Goal: Task Accomplishment & Management: Use online tool/utility

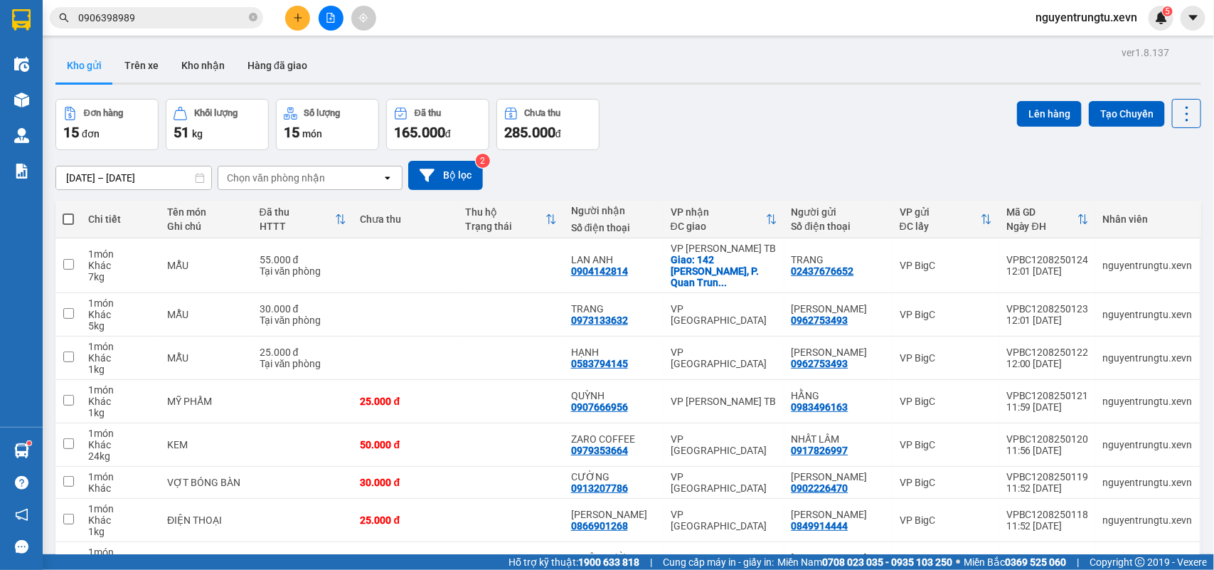
click at [334, 16] on icon "file-add" at bounding box center [331, 18] width 8 height 10
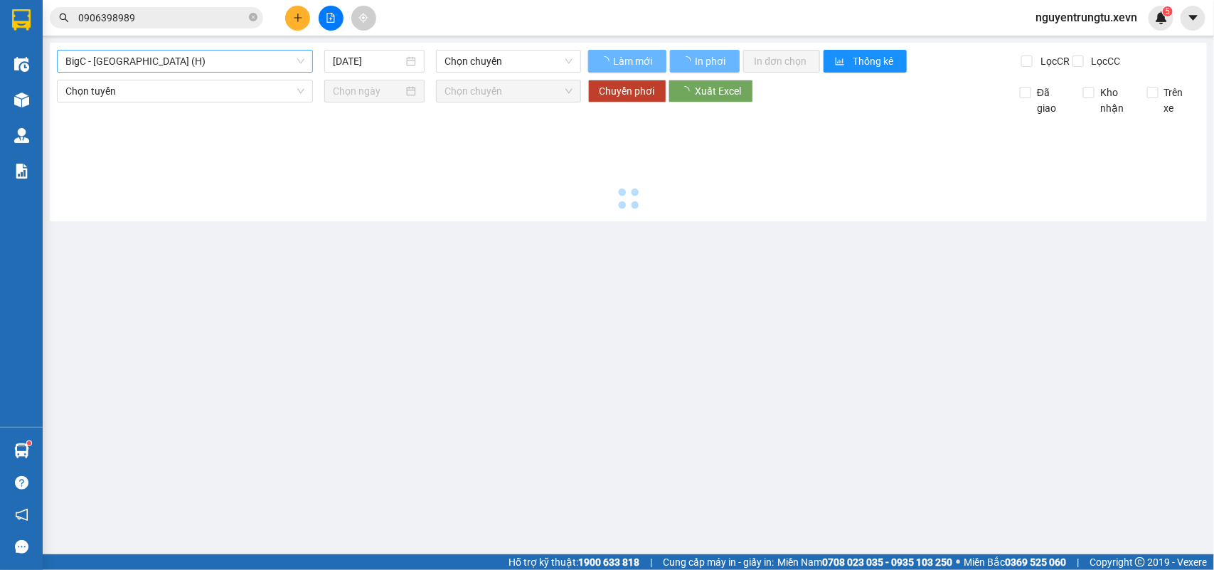
click at [142, 57] on span "BigC - [GEOGRAPHIC_DATA][PERSON_NAME] (H)" at bounding box center [184, 61] width 239 height 21
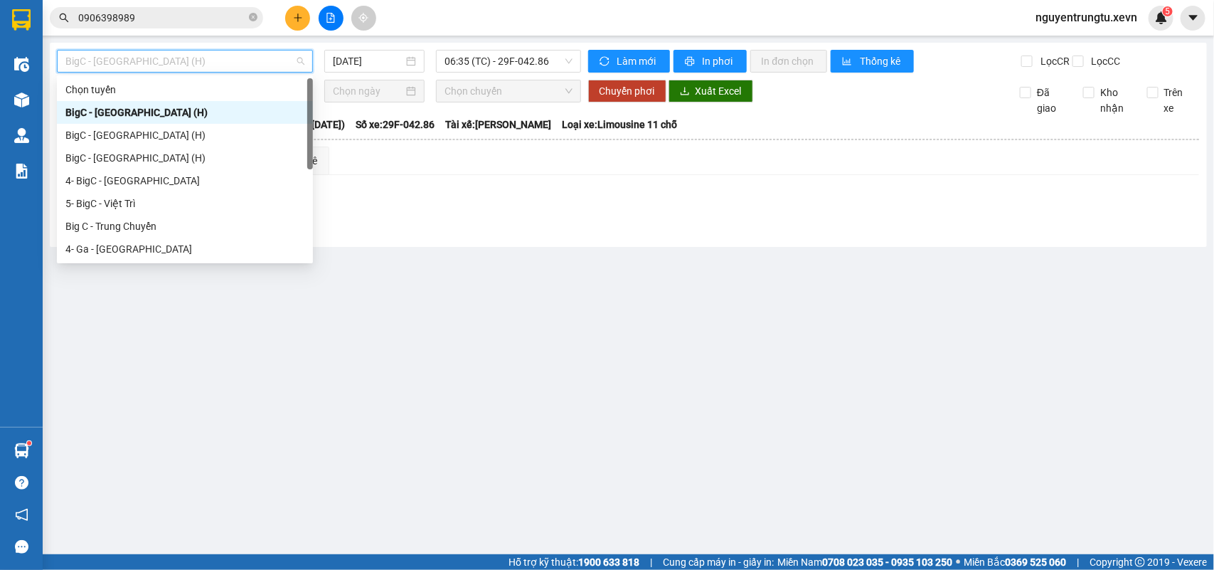
click at [154, 112] on div "BigC - [GEOGRAPHIC_DATA][PERSON_NAME] (H)" at bounding box center [184, 113] width 239 height 16
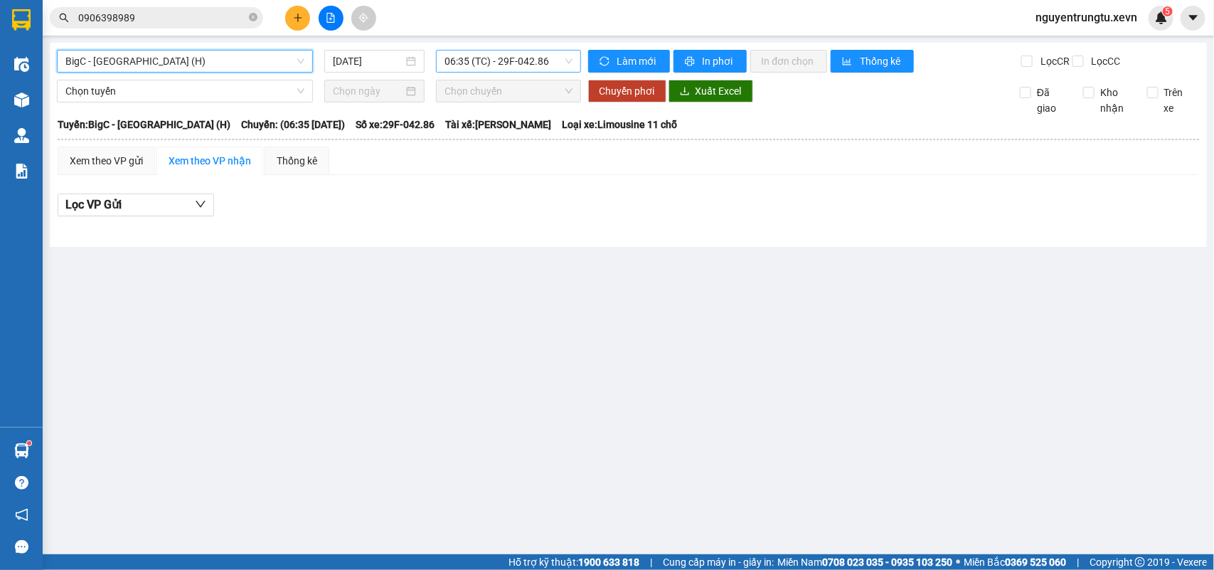
drag, startPoint x: 499, startPoint y: 55, endPoint x: 523, endPoint y: 72, distance: 29.6
click at [499, 55] on span "06:35 (TC) - 29F-042.86" at bounding box center [508, 61] width 127 height 21
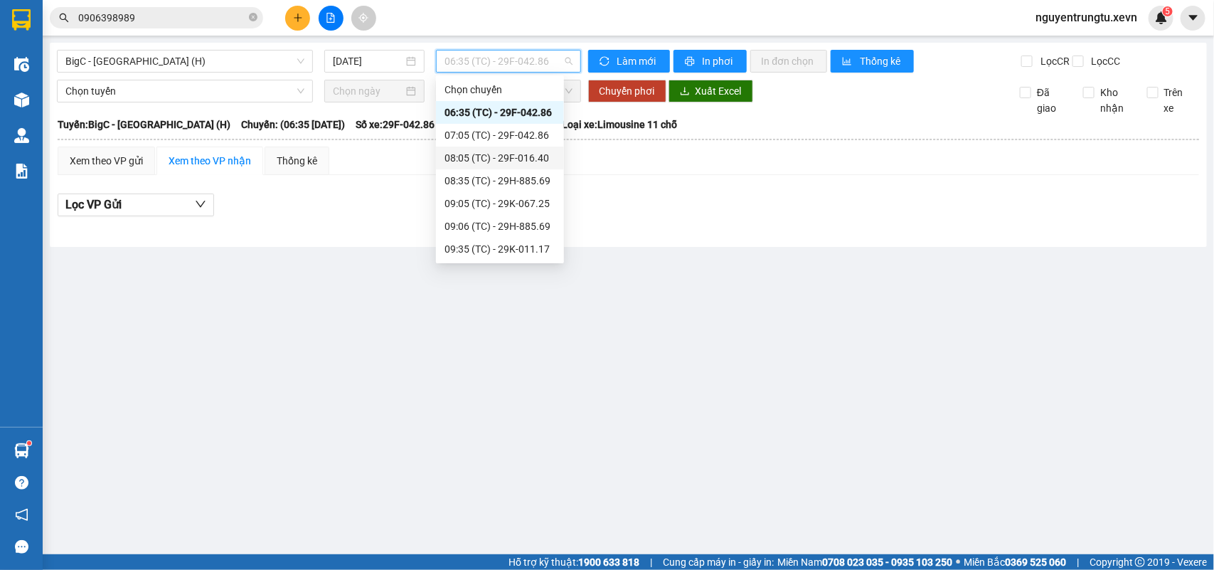
scroll to position [250, 0]
click at [503, 110] on div "12:05 (TC) - 29K-012.31" at bounding box center [500, 113] width 111 height 16
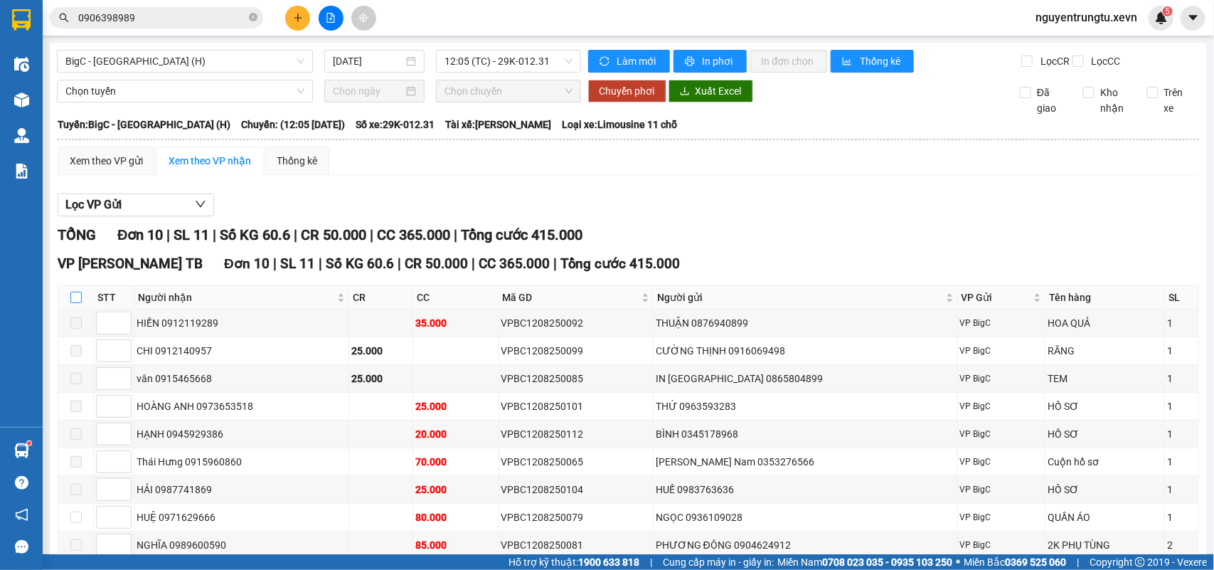
click at [71, 303] on input "checkbox" at bounding box center [75, 297] width 11 height 11
checkbox input "true"
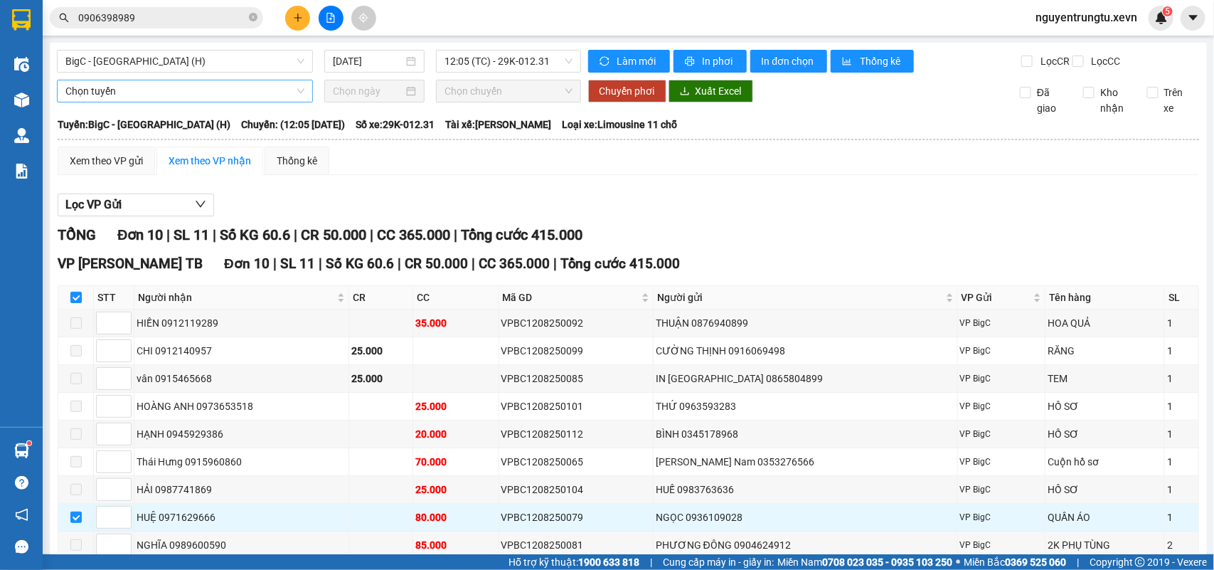
click at [207, 102] on span "Chọn tuyến" at bounding box center [184, 90] width 239 height 21
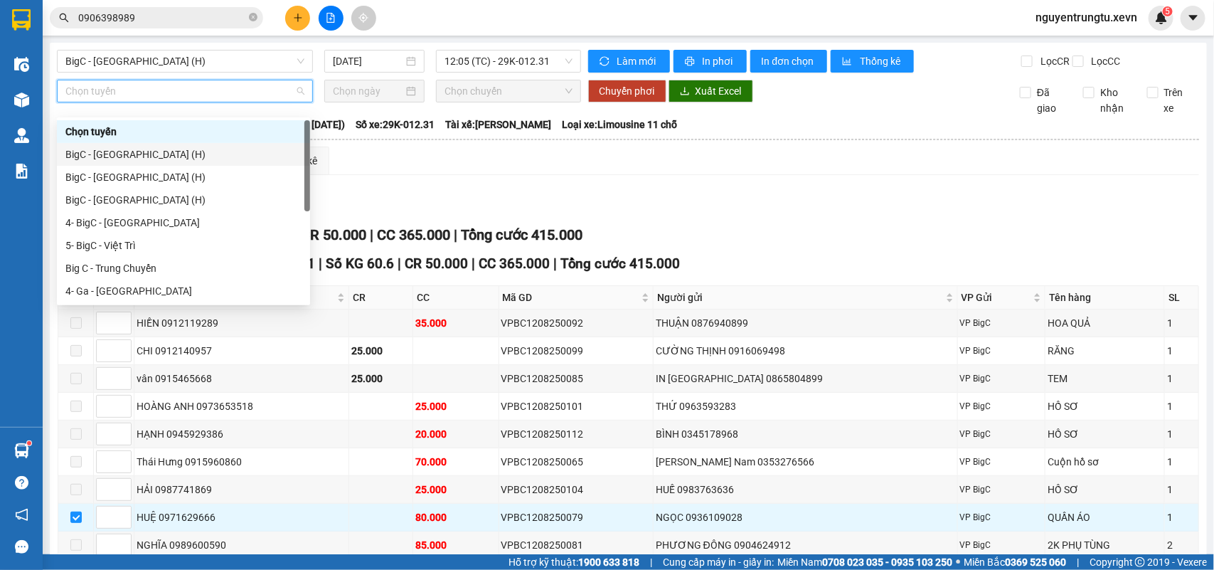
drag, startPoint x: 103, startPoint y: 151, endPoint x: 179, endPoint y: 139, distance: 76.4
click at [103, 152] on div "BigC - Thái Bình (H)" at bounding box center [183, 155] width 236 height 16
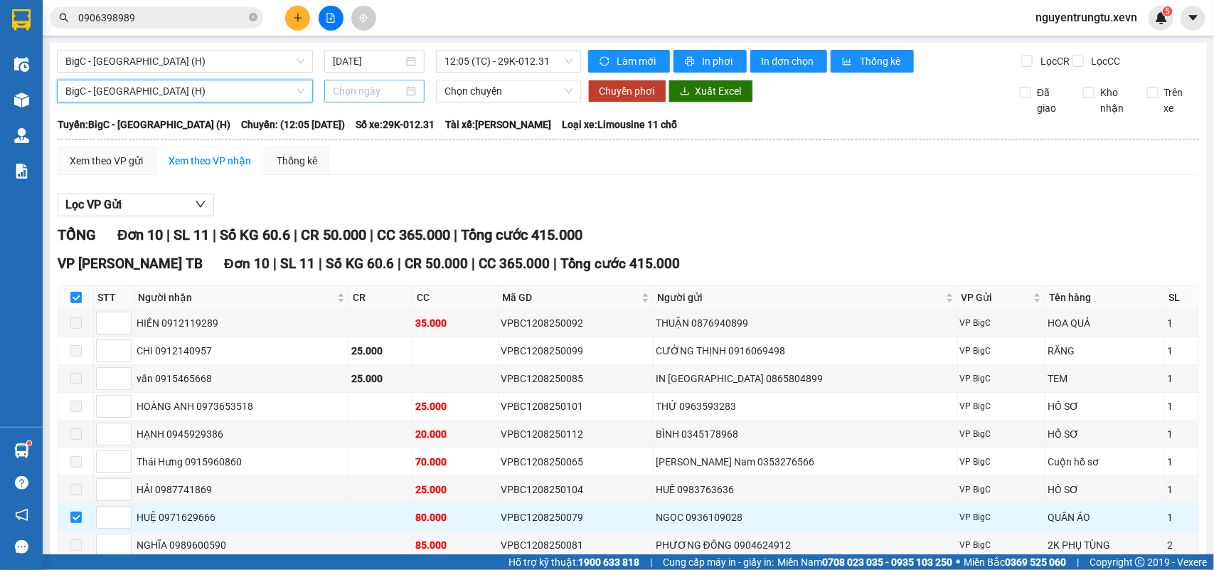
click at [334, 95] on input at bounding box center [368, 91] width 70 height 16
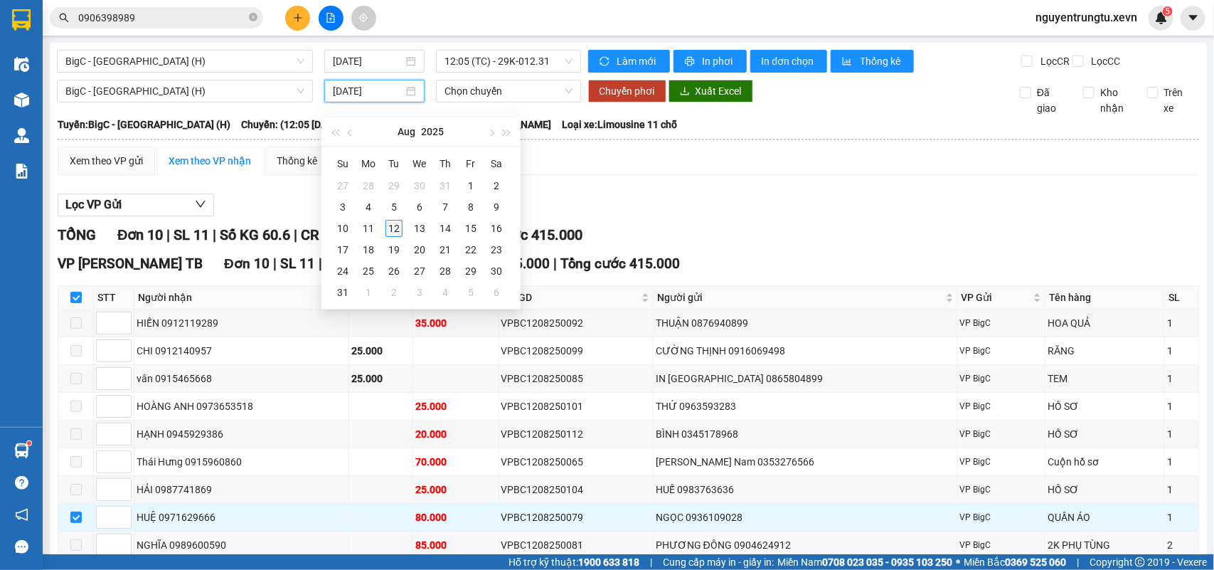
type input "[DATE]"
click at [396, 232] on div "12" at bounding box center [394, 228] width 17 height 17
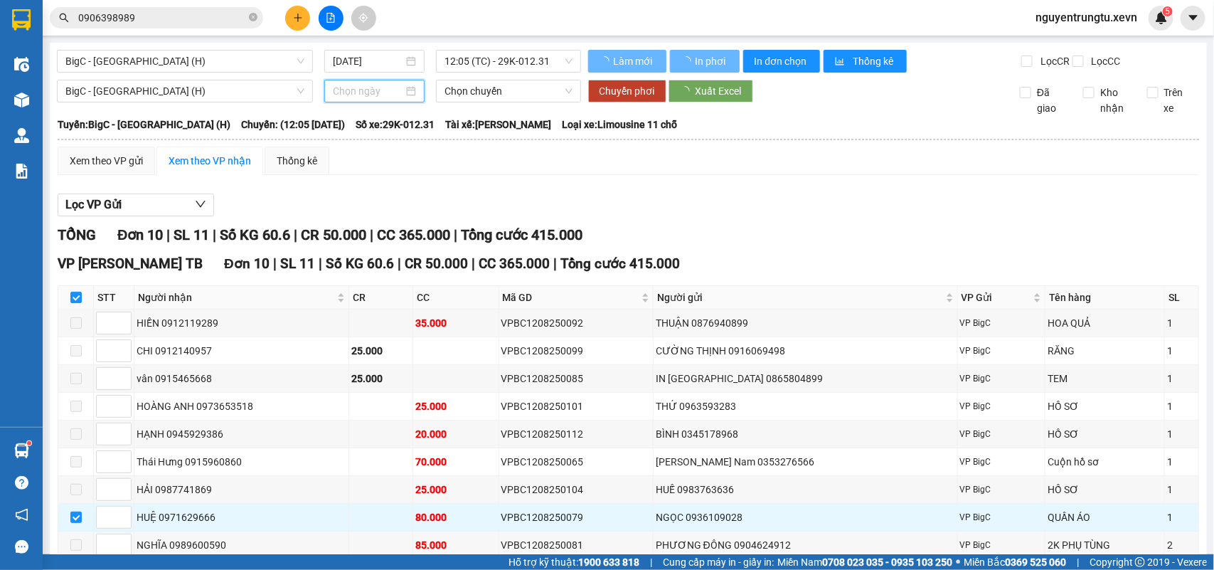
type input "[DATE]"
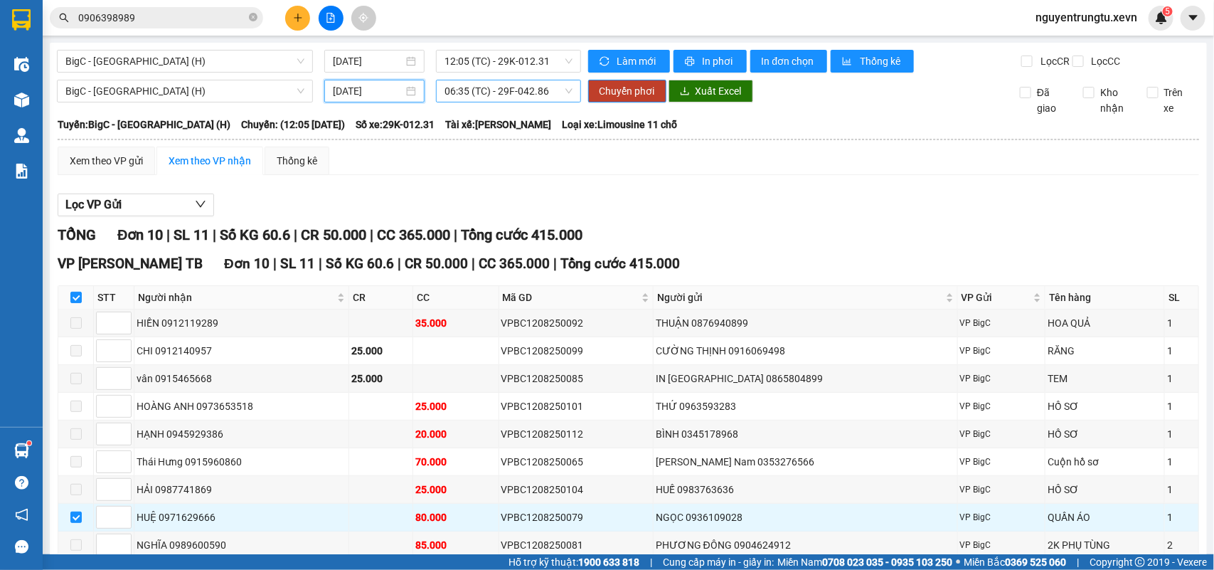
drag, startPoint x: 485, startPoint y: 83, endPoint x: 487, endPoint y: 107, distance: 25.0
click at [486, 73] on div "BigC - Thái Bình (H) 12/08/2025 12:05 (TC) - 29K-012.31" at bounding box center [319, 61] width 524 height 23
click at [488, 102] on span "06:35 (TC) - 29F-042.86" at bounding box center [508, 90] width 127 height 21
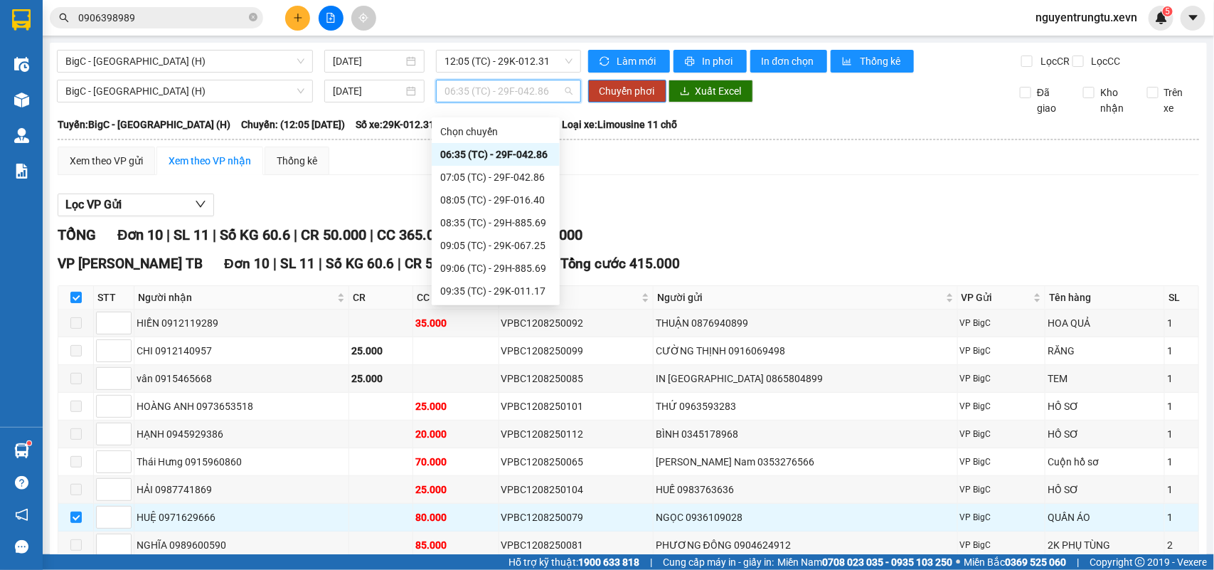
scroll to position [250, 0]
click at [519, 295] on div "16:20 (TC) - 29K-067.25" at bounding box center [495, 292] width 111 height 16
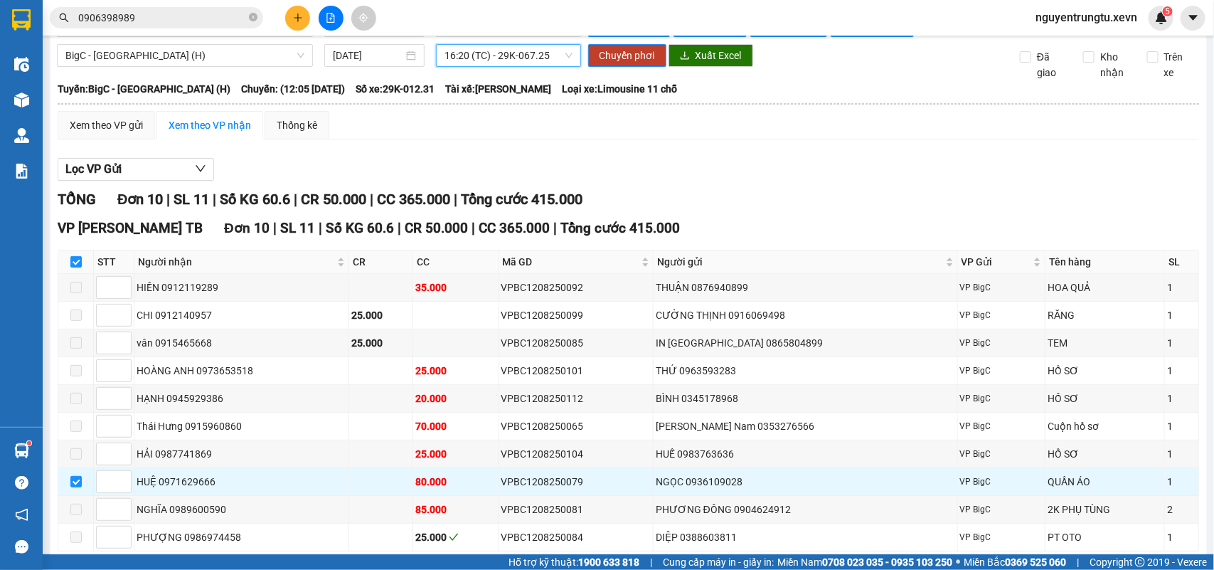
scroll to position [0, 0]
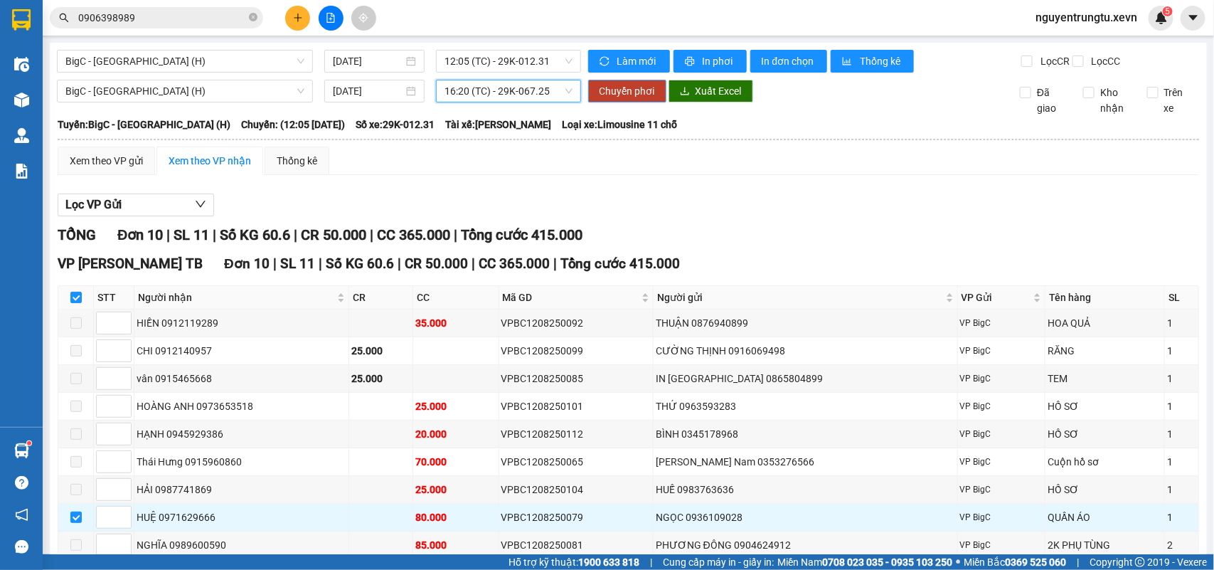
click at [619, 98] on span "Chuyển phơi" at bounding box center [627, 91] width 55 height 16
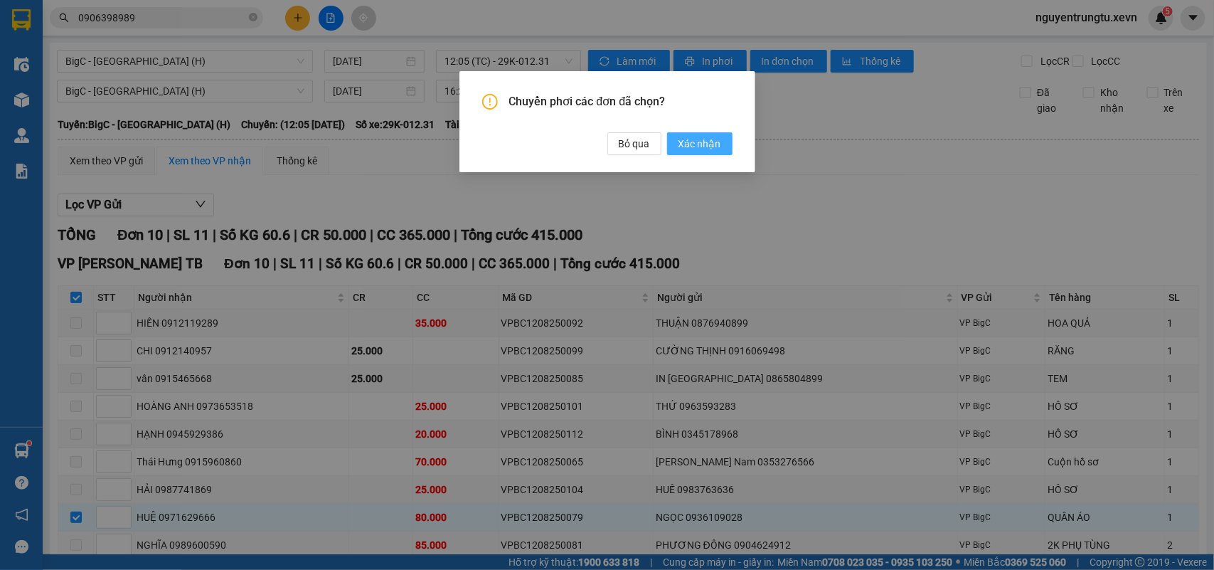
click at [698, 142] on span "Xác nhận" at bounding box center [700, 144] width 43 height 16
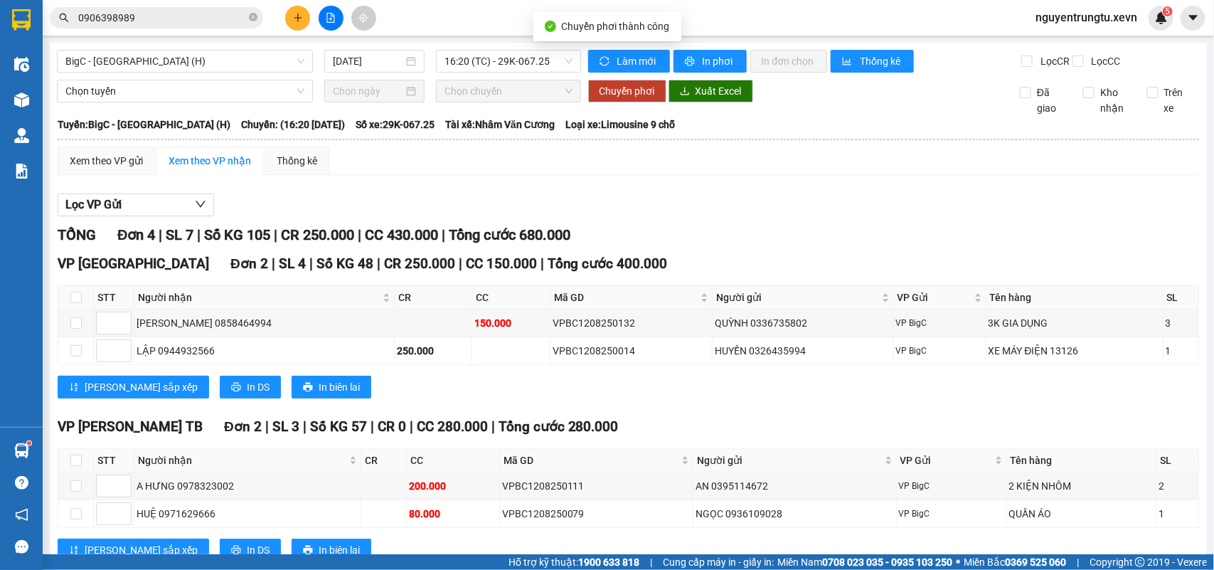
scroll to position [63, 0]
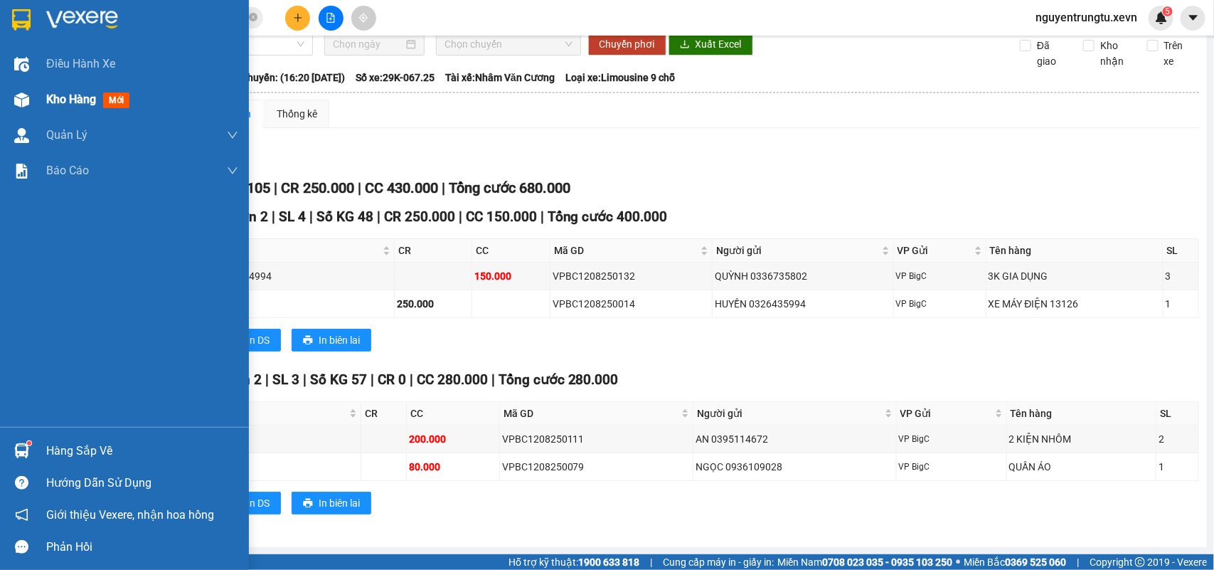
click at [64, 105] on span "Kho hàng" at bounding box center [71, 99] width 50 height 14
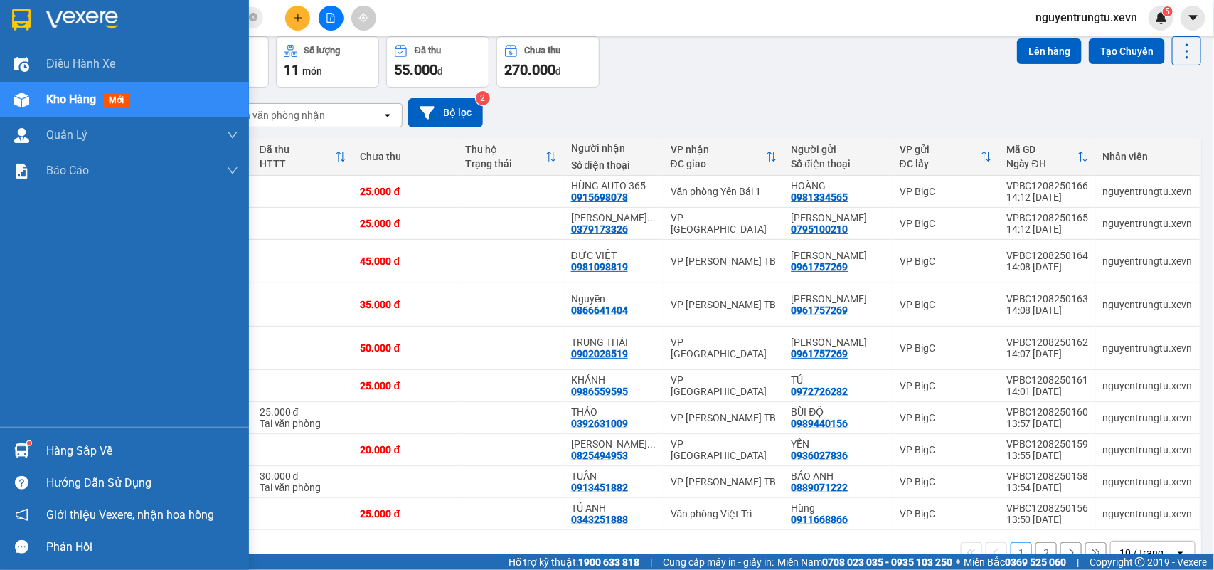
click at [9, 450] on div at bounding box center [21, 450] width 25 height 25
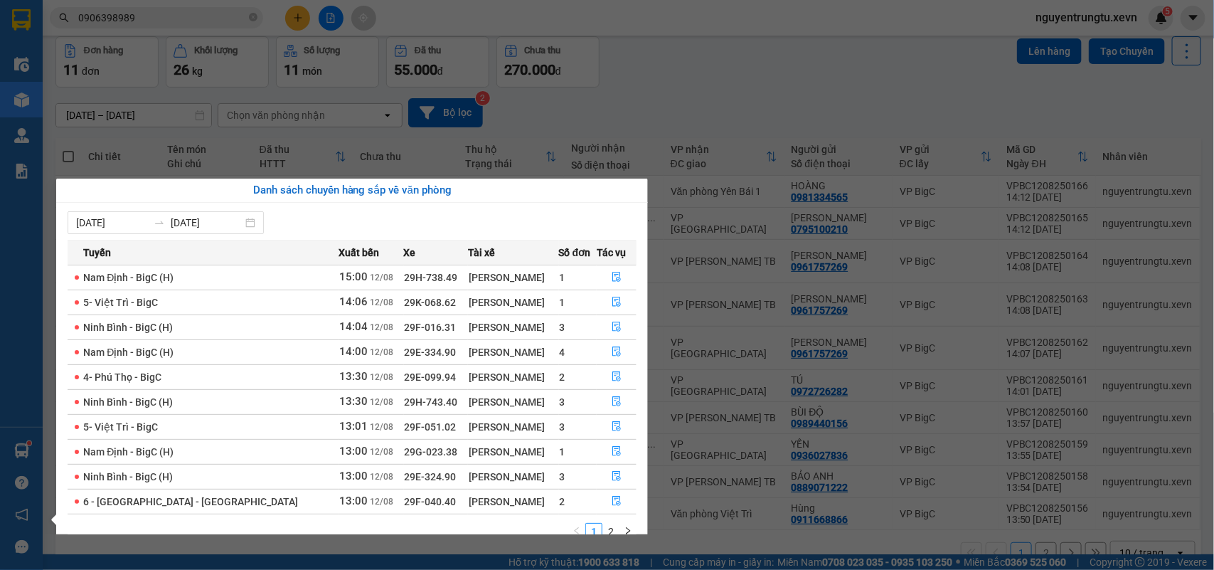
click at [713, 121] on section "Kết quả tìm kiếm ( 1 ) Bộ lọc Mã ĐH Trạng thái Món hàng Thu hộ Tổng cước Chưa c…" at bounding box center [607, 285] width 1214 height 570
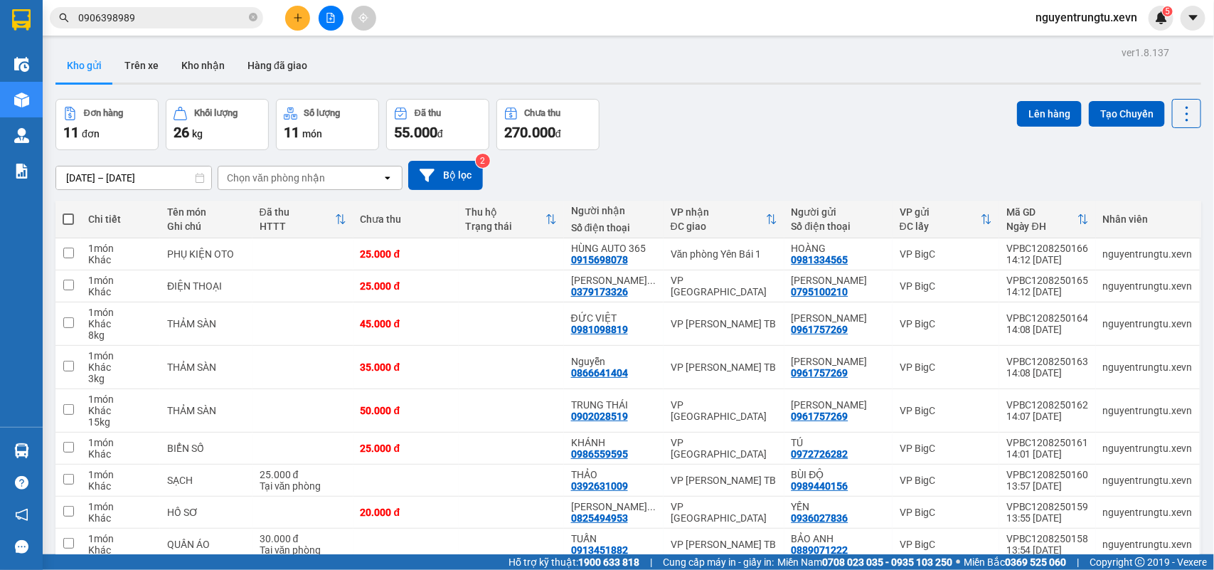
click at [282, 171] on div "Chọn văn phòng nhận" at bounding box center [276, 178] width 98 height 14
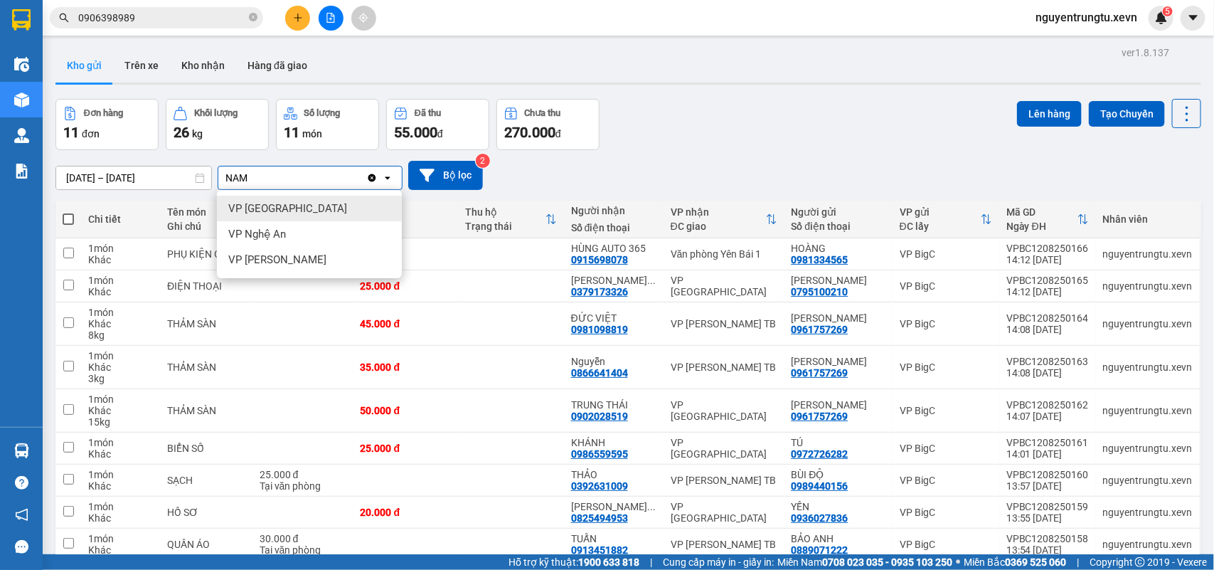
type input "NAM"
click at [293, 212] on div "VP [GEOGRAPHIC_DATA]" at bounding box center [309, 209] width 185 height 26
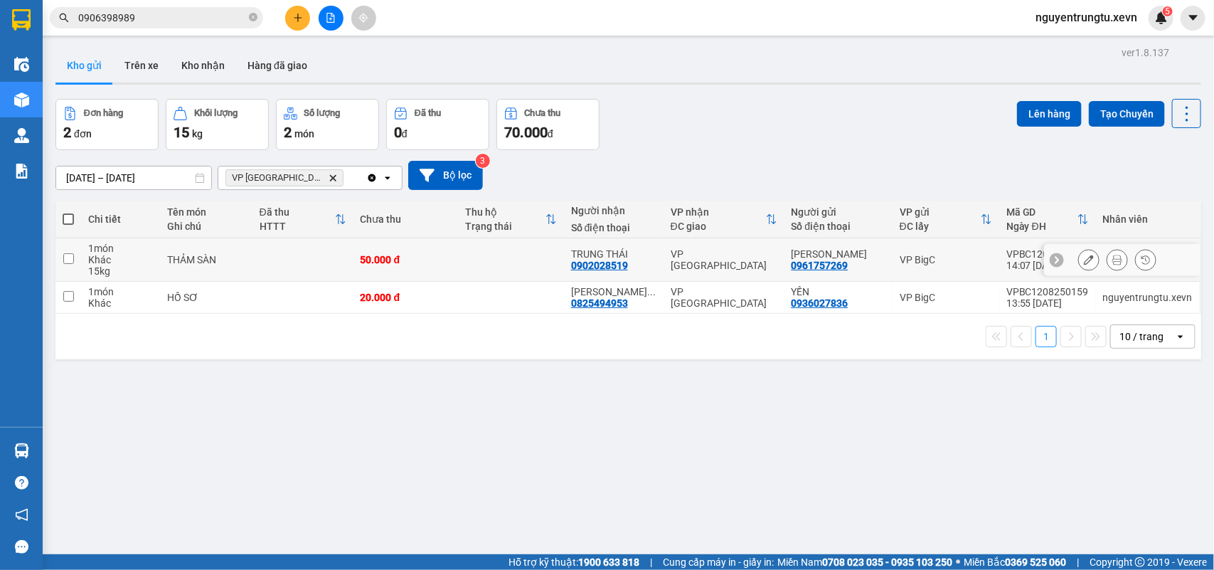
click at [70, 258] on input "checkbox" at bounding box center [68, 258] width 11 height 11
checkbox input "true"
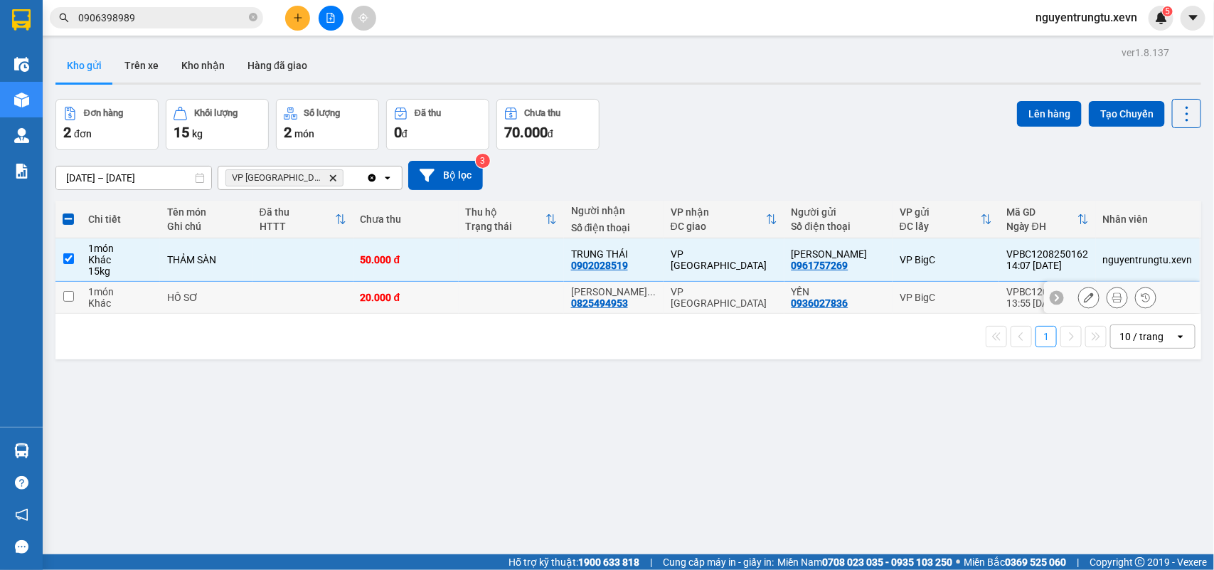
click at [78, 307] on td at bounding box center [68, 298] width 26 height 32
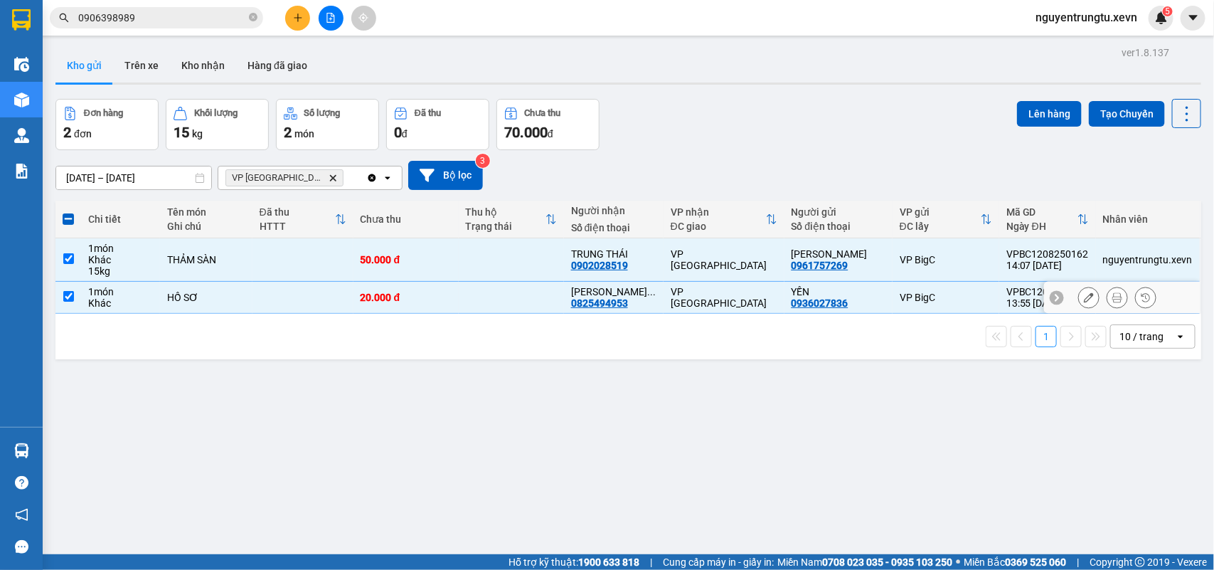
click at [445, 302] on div "20.000 đ" at bounding box center [406, 297] width 91 height 11
checkbox input "false"
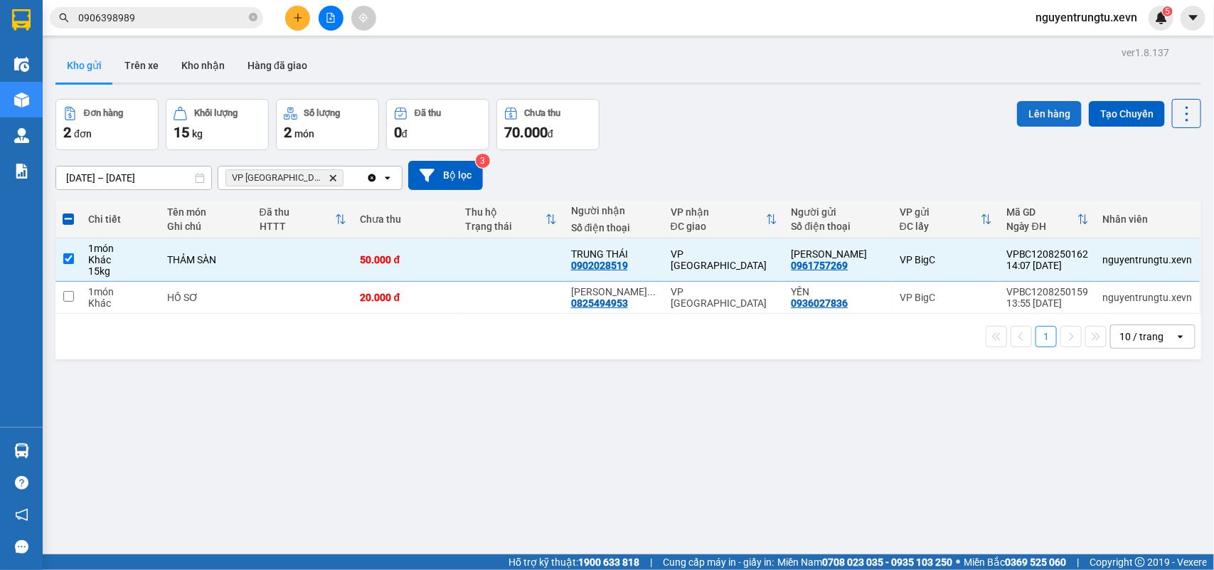
click at [1028, 115] on button "Lên hàng" at bounding box center [1049, 114] width 65 height 26
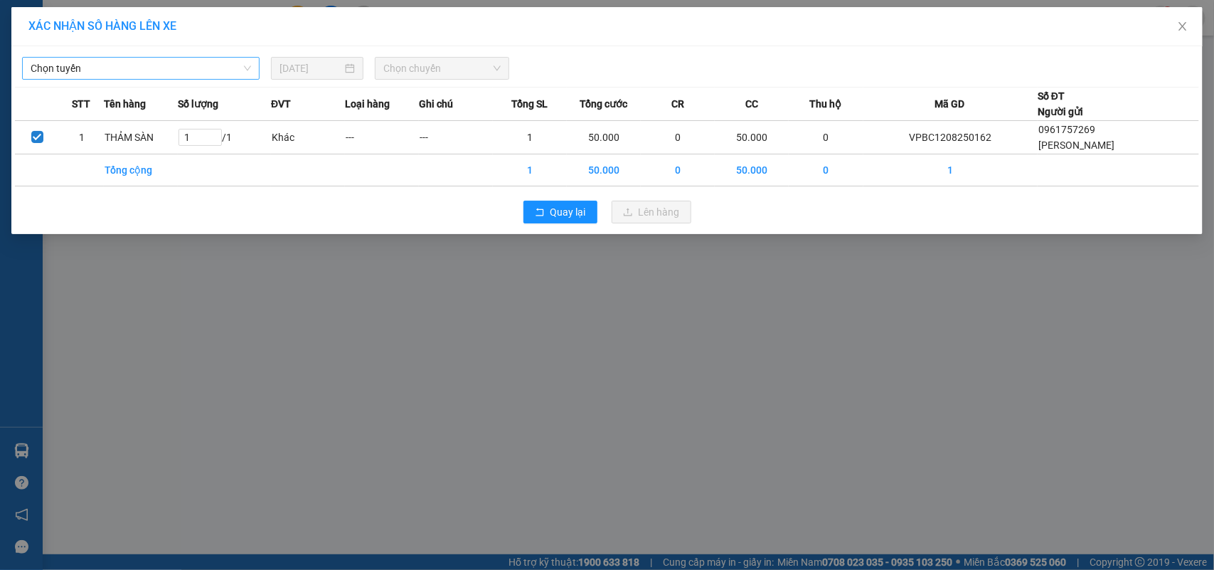
click at [182, 73] on span "Chọn tuyến" at bounding box center [141, 68] width 221 height 21
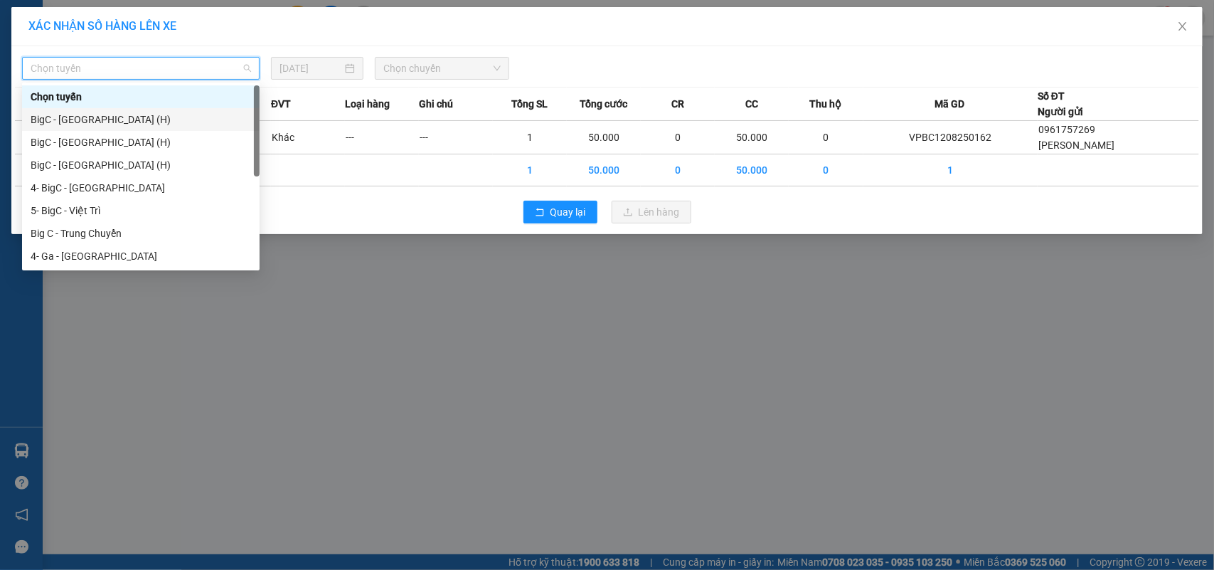
click at [123, 119] on div "BigC - Thái Bình (H)" at bounding box center [141, 120] width 221 height 16
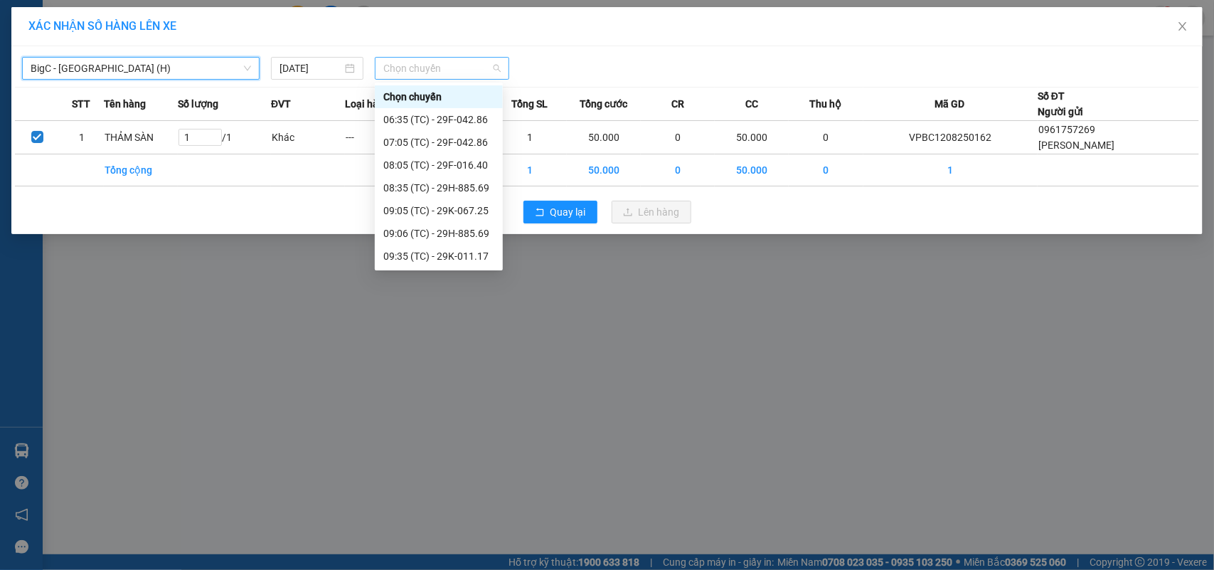
click at [395, 69] on span "Chọn chuyến" at bounding box center [441, 68] width 117 height 21
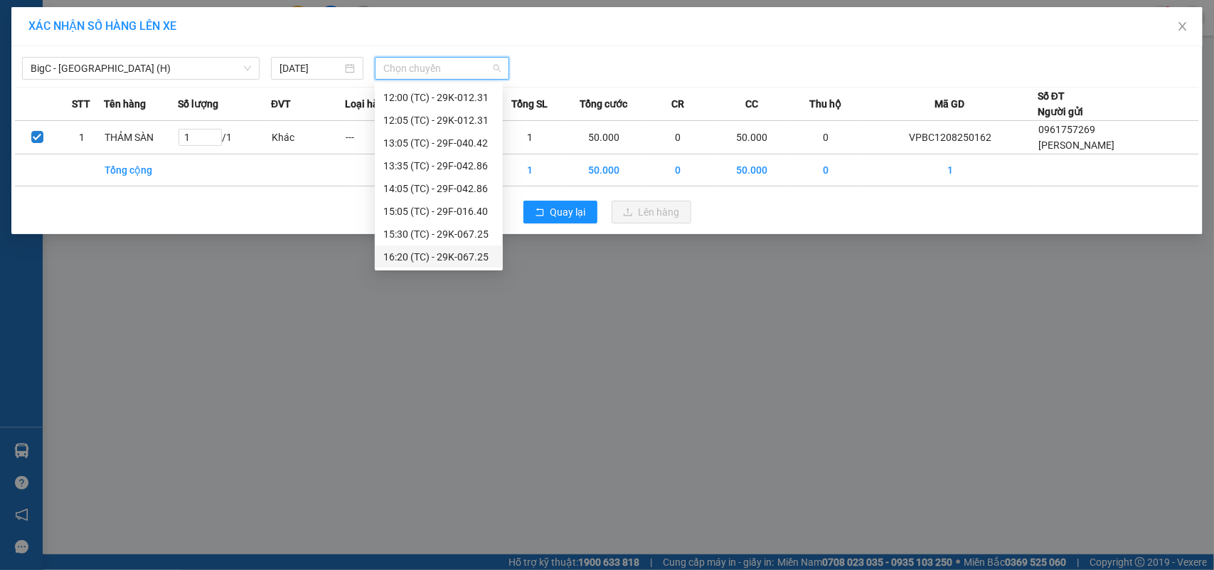
click at [454, 249] on div "16:20 (TC) - 29K-067.25" at bounding box center [438, 257] width 111 height 16
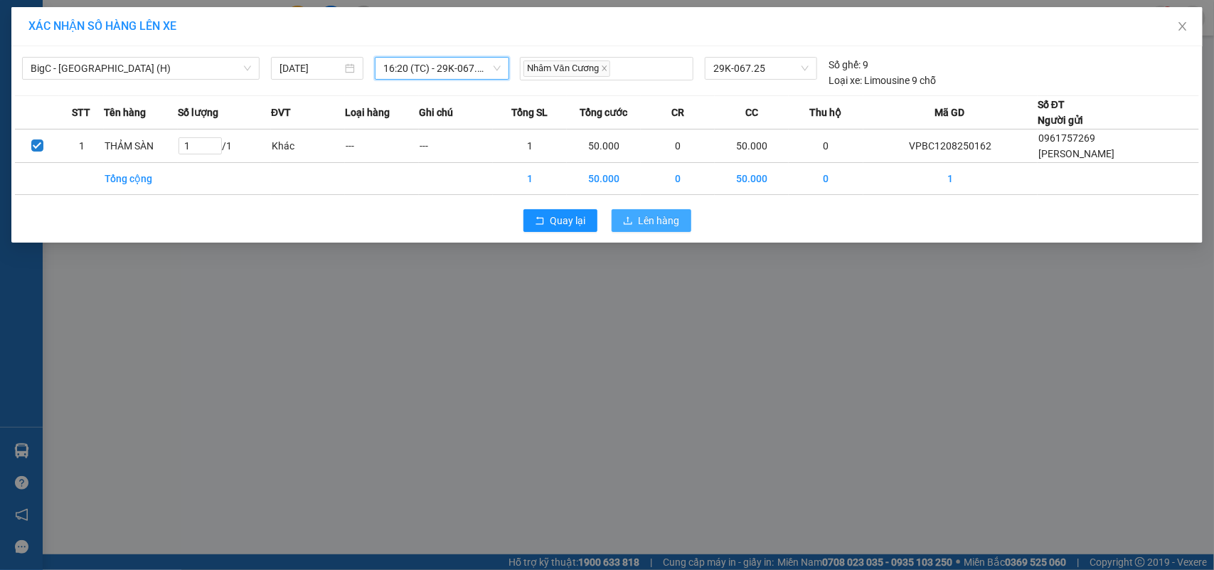
click at [642, 218] on span "Lên hàng" at bounding box center [659, 221] width 41 height 16
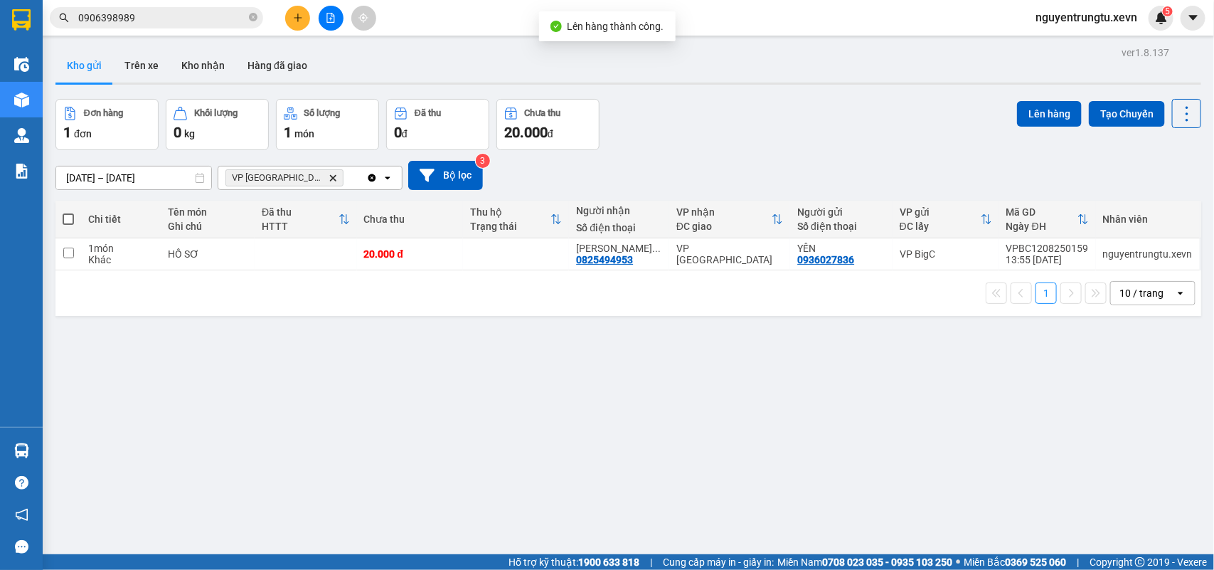
click at [329, 176] on icon "Delete" at bounding box center [333, 178] width 9 height 9
click at [249, 169] on div "Chọn văn phòng nhận" at bounding box center [300, 177] width 164 height 23
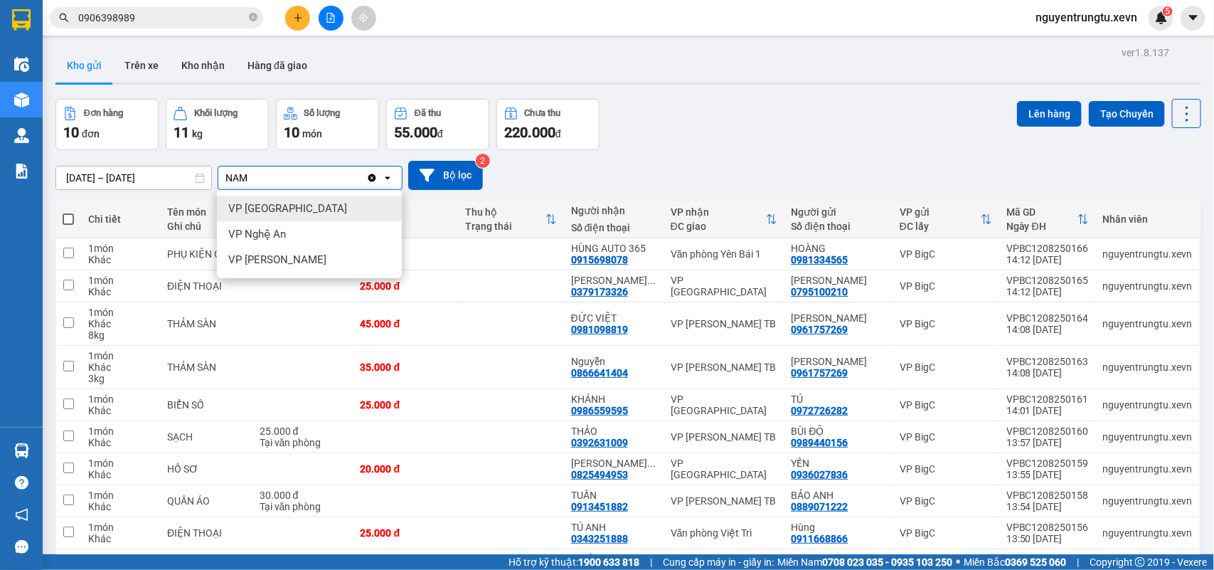
type input "NAM"
click at [296, 200] on div "VP [GEOGRAPHIC_DATA]" at bounding box center [309, 209] width 185 height 26
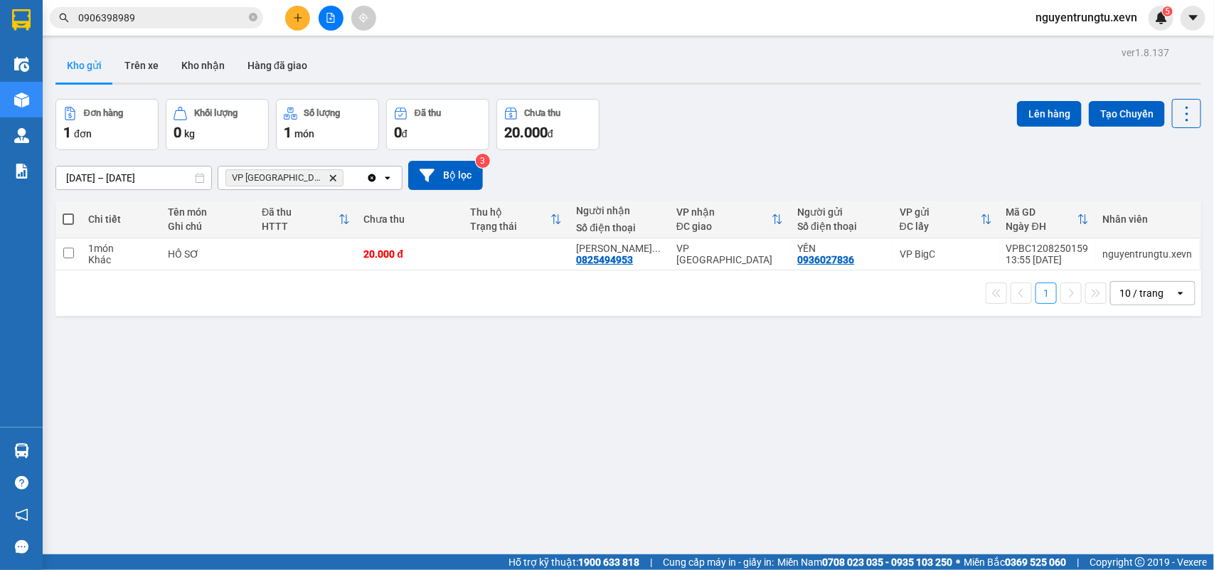
click at [330, 181] on icon "VP Nam Định, close by backspace" at bounding box center [333, 177] width 6 height 6
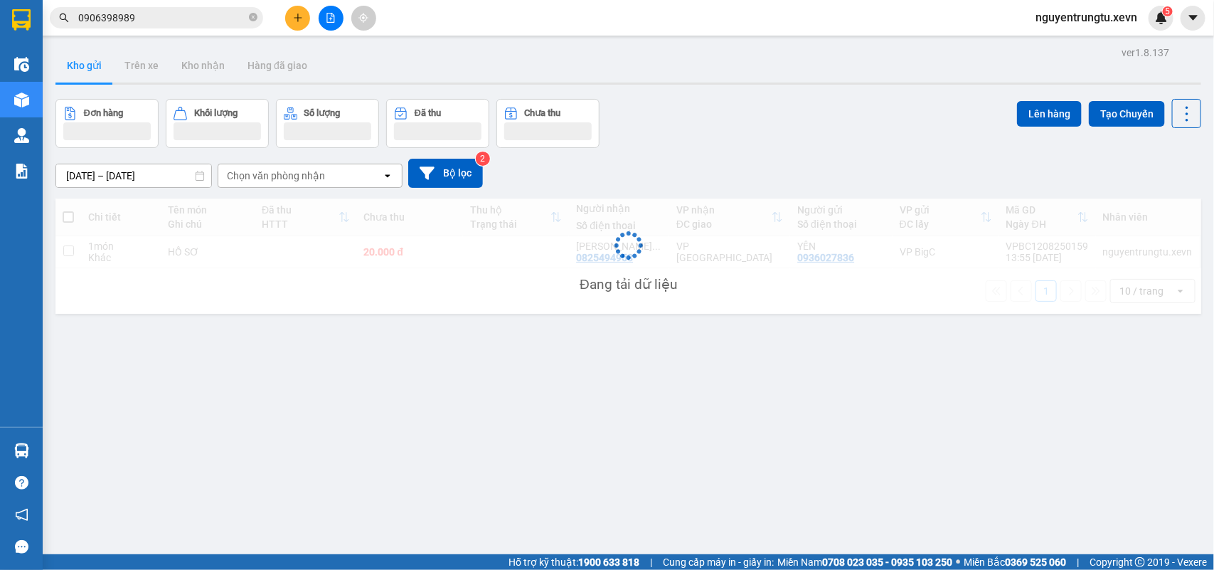
click at [294, 179] on div "Chọn văn phòng nhận" at bounding box center [276, 176] width 98 height 14
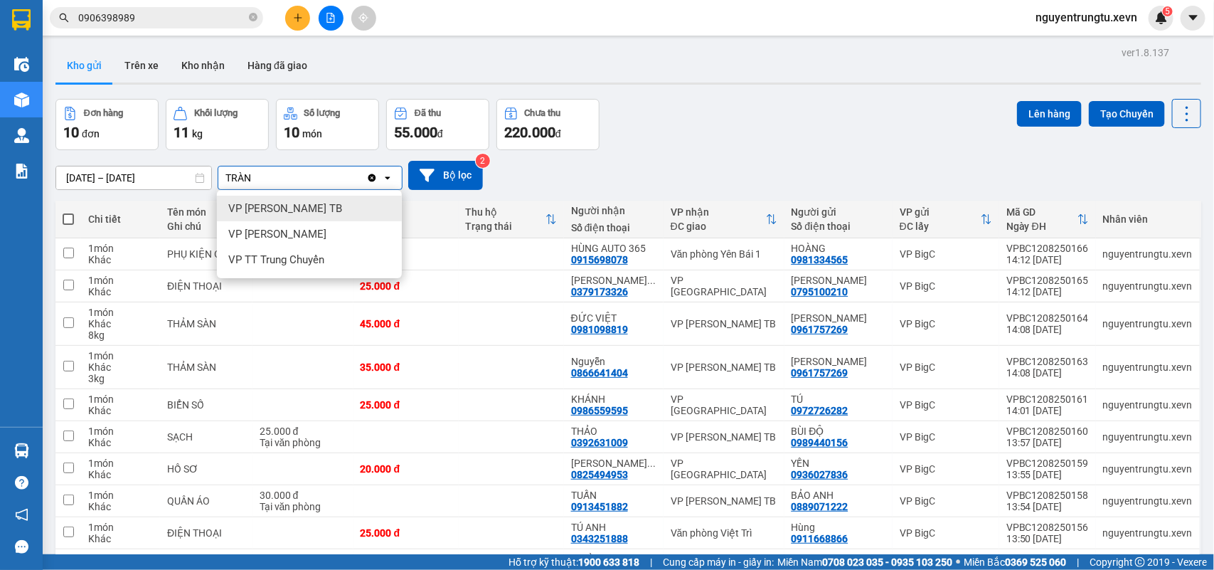
type input "TRÀN"
click at [296, 214] on span "VP Trần Phú TB" at bounding box center [285, 208] width 114 height 14
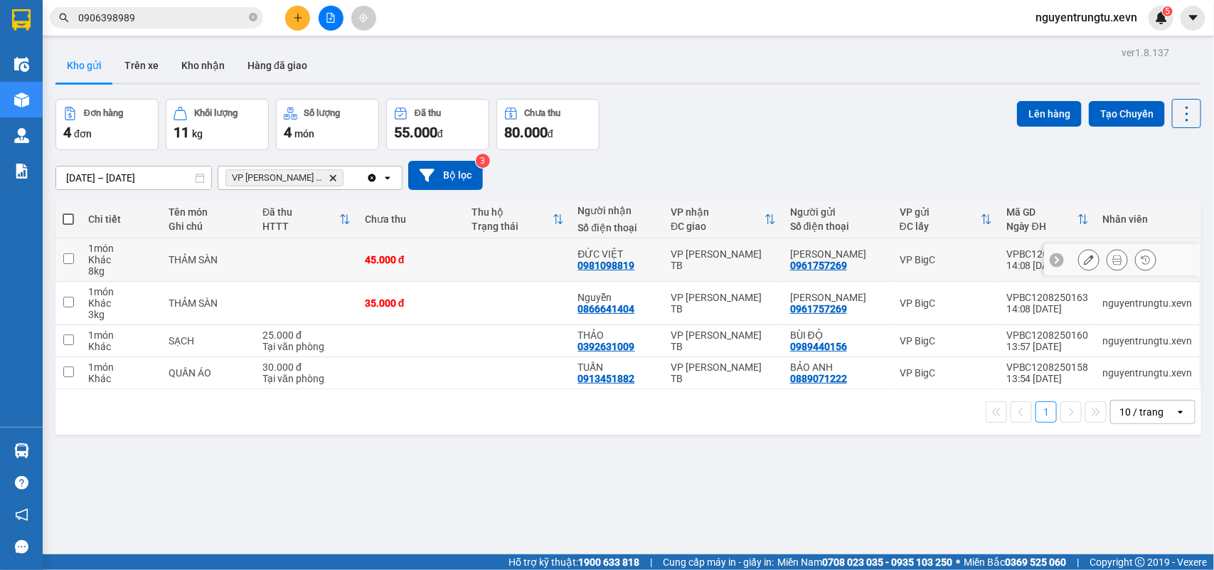
click at [331, 261] on td at bounding box center [306, 259] width 102 height 43
checkbox input "true"
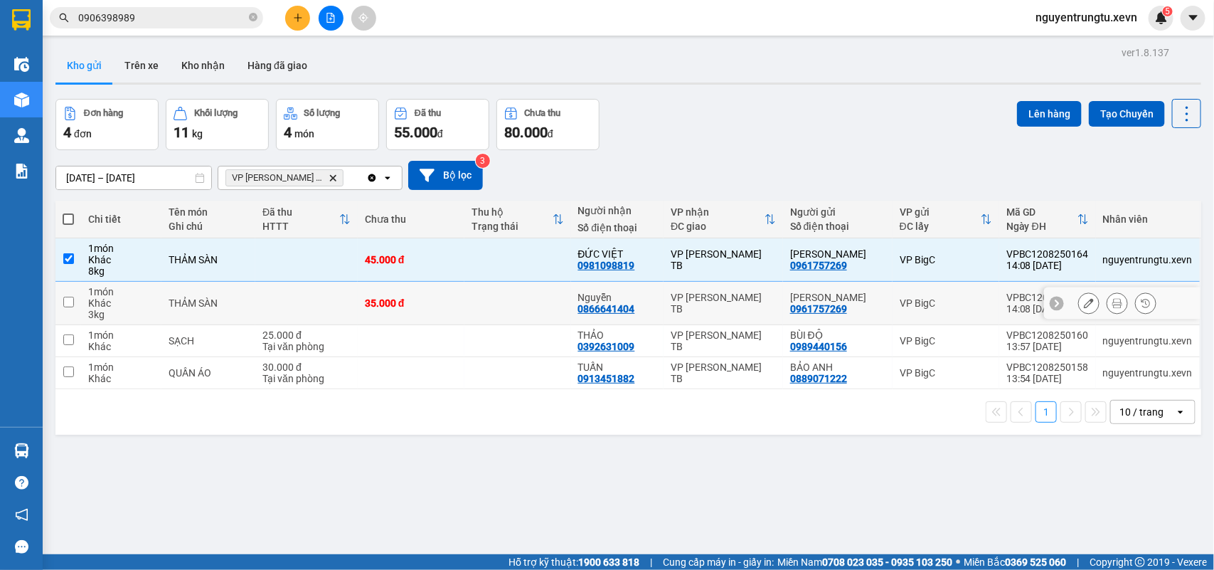
click at [328, 287] on td at bounding box center [306, 303] width 102 height 43
checkbox input "true"
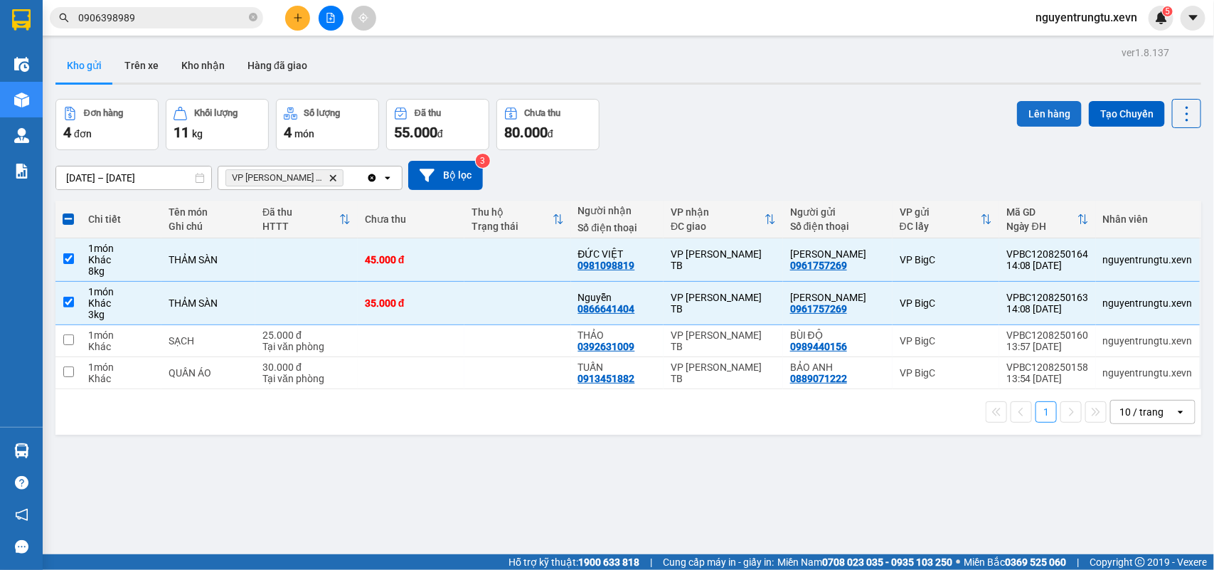
click at [1019, 112] on button "Lên hàng" at bounding box center [1049, 114] width 65 height 26
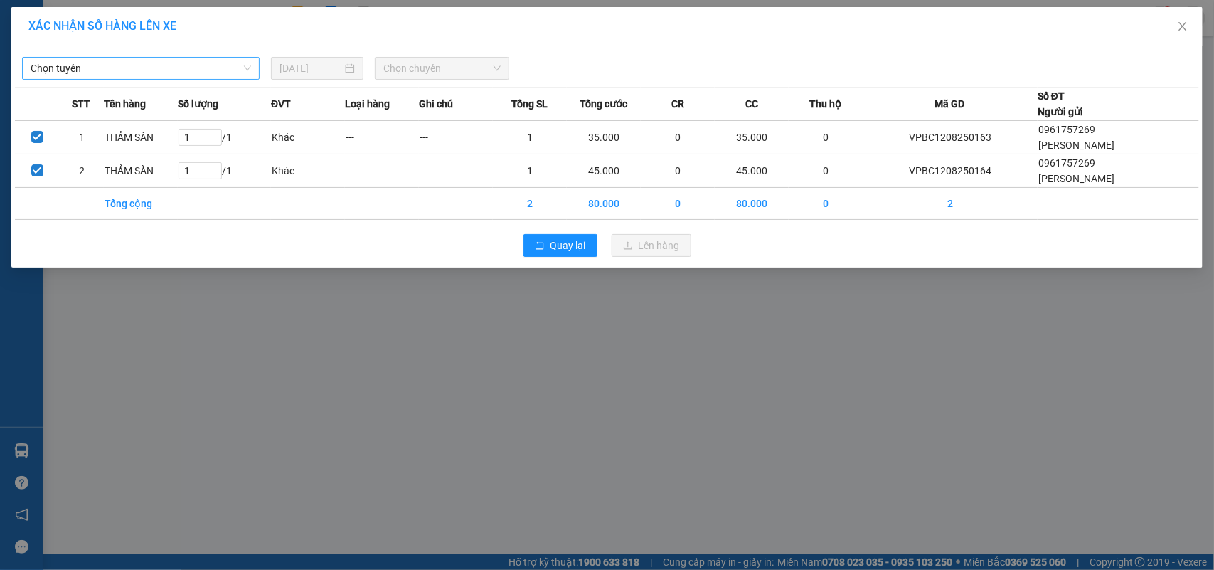
click at [190, 75] on span "Chọn tuyến" at bounding box center [141, 68] width 221 height 21
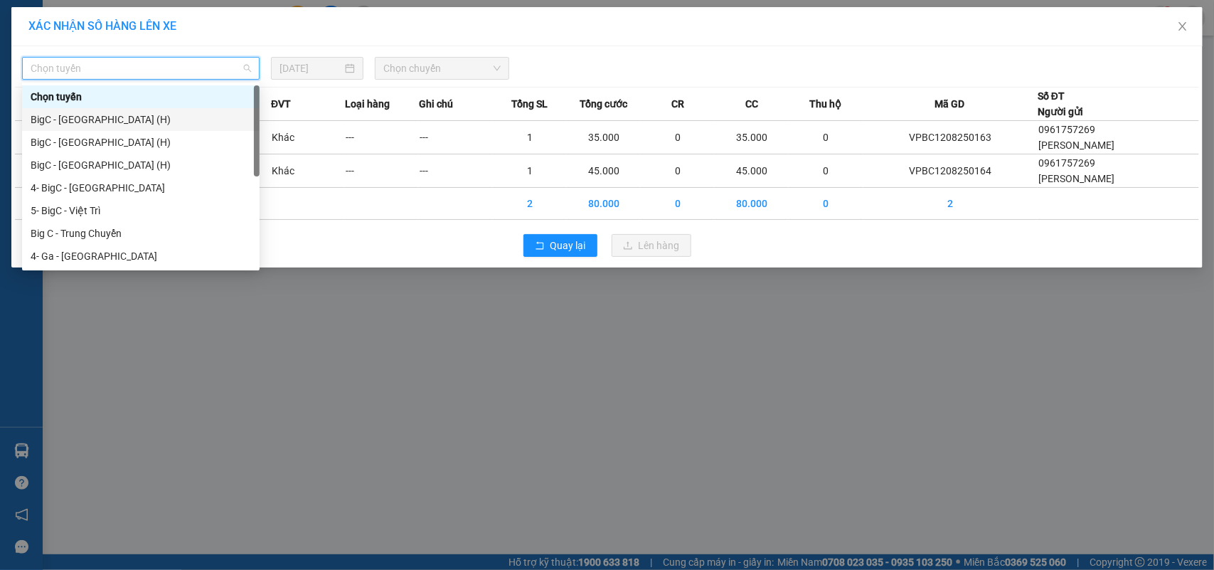
click at [107, 125] on div "BigC - Thái Bình (H)" at bounding box center [141, 120] width 221 height 16
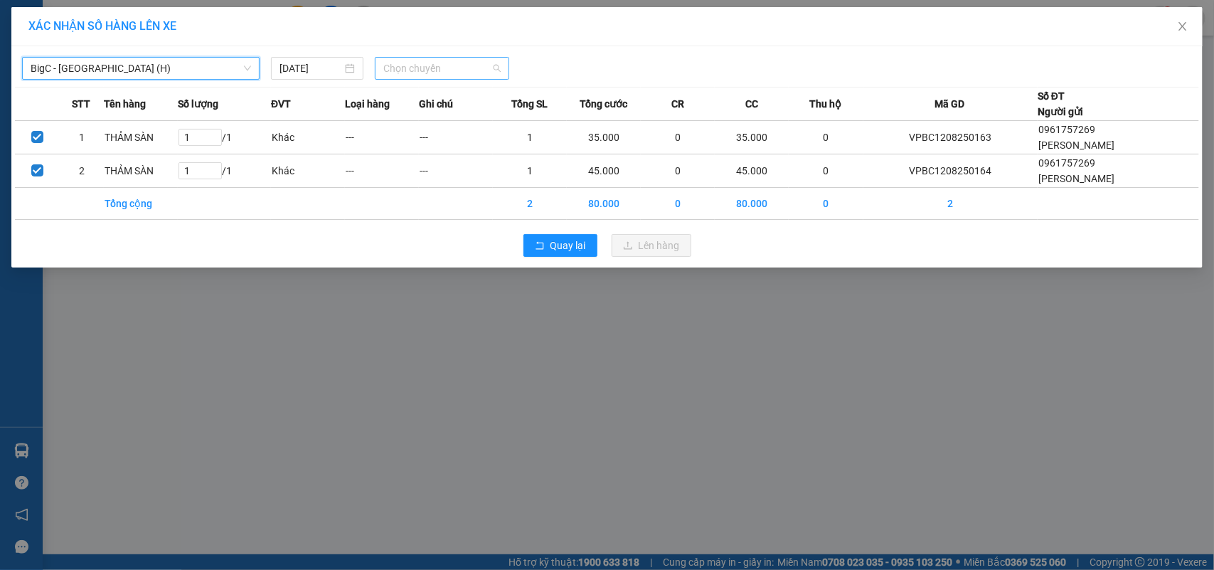
drag, startPoint x: 403, startPoint y: 73, endPoint x: 442, endPoint y: 84, distance: 40.1
click at [404, 73] on span "Chọn chuyến" at bounding box center [441, 68] width 117 height 21
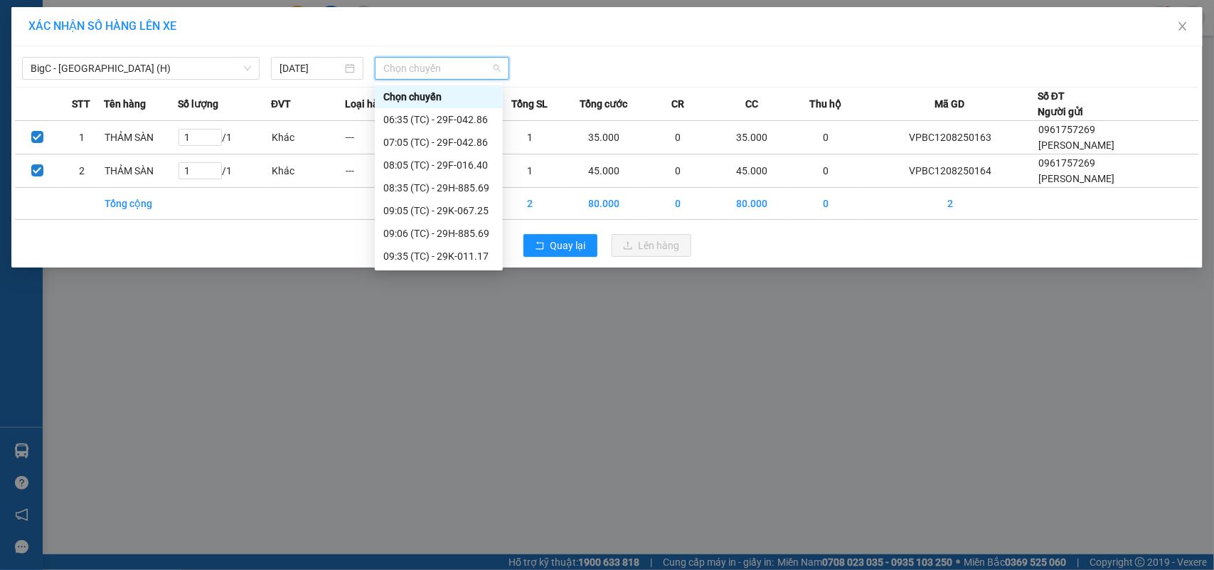
scroll to position [250, 0]
click at [428, 257] on div "16:20 (TC) - 29K-067.25" at bounding box center [438, 257] width 111 height 16
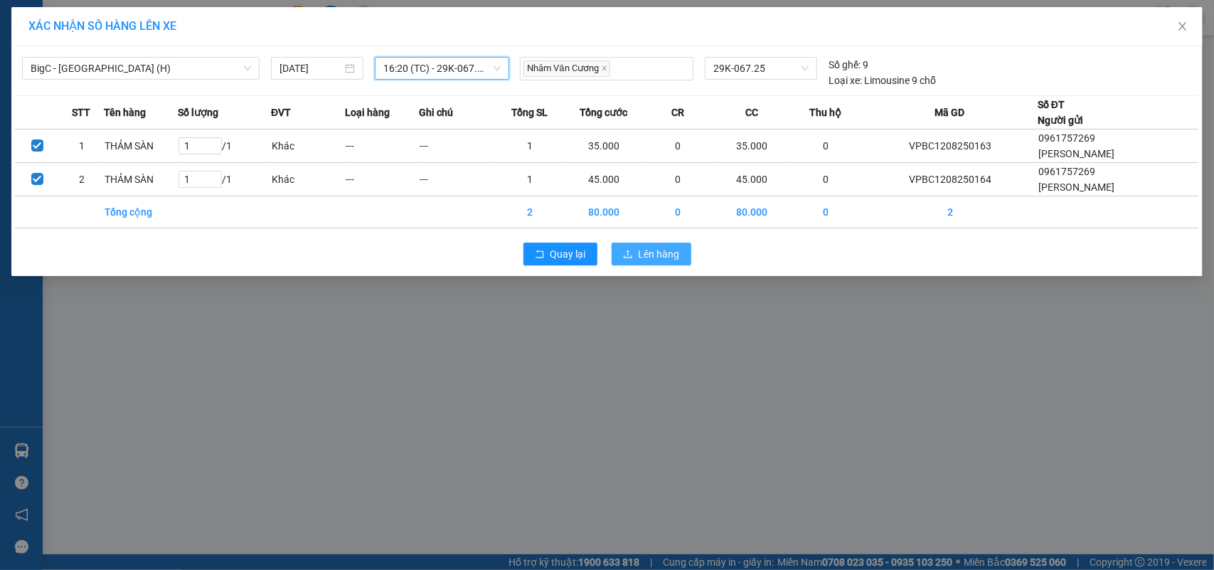
click at [648, 246] on span "Lên hàng" at bounding box center [659, 254] width 41 height 16
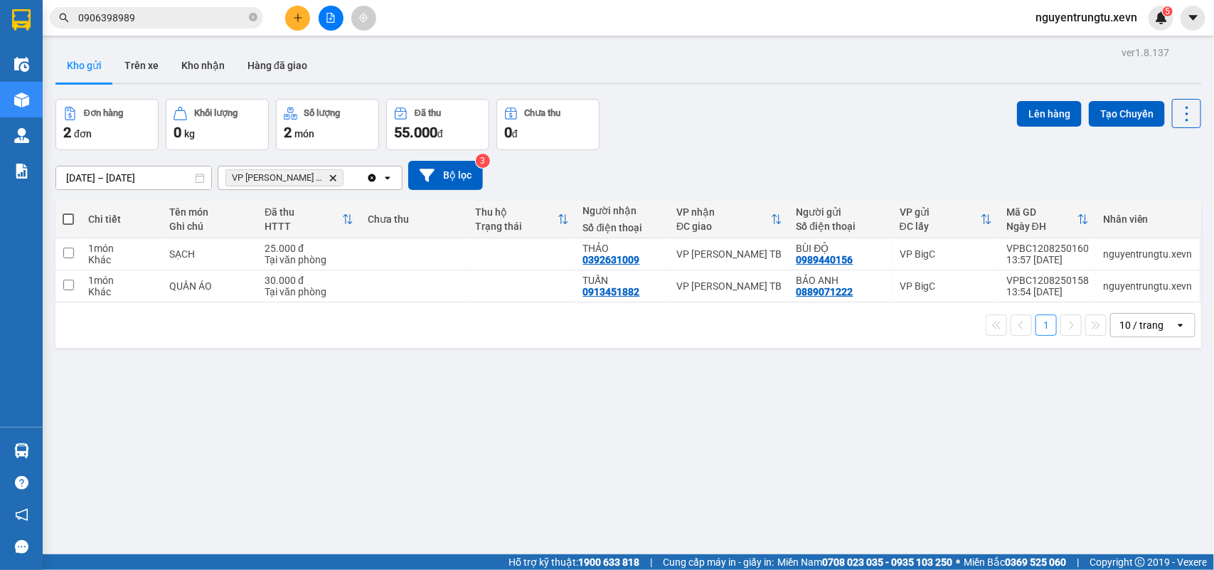
click at [333, 15] on icon "file-add" at bounding box center [331, 18] width 8 height 10
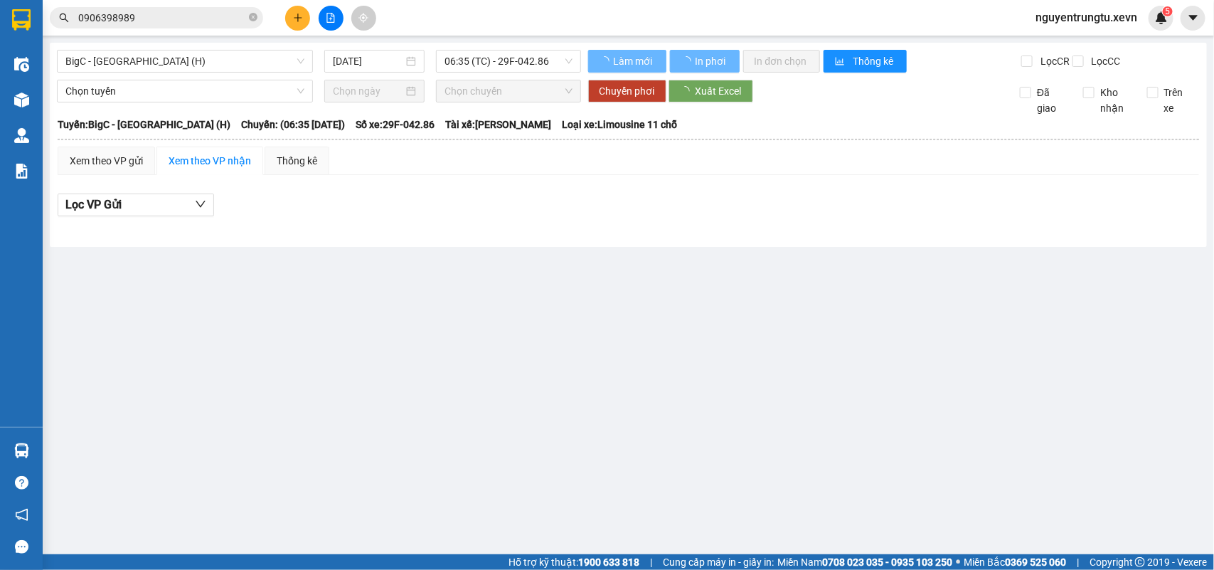
click at [528, 59] on span "06:35 (TC) - 29F-042.86" at bounding box center [508, 61] width 127 height 21
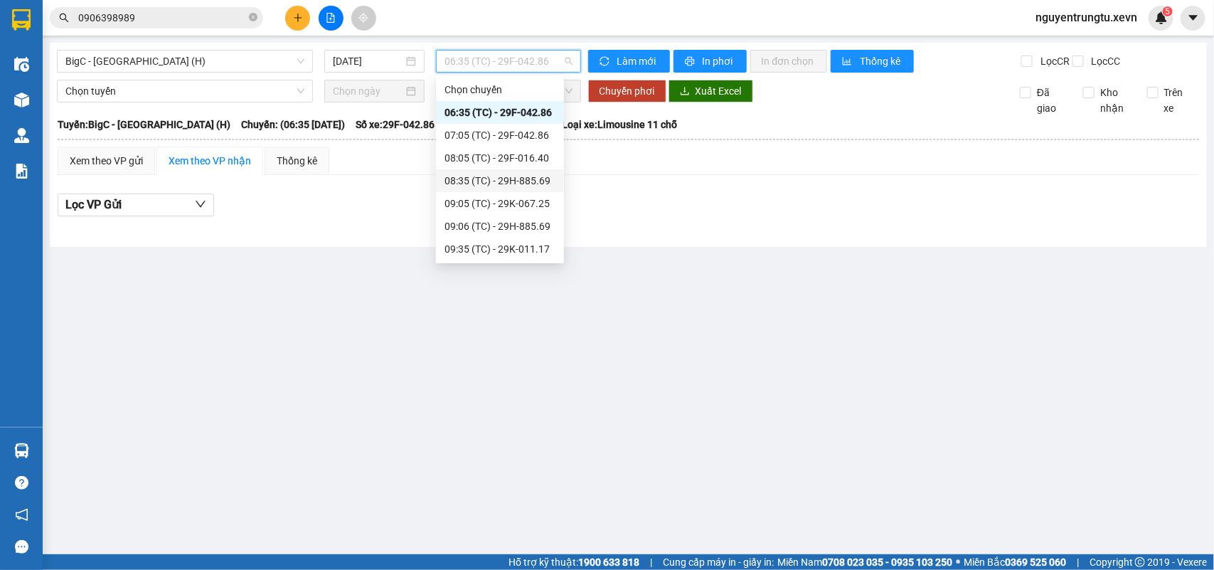
scroll to position [250, 0]
click at [492, 249] on div "16:20 (TC) - 29K-067.25" at bounding box center [500, 250] width 111 height 16
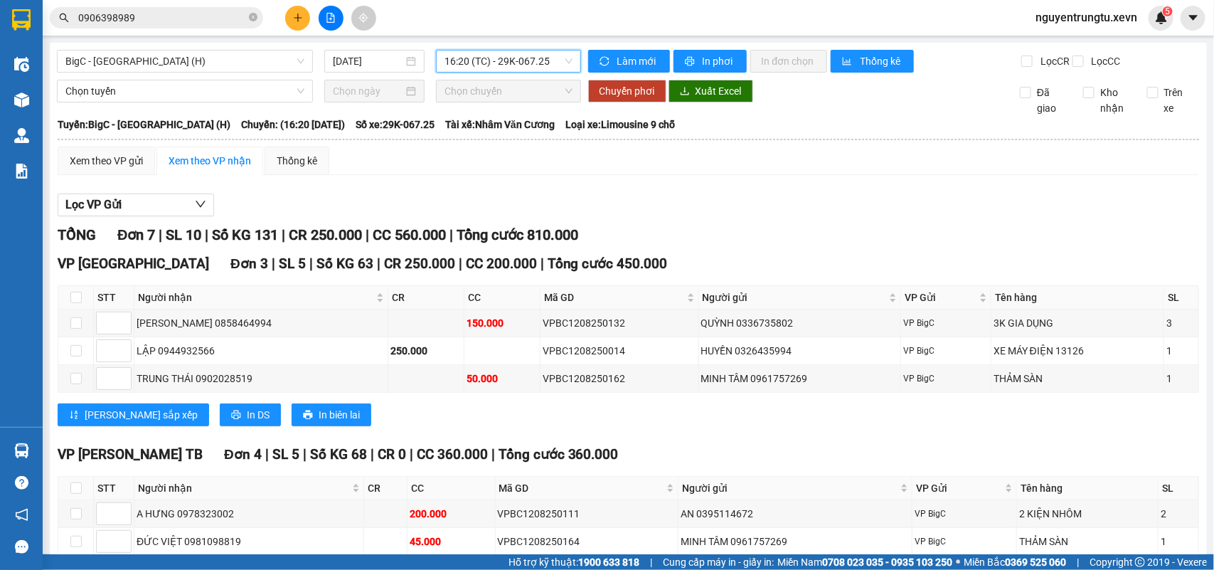
click at [494, 54] on span "16:20 (TC) - 29K-067.25" at bounding box center [508, 61] width 127 height 21
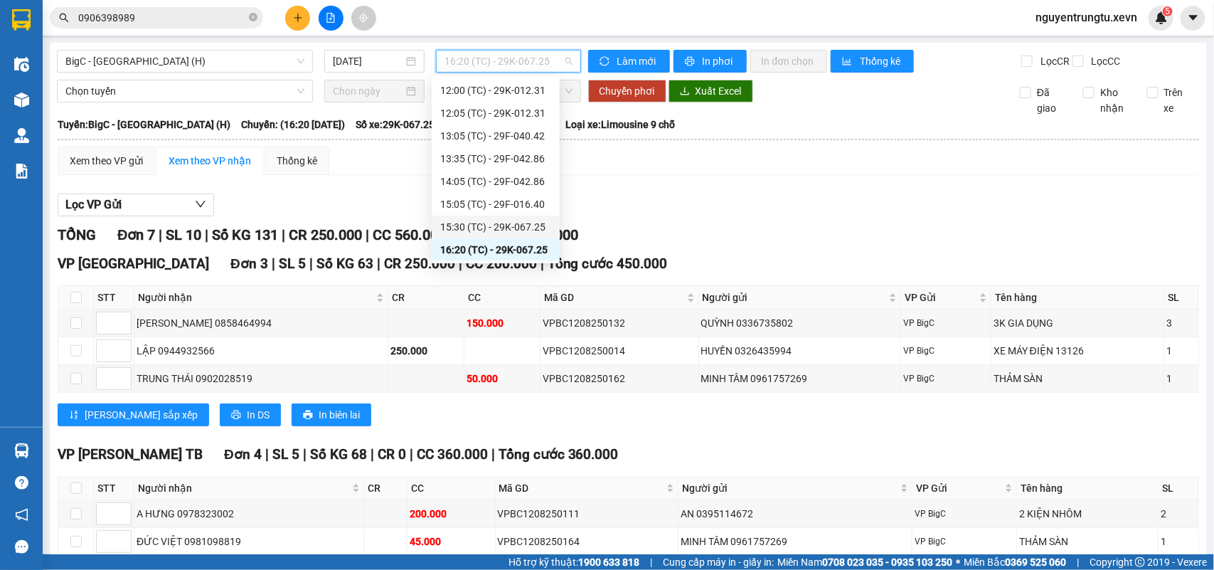
click at [513, 223] on div "15:30 (TC) - 29K-067.25" at bounding box center [495, 227] width 111 height 16
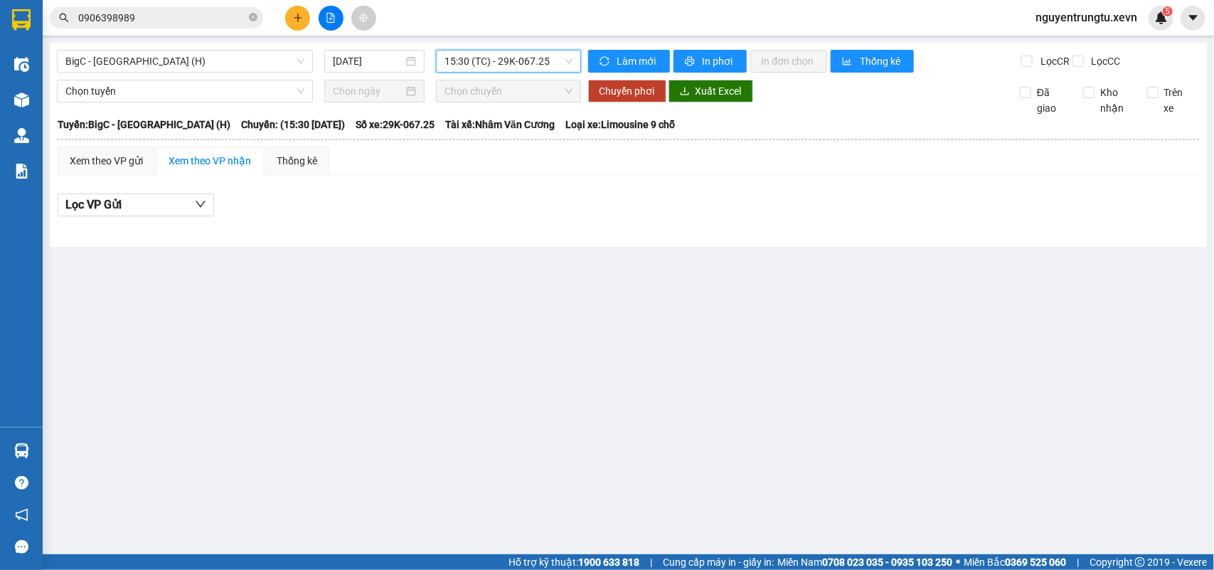
click at [459, 51] on span "15:30 (TC) - 29K-067.25" at bounding box center [508, 61] width 127 height 21
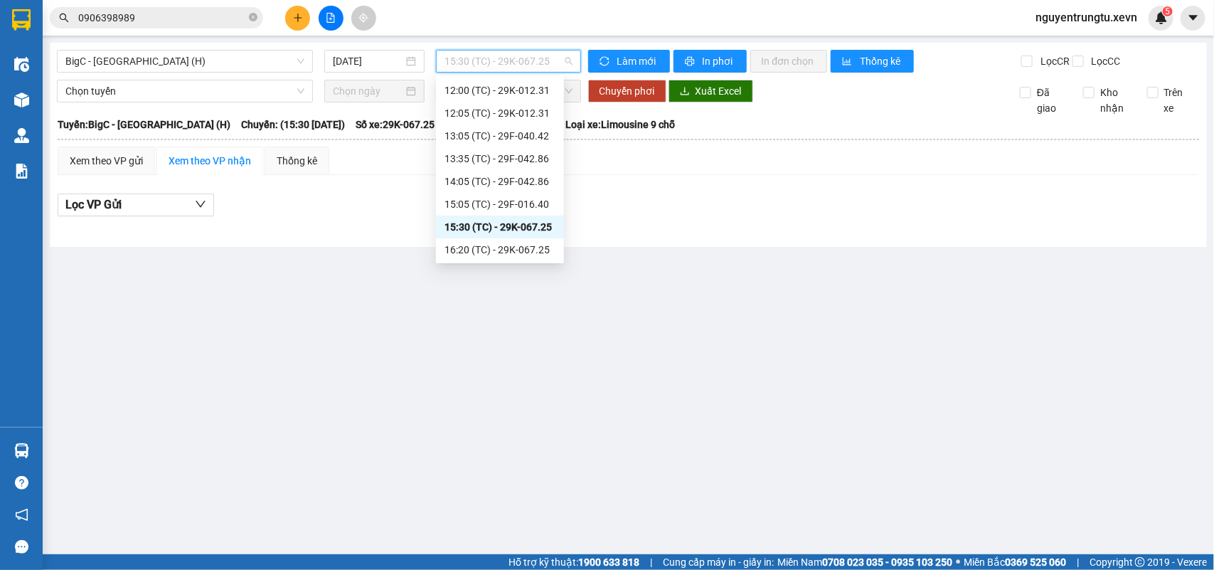
click at [502, 242] on div "16:20 (TC) - 29K-067.25" at bounding box center [500, 250] width 111 height 16
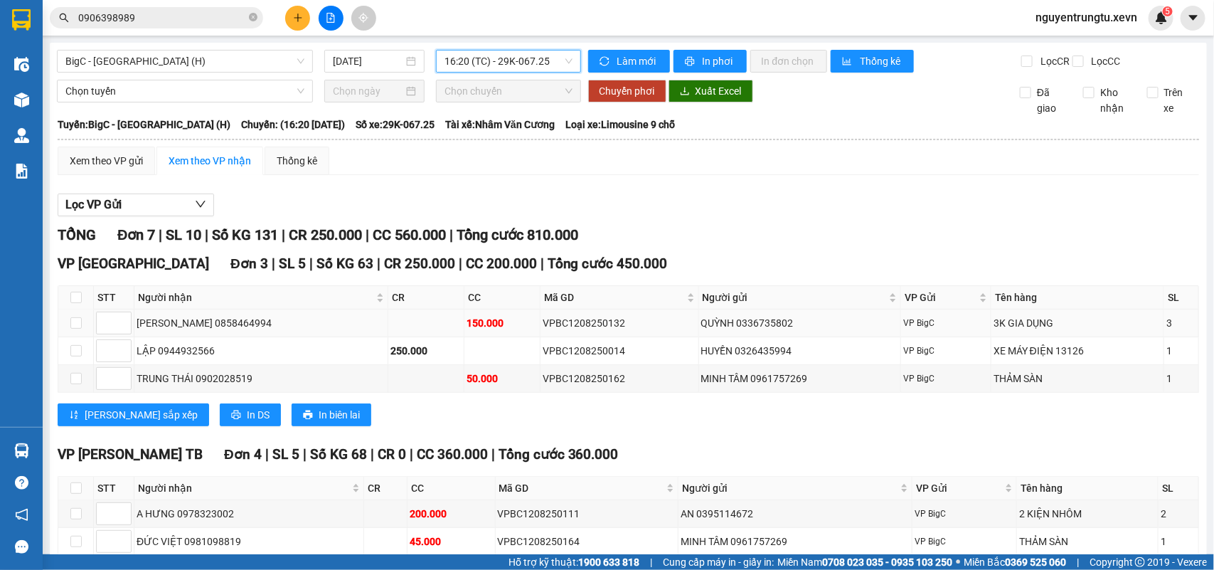
scroll to position [147, 0]
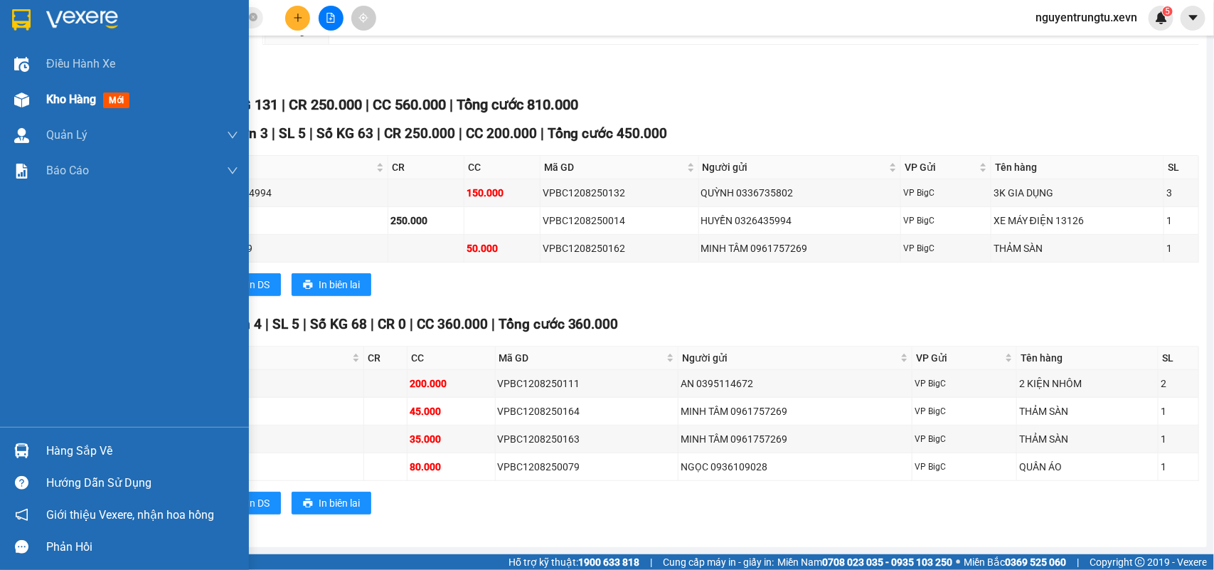
click at [40, 90] on div "Kho hàng mới" at bounding box center [124, 100] width 249 height 36
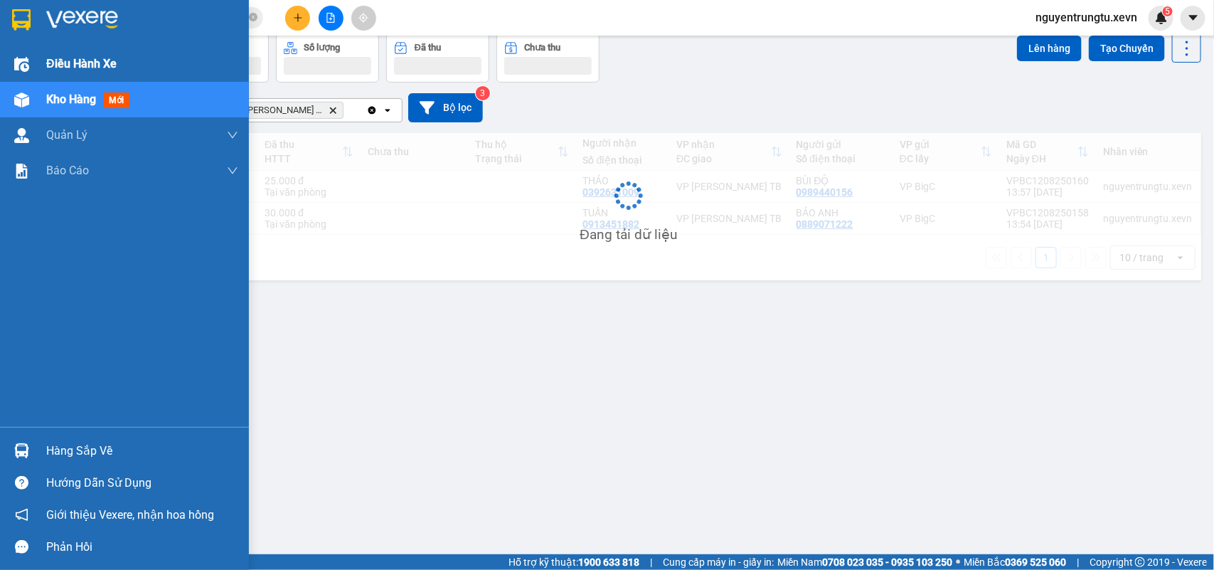
scroll to position [65, 0]
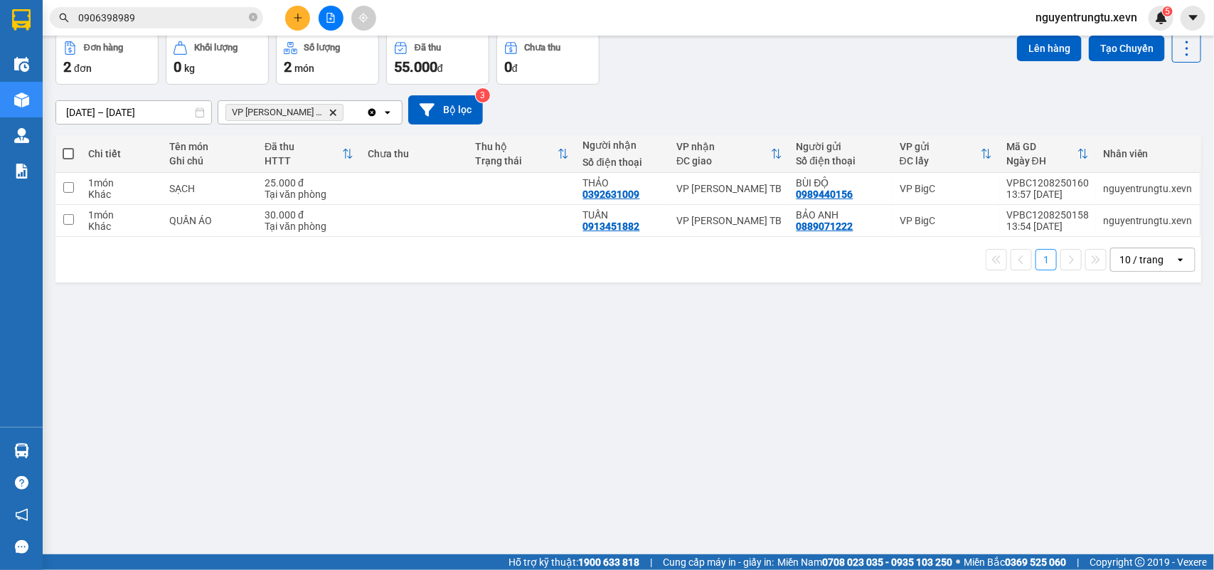
click at [300, 110] on span "VP Trần Phú TB Delete" at bounding box center [285, 112] width 118 height 17
click at [329, 108] on icon "Delete" at bounding box center [333, 112] width 9 height 9
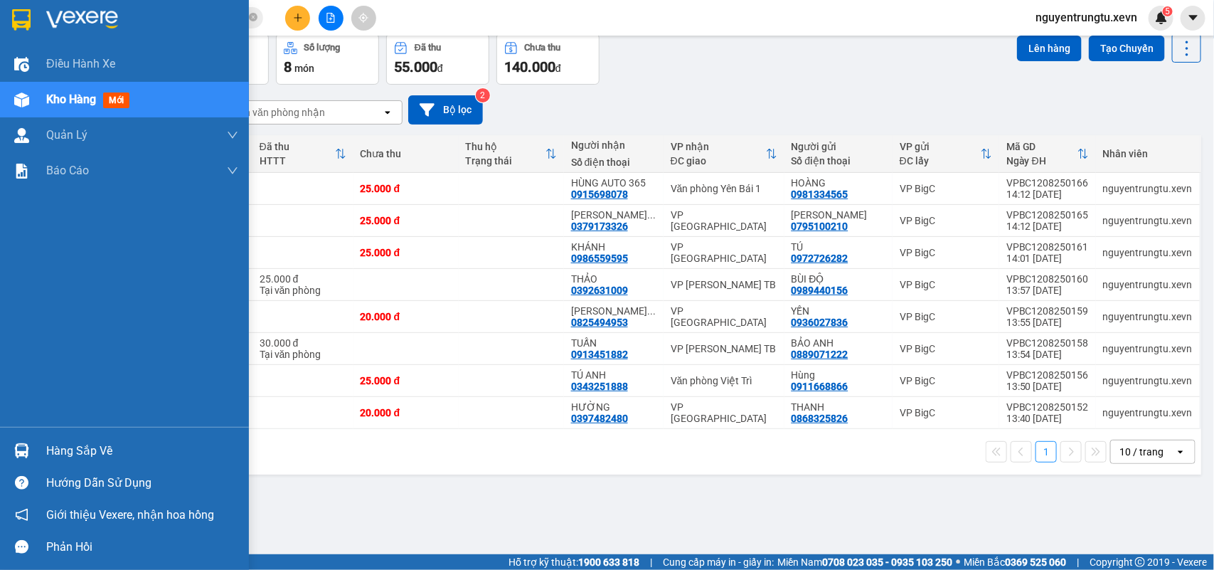
click at [16, 454] on img at bounding box center [21, 450] width 15 height 15
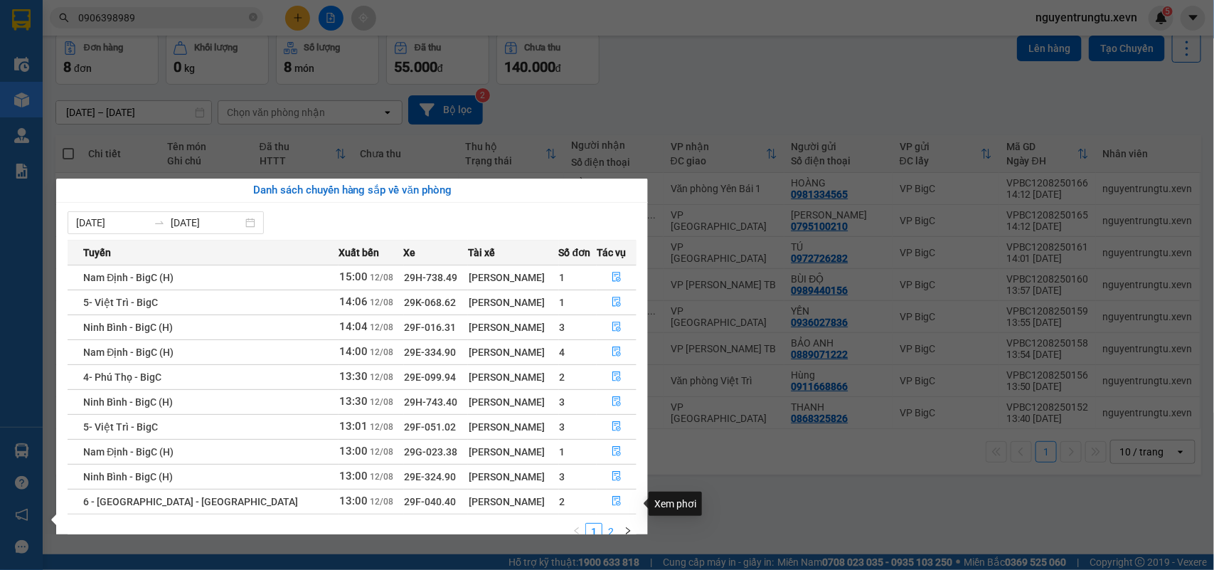
scroll to position [25, 0]
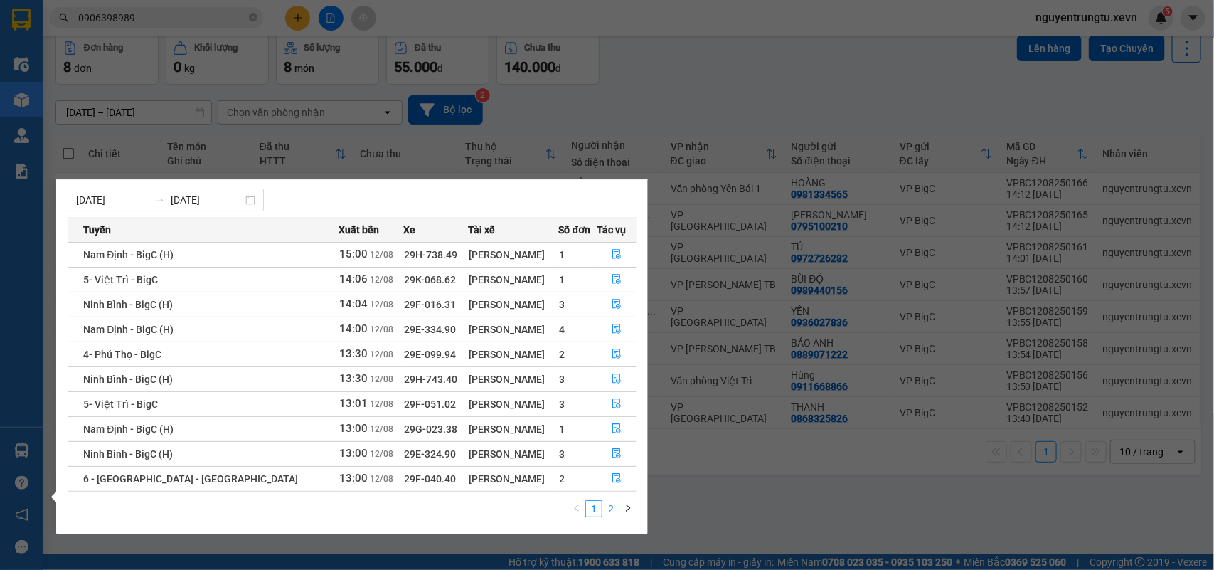
click at [616, 512] on link "2" at bounding box center [611, 509] width 16 height 16
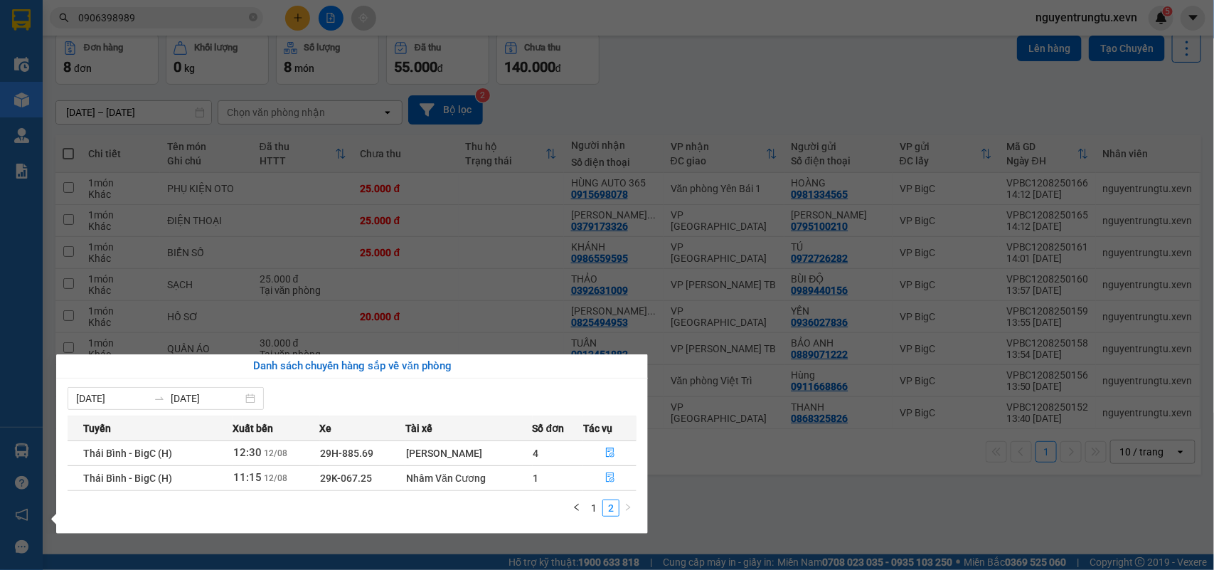
scroll to position [0, 0]
click at [612, 479] on icon "file-done" at bounding box center [610, 477] width 9 height 10
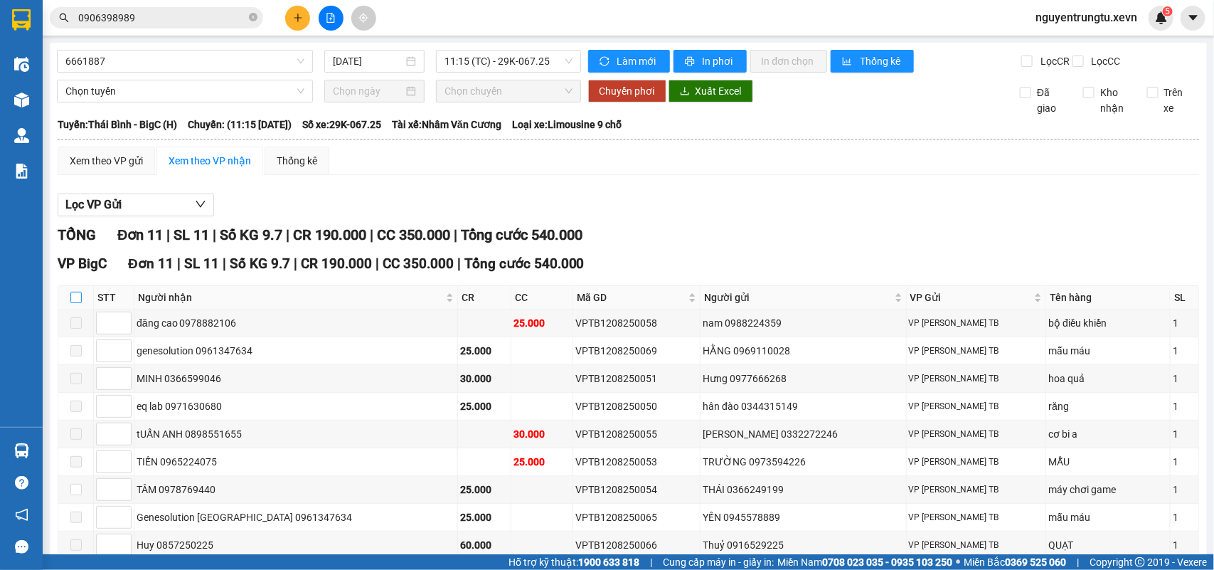
click at [79, 303] on input "checkbox" at bounding box center [75, 297] width 11 height 11
checkbox input "true"
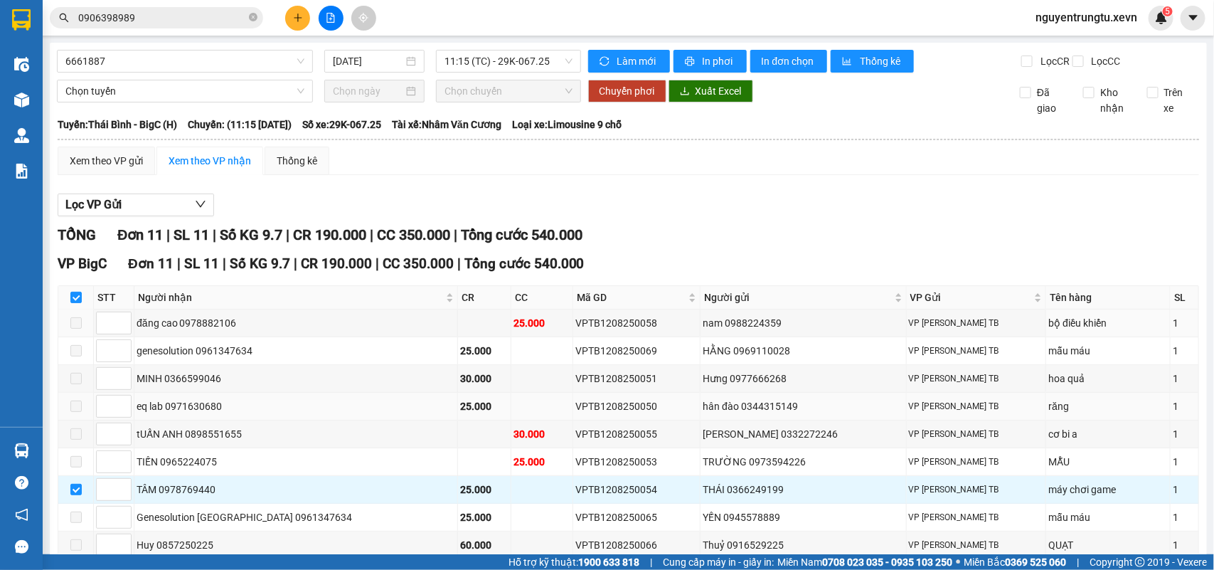
scroll to position [89, 0]
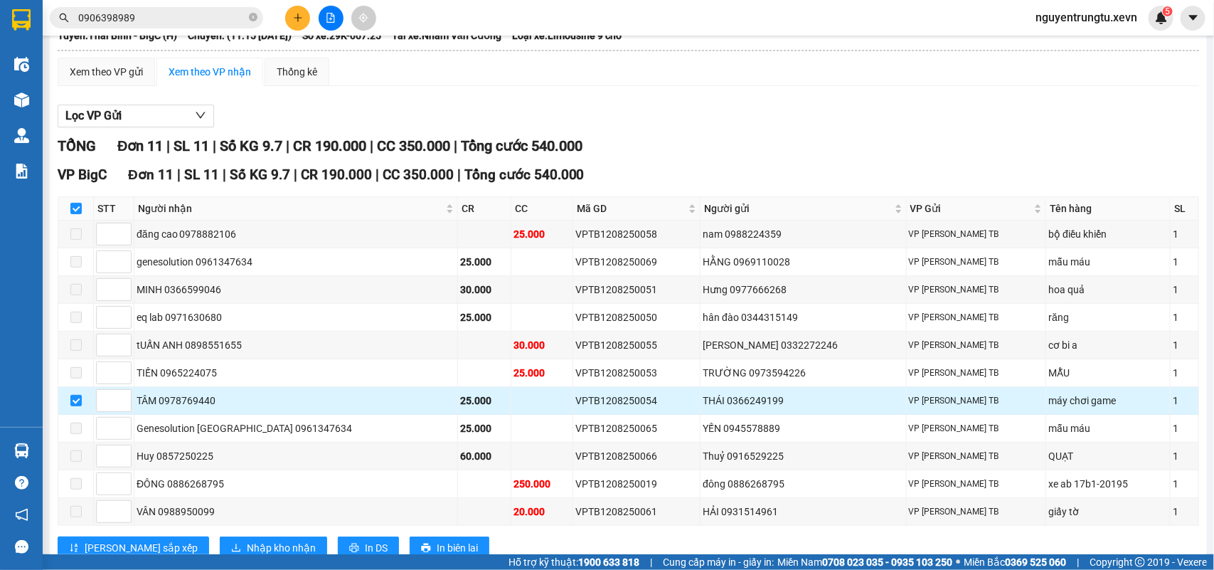
click at [580, 408] on div "VPTB1208250054" at bounding box center [636, 401] width 122 height 16
copy div "VPTB1208250054"
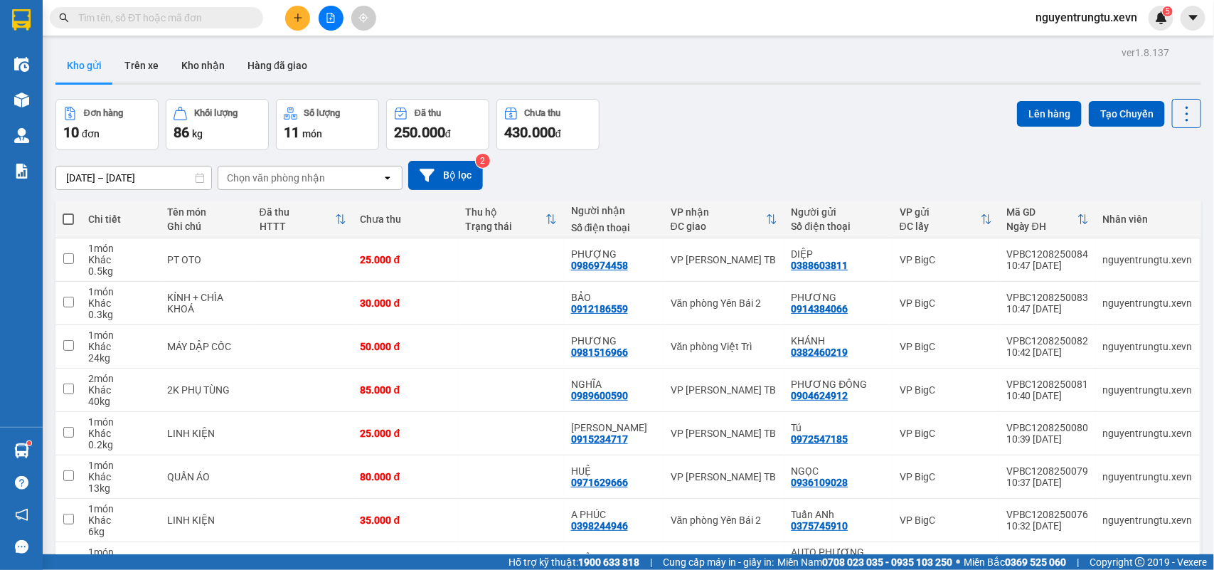
click at [171, 18] on input "text" at bounding box center [162, 18] width 168 height 16
paste input "VPTB1208250054"
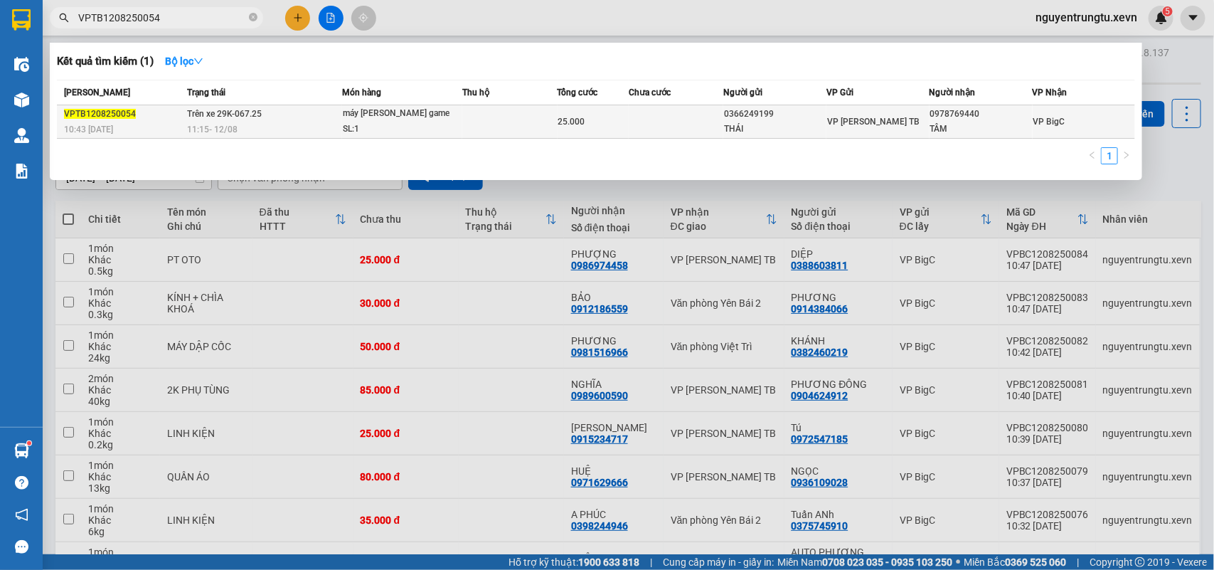
type input "VPTB1208250054"
click at [288, 122] on div "11:15 - 12/08" at bounding box center [264, 130] width 154 height 16
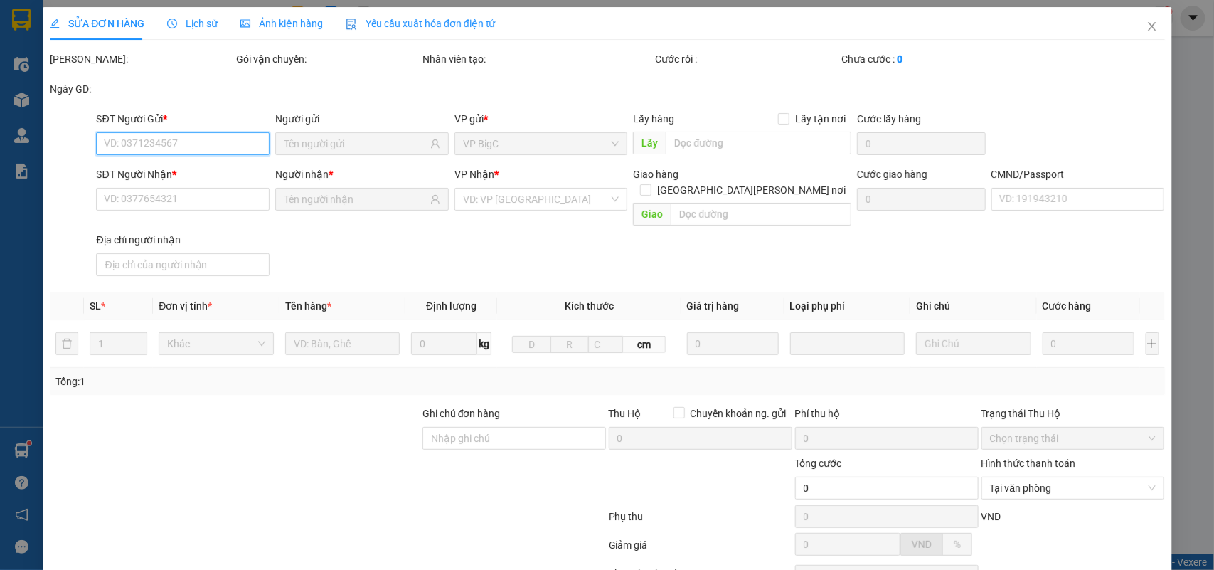
type input "0366249199"
type input "THÁI"
type input "0978769440"
type input "TÂM"
type input "024098010696"
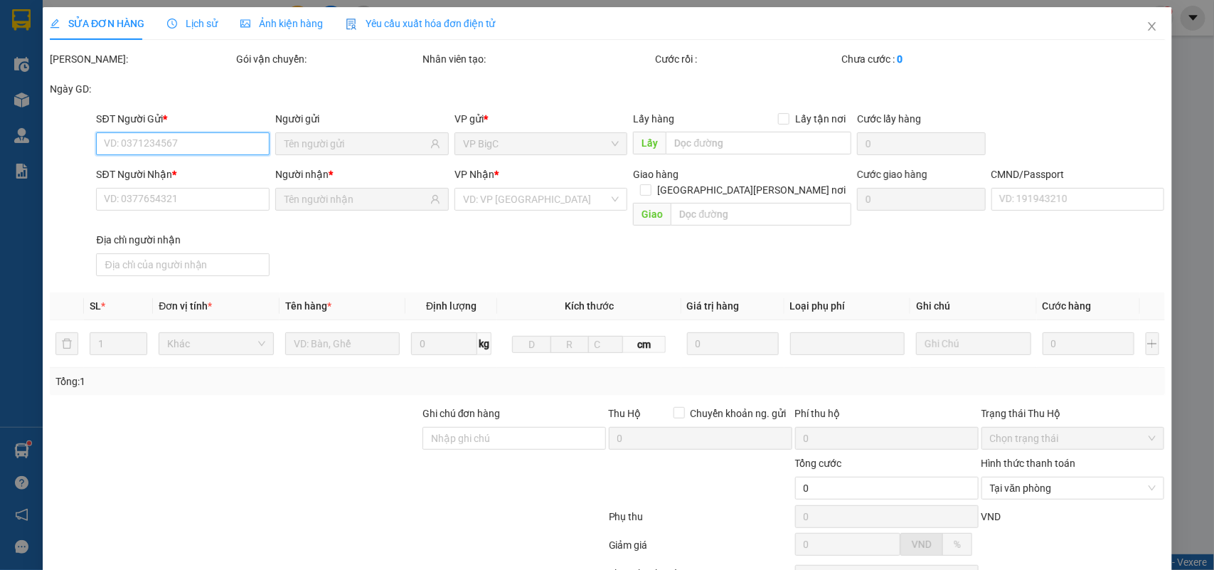
type input "25.000"
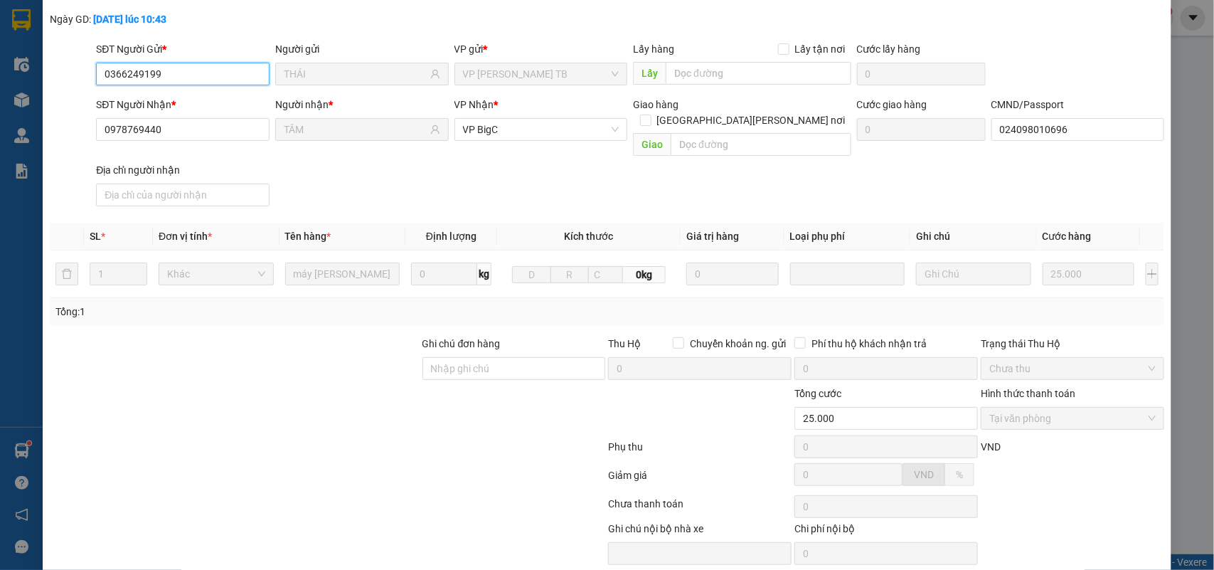
scroll to position [132, 0]
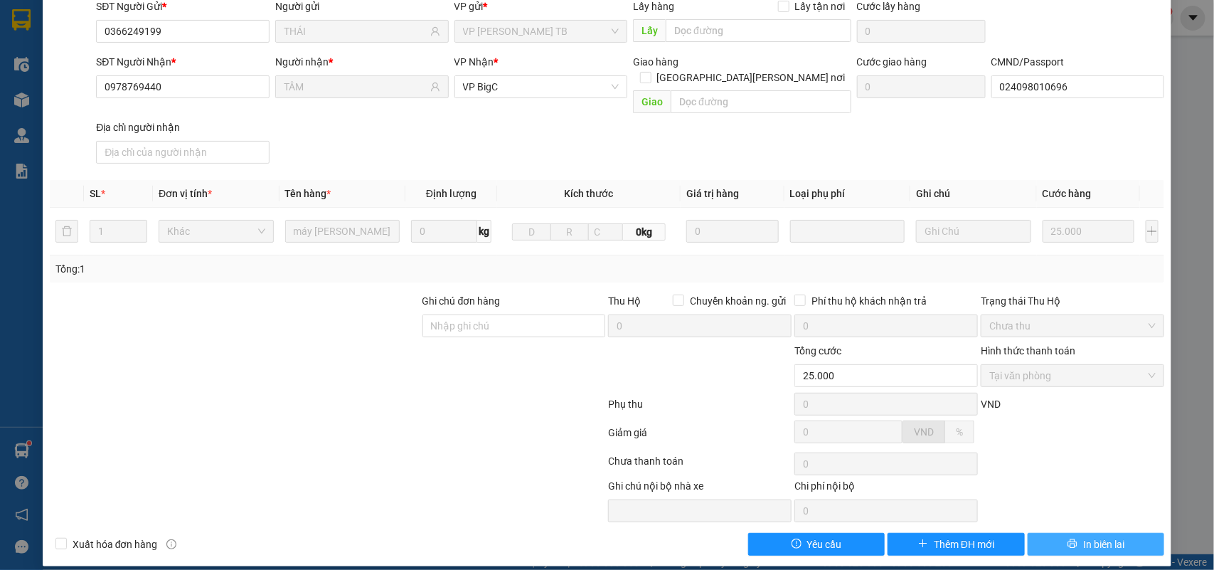
click at [1083, 536] on span "In biên lai" at bounding box center [1103, 544] width 41 height 16
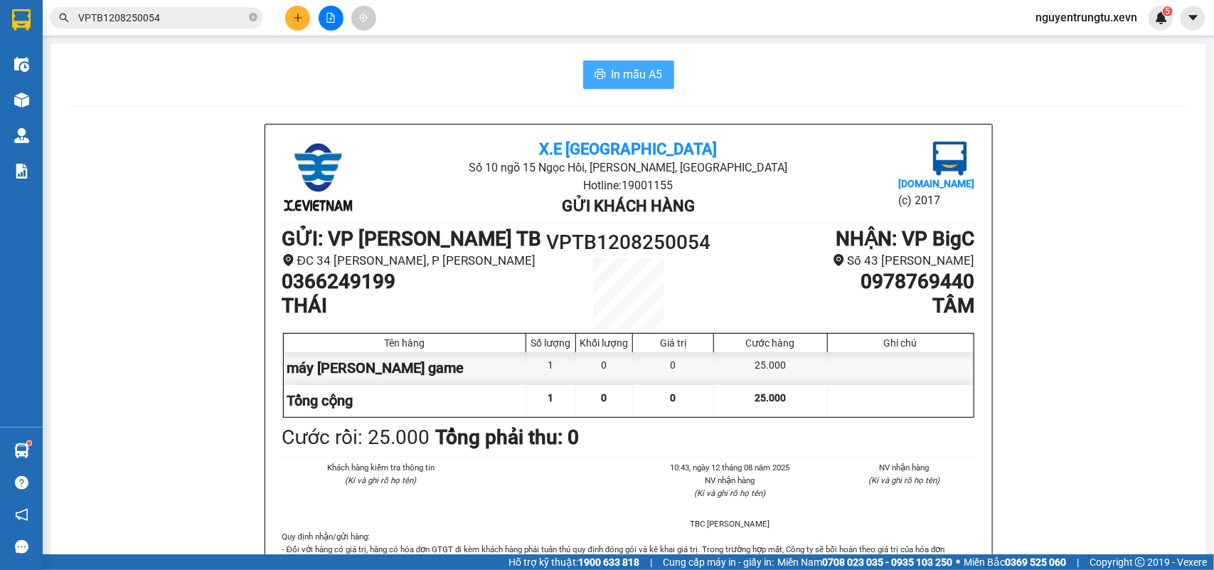
click at [644, 73] on span "In mẫu A5" at bounding box center [637, 74] width 51 height 18
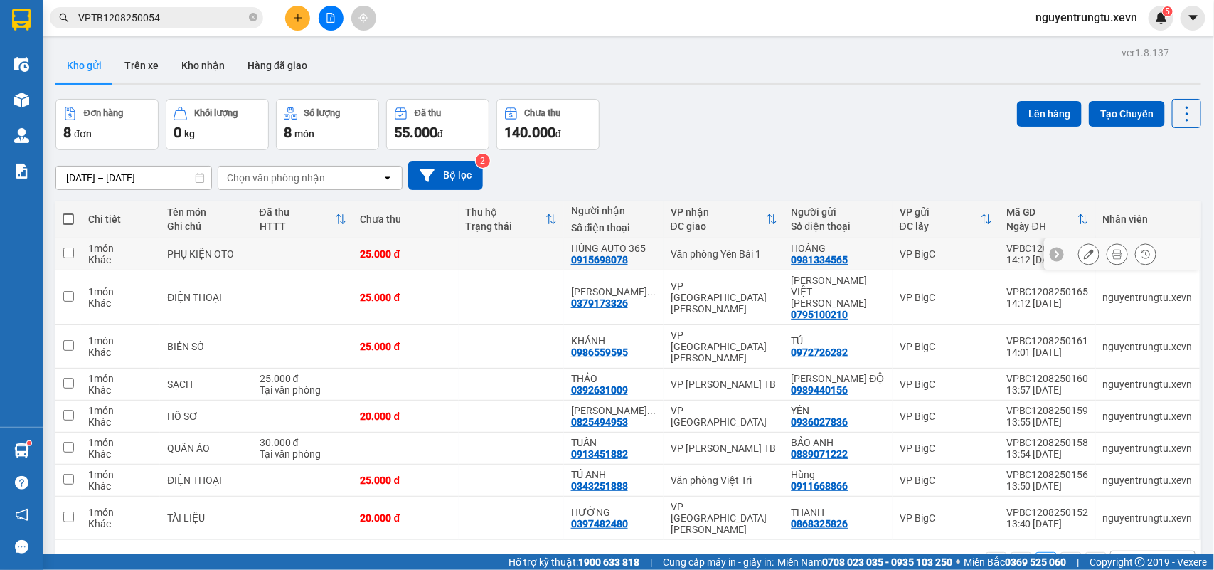
click at [1084, 250] on icon at bounding box center [1089, 254] width 10 height 10
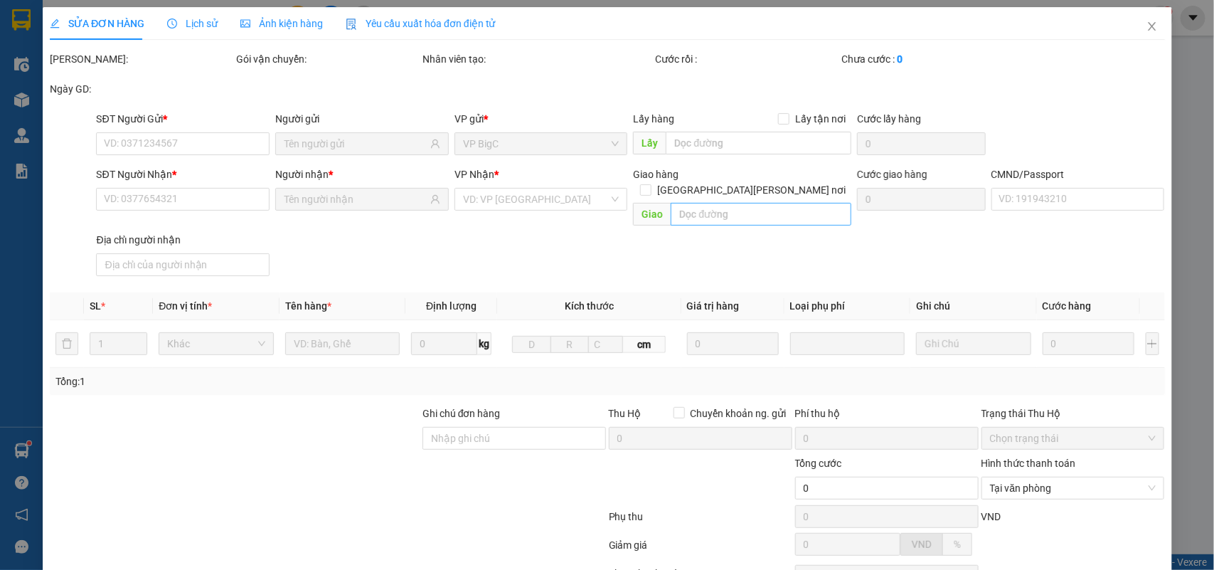
type input "0981334565"
type input "0915698078"
type input "015085001218 NGUYỄN NGỌC HÙNG"
type input "25.000"
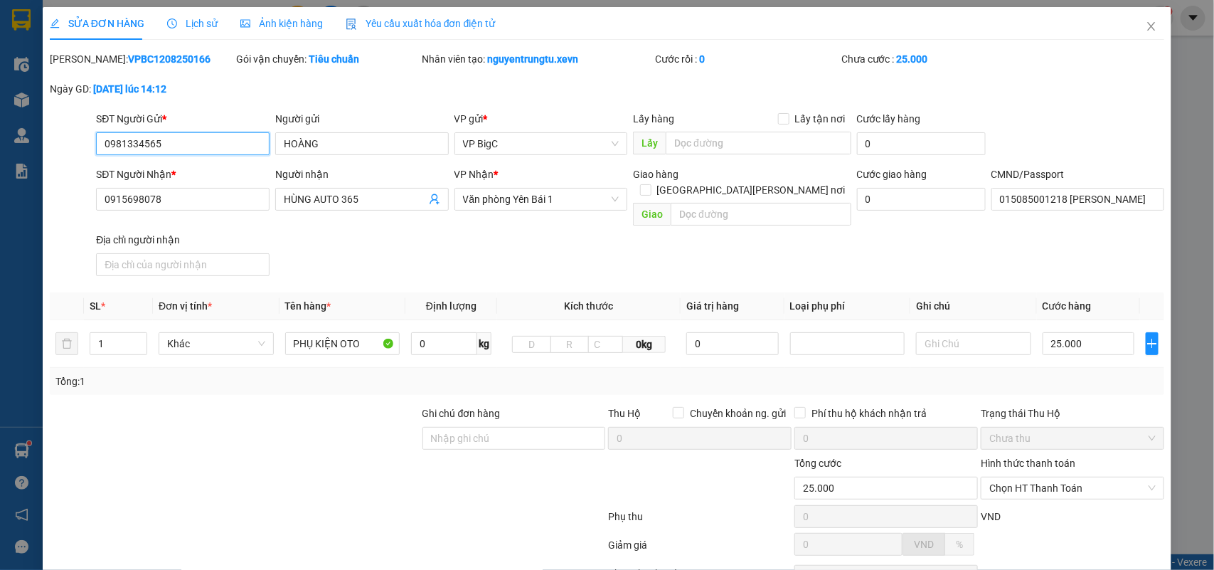
scroll to position [112, 0]
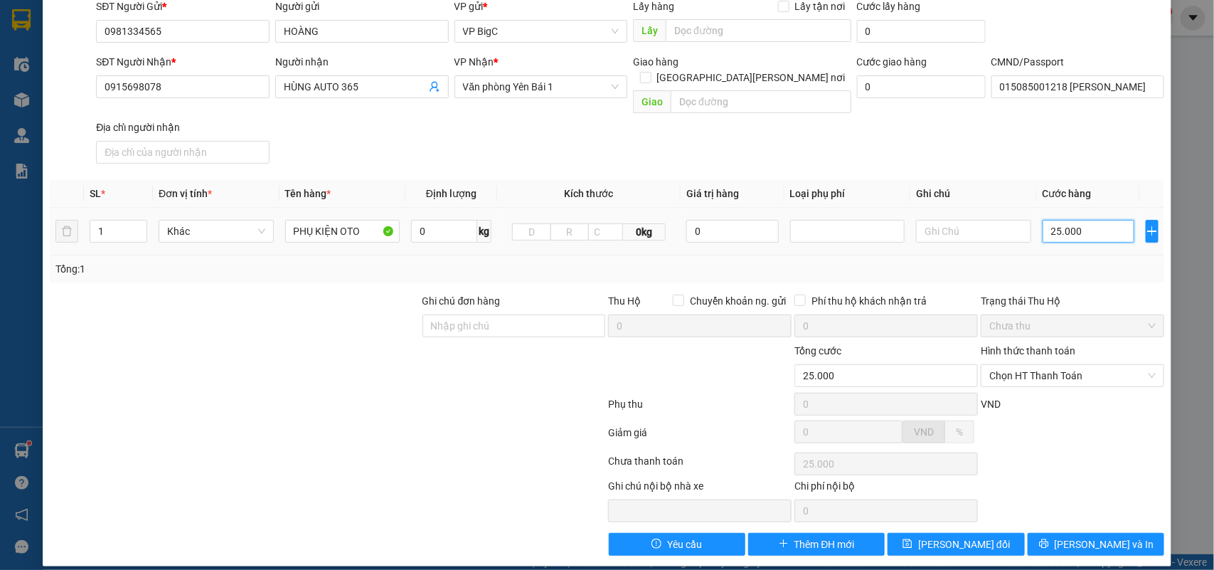
click at [1066, 220] on input "25.000" at bounding box center [1089, 231] width 92 height 23
type input "3"
type input "30"
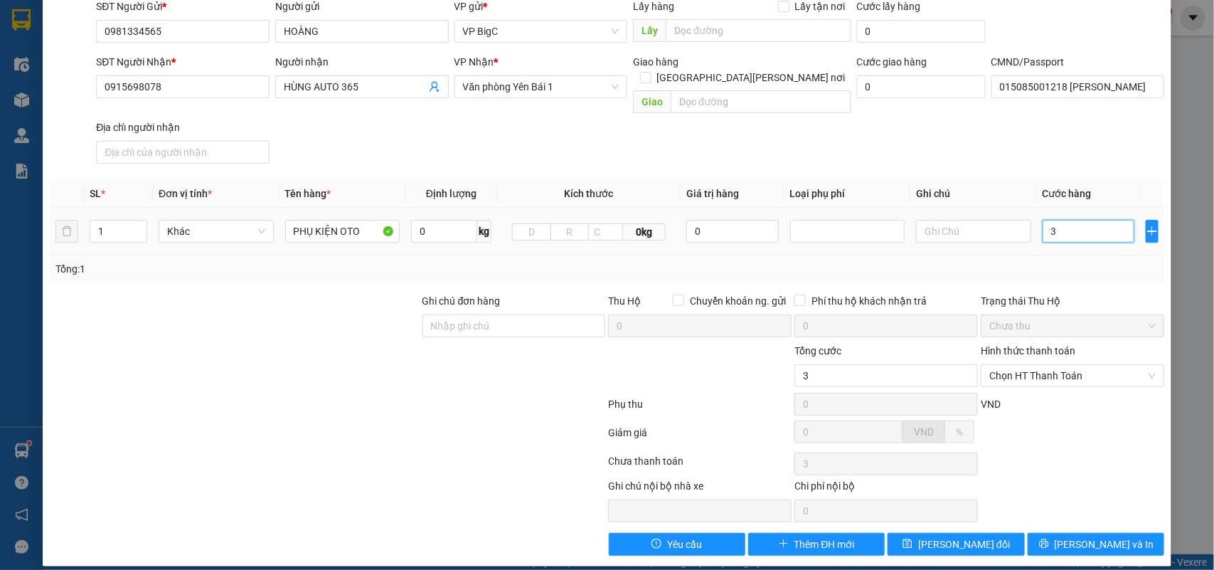
type input "30"
type input "30.000"
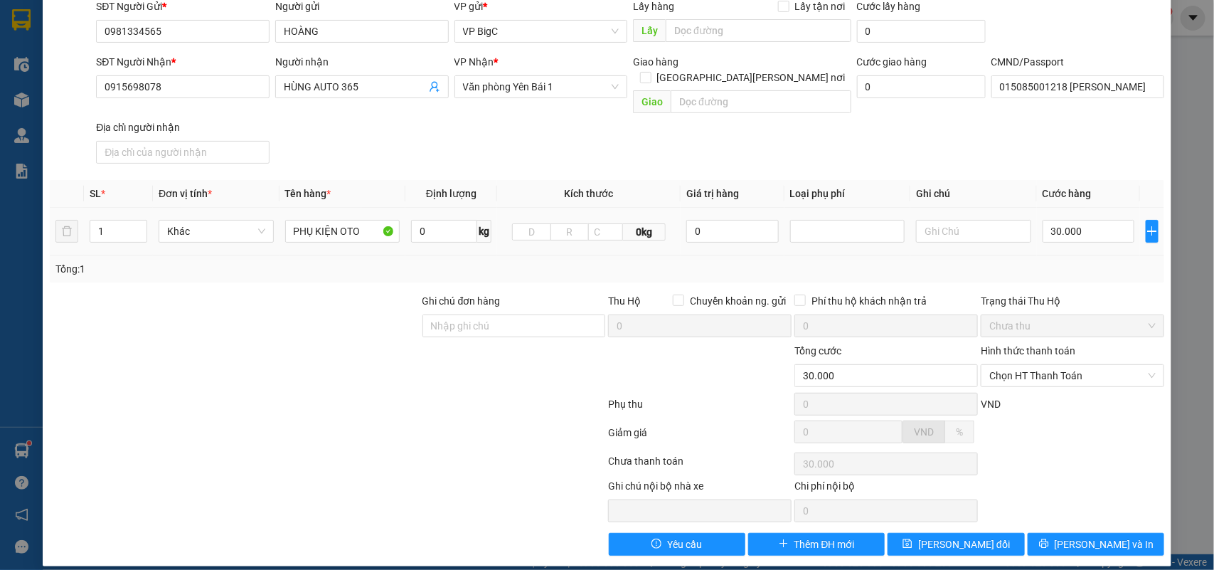
click at [1055, 261] on div "Tổng: 1" at bounding box center [607, 269] width 1104 height 16
click at [957, 536] on span "Lưu thay đổi" at bounding box center [964, 544] width 92 height 16
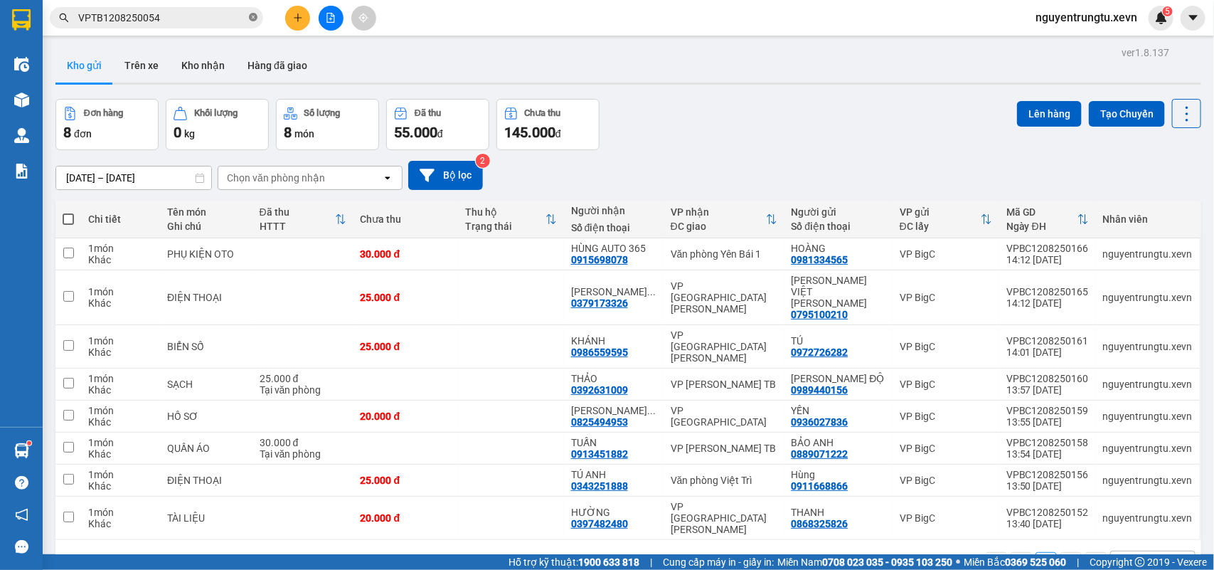
click at [253, 18] on icon "close-circle" at bounding box center [253, 17] width 9 height 9
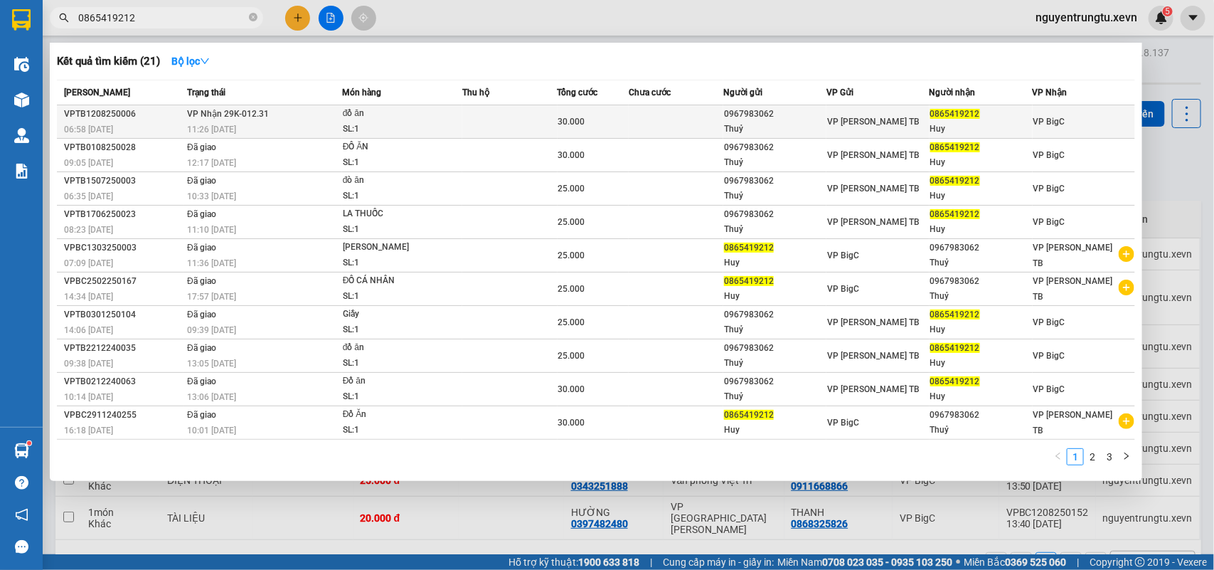
type input "0865419212"
click at [778, 112] on div "0967983062" at bounding box center [775, 114] width 102 height 15
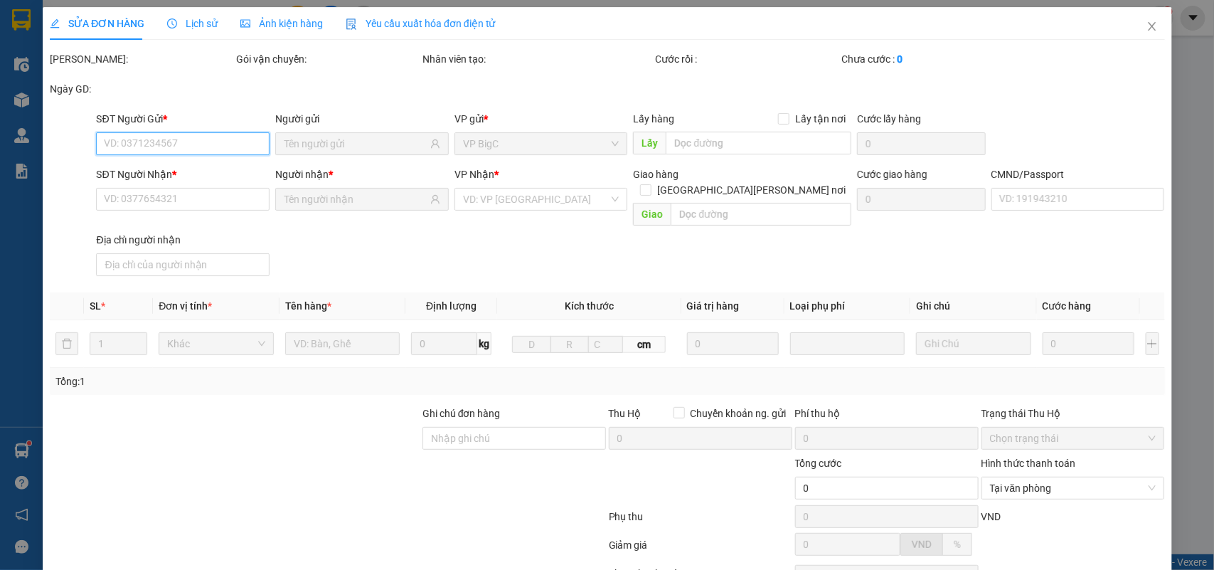
type input "0967983062"
type input "Thuỷ"
type input "0865419212"
type input "Huy"
type input "SMS"
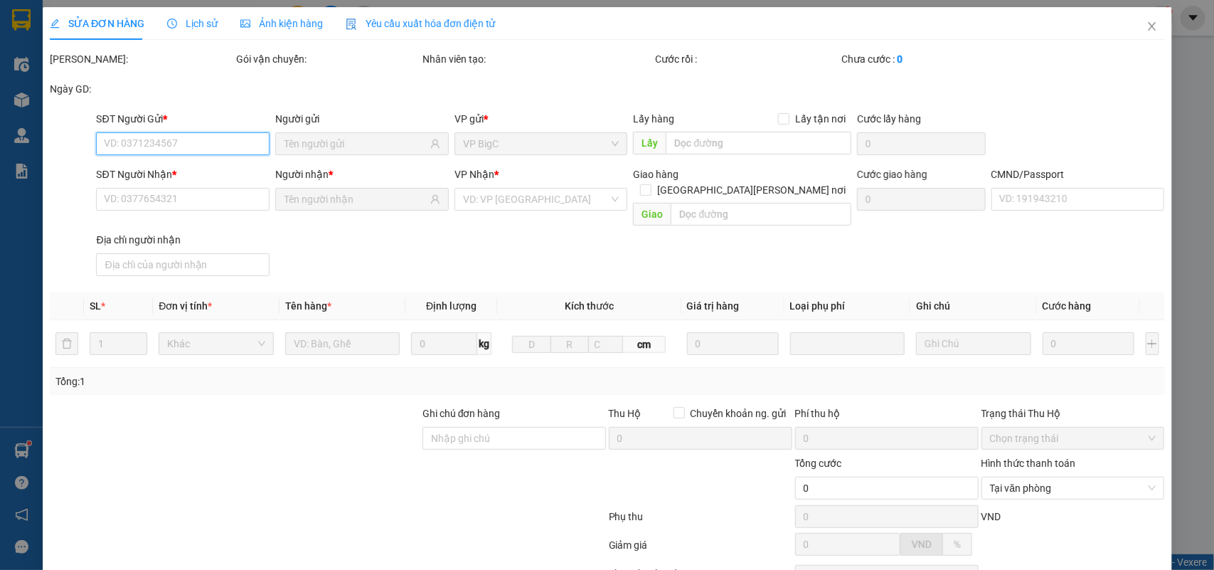
type input "30.000"
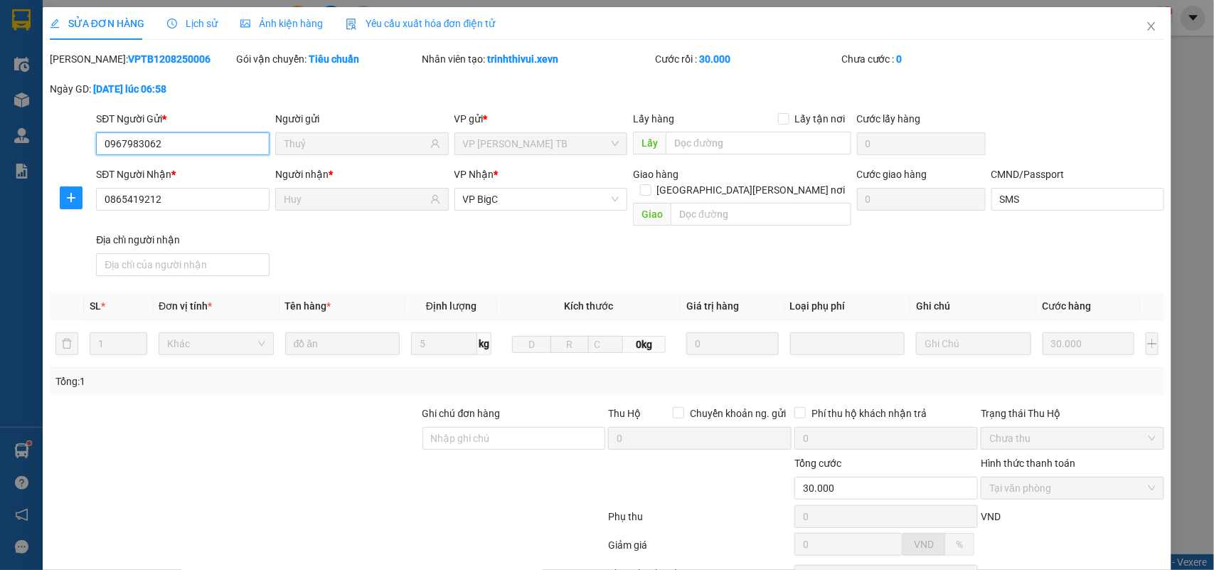
scroll to position [112, 0]
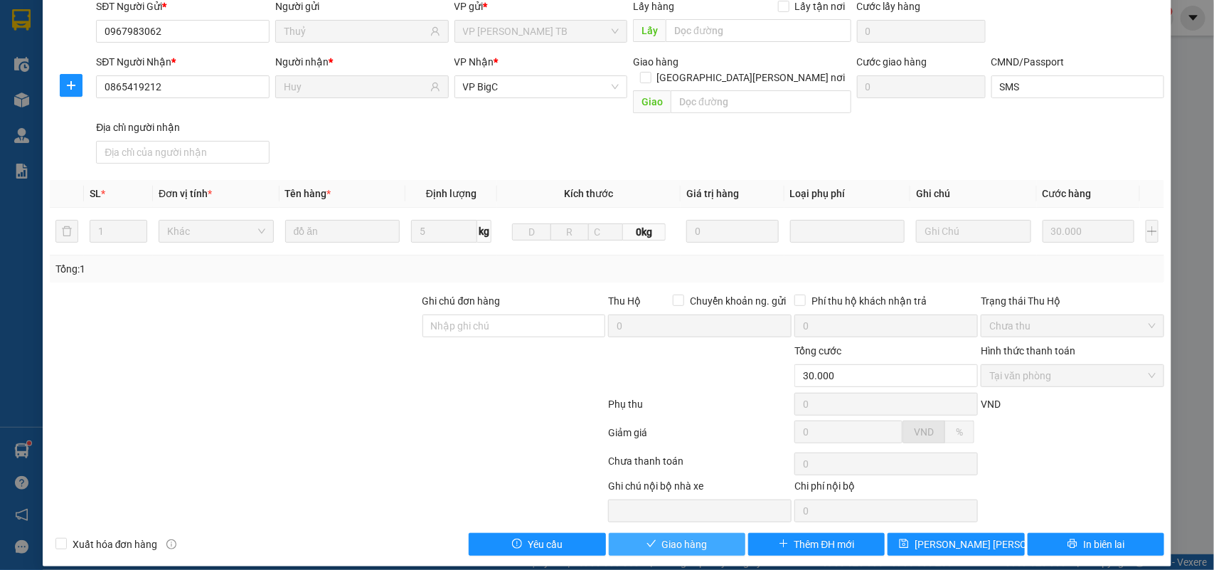
click at [662, 536] on span "Giao hàng" at bounding box center [685, 544] width 46 height 16
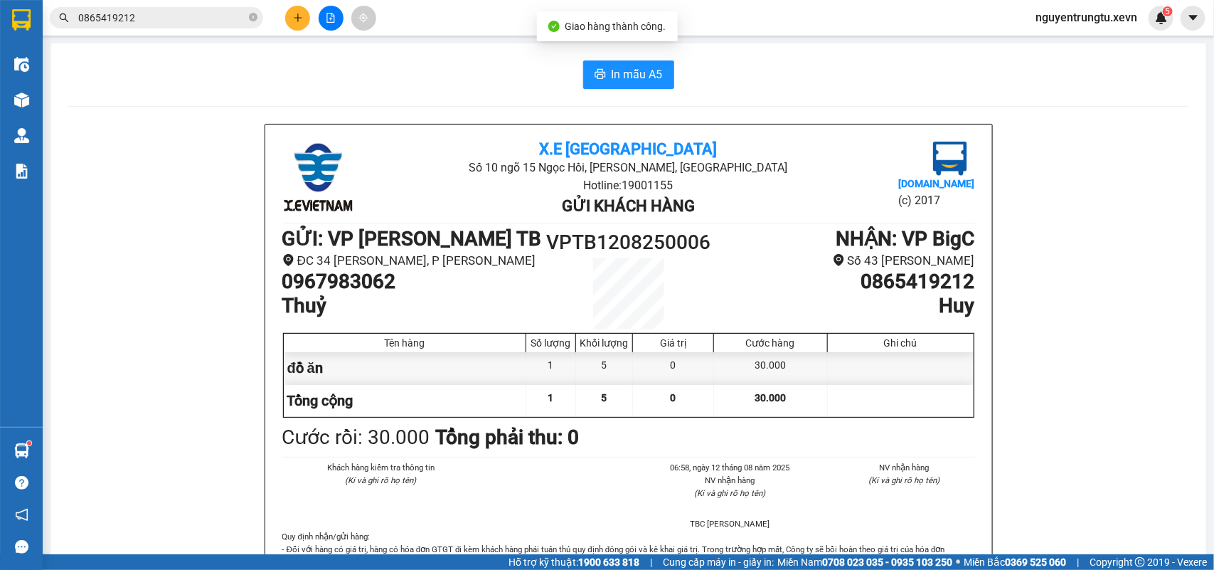
click at [187, 19] on input "0865419212" at bounding box center [162, 18] width 168 height 16
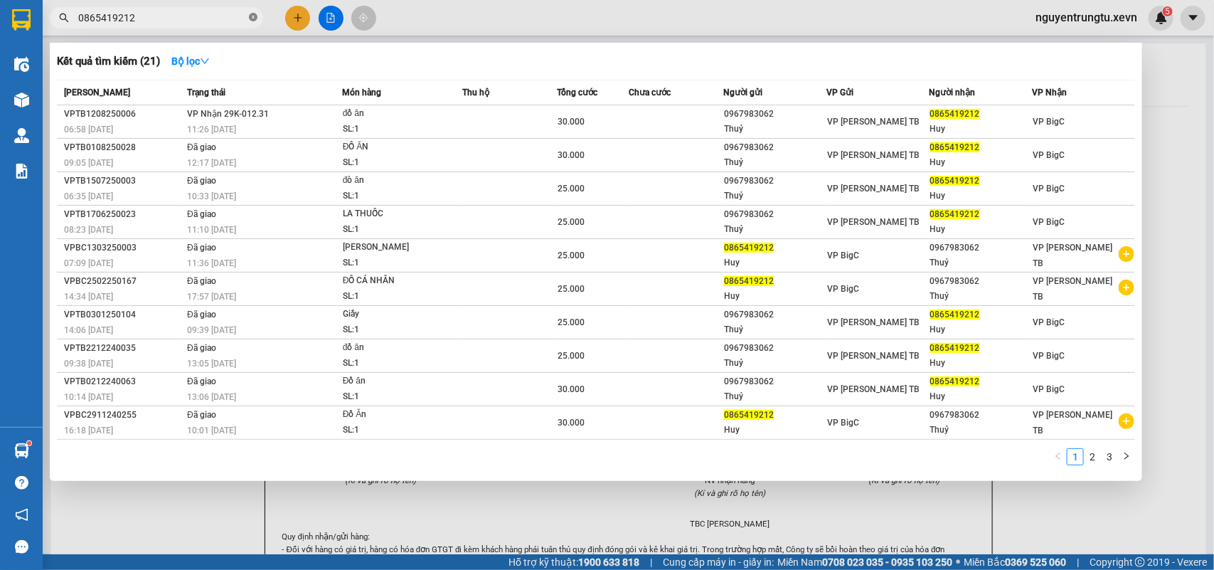
click at [251, 16] on icon "close-circle" at bounding box center [253, 17] width 9 height 9
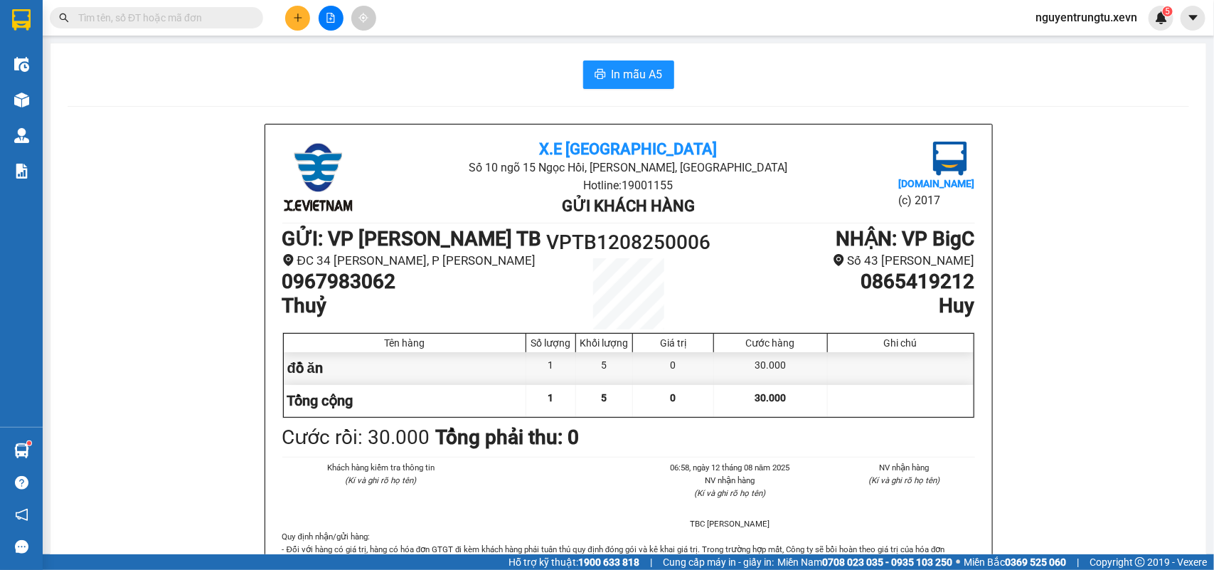
click at [203, 19] on input "text" at bounding box center [162, 18] width 168 height 16
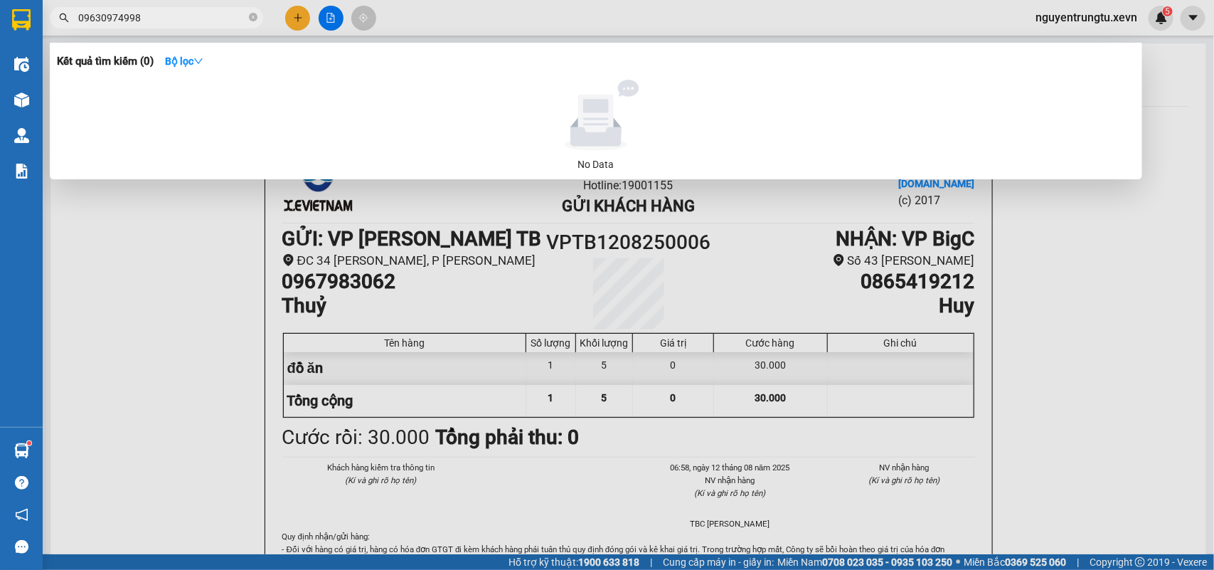
click at [98, 21] on input "09630974998" at bounding box center [162, 18] width 168 height 16
click at [119, 18] on input "0974998" at bounding box center [162, 18] width 168 height 16
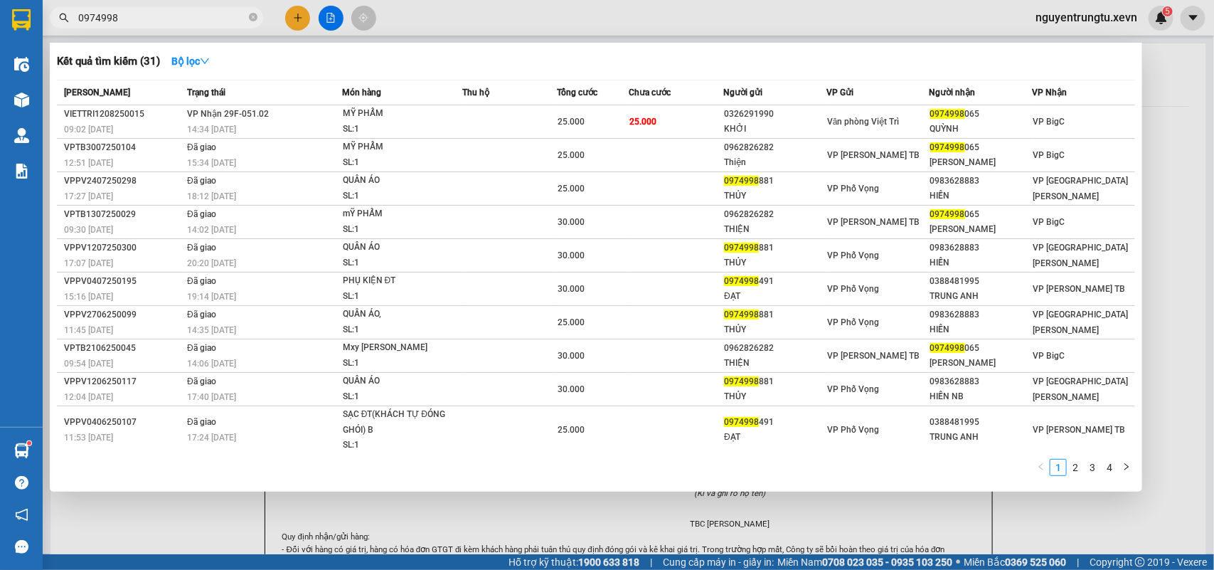
click at [154, 16] on input "0974998" at bounding box center [162, 18] width 168 height 16
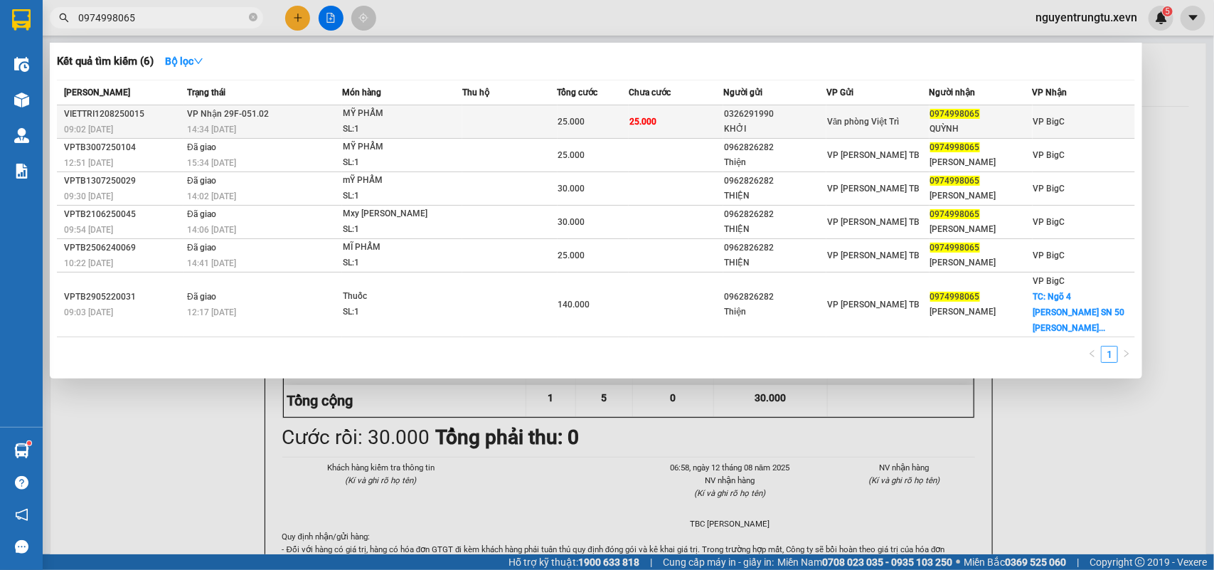
type input "0974998065"
click at [831, 122] on span "Văn phòng Việt Trì" at bounding box center [863, 122] width 73 height 10
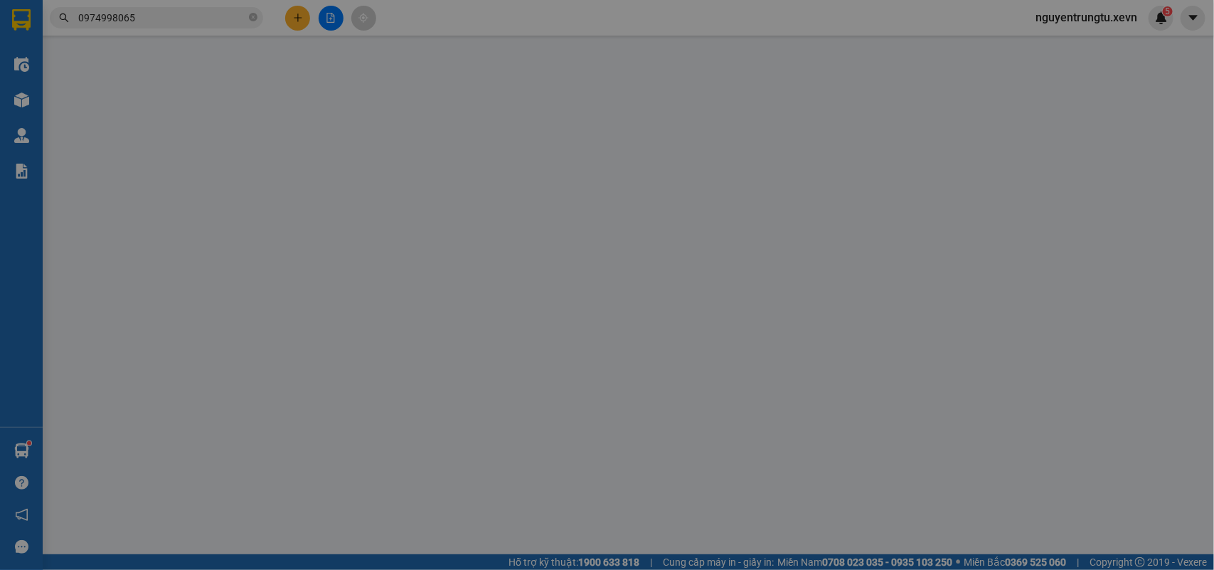
type input "0326291990"
type input "KHỞI"
type input "0974998065"
type input "QUỲNH"
type input "0965617959 SƠN"
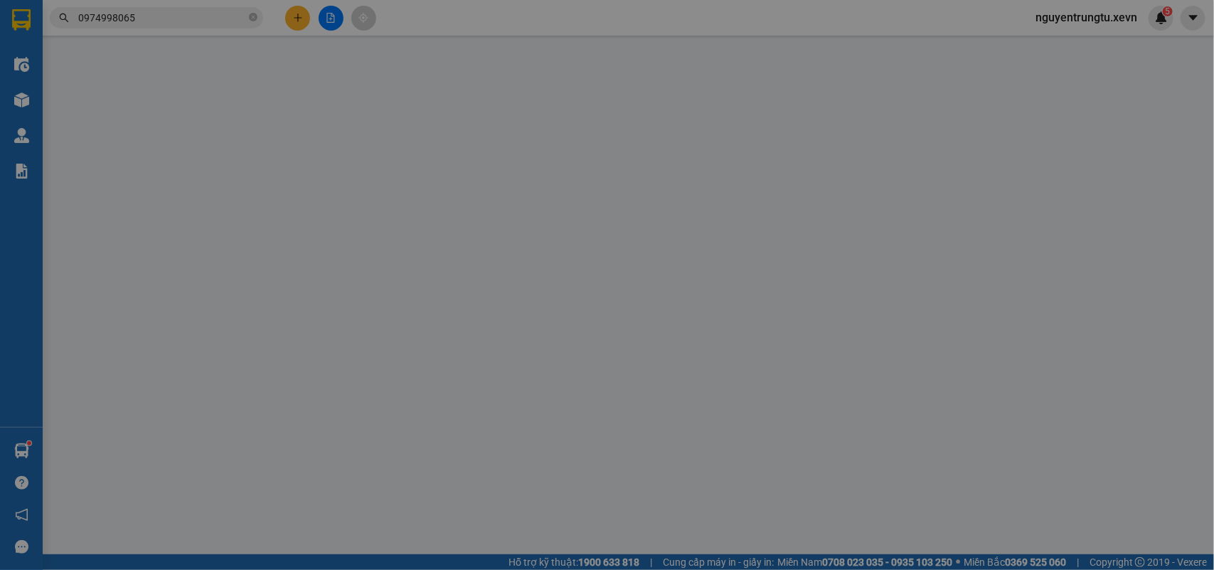
type input "25.000"
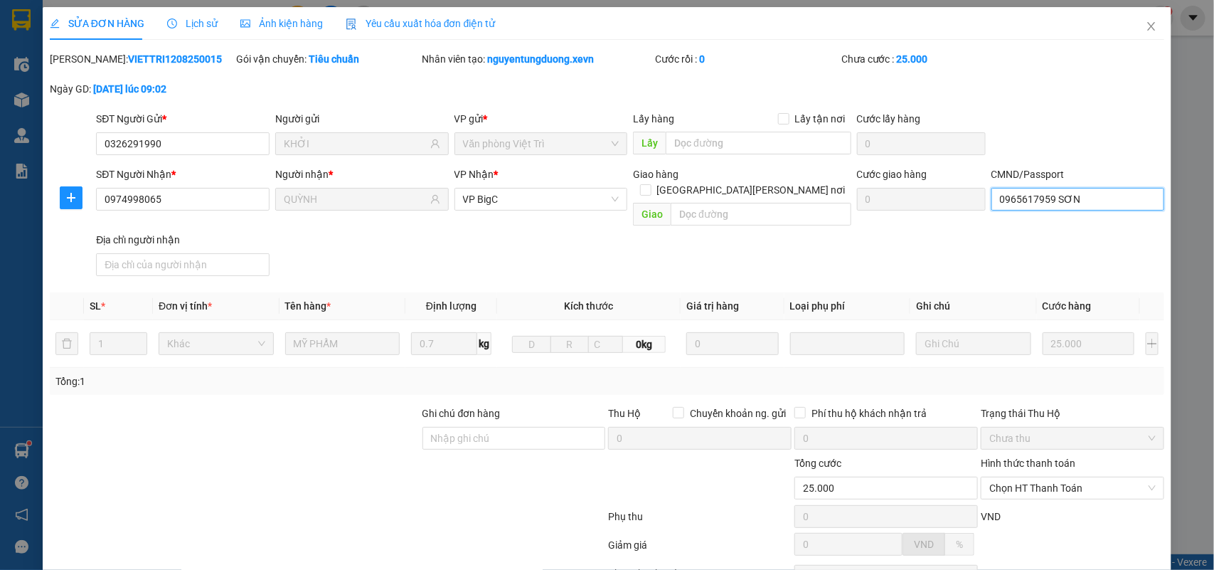
click at [1086, 203] on input "0965617959 SƠN" at bounding box center [1079, 199] width 174 height 23
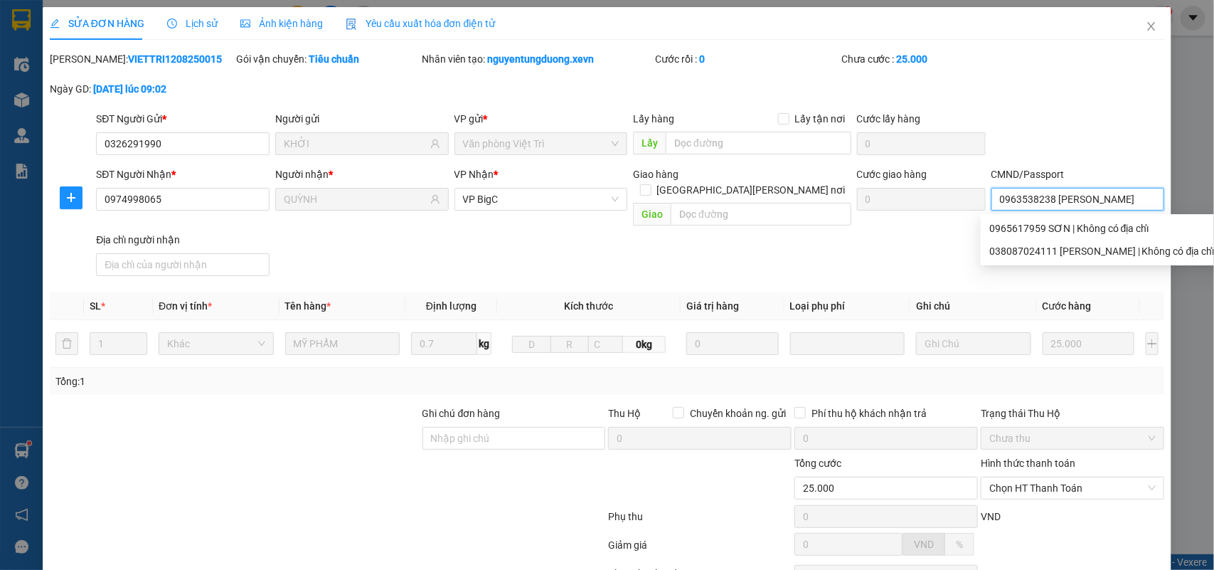
scroll to position [112, 0]
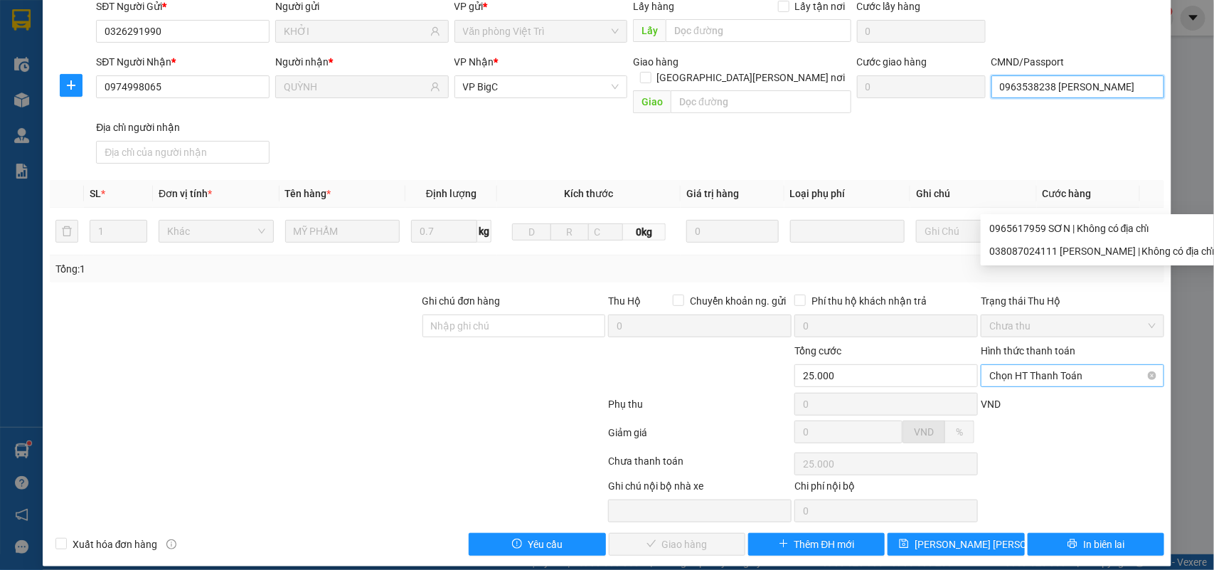
click at [1100, 365] on span "Chọn HT Thanh Toán" at bounding box center [1073, 375] width 166 height 21
type input "0963538238 NHIÊN"
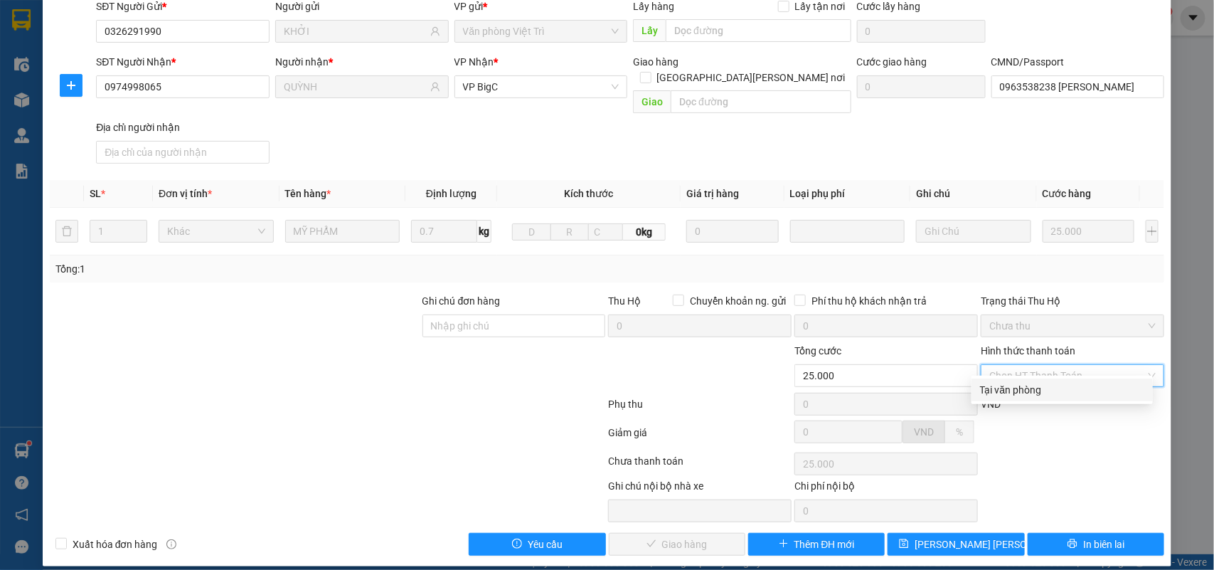
click at [1061, 384] on div "Tại văn phòng" at bounding box center [1062, 390] width 164 height 16
type input "0"
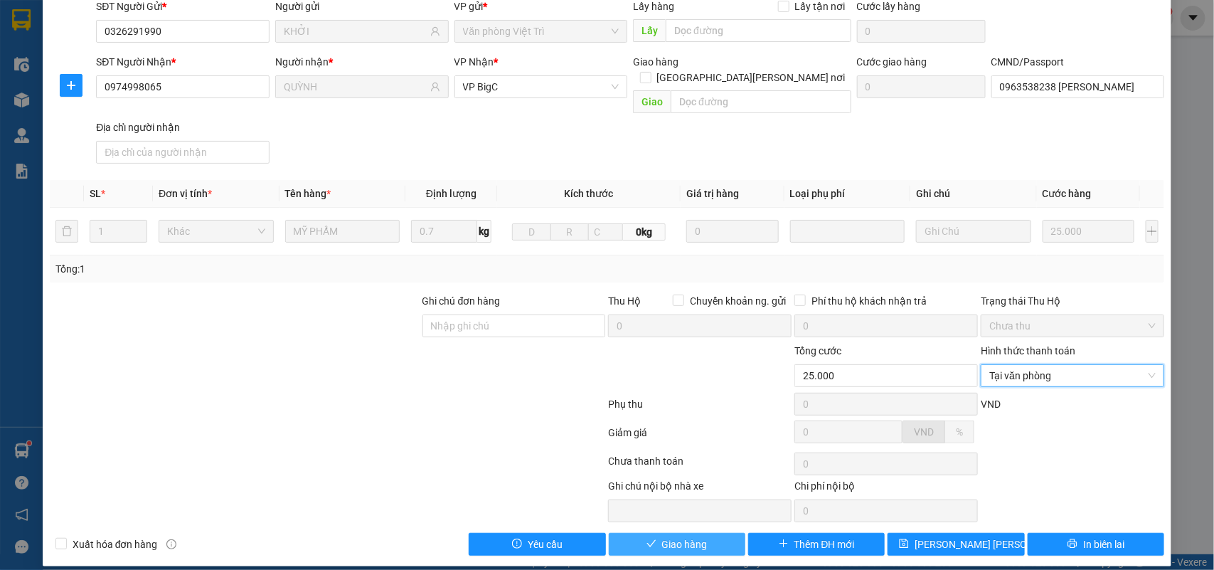
click at [685, 536] on span "Giao hàng" at bounding box center [685, 544] width 46 height 16
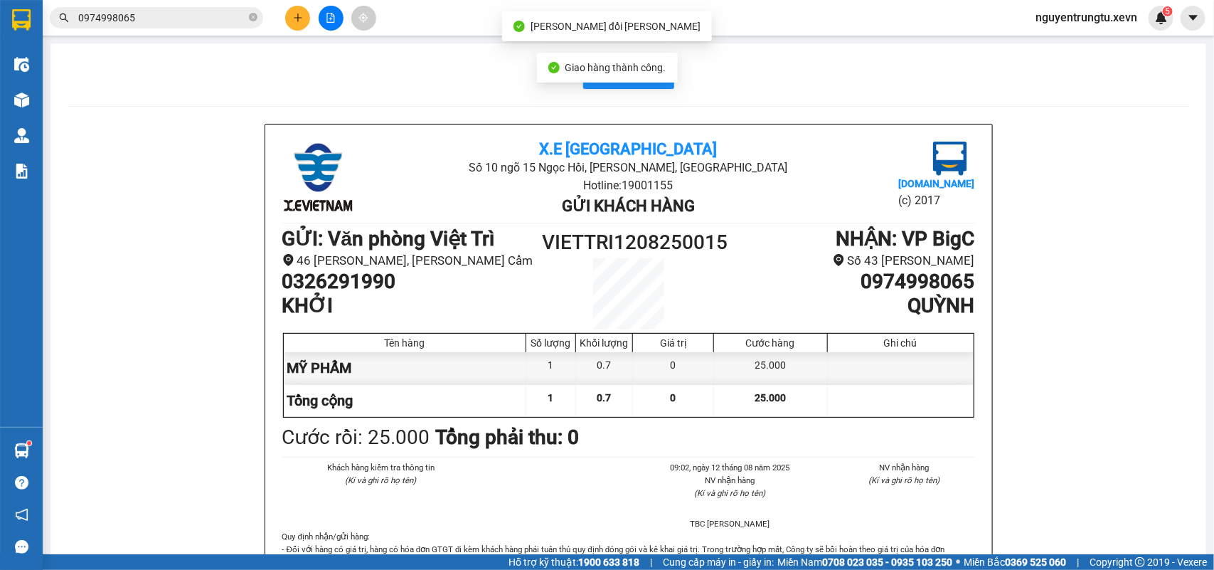
click at [168, 23] on input "0974998065" at bounding box center [162, 18] width 168 height 16
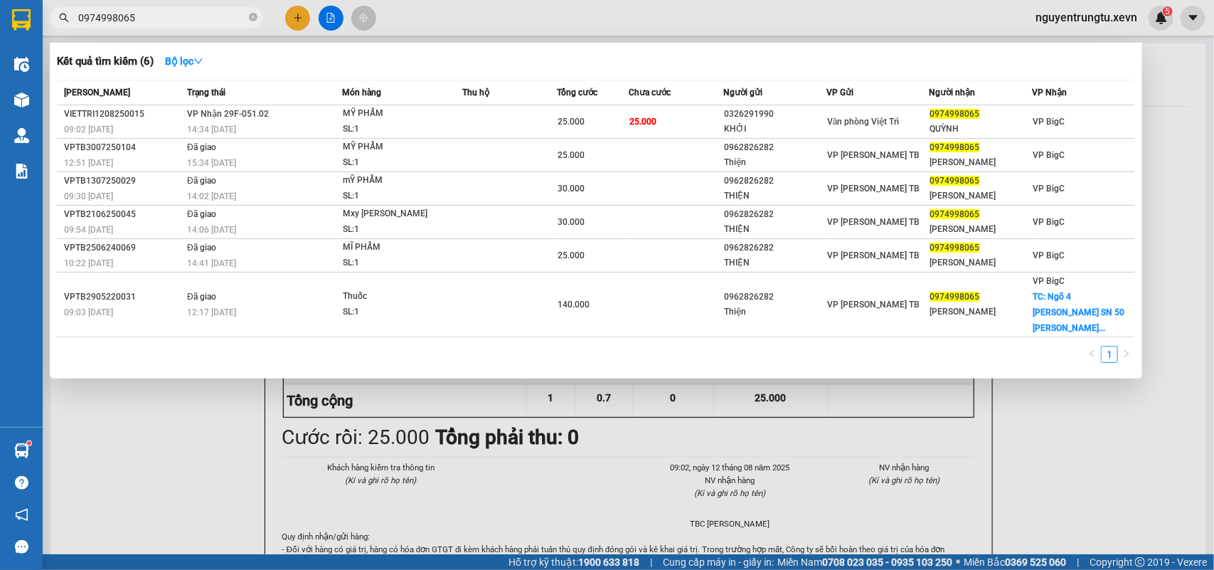
click at [297, 20] on div at bounding box center [607, 285] width 1214 height 570
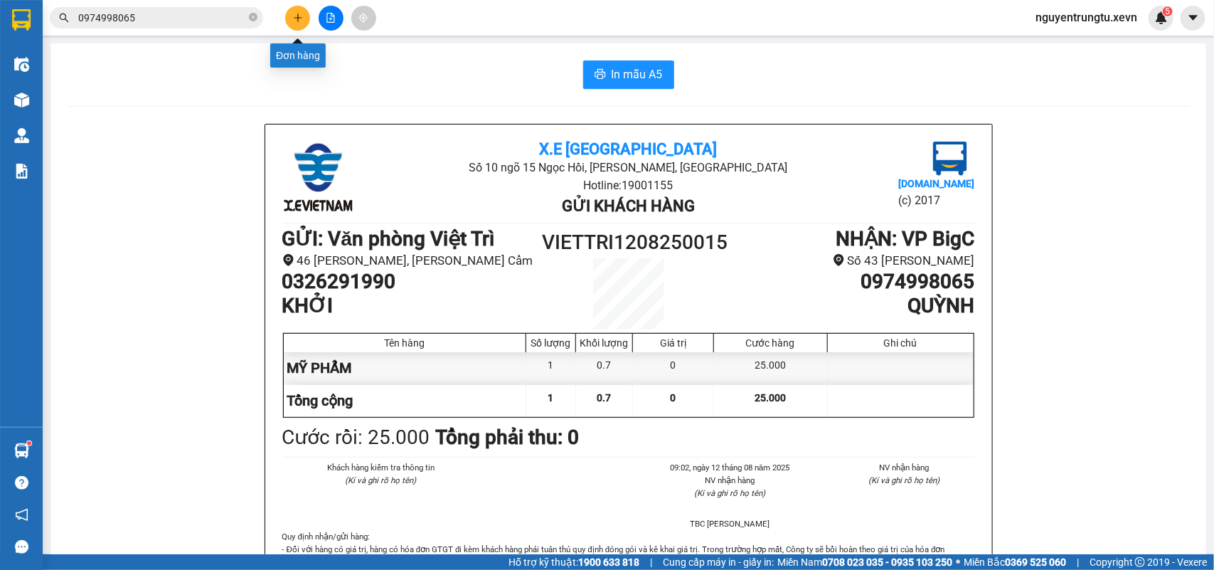
click at [297, 20] on icon "plus" at bounding box center [298, 18] width 10 height 10
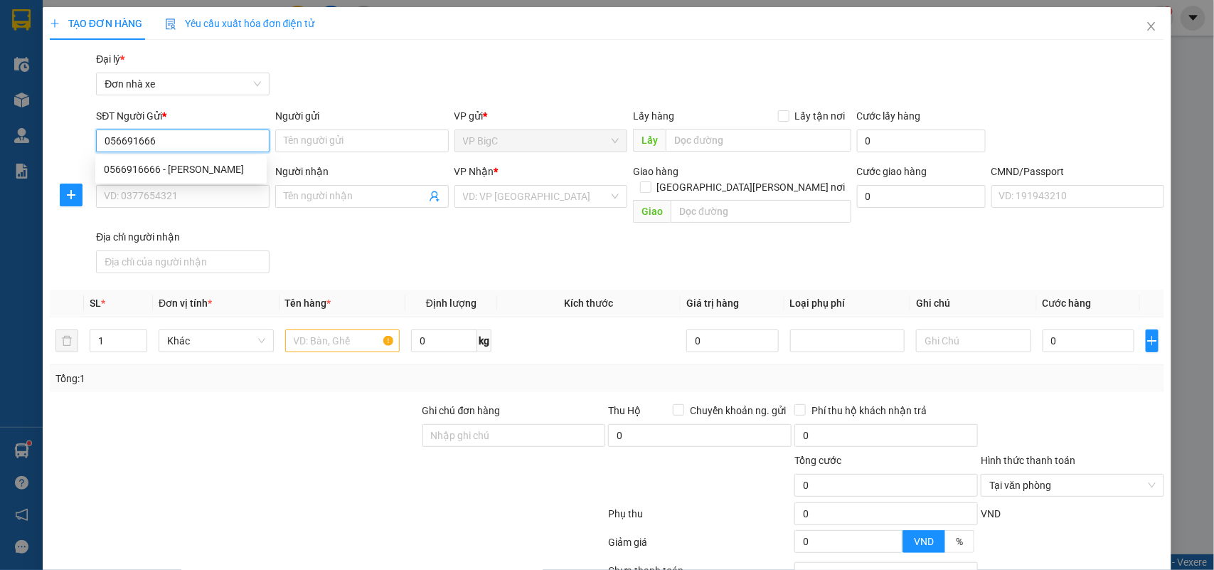
type input "0566916666"
click at [226, 169] on div "0566916666 - THUỶ" at bounding box center [181, 169] width 154 height 16
type input "THUỶ"
type input "0968555968"
type input "NAM"
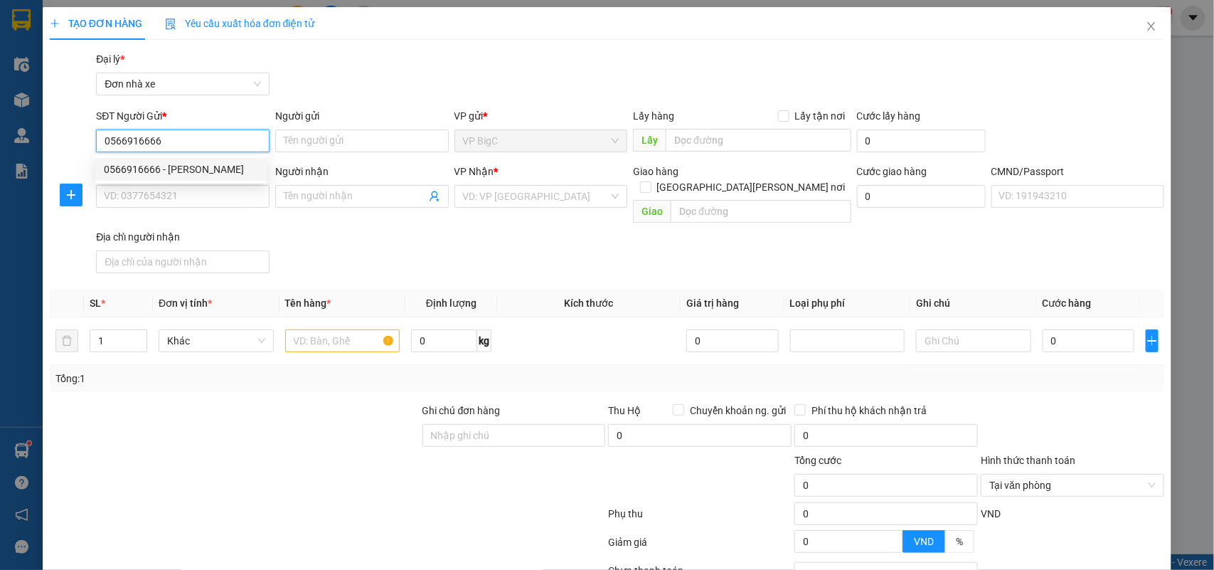
type input "036188000977 PHẠM THỊ DỊU 55 BÙI BẰNG ĐOÀN"
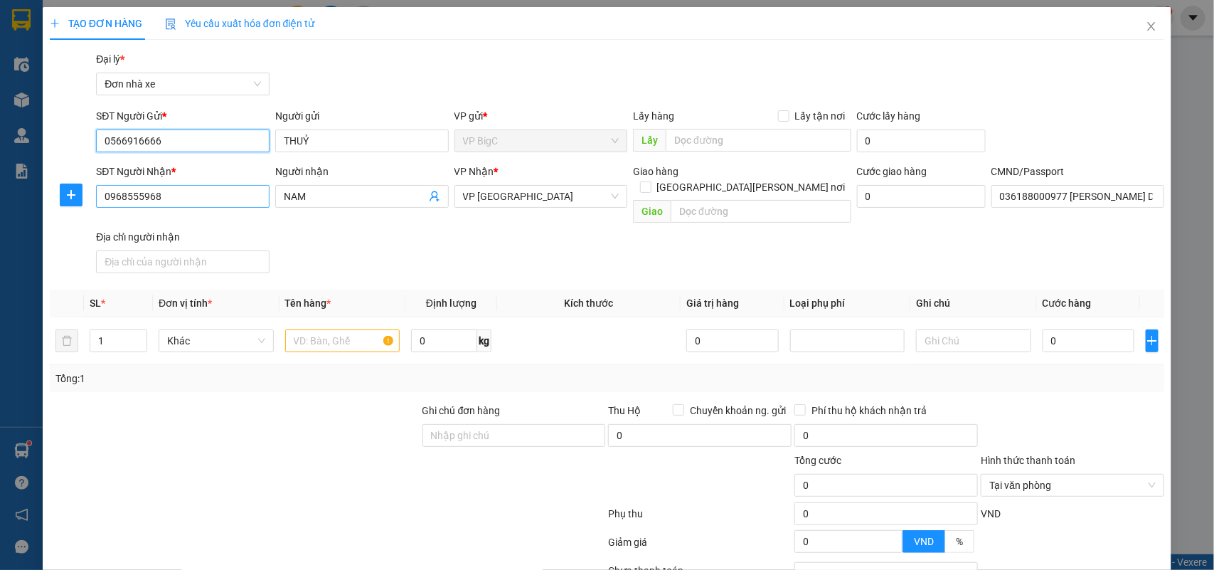
type input "0566916666"
click at [186, 196] on input "0968555968" at bounding box center [183, 196] width 174 height 23
click at [187, 196] on input "0968555968" at bounding box center [183, 196] width 174 height 23
type input "0904608011"
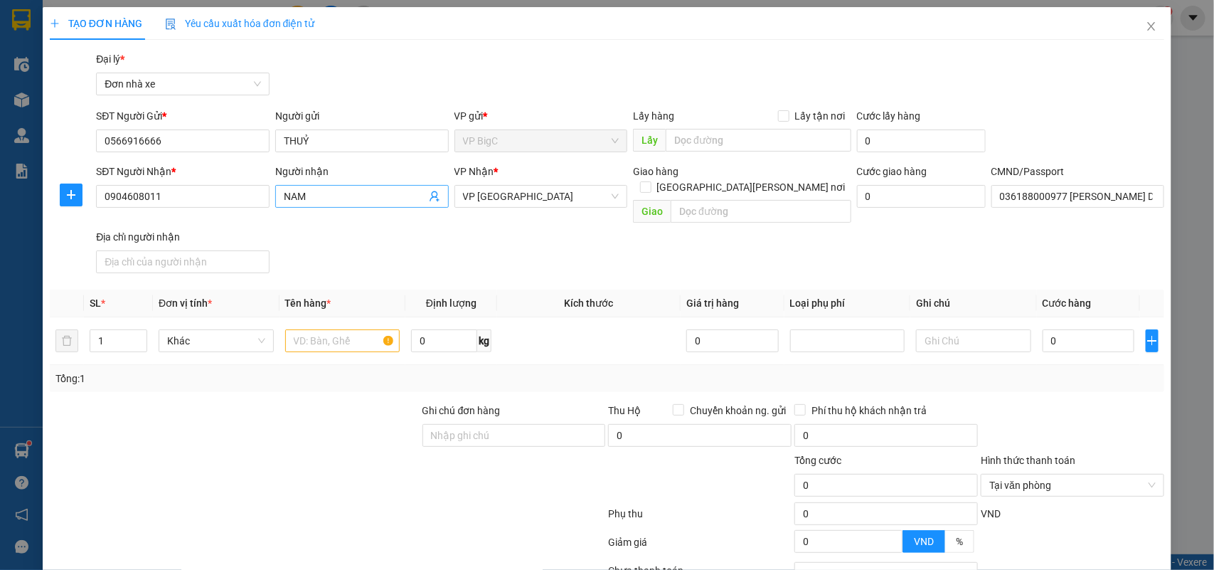
click at [373, 194] on input "NAM" at bounding box center [355, 197] width 142 height 16
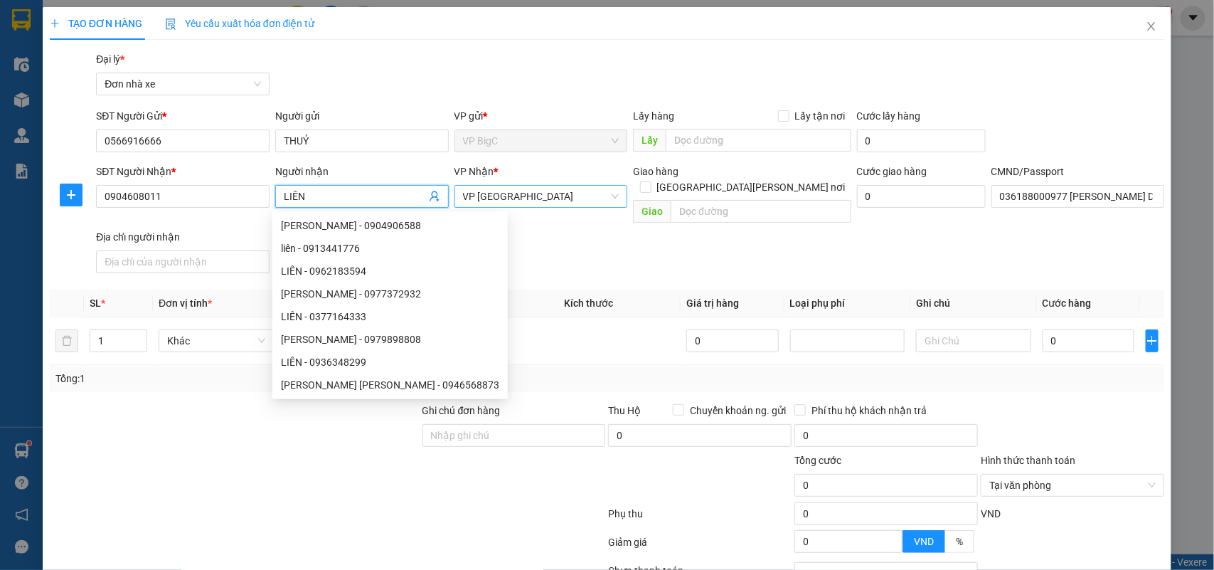
click at [518, 194] on span "VP [GEOGRAPHIC_DATA]" at bounding box center [541, 196] width 156 height 21
type input "LIÊN"
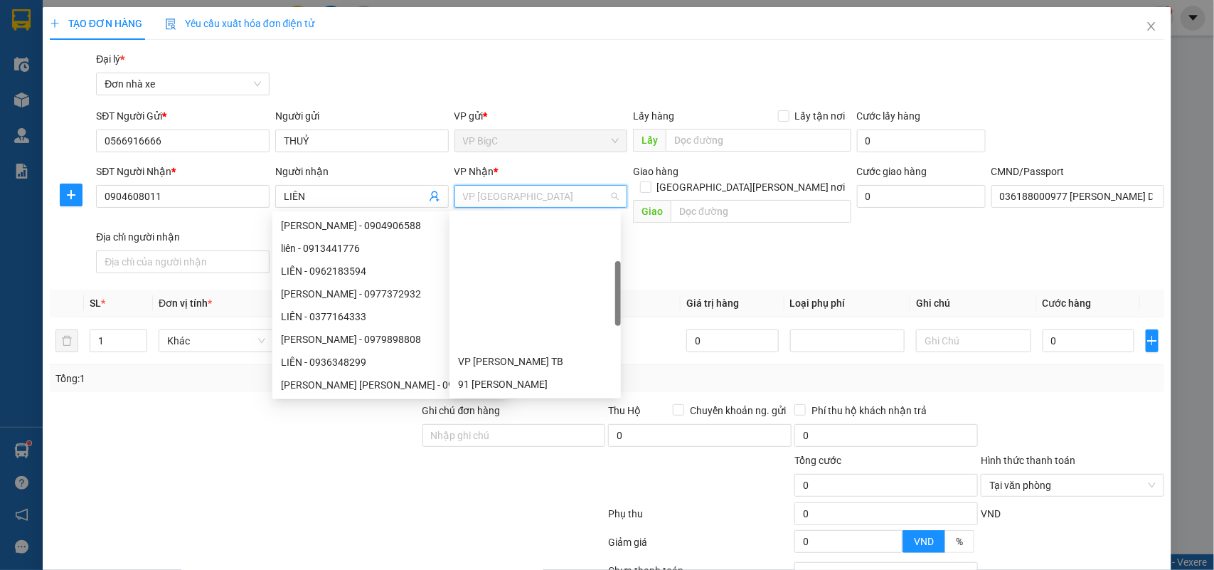
scroll to position [159, 0]
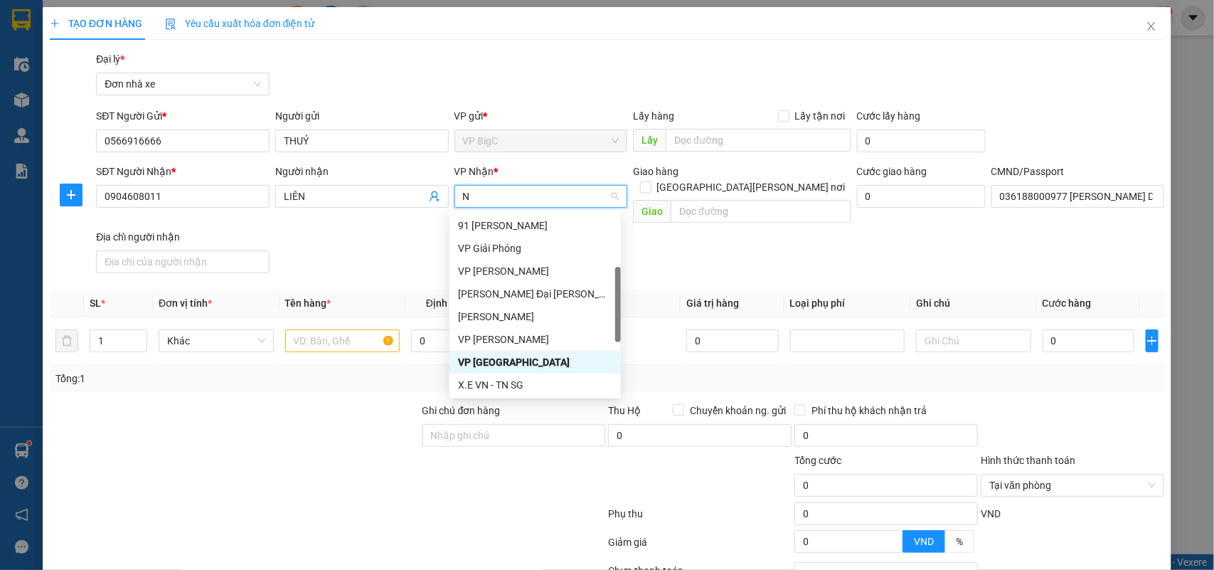
type input "NB"
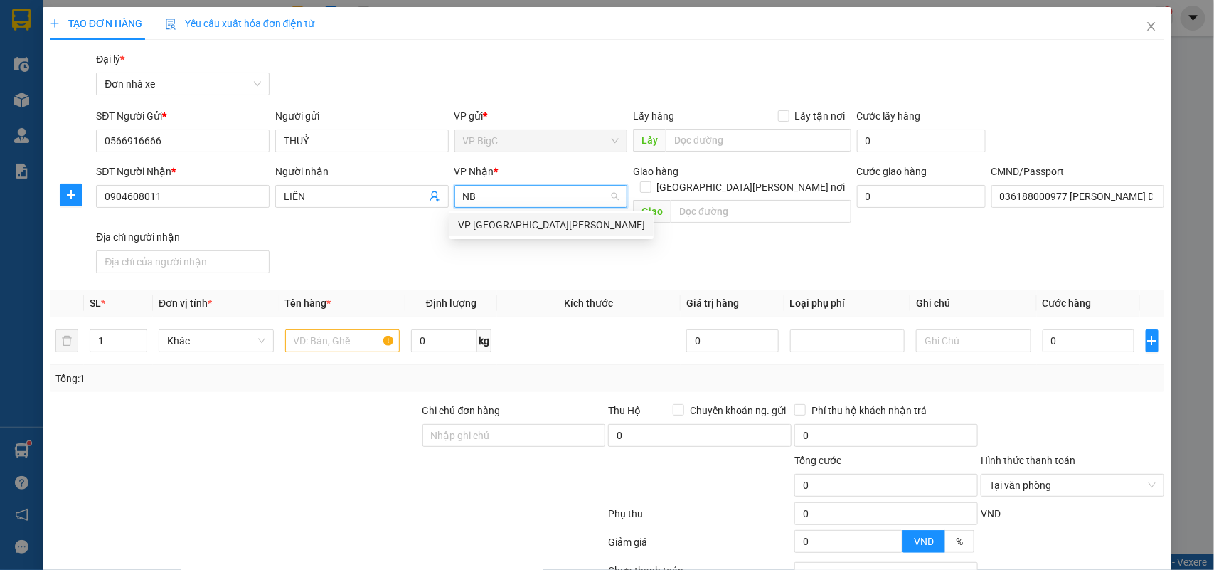
click at [591, 221] on div "VP [GEOGRAPHIC_DATA]" at bounding box center [551, 225] width 187 height 16
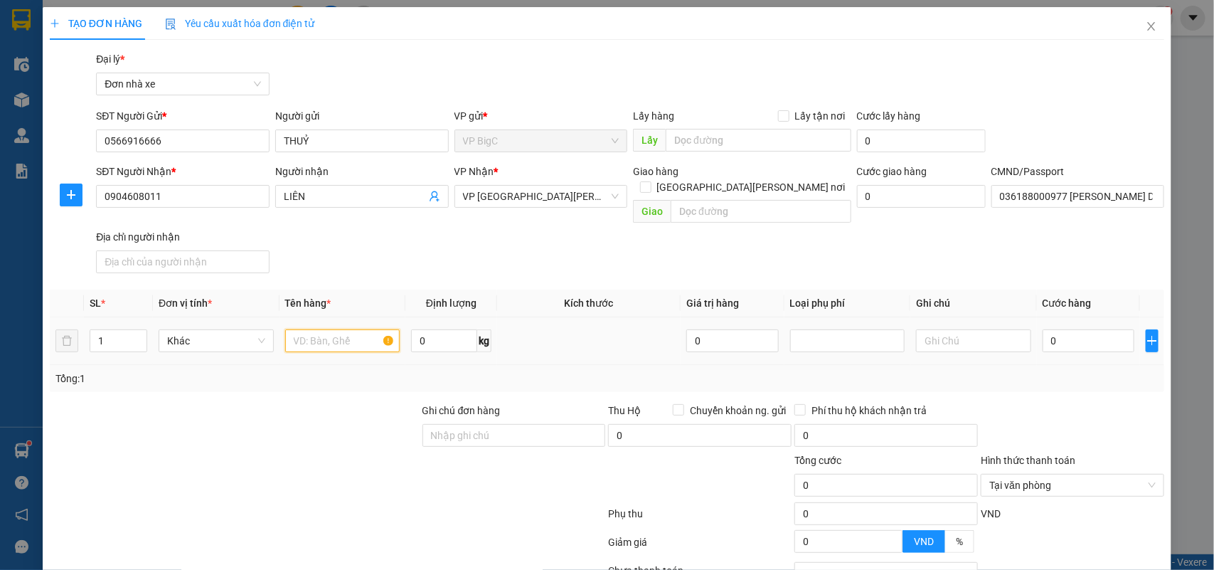
click at [354, 329] on input "text" at bounding box center [342, 340] width 115 height 23
type input "CAMERA"
click at [1071, 329] on input "0" at bounding box center [1089, 340] width 92 height 23
type input "3"
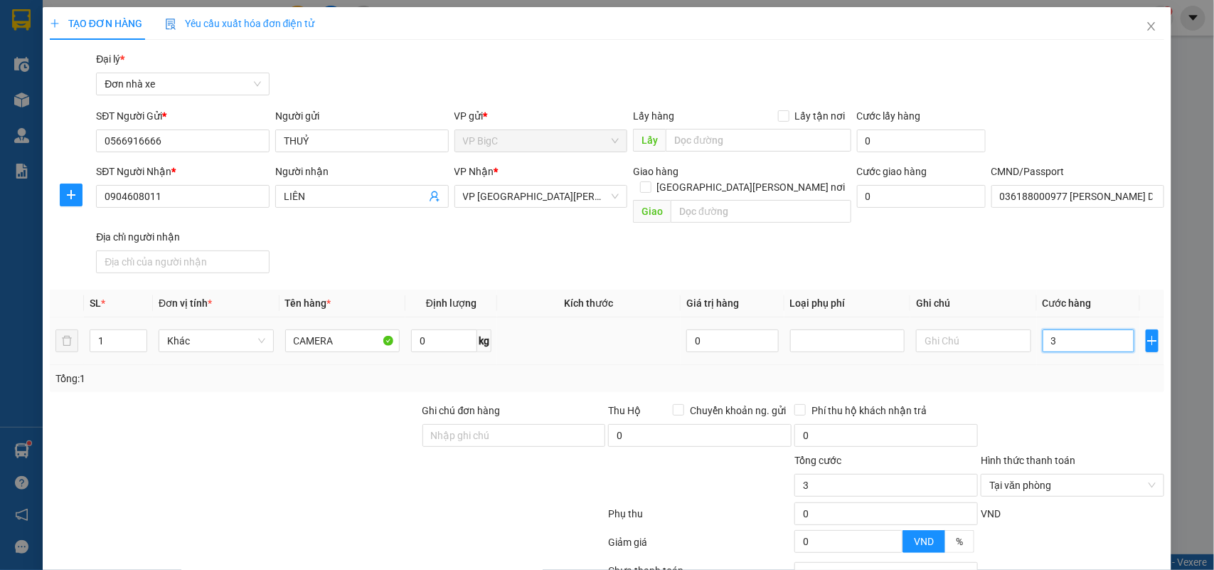
type input "30"
click at [1090, 384] on div "Transit Pickup Surcharge Ids Transit Deliver Surcharge Ids Transit Deliver Surc…" at bounding box center [607, 358] width 1115 height 614
type input "30.000"
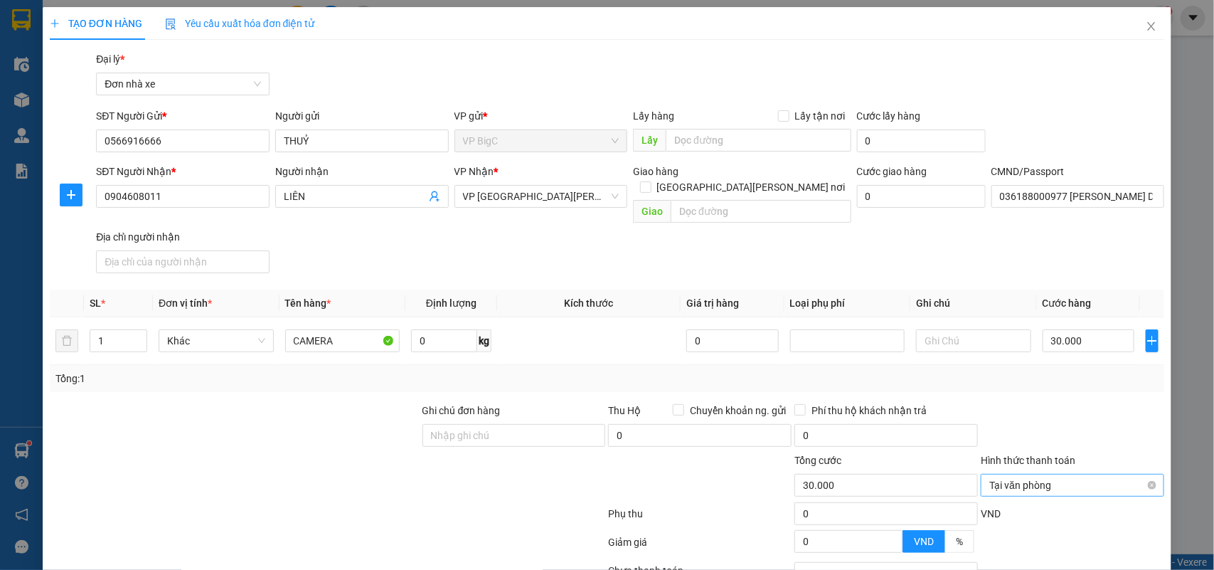
scroll to position [109, 0]
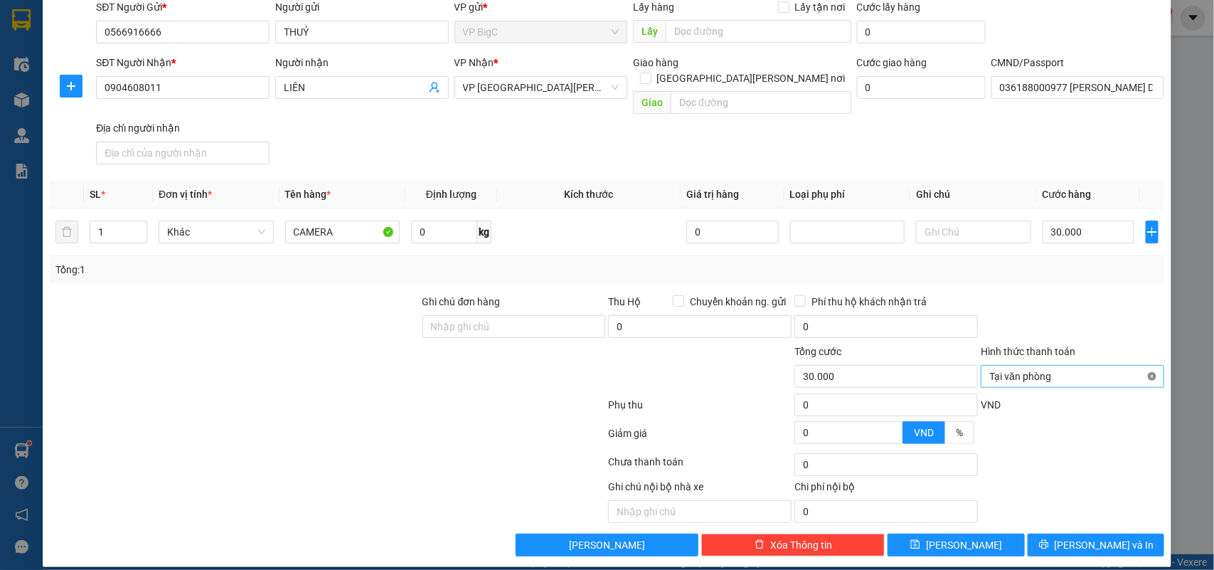
type input "30.000"
click at [1117, 534] on button "Lưu và In" at bounding box center [1096, 545] width 137 height 23
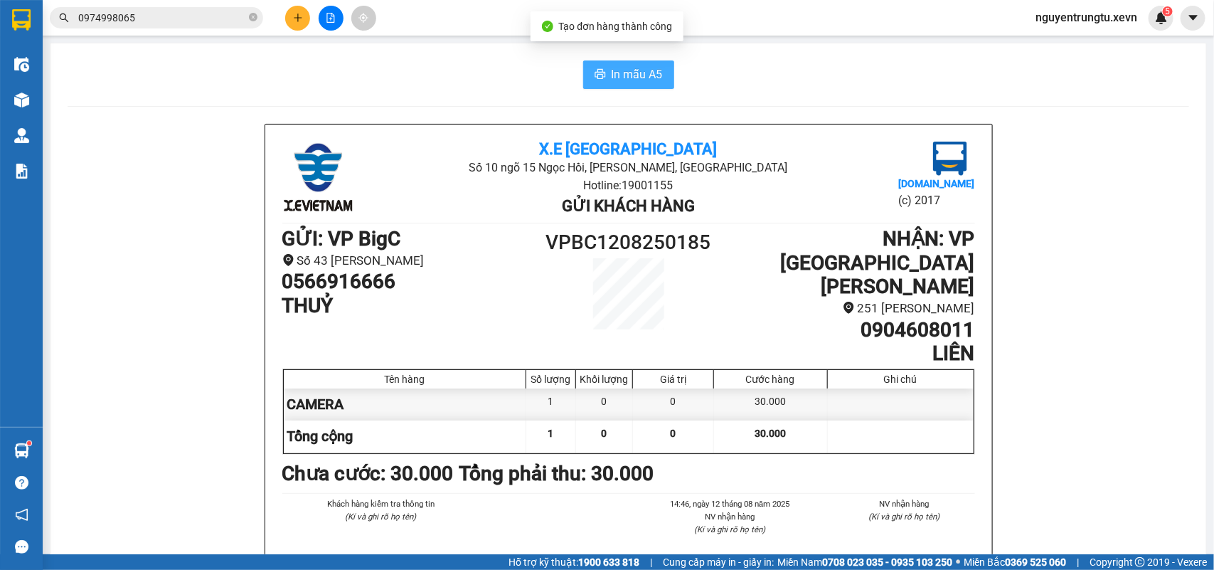
click at [628, 68] on span "In mẫu A5" at bounding box center [637, 74] width 51 height 18
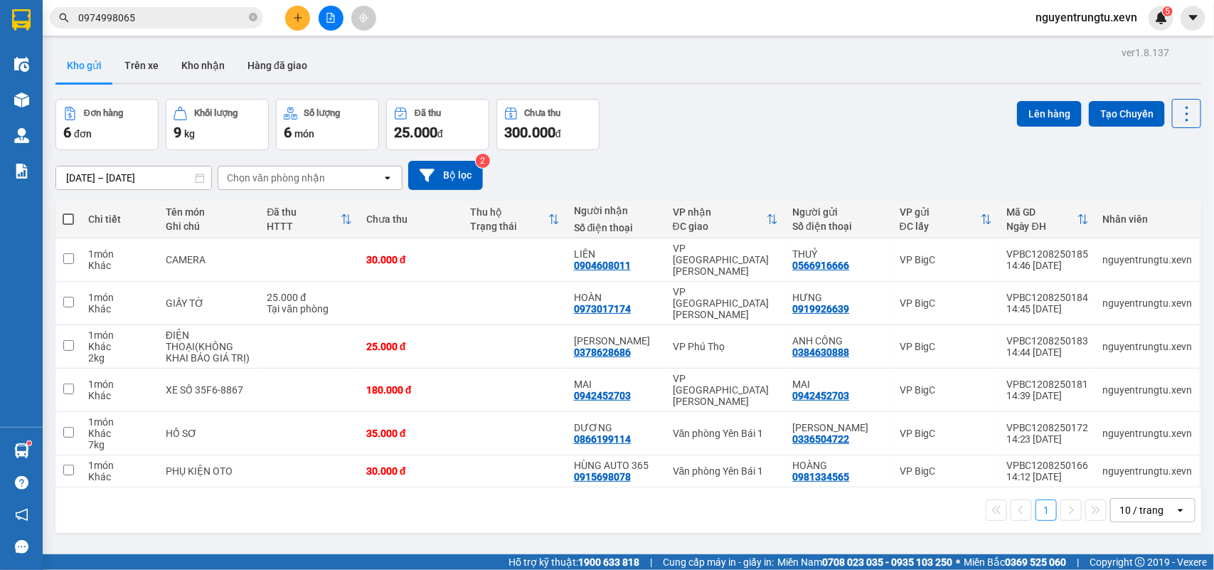
click at [181, 6] on div "Kết quả tìm kiếm ( 6 ) Bộ lọc Mã ĐH Trạng thái Món hàng Thu hộ Tổng cước Chưa c…" at bounding box center [138, 18] width 277 height 25
click at [180, 12] on input "0974998065" at bounding box center [162, 18] width 168 height 16
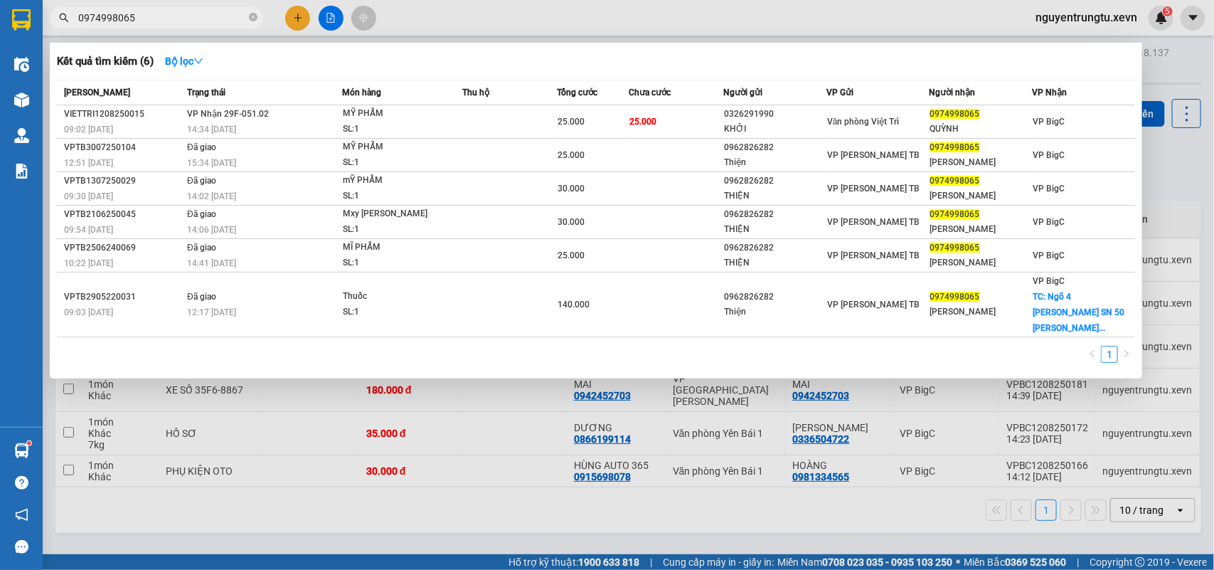
click at [180, 12] on input "0974998065" at bounding box center [162, 18] width 168 height 16
type input "B"
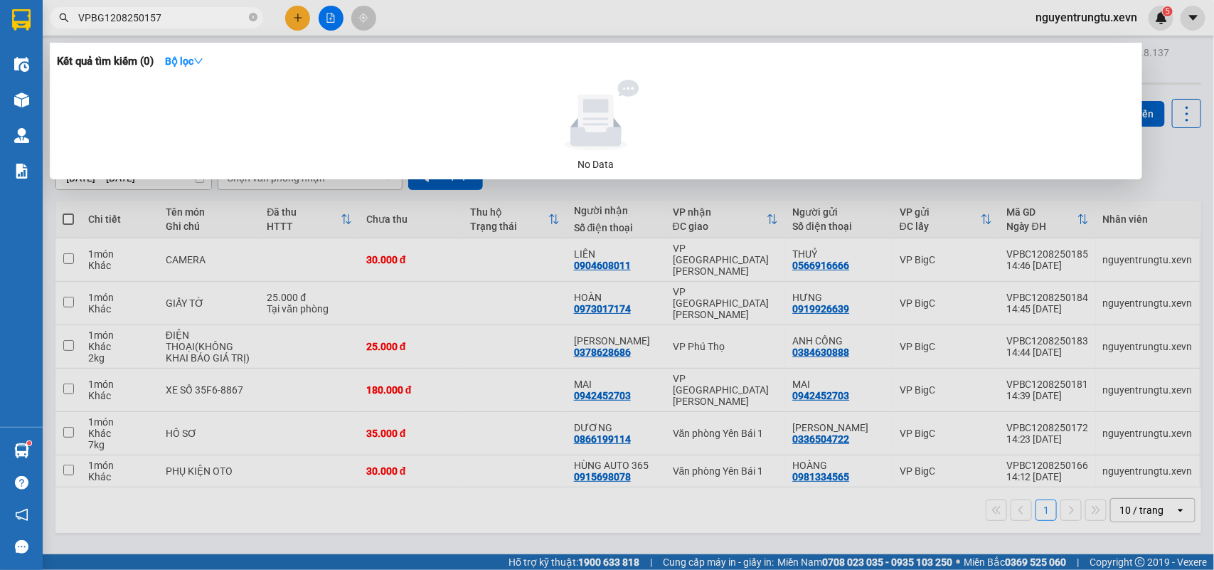
click at [104, 20] on input "VPBG1208250157" at bounding box center [162, 18] width 168 height 16
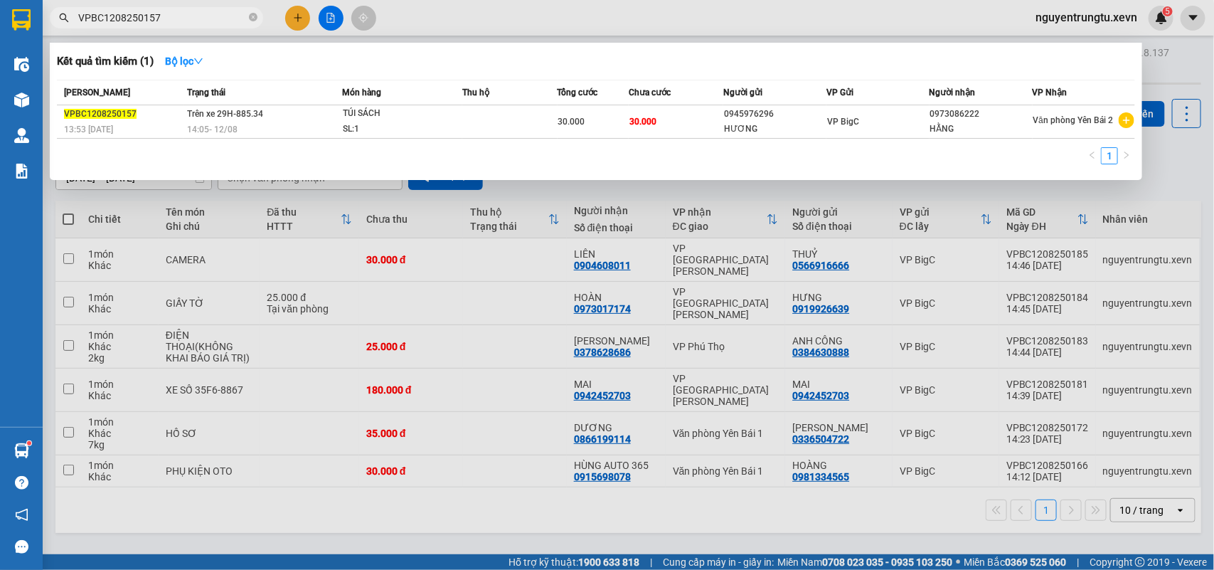
click at [180, 11] on input "VPBC1208250157" at bounding box center [162, 18] width 168 height 16
type input "VPBC1208250155"
click at [186, 18] on input "VPBC1208250155" at bounding box center [162, 18] width 168 height 16
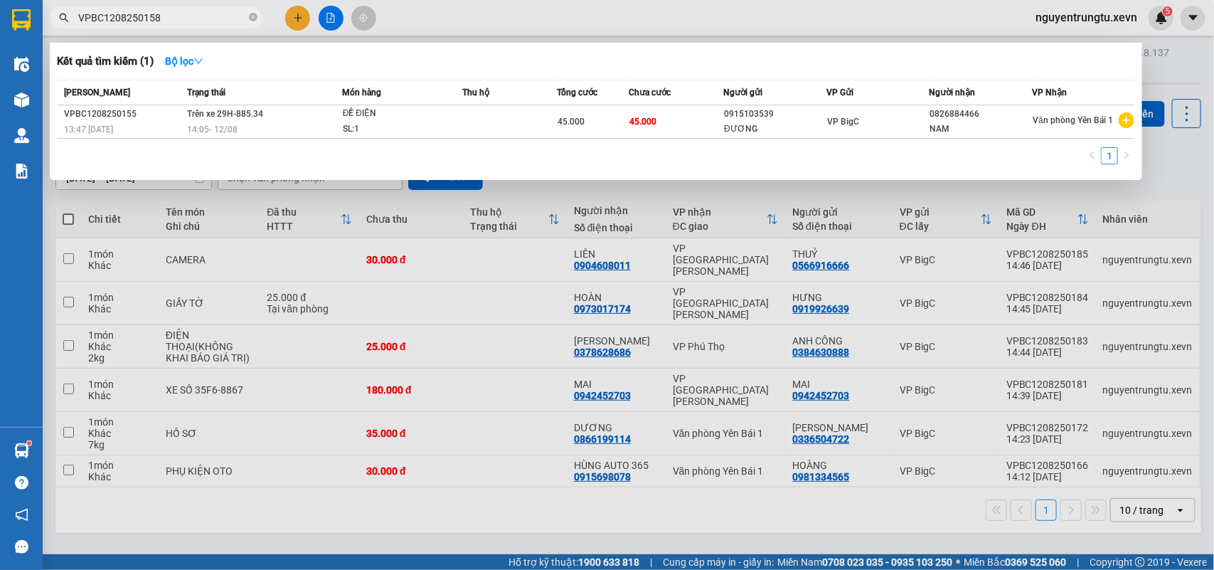
type input "VPBC1208250158"
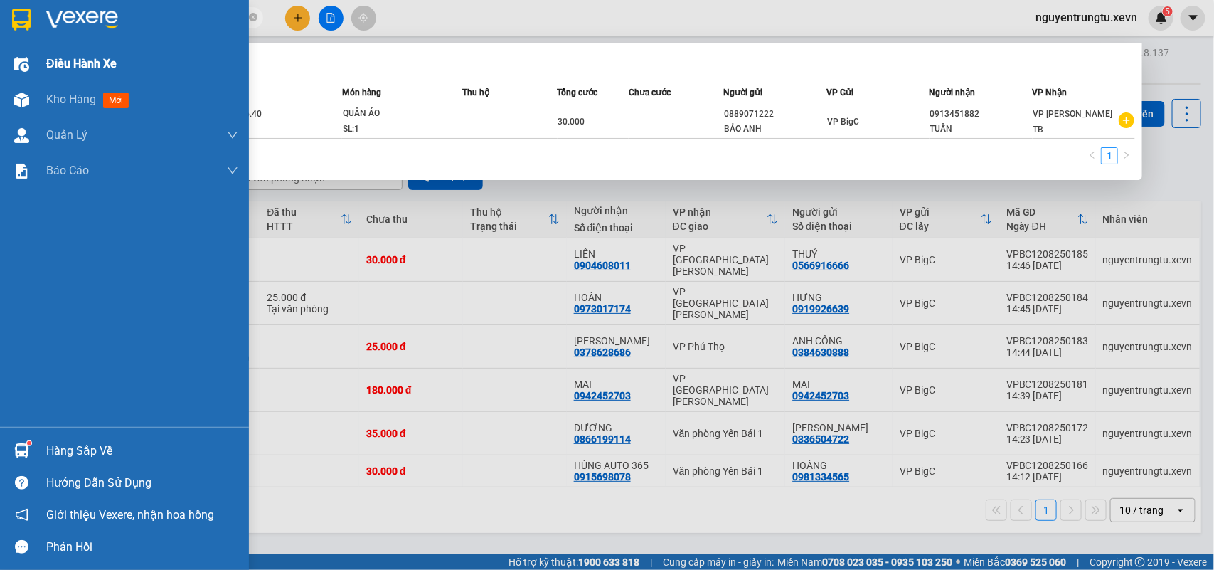
click at [14, 58] on img at bounding box center [21, 64] width 15 height 15
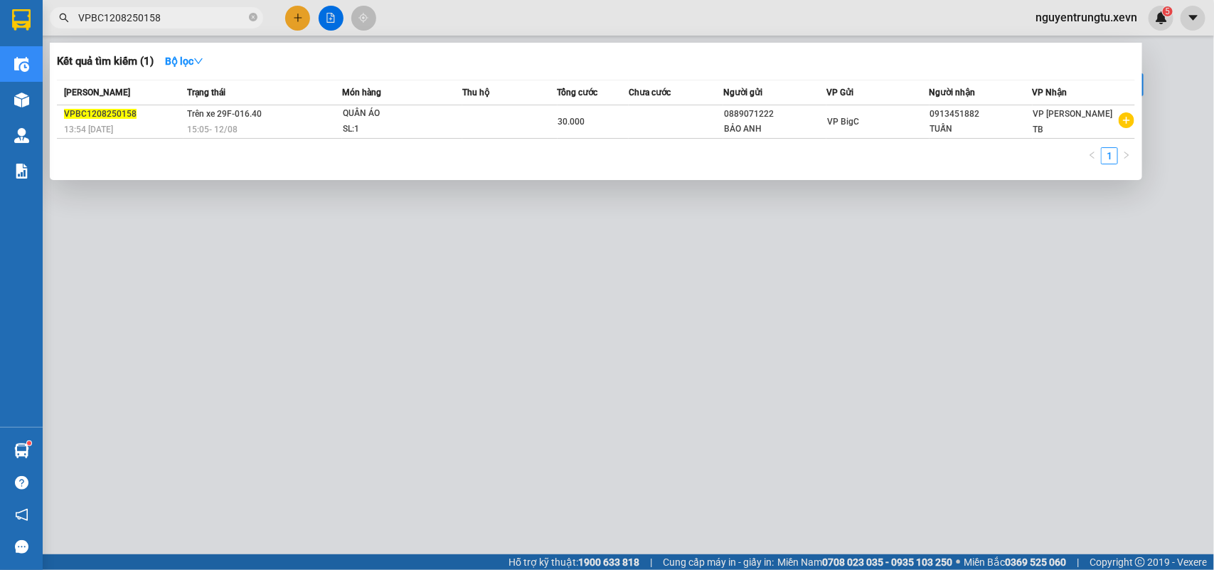
click at [265, 264] on div at bounding box center [607, 285] width 1214 height 570
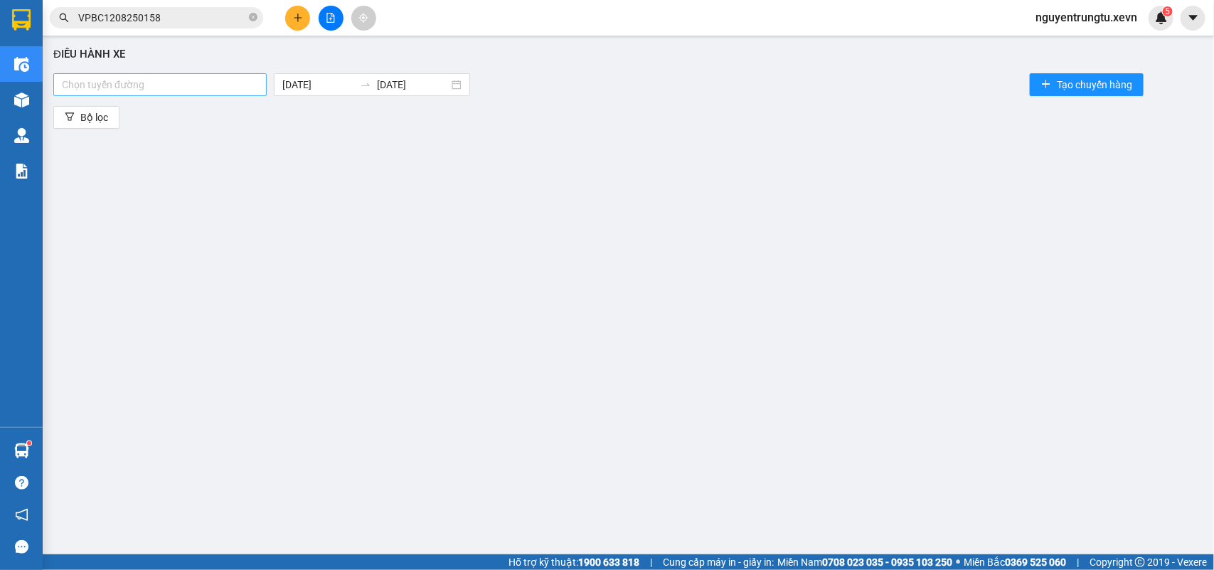
click at [162, 83] on div at bounding box center [160, 84] width 206 height 17
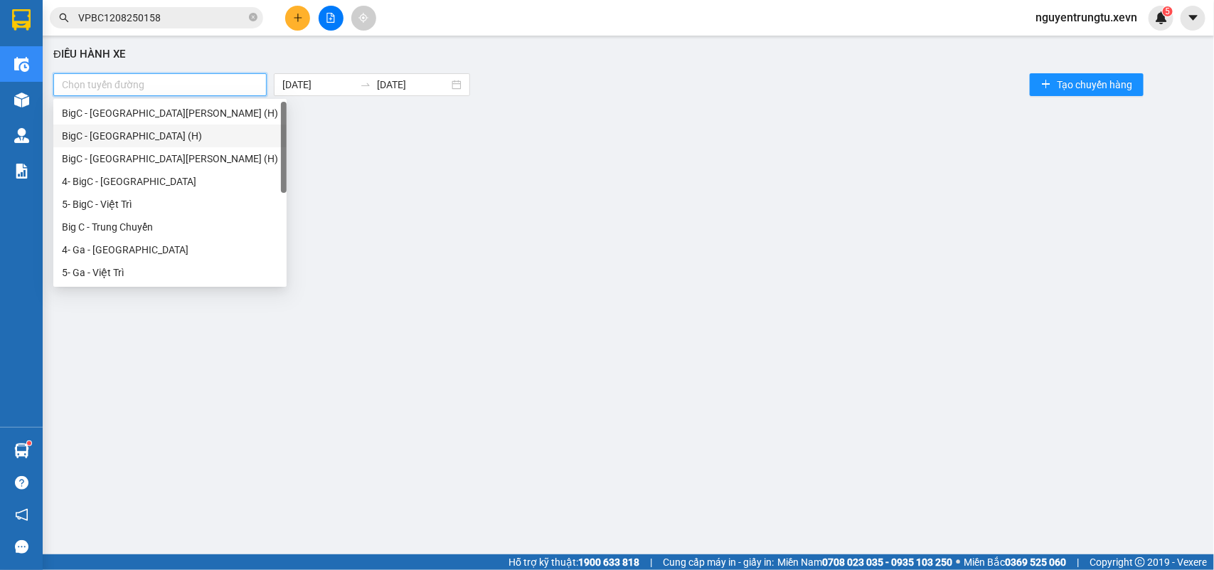
click at [139, 130] on div "BigC - Nam Định (H)" at bounding box center [170, 136] width 216 height 16
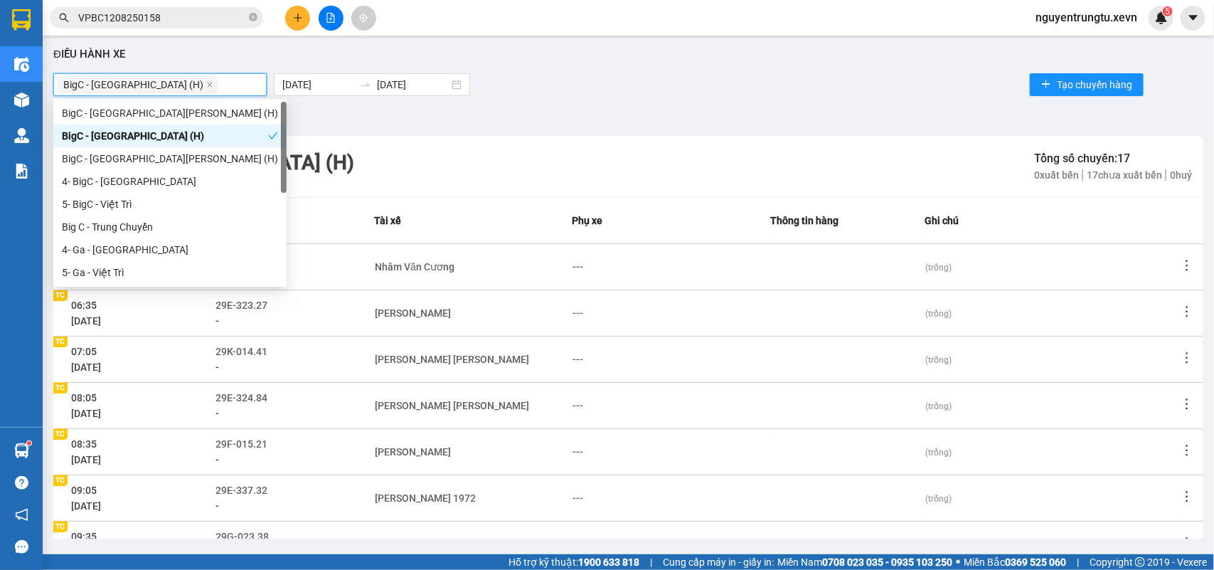
scroll to position [225, 0]
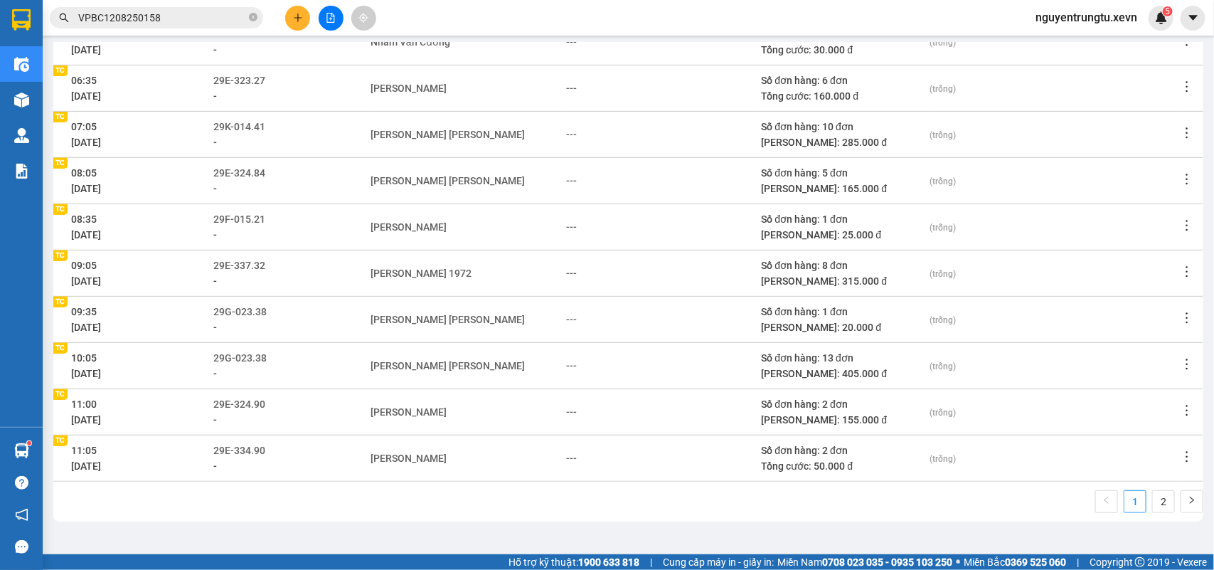
click at [511, 532] on div "Điều hành xe BigC - Nam Định (H) 12/08/2025 12/08/2025 Tạo chuyến hàng Bộ lọc B…" at bounding box center [628, 291] width 1157 height 496
click at [1153, 509] on link "2" at bounding box center [1163, 501] width 21 height 21
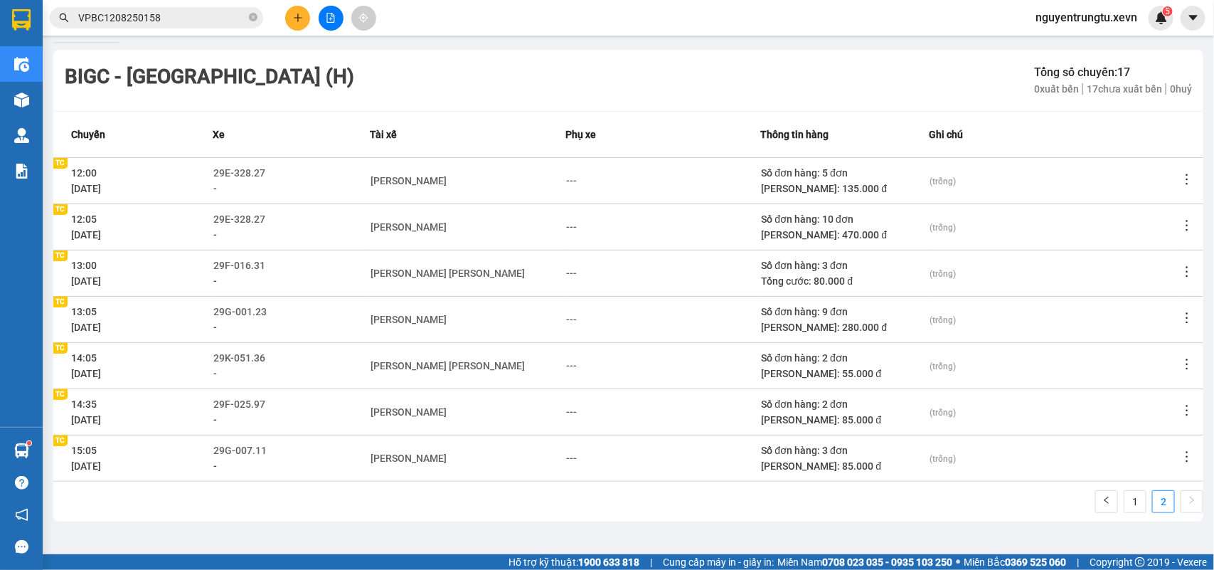
scroll to position [0, 0]
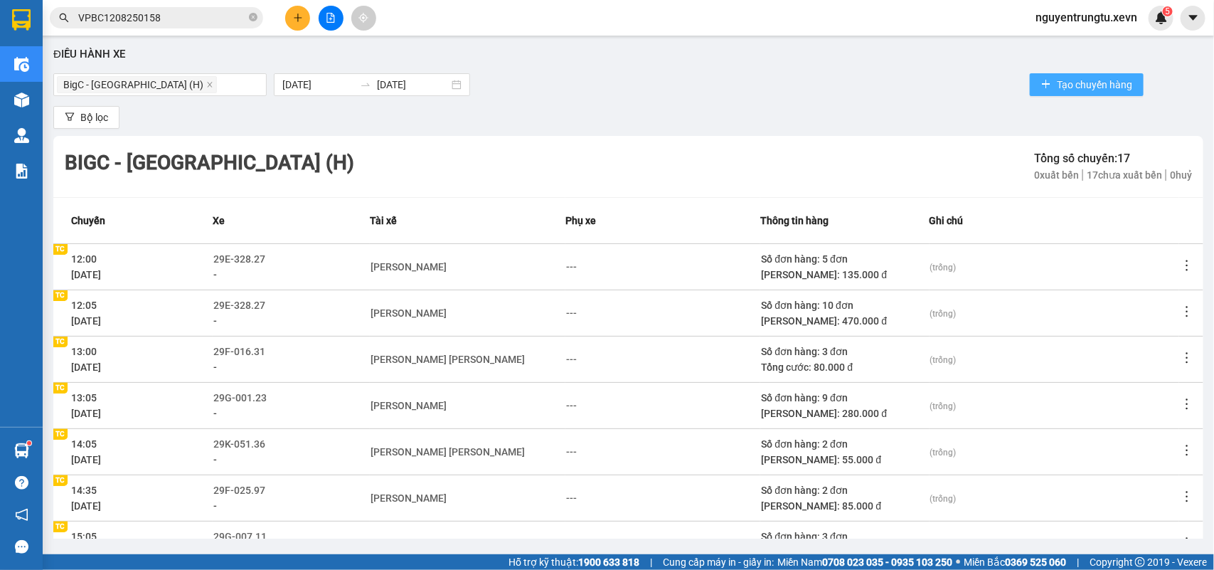
click at [1075, 84] on span "Tạo chuyến hàng" at bounding box center [1094, 85] width 75 height 16
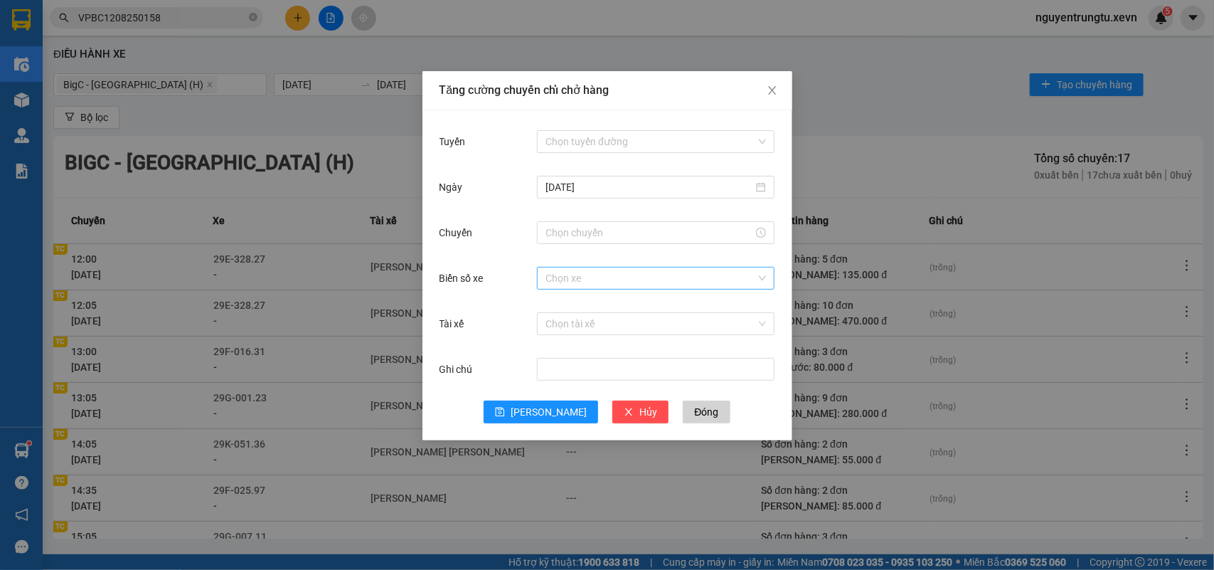
drag, startPoint x: 612, startPoint y: 270, endPoint x: 609, endPoint y: 282, distance: 12.6
click at [610, 277] on input "Biển số xe" at bounding box center [651, 277] width 211 height 21
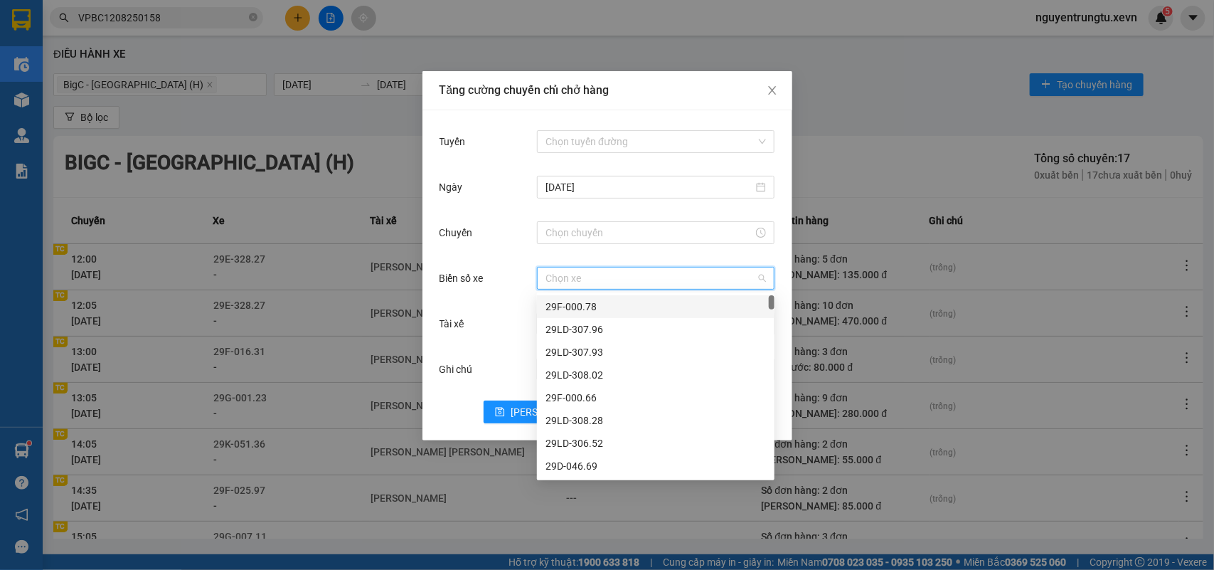
click at [609, 282] on input "Biển số xe" at bounding box center [651, 277] width 211 height 21
type input "8.46"
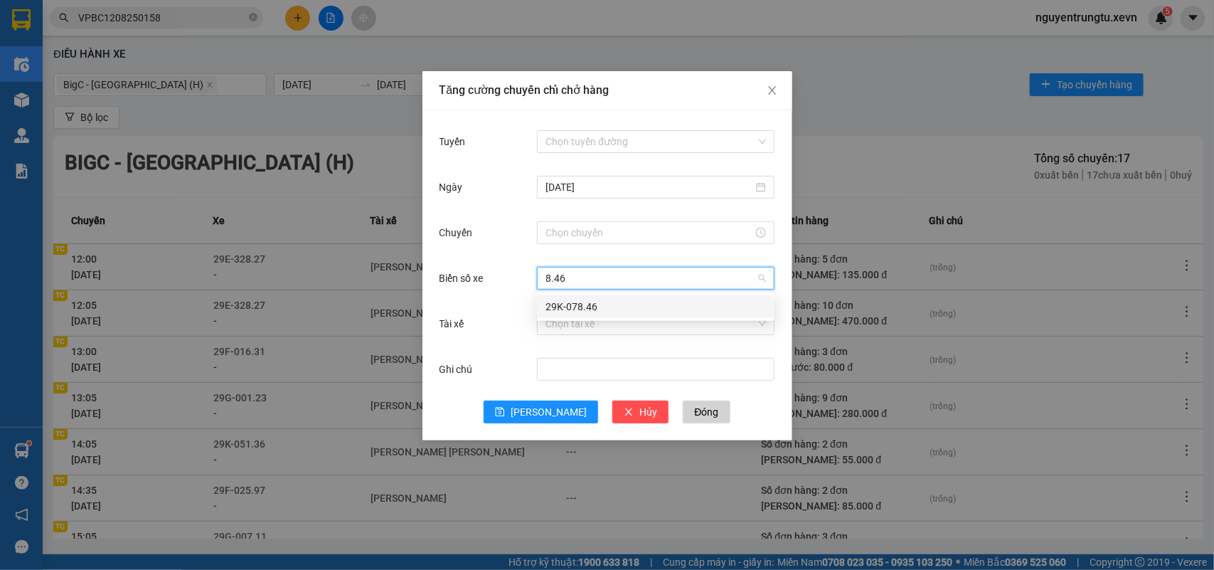
click at [593, 310] on div "29K-078.46" at bounding box center [656, 307] width 221 height 16
click at [593, 317] on input "Tài xế" at bounding box center [651, 323] width 211 height 21
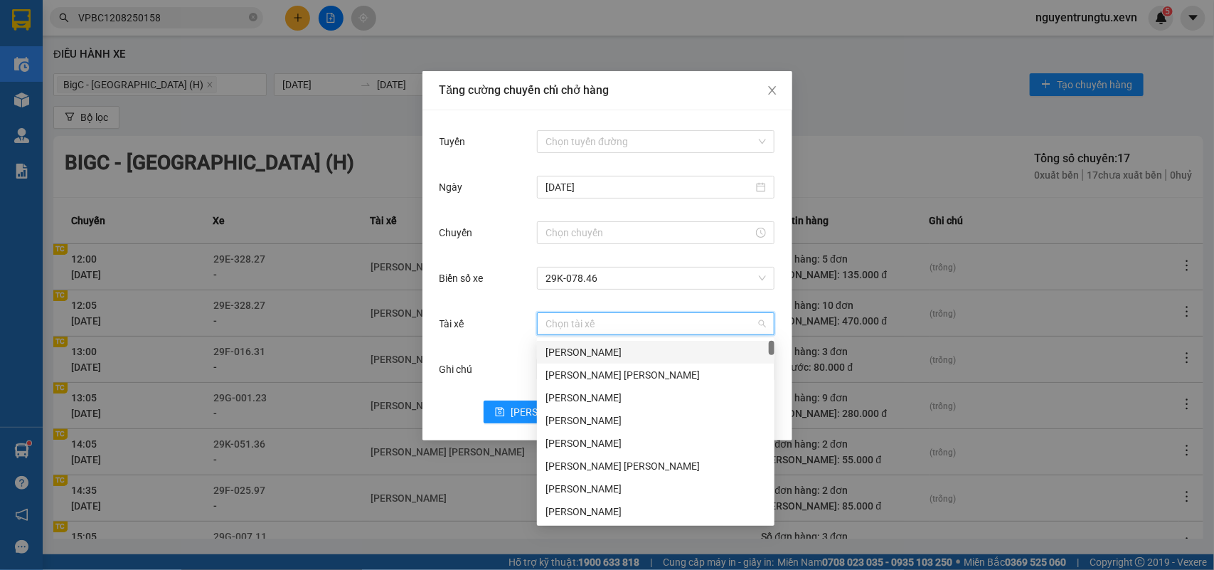
type input "D"
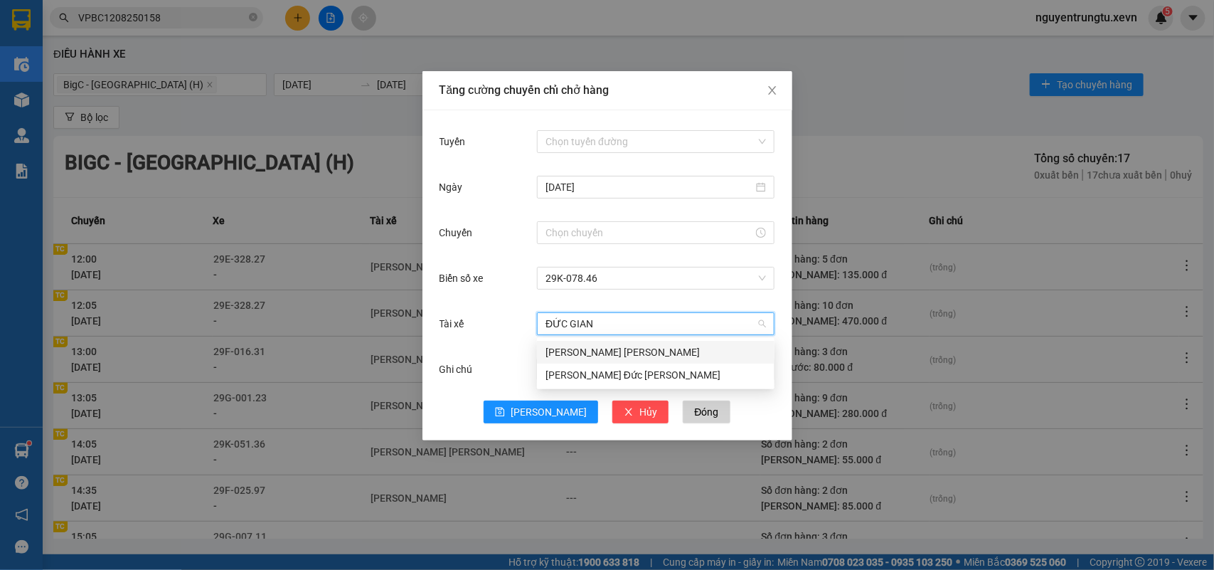
type input "ĐỨC GIANG"
click at [577, 349] on div "Lê Đức Giang" at bounding box center [656, 352] width 221 height 16
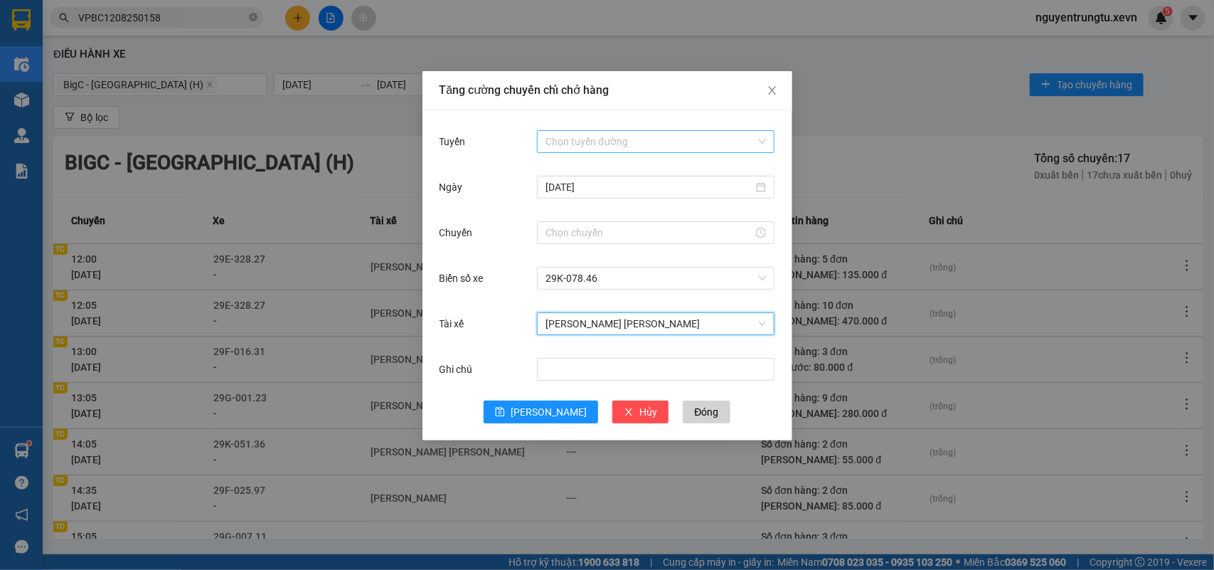
click at [606, 140] on input "Tuyến" at bounding box center [651, 141] width 211 height 21
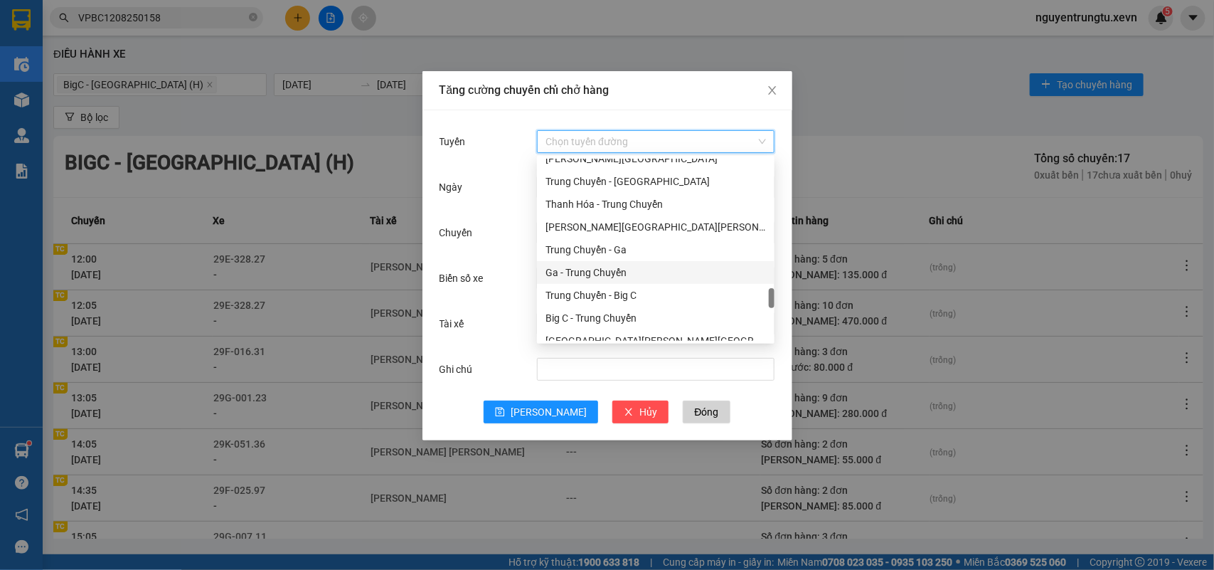
scroll to position [1855, 0]
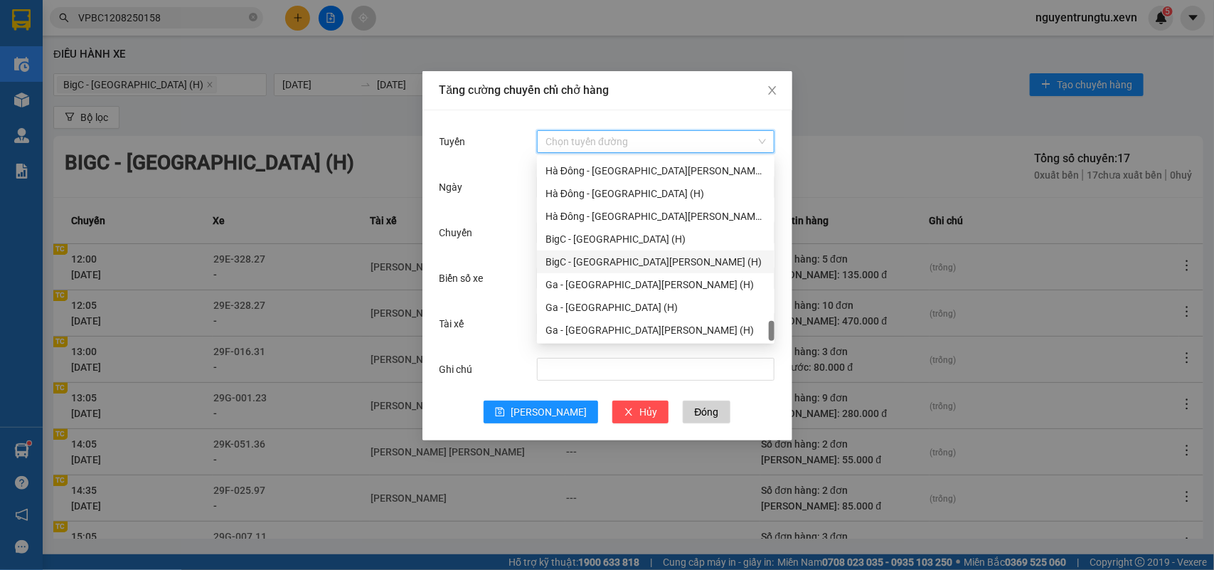
click at [608, 267] on div "BigC - Ninh Bình (H)" at bounding box center [656, 262] width 221 height 16
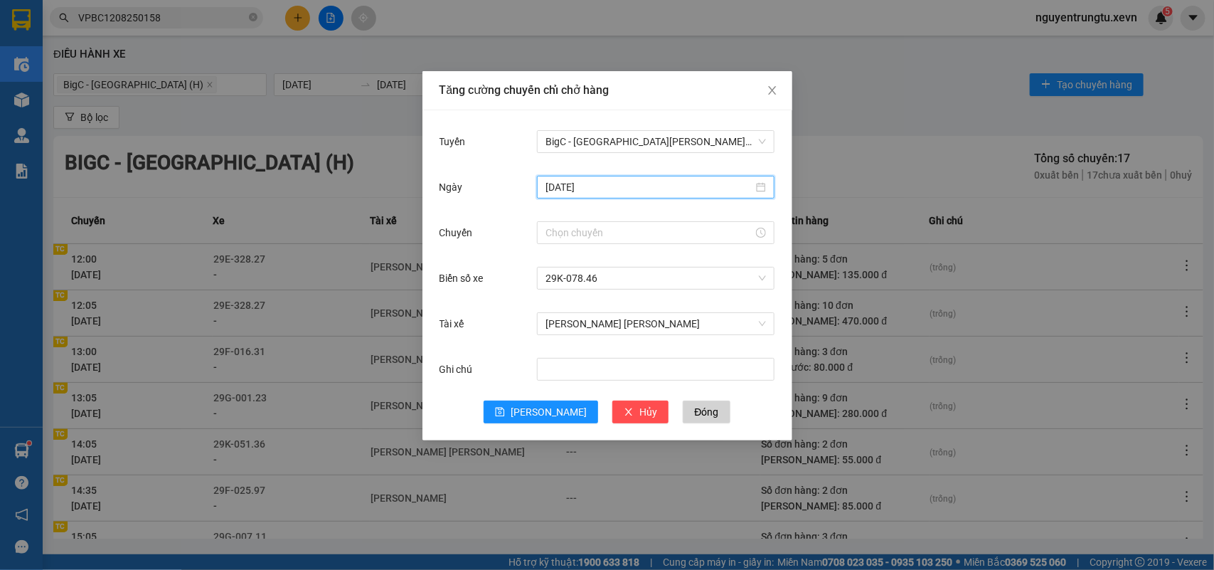
click at [576, 189] on input "[DATE]" at bounding box center [650, 187] width 208 height 16
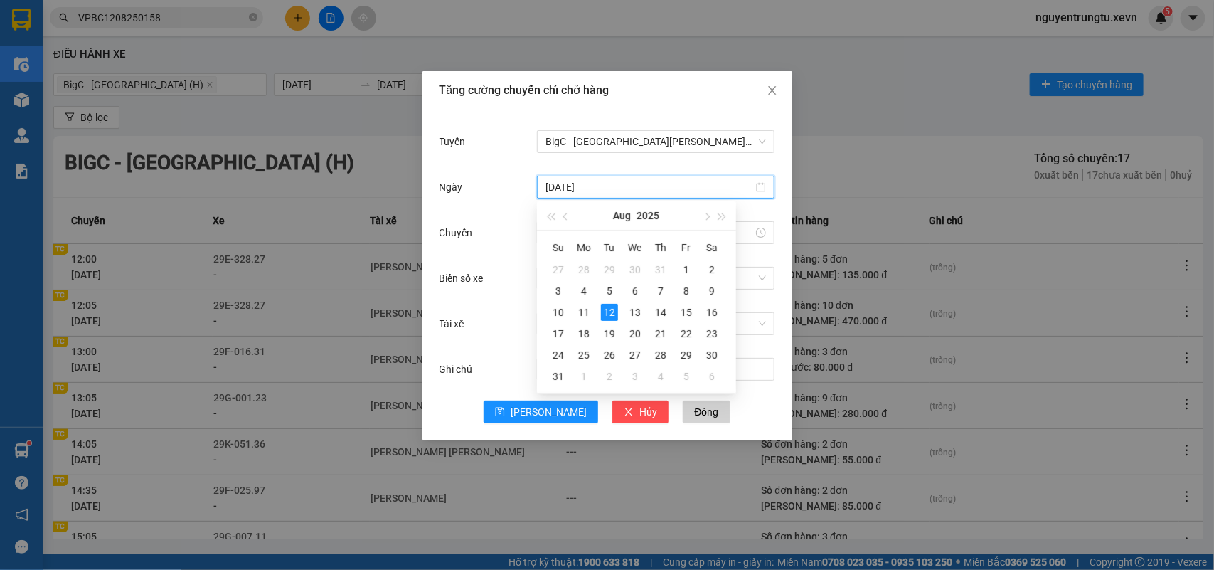
click at [500, 231] on div "Chuyến" at bounding box center [489, 232] width 98 height 28
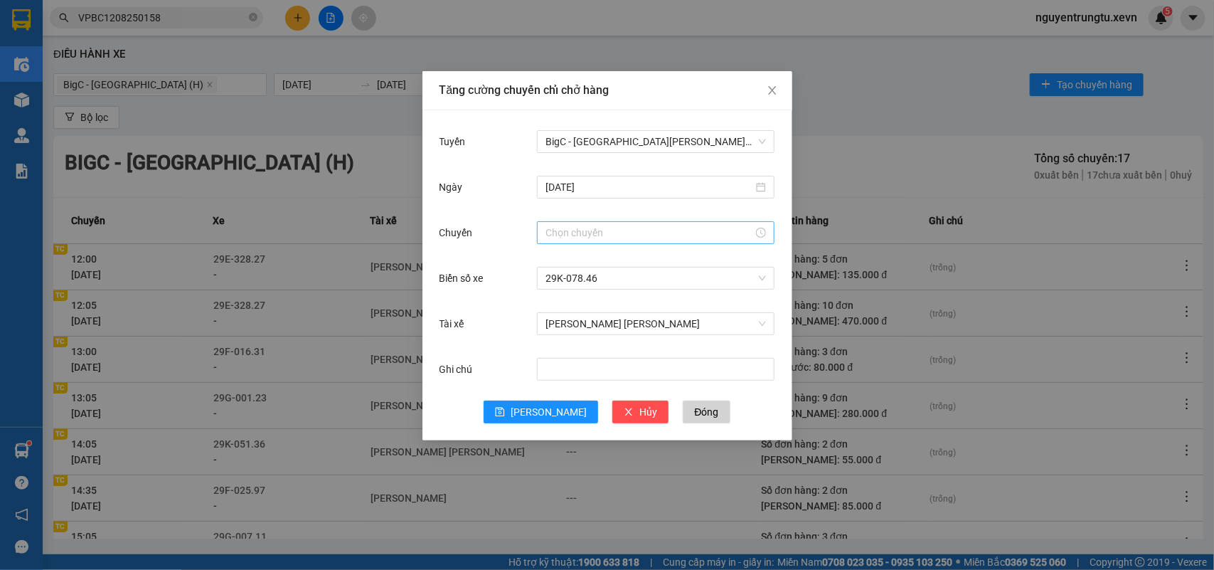
click at [563, 239] on input "Chuyến" at bounding box center [650, 233] width 208 height 16
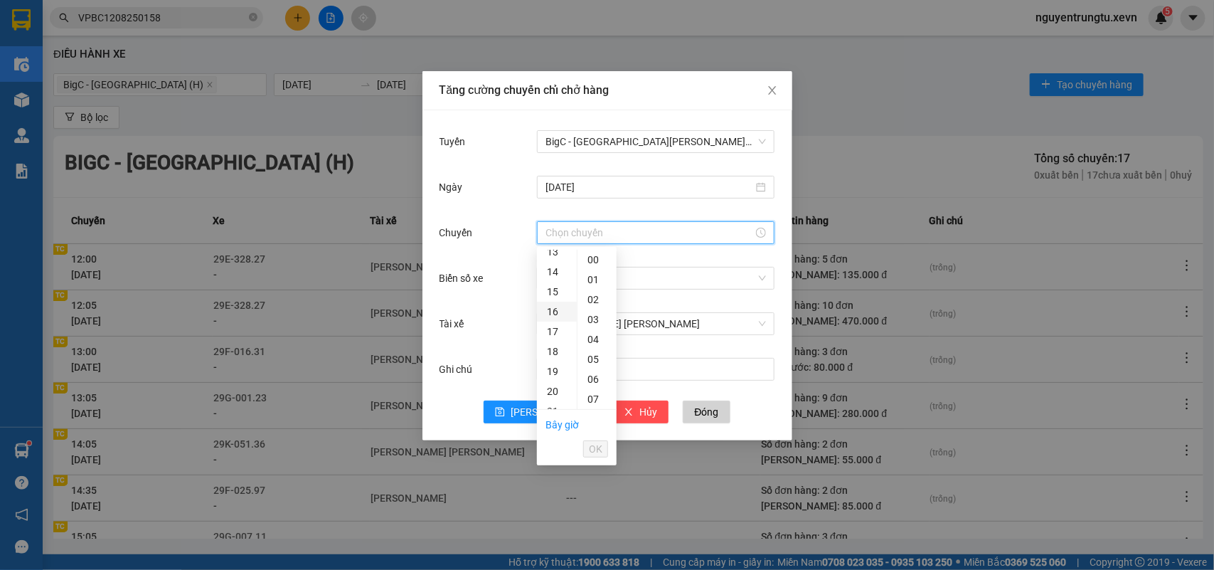
click at [558, 307] on div "16" at bounding box center [557, 312] width 40 height 20
click at [590, 267] on div "05" at bounding box center [597, 270] width 39 height 20
type input "16:05"
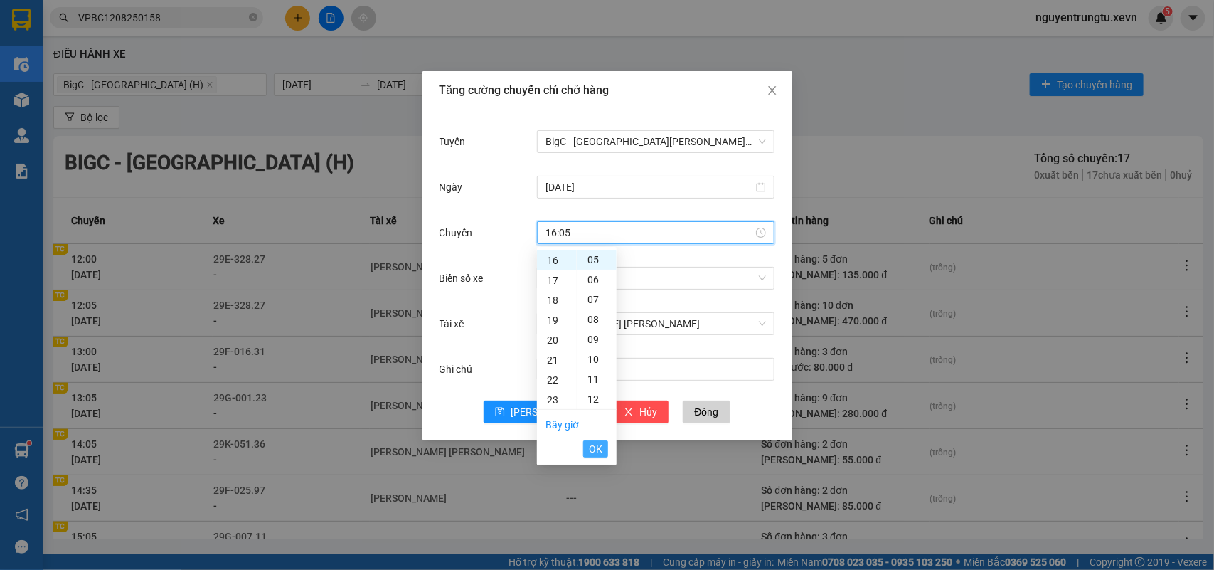
click at [595, 450] on span "OK" at bounding box center [596, 449] width 14 height 16
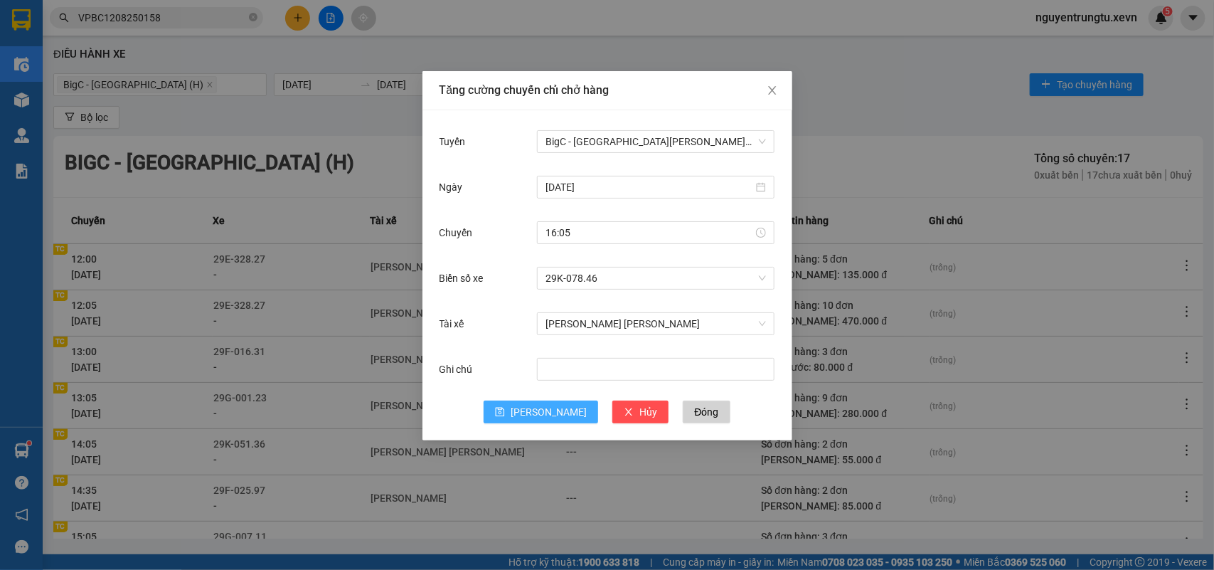
click at [505, 410] on icon "save" at bounding box center [500, 412] width 10 height 10
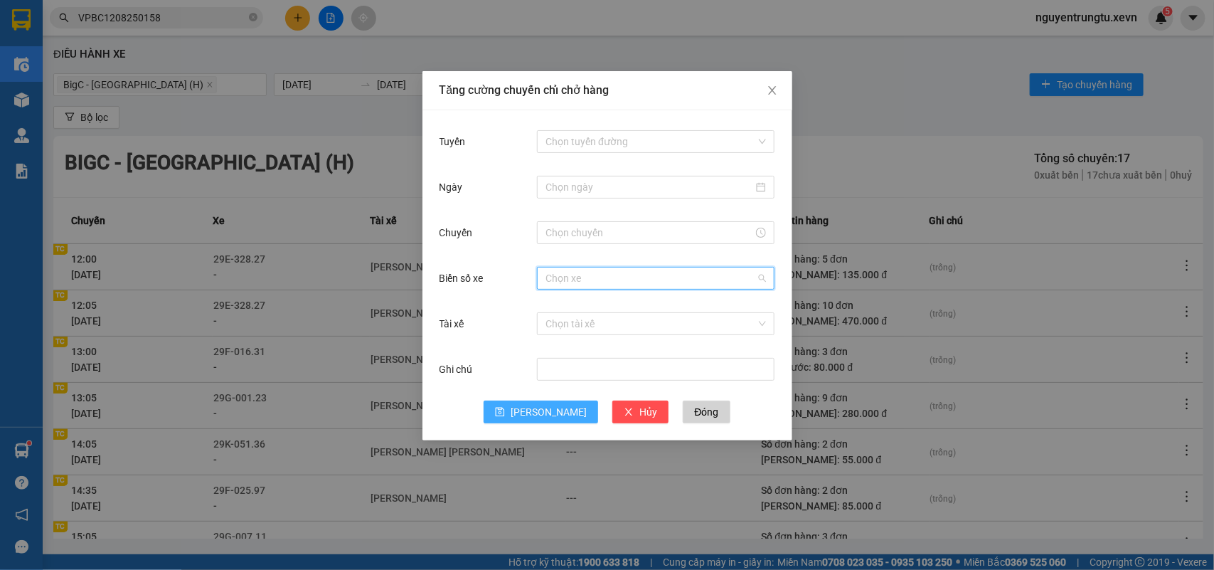
click at [584, 276] on input "Biển số xe" at bounding box center [651, 277] width 211 height 21
type input "3.27"
click at [603, 308] on div "29E-323.27" at bounding box center [656, 307] width 221 height 16
click at [595, 307] on div "Biển số xe 29E-323.27" at bounding box center [608, 287] width 336 height 46
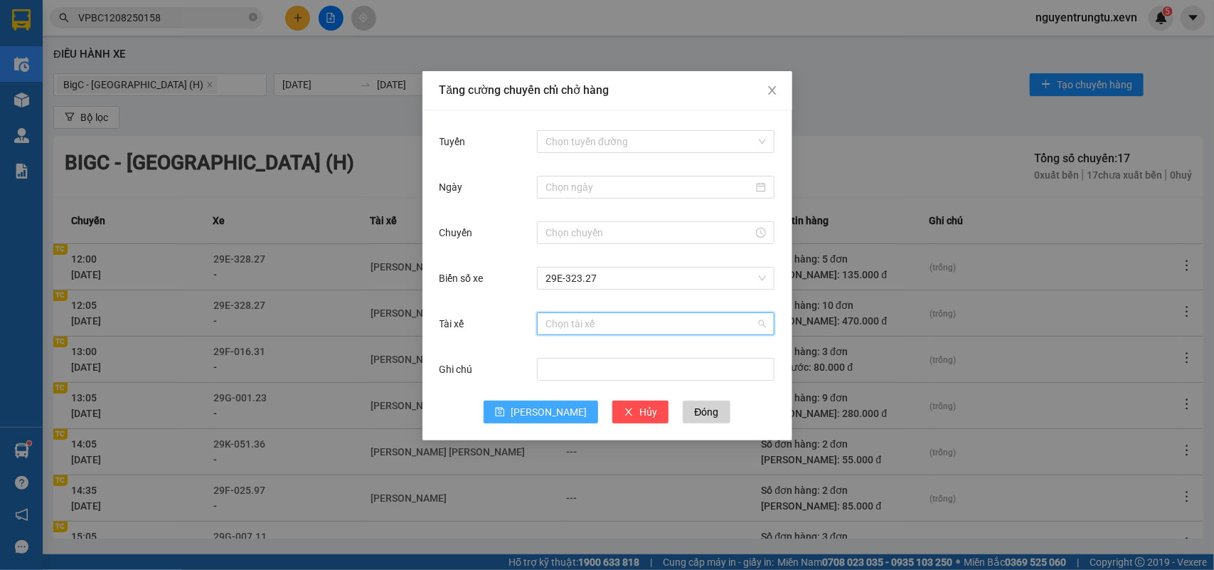
click at [594, 315] on input "Tài xế" at bounding box center [651, 323] width 211 height 21
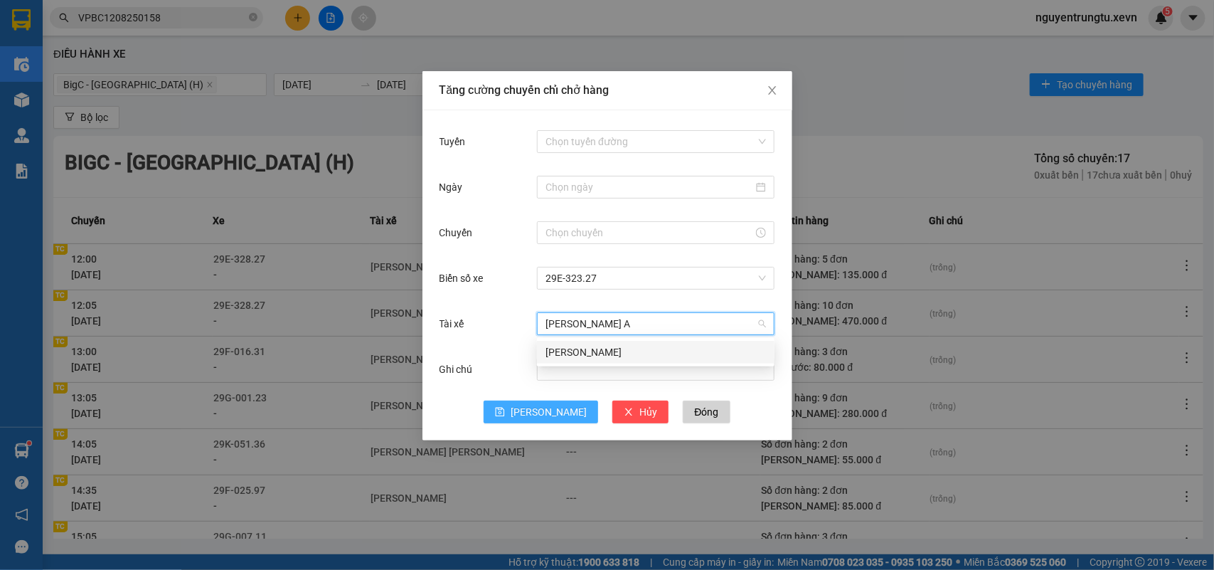
type input "THANH AN"
click at [574, 358] on div "Trần Thanh An" at bounding box center [656, 352] width 221 height 16
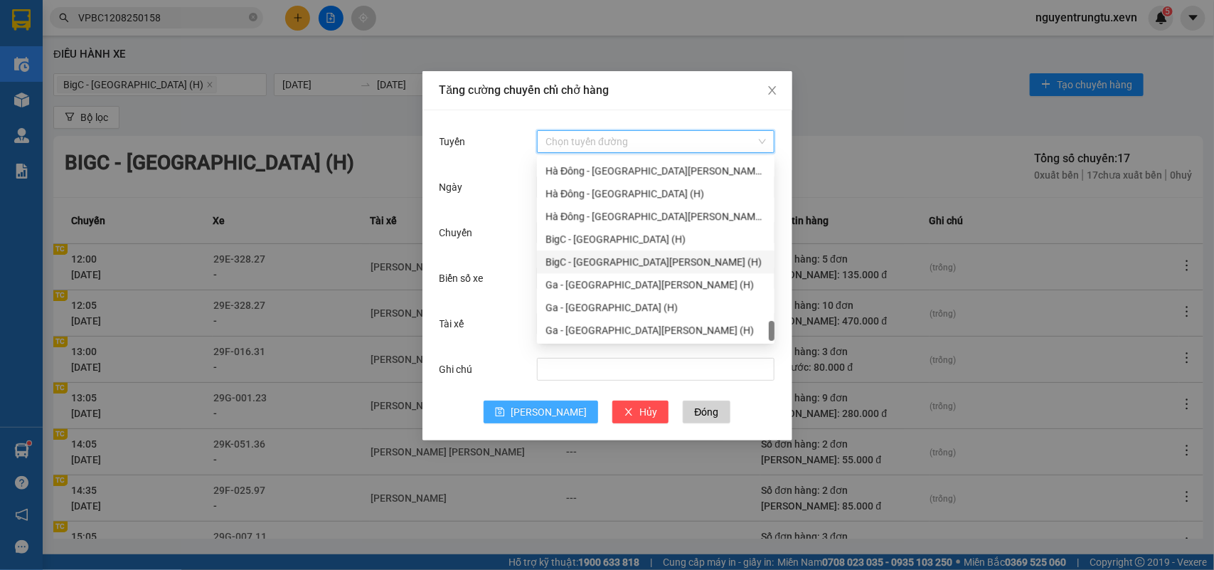
click at [578, 151] on input "Tuyến" at bounding box center [651, 141] width 211 height 21
click at [596, 244] on div "BigC - Nam Định (H)" at bounding box center [656, 239] width 221 height 16
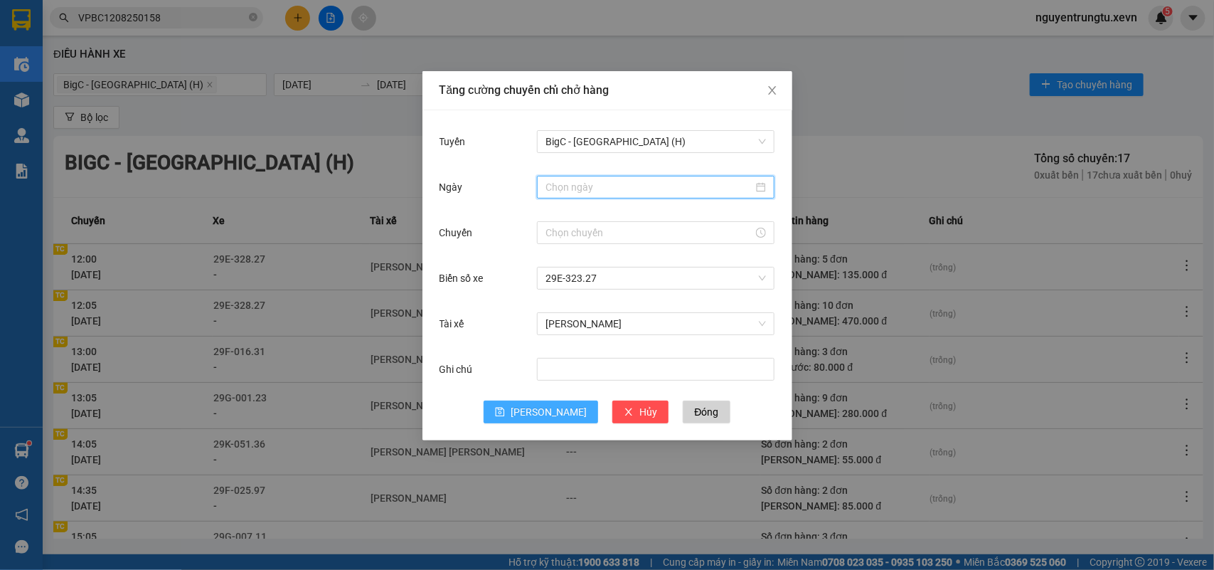
click at [599, 193] on input "Ngày" at bounding box center [650, 187] width 208 height 16
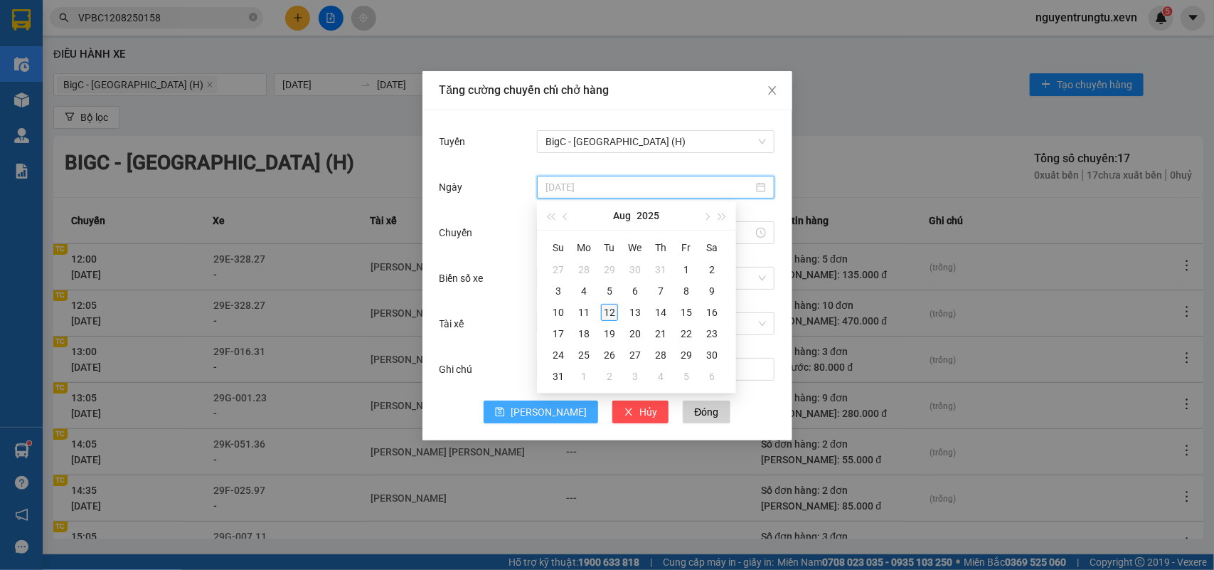
type input "[DATE]"
click at [609, 308] on div "12" at bounding box center [609, 312] width 17 height 17
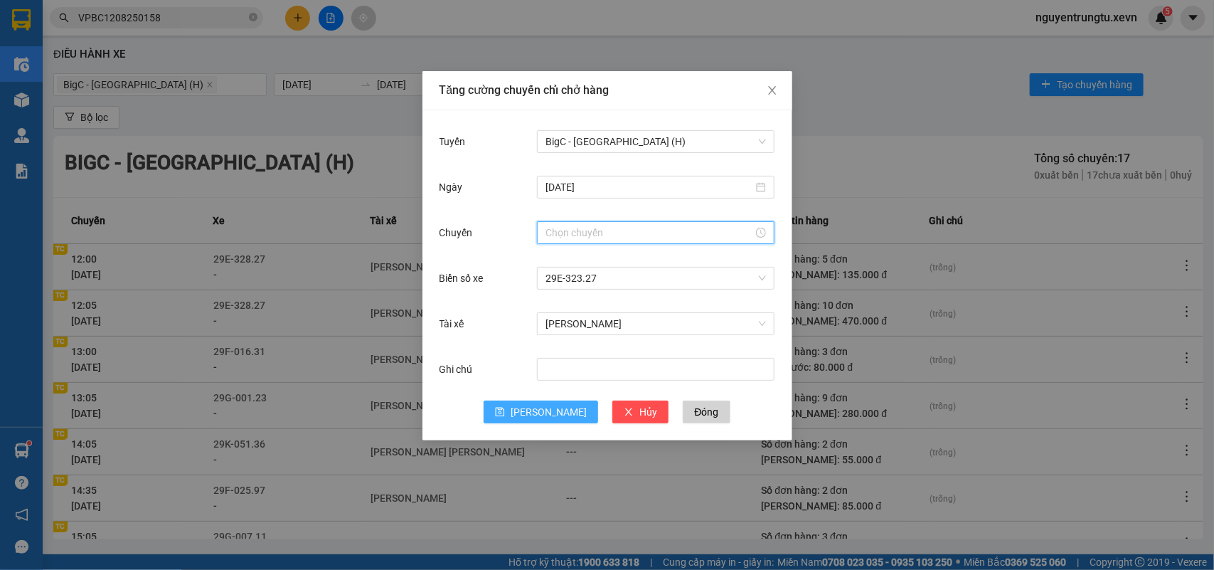
click at [573, 240] on input "Chuyến" at bounding box center [650, 233] width 208 height 16
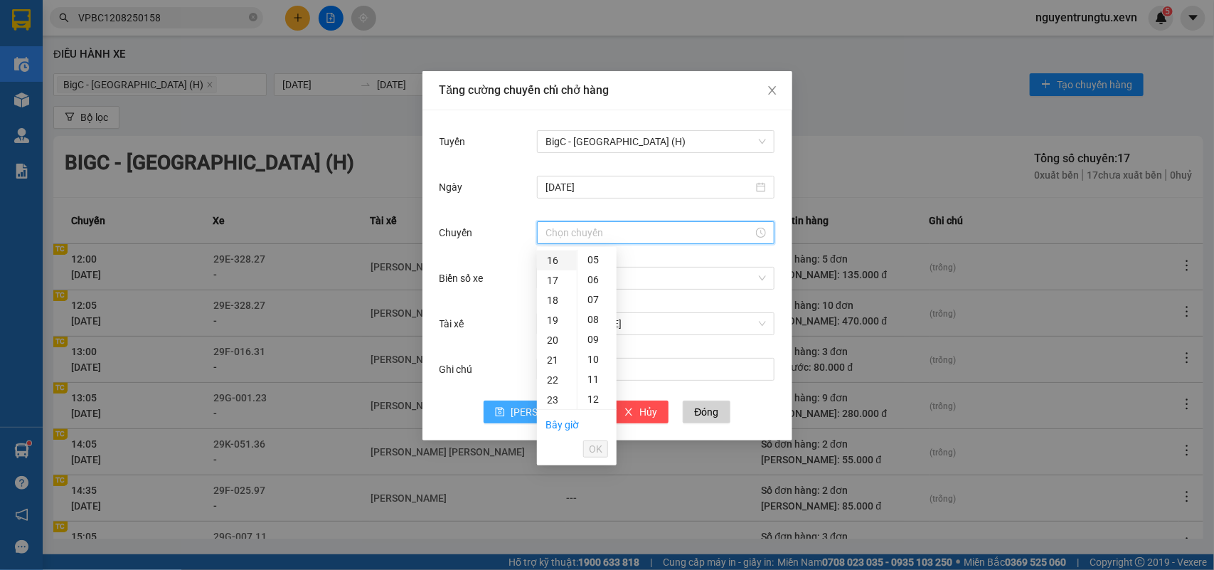
click at [548, 260] on div "16" at bounding box center [557, 260] width 40 height 20
click at [591, 263] on div "05" at bounding box center [597, 270] width 39 height 20
type input "16:05"
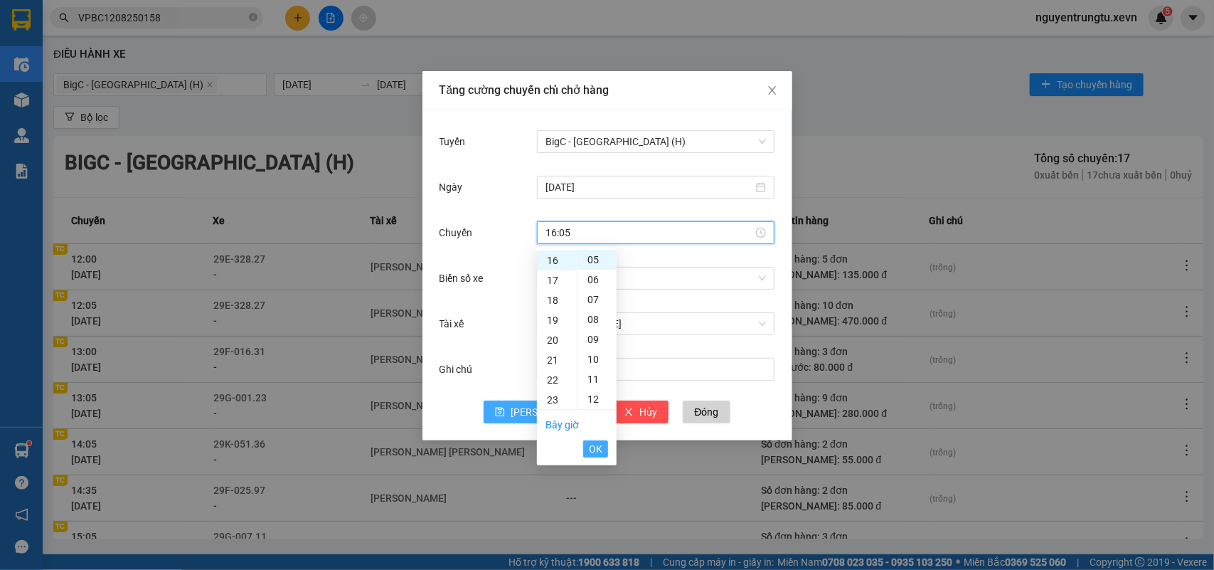
click at [601, 453] on span "OK" at bounding box center [596, 449] width 14 height 16
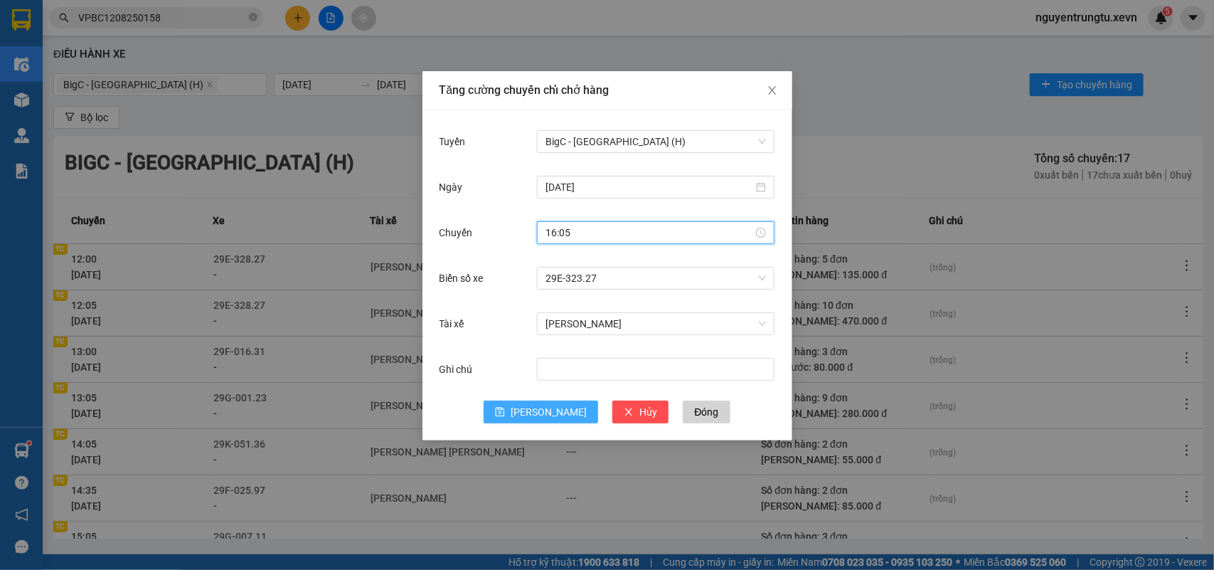
click at [538, 407] on button "Lưu" at bounding box center [541, 411] width 115 height 23
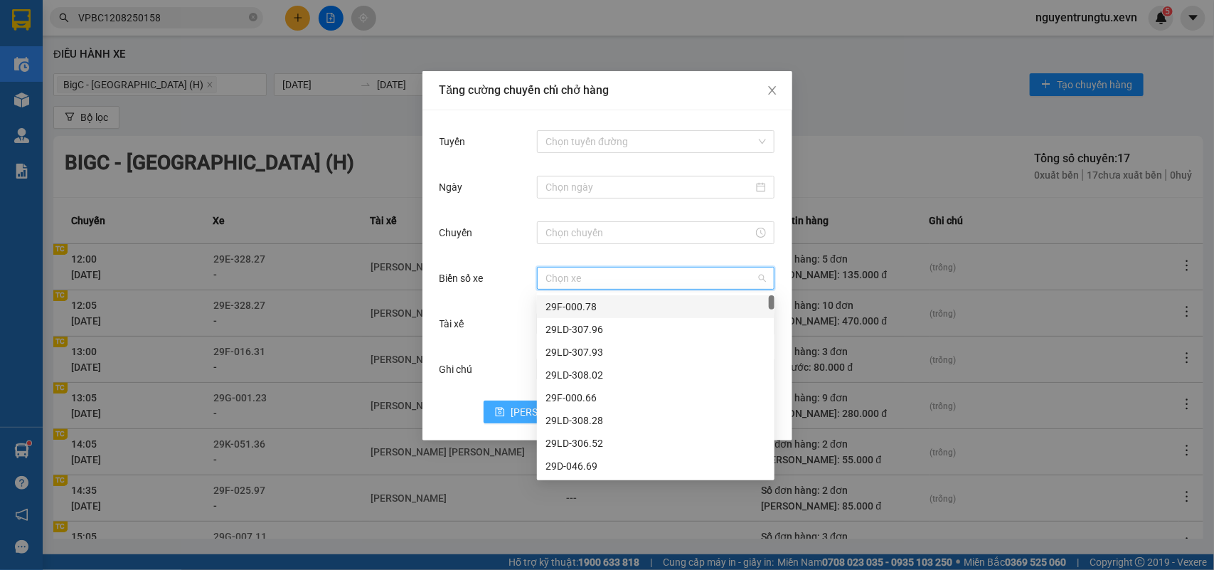
click at [596, 269] on input "Biển số xe" at bounding box center [651, 277] width 211 height 21
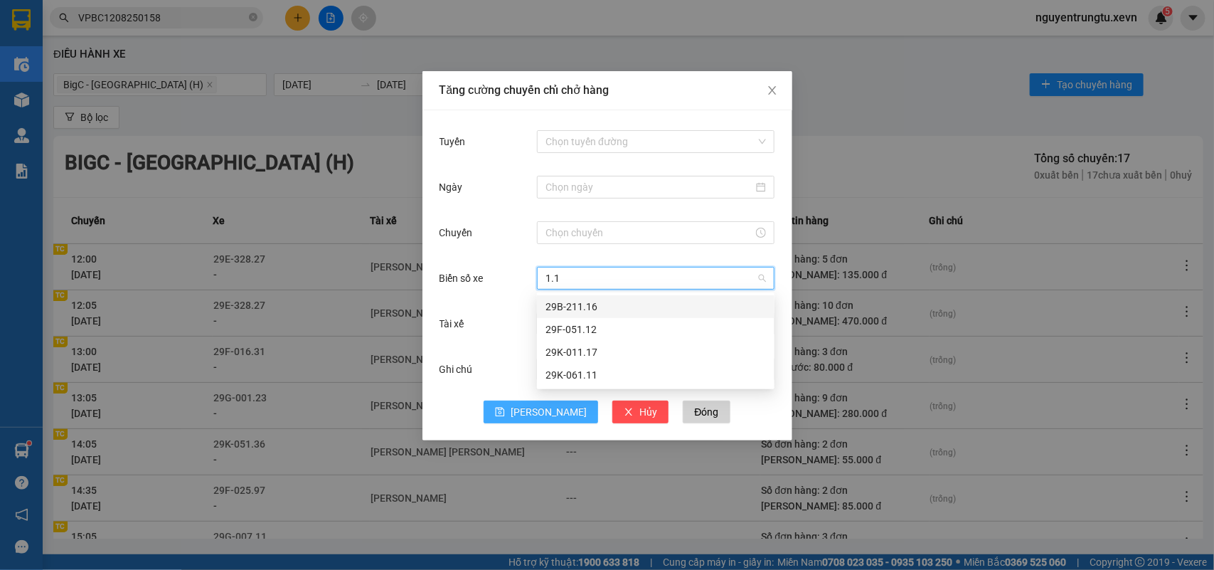
type input "1.17"
click at [594, 306] on div "29K-011.17" at bounding box center [656, 307] width 221 height 16
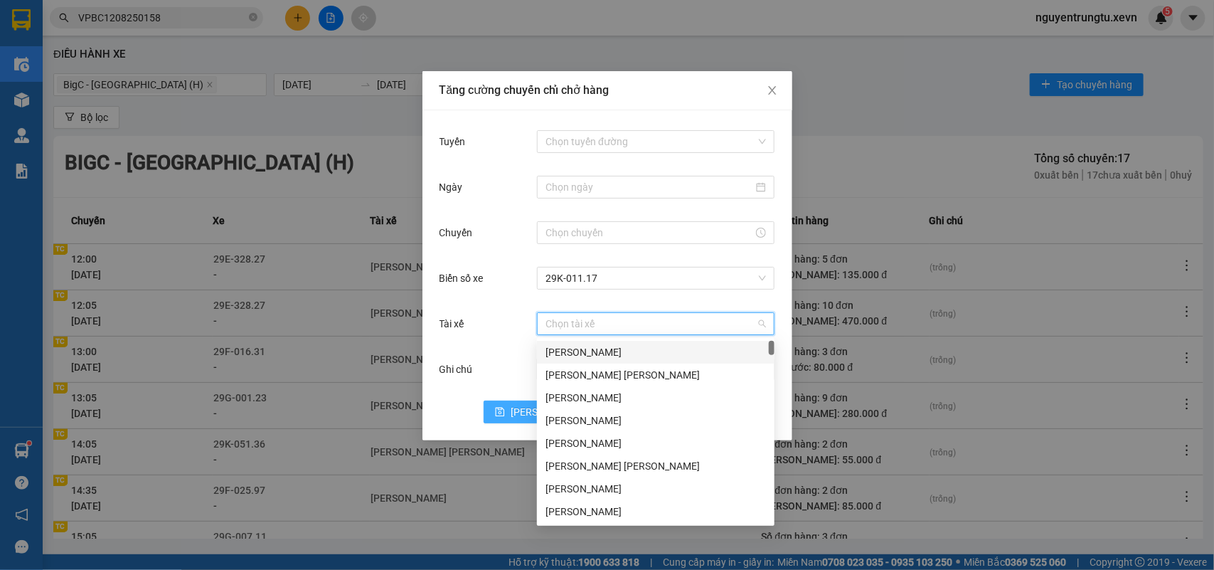
click at [599, 322] on input "Tài xế" at bounding box center [651, 323] width 211 height 21
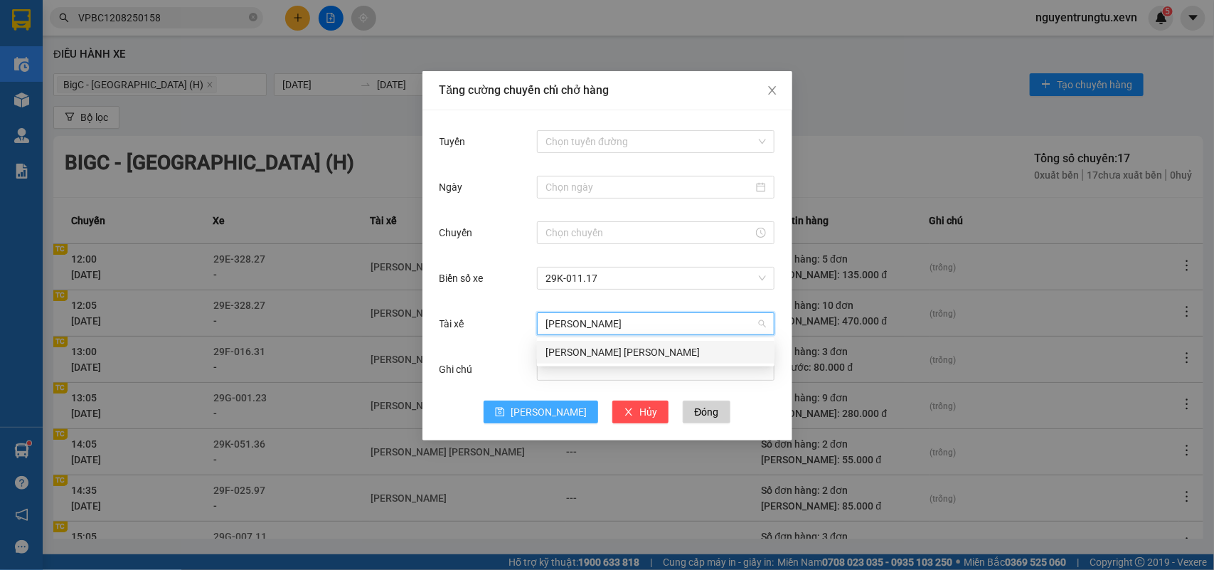
type input "QUANG DƯƠNG"
click at [601, 344] on div "Phạm Quang Dương" at bounding box center [656, 352] width 221 height 16
click at [610, 149] on input "Tuyến" at bounding box center [651, 141] width 211 height 21
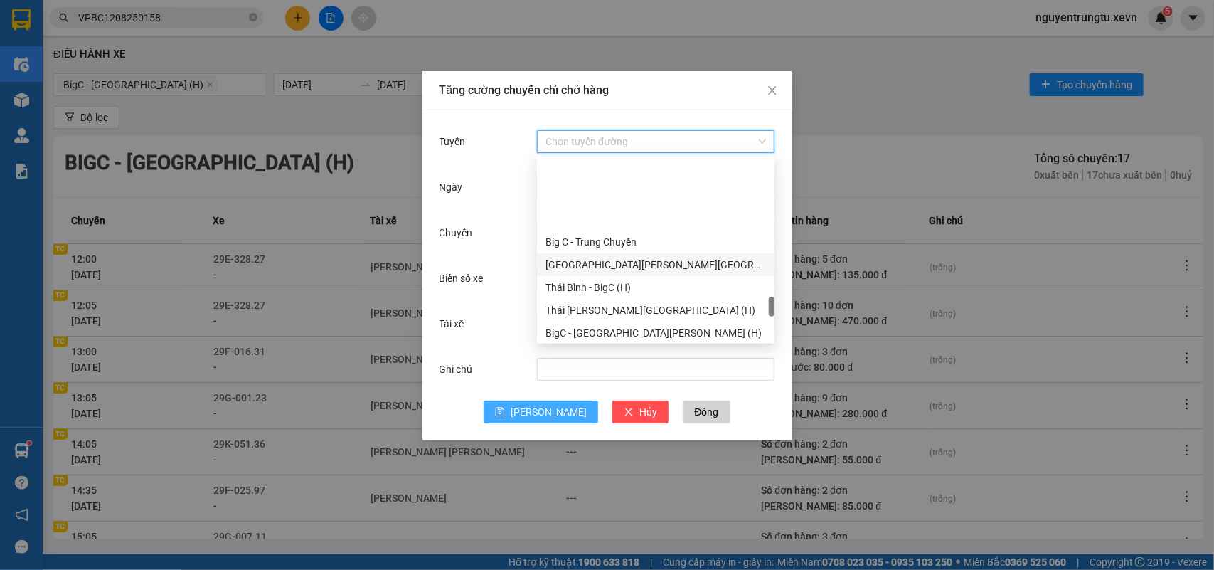
scroll to position [1588, 0]
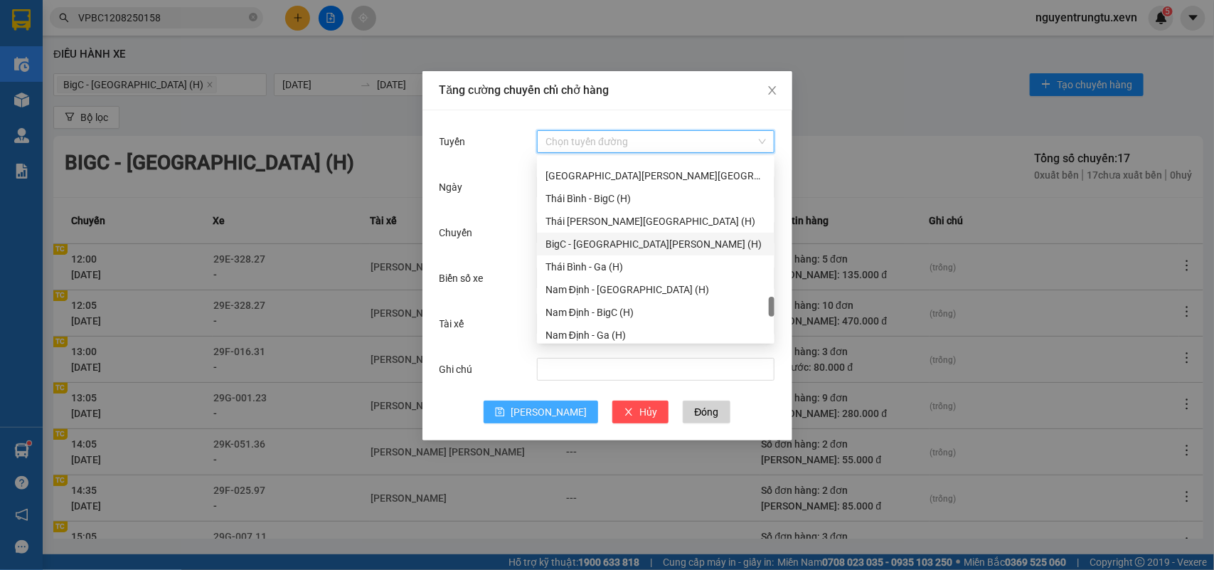
click at [603, 242] on div "BigC - Thái Bình (H)" at bounding box center [656, 244] width 221 height 16
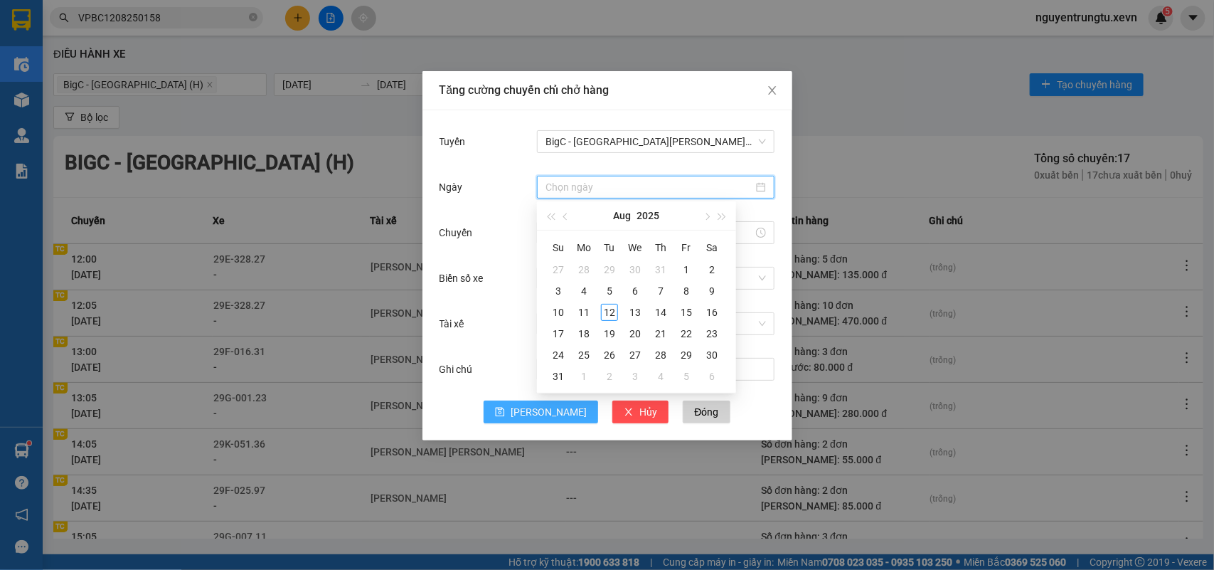
click at [580, 184] on input "Ngày" at bounding box center [650, 187] width 208 height 16
type input "[DATE]"
click at [603, 314] on div "12" at bounding box center [609, 312] width 17 height 17
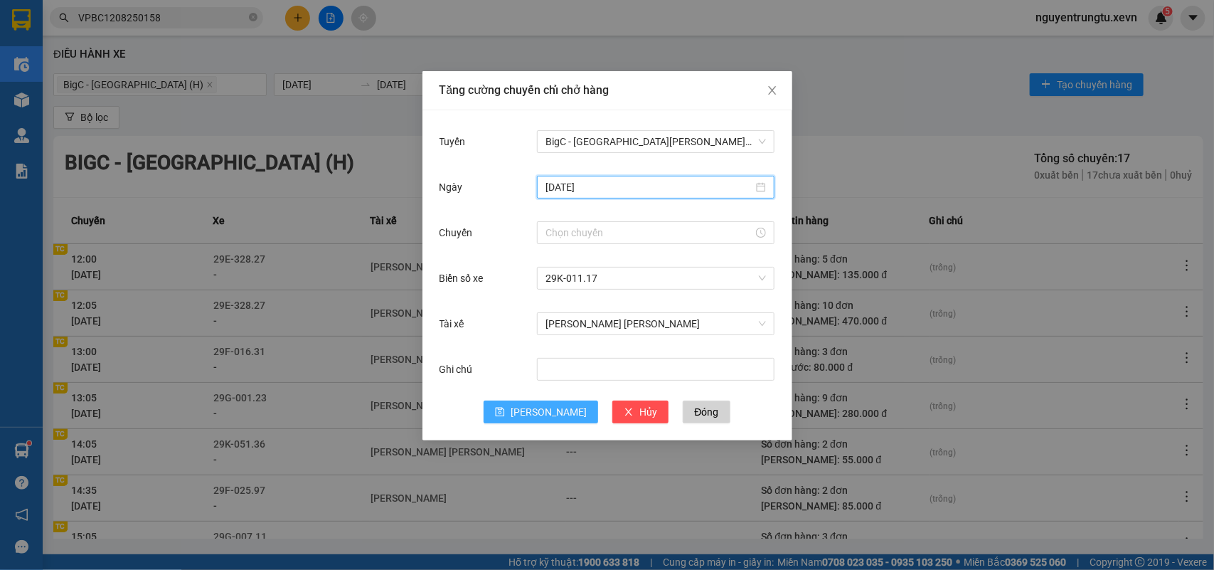
click at [594, 249] on div "Chuyến" at bounding box center [608, 241] width 336 height 46
click at [571, 238] on input "Chuyến" at bounding box center [650, 233] width 208 height 16
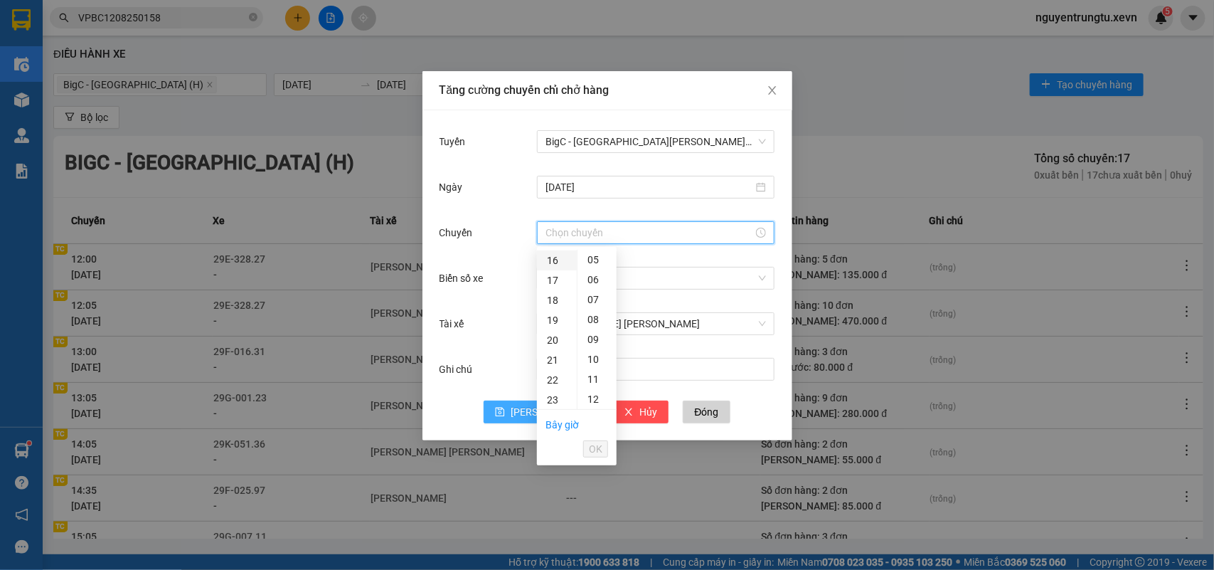
click at [551, 258] on div "16" at bounding box center [557, 260] width 40 height 20
click at [595, 263] on div "05" at bounding box center [597, 270] width 39 height 20
type input "16:05"
click at [596, 442] on span "OK" at bounding box center [596, 449] width 14 height 16
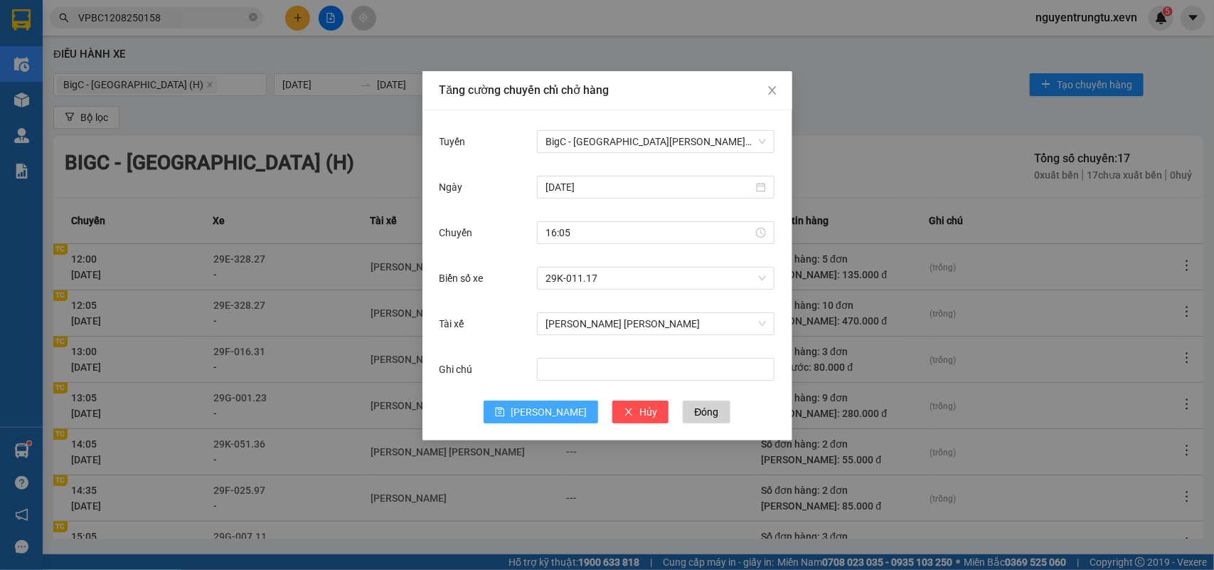
click at [516, 410] on button "Lưu" at bounding box center [541, 411] width 115 height 23
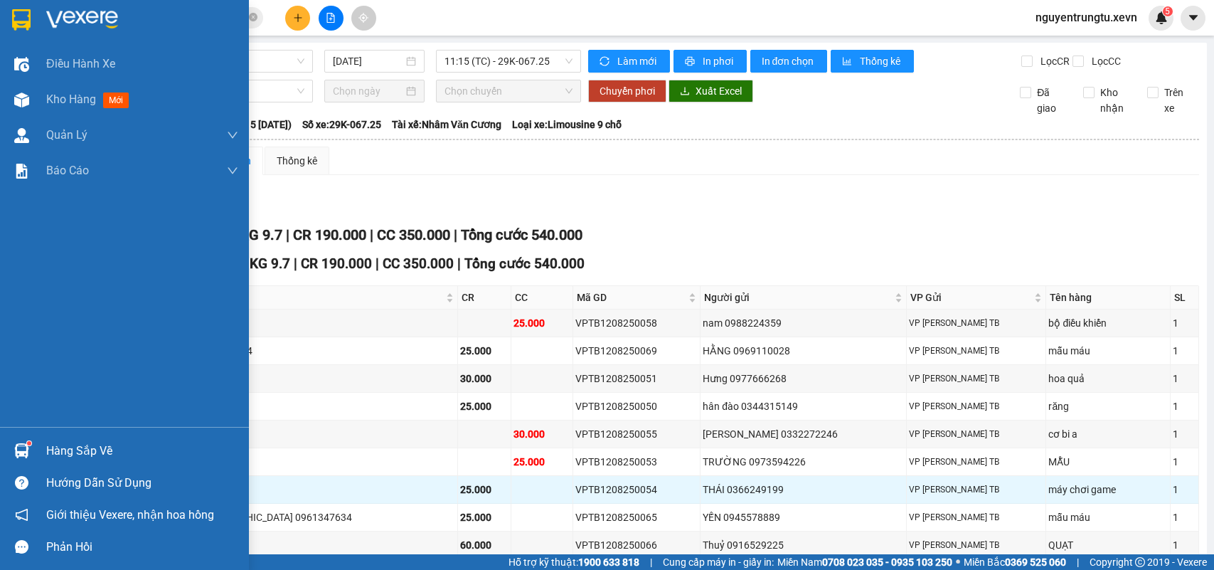
click at [0, 75] on div "Điều hành xe" at bounding box center [124, 64] width 249 height 36
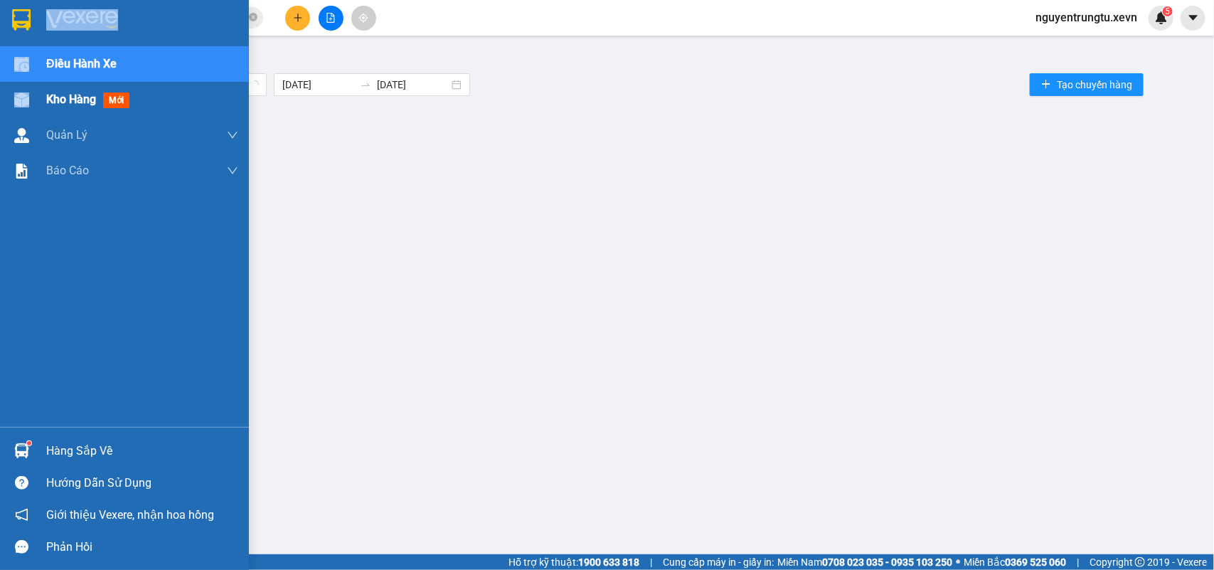
drag, startPoint x: 0, startPoint y: 0, endPoint x: 1, endPoint y: 102, distance: 101.7
click at [1, 102] on div "Điều [PERSON_NAME] xe Kho hàng mới [PERSON_NAME] [PERSON_NAME] [PERSON_NAME] lý…" at bounding box center [124, 236] width 249 height 381
click at [1, 102] on div "Kho hàng mới" at bounding box center [124, 100] width 249 height 36
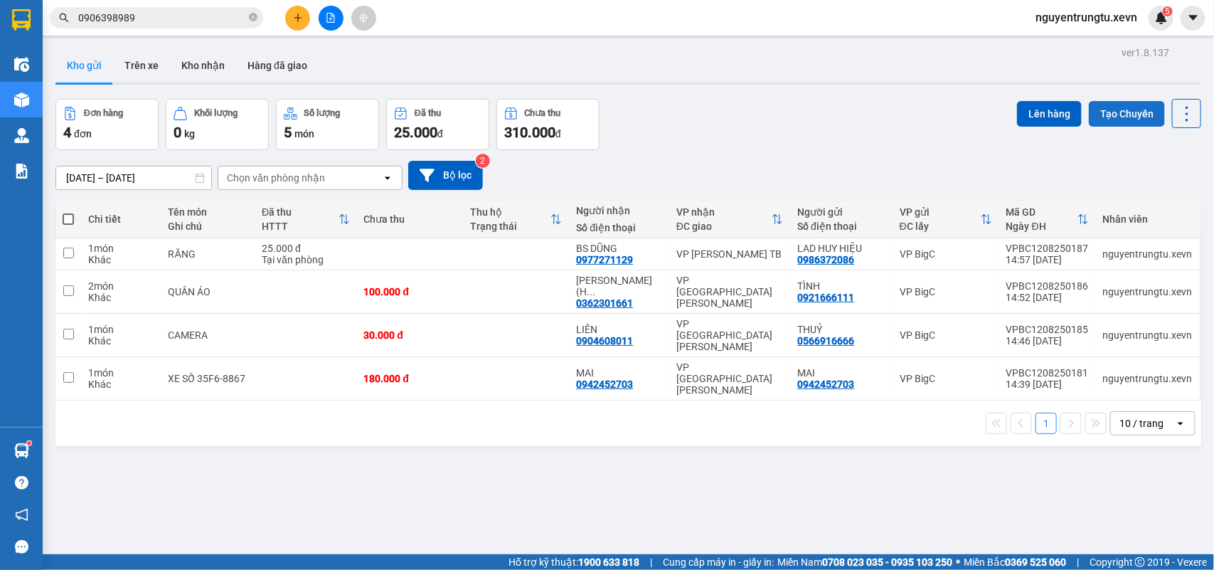
click at [1120, 112] on button "Tạo Chuyến" at bounding box center [1127, 114] width 76 height 26
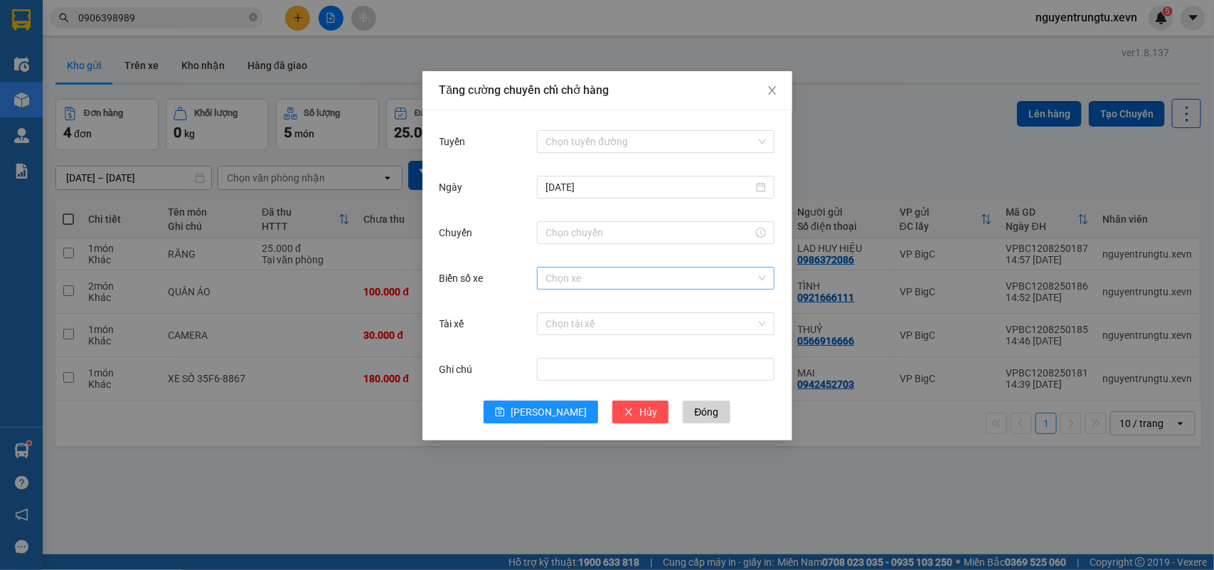
click at [616, 275] on input "Biển số xe" at bounding box center [651, 277] width 211 height 21
type input "1.88"
click at [609, 304] on div "29F-051.88" at bounding box center [656, 307] width 221 height 16
click at [580, 331] on input "Tài xế" at bounding box center [651, 323] width 211 height 21
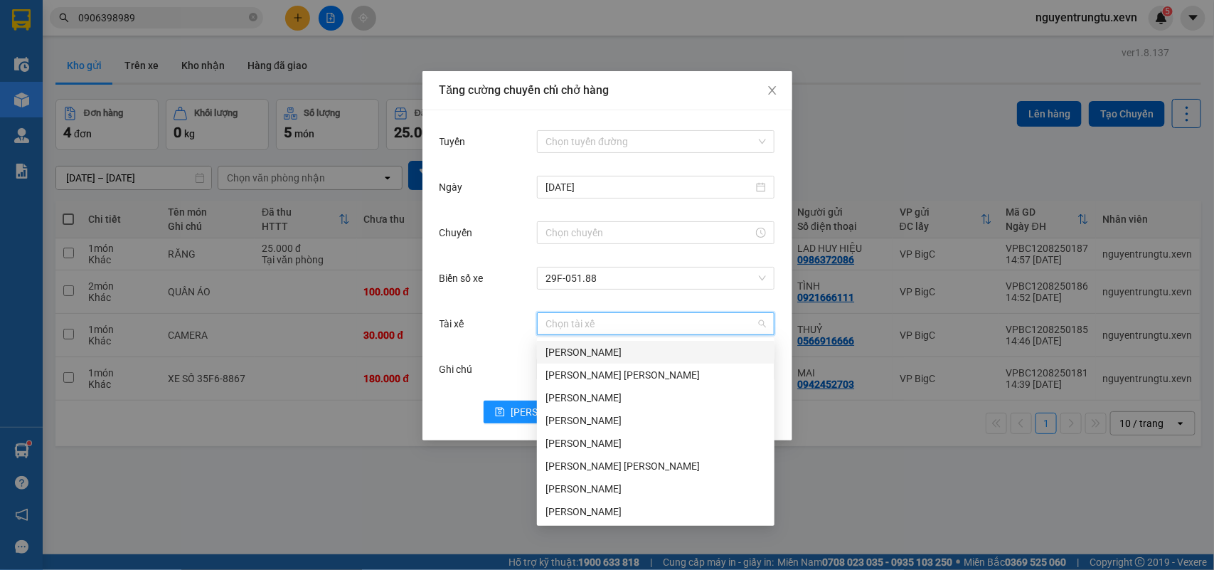
type input "D"
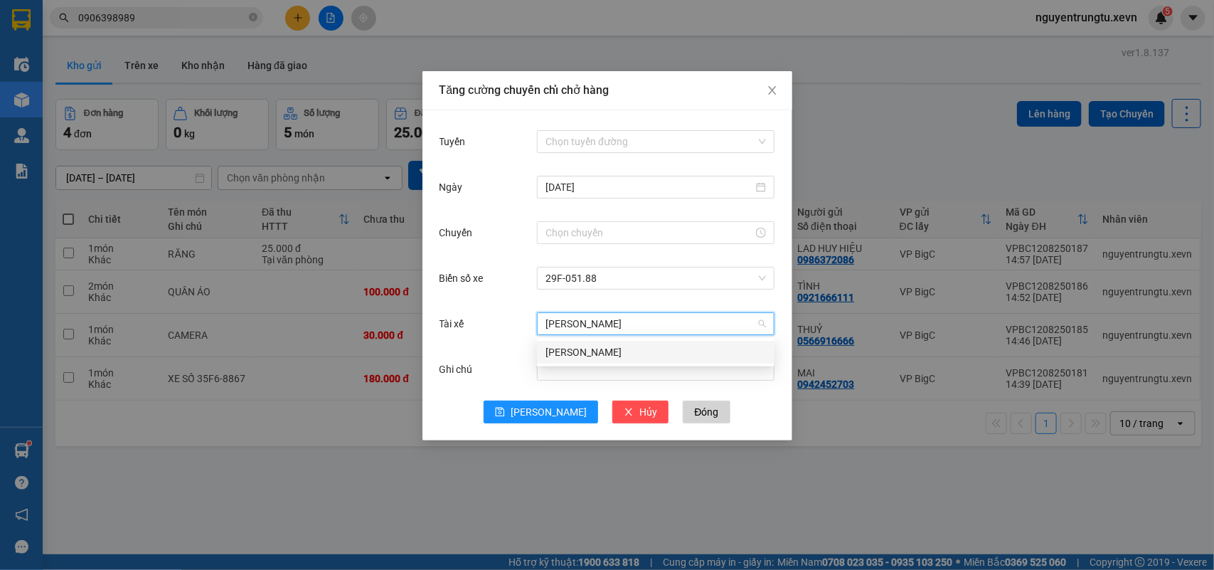
type input "[PERSON_NAME]"
drag, startPoint x: 642, startPoint y: 352, endPoint x: 613, endPoint y: 218, distance: 136.7
click at [642, 351] on div "[PERSON_NAME]" at bounding box center [656, 352] width 221 height 16
click at [594, 137] on input "Tuyến" at bounding box center [651, 141] width 211 height 21
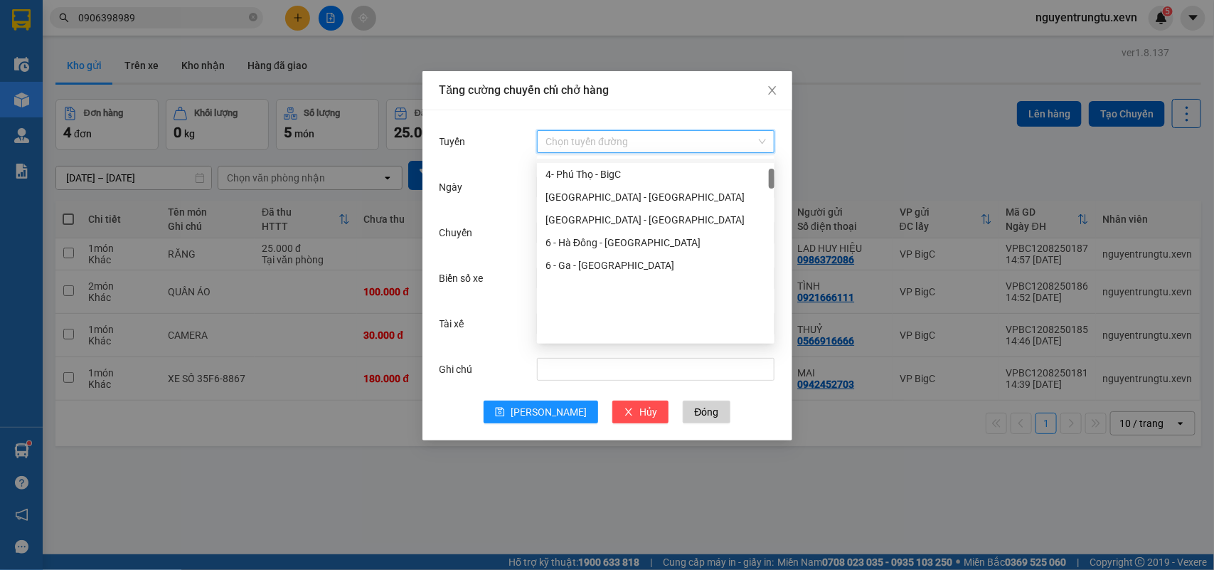
scroll to position [178, 0]
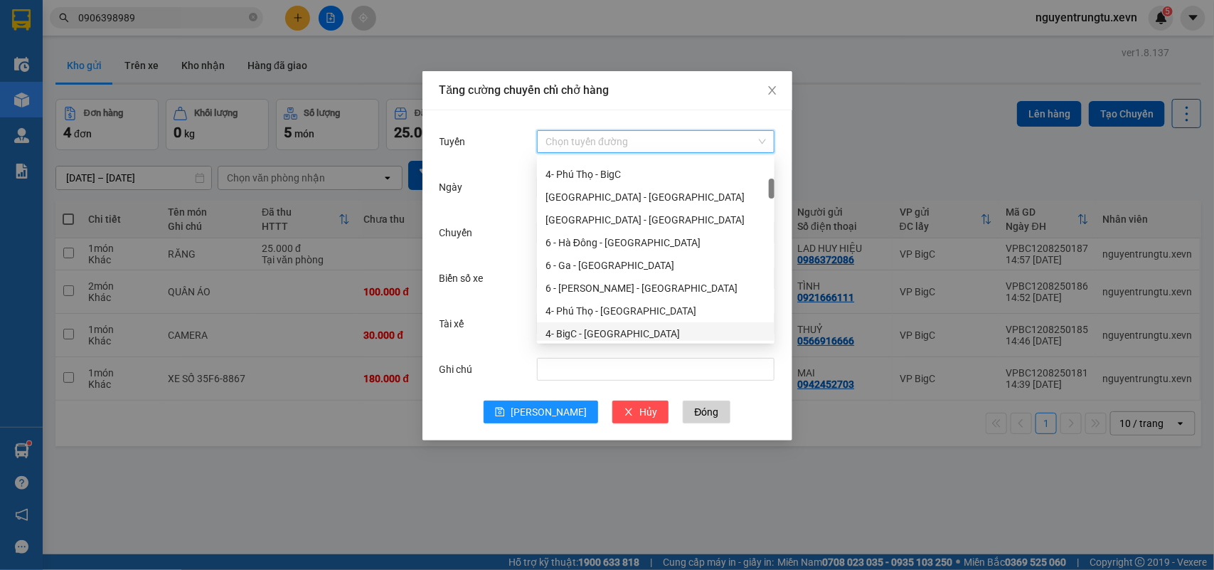
click at [609, 327] on div "4- BigC - Phú Thọ" at bounding box center [656, 334] width 221 height 16
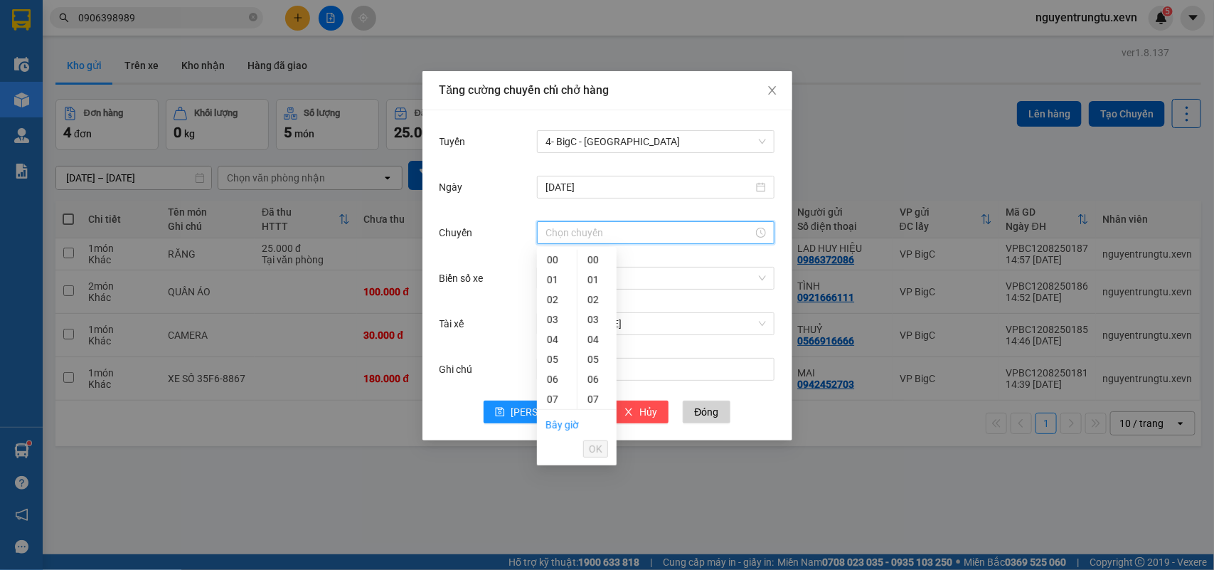
click at [571, 228] on input "Chuyến" at bounding box center [650, 233] width 208 height 16
click at [557, 312] on div "16" at bounding box center [557, 312] width 40 height 20
click at [591, 272] on div "05" at bounding box center [597, 270] width 39 height 20
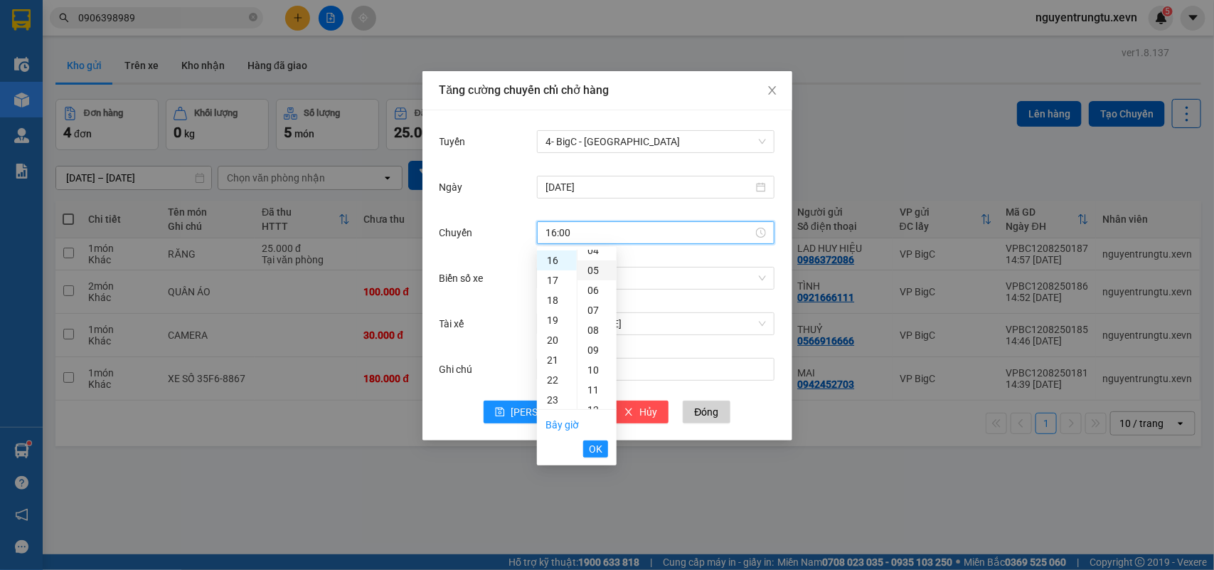
type input "16:05"
click at [593, 450] on span "OK" at bounding box center [596, 449] width 14 height 16
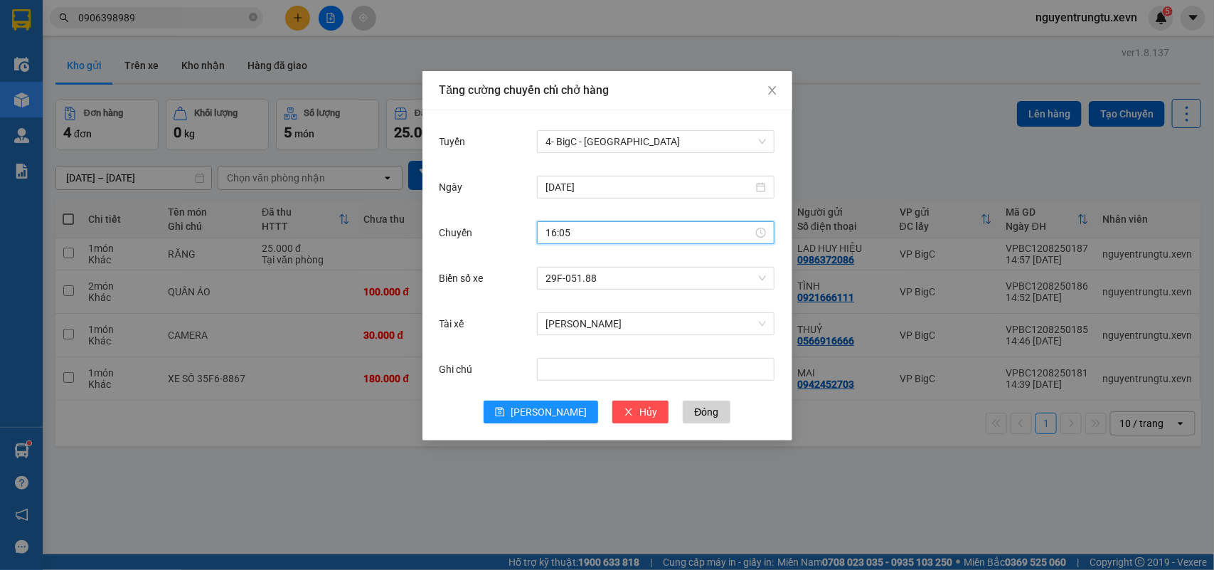
click at [542, 425] on div "Tuyến 4- BigC - Phú Thọ Ngày 12/08/2025 Chuyến 16:05 Biển số xe 29F-051.88 Tài …" at bounding box center [608, 275] width 370 height 330
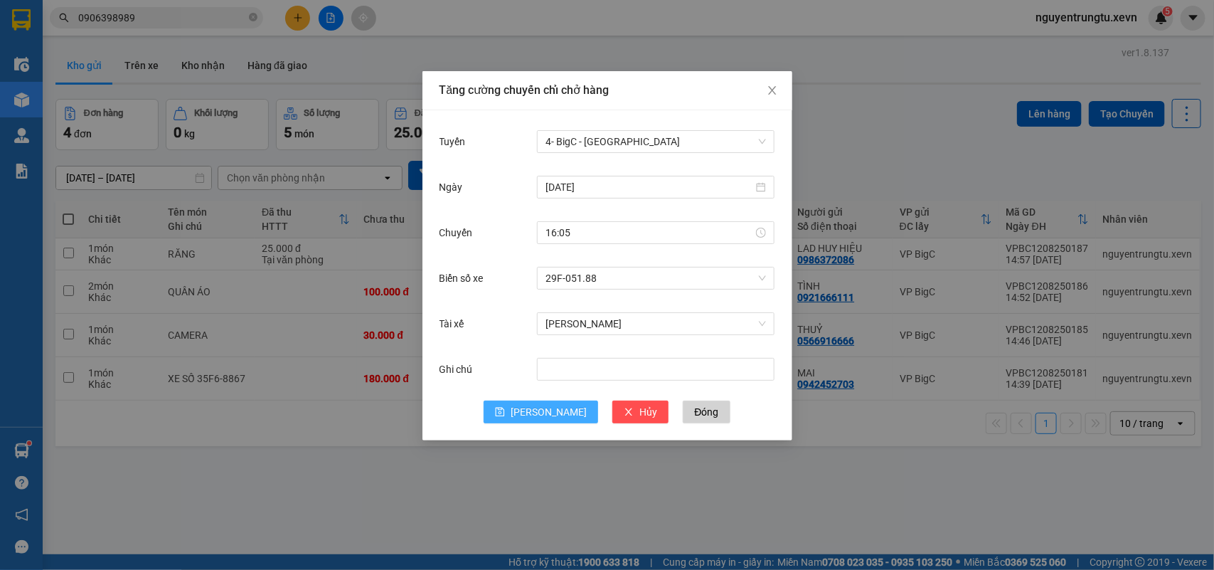
click at [541, 417] on span "Lưu" at bounding box center [549, 412] width 76 height 16
click at [178, 62] on div "Tăng cường chuyến chỉ chở hàng Tuyến 4- BigC - Phú Thọ Ngày 12/08/2025 Chuyến 1…" at bounding box center [607, 285] width 1214 height 570
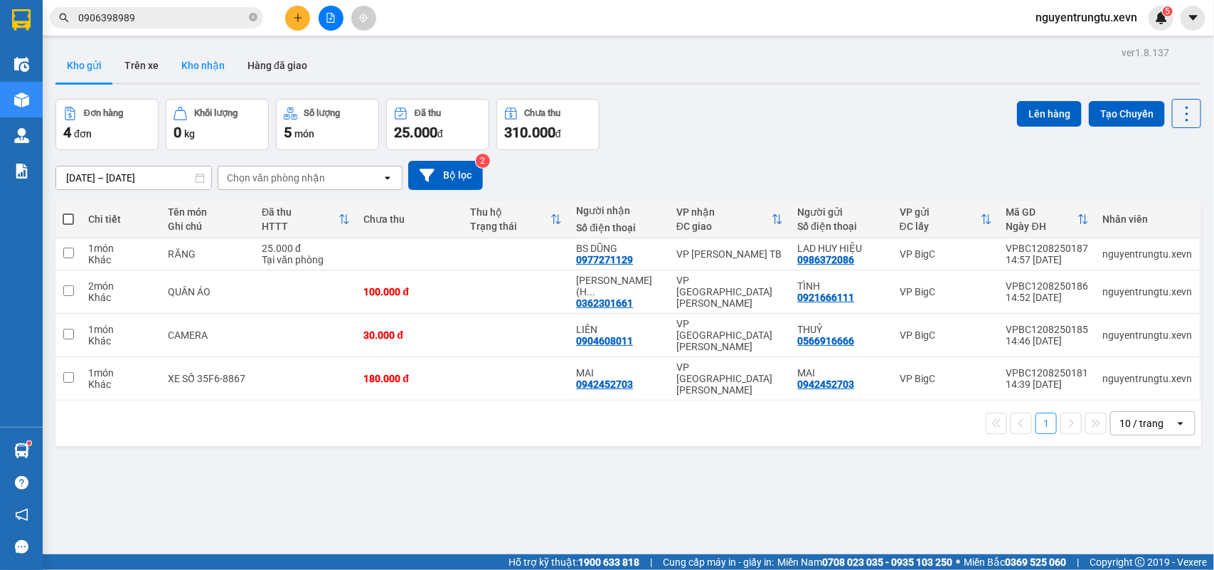
click at [193, 61] on button "Kho nhận" at bounding box center [203, 65] width 66 height 34
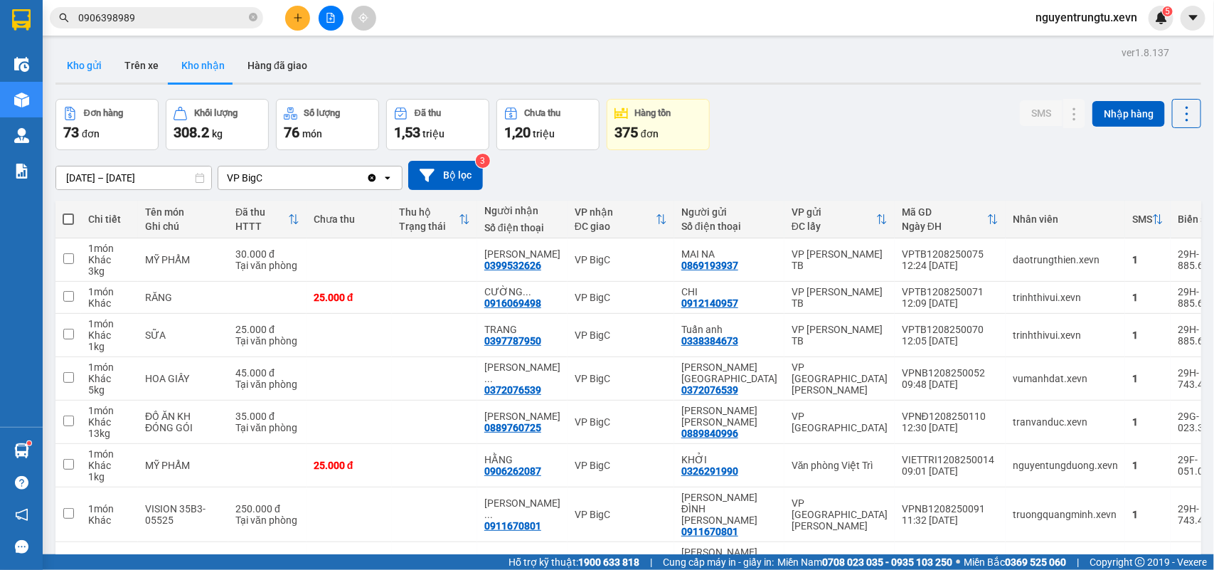
click at [73, 65] on button "Kho gửi" at bounding box center [84, 65] width 58 height 34
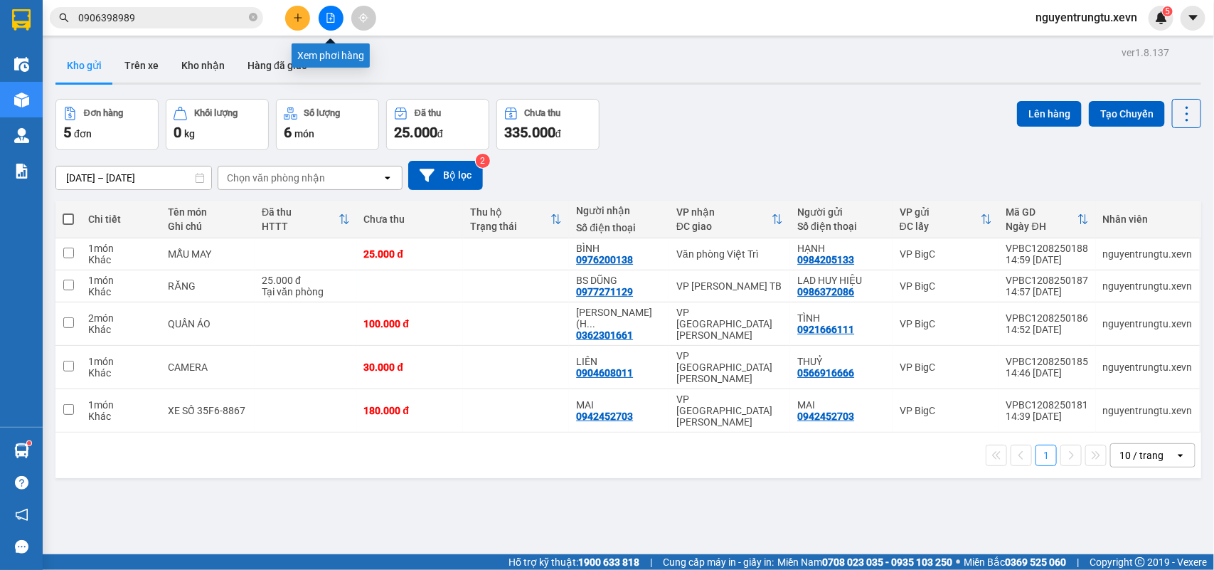
click at [327, 19] on icon "file-add" at bounding box center [331, 18] width 8 height 10
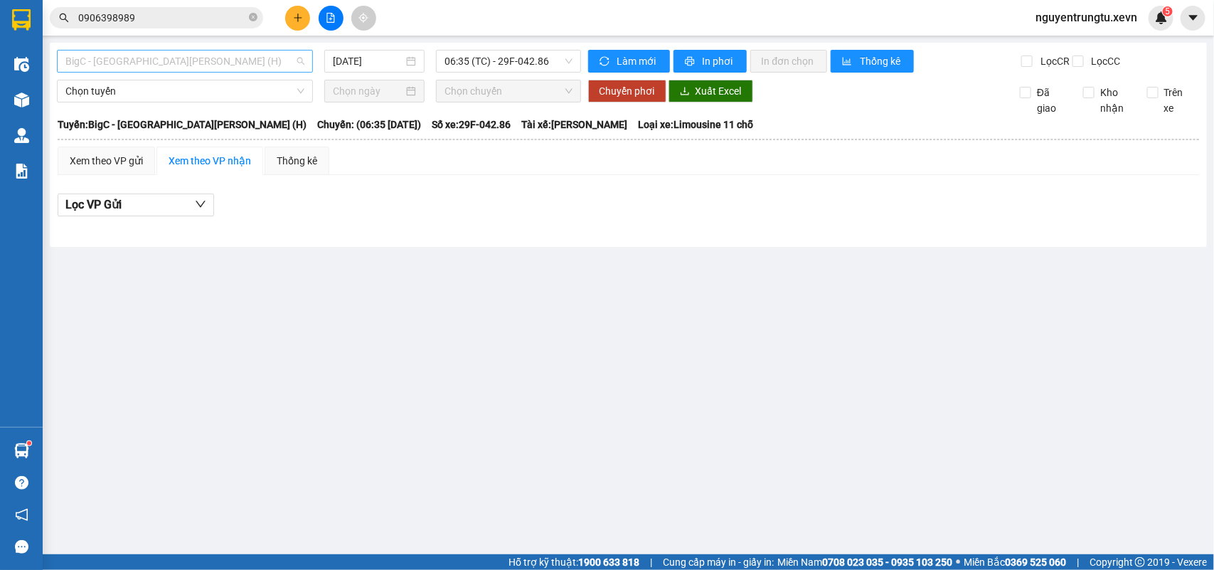
click at [154, 55] on span "BigC - Thái Bình (H)" at bounding box center [184, 61] width 239 height 21
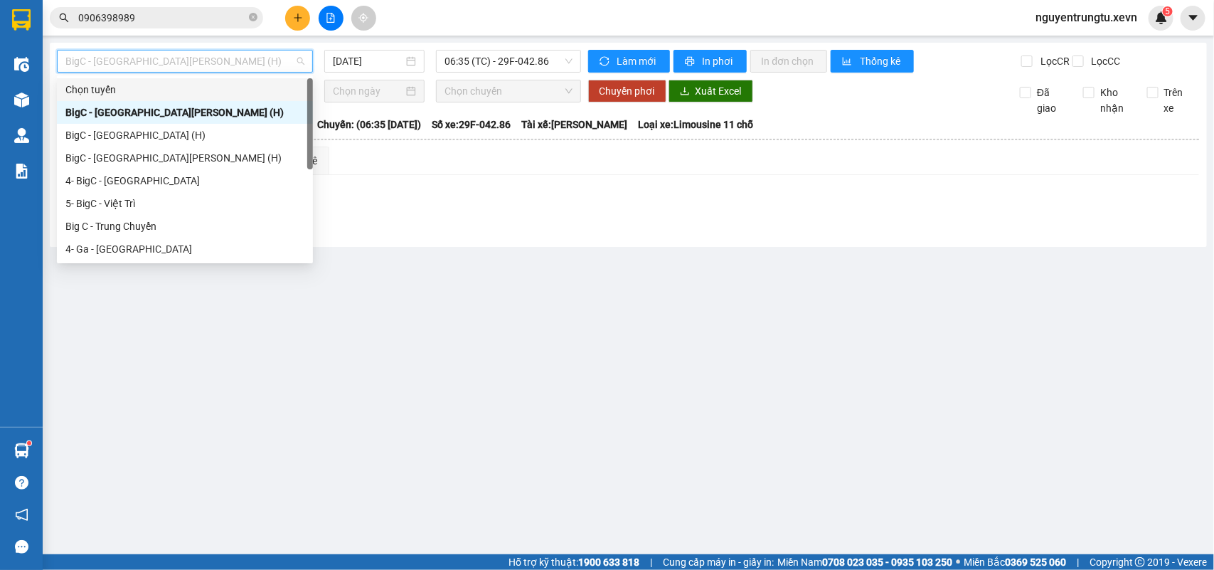
scroll to position [68, 0]
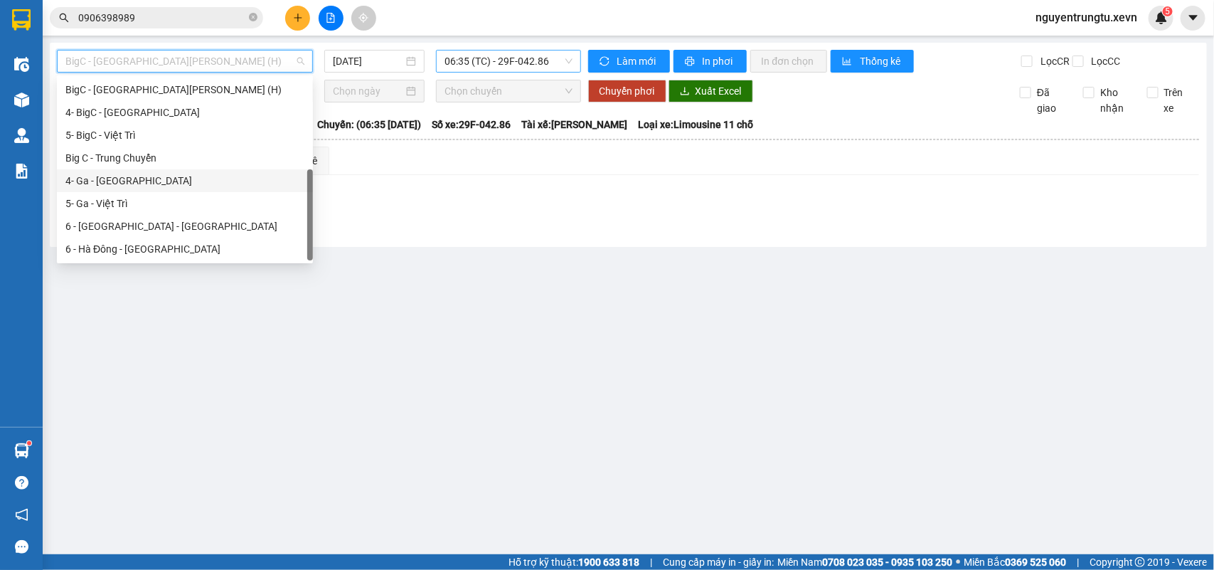
click at [523, 73] on div "BigC - Thái Bình (H) 12/08/2025 06:35 (TC) - 29F-042.86" at bounding box center [319, 61] width 524 height 23
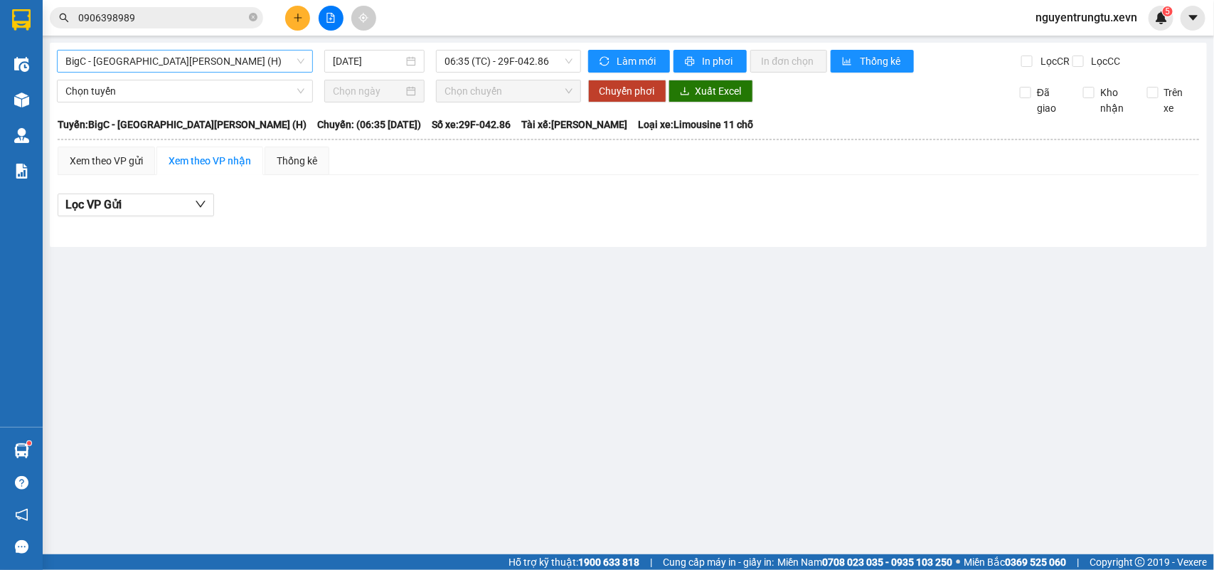
click at [164, 68] on span "BigC - Thái Bình (H)" at bounding box center [184, 61] width 239 height 21
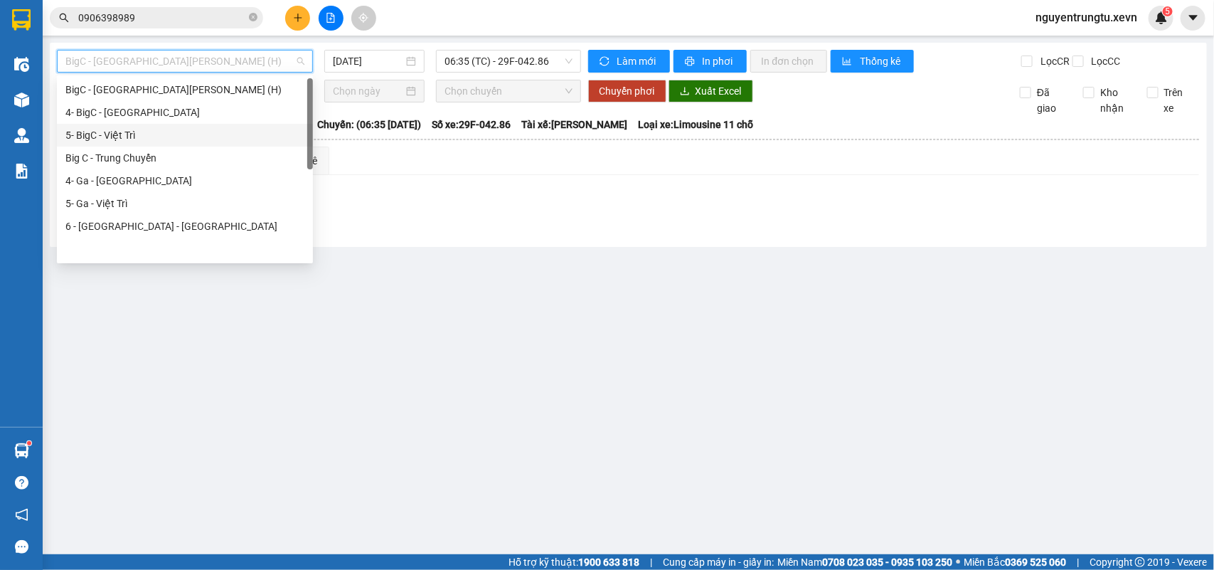
scroll to position [0, 0]
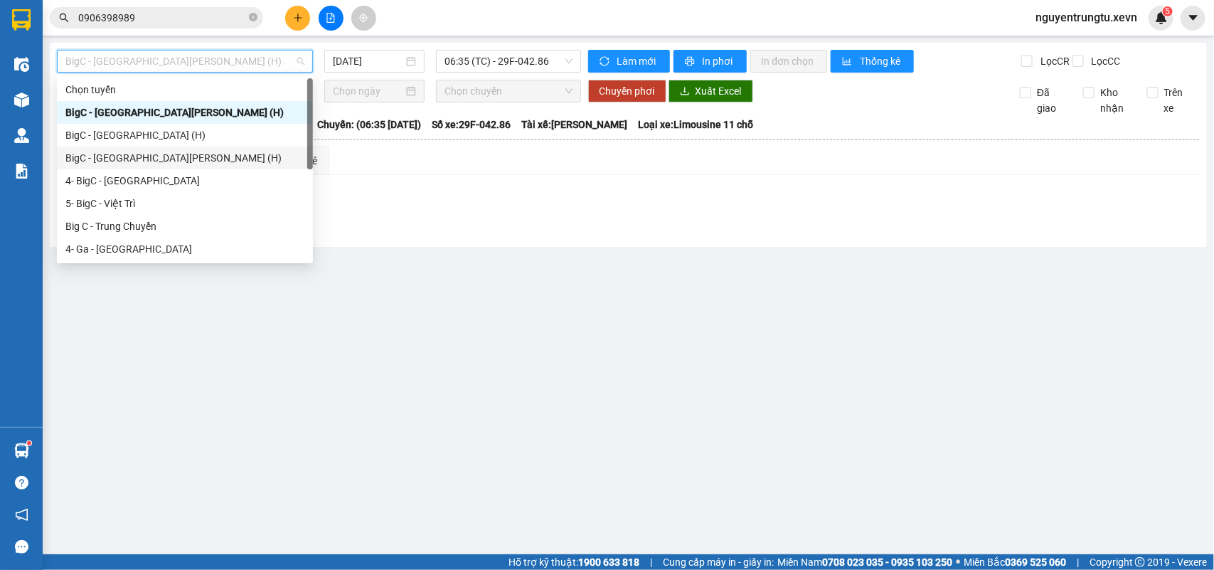
click at [147, 162] on div "BigC - Ninh Bình (H)" at bounding box center [184, 158] width 239 height 16
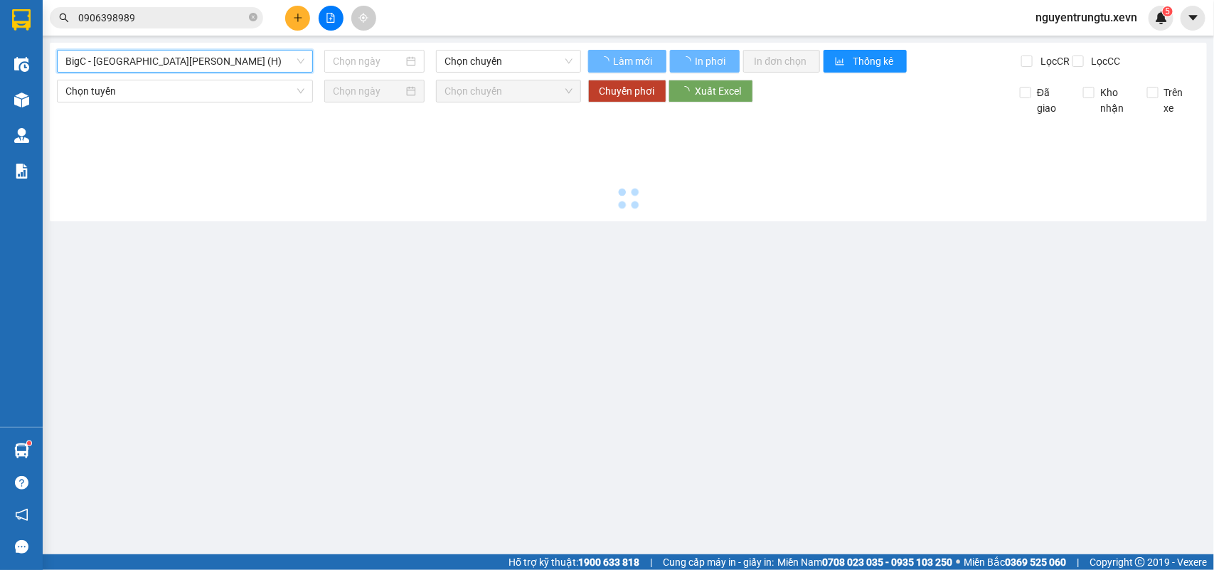
type input "[DATE]"
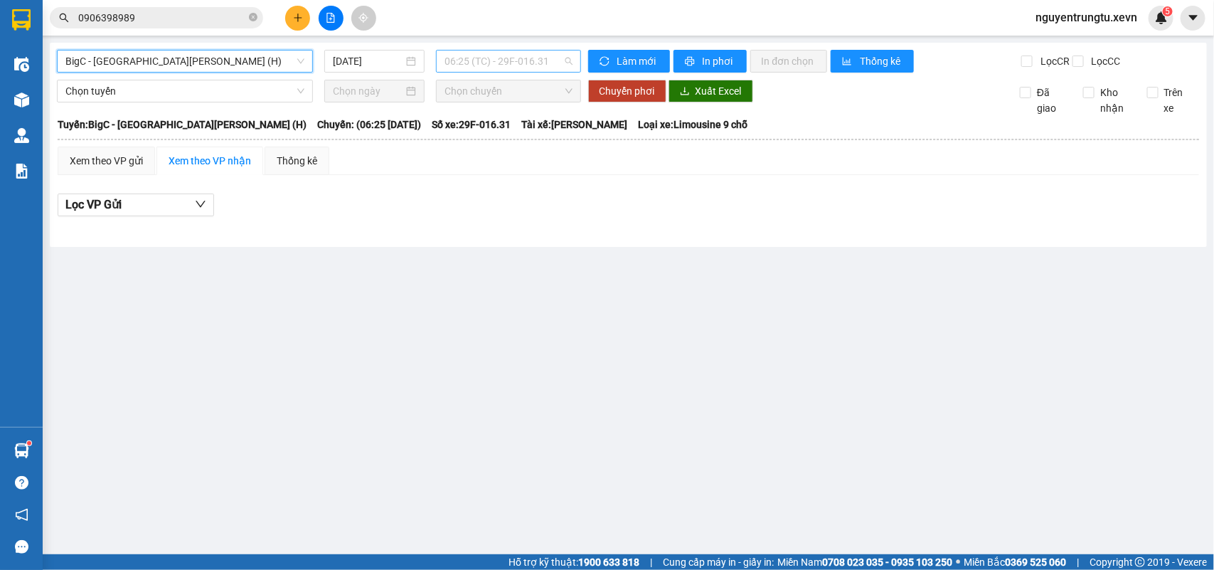
click at [544, 50] on div "06:25 (TC) - 29F-016.31" at bounding box center [508, 61] width 144 height 23
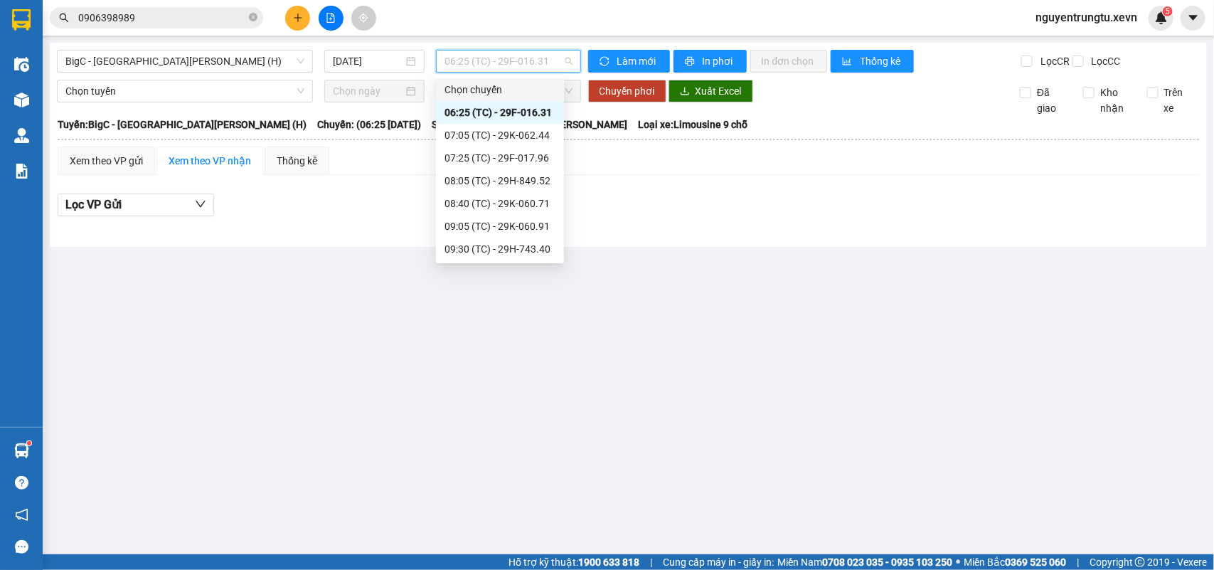
scroll to position [318, 0]
click at [523, 201] on div "15:05 (TC) - 29E-324.90" at bounding box center [500, 204] width 111 height 16
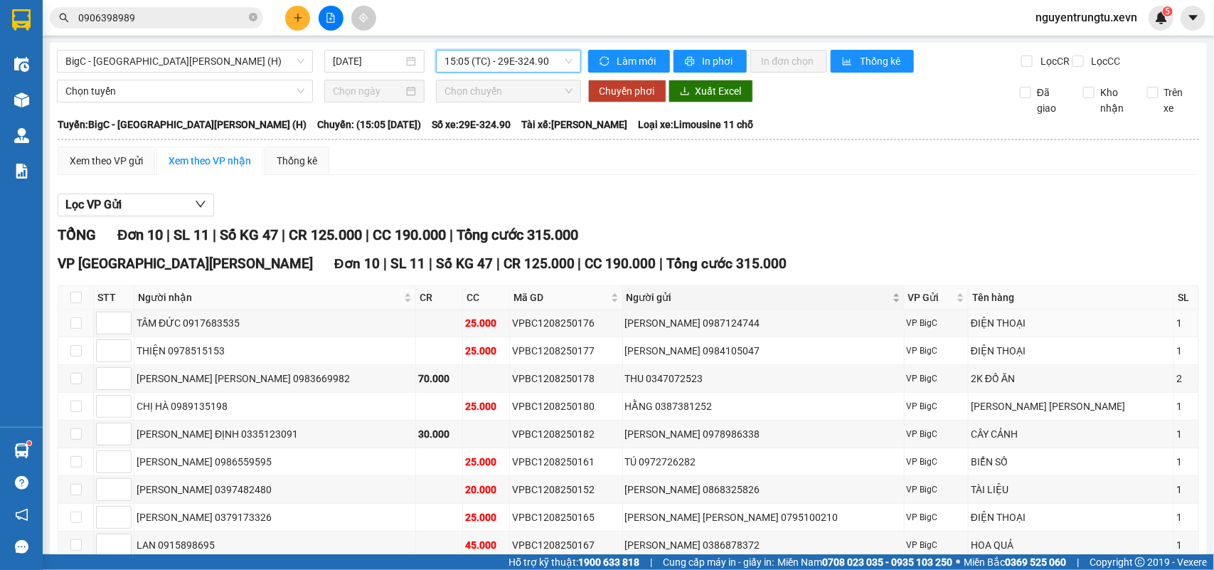
scroll to position [124, 0]
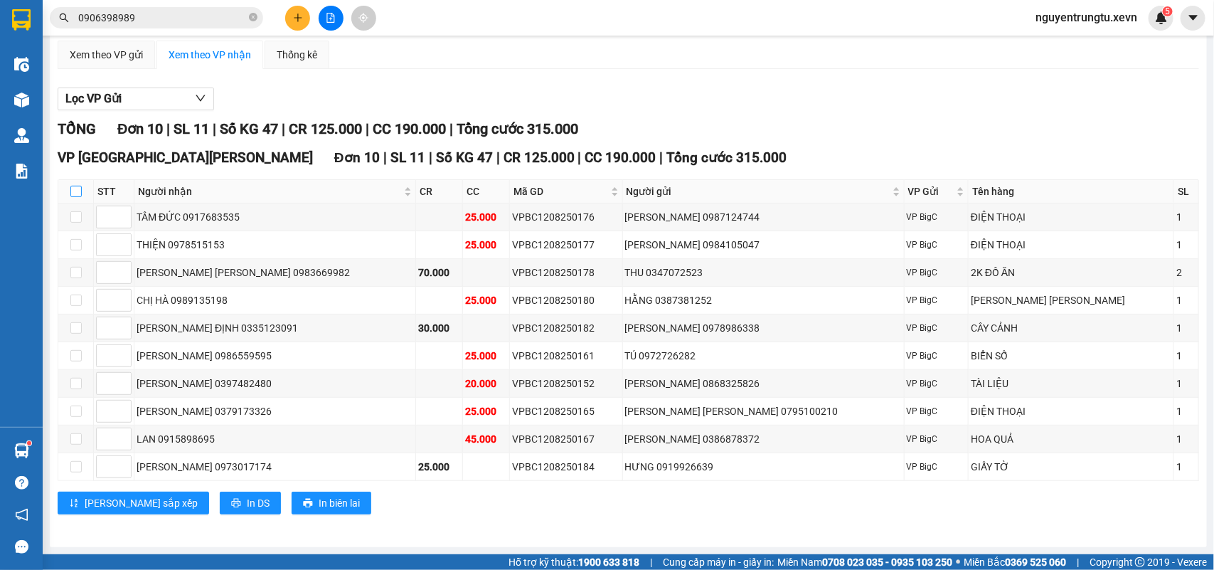
click at [72, 186] on input "checkbox" at bounding box center [75, 191] width 11 height 11
checkbox input "true"
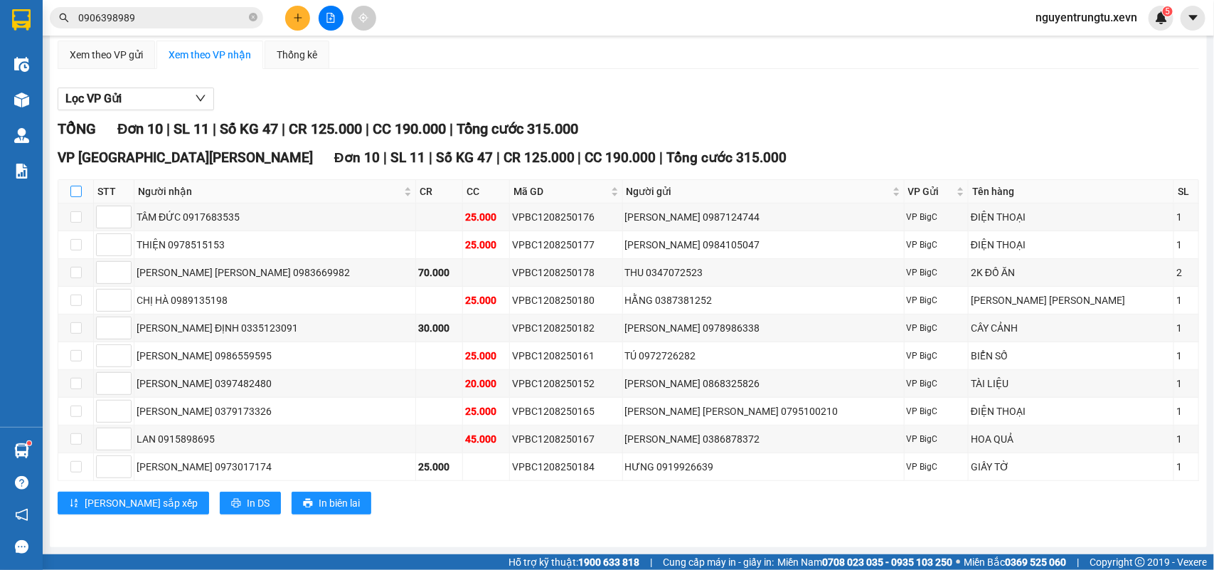
checkbox input "true"
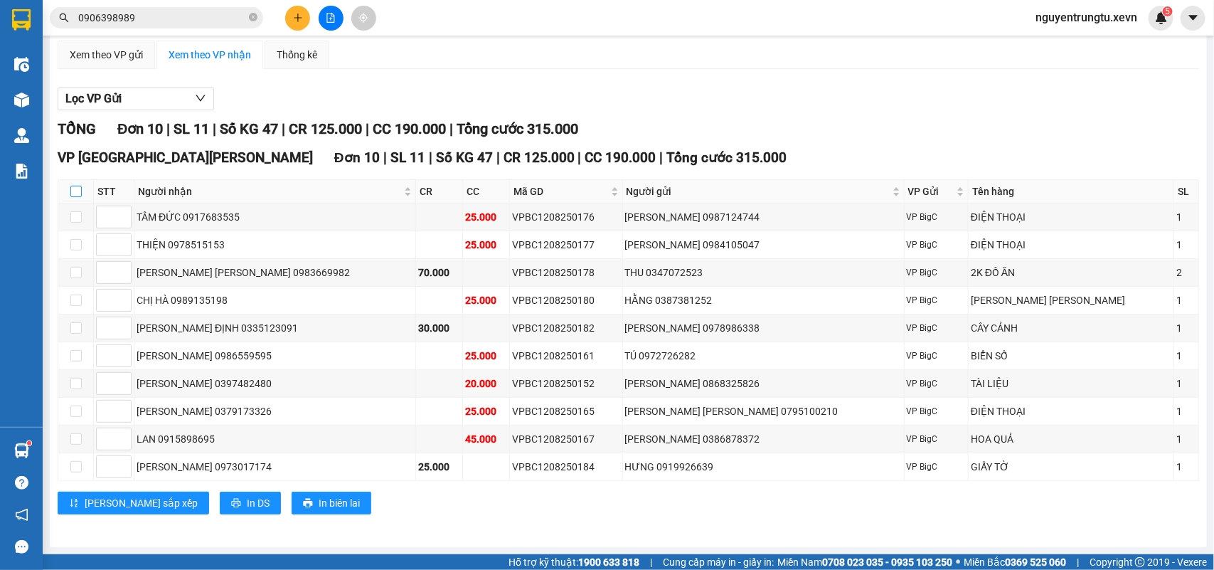
checkbox input "true"
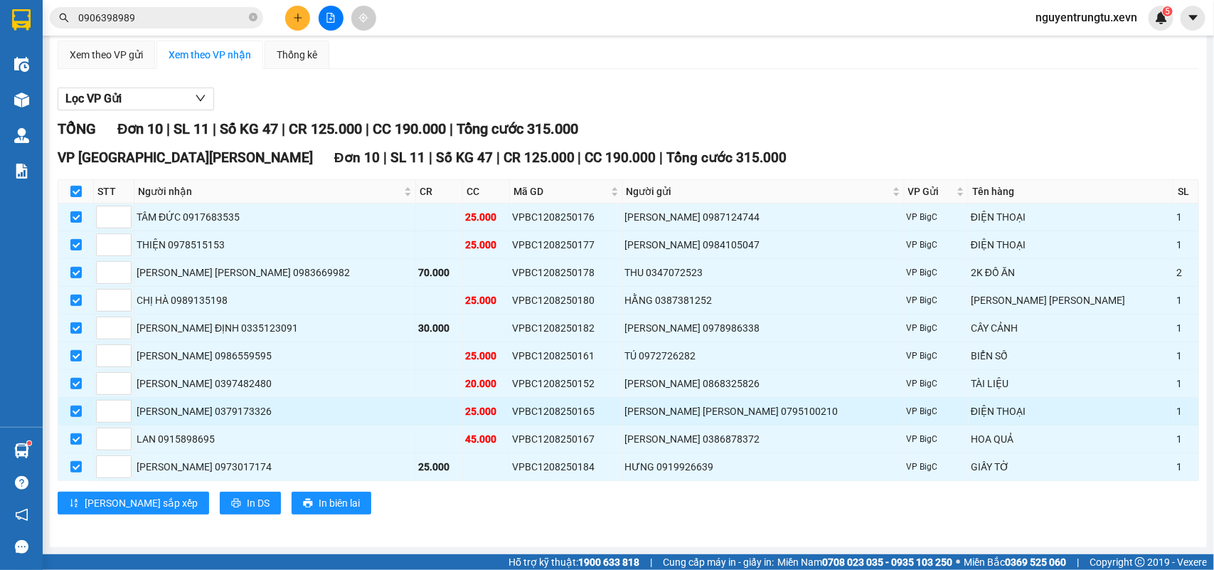
click at [555, 409] on div "VPBC1208250165" at bounding box center [566, 411] width 108 height 16
click at [541, 408] on div "VPBC1208250165" at bounding box center [566, 411] width 108 height 16
click at [530, 410] on div "VPBC1208250165" at bounding box center [566, 411] width 108 height 16
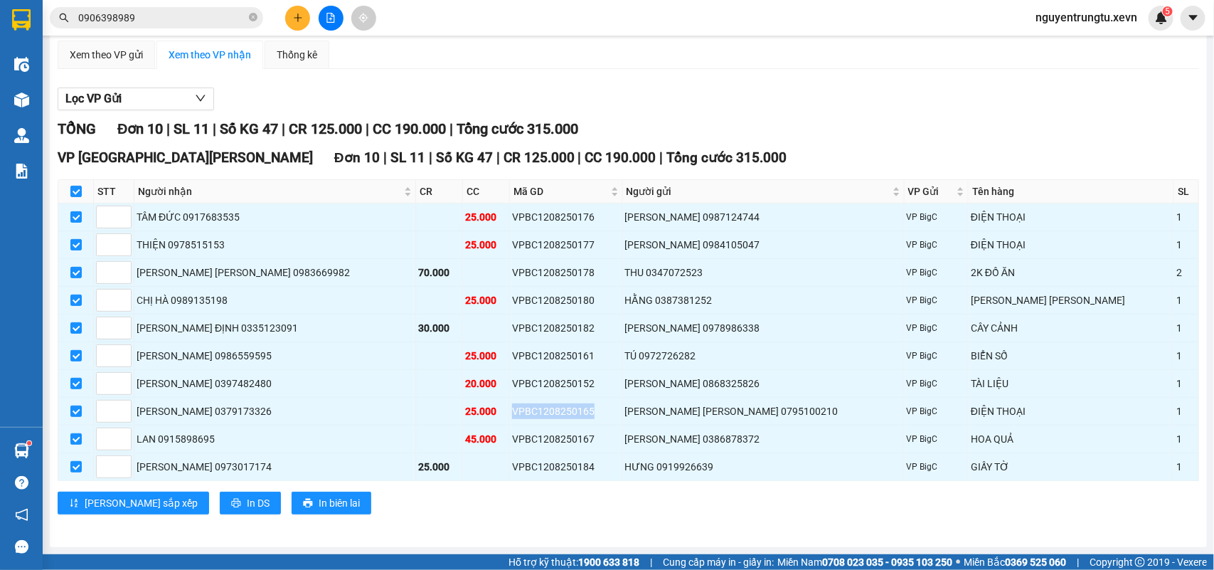
scroll to position [0, 0]
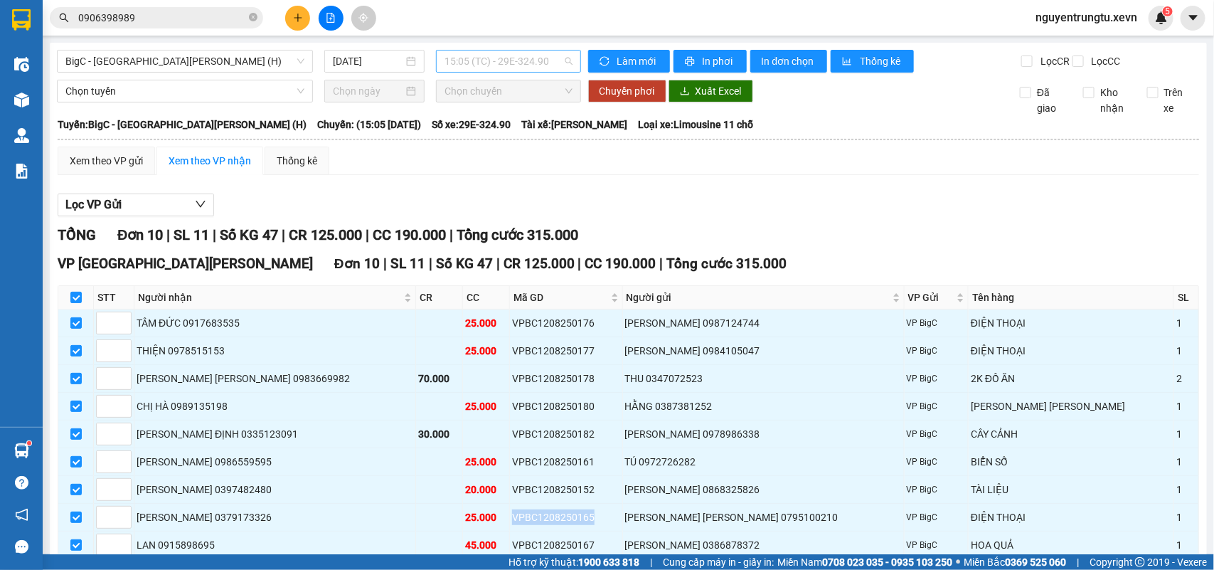
click at [530, 59] on span "15:05 (TC) - 29E-324.90" at bounding box center [508, 61] width 127 height 21
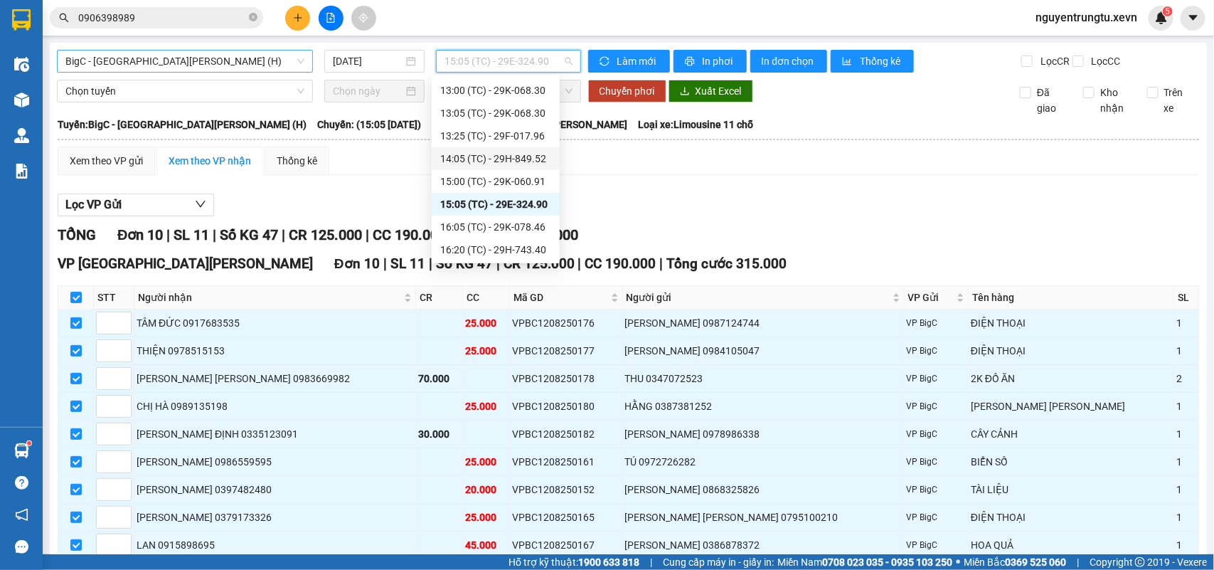
click at [179, 65] on span "BigC - Ninh Bình (H)" at bounding box center [184, 61] width 239 height 21
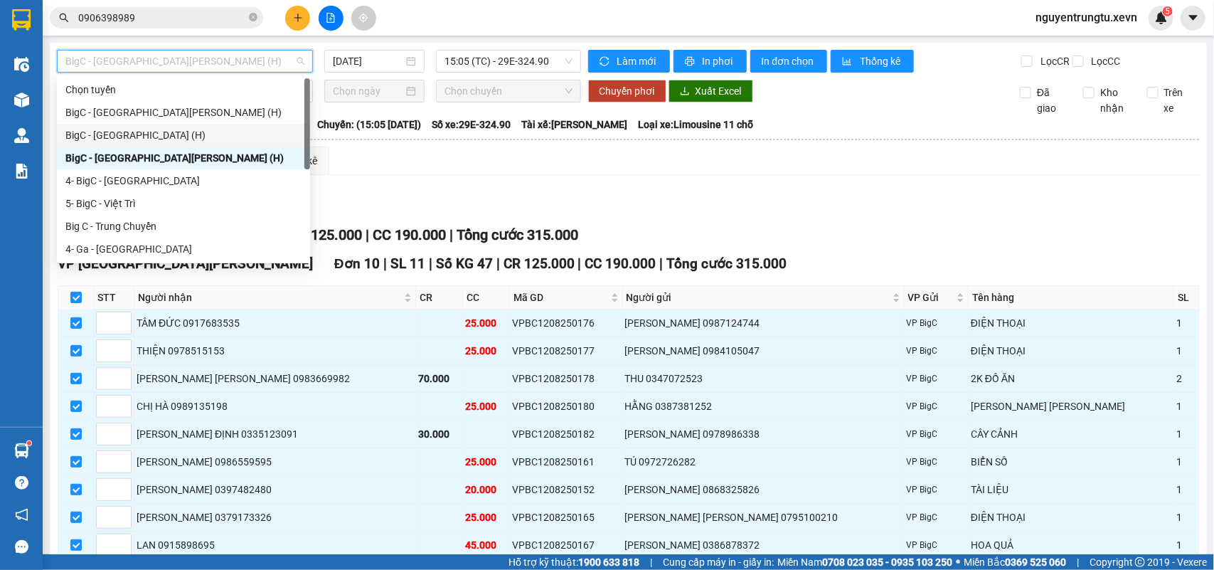
click at [148, 134] on div "BigC - Nam Định (H)" at bounding box center [183, 135] width 236 height 16
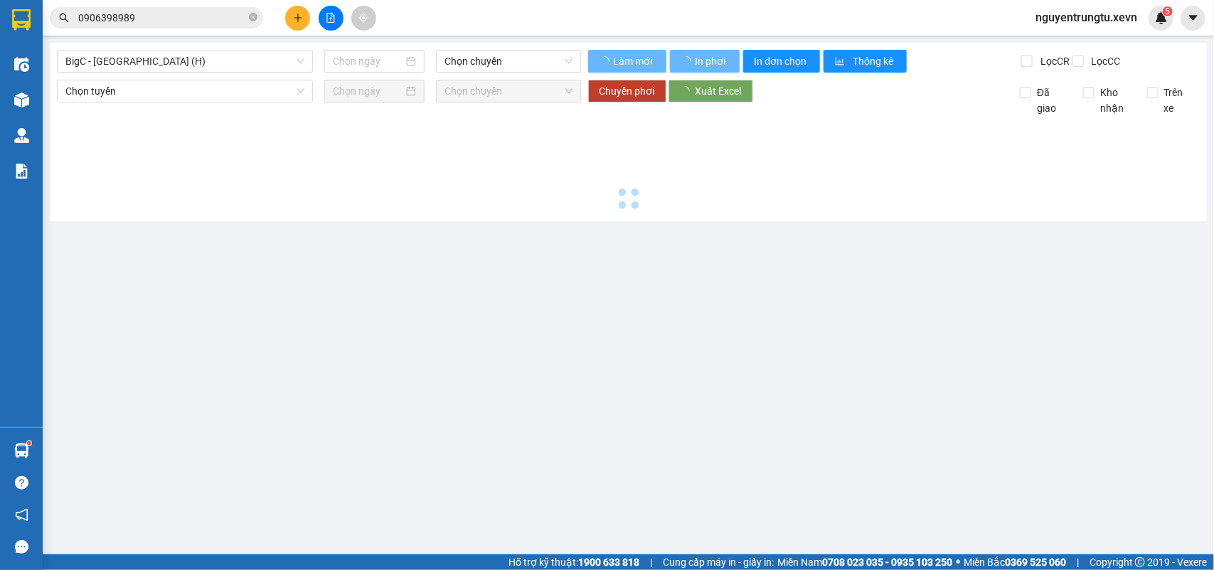
click at [534, 46] on div "BigC - Nam Định (H) Chọn chuyến Làm mới In phơi In đơn chọn Thống kê Lọc CR Lọc…" at bounding box center [628, 132] width 1157 height 179
type input "[DATE]"
click at [529, 58] on span "Chọn chuyến" at bounding box center [508, 61] width 127 height 21
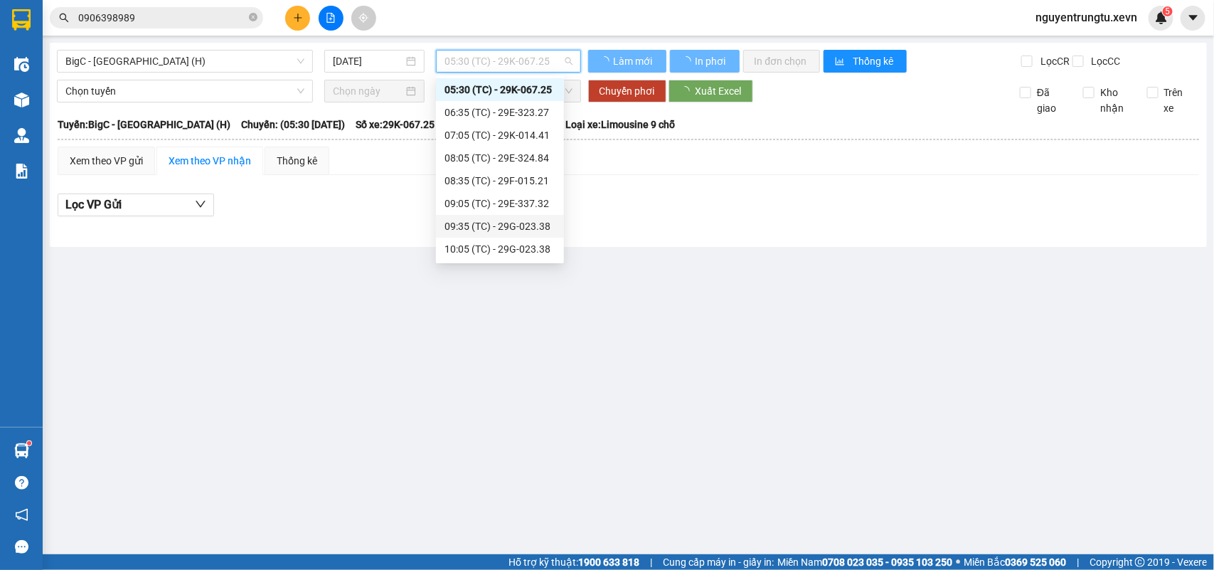
scroll to position [250, 0]
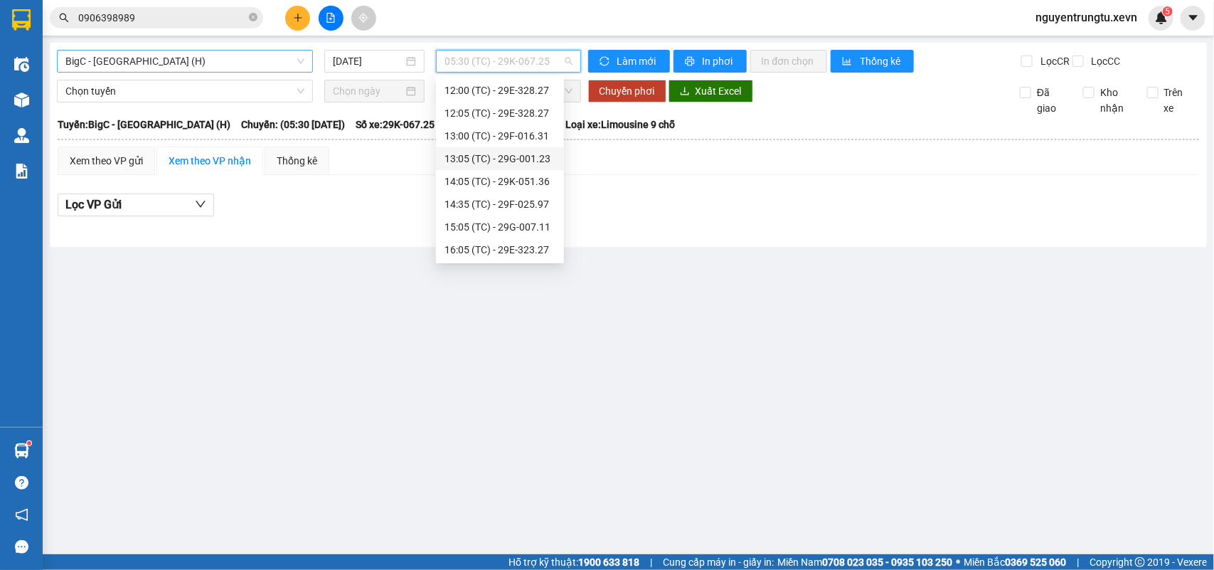
click at [226, 61] on span "BigC - Nam Định (H)" at bounding box center [184, 61] width 239 height 21
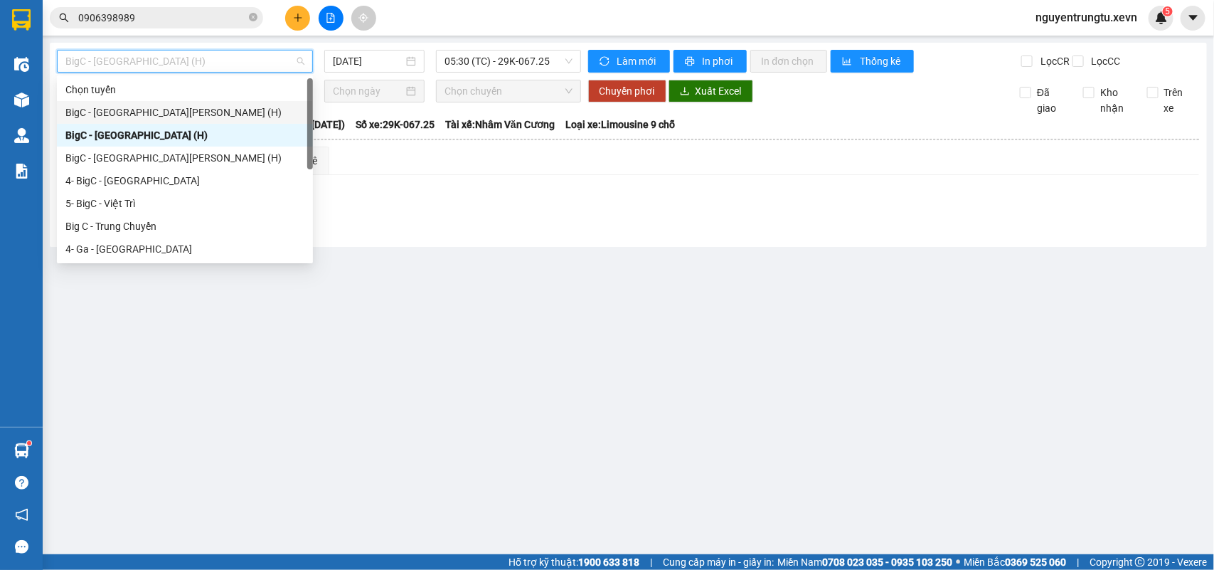
click at [162, 116] on div "BigC - Thái Bình (H)" at bounding box center [184, 113] width 239 height 16
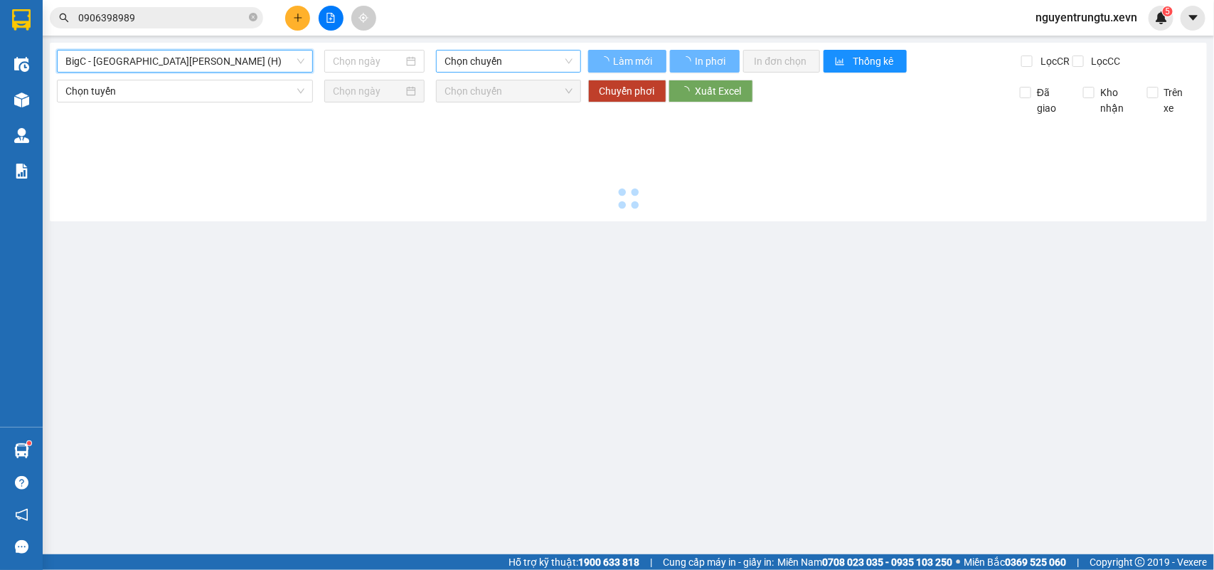
click at [496, 54] on span "Chọn chuyến" at bounding box center [508, 61] width 127 height 21
type input "[DATE]"
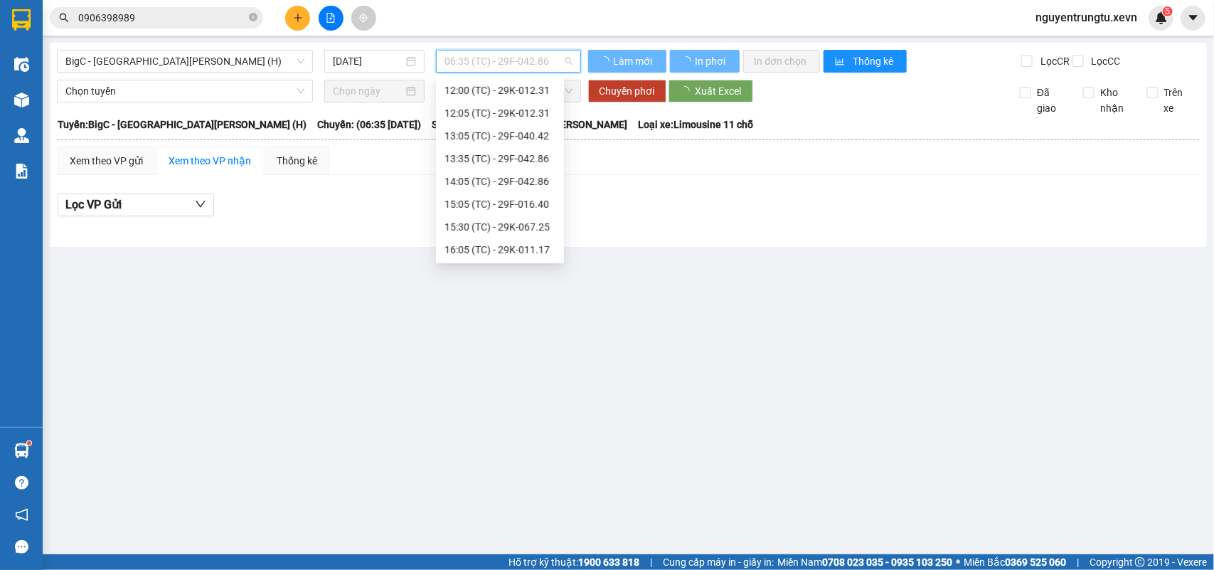
scroll to position [0, 0]
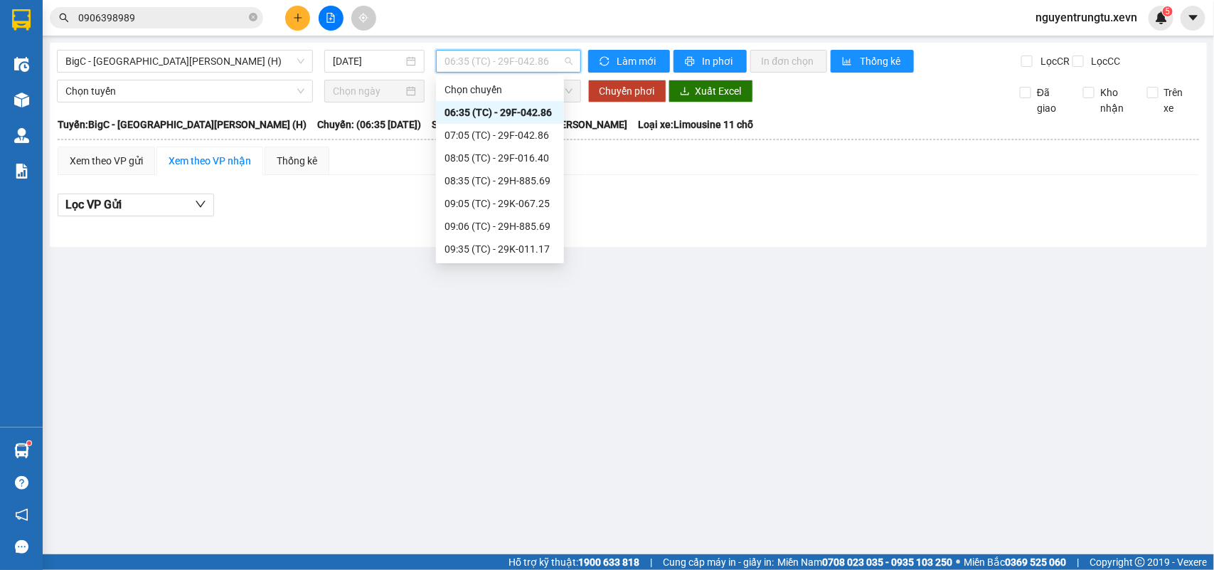
scroll to position [272, 0]
click at [516, 183] on div "15:05 (TC) - 29F-016.40" at bounding box center [500, 182] width 111 height 16
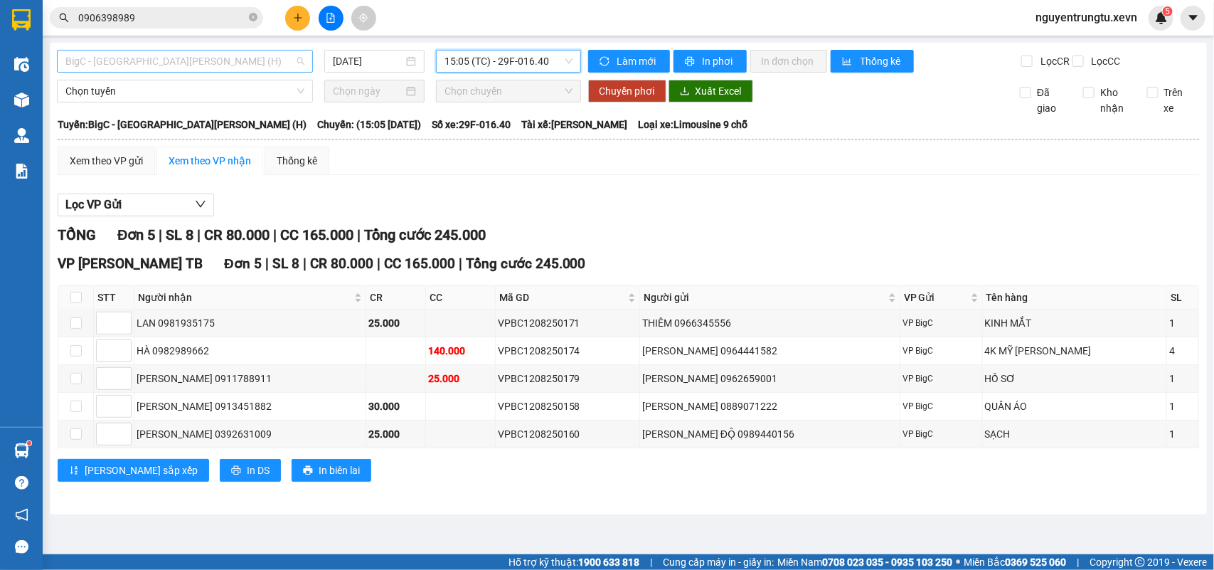
click at [149, 64] on span "BigC - Thái Bình (H)" at bounding box center [184, 61] width 239 height 21
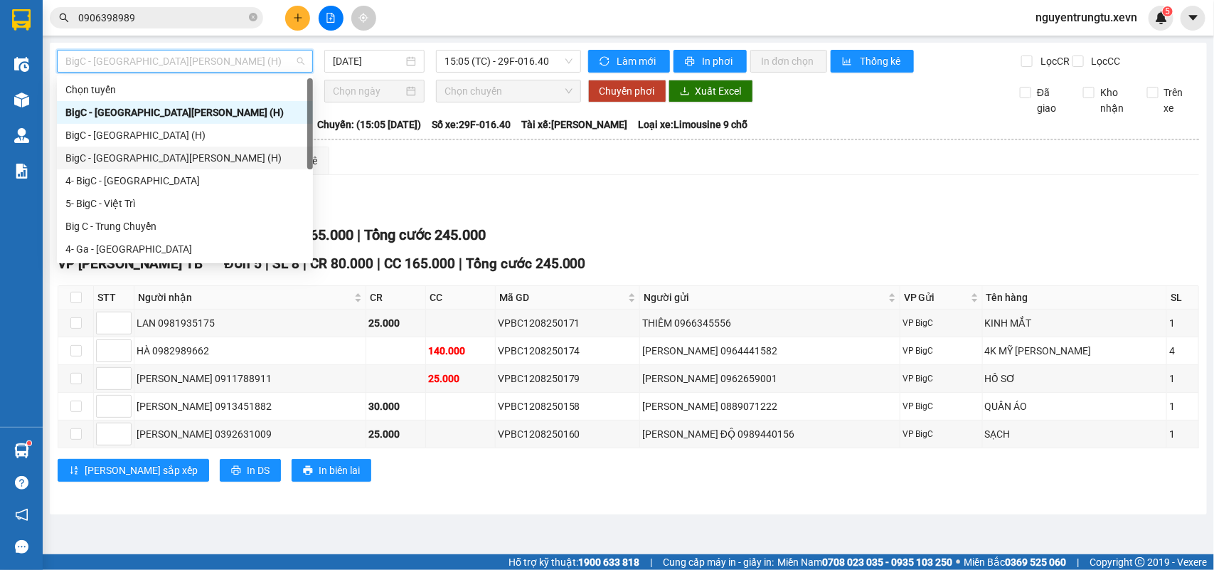
drag, startPoint x: 140, startPoint y: 154, endPoint x: 363, endPoint y: 96, distance: 230.2
click at [141, 154] on div "BigC - Ninh Bình (H)" at bounding box center [184, 158] width 239 height 16
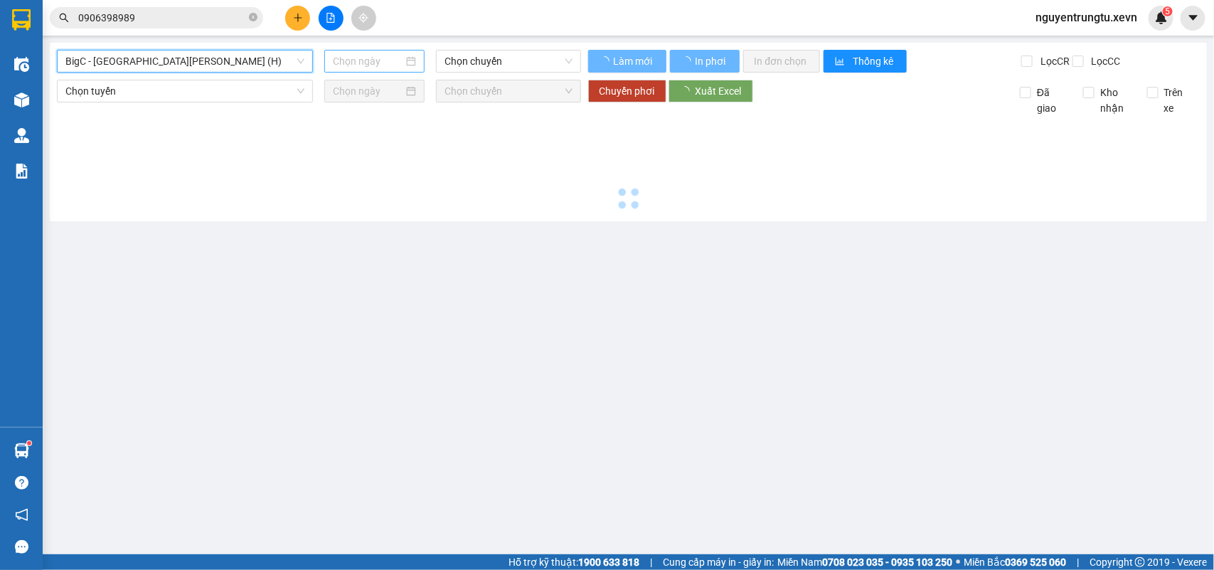
type input "[DATE]"
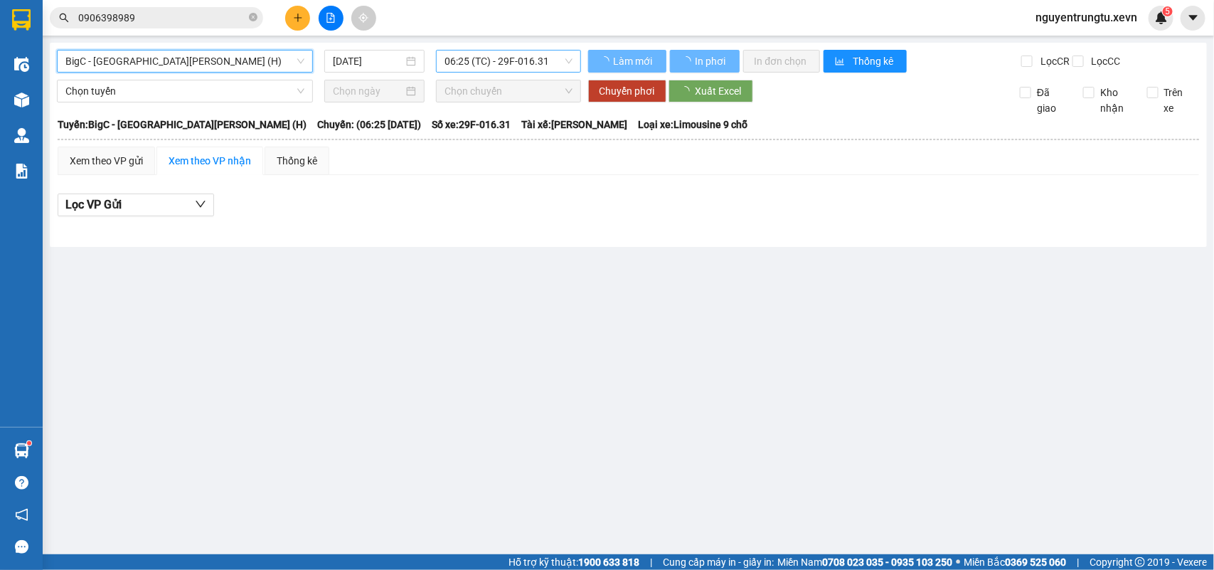
click at [467, 51] on span "06:25 (TC) - 29F-016.31" at bounding box center [508, 61] width 127 height 21
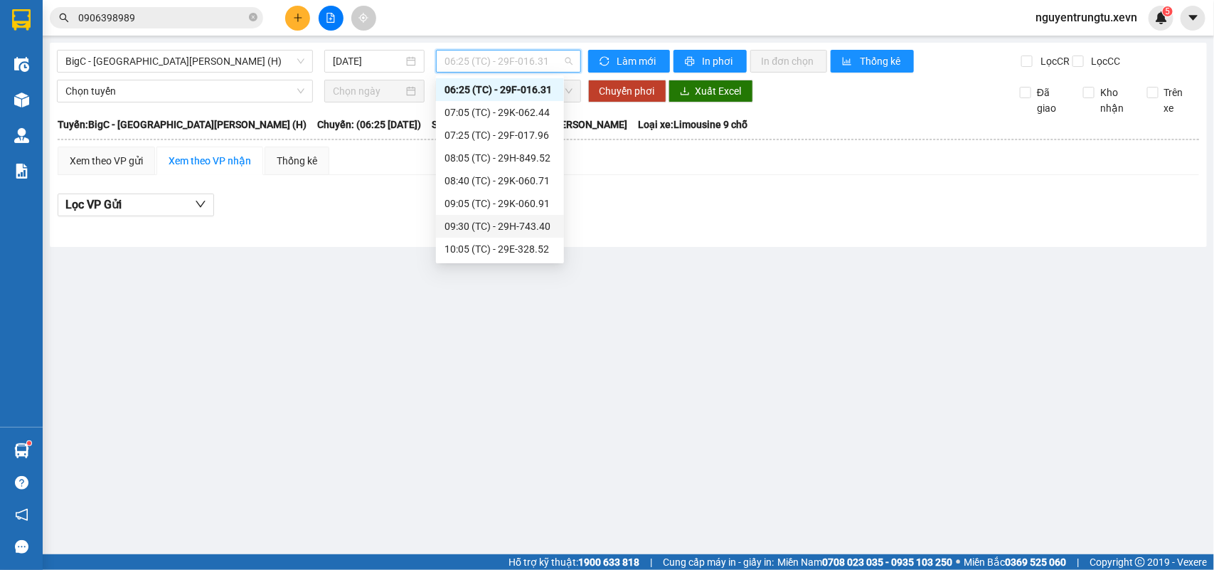
scroll to position [318, 0]
click at [535, 206] on div "15:05 (TC) - 29E-324.90" at bounding box center [500, 204] width 111 height 16
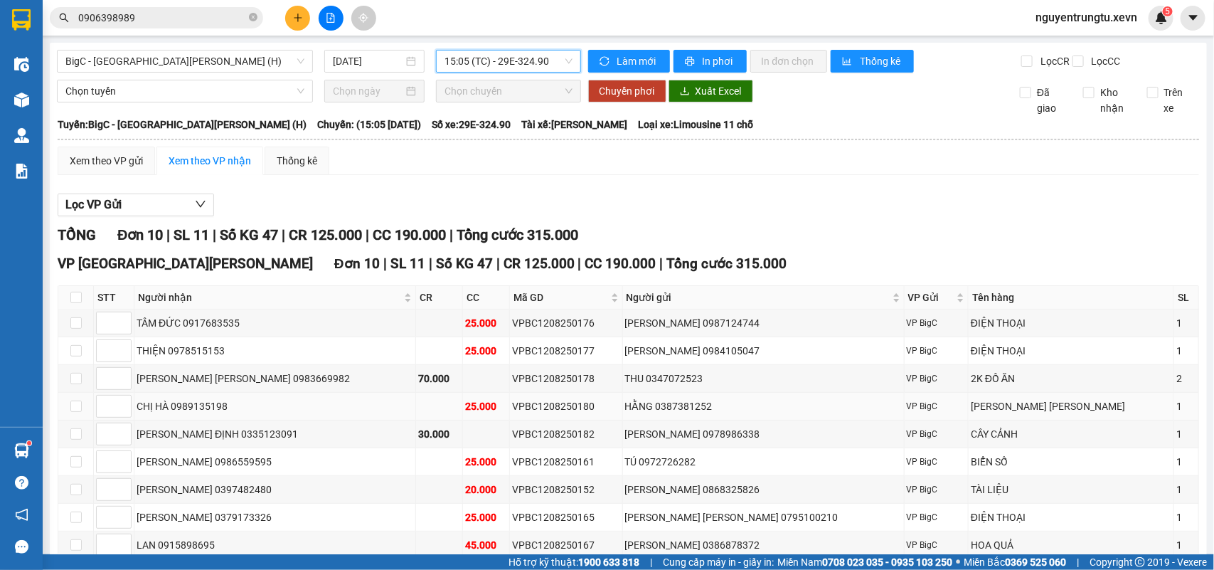
scroll to position [124, 0]
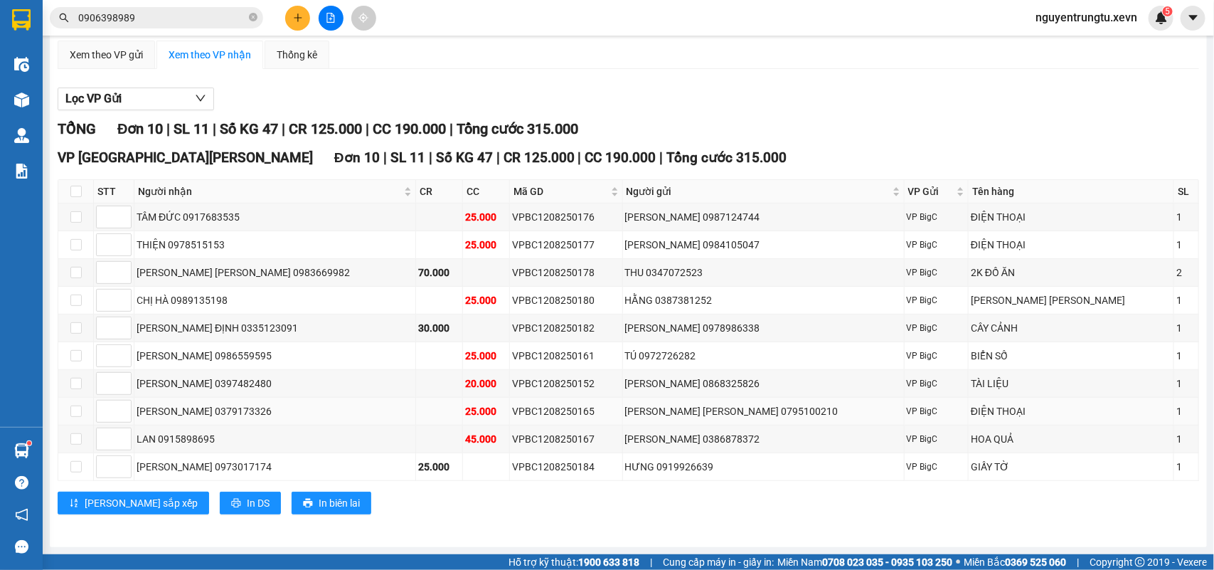
click at [546, 408] on div "VPBC1208250165" at bounding box center [566, 411] width 108 height 16
click at [107, 47] on div "Xem theo VP gửi" at bounding box center [106, 55] width 73 height 16
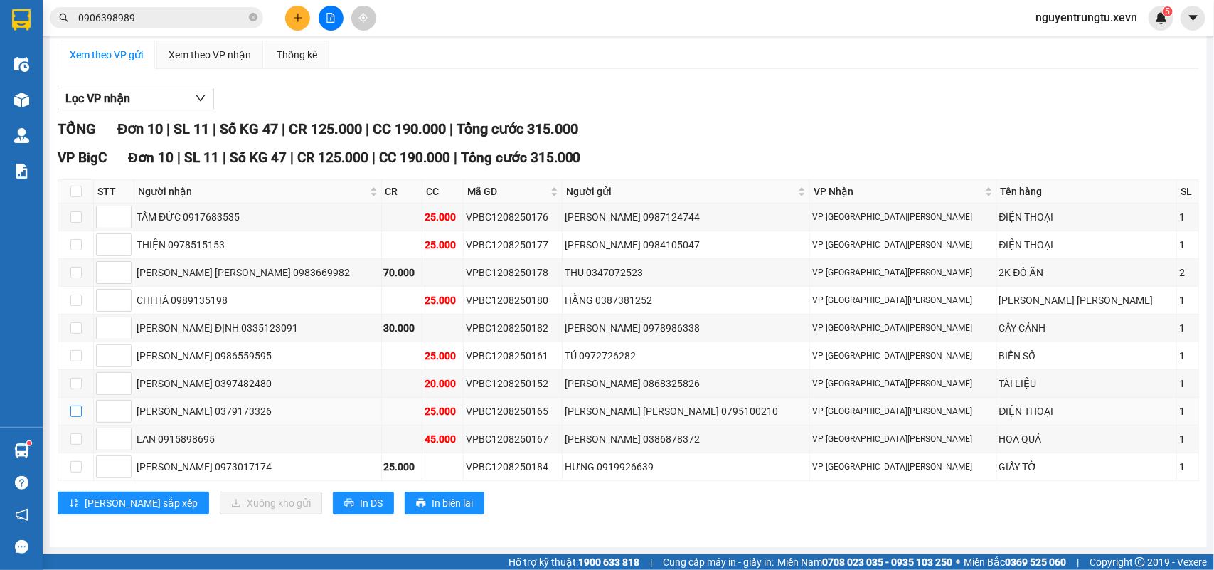
click at [73, 411] on input "checkbox" at bounding box center [75, 410] width 11 height 11
checkbox input "true"
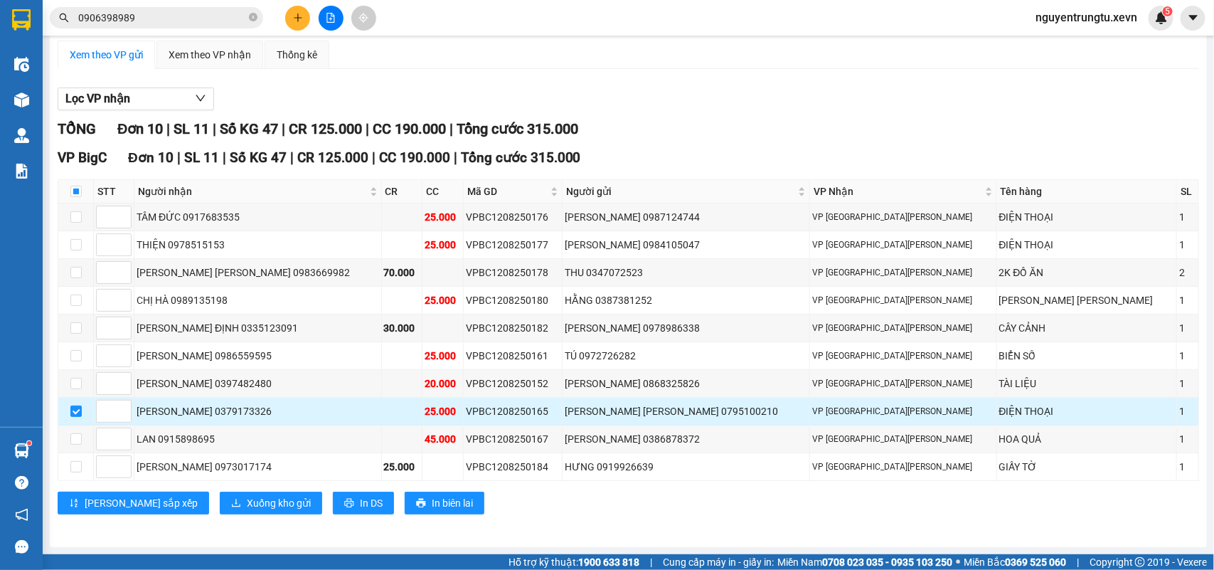
click at [520, 410] on div "VPBC1208250165" at bounding box center [513, 411] width 94 height 16
copy div "VPBC1208250165"
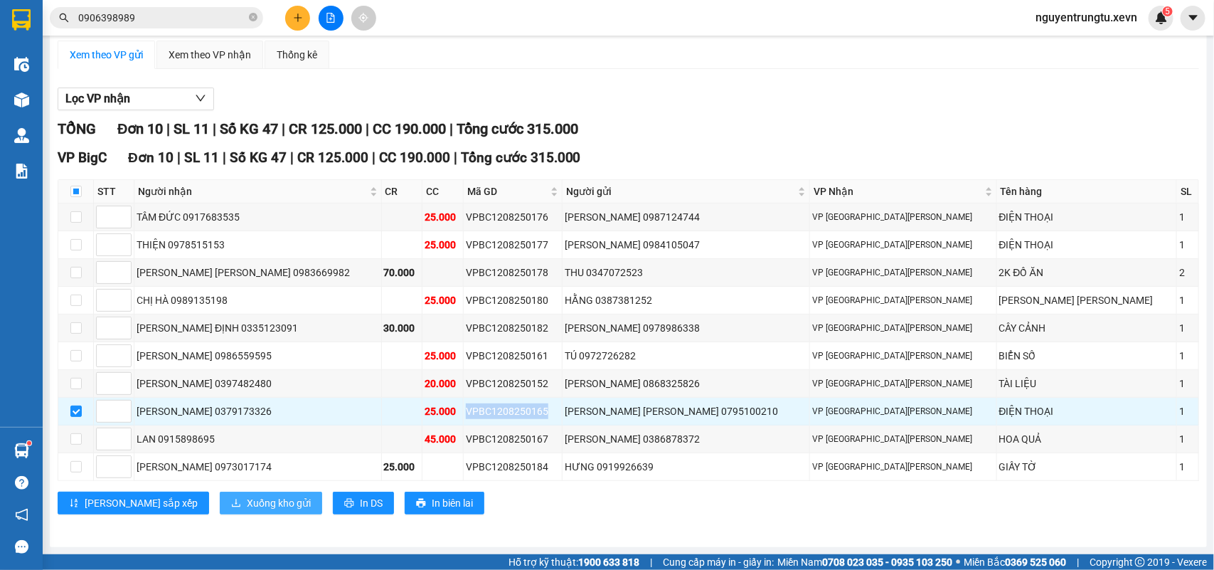
click at [247, 506] on span "Xuống kho gửi" at bounding box center [279, 503] width 64 height 16
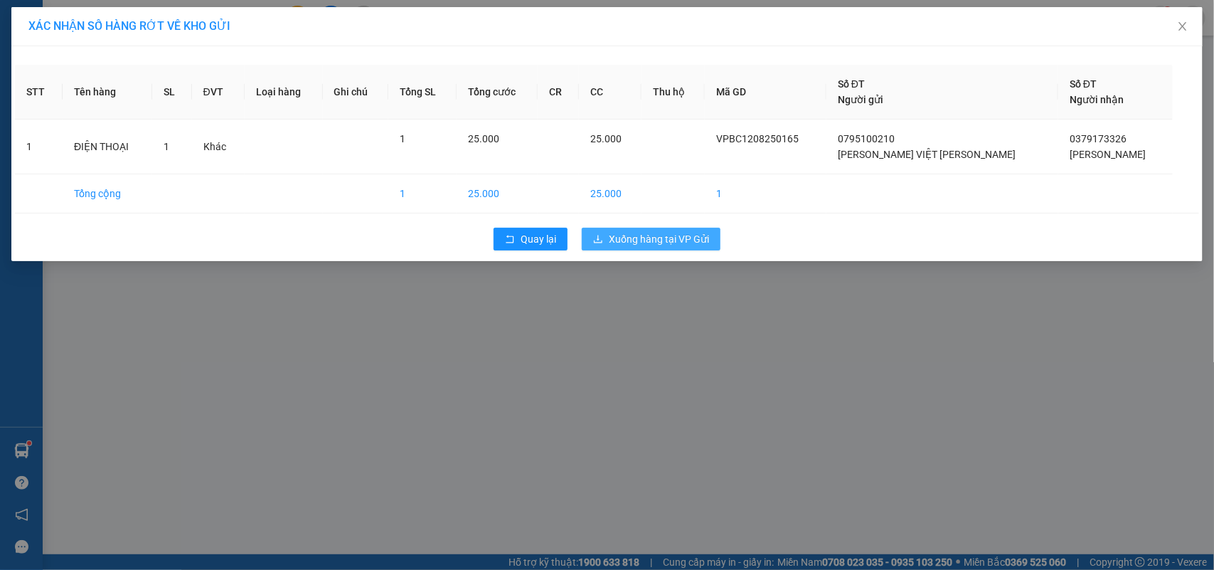
click at [622, 240] on span "Xuống hàng tại VP Gửi" at bounding box center [659, 239] width 100 height 16
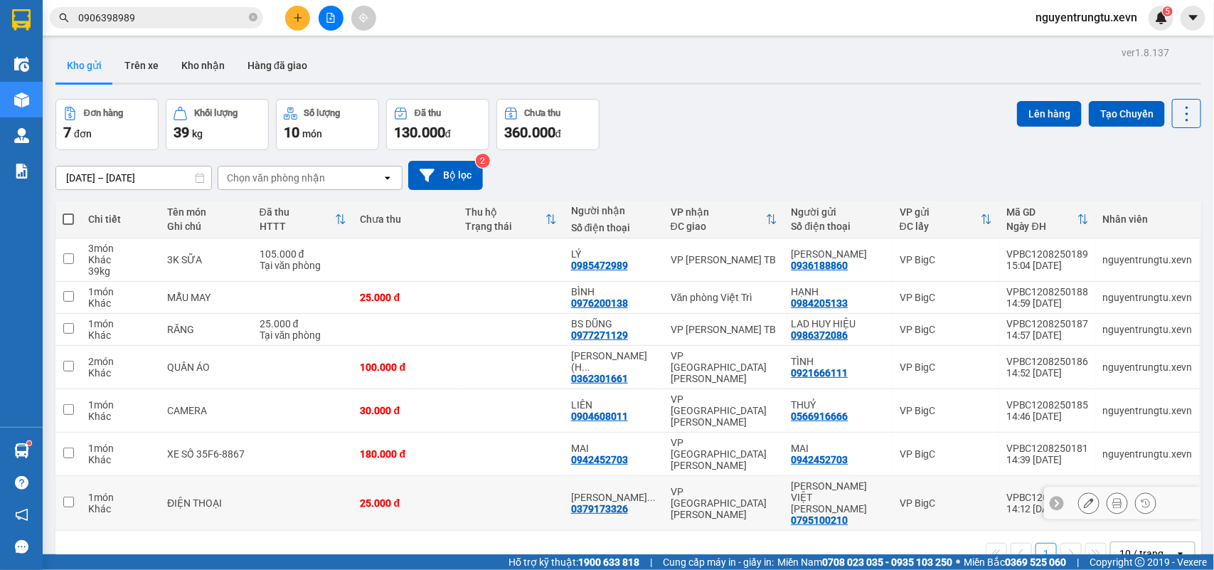
click at [1113, 498] on icon at bounding box center [1118, 503] width 10 height 10
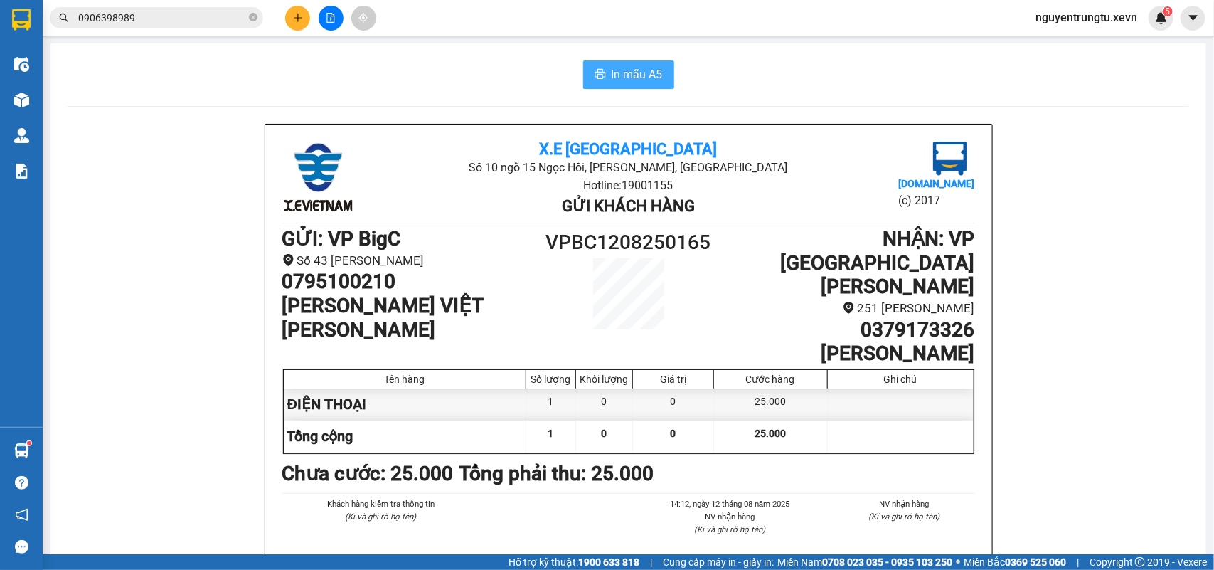
click at [615, 89] on button "In mẫu A5" at bounding box center [628, 74] width 91 height 28
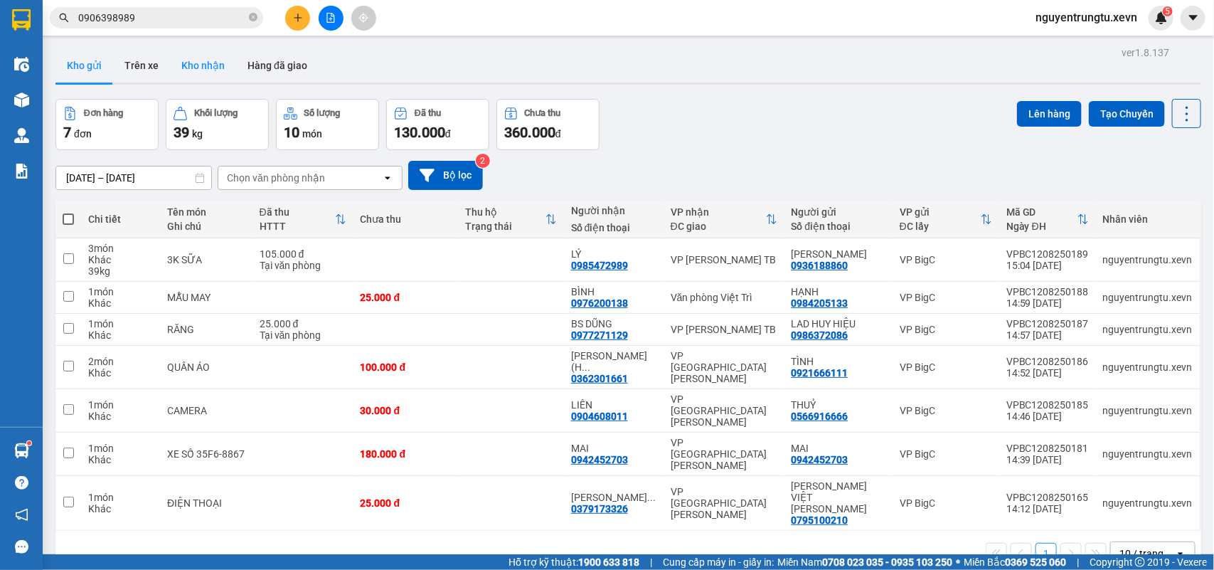
click at [212, 55] on button "Kho nhận" at bounding box center [203, 65] width 66 height 34
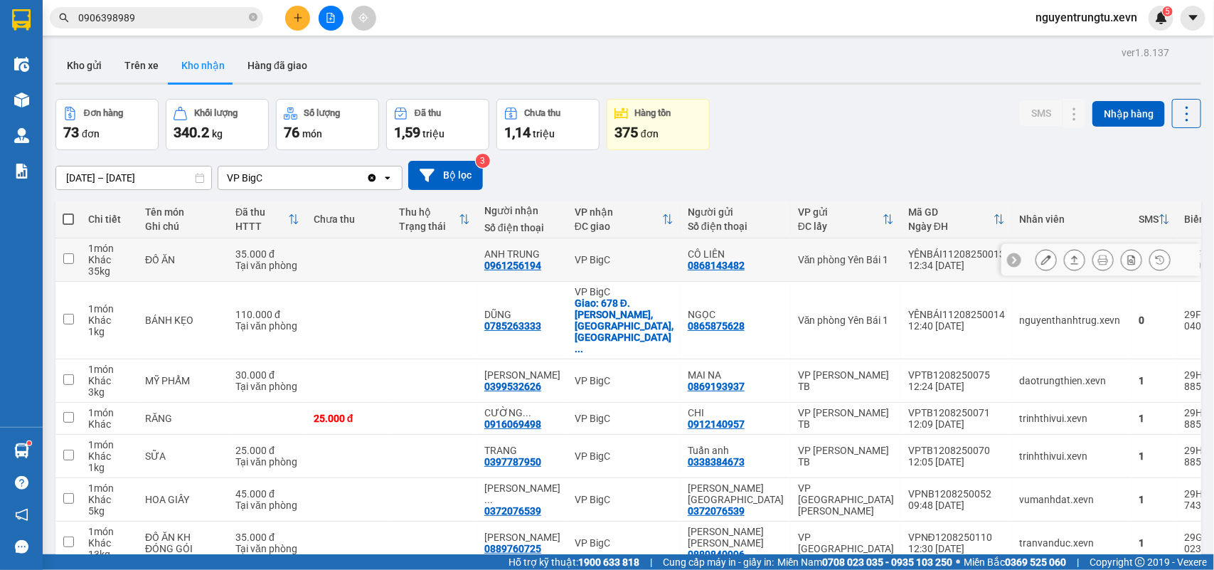
click at [399, 258] on td at bounding box center [434, 259] width 85 height 43
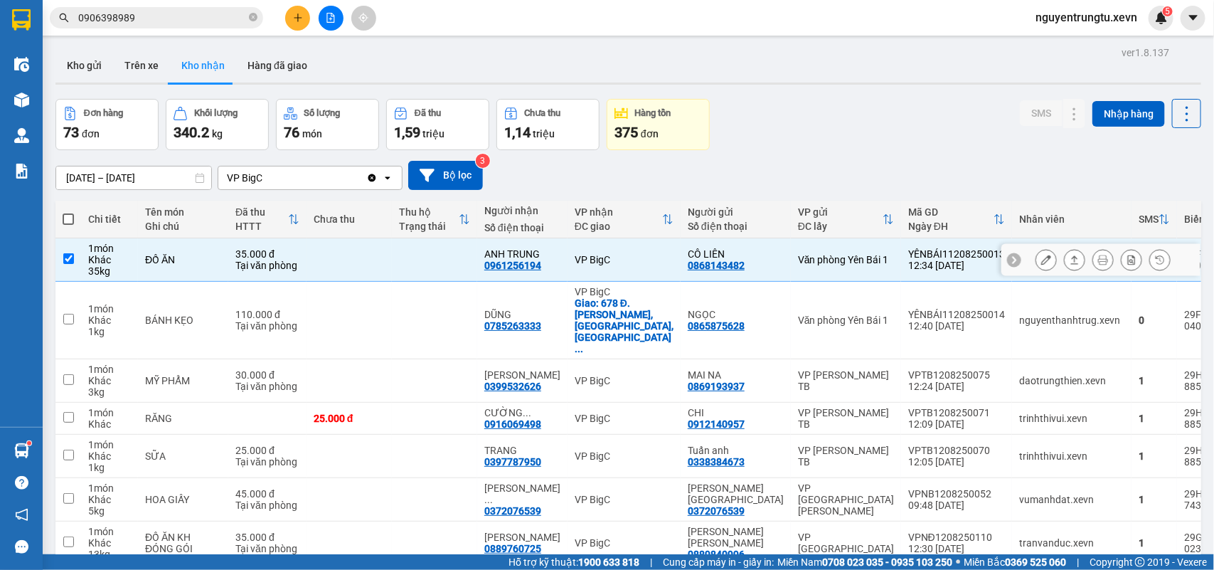
checkbox input "true"
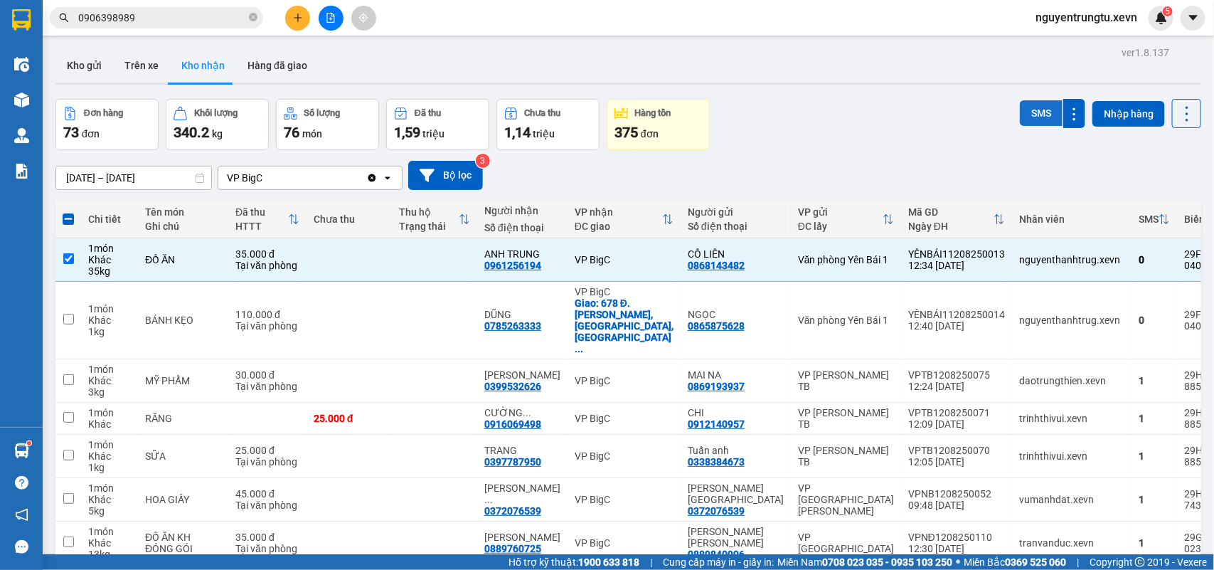
click at [1020, 115] on button "SMS" at bounding box center [1041, 113] width 43 height 26
click at [83, 68] on button "Kho gửi" at bounding box center [84, 65] width 58 height 34
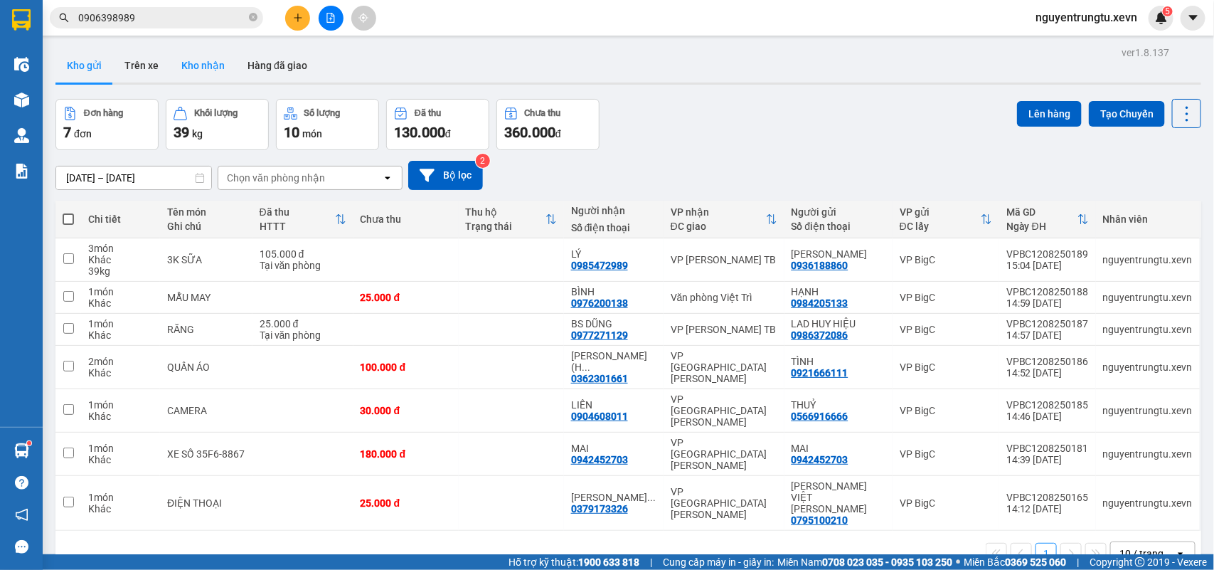
click at [211, 60] on button "Kho nhận" at bounding box center [203, 65] width 66 height 34
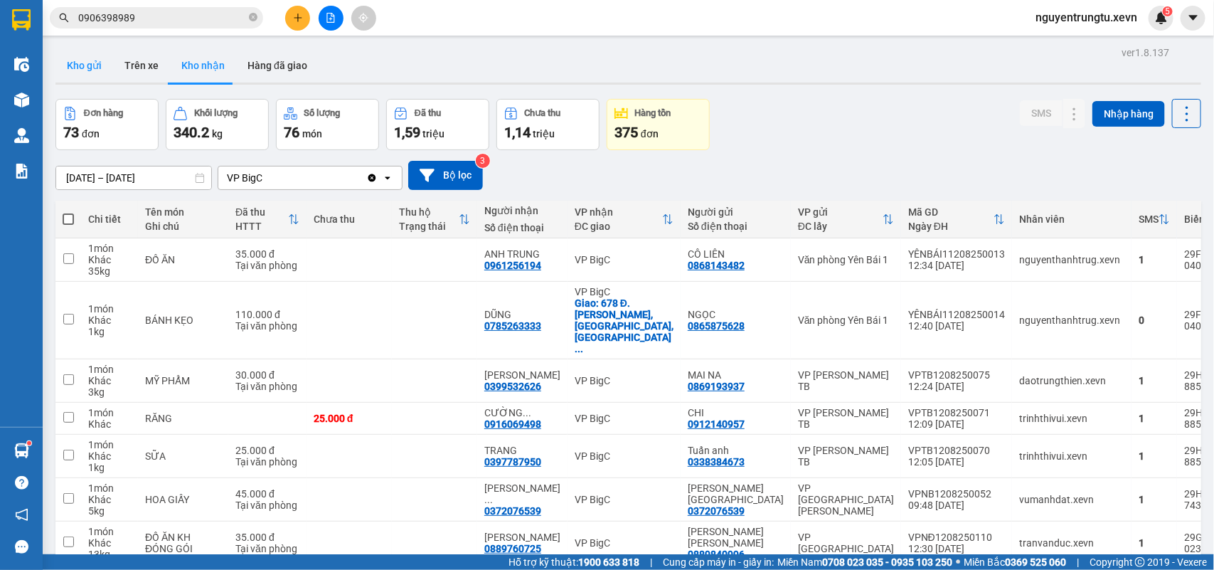
click at [82, 63] on button "Kho gửi" at bounding box center [84, 65] width 58 height 34
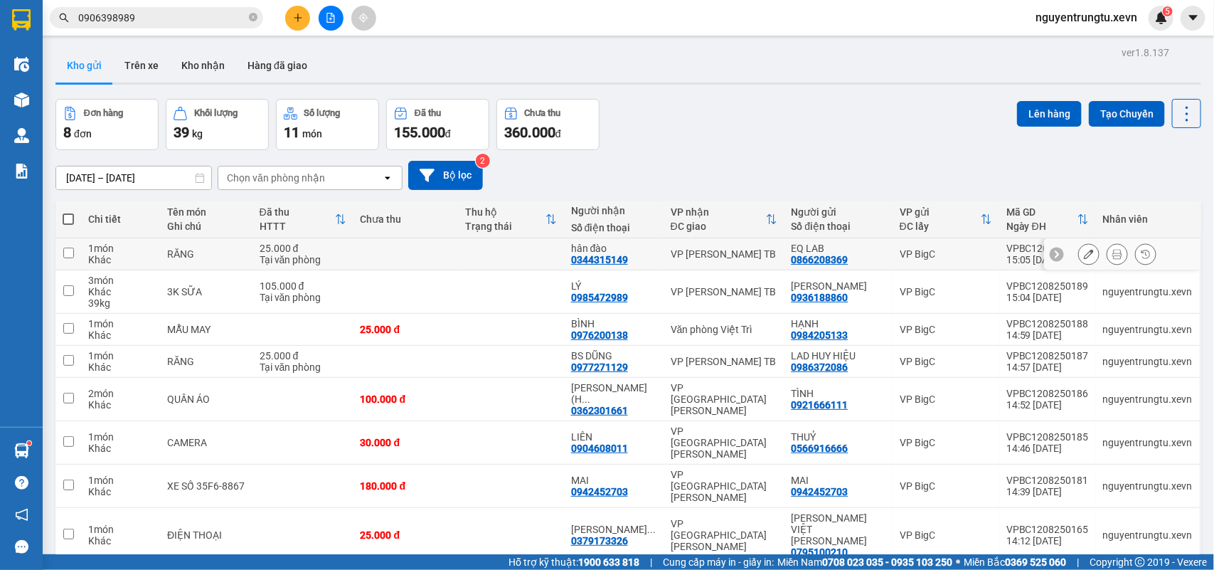
scroll to position [65, 0]
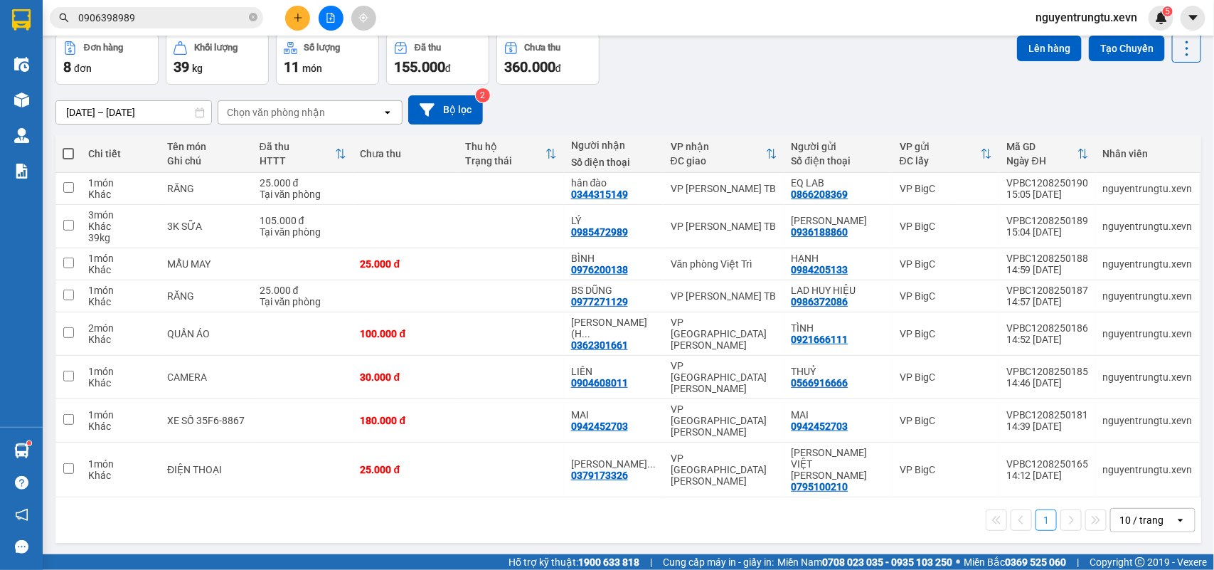
click at [164, 13] on input "0906398989" at bounding box center [162, 18] width 168 height 16
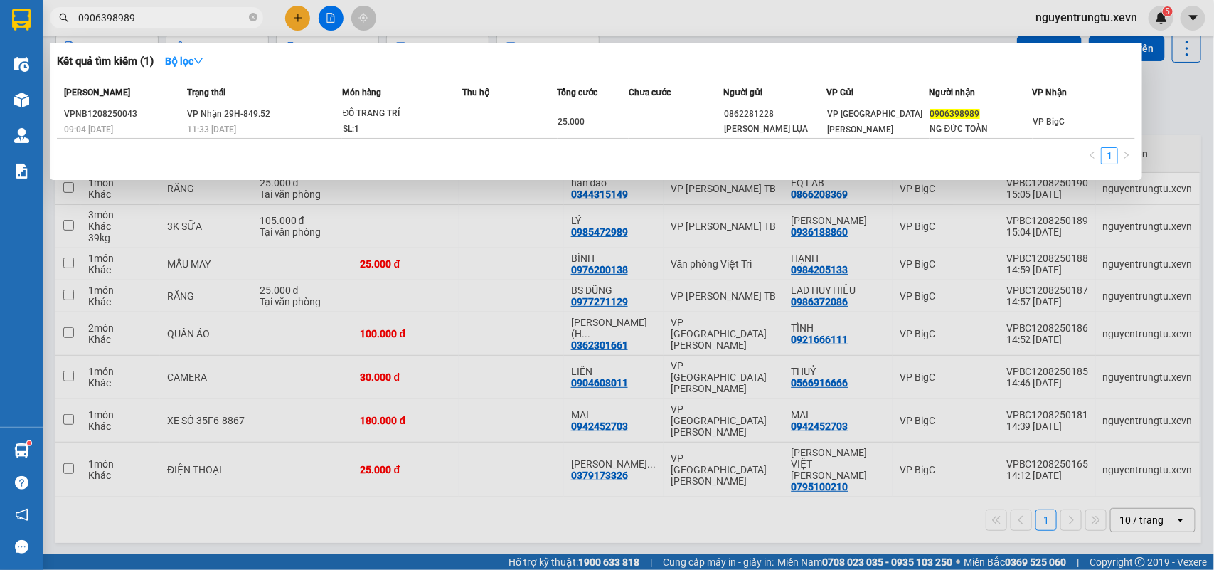
click at [164, 13] on input "0906398989" at bounding box center [162, 18] width 168 height 16
type input "98078"
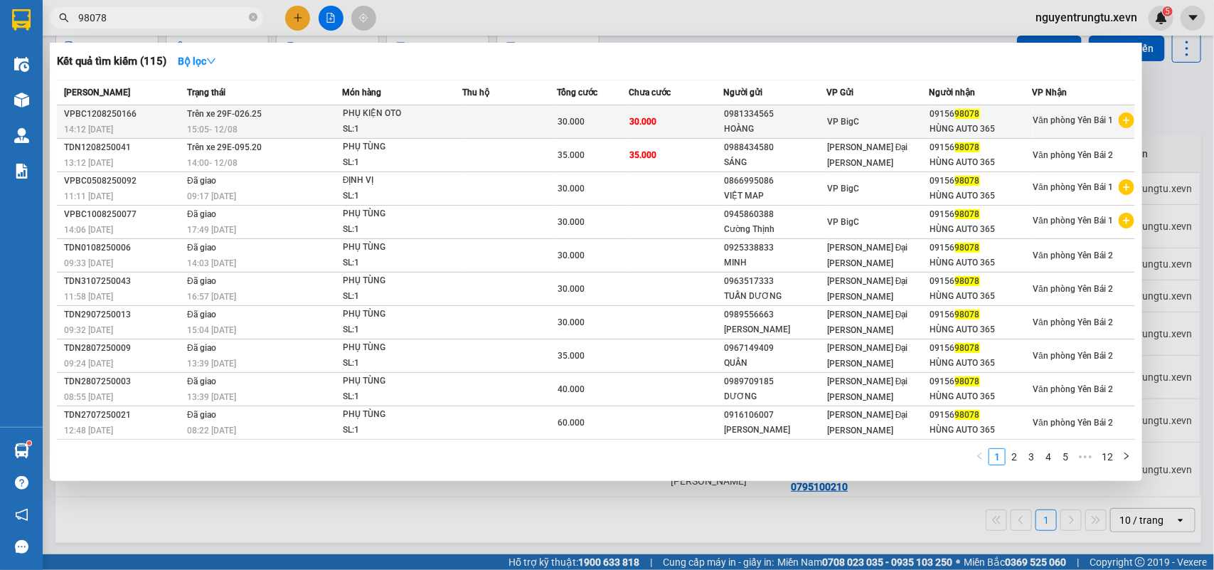
click at [354, 110] on div "PHỤ KIỆN OTO" at bounding box center [396, 114] width 107 height 16
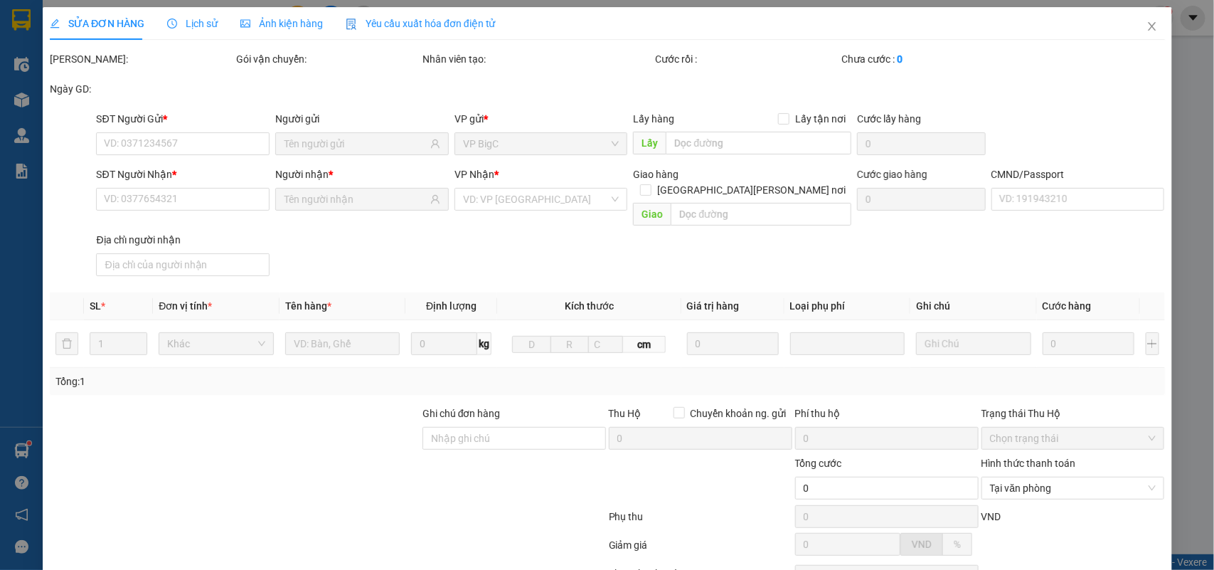
type input "0981334565"
type input "0915698078"
type input "015085001218 NGUYỄN NGỌC HÙNG"
type input "30.000"
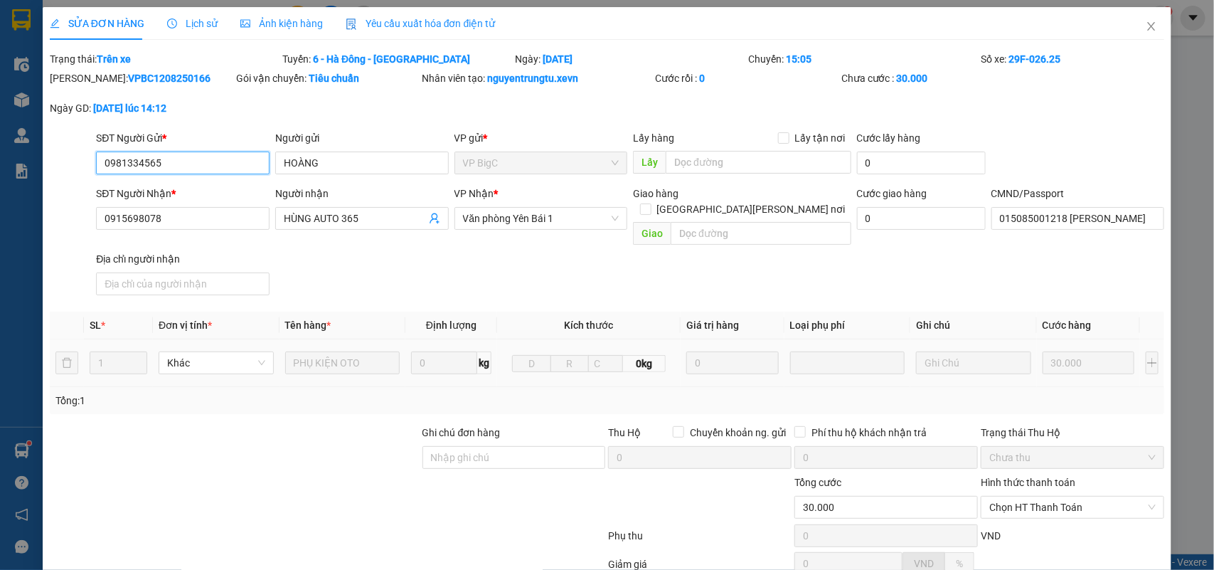
scroll to position [132, 0]
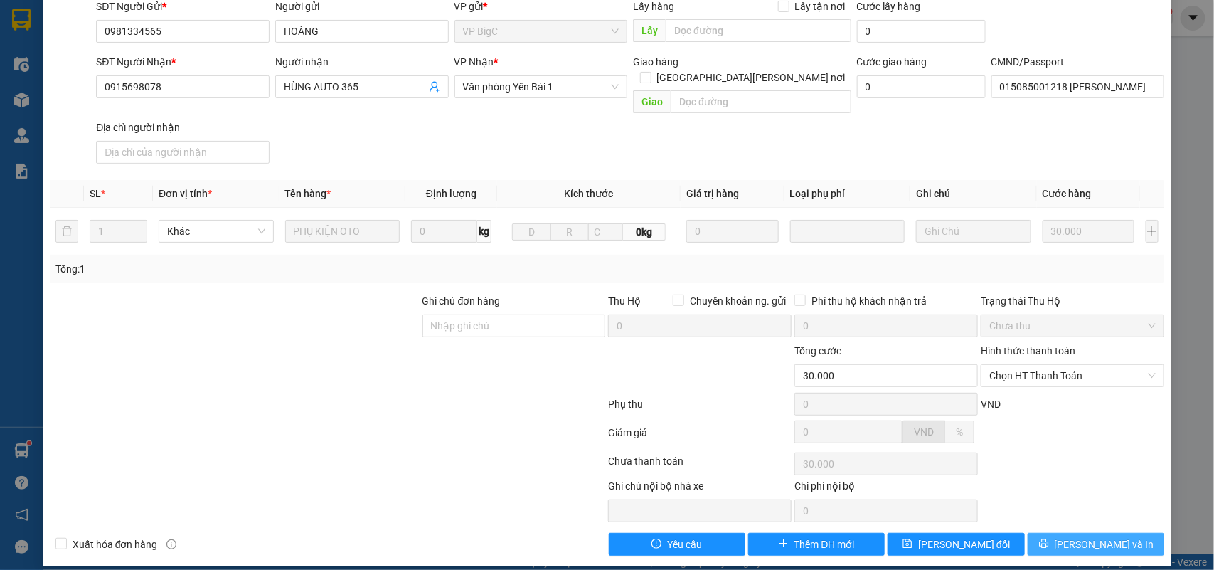
click at [1073, 536] on span "Lưu và In" at bounding box center [1105, 544] width 100 height 16
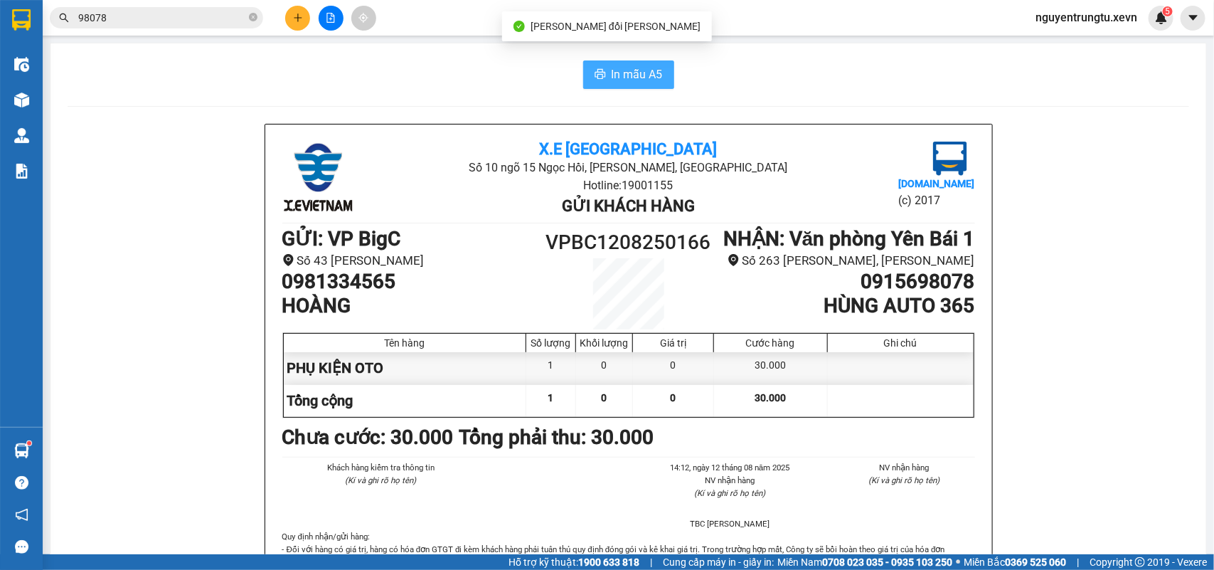
click at [603, 79] on button "In mẫu A5" at bounding box center [628, 74] width 91 height 28
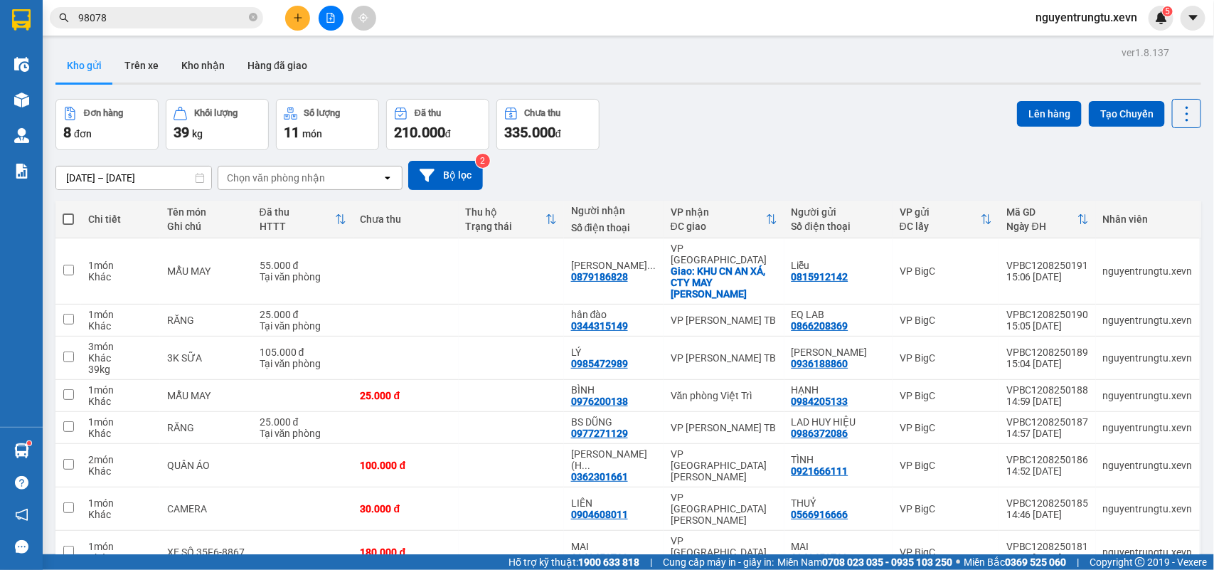
drag, startPoint x: 193, startPoint y: 60, endPoint x: 210, endPoint y: 46, distance: 21.7
click at [193, 59] on button "Kho nhận" at bounding box center [203, 65] width 66 height 34
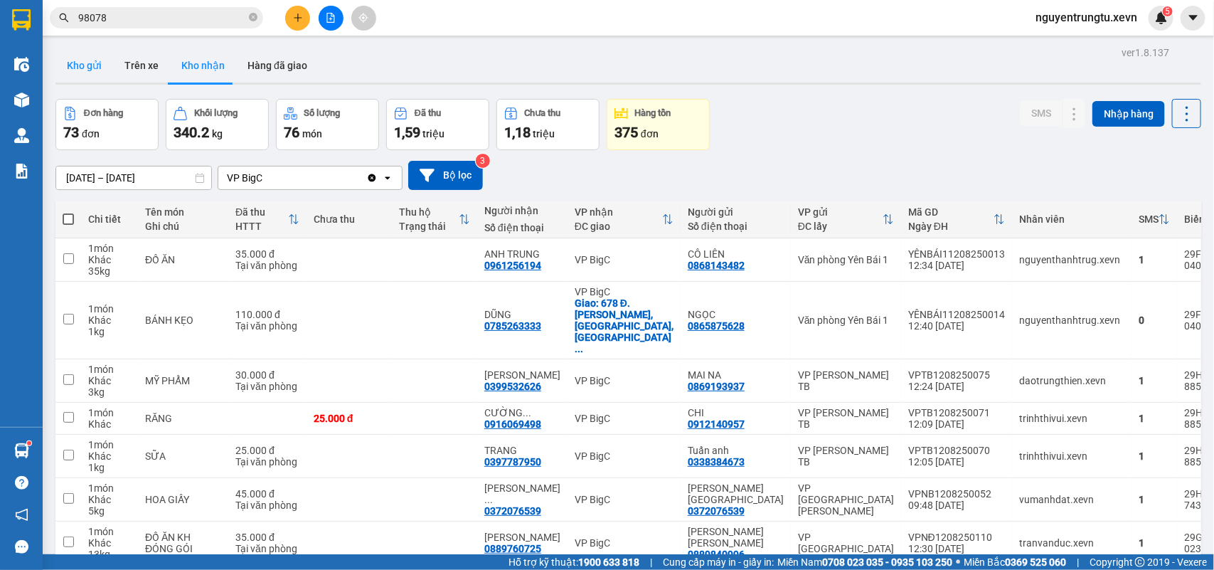
click at [80, 62] on button "Kho gửi" at bounding box center [84, 65] width 58 height 34
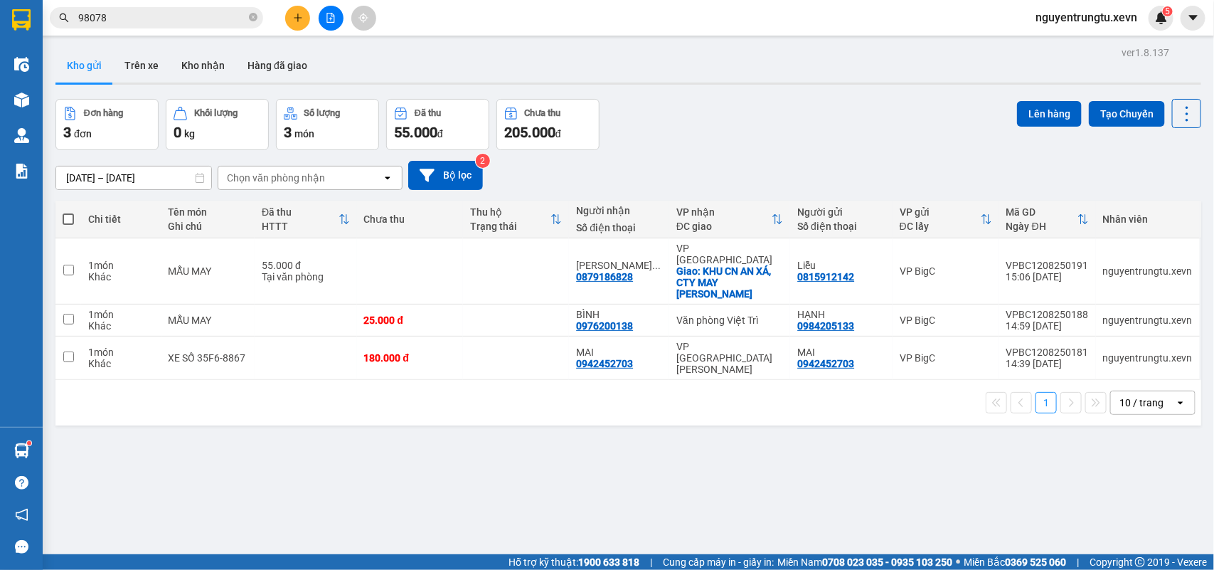
click at [324, 22] on button at bounding box center [331, 18] width 25 height 25
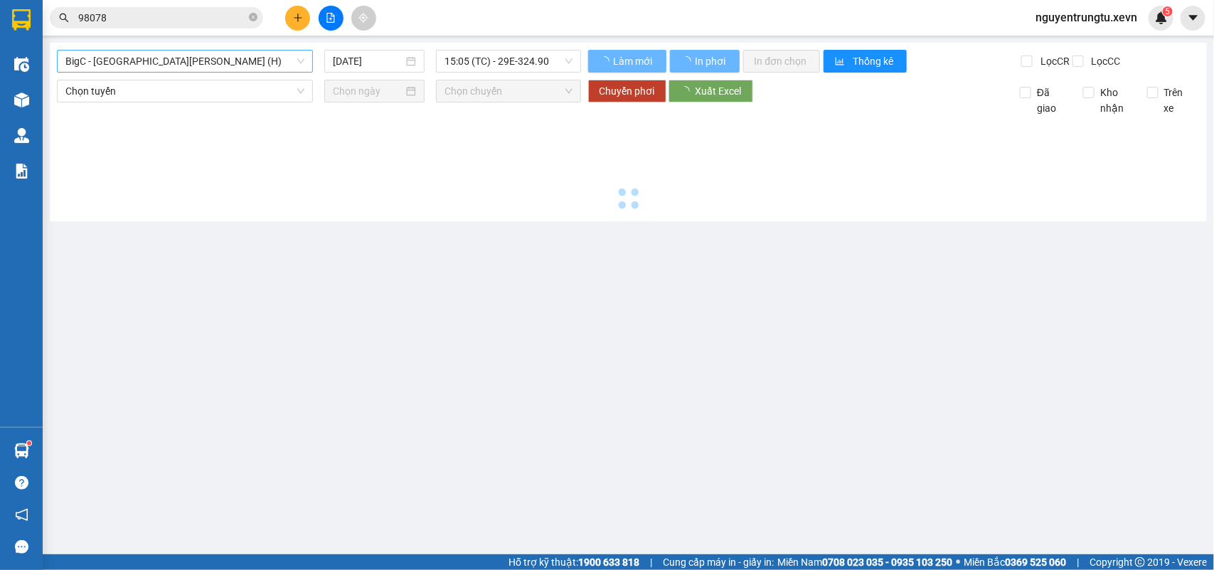
click at [142, 55] on span "BigC - Thái Bình (H)" at bounding box center [184, 61] width 239 height 21
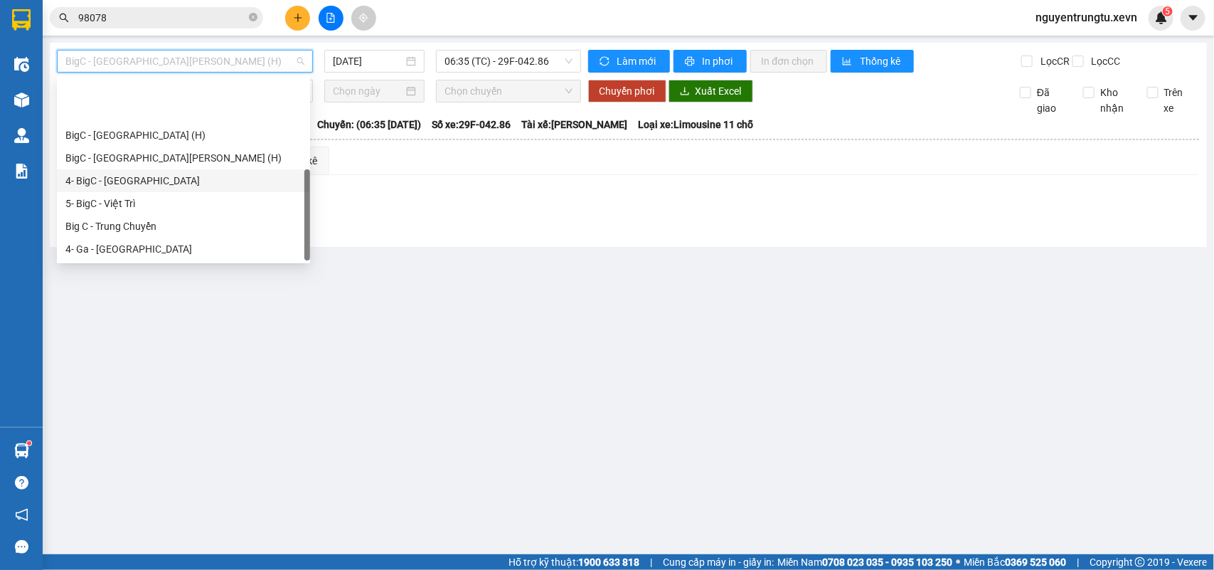
scroll to position [68, 0]
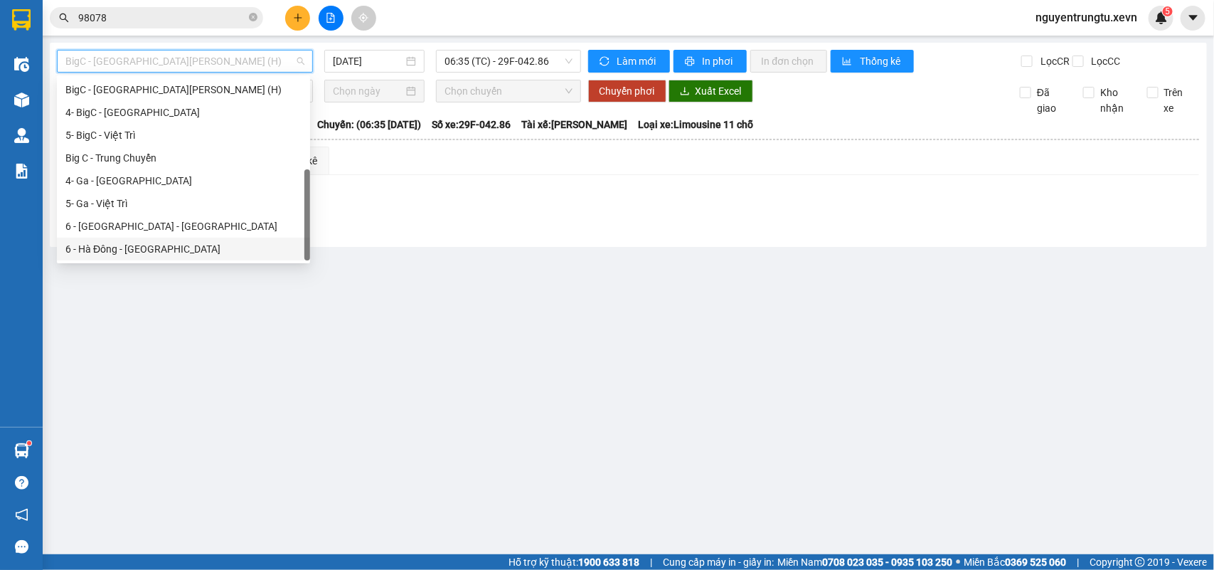
click at [147, 258] on div "6 - Hà Đông - Yên Bái" at bounding box center [183, 249] width 253 height 23
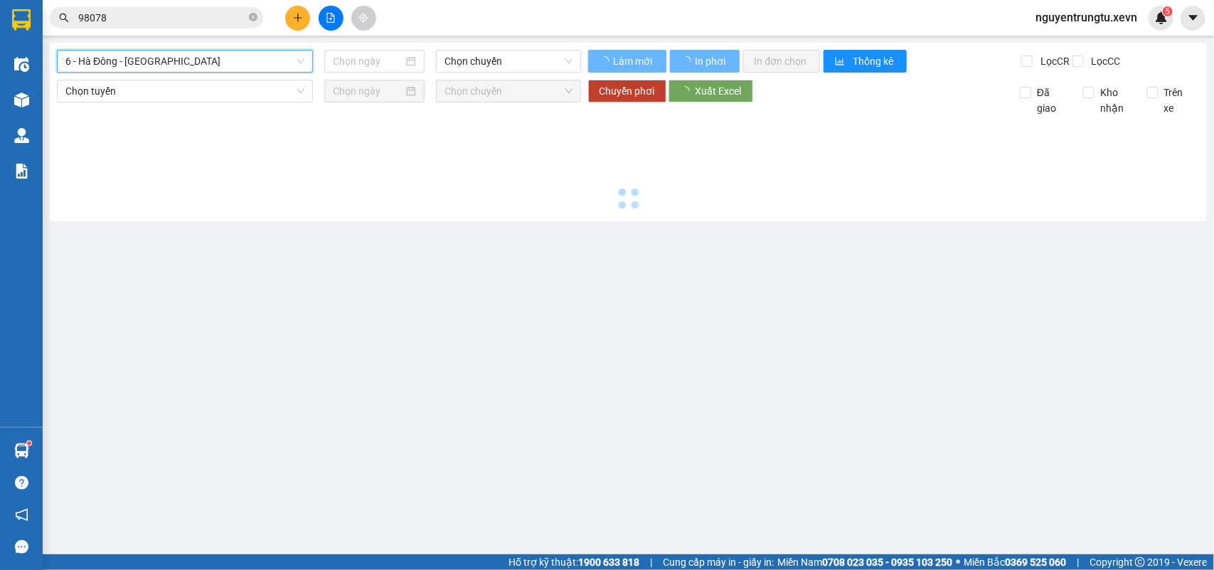
type input "[DATE]"
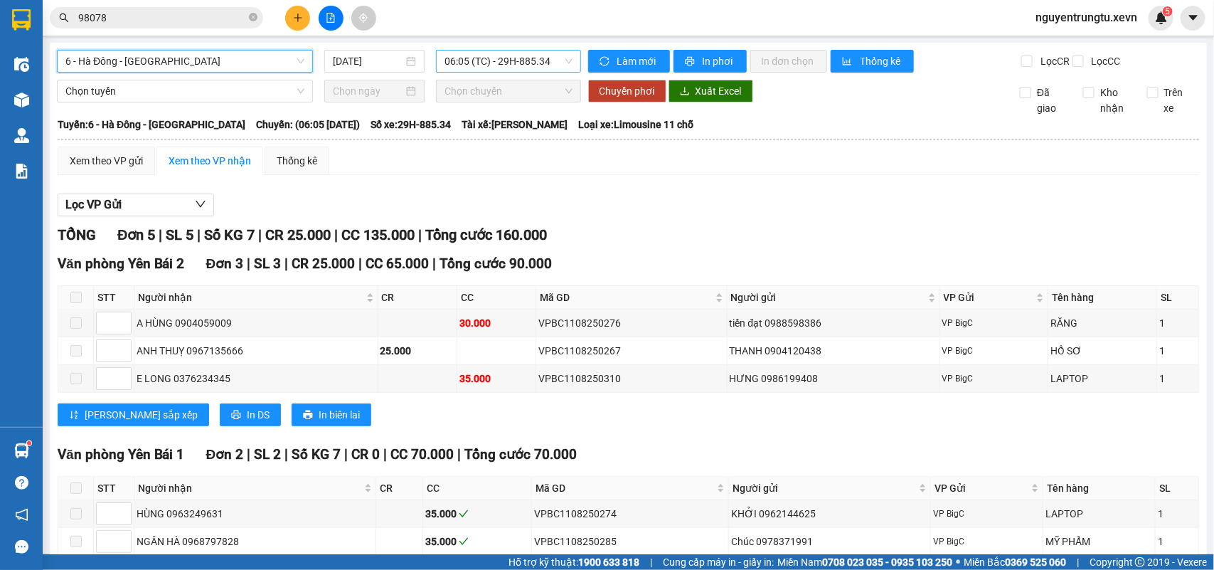
click at [518, 58] on span "06:05 (TC) - 29H-885.34" at bounding box center [508, 61] width 127 height 21
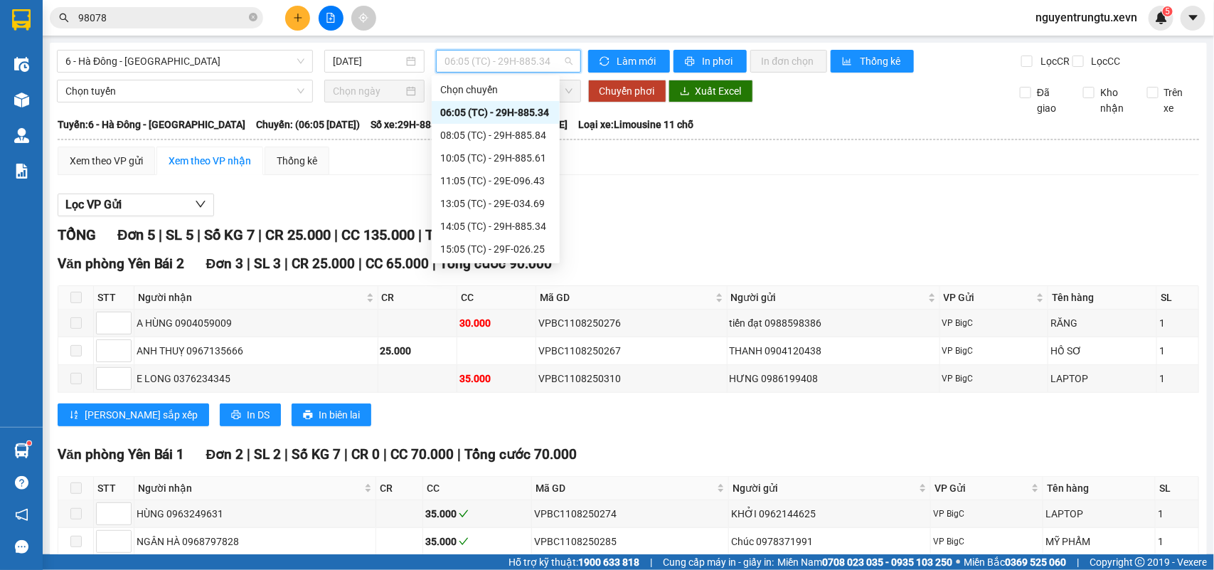
scroll to position [22, 0]
click at [499, 235] on div "15:05 (TC) - 29F-026.25" at bounding box center [496, 227] width 128 height 23
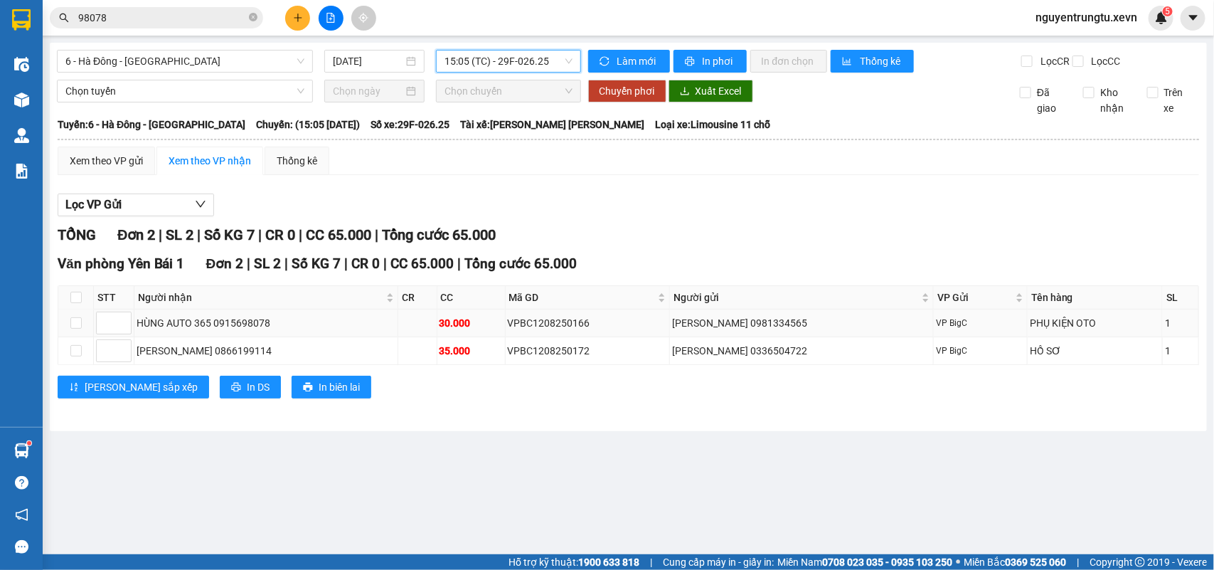
click at [578, 331] on div "VPBC1208250166" at bounding box center [588, 323] width 160 height 16
copy div "VPBC1208250166"
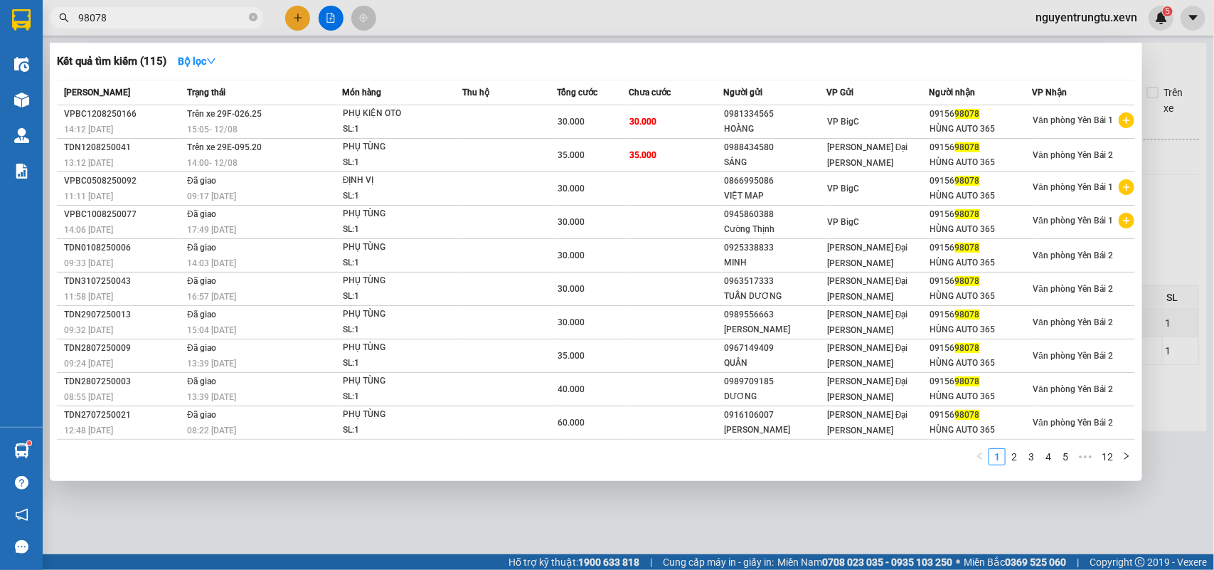
click at [198, 7] on span "98078" at bounding box center [156, 17] width 213 height 21
click at [196, 13] on input "98078" at bounding box center [162, 18] width 168 height 16
paste input "VPBC1208250166"
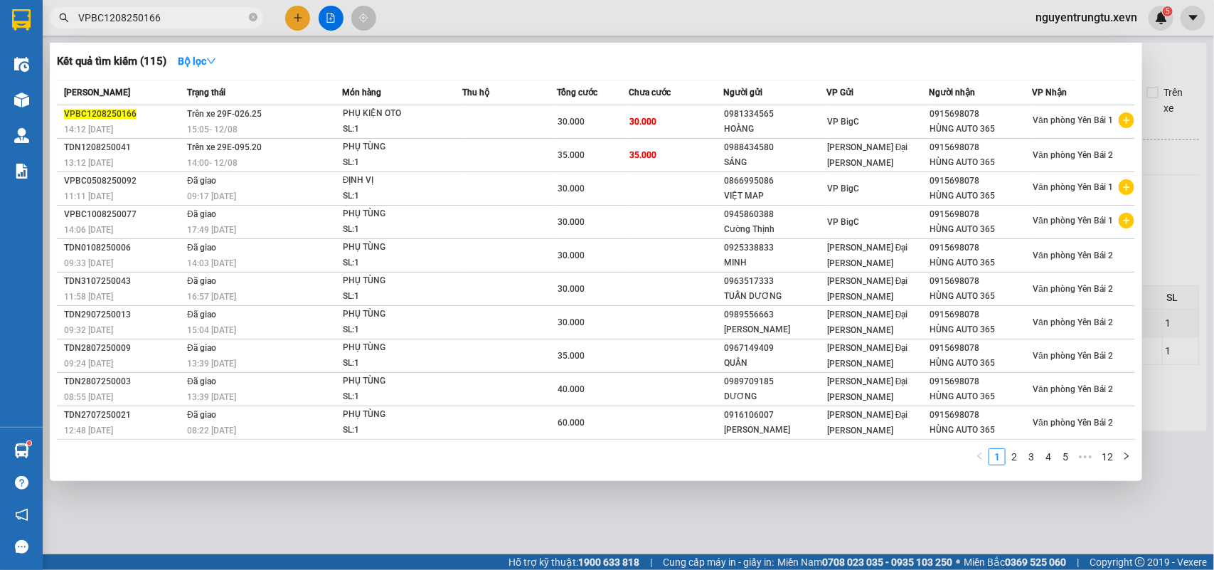
type input "VPBC1208250166"
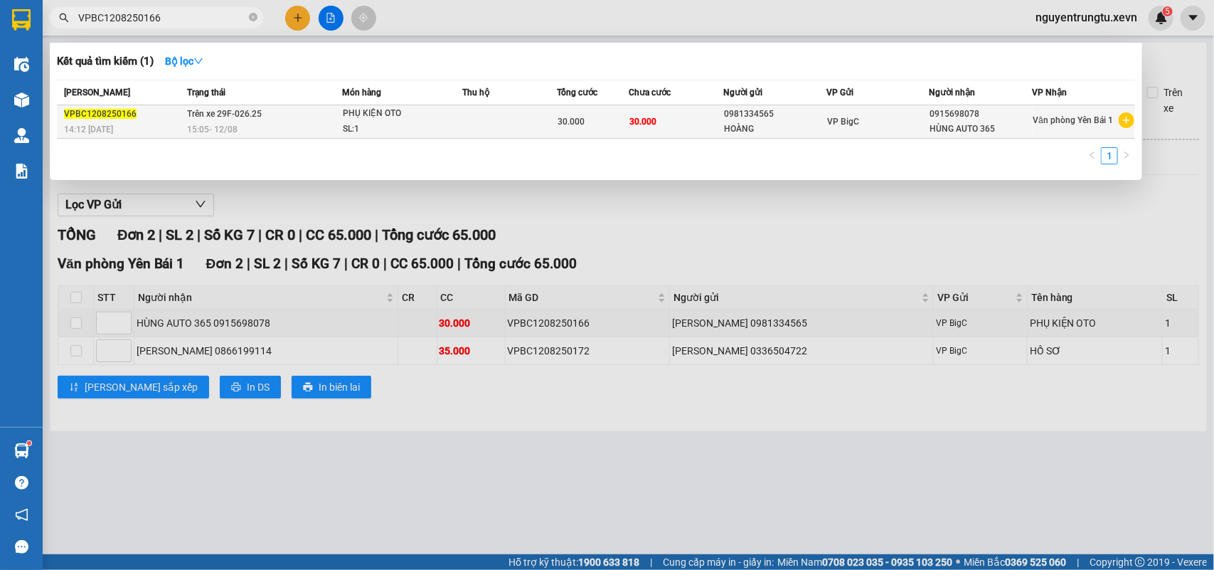
click at [360, 136] on div "SL: 1" at bounding box center [396, 130] width 107 height 16
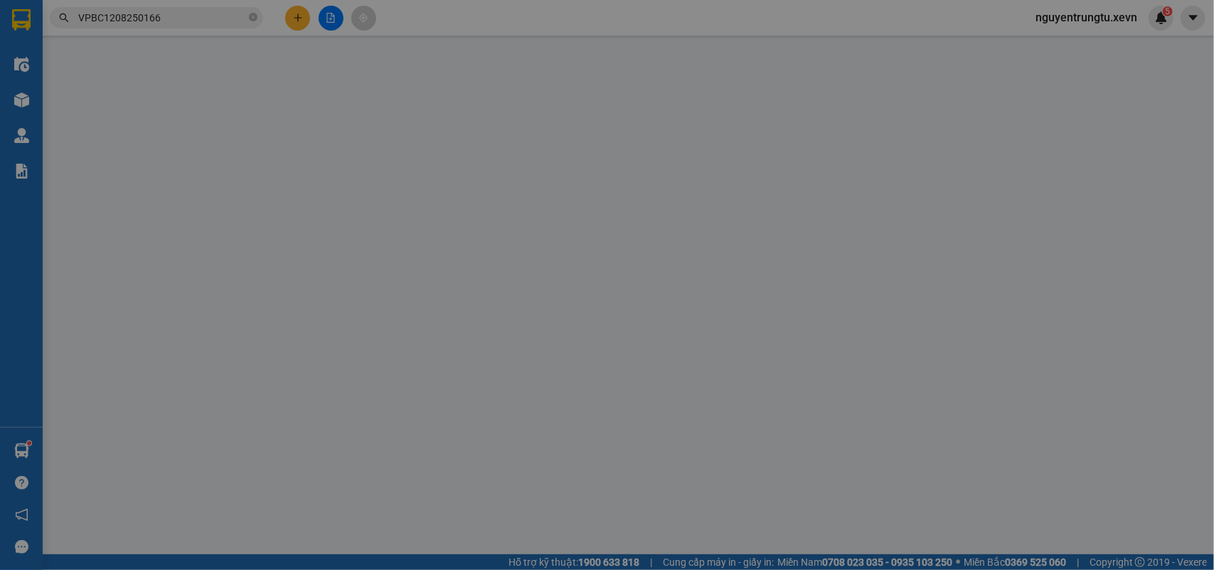
type input "0981334565"
type input "0915698078"
type input "015085001218 NGUYỄN NGỌC HÙNG"
type input "30.000"
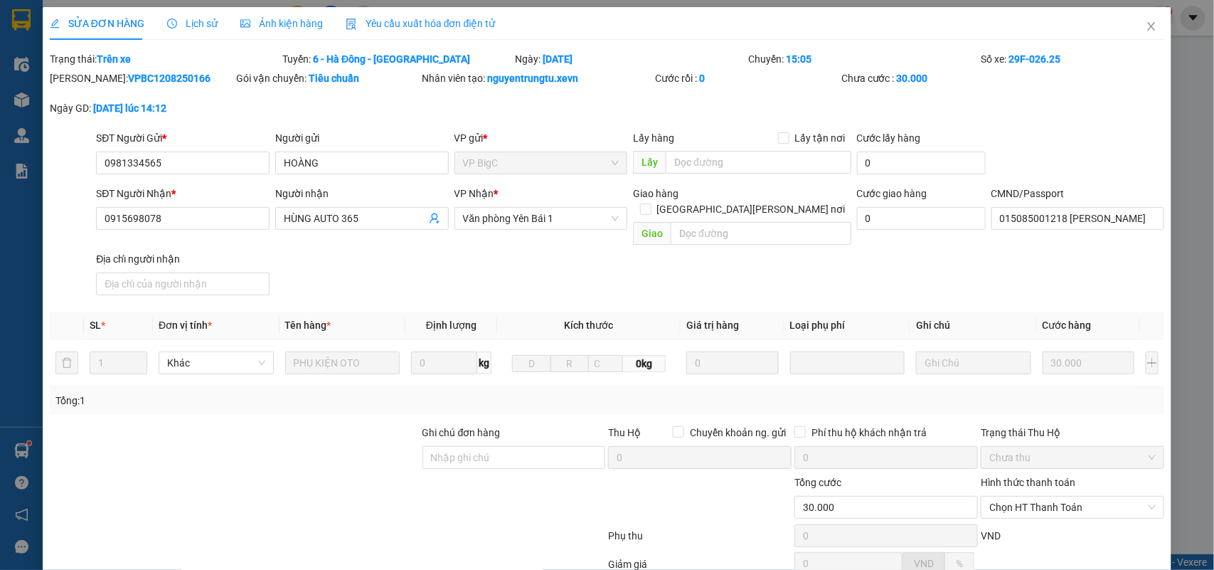
click at [538, 204] on div "VP Nhận *" at bounding box center [542, 196] width 174 height 21
click at [544, 235] on div "VP Nhận * Văn phòng Yên Bái 1" at bounding box center [542, 211] width 174 height 50
click at [543, 219] on span "Văn phòng Yên Bái 1" at bounding box center [541, 218] width 156 height 21
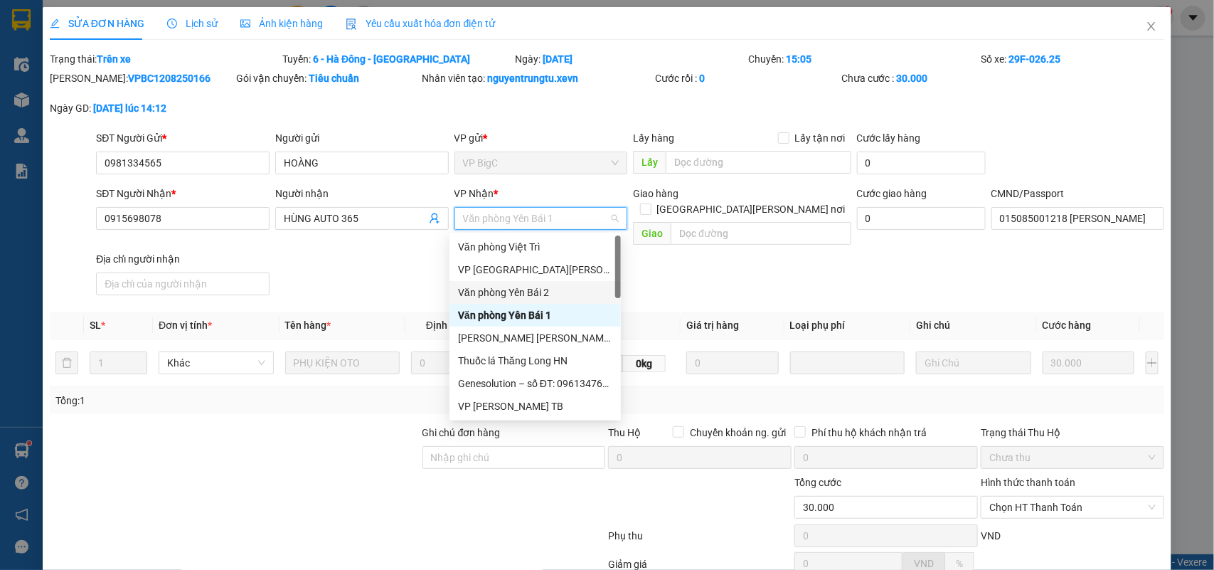
click at [564, 286] on div "Văn phòng Yên Bái 2" at bounding box center [535, 293] width 154 height 16
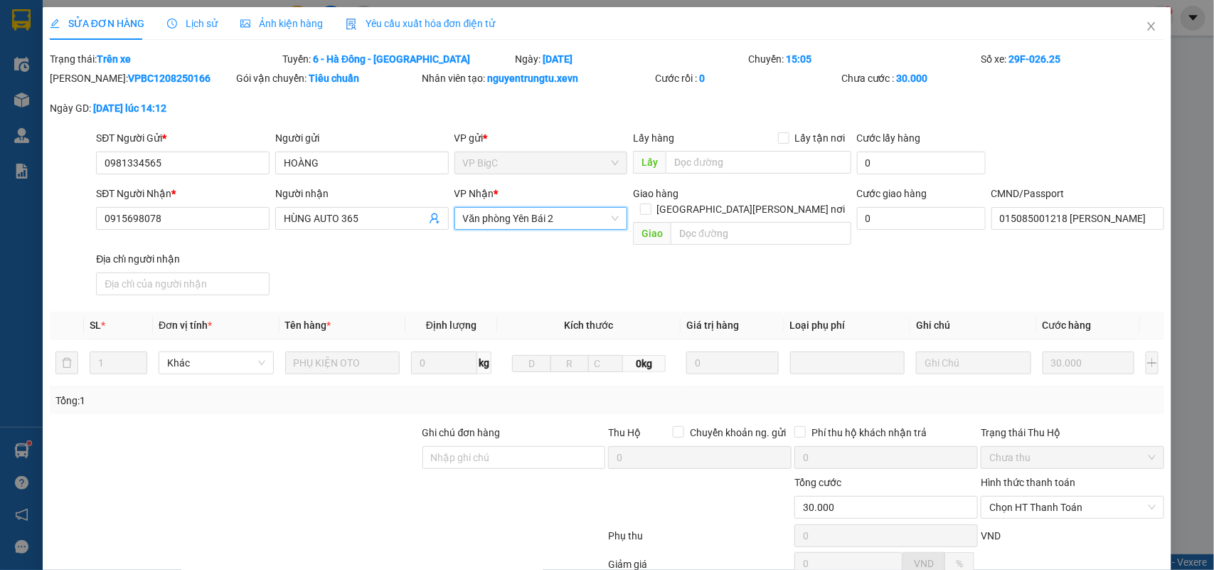
click at [809, 263] on div "SĐT Người Nhận * 0915698078 Người nhận HÙNG AUTO 365 VP Nhận * Văn phòng Yên Bá…" at bounding box center [630, 243] width 1074 height 115
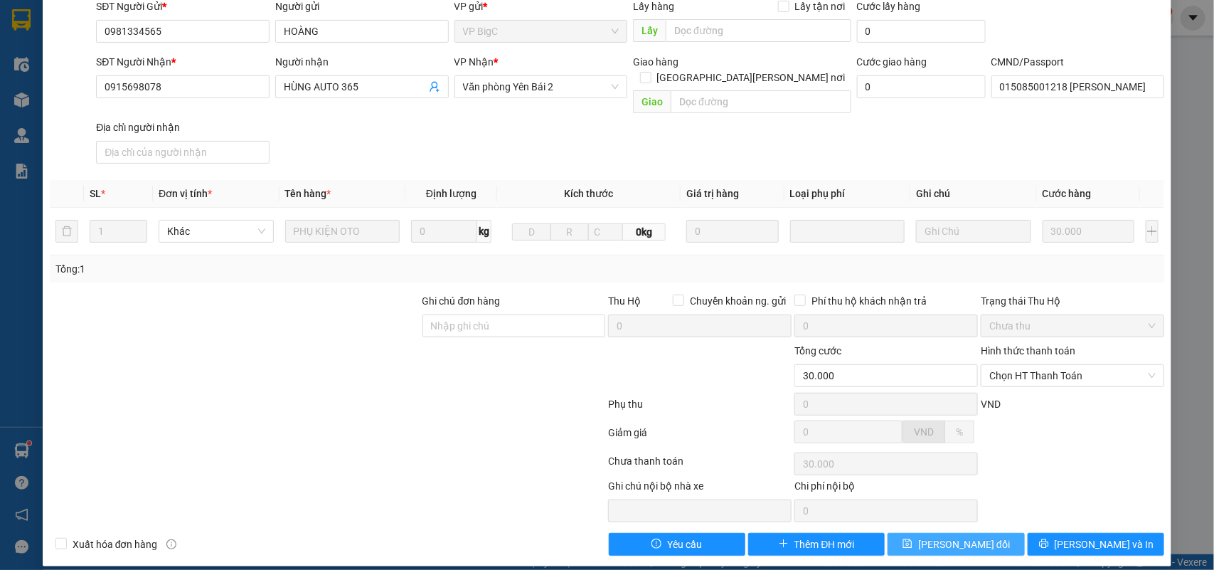
click at [990, 533] on button "Lưu thay đổi" at bounding box center [956, 544] width 137 height 23
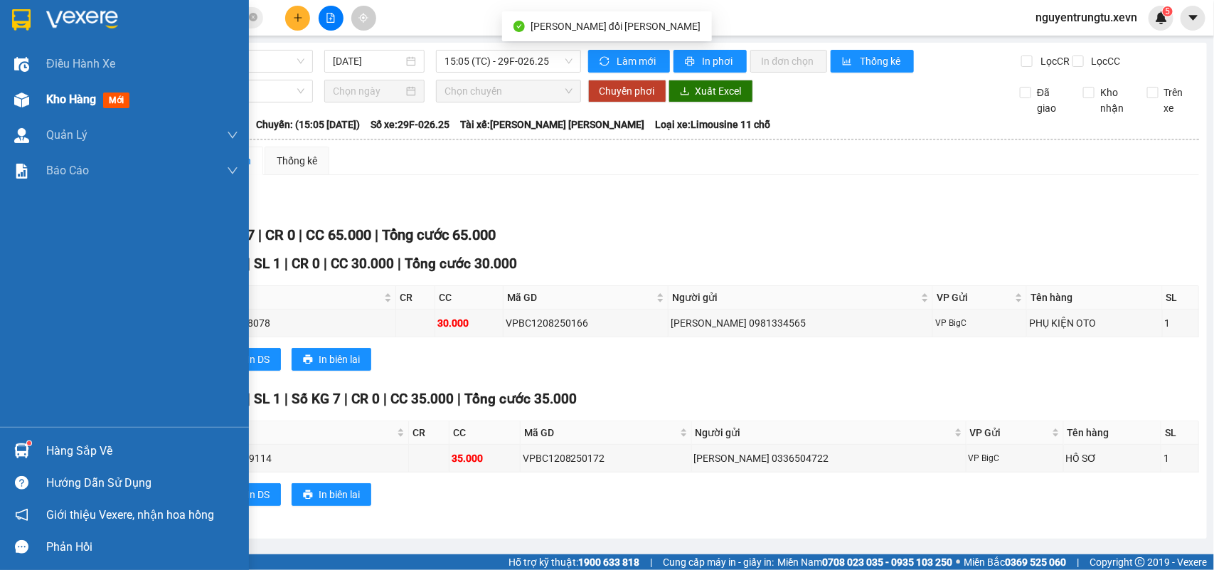
click at [9, 83] on div "Kho hàng mới" at bounding box center [124, 100] width 249 height 36
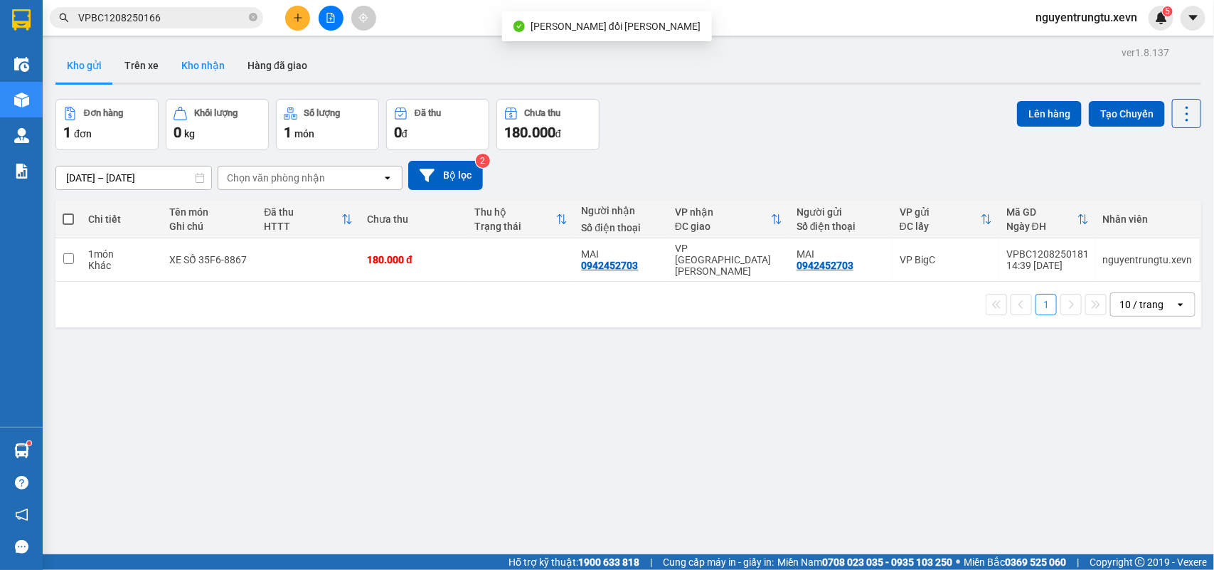
click at [186, 66] on button "Kho nhận" at bounding box center [203, 65] width 66 height 34
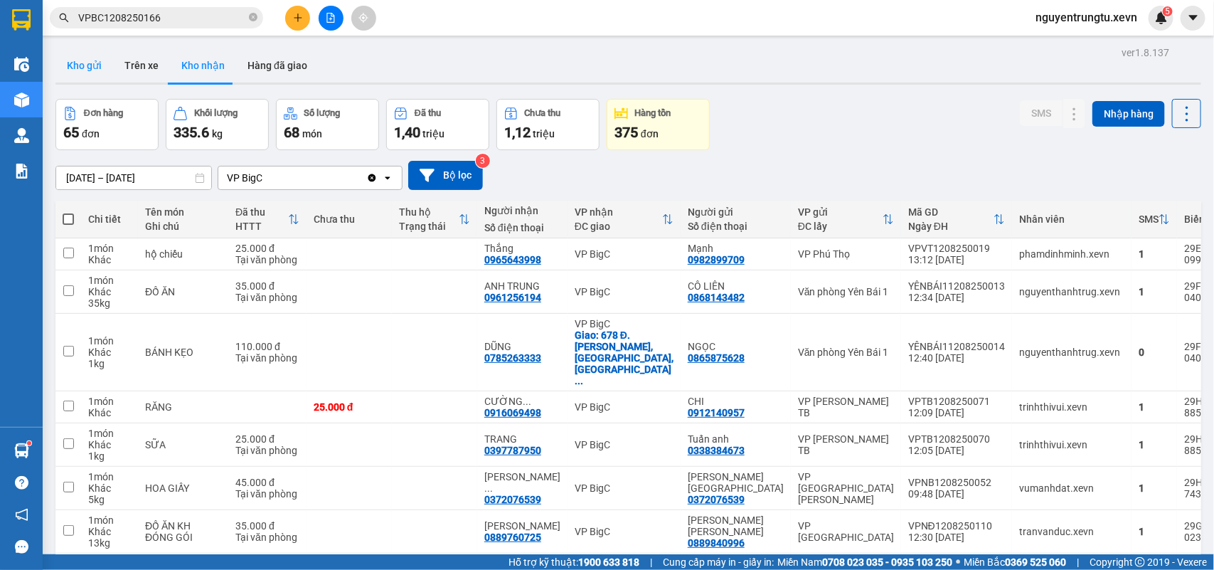
click at [84, 68] on button "Kho gửi" at bounding box center [84, 65] width 58 height 34
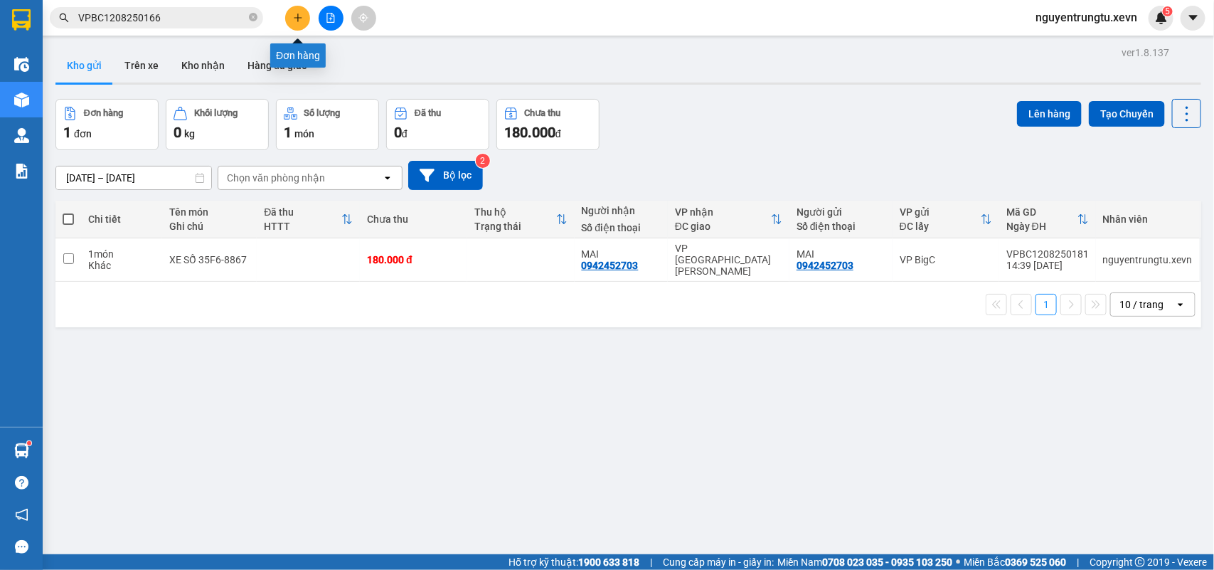
click at [292, 16] on button at bounding box center [297, 18] width 25 height 25
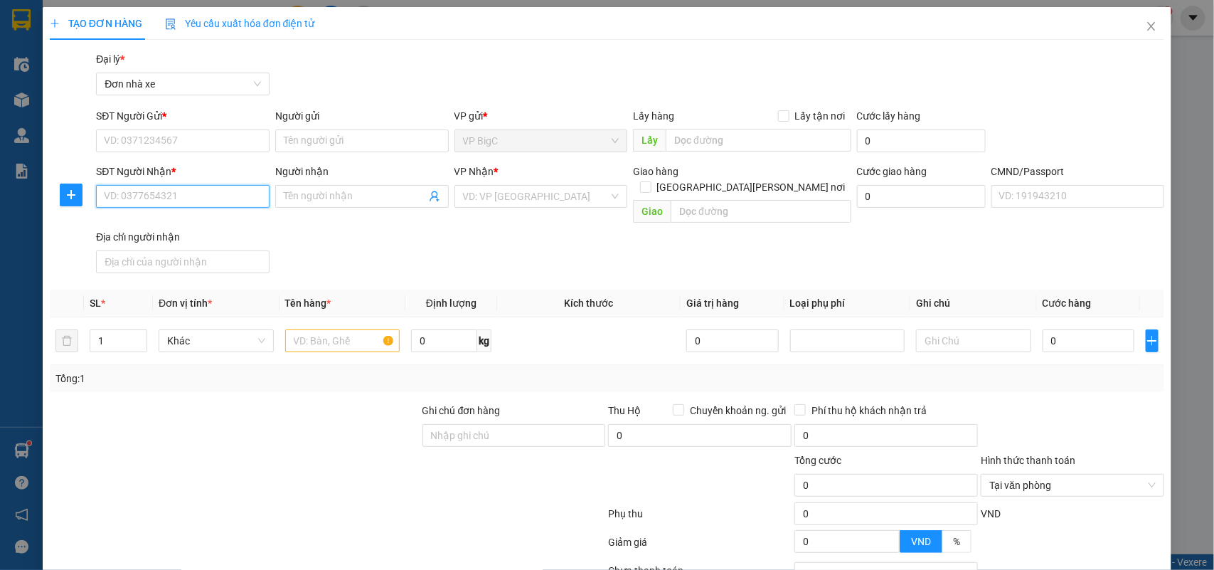
click at [169, 200] on input "SĐT Người Nhận *" at bounding box center [183, 196] width 174 height 23
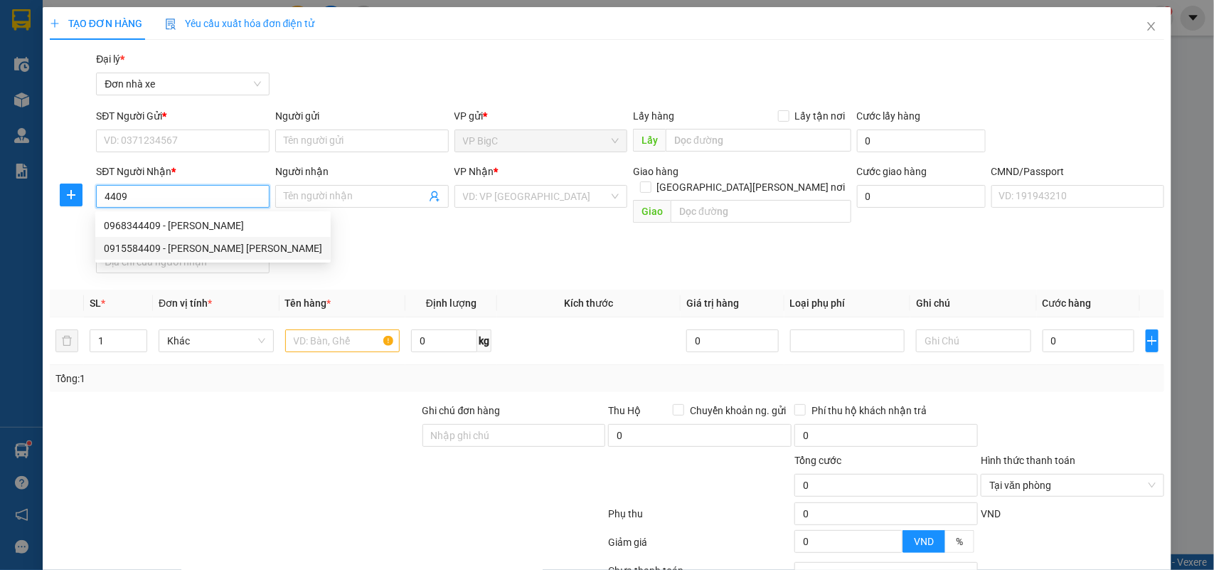
click at [223, 245] on div "0915584409 - VŨ KHÁNH HUYỀN" at bounding box center [213, 248] width 218 height 16
type input "0915584409"
type input "VŨ KHÁNH HUYỀN"
type input "036092000174 BỒ XUÂN KHÁNH, 41 LƯƠNG THẾ VINH"
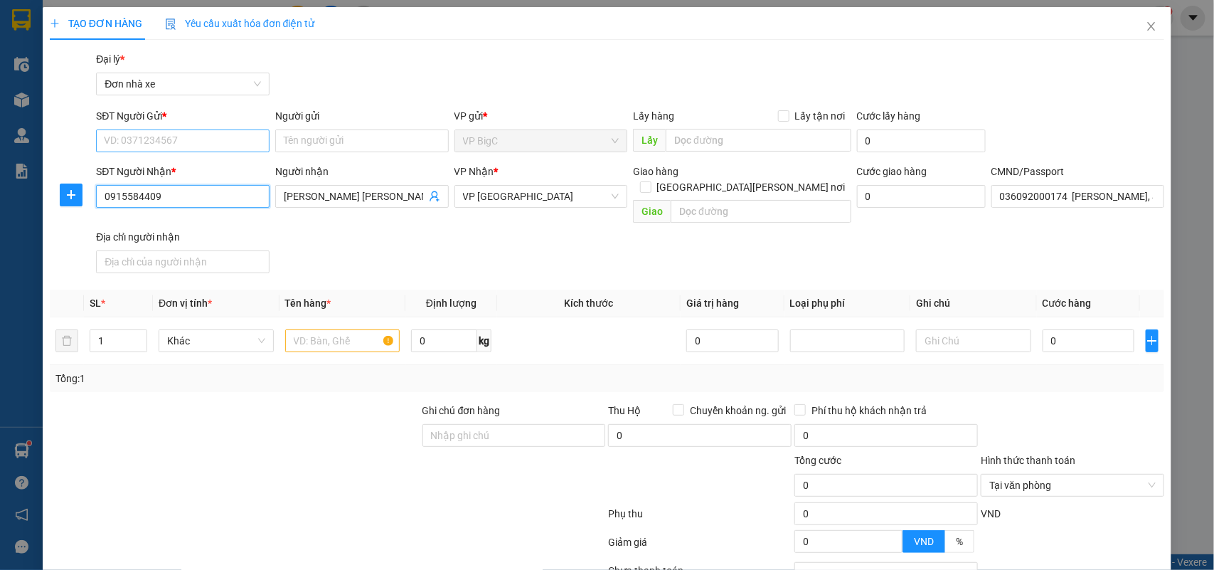
type input "0915584409"
click at [203, 137] on input "SĐT Người Gửi *" at bounding box center [183, 140] width 174 height 23
click at [169, 199] on div "0901305389 - QUYẾT" at bounding box center [181, 192] width 154 height 16
type input "0901305389"
type input "QUYẾT"
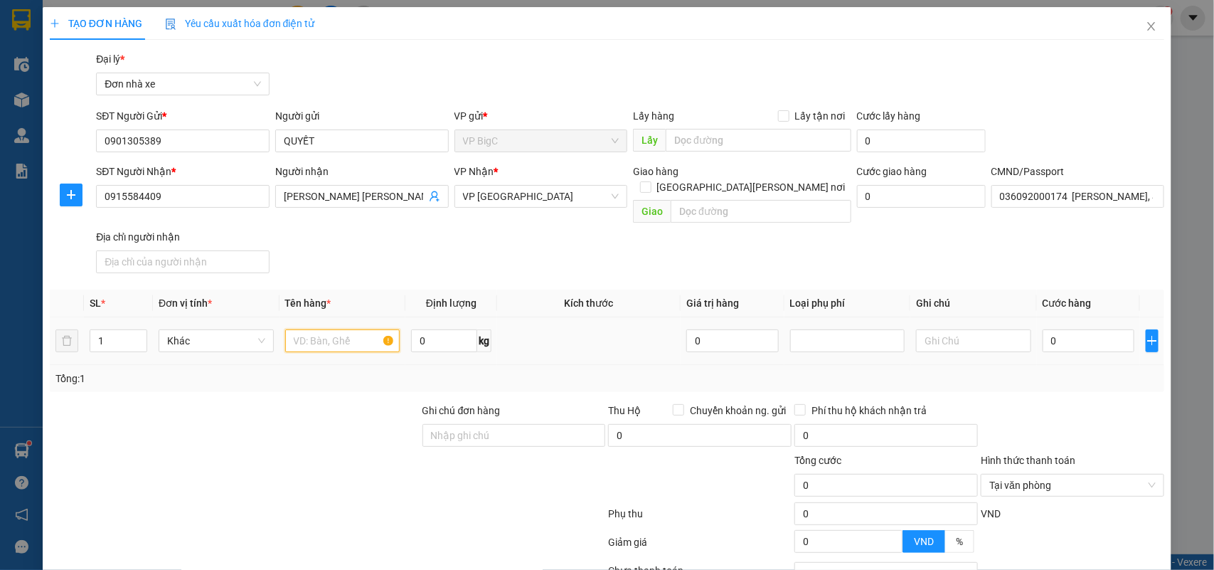
click at [320, 329] on input "text" at bounding box center [342, 340] width 115 height 23
type input "QUẦN ÁO"
click at [1105, 329] on input "0" at bounding box center [1089, 340] width 92 height 23
type input "3"
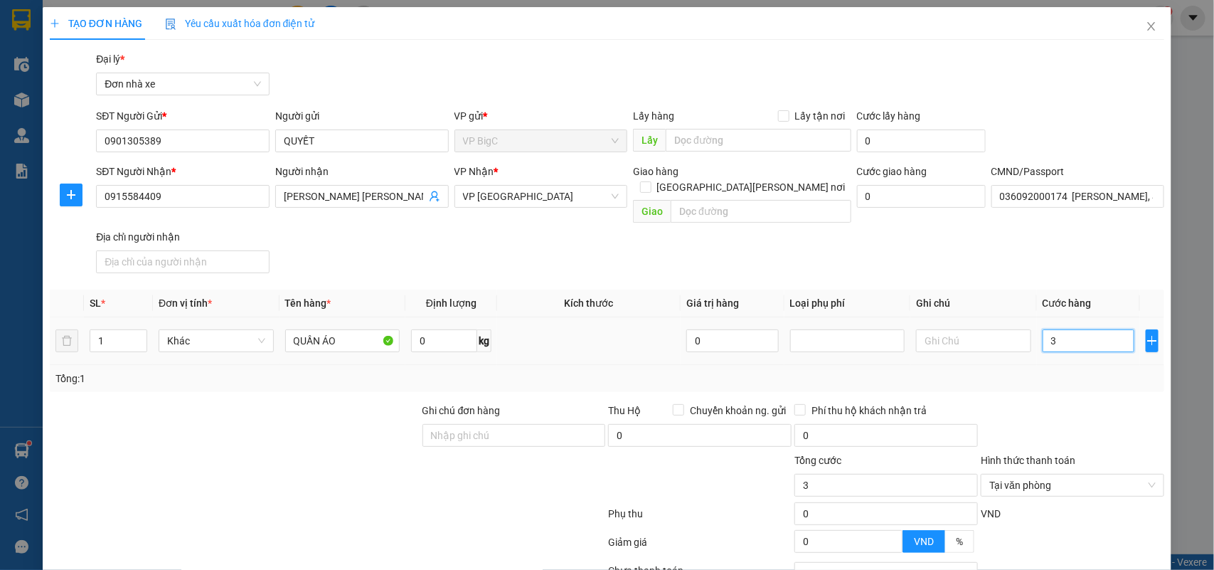
type input "35"
type input "35.000"
click at [1062, 371] on div "Tổng: 1" at bounding box center [607, 379] width 1104 height 16
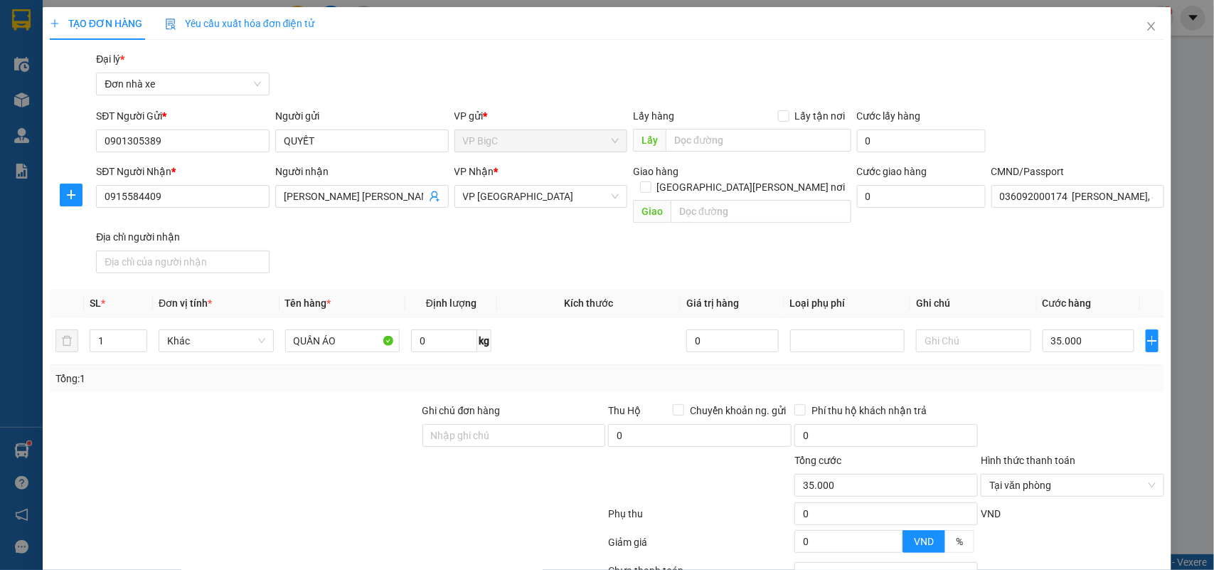
scroll to position [109, 0]
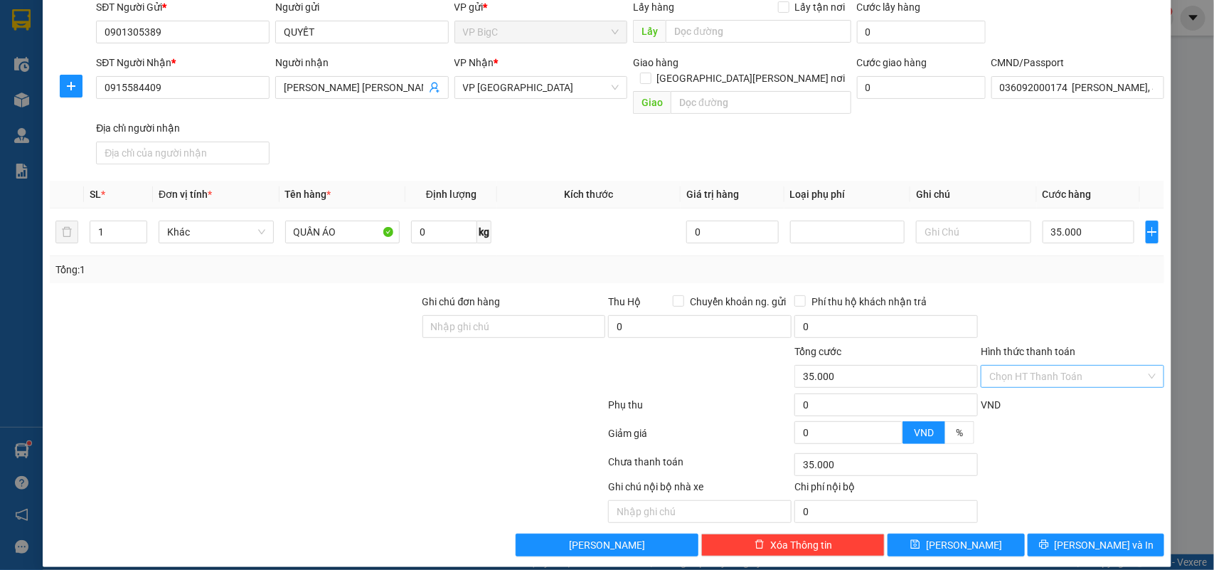
click at [1073, 366] on input "Hình thức thanh toán" at bounding box center [1068, 376] width 156 height 21
click at [1029, 383] on div "Tại văn phòng" at bounding box center [1062, 391] width 164 height 16
type input "0"
click at [1079, 537] on span "Lưu và In" at bounding box center [1105, 545] width 100 height 16
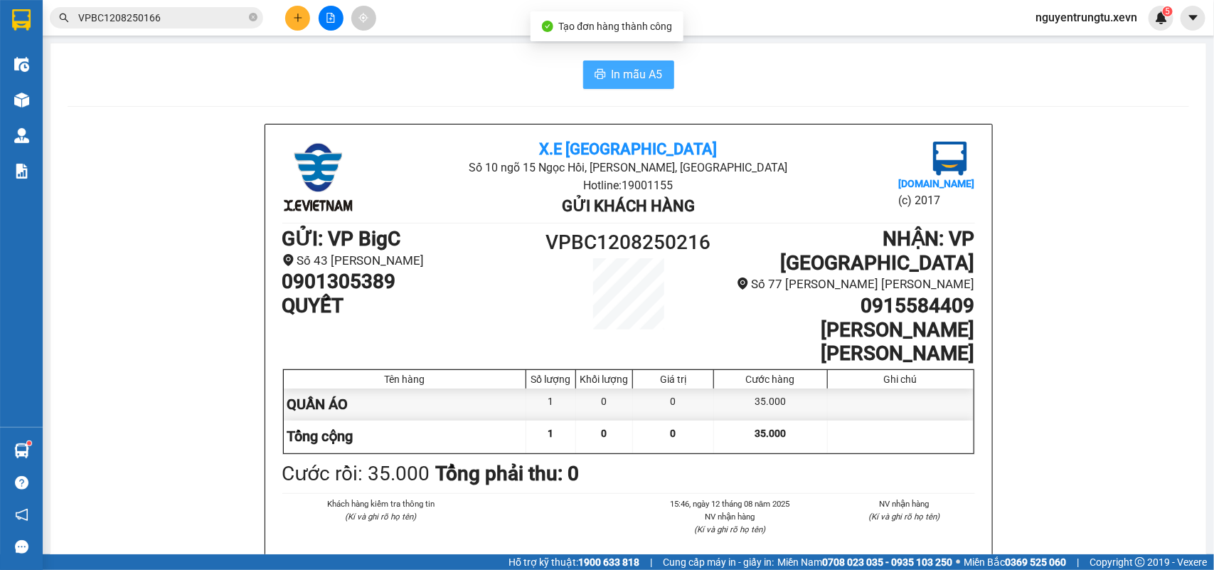
click at [602, 65] on button "In mẫu A5" at bounding box center [628, 74] width 91 height 28
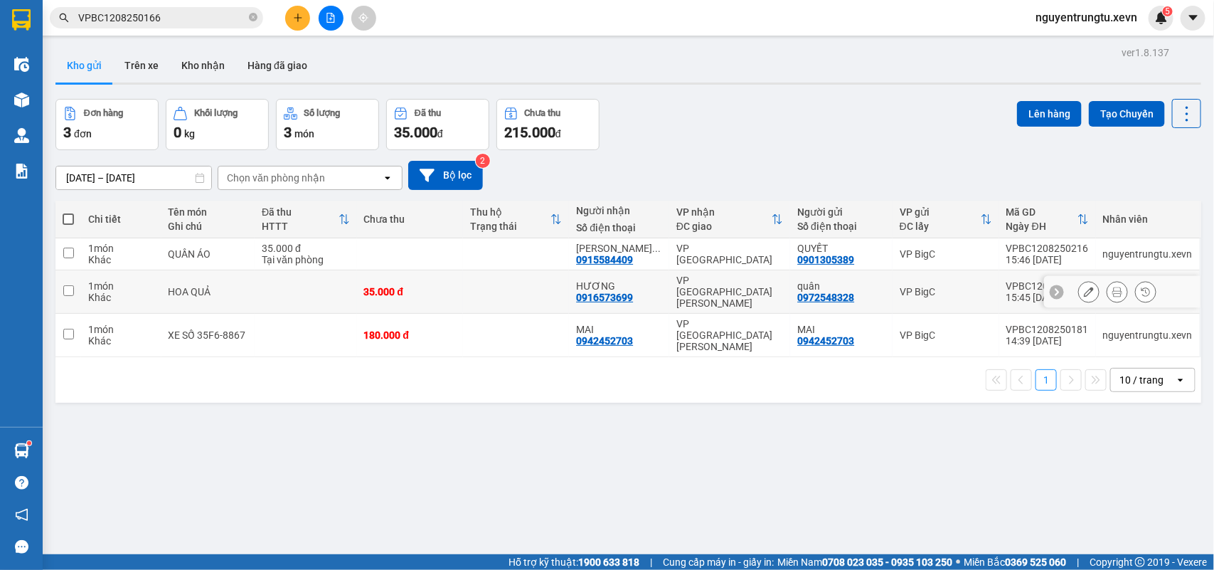
click at [778, 279] on td "VP [GEOGRAPHIC_DATA]" at bounding box center [729, 291] width 121 height 43
checkbox input "true"
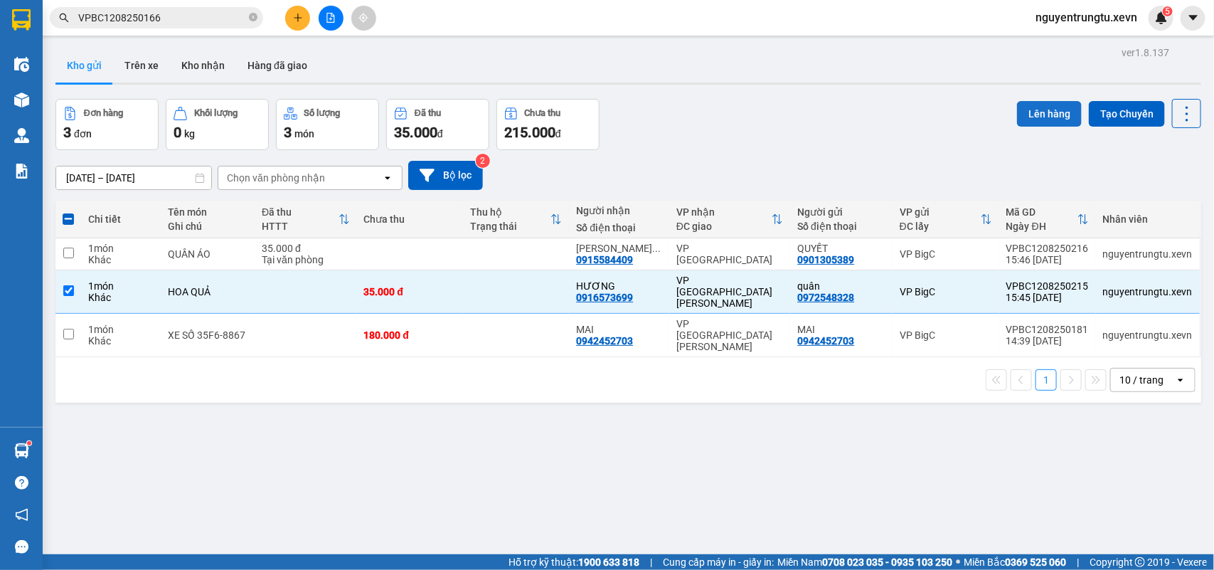
click at [1037, 110] on button "Lên hàng" at bounding box center [1049, 114] width 65 height 26
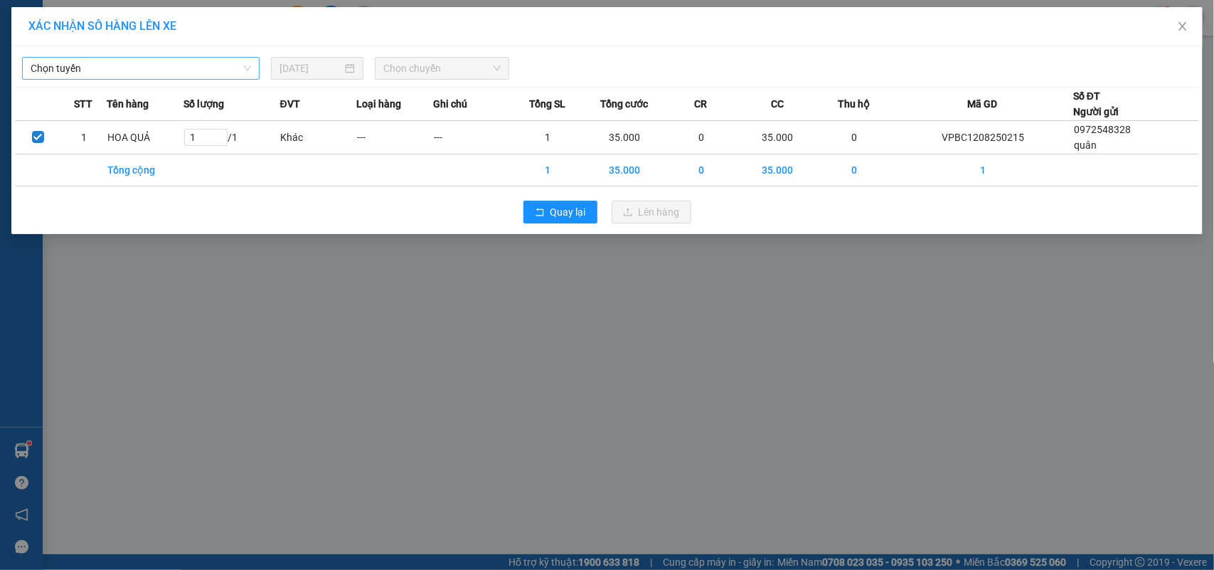
click at [122, 65] on span "Chọn tuyến" at bounding box center [141, 68] width 221 height 21
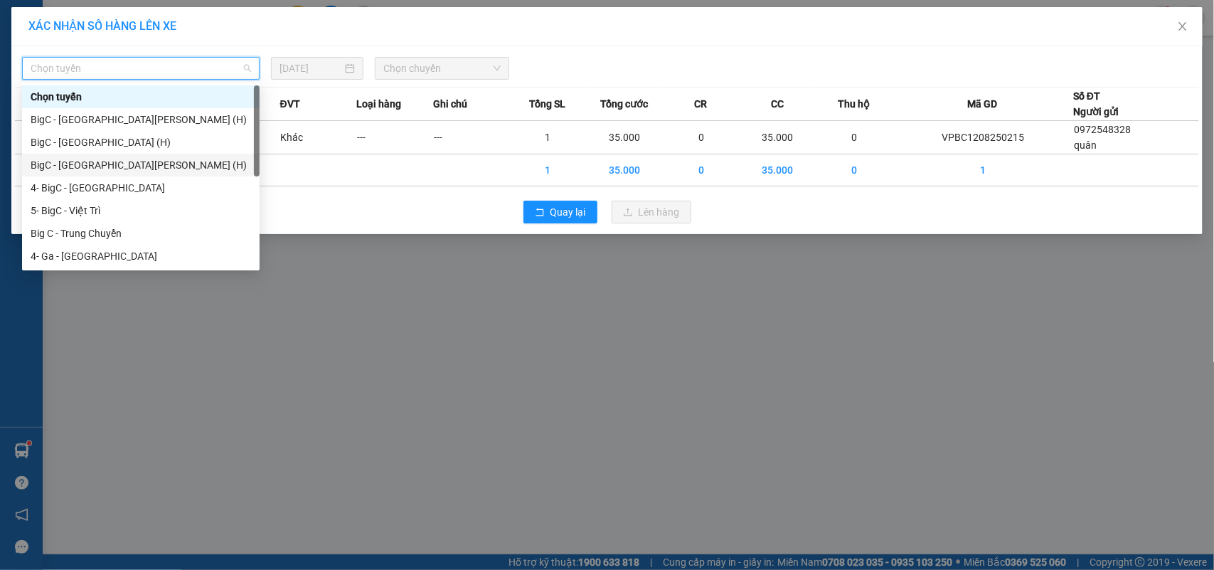
click at [91, 158] on div "BigC - Ninh Bình (H)" at bounding box center [141, 165] width 221 height 16
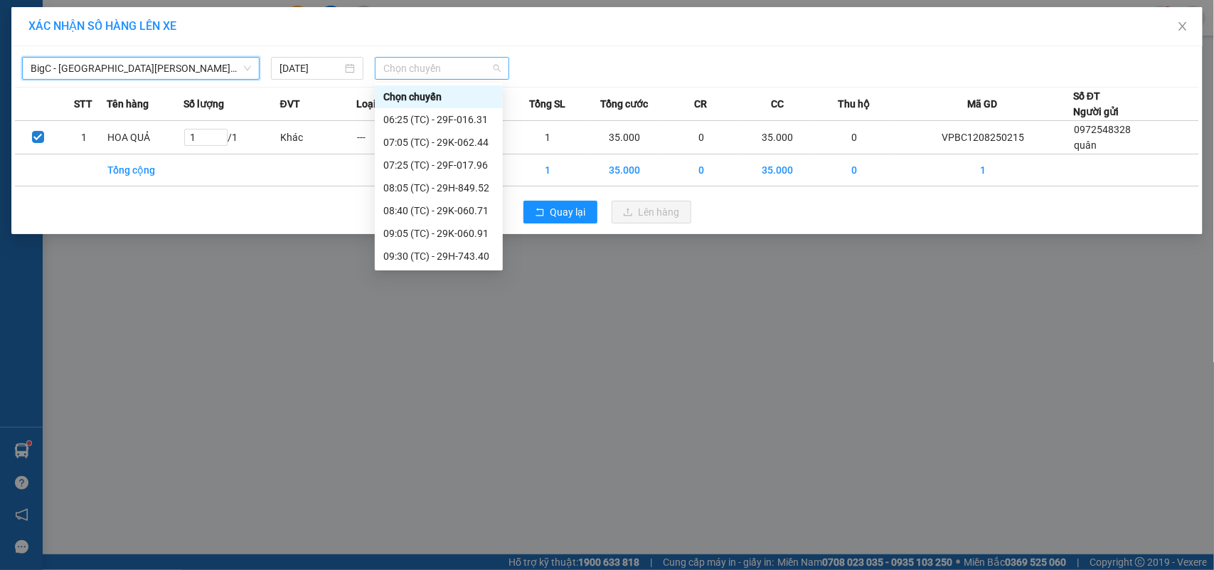
click at [425, 58] on span "Chọn chuyến" at bounding box center [441, 68] width 117 height 21
click at [448, 223] on div "16:05 (TC) - 29K-078.46" at bounding box center [439, 233] width 128 height 23
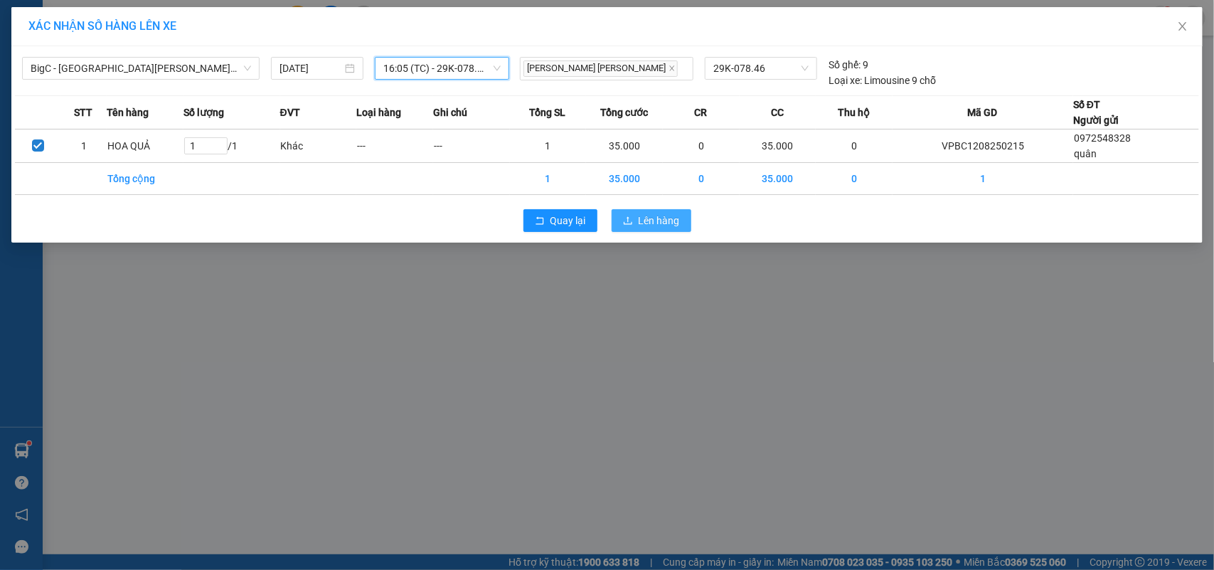
click at [647, 216] on span "Lên hàng" at bounding box center [659, 221] width 41 height 16
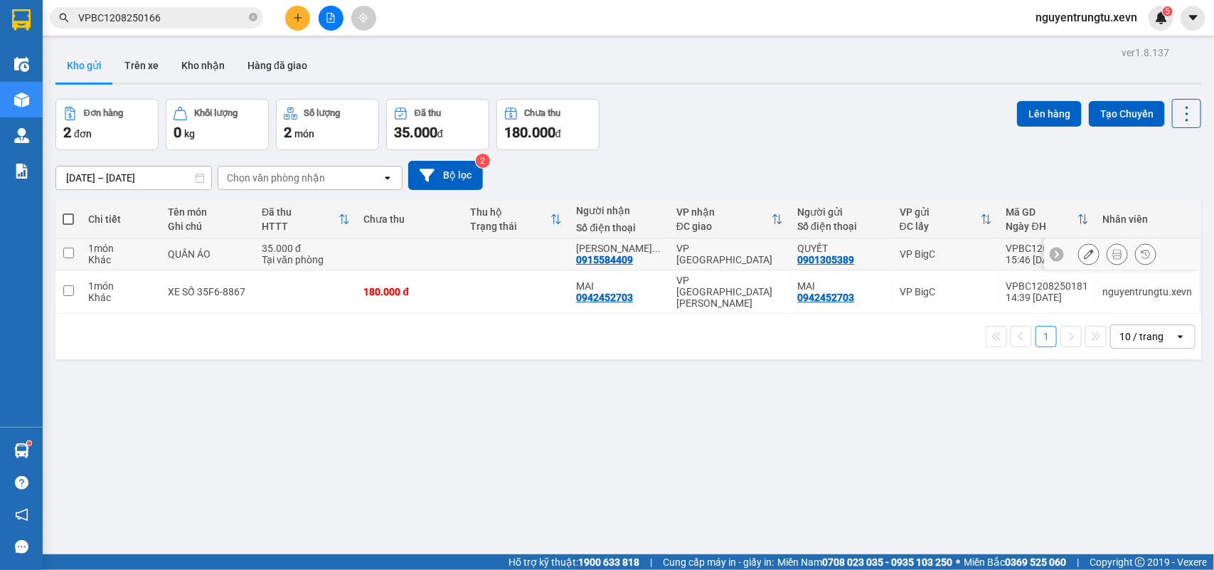
click at [733, 251] on div "VP [GEOGRAPHIC_DATA]" at bounding box center [730, 254] width 107 height 23
checkbox input "true"
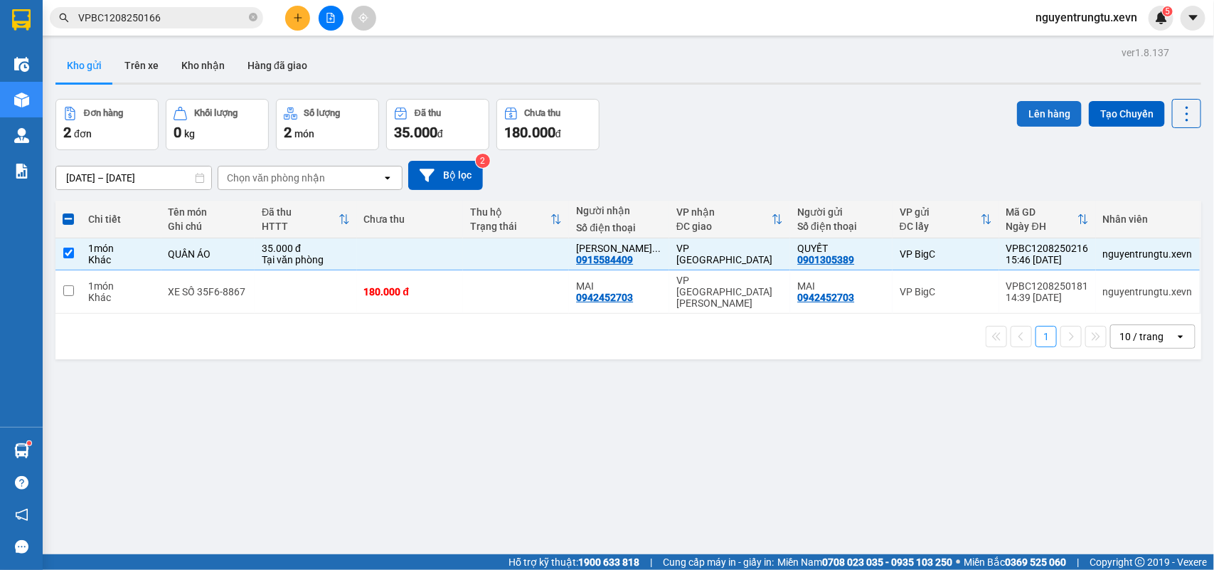
click at [1023, 110] on button "Lên hàng" at bounding box center [1049, 114] width 65 height 26
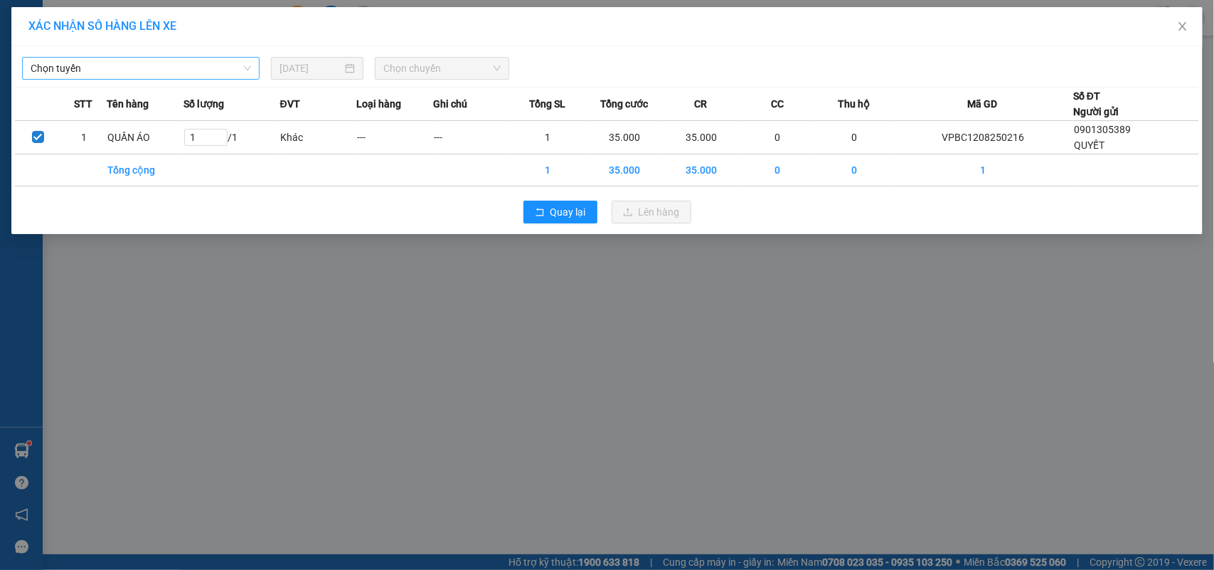
click at [137, 65] on span "Chọn tuyến" at bounding box center [141, 68] width 221 height 21
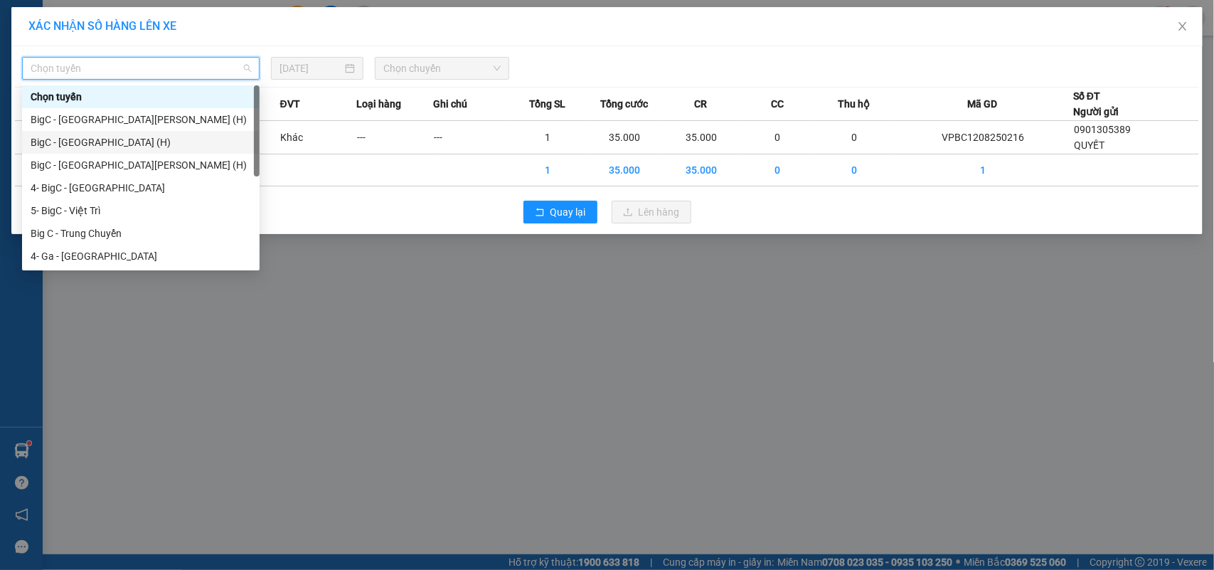
click at [105, 139] on div "BigC - Nam Định (H)" at bounding box center [141, 142] width 221 height 16
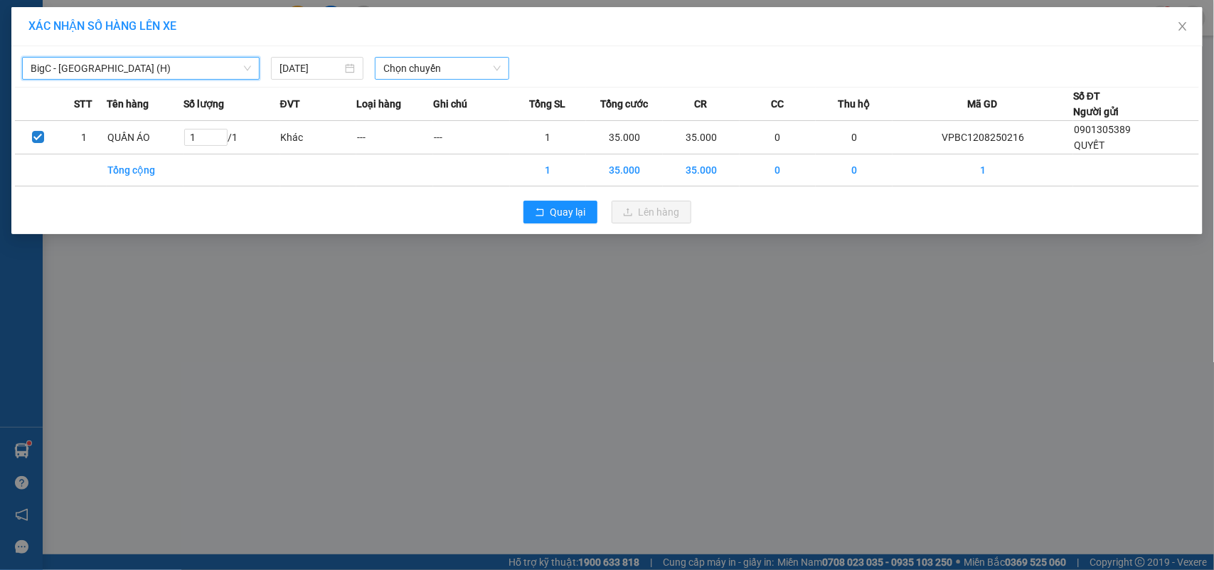
click at [435, 75] on span "Chọn chuyến" at bounding box center [441, 68] width 117 height 21
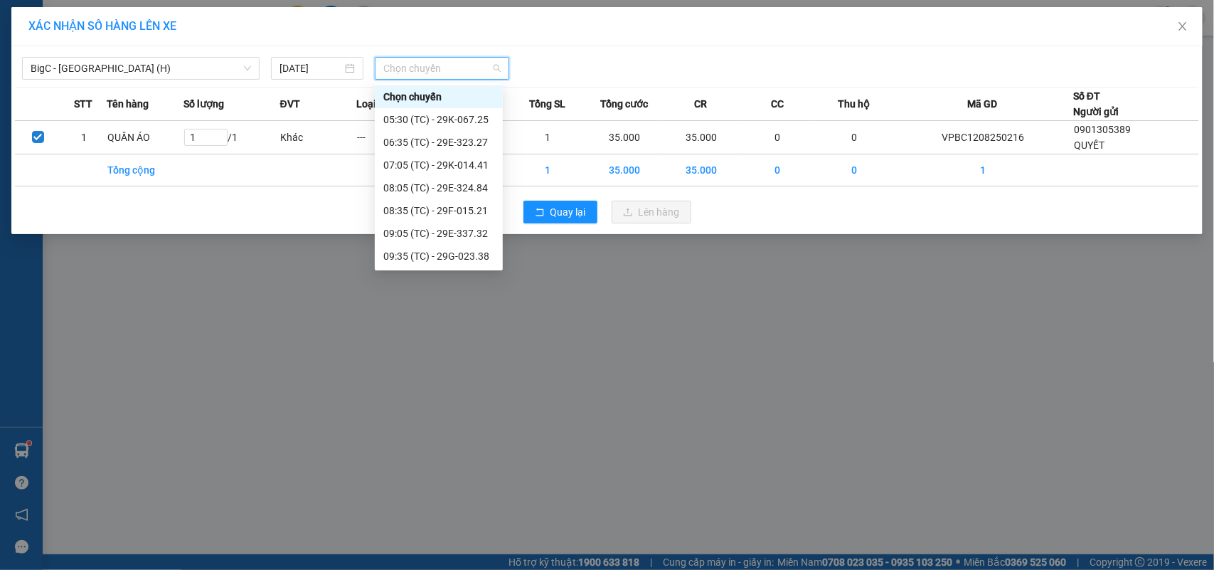
scroll to position [272, 0]
click at [465, 253] on div "16:05 (TC) - 29E-323.27" at bounding box center [438, 257] width 111 height 16
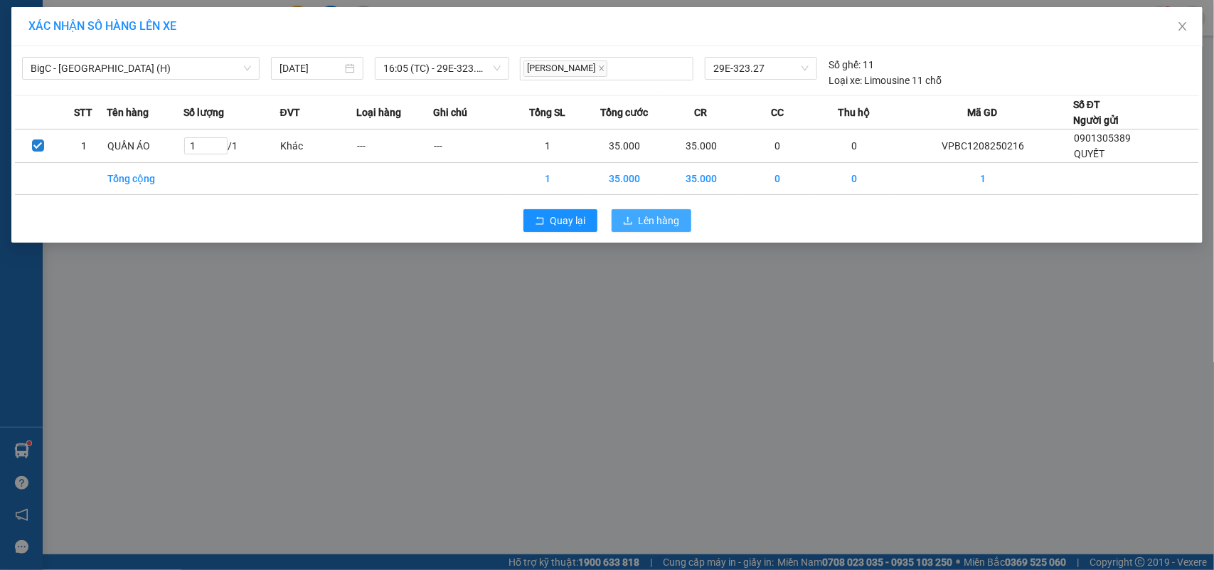
click at [667, 211] on button "Lên hàng" at bounding box center [652, 220] width 80 height 23
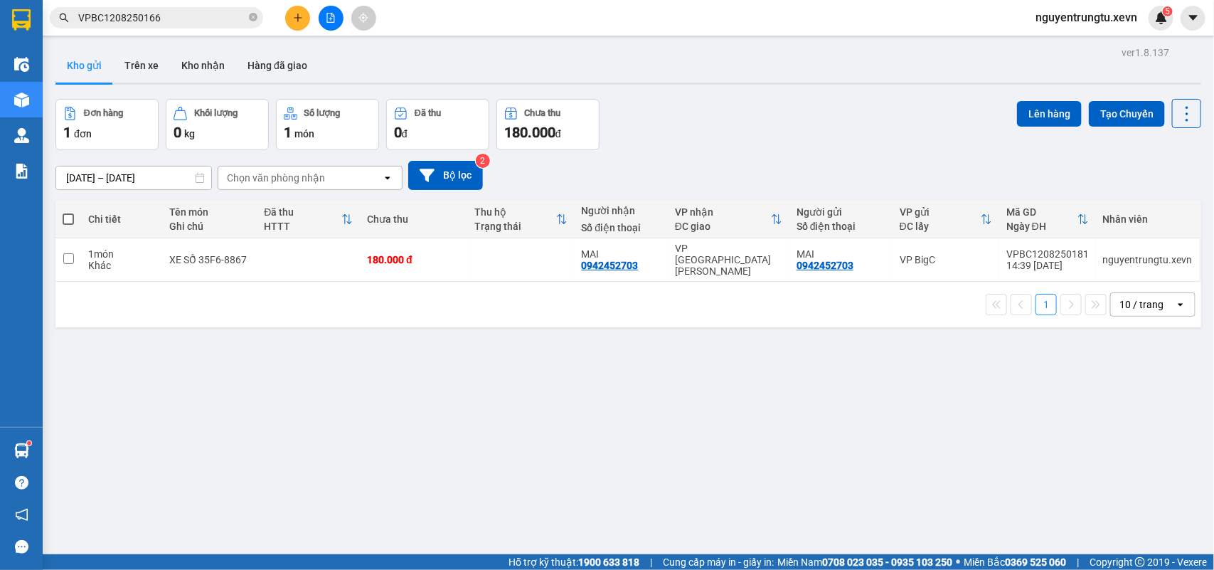
click at [228, 11] on input "VPBC1208250166" at bounding box center [162, 18] width 168 height 16
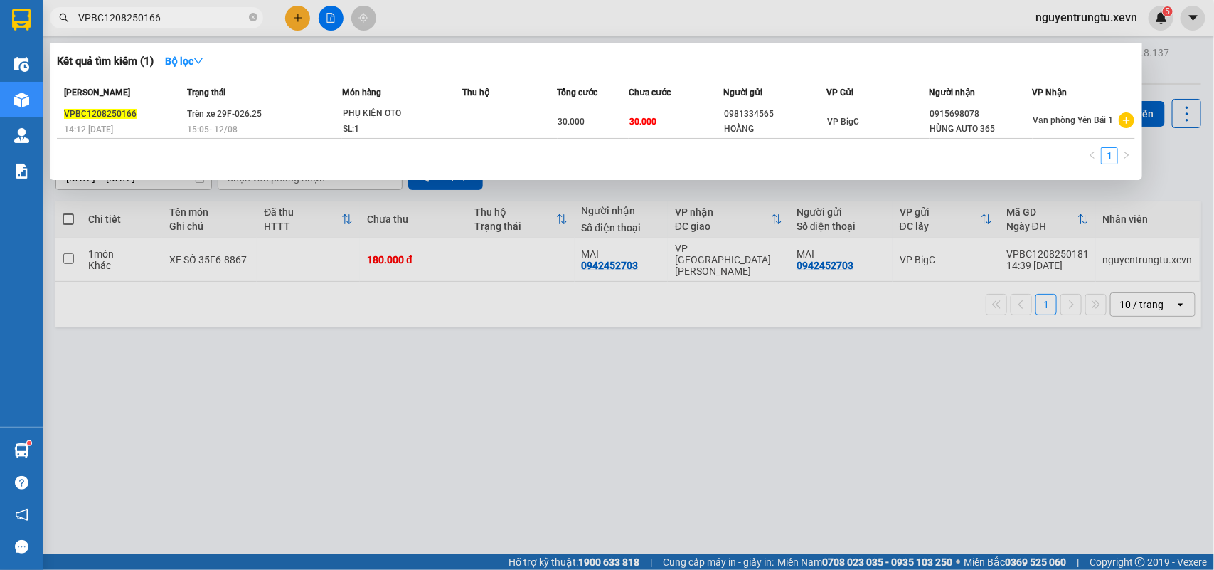
click at [228, 11] on input "VPBC1208250166" at bounding box center [162, 18] width 168 height 16
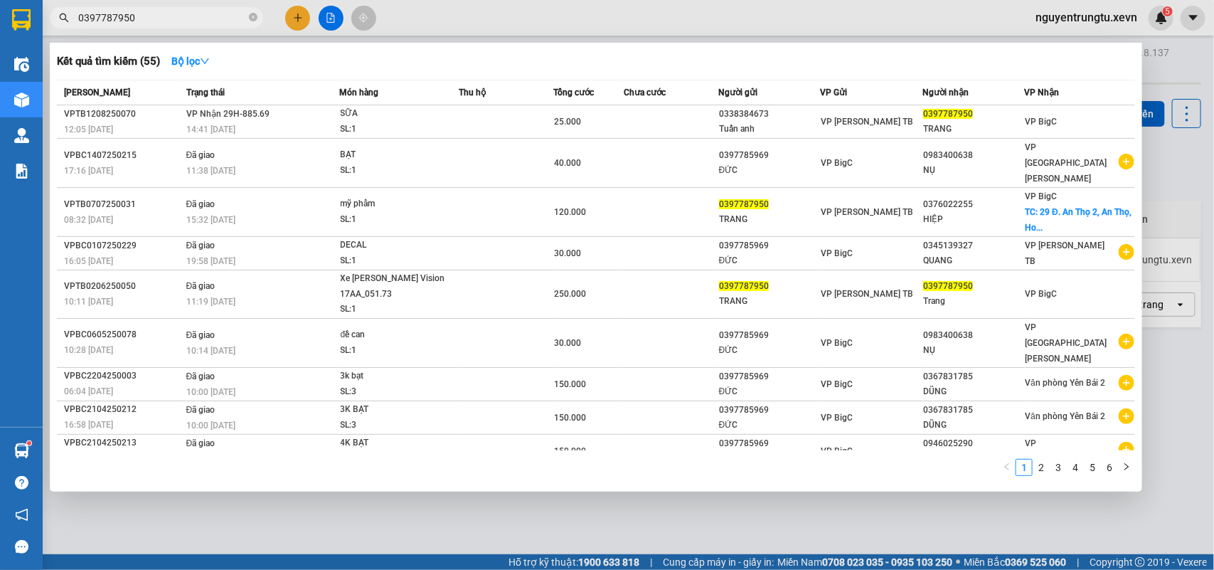
type input "0397787950"
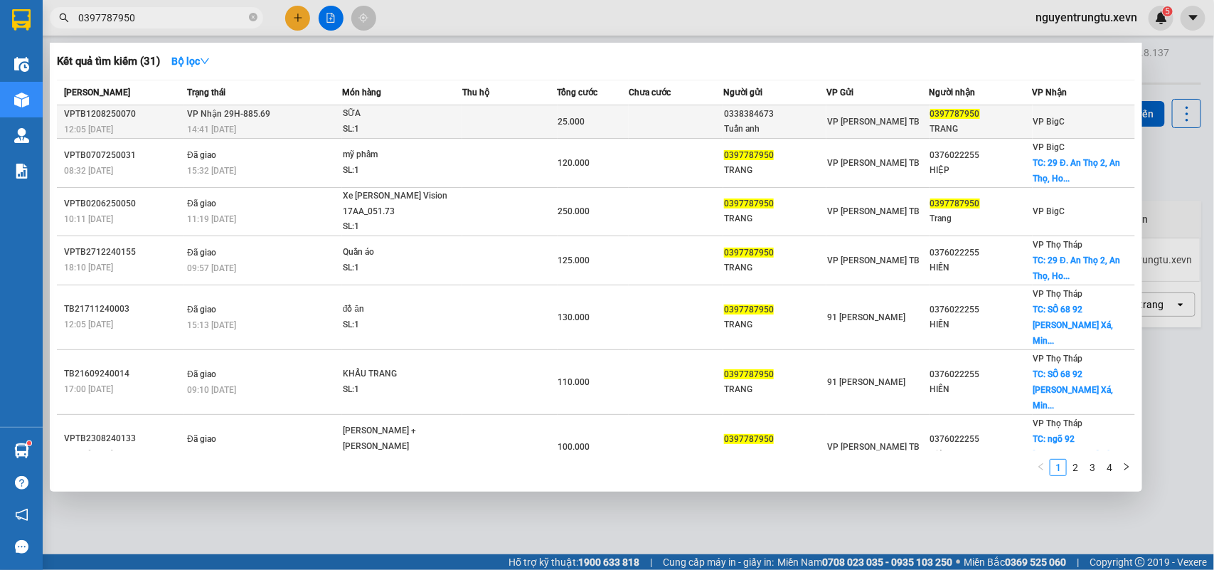
click at [310, 107] on td "VP Nhận 29H-885.69 14:41 - 12/08" at bounding box center [263, 121] width 159 height 33
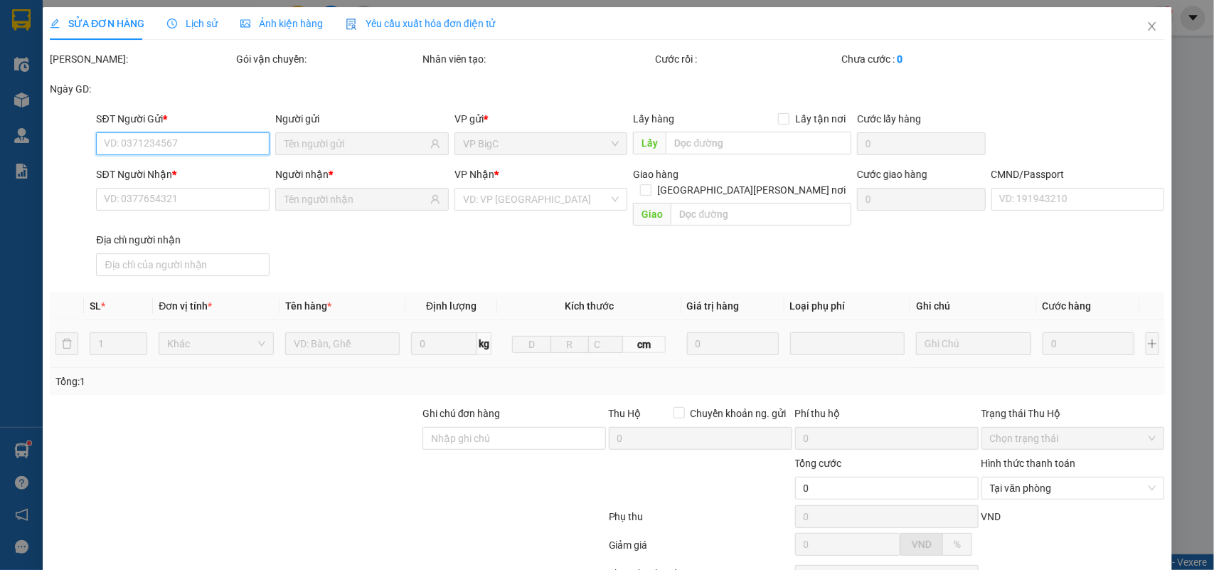
type input "0338384673"
type input "Tuấn anh"
type input "0397787950"
type input "TRANG"
type input "034306007343 TRANG"
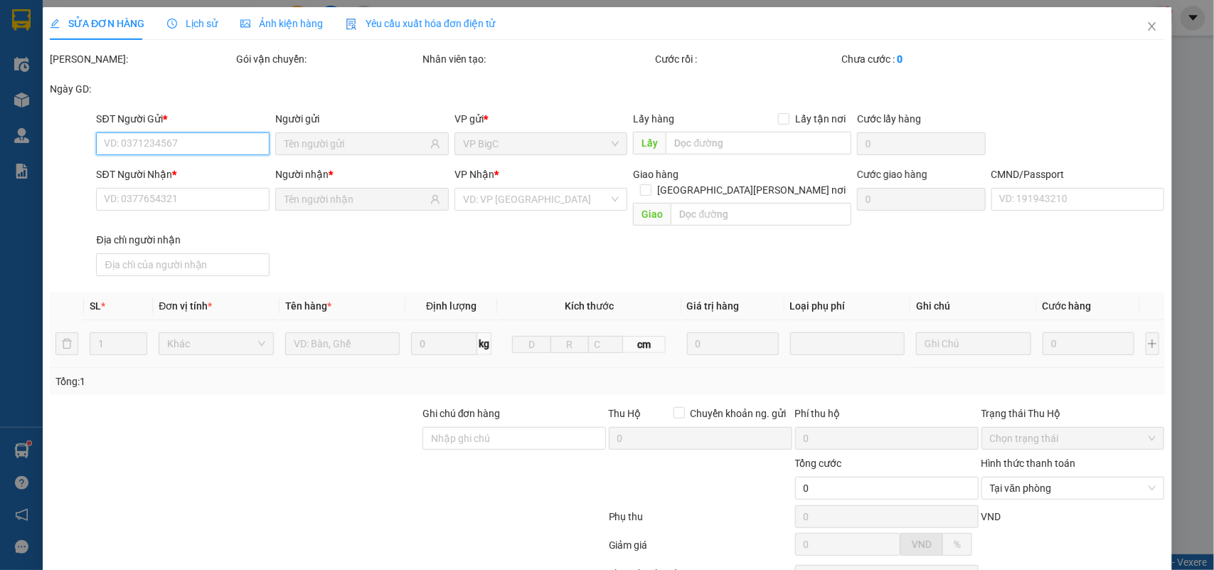
type input "25.000"
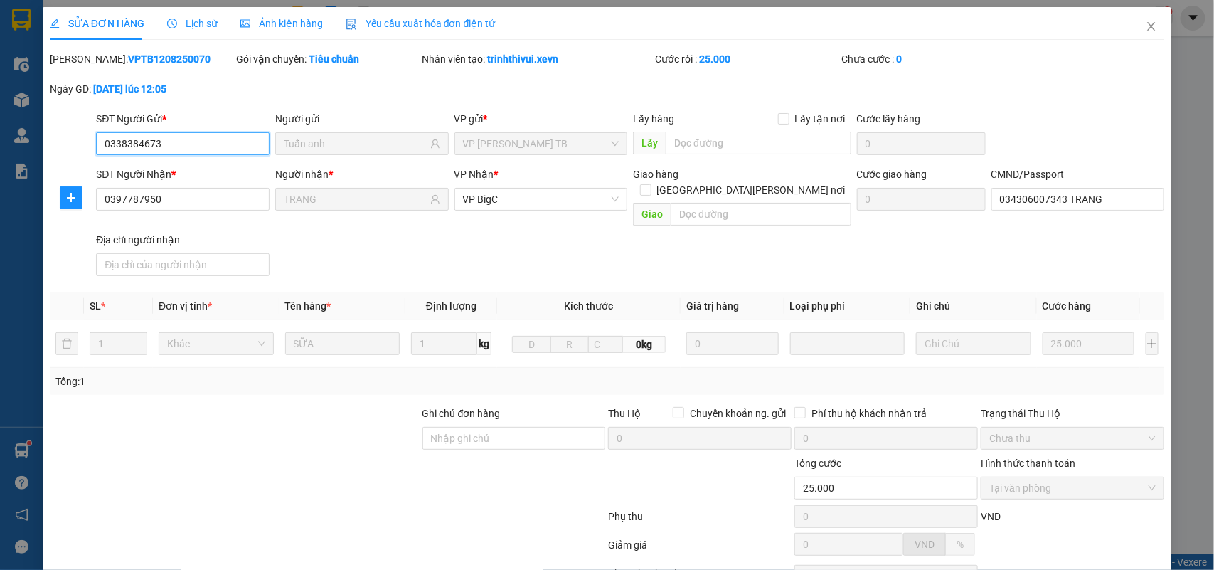
scroll to position [112, 0]
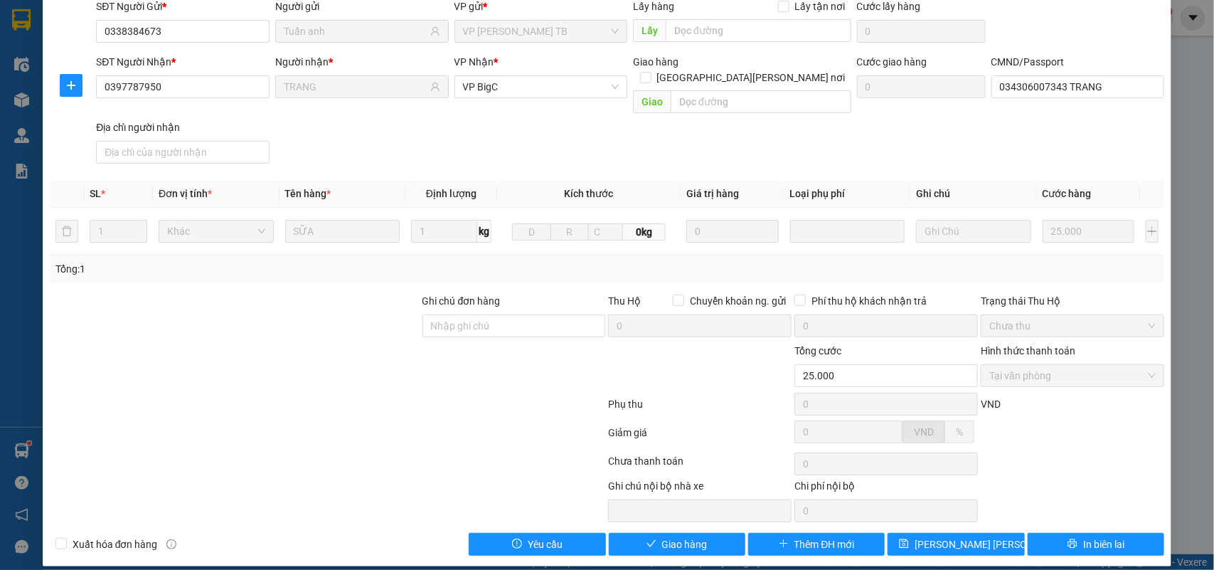
click at [666, 516] on div "Total Paid Fee 25.000 Total UnPaid Fee 0 Cash Collection Total Fee Mã ĐH: VPTB1…" at bounding box center [607, 247] width 1115 height 617
click at [664, 536] on span "Giao hàng" at bounding box center [685, 544] width 46 height 16
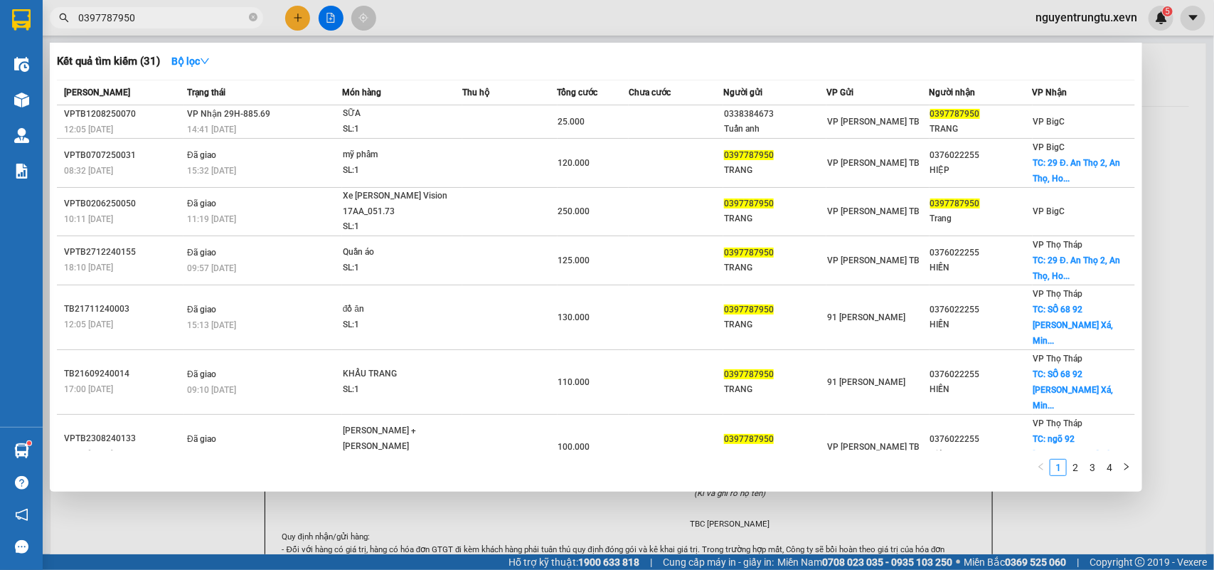
click at [148, 19] on input "0397787950" at bounding box center [162, 18] width 168 height 16
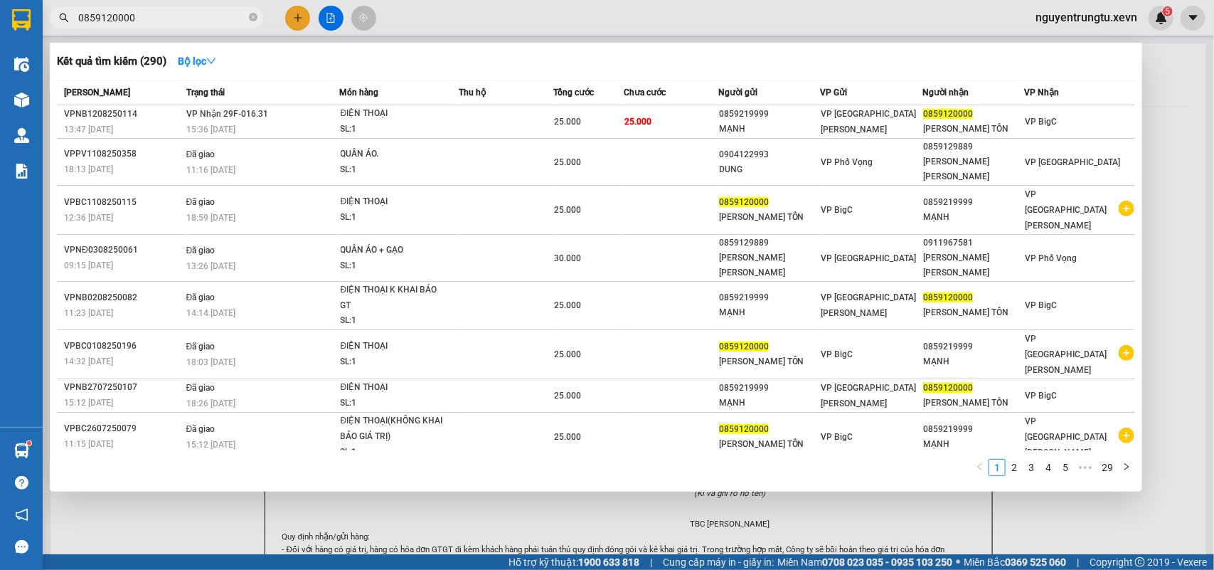
type input "0859120000"
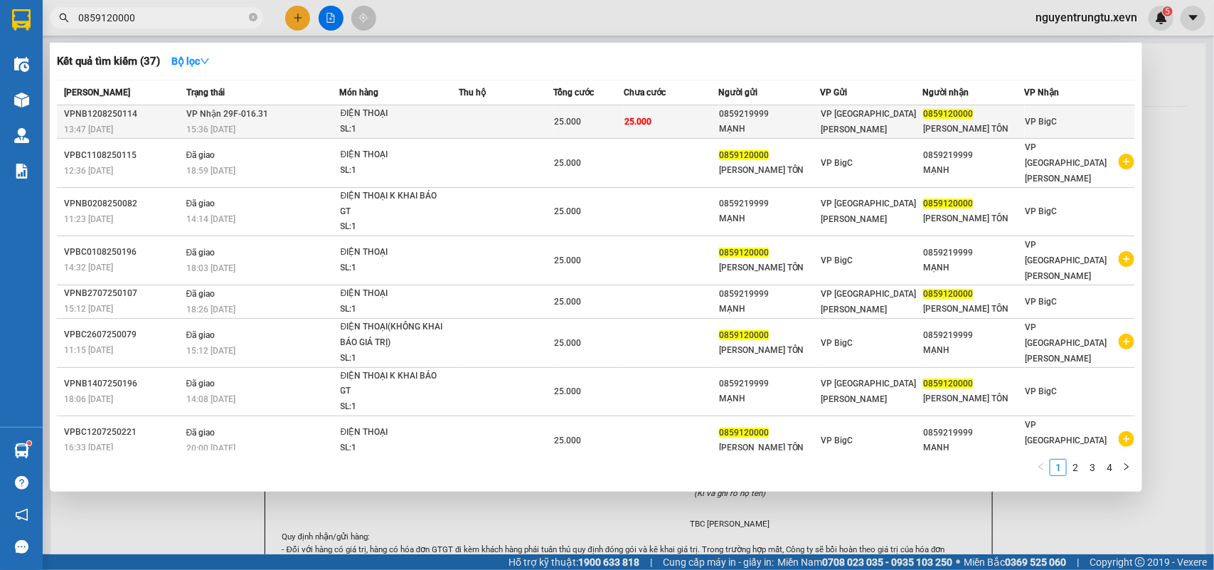
click at [470, 122] on td at bounding box center [506, 121] width 95 height 33
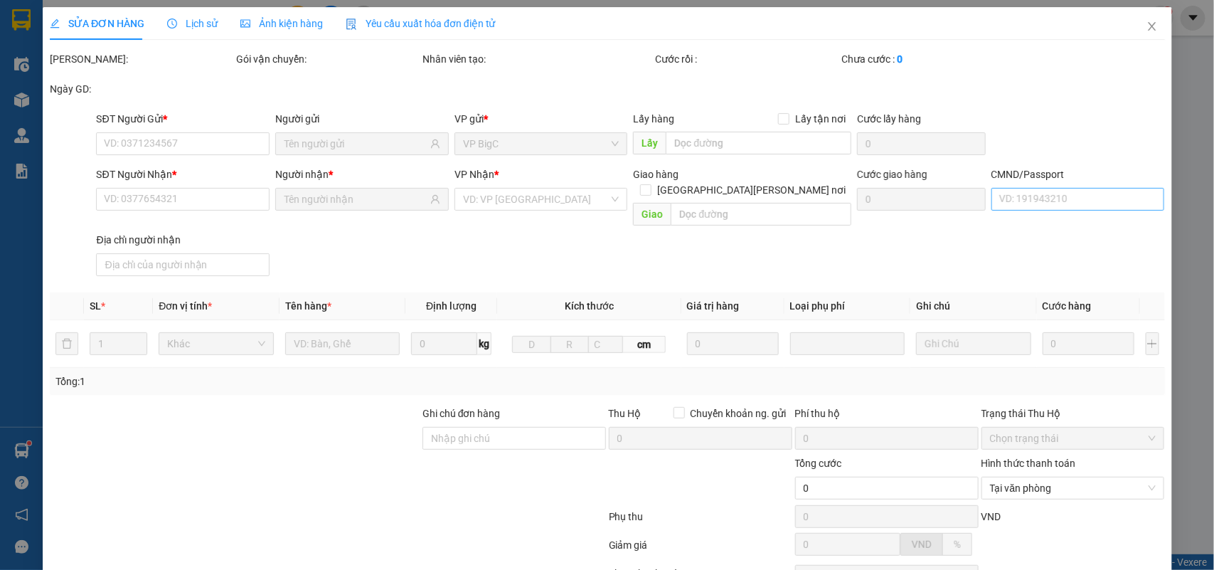
type input "0859219999"
type input "MẠNH"
type input "0859120000"
type input "THÀNH TÔN"
type input "001088027527 ĐÔNG"
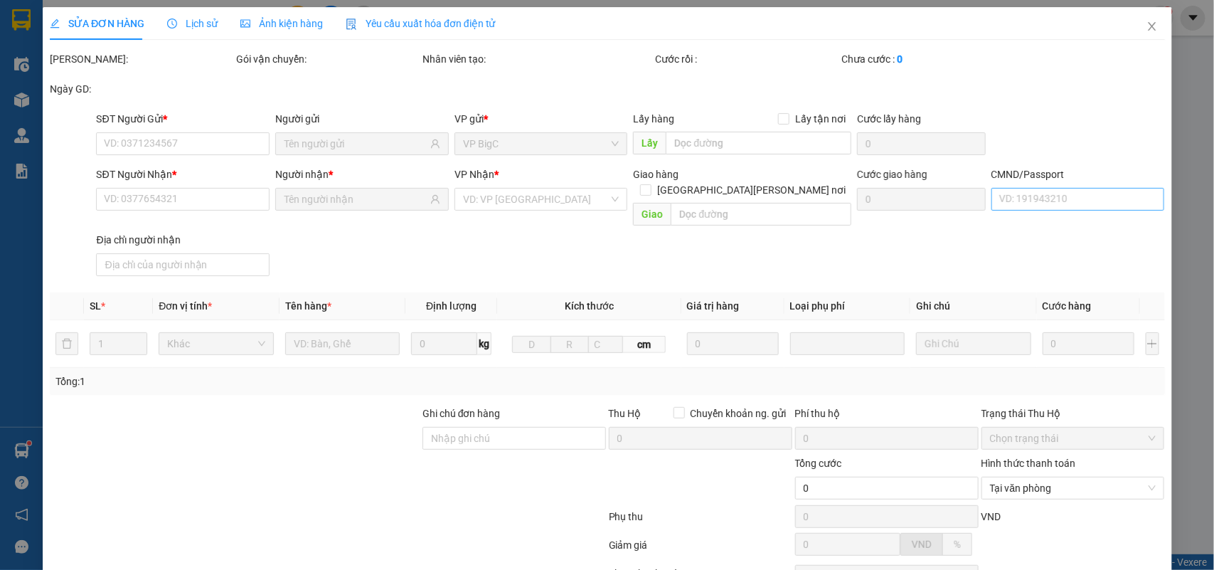
type input "25.000"
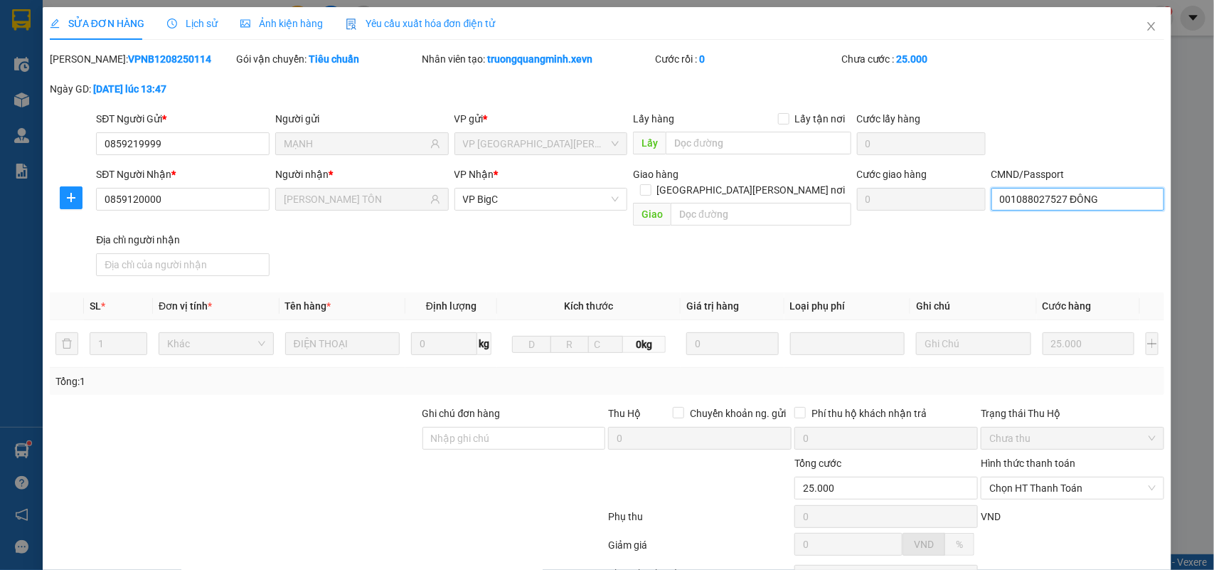
click at [1093, 189] on input "001088027527 ĐÔNG" at bounding box center [1079, 199] width 174 height 23
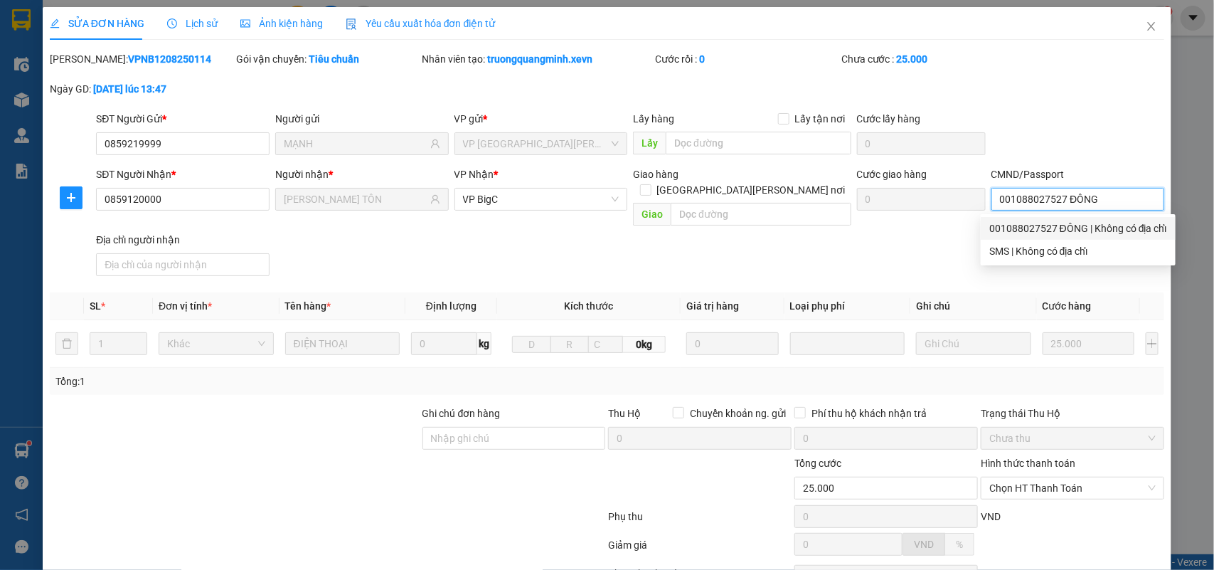
click at [1098, 193] on input "001088027527 ĐÔNG" at bounding box center [1079, 199] width 174 height 23
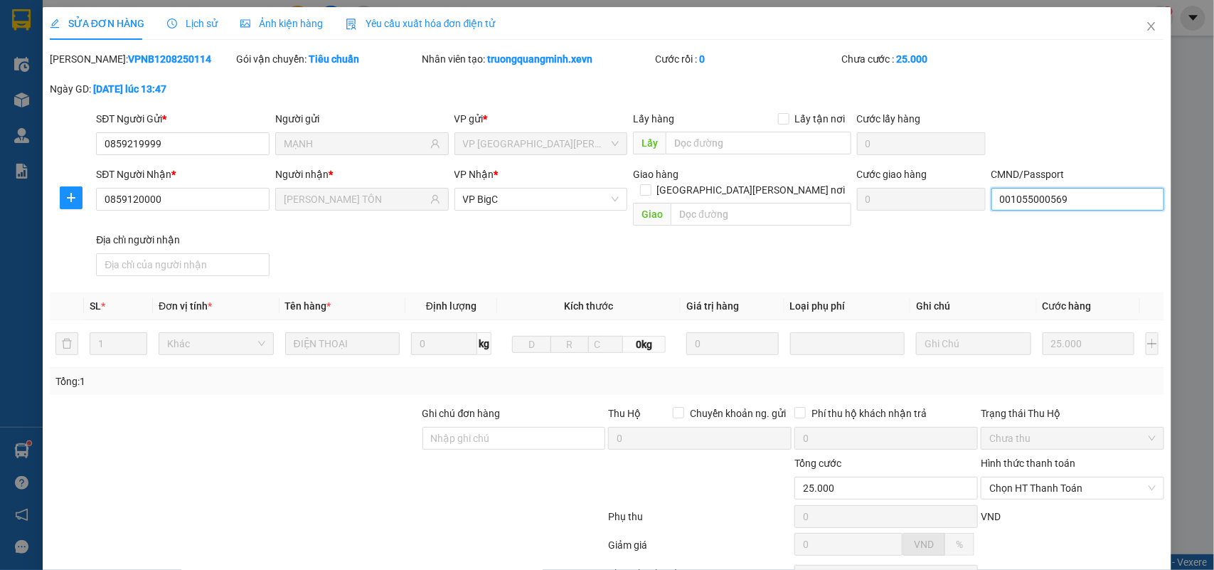
click at [1071, 208] on input "001055000569" at bounding box center [1079, 199] width 174 height 23
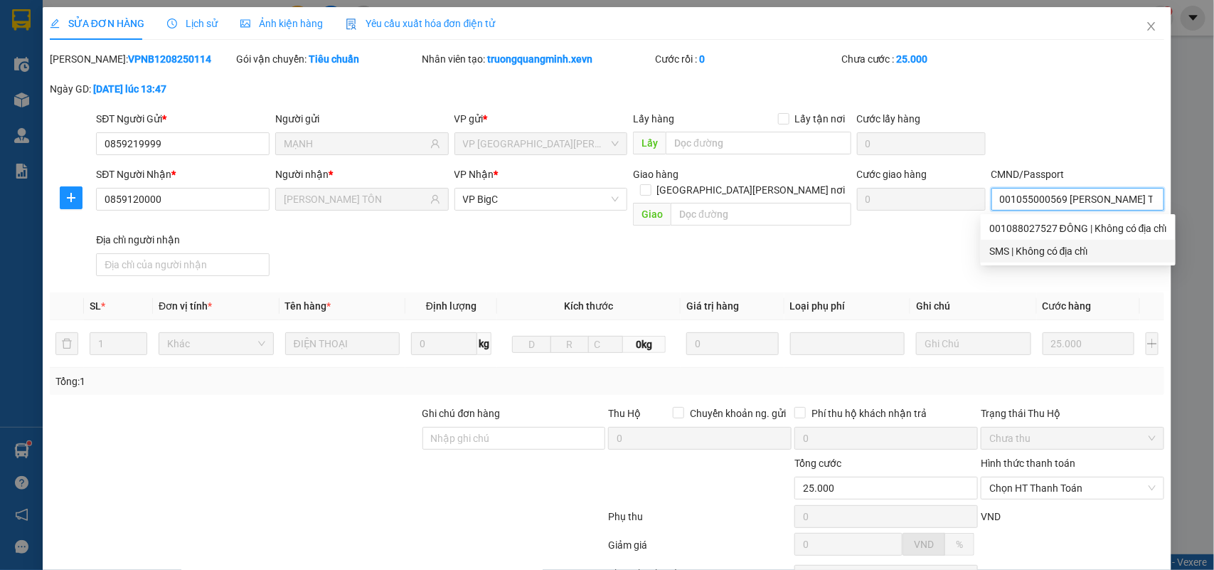
type input "001055000569 HỮU THÔNG"
click at [845, 249] on div "SĐT Người Nhận * 0859120000 Người nhận * THÀNH TÔN VP Nhận * VP BigC Giao hàng …" at bounding box center [630, 223] width 1074 height 115
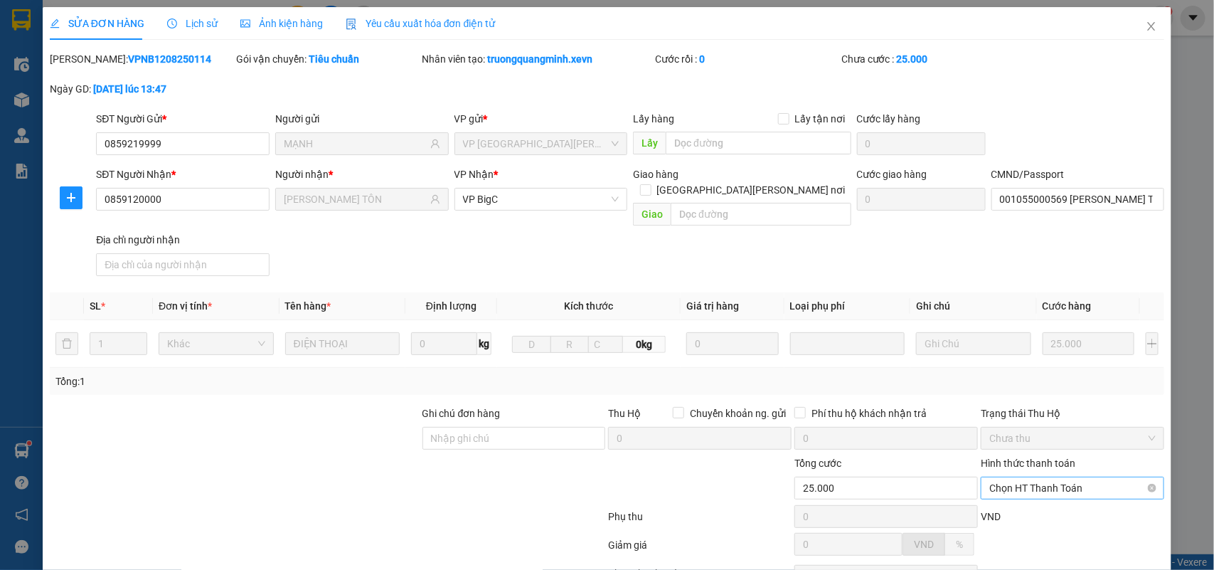
scroll to position [112, 0]
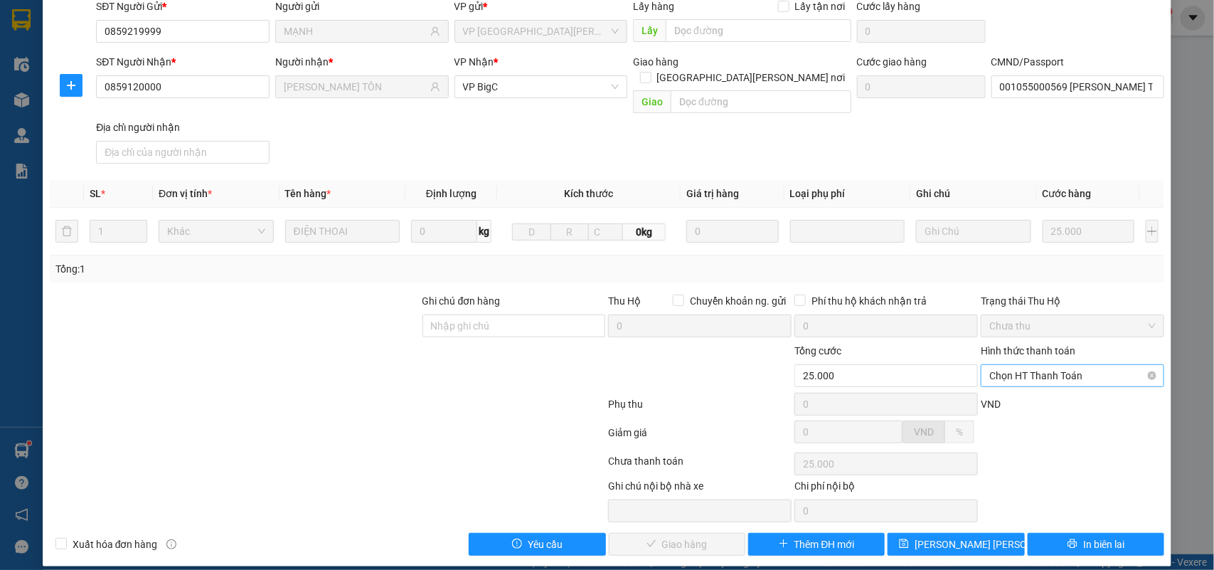
click at [1068, 365] on span "Chọn HT Thanh Toán" at bounding box center [1073, 375] width 166 height 21
click at [1044, 390] on div "Tại văn phòng" at bounding box center [1062, 390] width 164 height 16
type input "0"
click at [679, 536] on span "Giao hàng" at bounding box center [685, 544] width 46 height 16
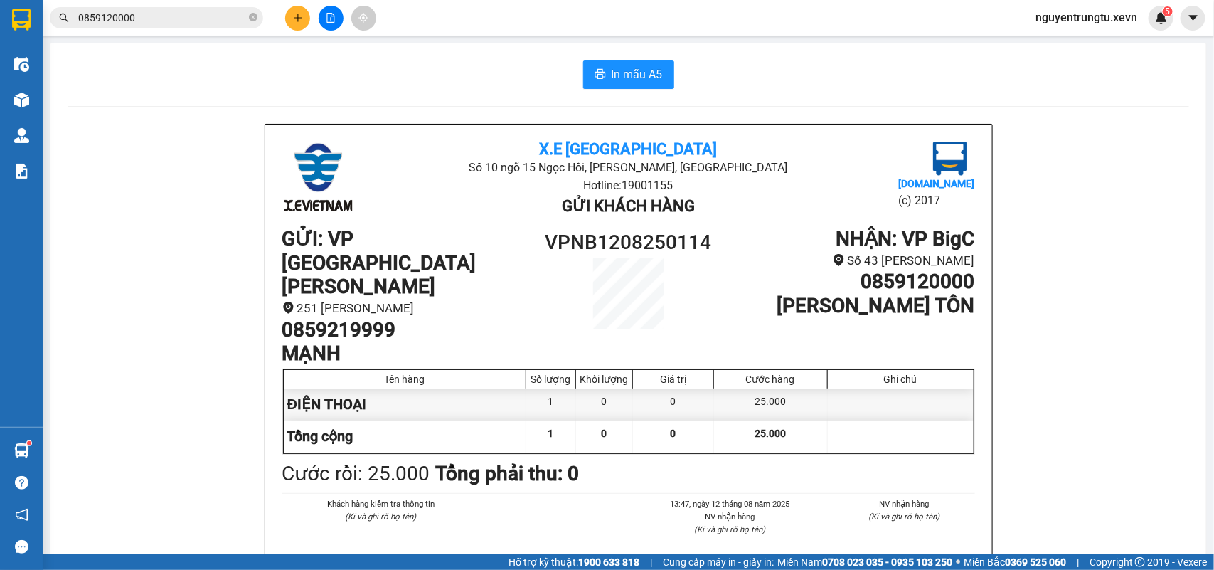
click at [293, 18] on icon "plus" at bounding box center [298, 18] width 10 height 10
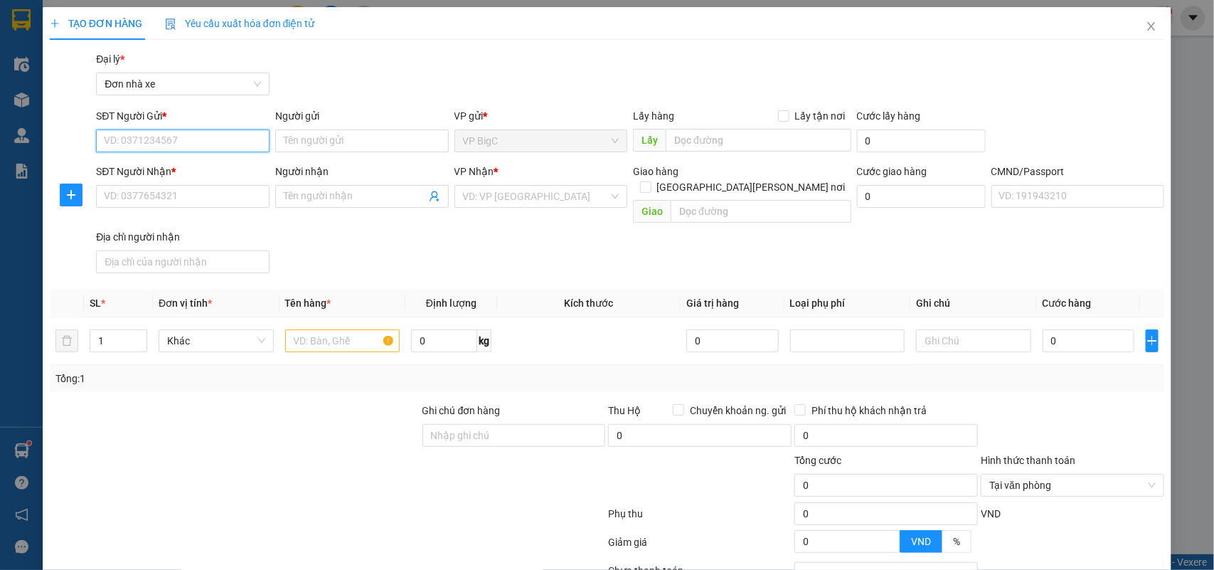
click at [149, 144] on input "SĐT Người Gửi *" at bounding box center [183, 140] width 174 height 23
type input "0979450220"
click at [149, 144] on input "0979450220" at bounding box center [183, 140] width 174 height 23
click at [219, 149] on input "0979450220" at bounding box center [183, 140] width 174 height 23
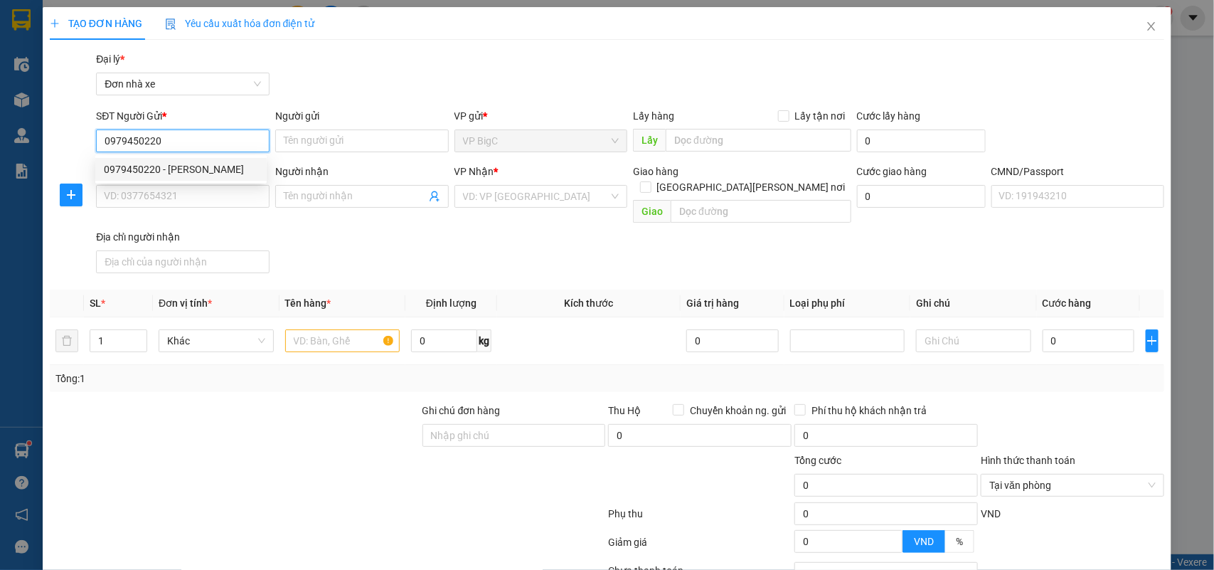
click at [219, 149] on input "0979450220" at bounding box center [183, 140] width 174 height 23
click at [203, 171] on div "0979450220 - CHUNG" at bounding box center [181, 169] width 154 height 16
type input "CHUNG"
type input "0988824768"
type input "DU"
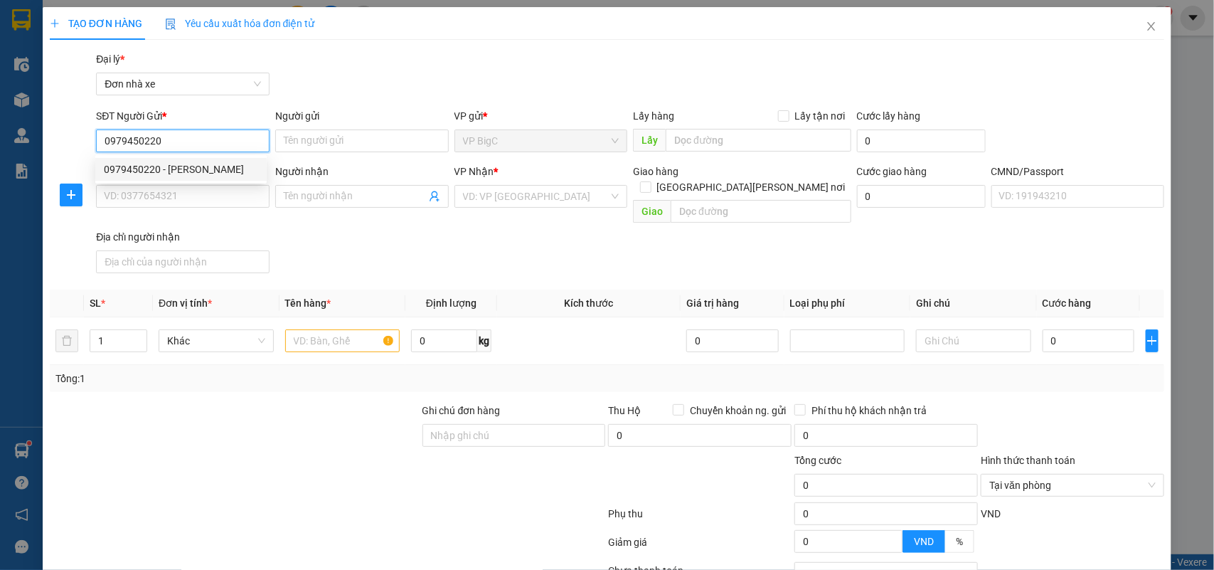
type input "036085019455 BÙI ĐỨC DU"
type input "0979450220"
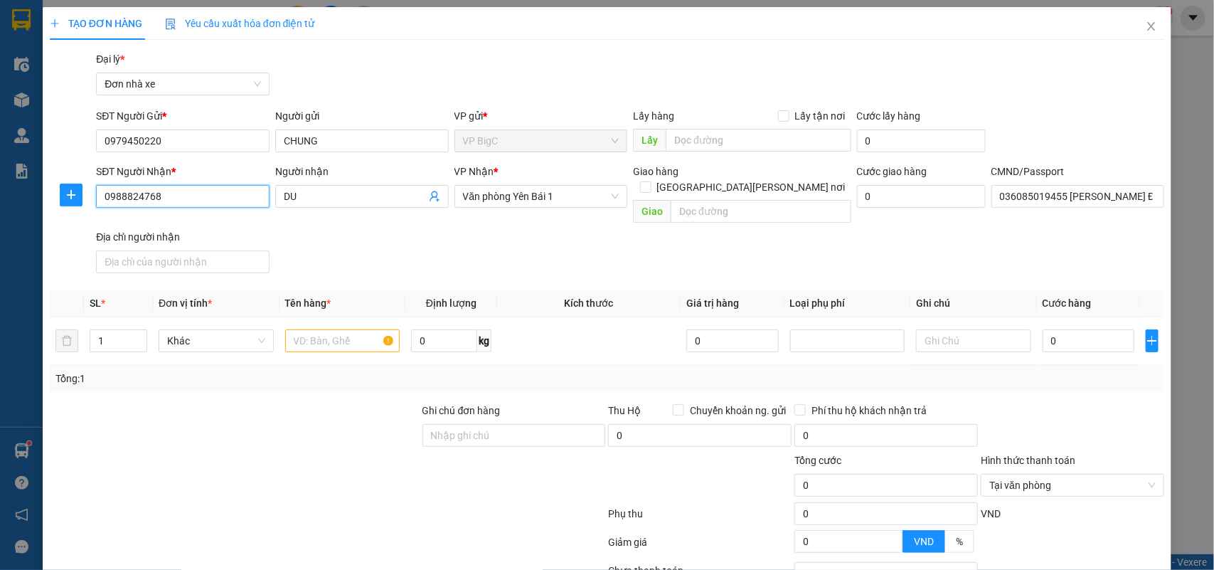
click at [208, 189] on input "0988824768" at bounding box center [183, 196] width 174 height 23
type input "0922526969"
click at [208, 189] on input "0922526969" at bounding box center [183, 196] width 174 height 23
click at [205, 221] on div "0922526969 - PHƯƠNG LINH" at bounding box center [181, 226] width 154 height 16
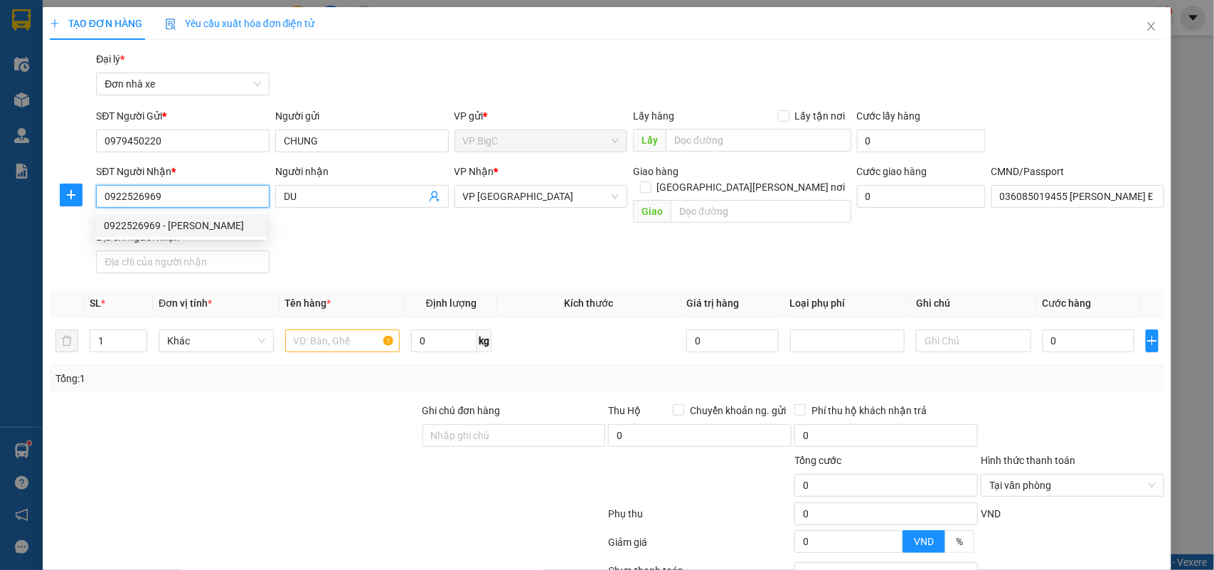
type input "[PERSON_NAME]"
type input "034091004949 CAO VIỆT BÁCH HỒNG PHONG VŨ THƯ"
type input "0922526969"
drag, startPoint x: 359, startPoint y: 233, endPoint x: 352, endPoint y: 265, distance: 32.8
click at [360, 235] on div "SĐT Người Nhận * 0922526969 Người nhận PHƯƠNG LINH VP Nhận * VP Nam Định Giao h…" at bounding box center [630, 221] width 1074 height 115
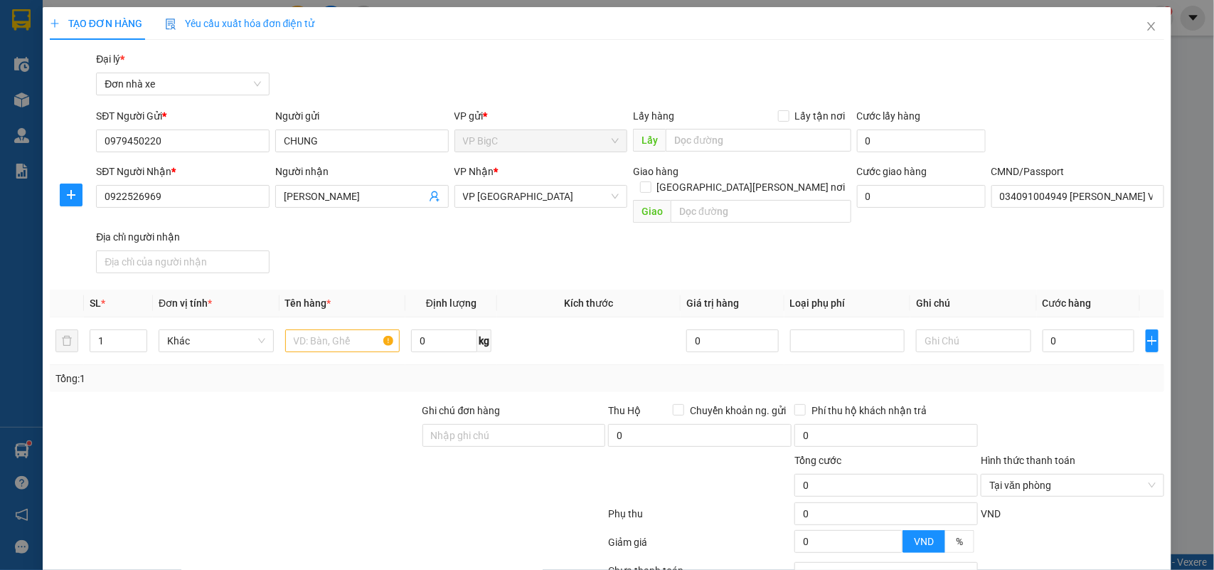
click at [335, 297] on th "Tên hàng *" at bounding box center [343, 304] width 127 height 28
click at [332, 317] on td at bounding box center [343, 341] width 127 height 48
click at [332, 329] on input "text" at bounding box center [342, 340] width 115 height 23
type input "NT OTO"
click at [435, 332] on input "0" at bounding box center [444, 340] width 66 height 23
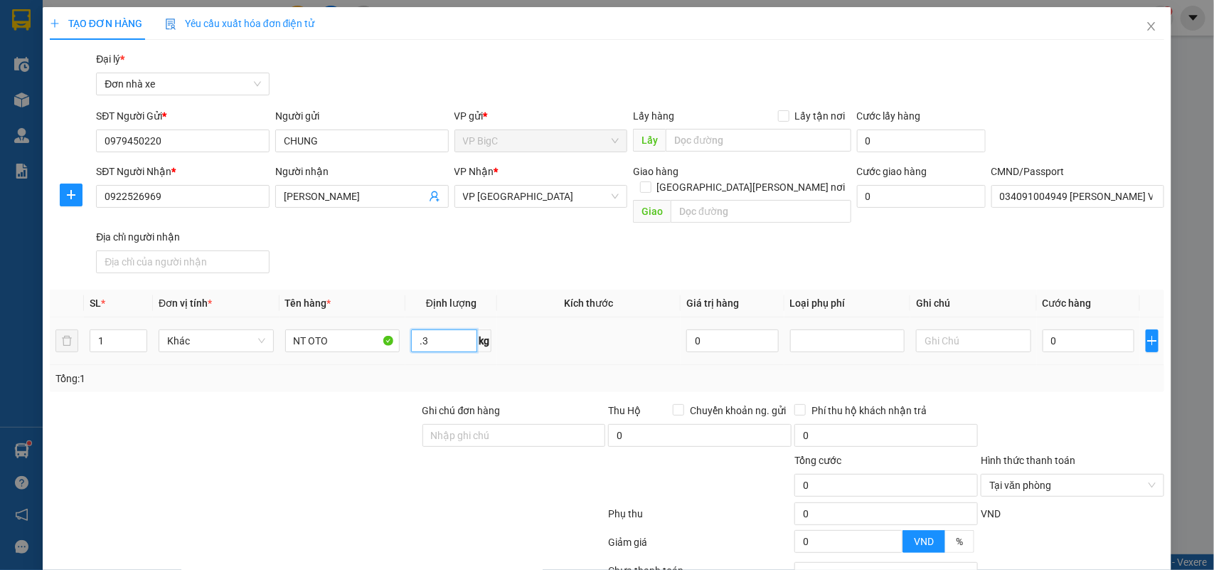
type input "."
type input "0.3"
click at [1066, 329] on input "0" at bounding box center [1089, 340] width 92 height 23
type input "25"
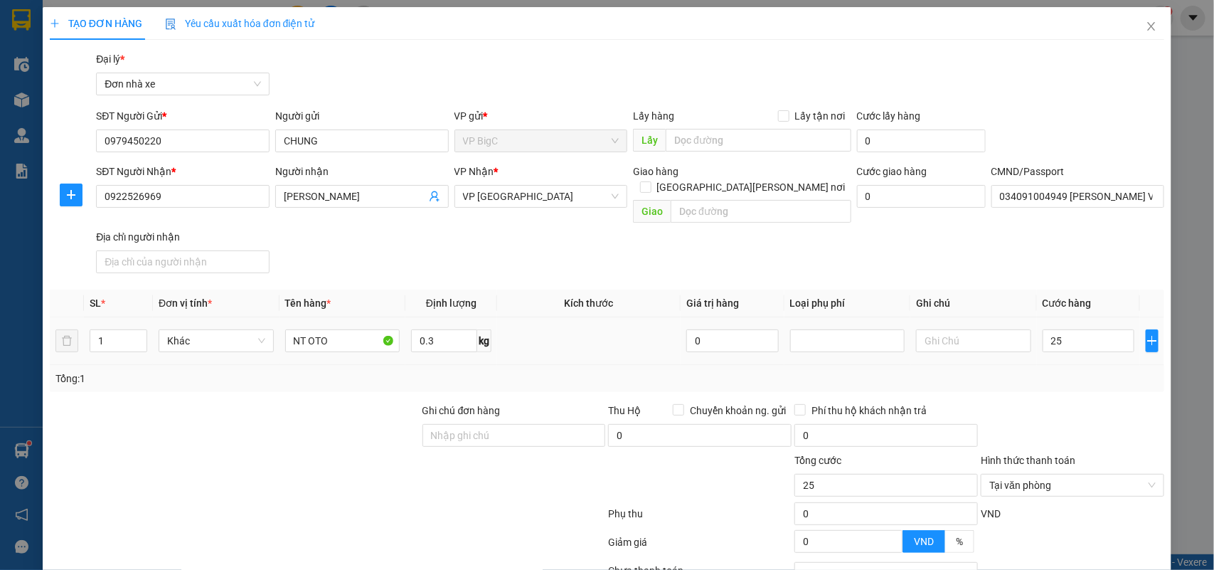
type input "25.000"
click at [1061, 346] on td "25.000" at bounding box center [1088, 341] width 103 height 48
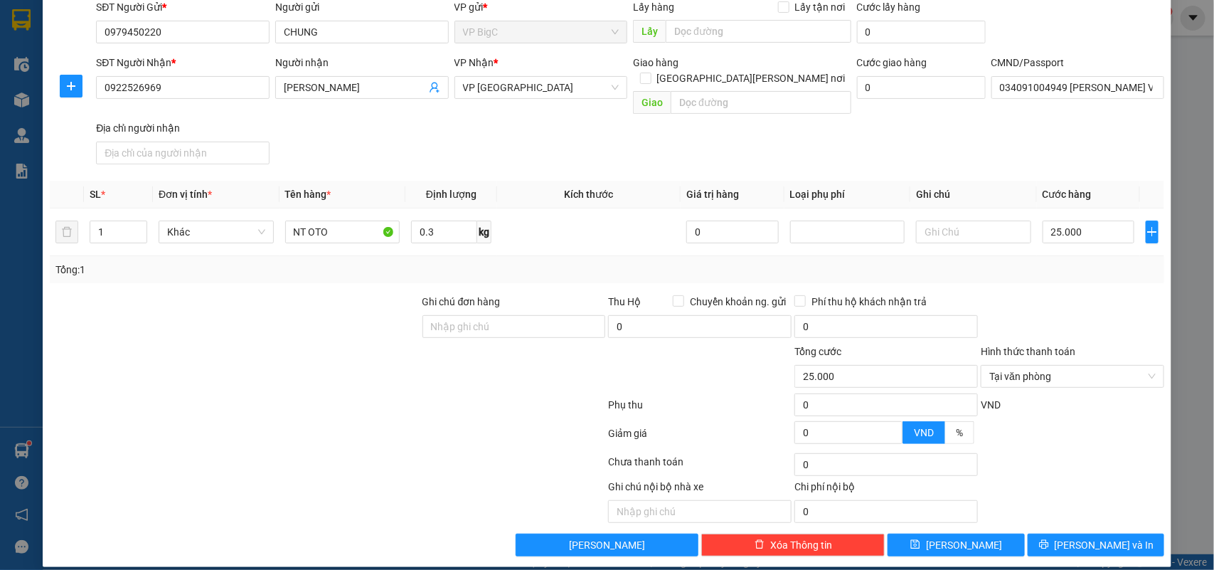
type input "25.000"
click at [1118, 534] on button "Lưu và In" at bounding box center [1096, 545] width 137 height 23
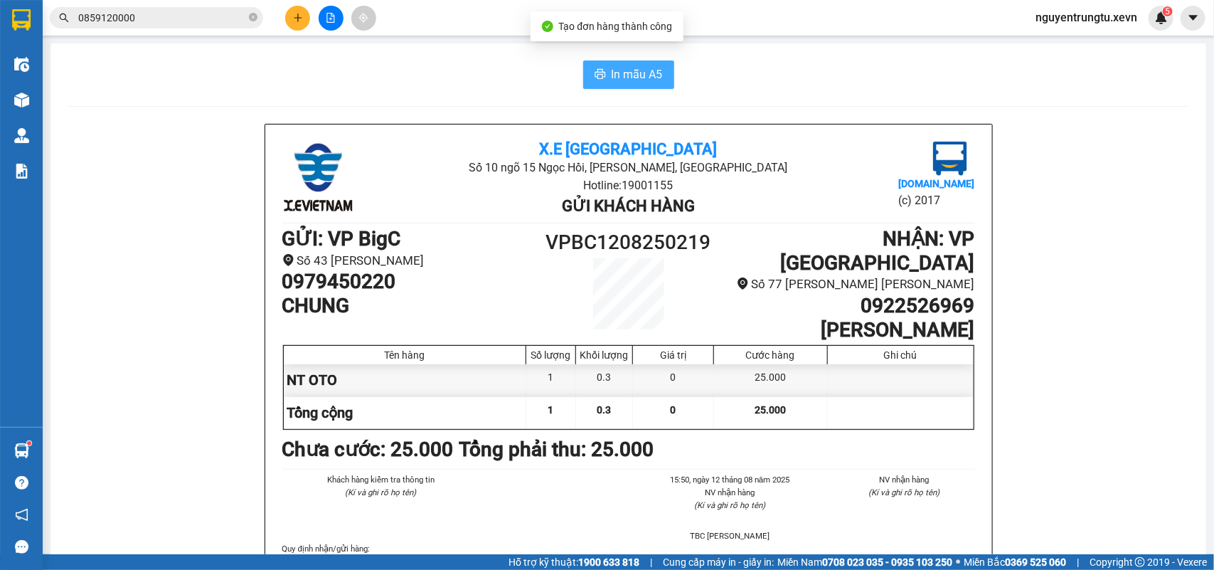
drag, startPoint x: 609, startPoint y: 93, endPoint x: 609, endPoint y: 78, distance: 14.9
click at [612, 78] on span "In mẫu A5" at bounding box center [637, 74] width 51 height 18
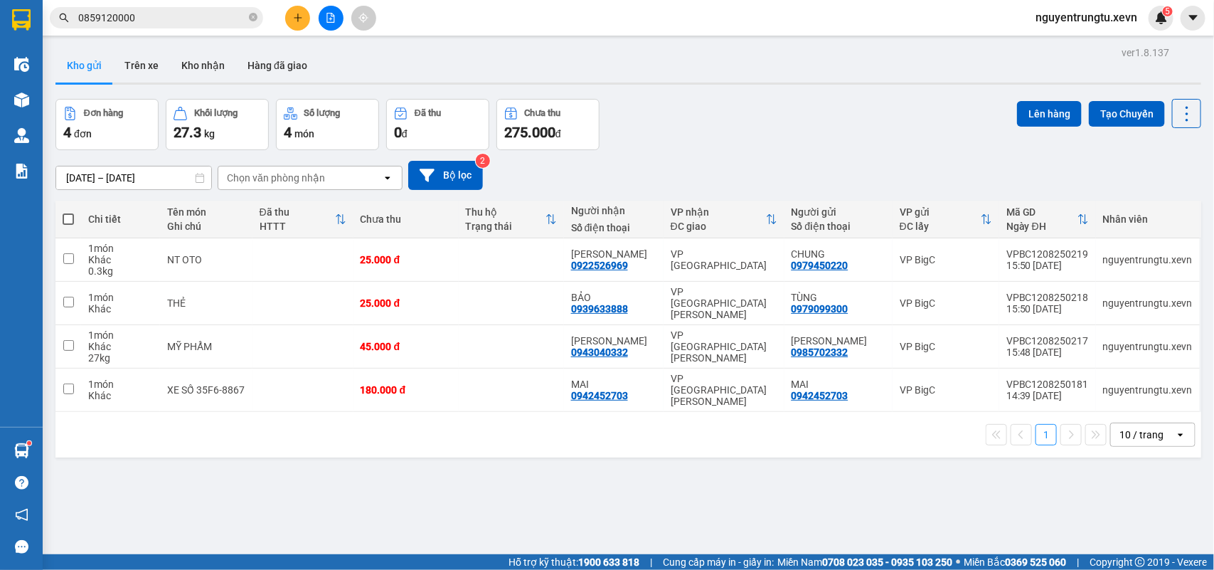
click at [297, 182] on div "Chọn văn phòng nhận" at bounding box center [276, 178] width 98 height 14
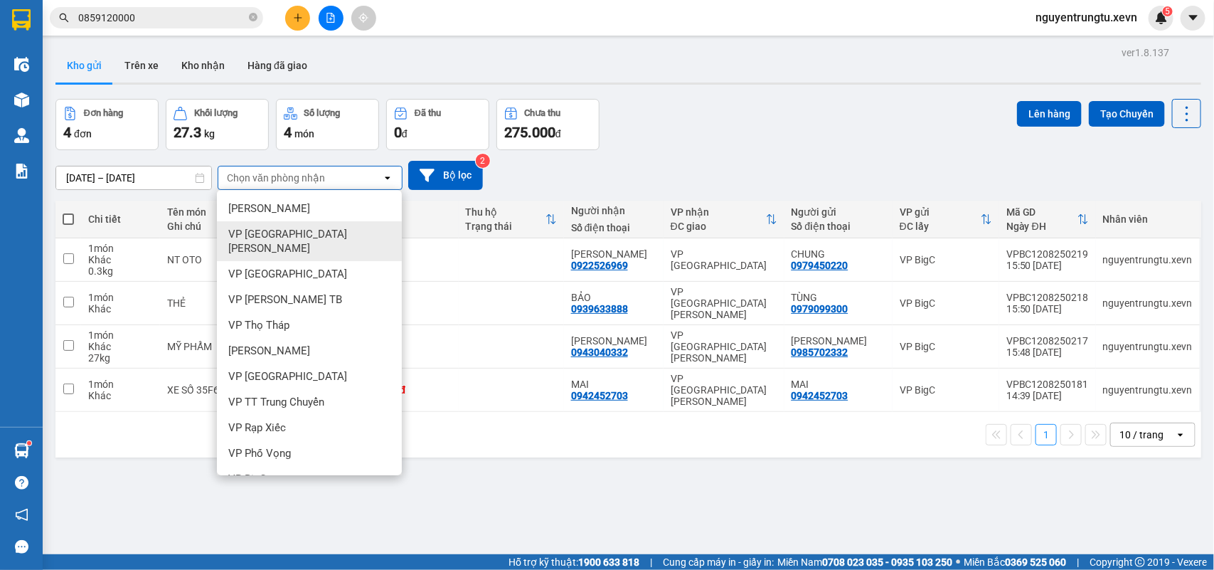
click at [302, 237] on div "VP [GEOGRAPHIC_DATA]" at bounding box center [309, 241] width 185 height 40
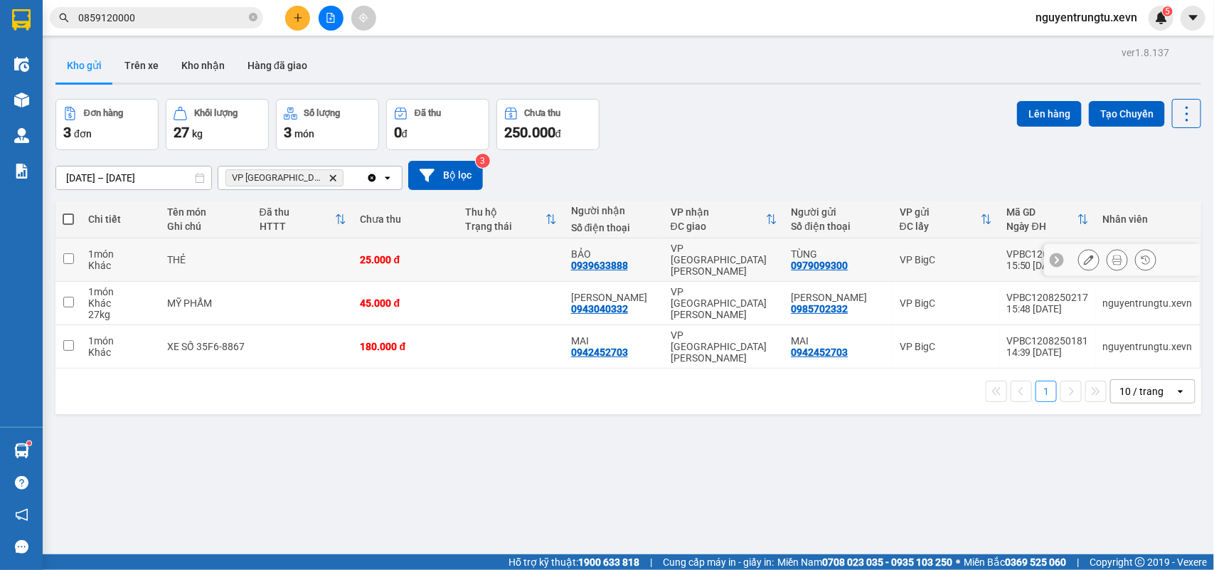
click at [354, 264] on td at bounding box center [303, 259] width 101 height 43
checkbox input "true"
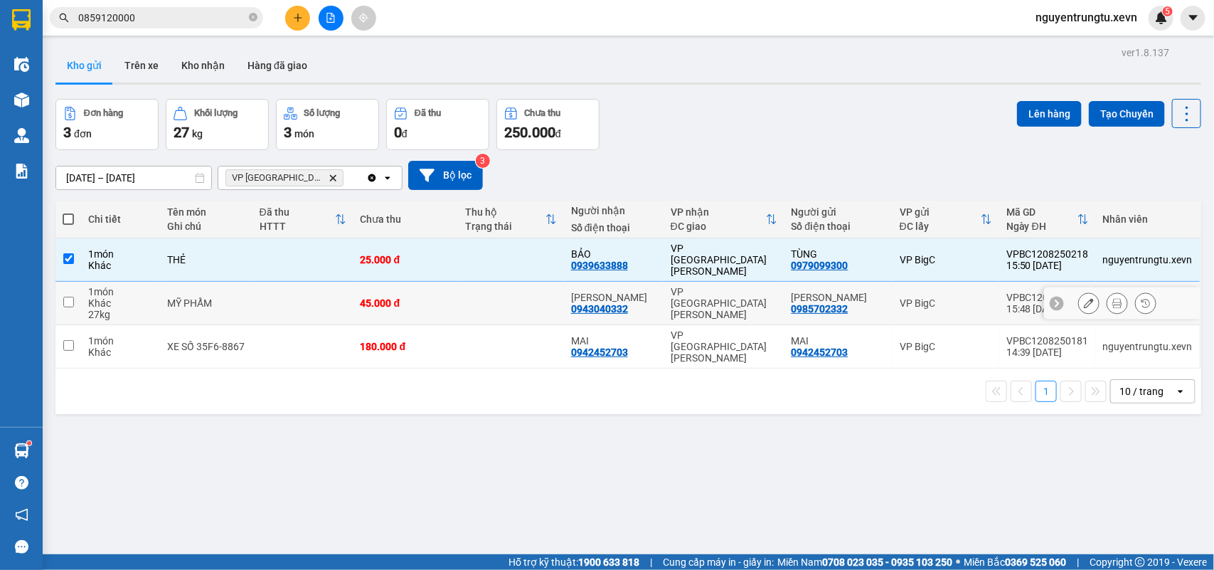
click at [332, 294] on td at bounding box center [303, 303] width 101 height 43
checkbox input "true"
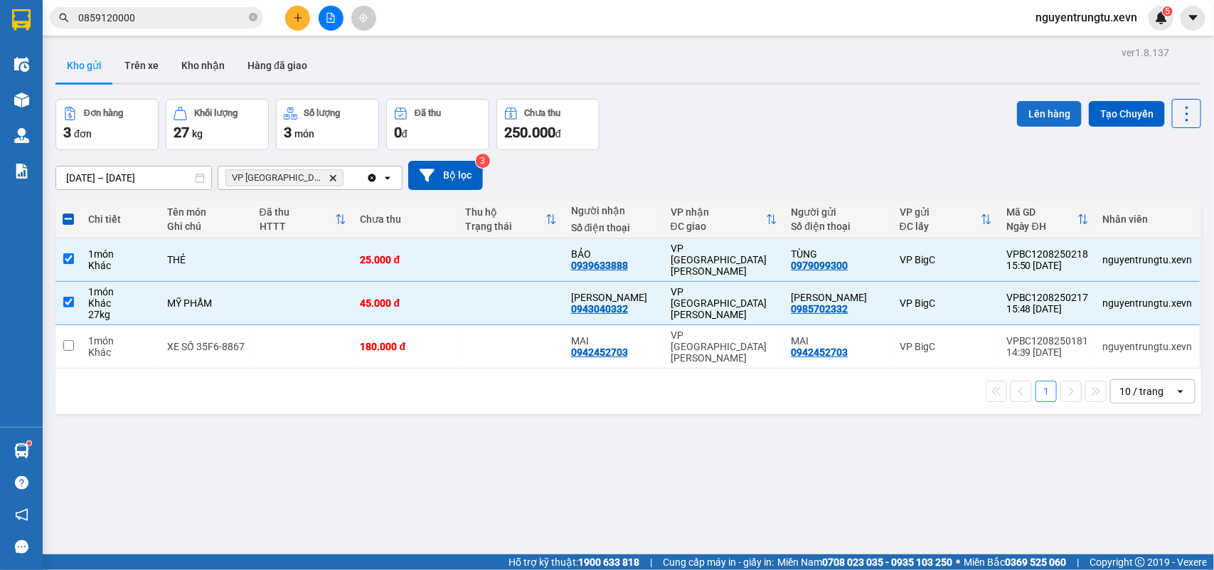
click at [1026, 118] on button "Lên hàng" at bounding box center [1049, 114] width 65 height 26
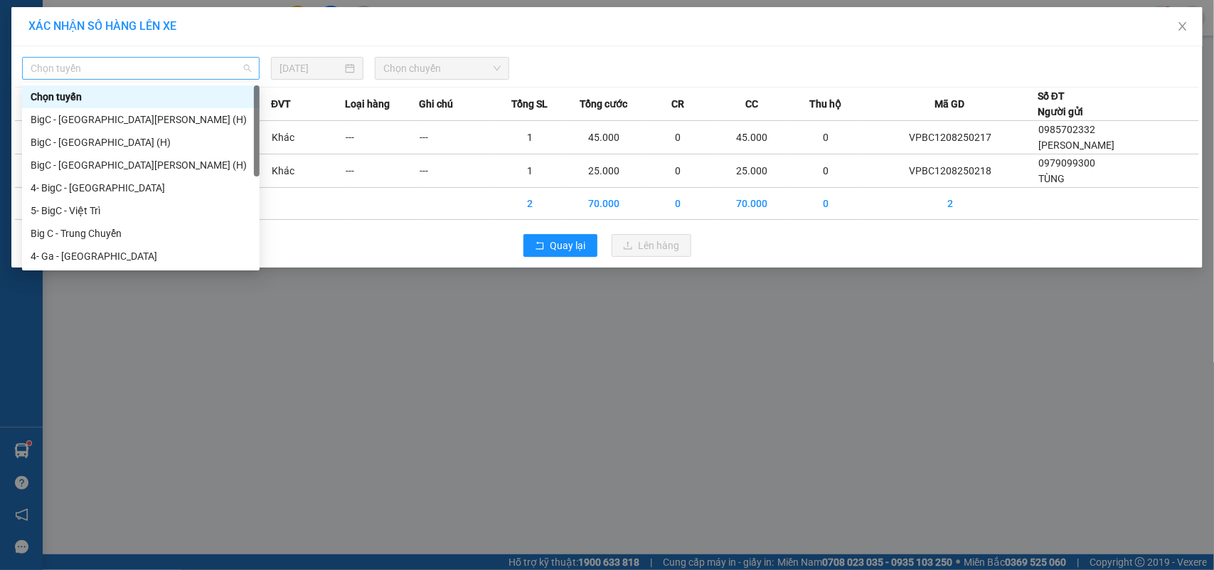
click at [197, 64] on span "Chọn tuyến" at bounding box center [141, 68] width 221 height 21
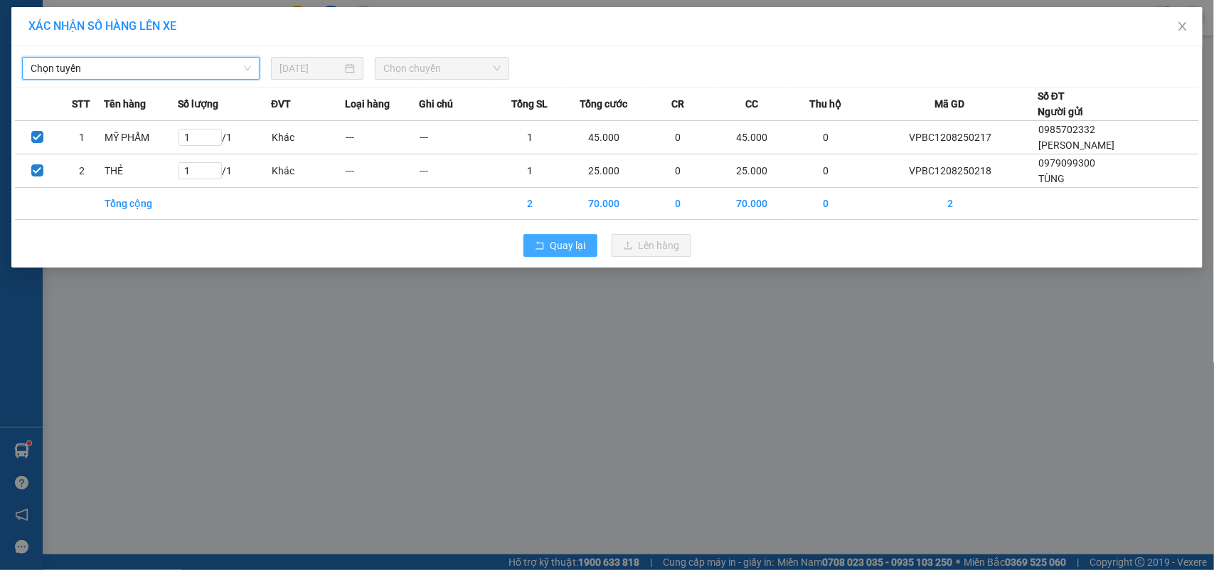
click at [556, 244] on span "Quay lại" at bounding box center [569, 246] width 36 height 16
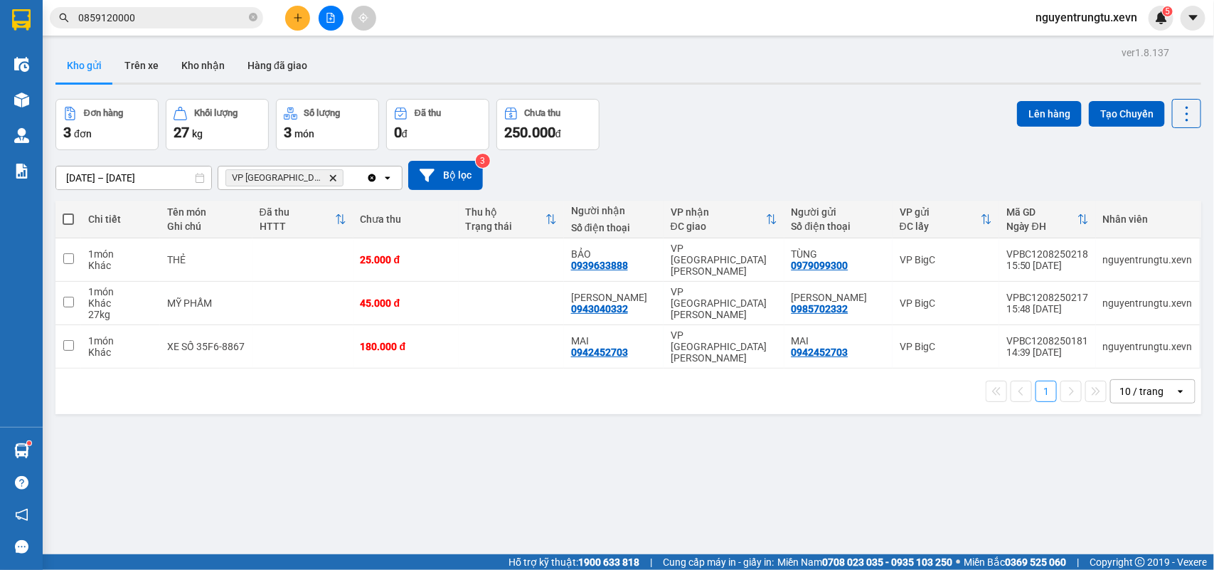
click at [329, 175] on icon "Delete" at bounding box center [333, 178] width 9 height 9
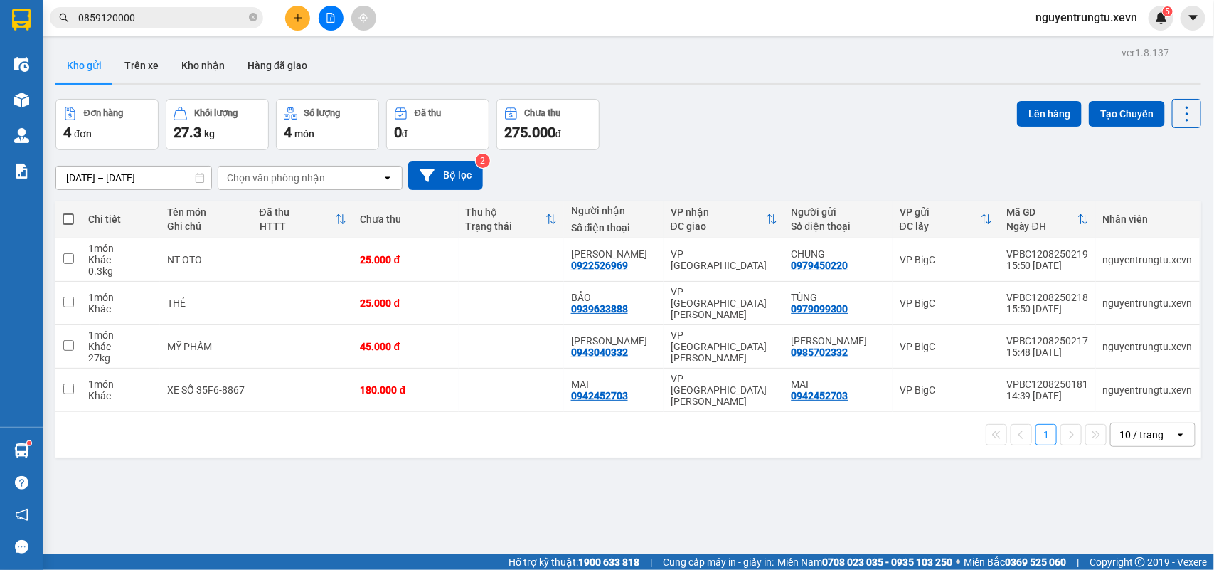
click at [279, 178] on div "Chọn văn phòng nhận" at bounding box center [276, 178] width 98 height 14
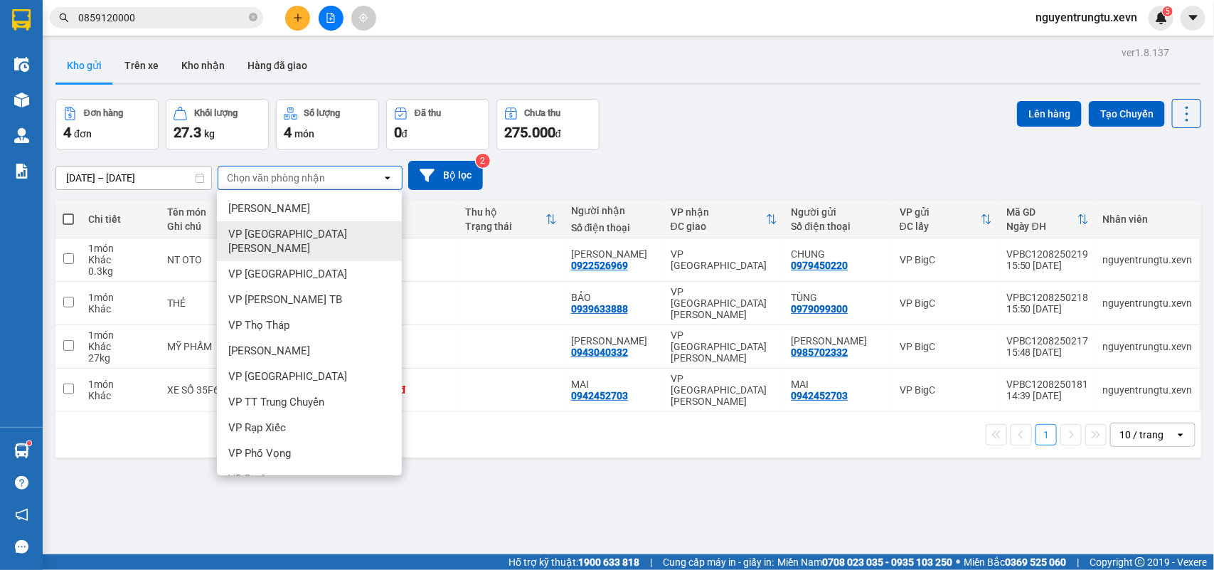
click at [294, 235] on div "VP [GEOGRAPHIC_DATA]" at bounding box center [309, 241] width 185 height 40
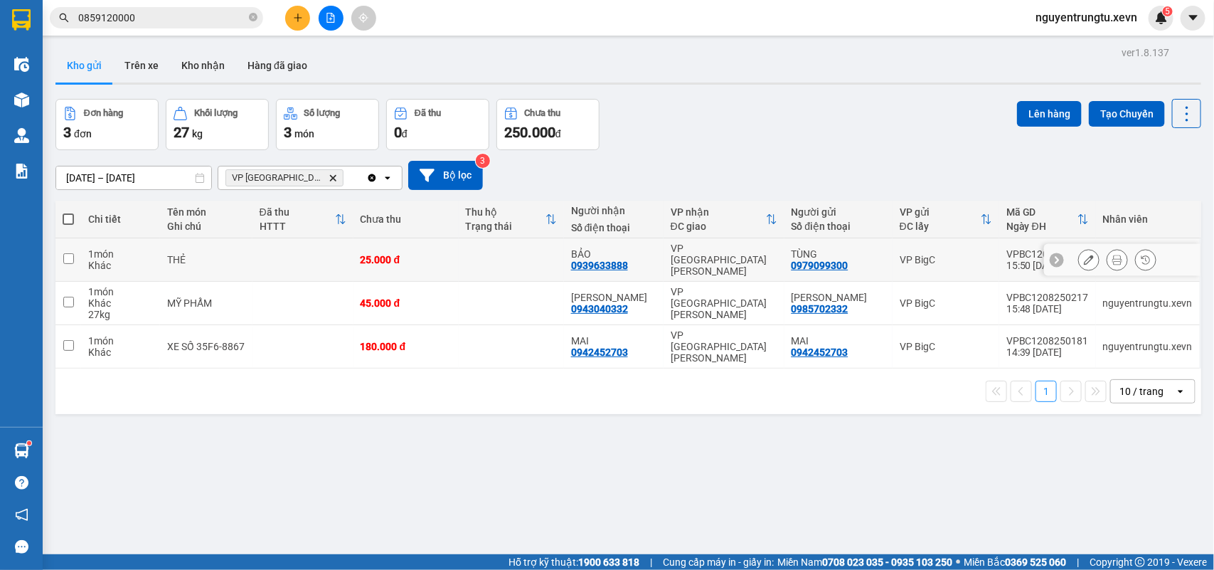
drag, startPoint x: 297, startPoint y: 247, endPoint x: 304, endPoint y: 285, distance: 38.4
click at [299, 246] on td at bounding box center [303, 259] width 101 height 43
checkbox input "true"
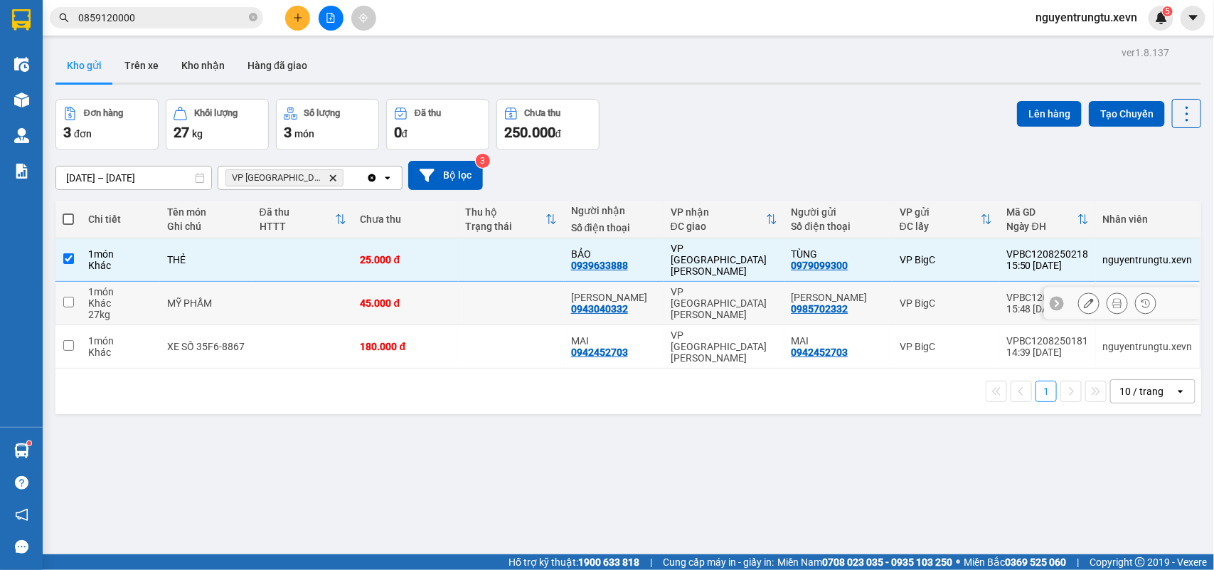
drag, startPoint x: 304, startPoint y: 285, endPoint x: 363, endPoint y: 286, distance: 58.3
click at [304, 286] on td at bounding box center [303, 303] width 101 height 43
checkbox input "true"
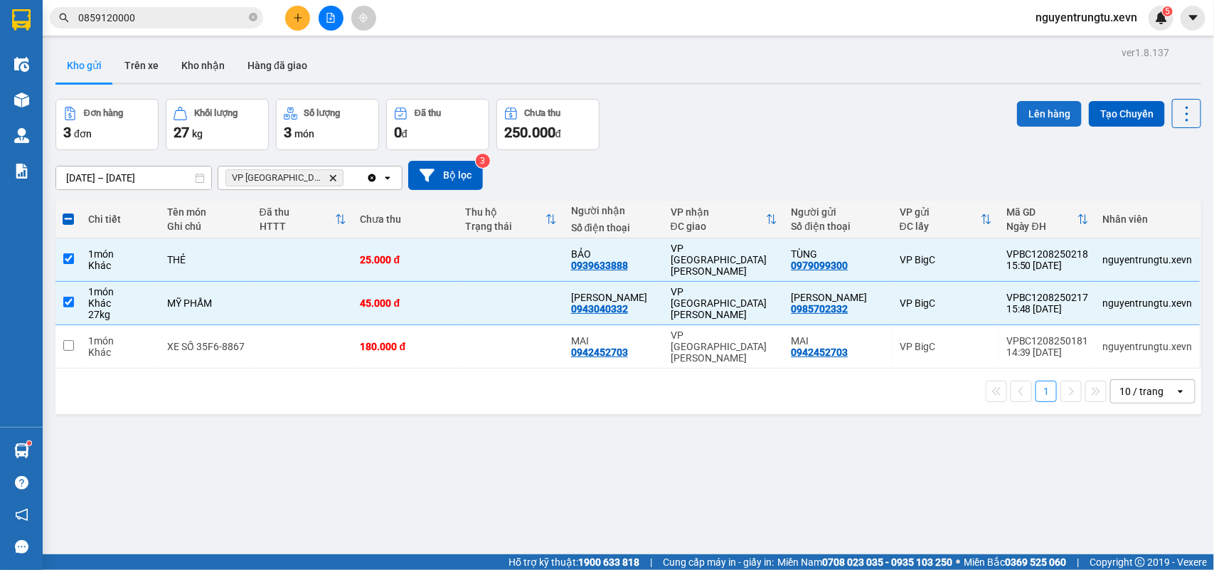
click at [1036, 125] on button "Lên hàng" at bounding box center [1049, 114] width 65 height 26
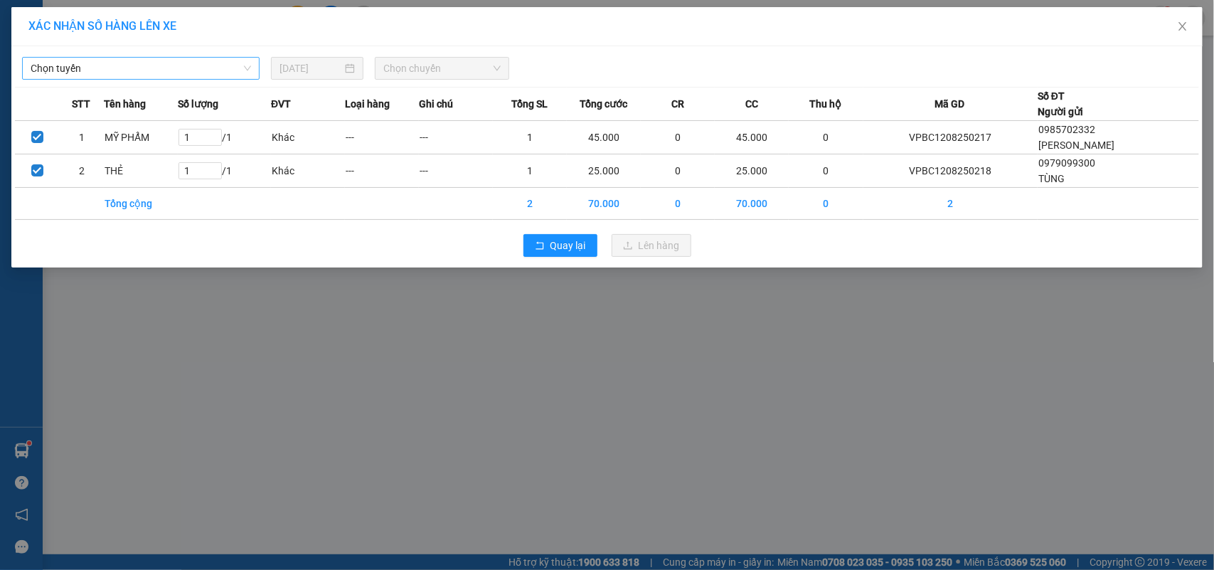
click at [196, 75] on span "Chọn tuyến" at bounding box center [141, 68] width 221 height 21
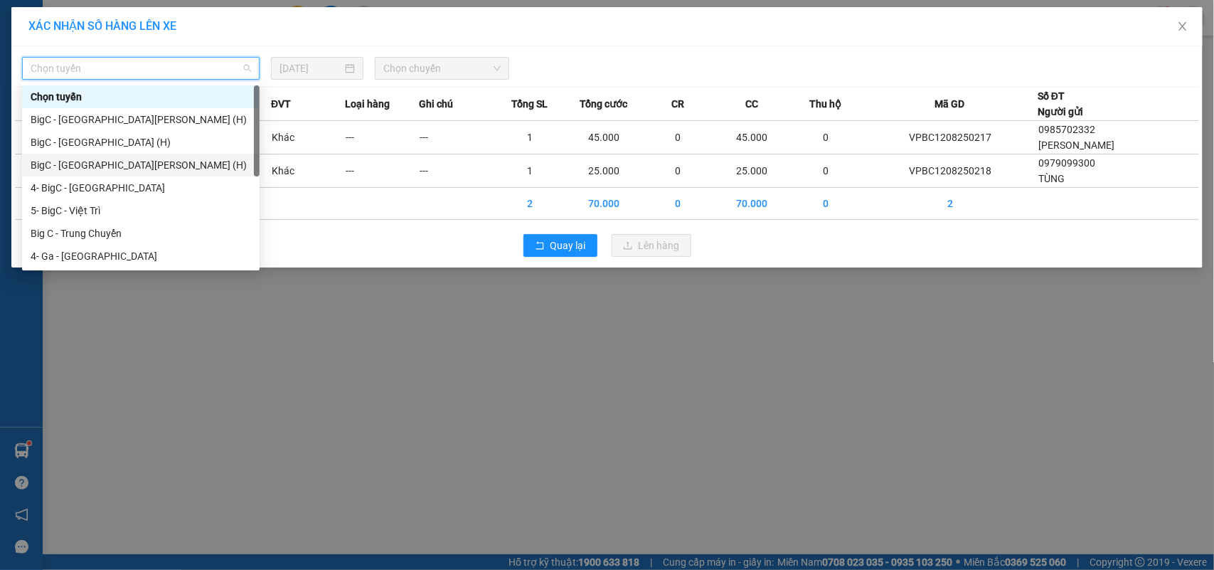
click at [139, 161] on div "BigC - Ninh Bình (H)" at bounding box center [141, 165] width 221 height 16
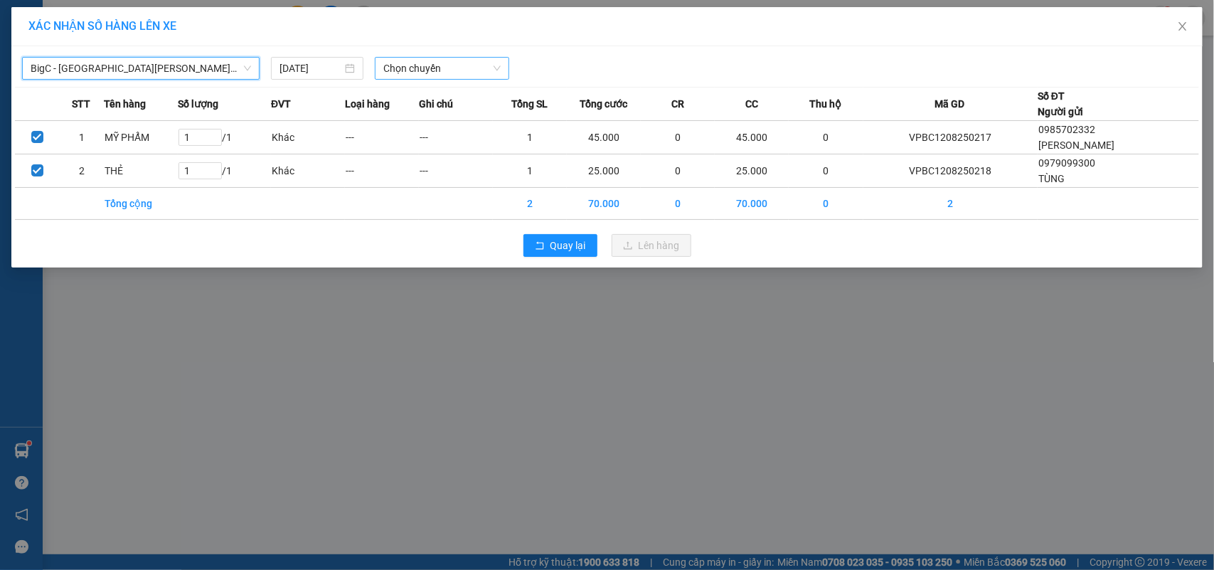
click at [423, 58] on span "Chọn chuyến" at bounding box center [441, 68] width 117 height 21
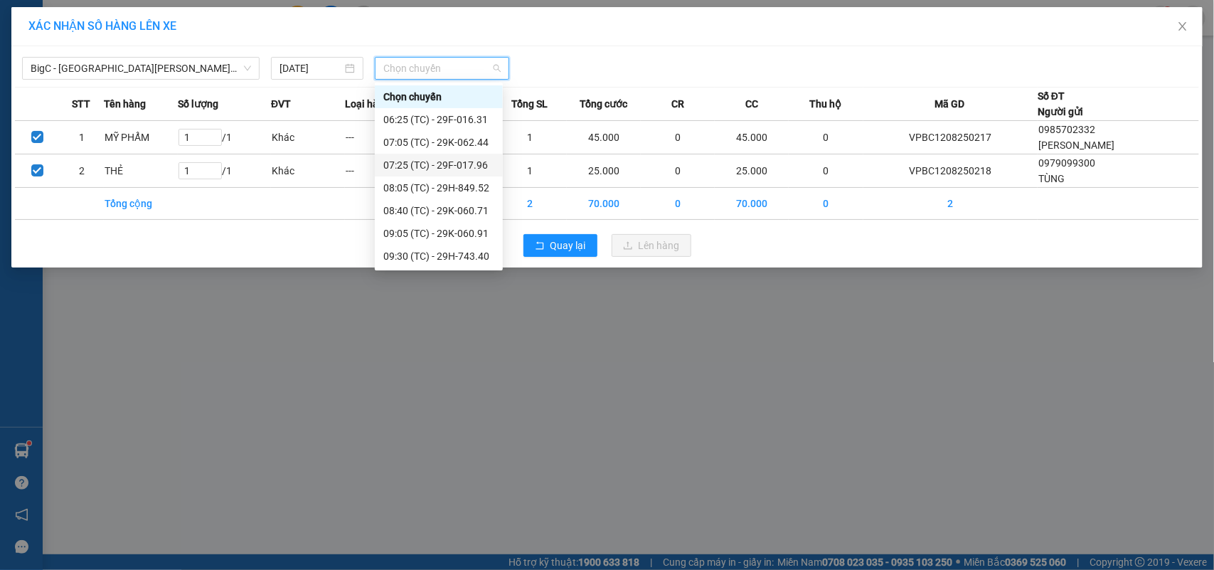
scroll to position [341, 0]
click at [456, 233] on div "16:05 (TC) - 29K-078.46" at bounding box center [438, 234] width 111 height 16
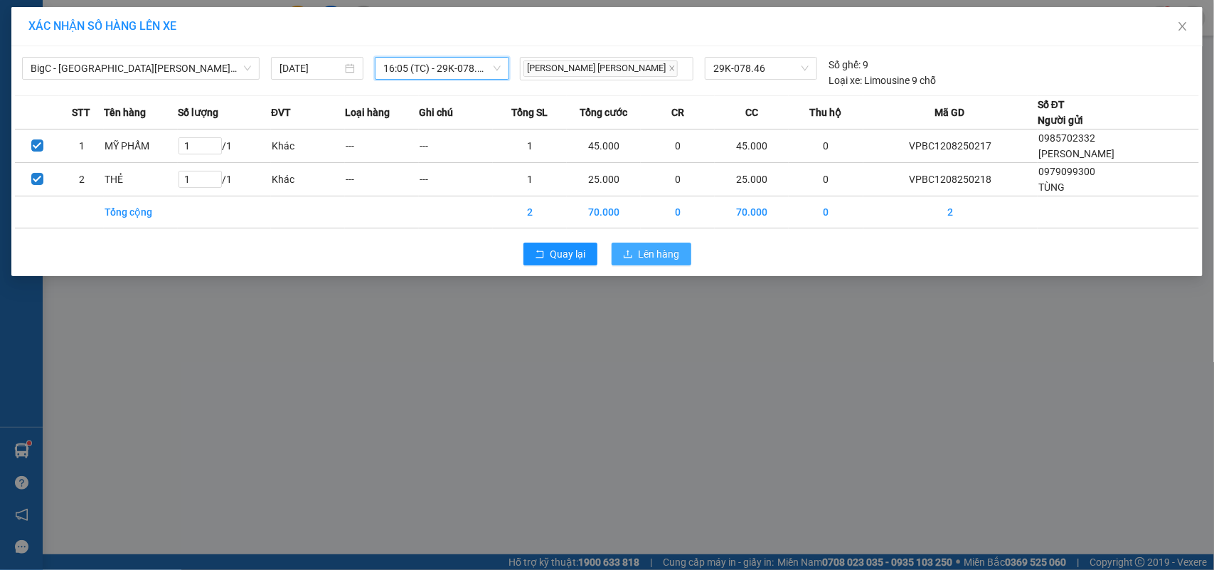
click at [634, 243] on button "Lên hàng" at bounding box center [652, 254] width 80 height 23
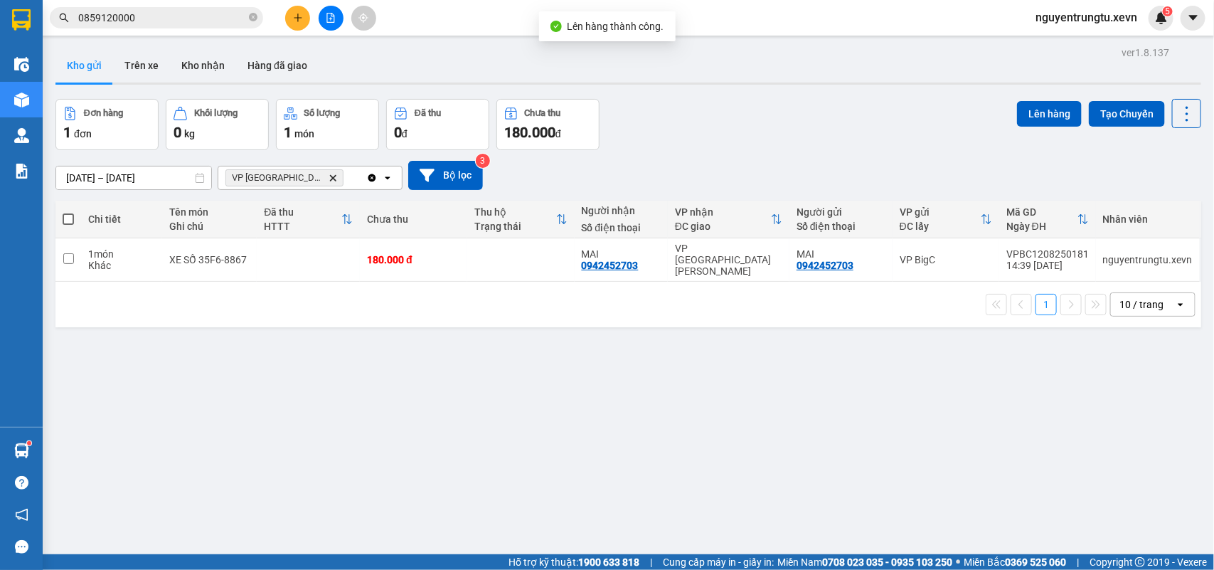
click at [330, 178] on icon "VP Ninh Bình, close by backspace" at bounding box center [333, 177] width 6 height 6
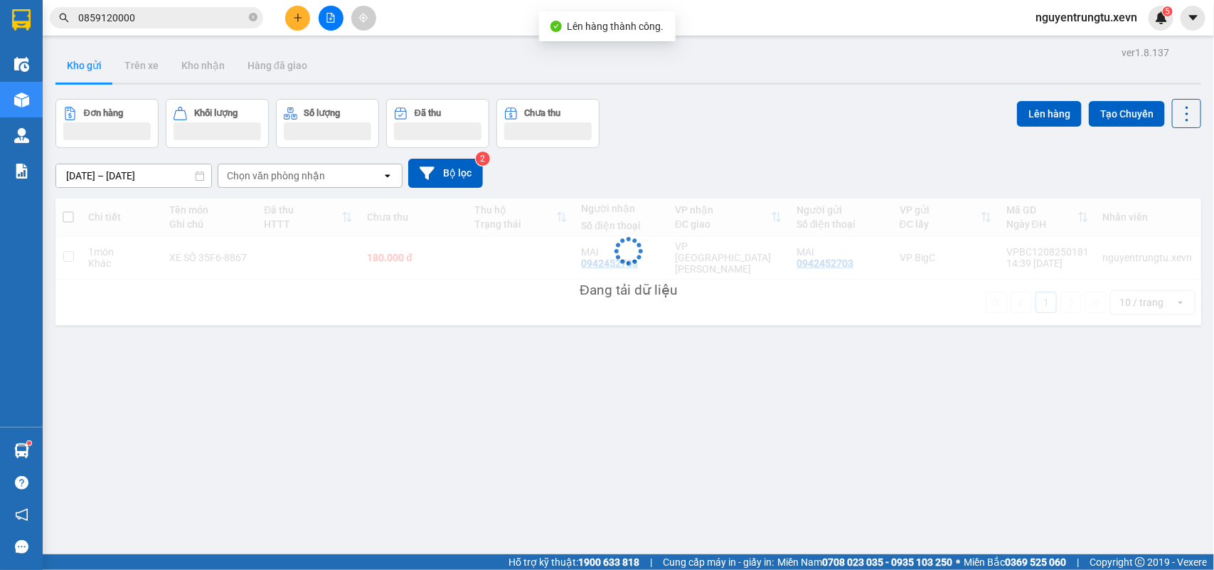
click at [294, 178] on div "Chọn văn phòng nhận" at bounding box center [276, 176] width 98 height 14
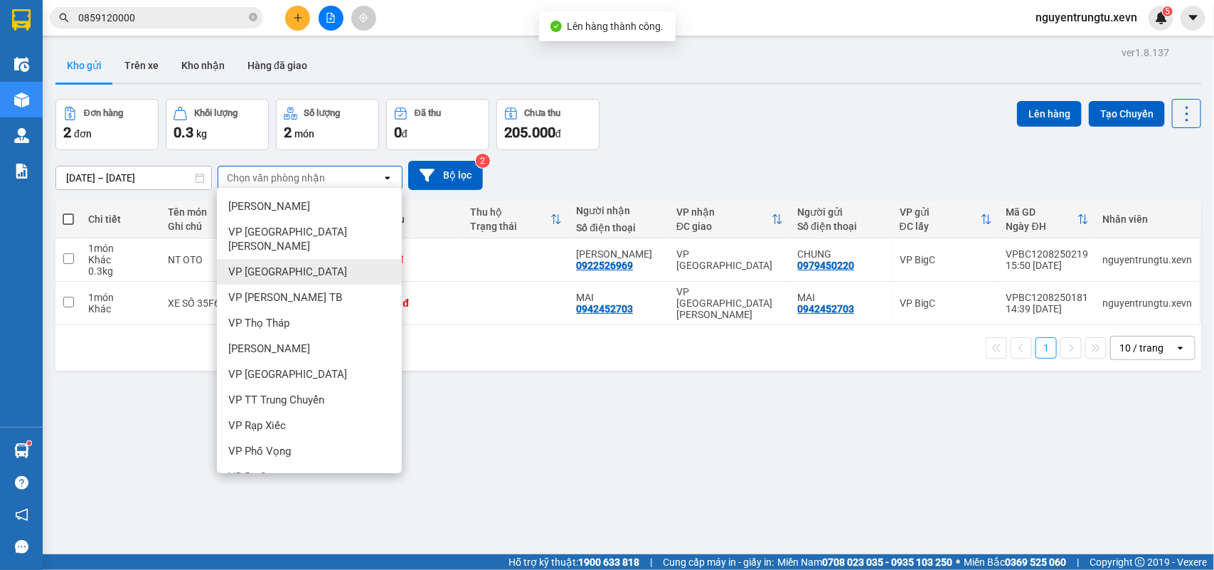
click at [296, 259] on div "VP [GEOGRAPHIC_DATA]" at bounding box center [309, 272] width 185 height 26
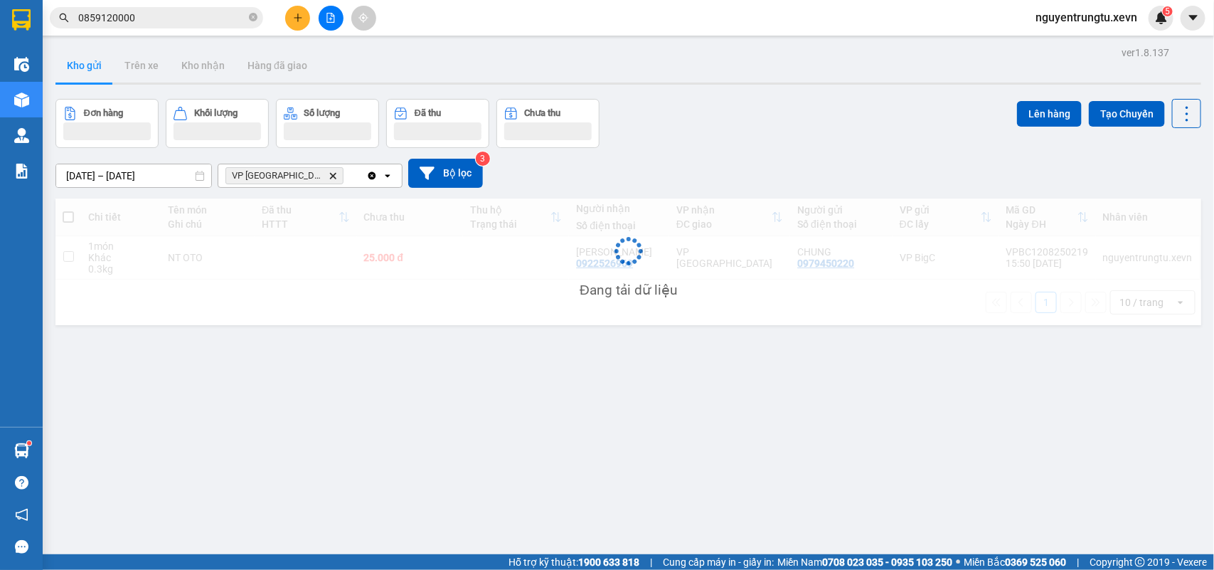
click at [403, 253] on div "25.000 đ" at bounding box center [410, 257] width 92 height 11
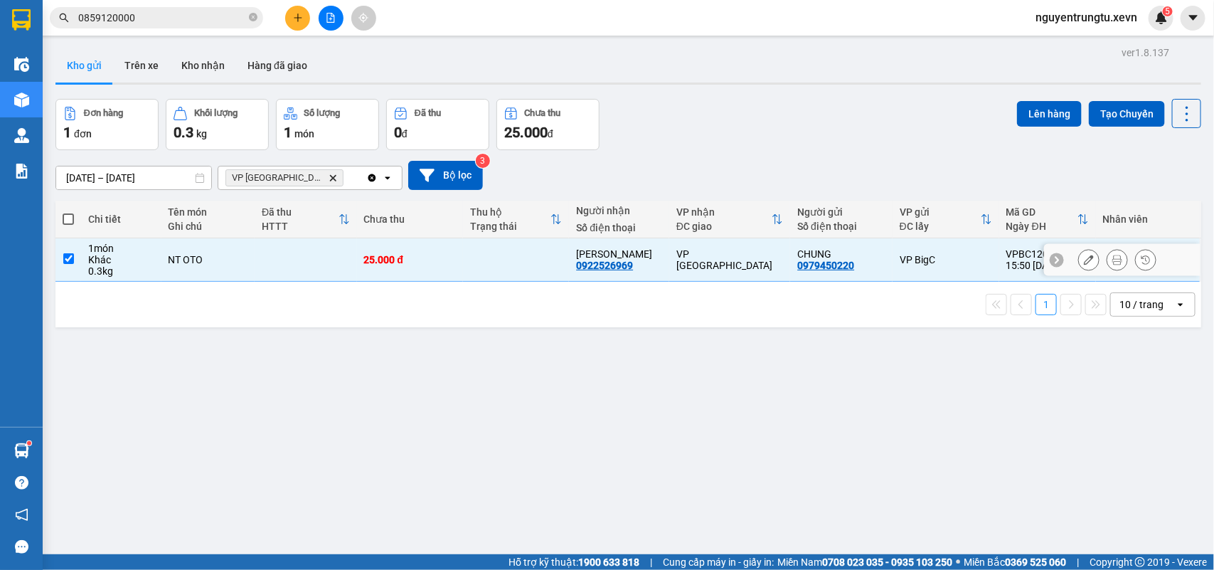
click at [477, 249] on td at bounding box center [516, 259] width 106 height 43
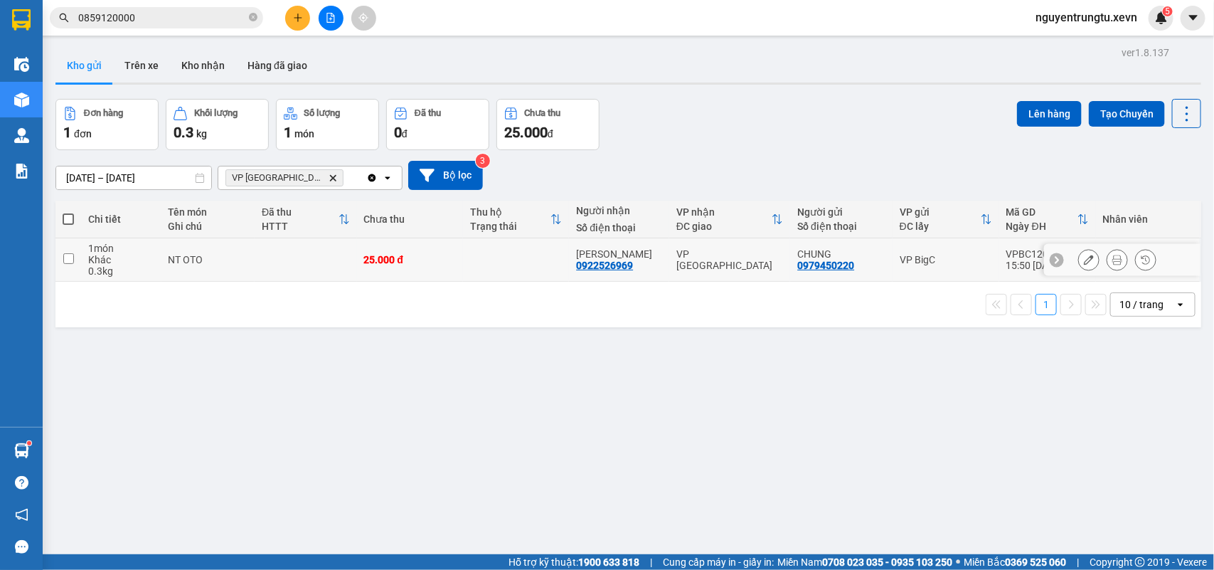
drag, startPoint x: 494, startPoint y: 255, endPoint x: 738, endPoint y: 185, distance: 253.8
click at [495, 256] on td at bounding box center [516, 259] width 106 height 43
checkbox input "true"
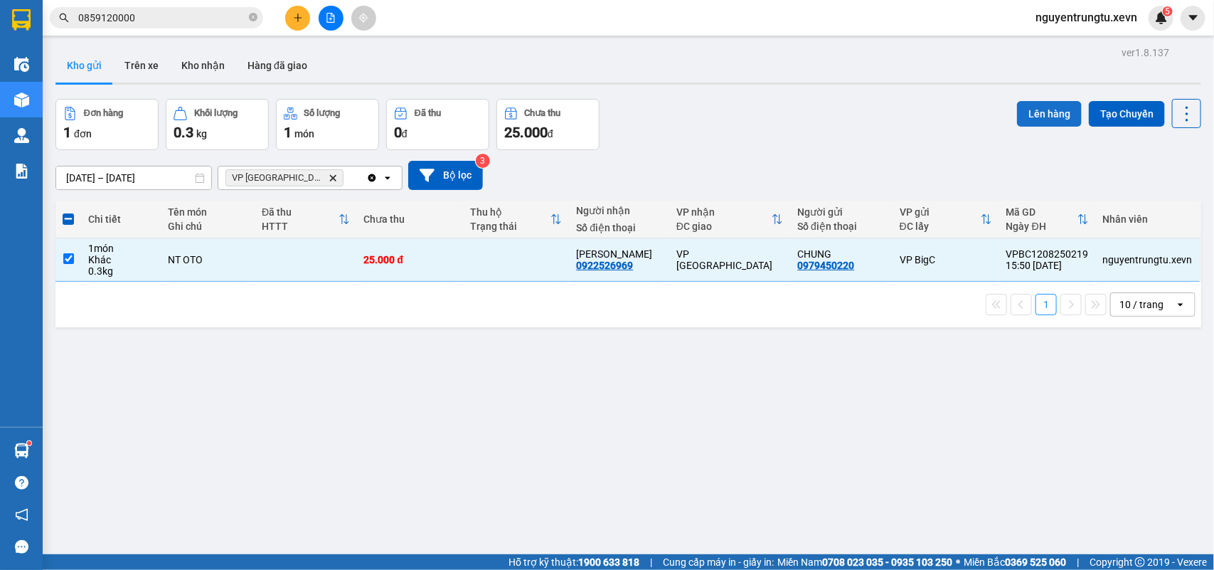
click at [1026, 105] on button "Lên hàng" at bounding box center [1049, 114] width 65 height 26
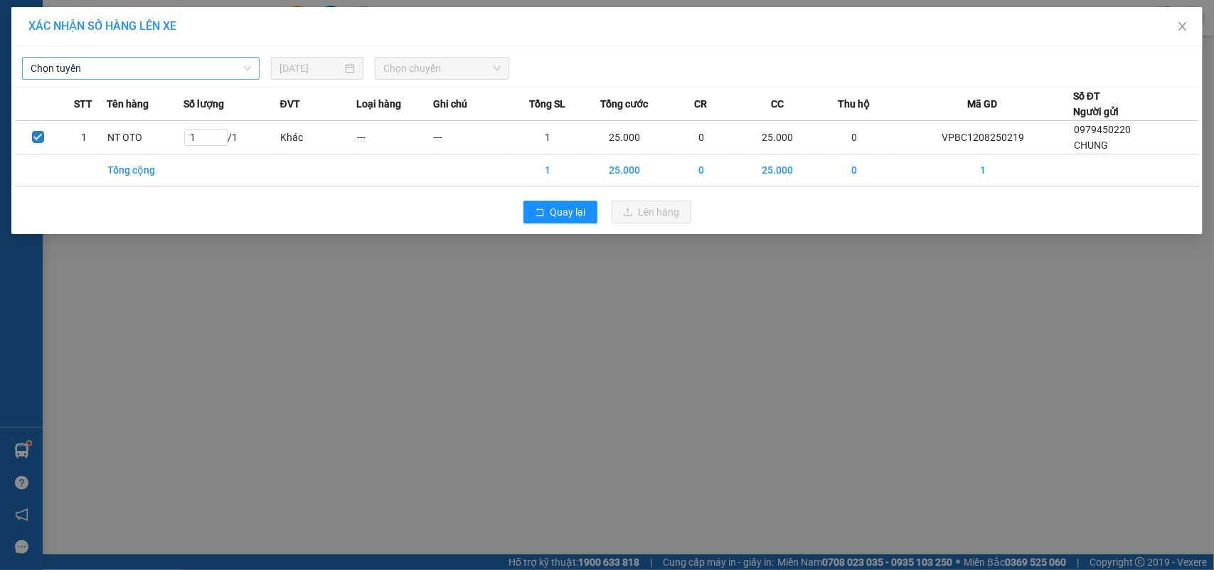
click at [128, 73] on span "Chọn tuyến" at bounding box center [141, 68] width 221 height 21
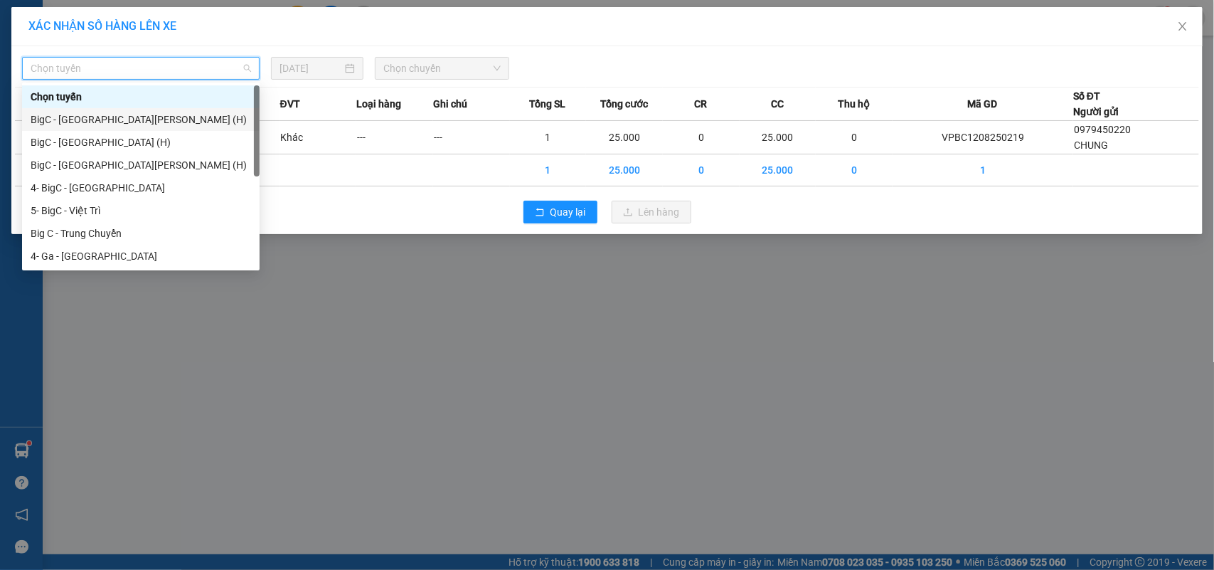
drag, startPoint x: 101, startPoint y: 127, endPoint x: 107, endPoint y: 134, distance: 9.1
click at [101, 128] on div "BigC - Thái Bình (H)" at bounding box center [141, 119] width 238 height 23
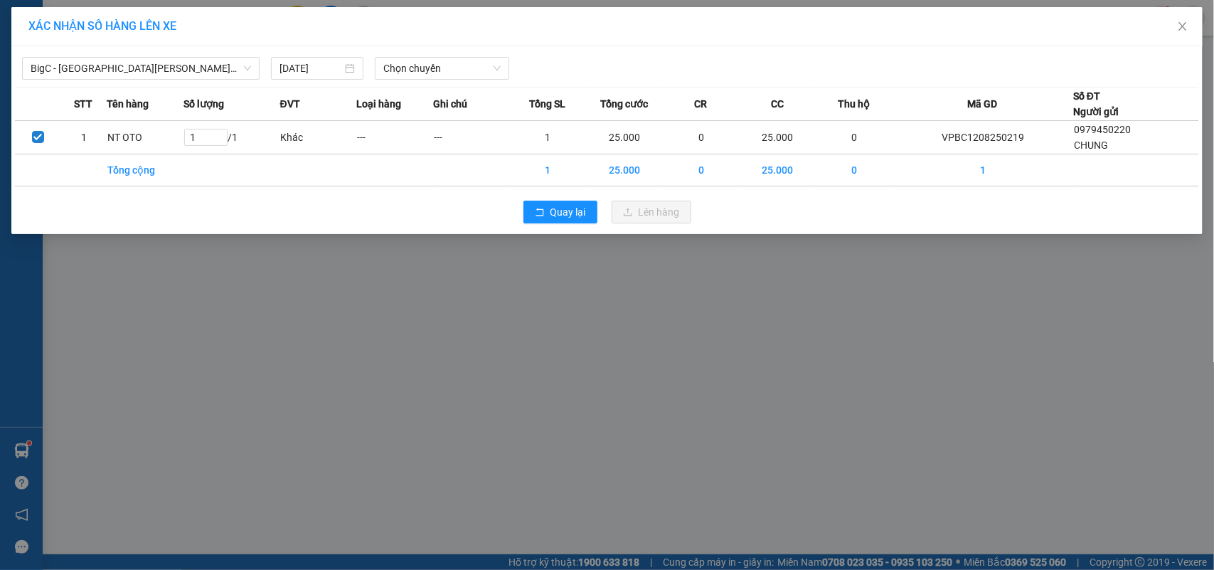
click at [125, 83] on div "BigC - Thái Bình (H) 12/08/2025 Chọn chuyến STT Tên hàng Số lượng ĐVT Loại hàng…" at bounding box center [607, 140] width 1192 height 188
click at [126, 71] on span "BigC - Thái Bình (H)" at bounding box center [141, 68] width 221 height 21
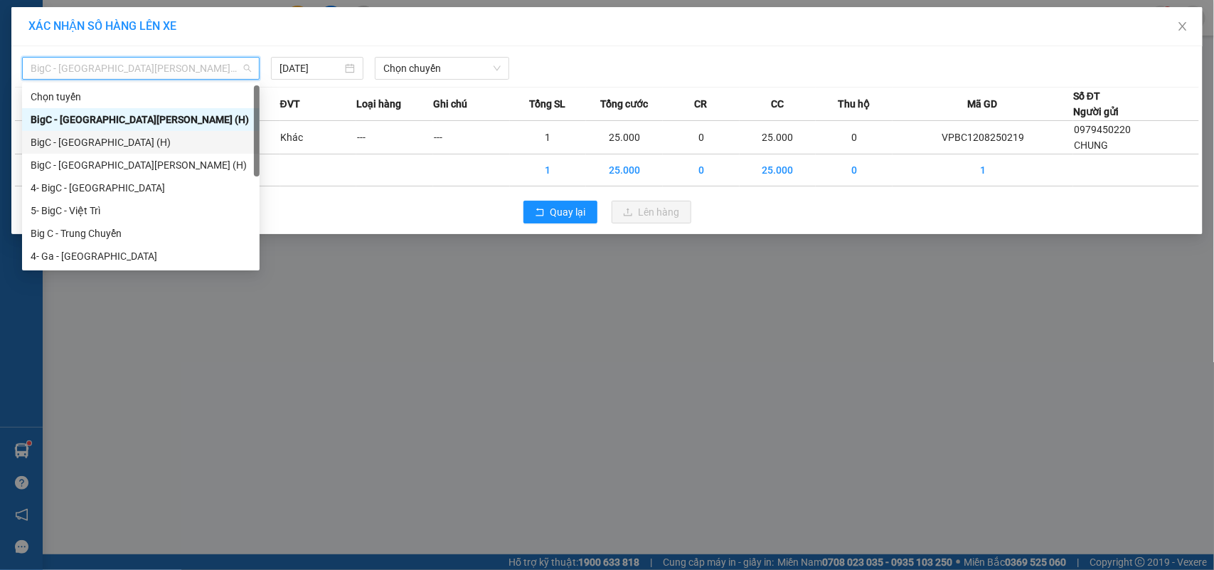
click at [124, 132] on div "BigC - Nam Định (H)" at bounding box center [141, 142] width 238 height 23
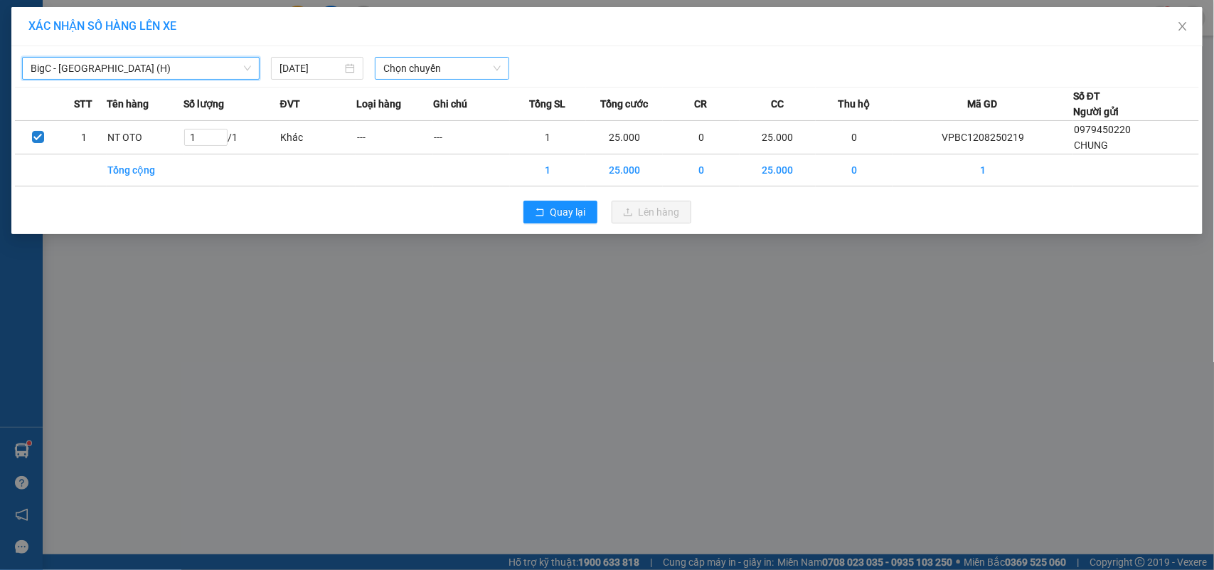
click at [431, 75] on span "Chọn chuyến" at bounding box center [441, 68] width 117 height 21
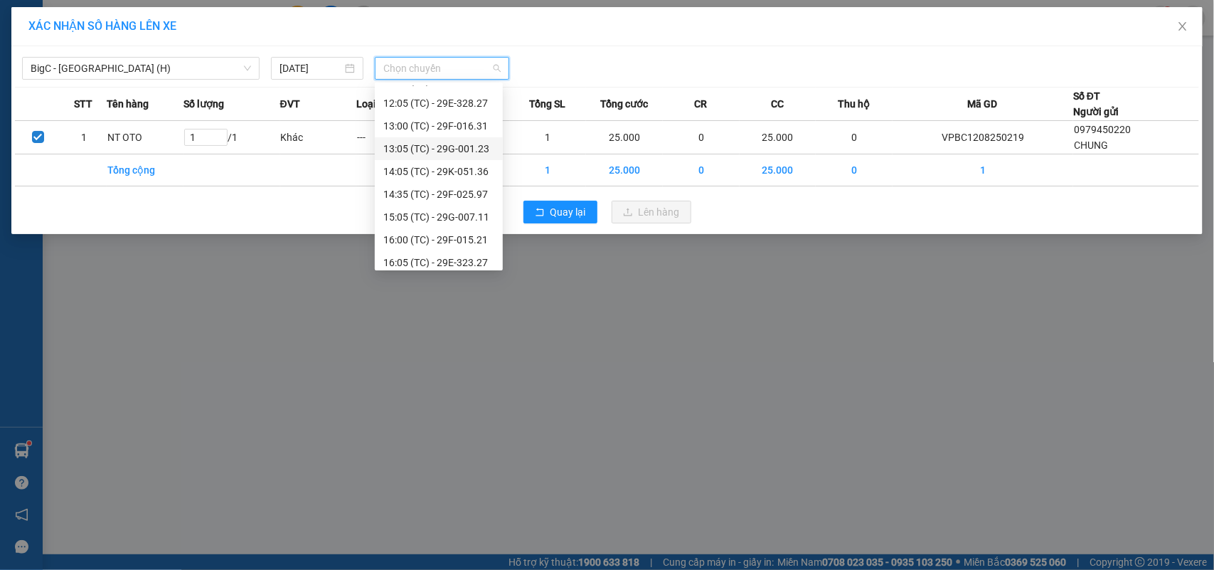
scroll to position [272, 0]
click at [440, 254] on div "16:05 (TC) - 29E-323.27" at bounding box center [438, 257] width 111 height 16
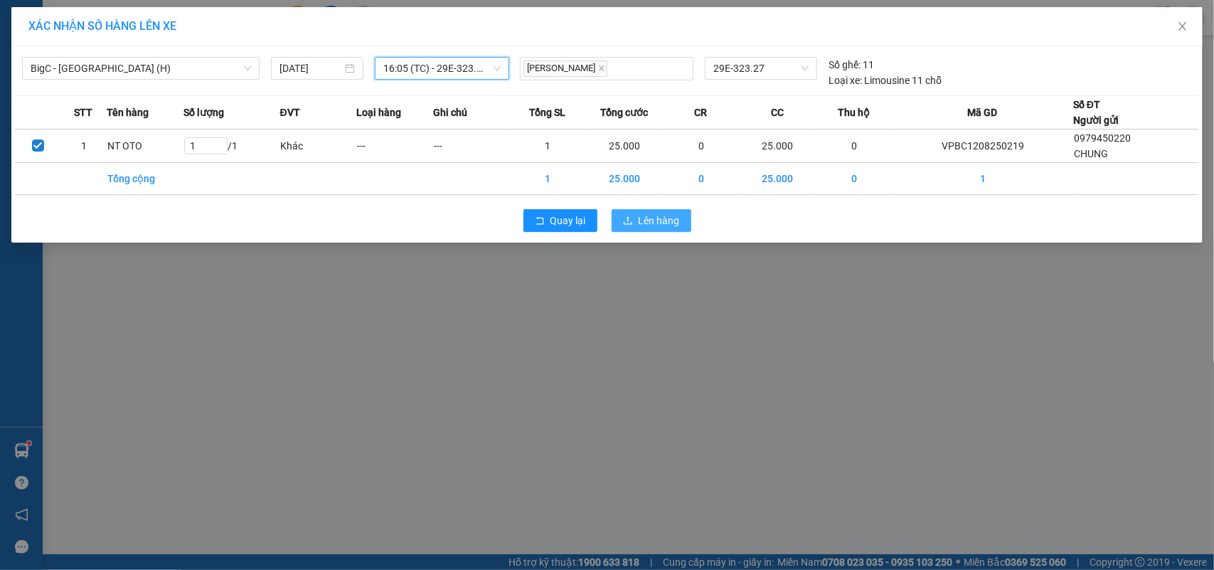
click at [635, 221] on button "Lên hàng" at bounding box center [652, 220] width 80 height 23
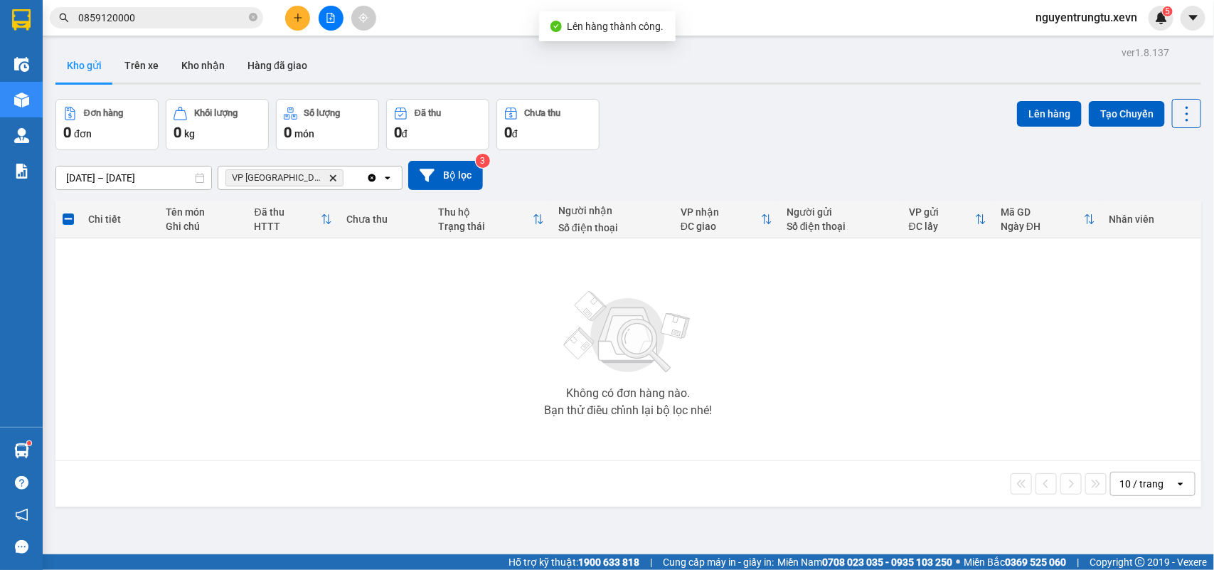
click at [329, 176] on icon "Delete" at bounding box center [333, 178] width 9 height 9
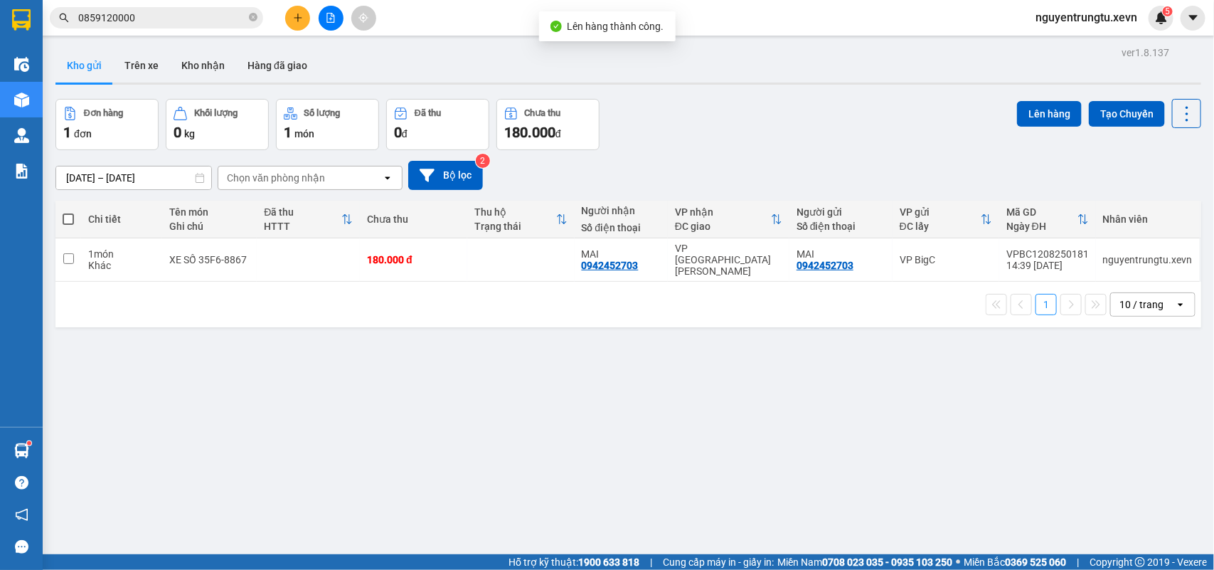
click at [189, 18] on input "0859120000" at bounding box center [162, 18] width 168 height 16
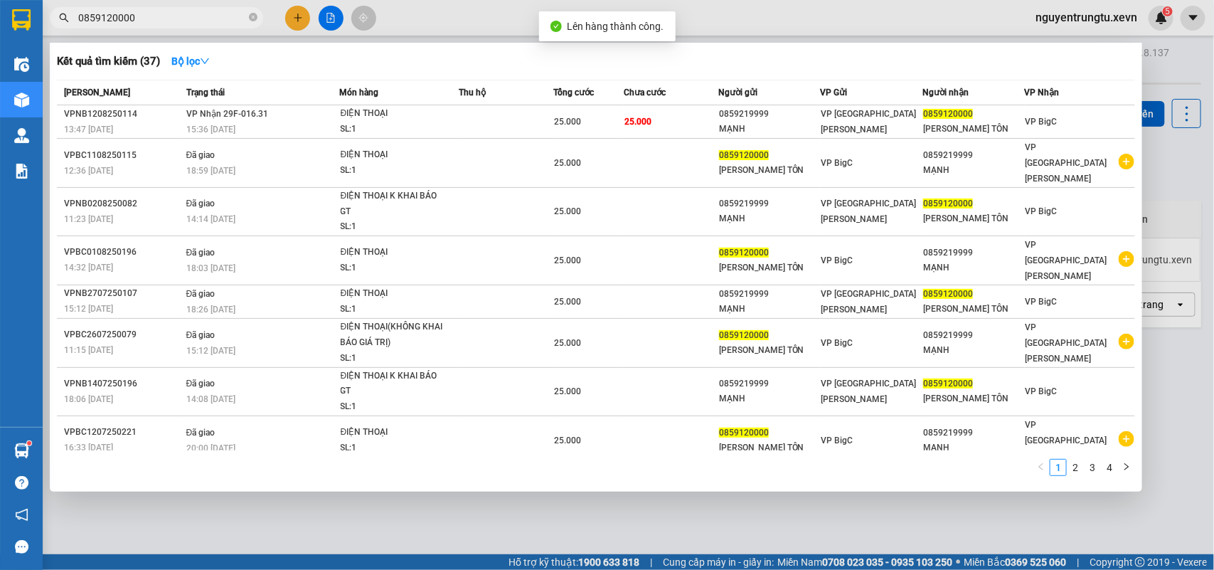
click at [189, 18] on input "0859120000" at bounding box center [162, 18] width 168 height 16
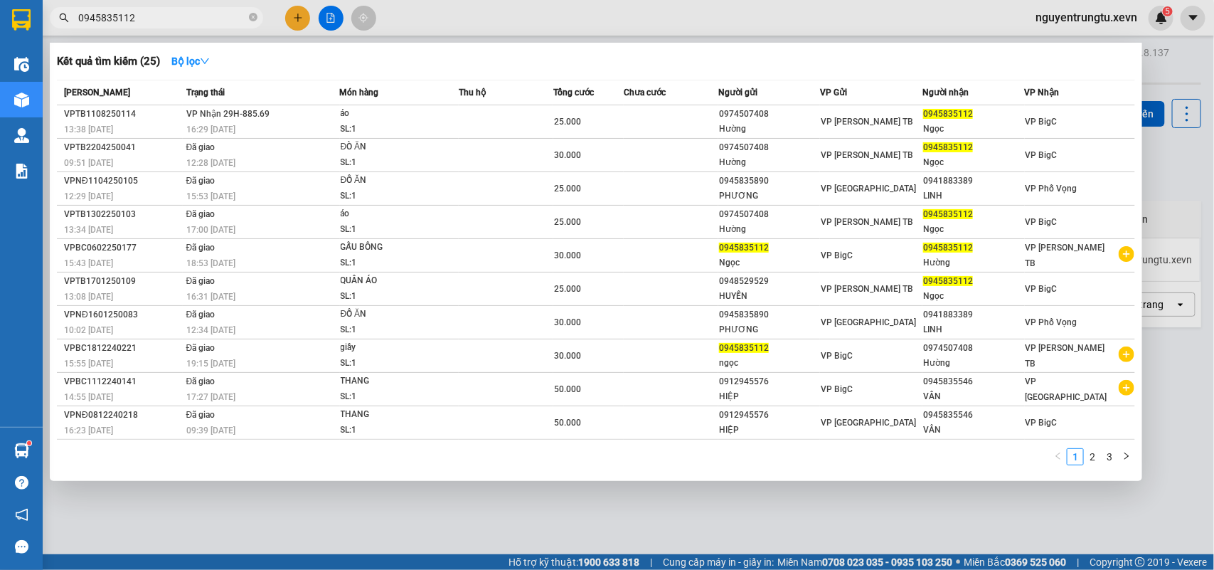
type input "0945835112"
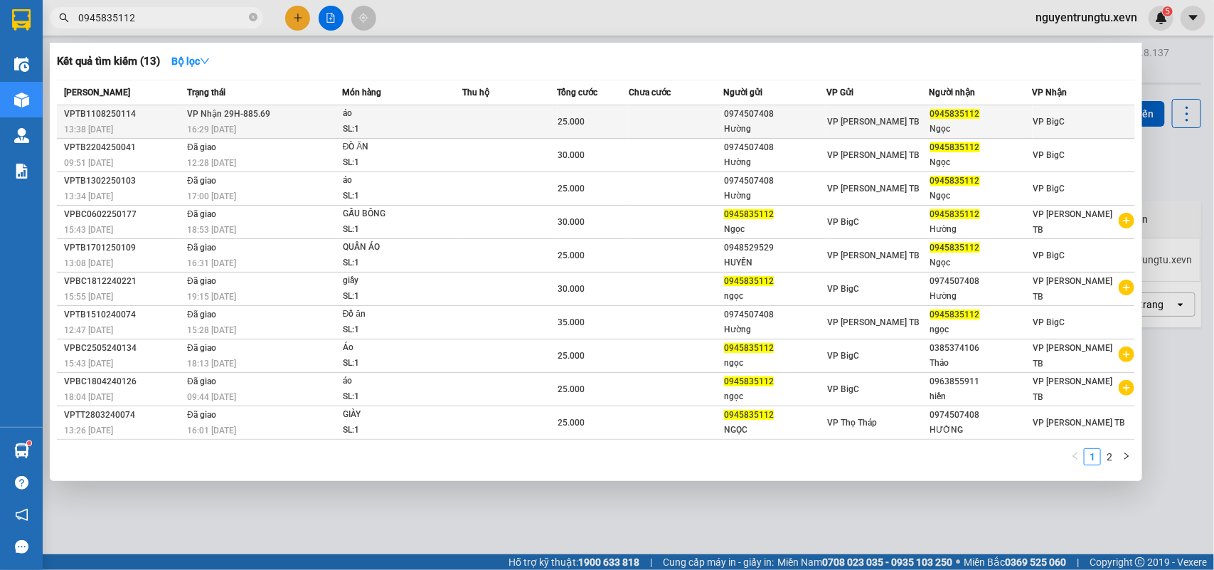
click at [375, 122] on div "SL: 1" at bounding box center [396, 130] width 107 height 16
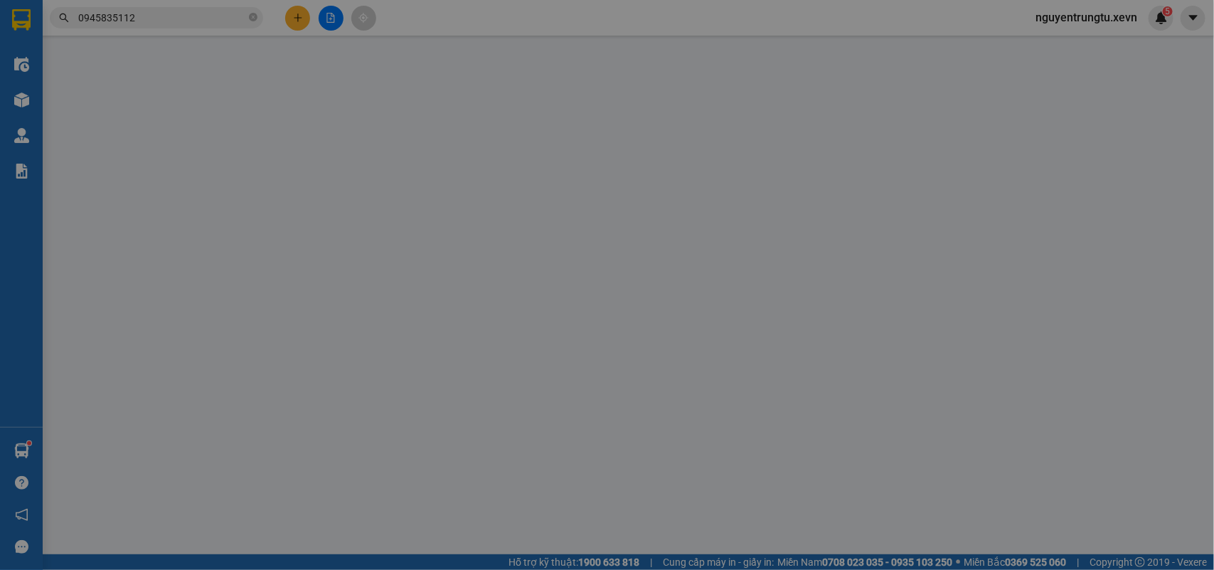
type input "0974507408"
type input "Hường"
type input "0945835112"
type input "Ngọc"
type input "0982342503"
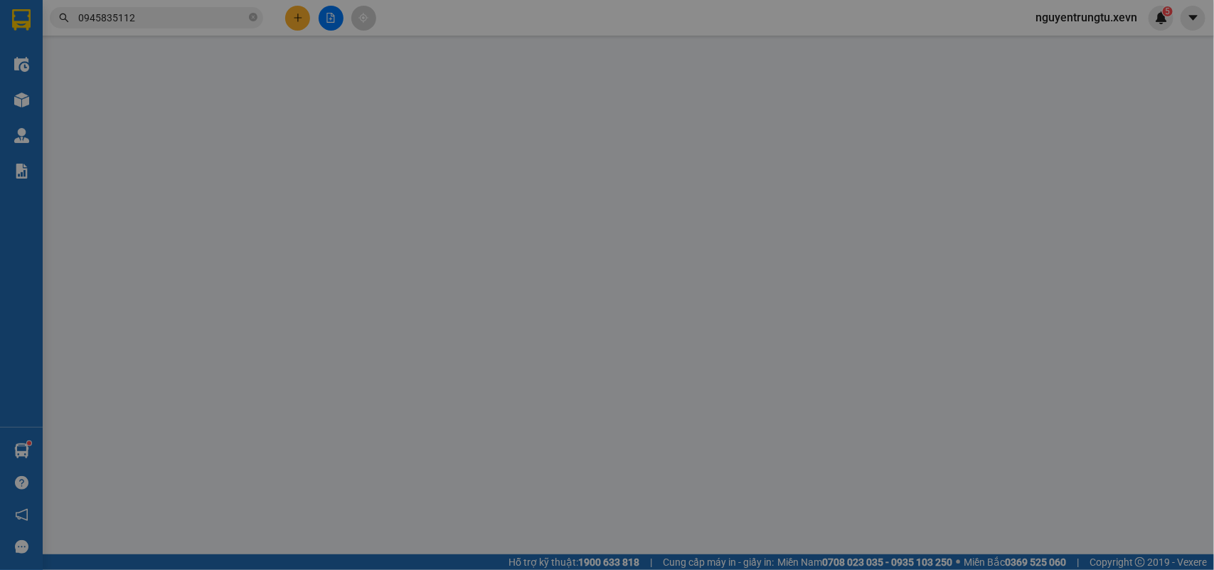
type input "25.000"
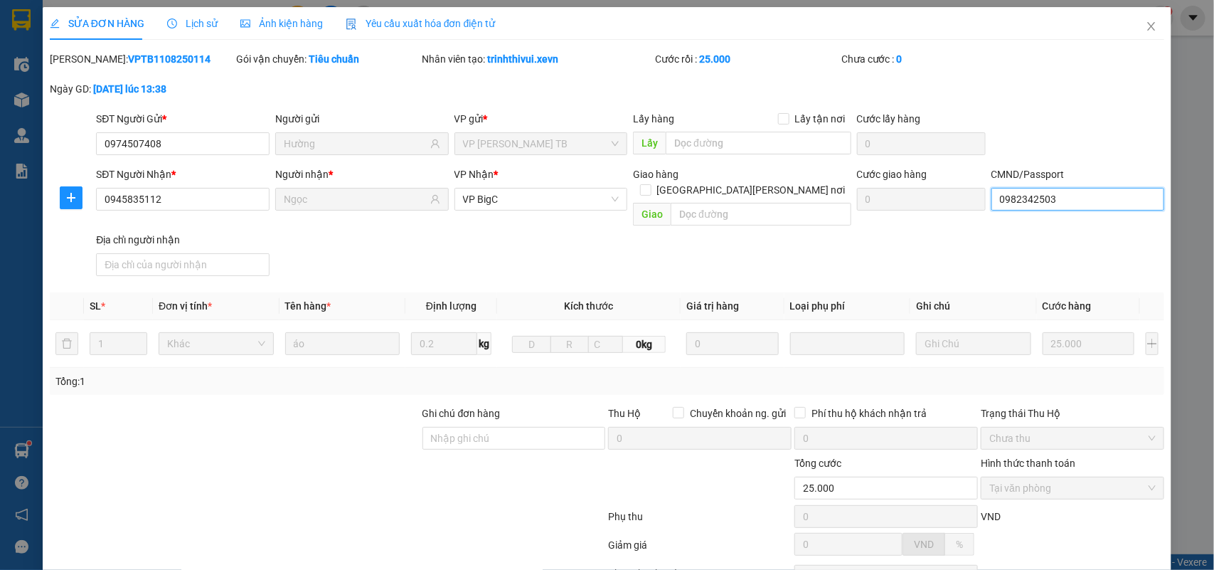
click at [1032, 196] on input "0982342503" at bounding box center [1079, 199] width 174 height 23
click at [1043, 200] on input "0982342503" at bounding box center [1079, 199] width 174 height 23
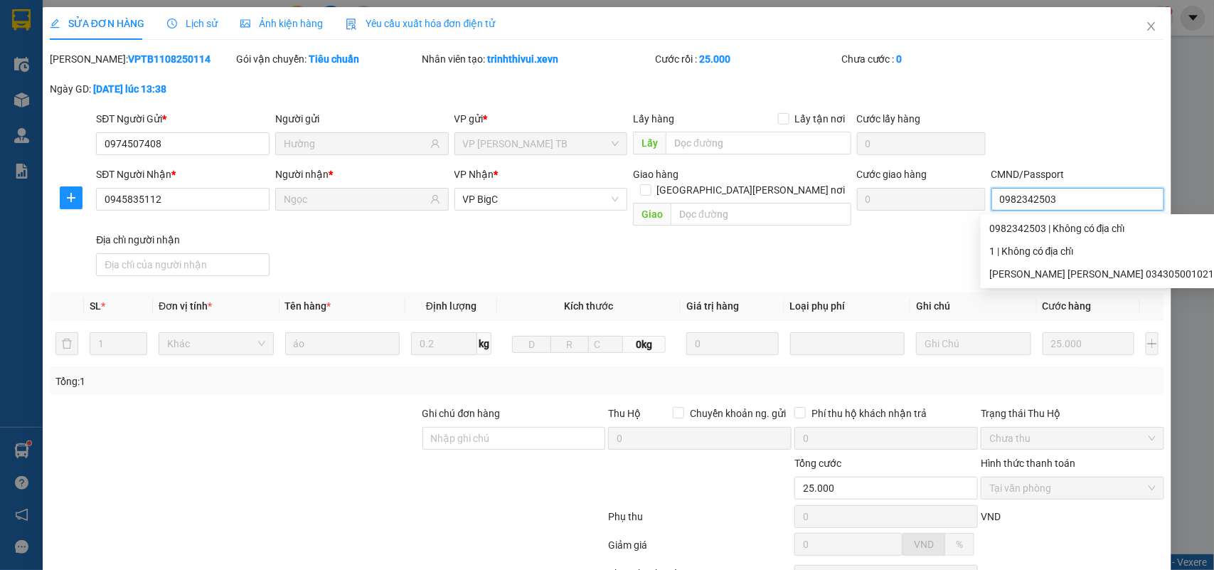
click at [1043, 200] on input "0982342503" at bounding box center [1079, 199] width 174 height 23
drag, startPoint x: 1072, startPoint y: 271, endPoint x: 987, endPoint y: 194, distance: 114.8
click at [1071, 272] on div "TRẦN PHƯƠNG THẢO 034305001021 | Không có địa chỉ" at bounding box center [1142, 274] width 304 height 16
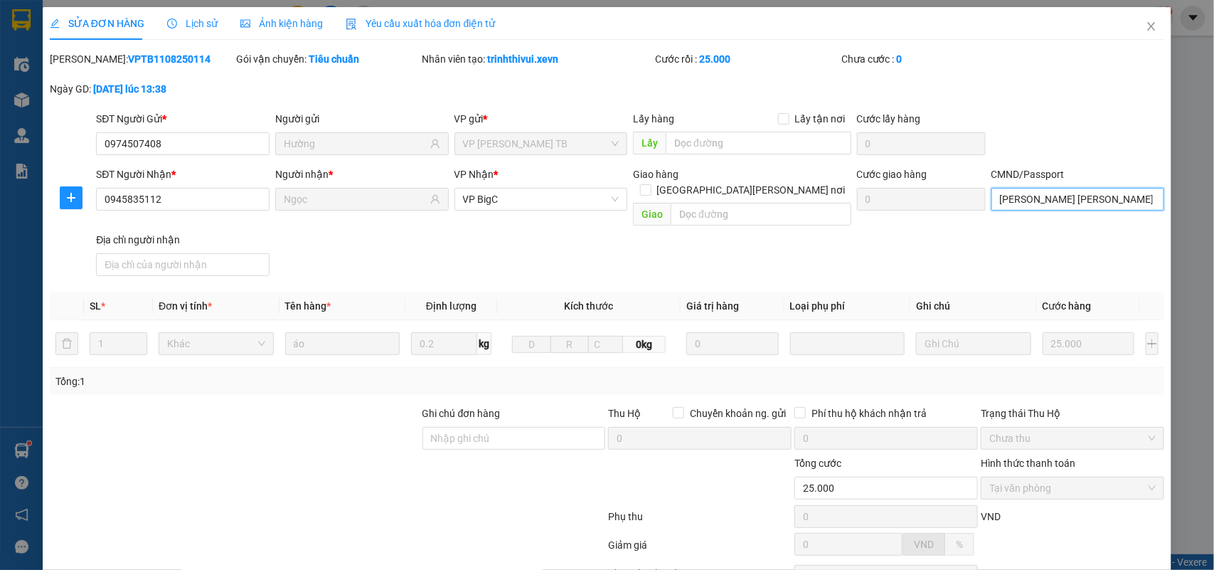
scroll to position [112, 0]
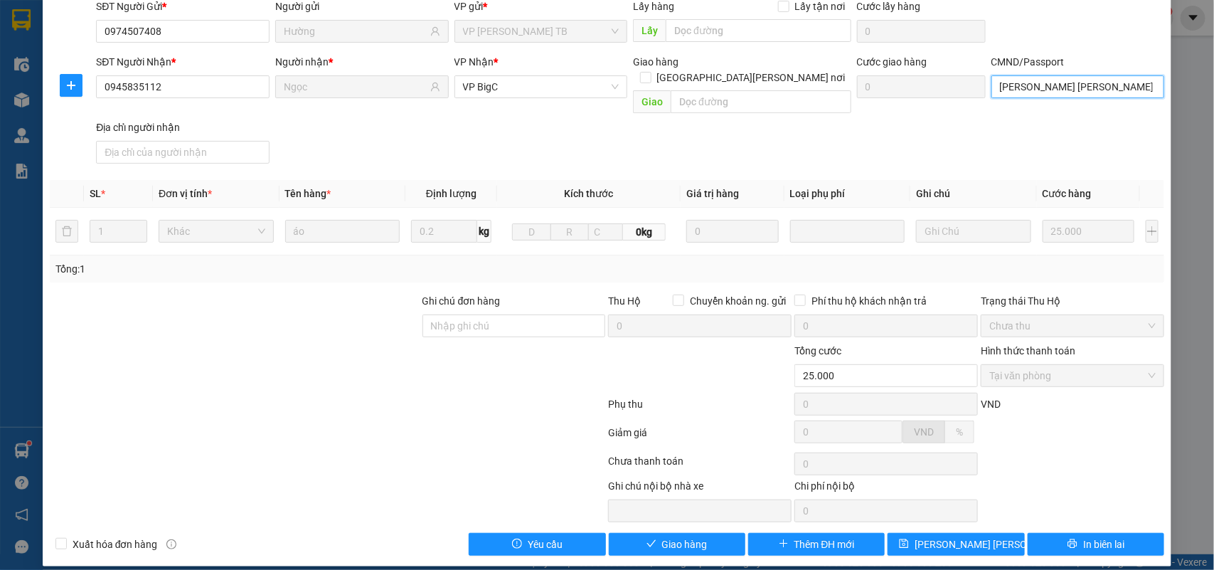
click at [1099, 83] on input "TRẦN PHƯƠNG THẢO 034305001021" at bounding box center [1079, 86] width 174 height 23
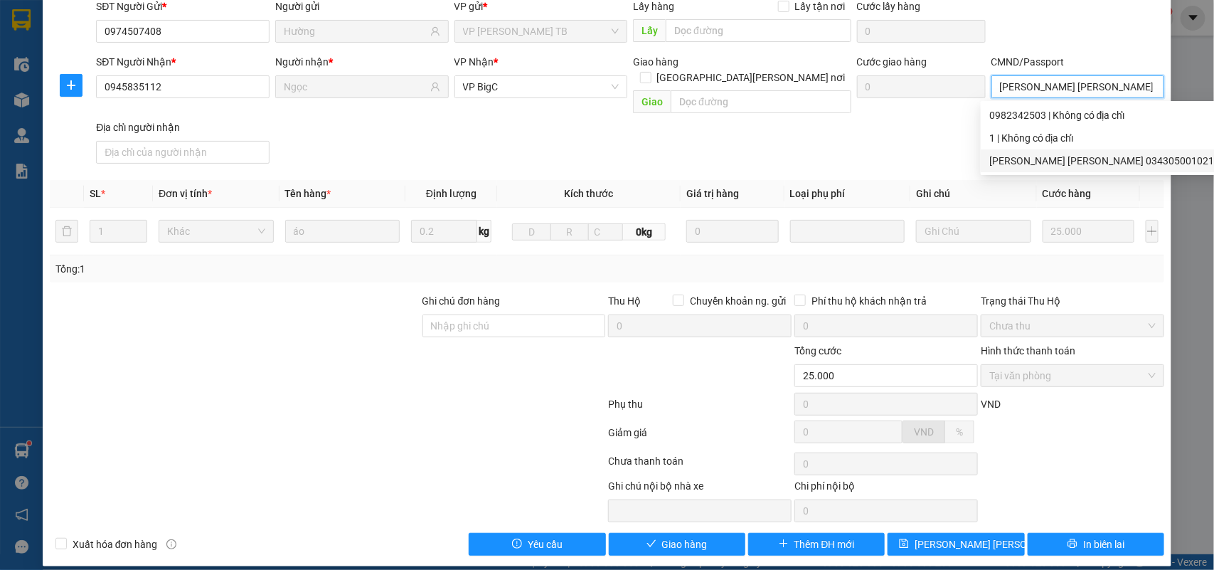
click at [1099, 83] on input "TRẦN PHƯƠNG THẢO 034305001021" at bounding box center [1079, 86] width 174 height 23
type input "1CC"
click at [699, 536] on span "Giao hàng" at bounding box center [685, 544] width 46 height 16
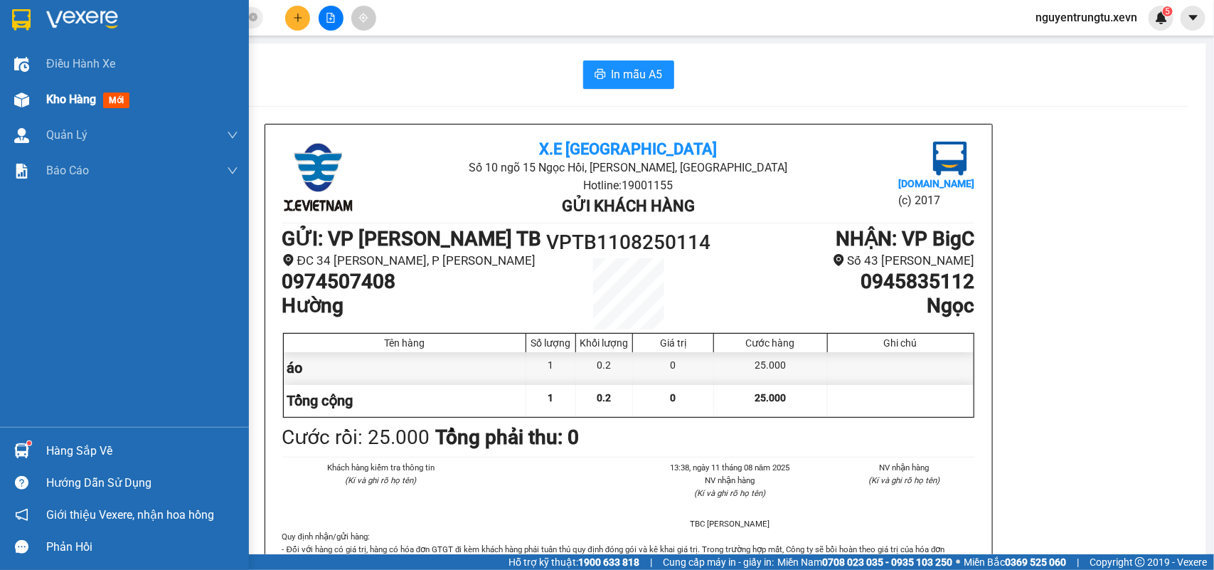
click at [26, 96] on img at bounding box center [21, 99] width 15 height 15
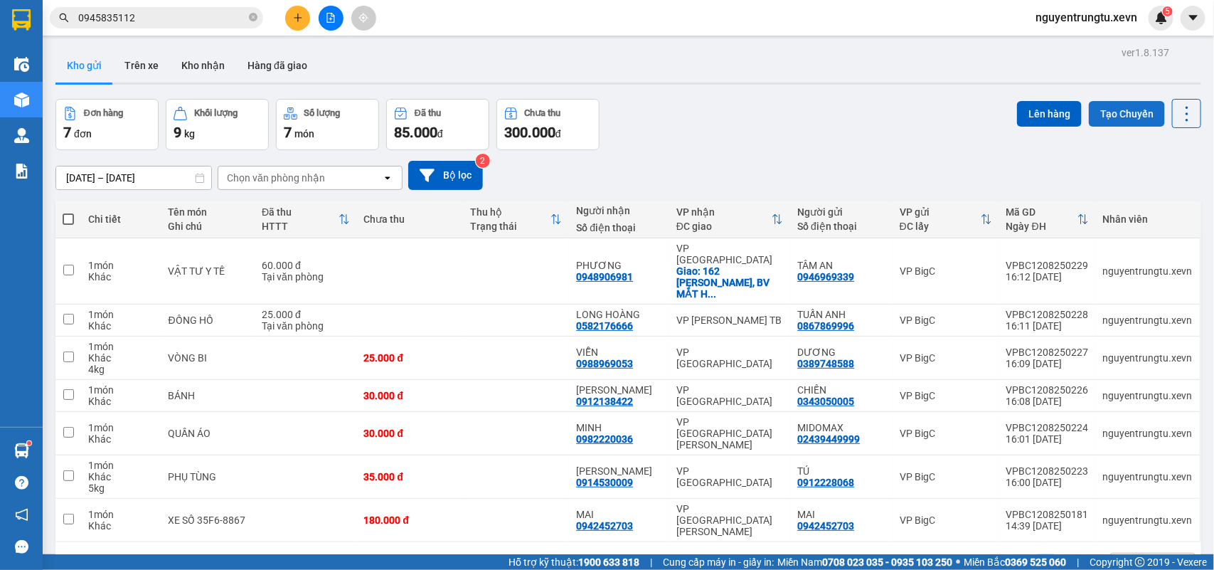
click at [1118, 104] on button "Tạo Chuyến" at bounding box center [1127, 114] width 76 height 26
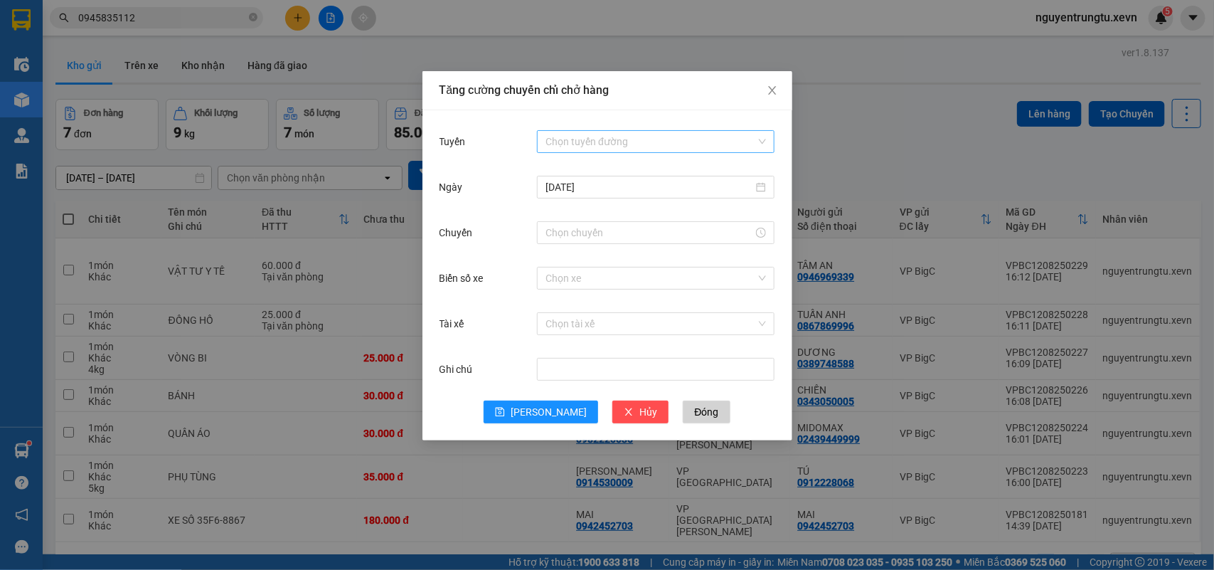
click at [578, 142] on input "Tuyến" at bounding box center [651, 141] width 211 height 21
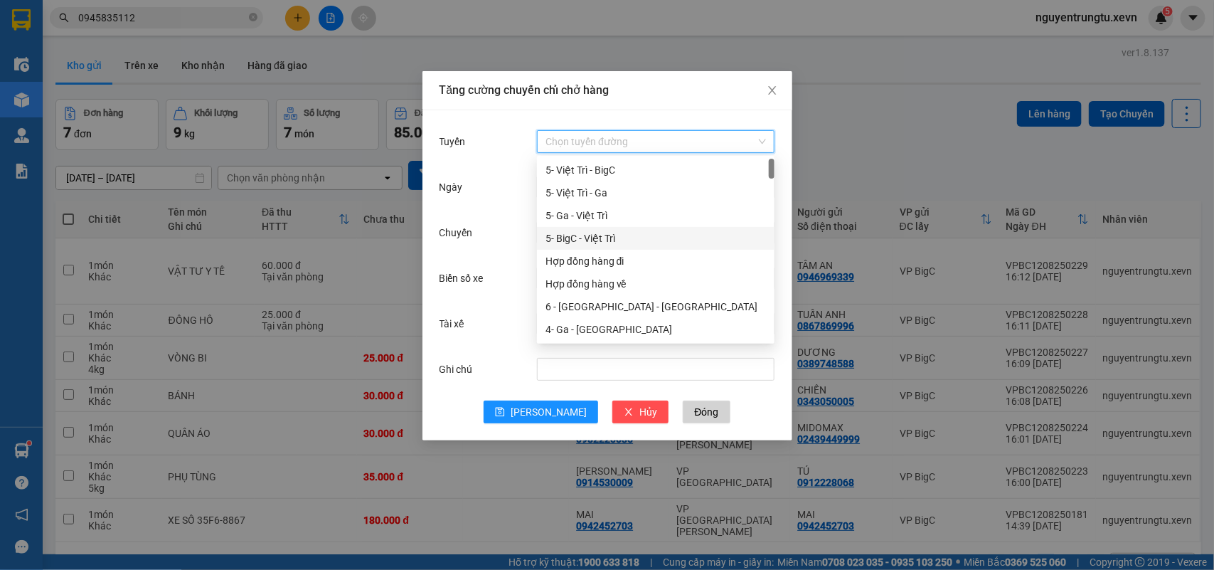
click at [609, 237] on div "5- BigC - Việt Trì" at bounding box center [656, 238] width 221 height 16
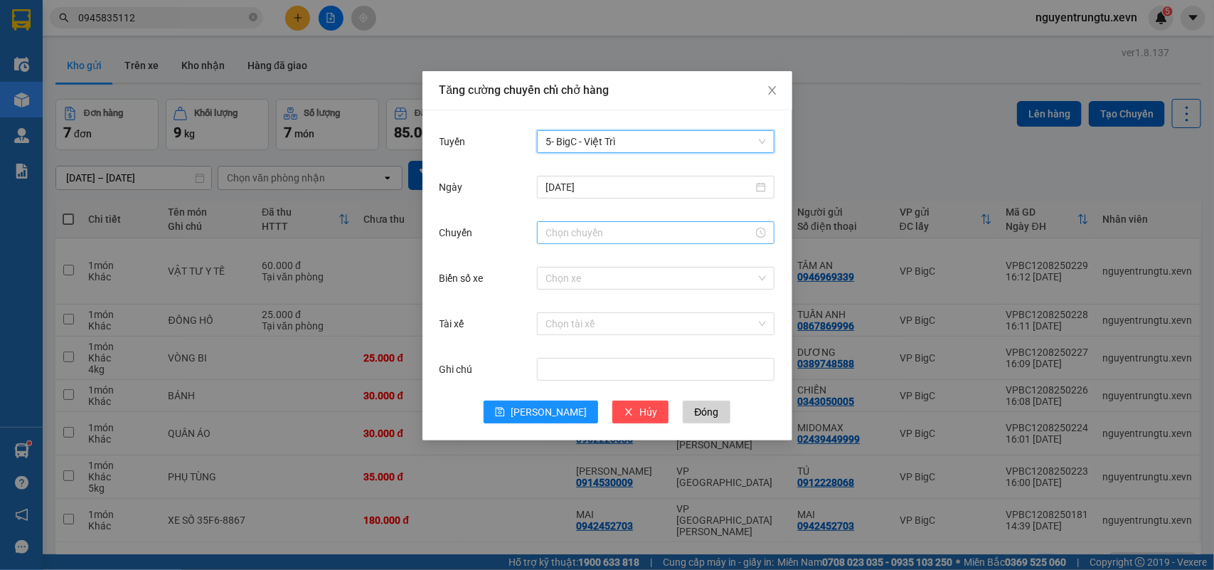
click at [600, 233] on input "Chuyến" at bounding box center [650, 233] width 208 height 16
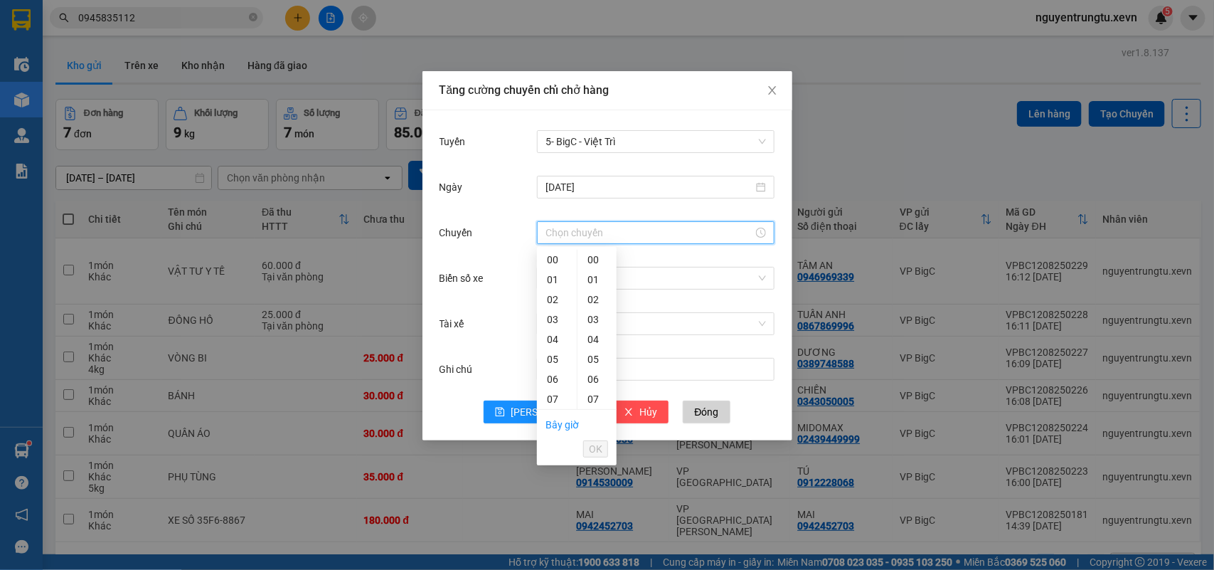
scroll to position [178, 0]
click at [552, 332] on div "17" at bounding box center [557, 332] width 40 height 20
click at [595, 357] on div "05" at bounding box center [597, 359] width 39 height 20
type input "17:05"
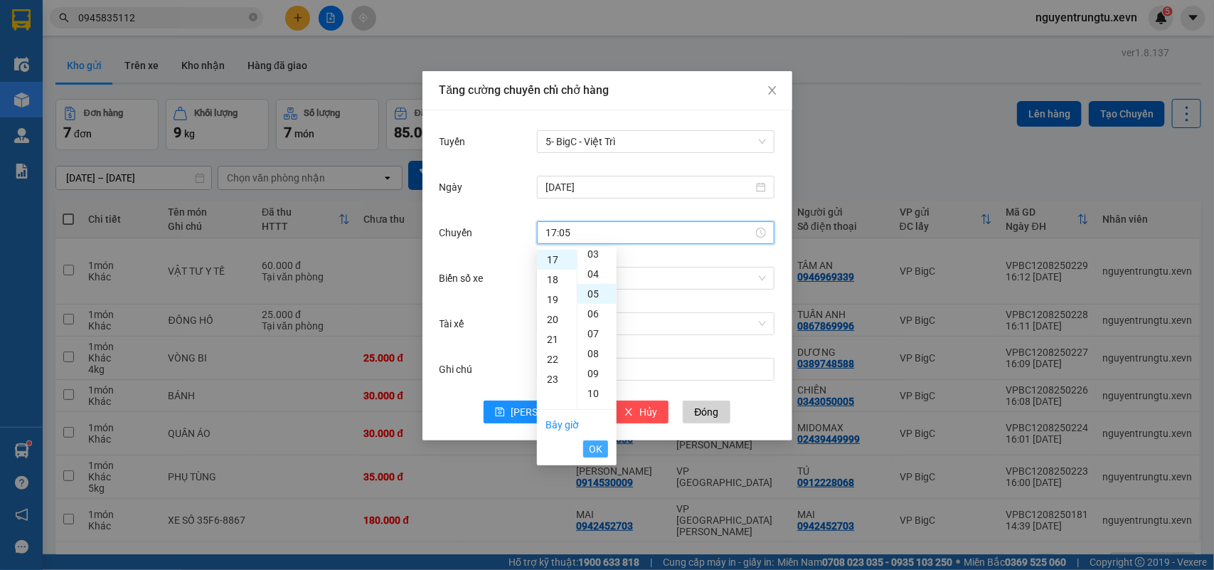
scroll to position [100, 0]
click at [598, 445] on span "OK" at bounding box center [596, 449] width 14 height 16
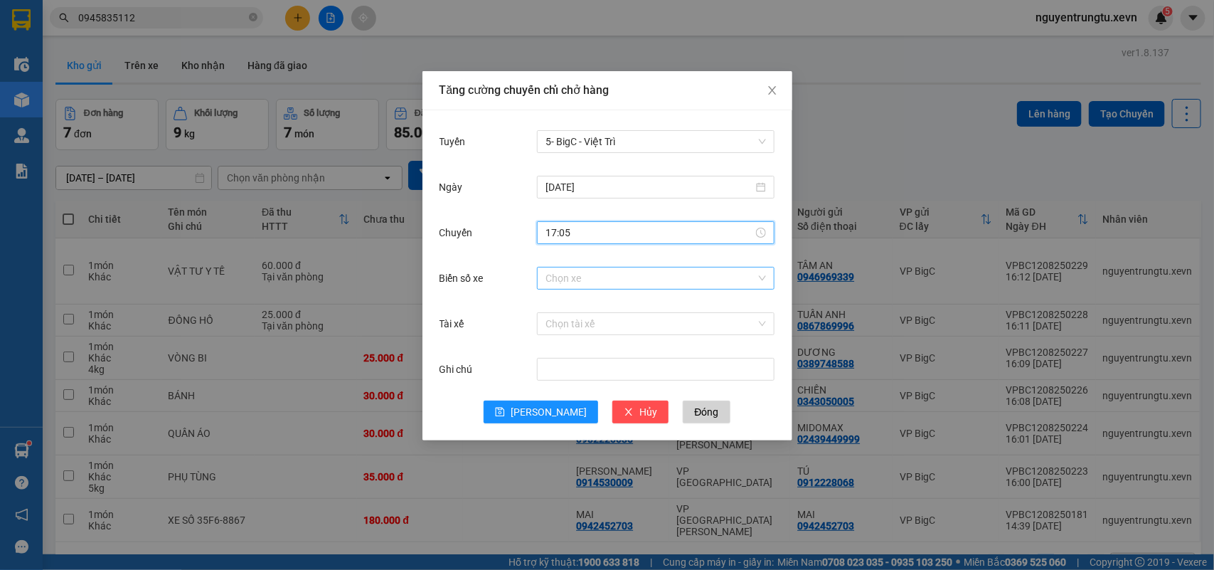
click at [666, 278] on input "Biển số xe" at bounding box center [651, 277] width 211 height 21
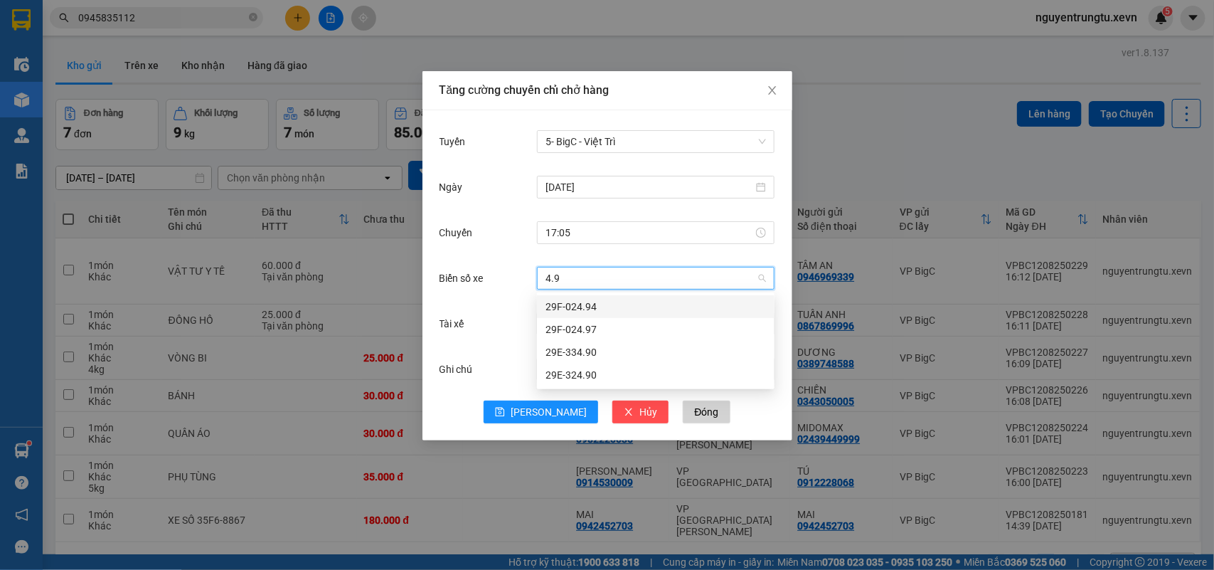
type input "4.97"
click at [588, 307] on div "29F-024.97" at bounding box center [656, 307] width 221 height 16
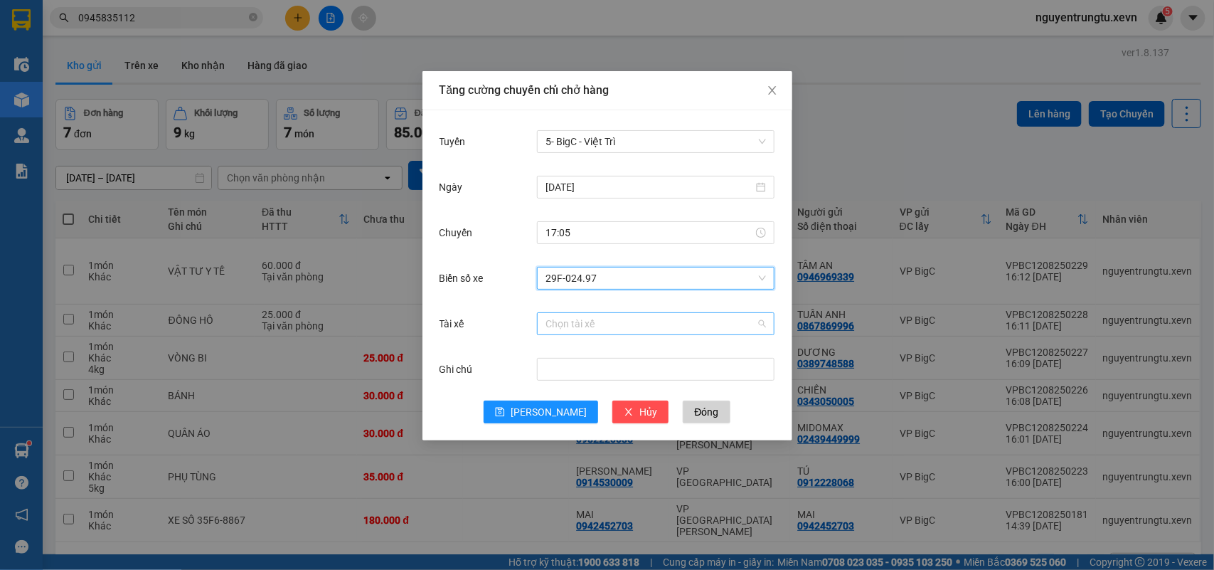
click at [588, 324] on input "Tài xế" at bounding box center [651, 323] width 211 height 21
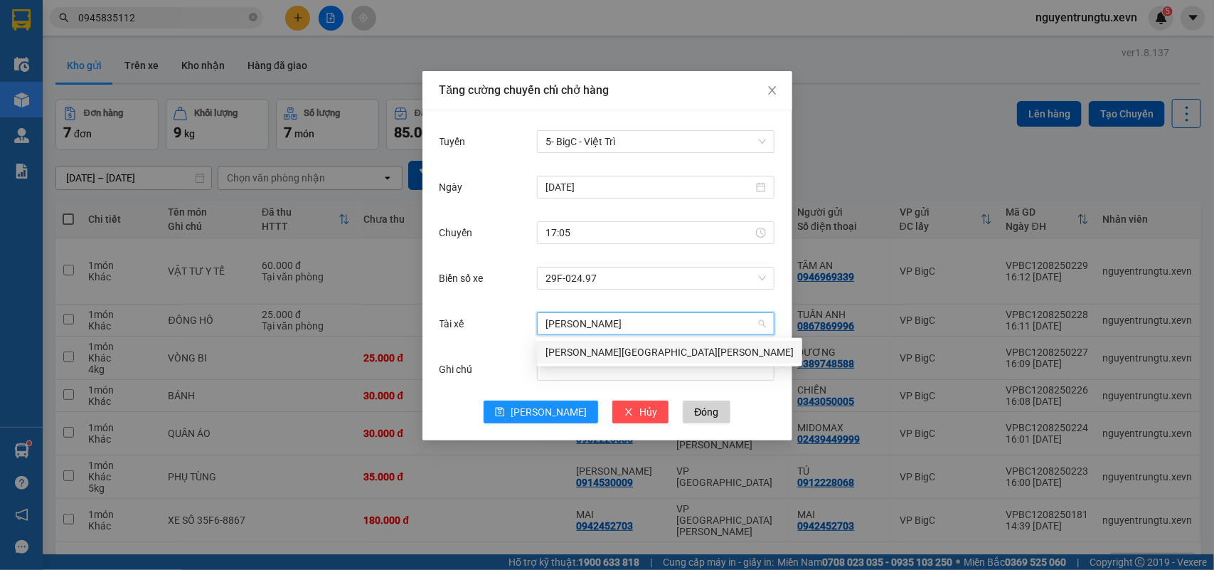
type input "ANH GIANG"
click at [596, 349] on div "Phan Anh Giang" at bounding box center [670, 352] width 248 height 16
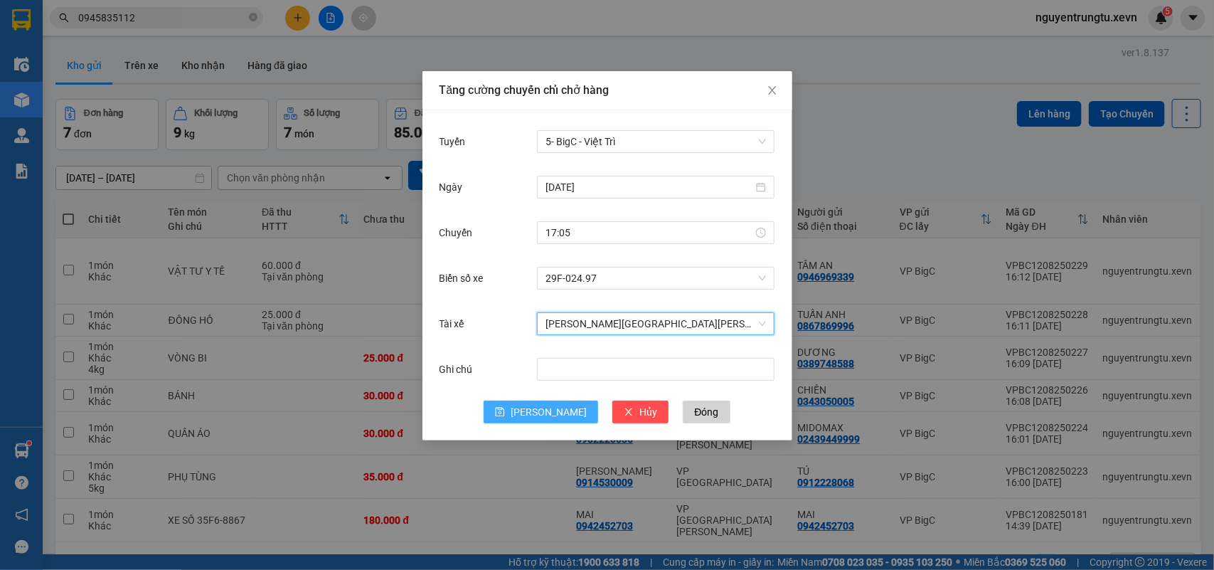
click at [544, 410] on span "Lưu" at bounding box center [549, 412] width 76 height 16
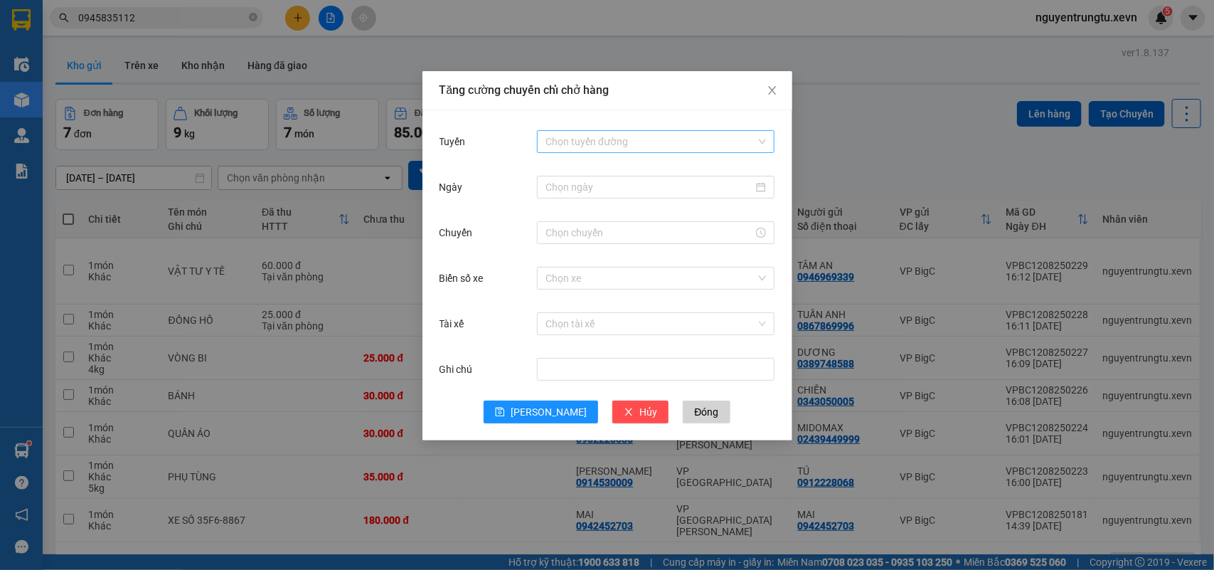
click at [596, 135] on input "Tuyến" at bounding box center [651, 141] width 211 height 21
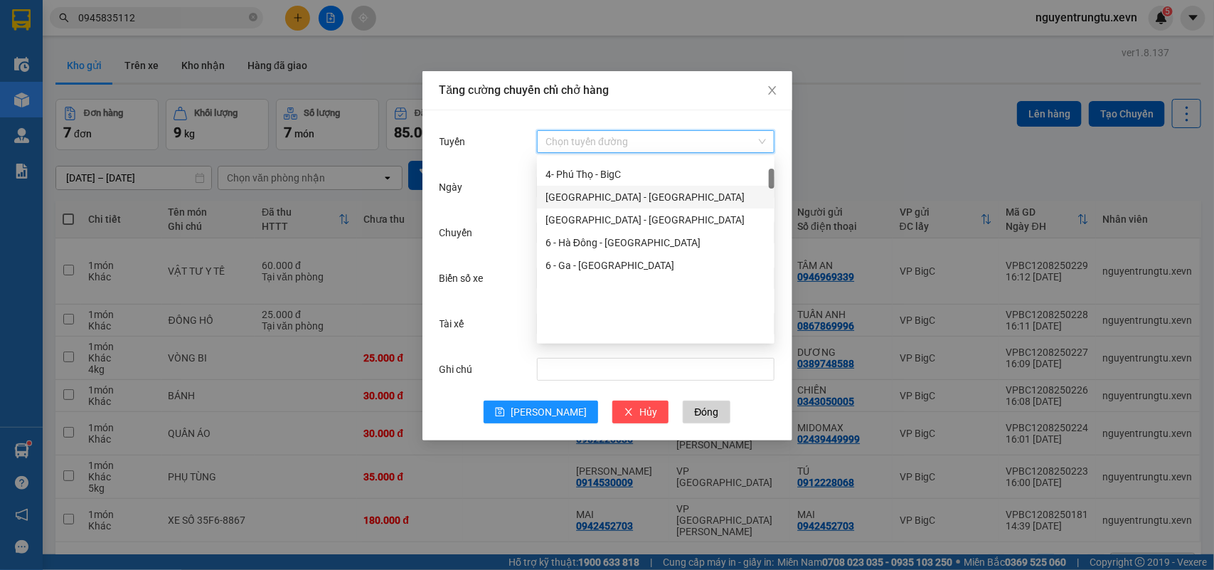
scroll to position [178, 0]
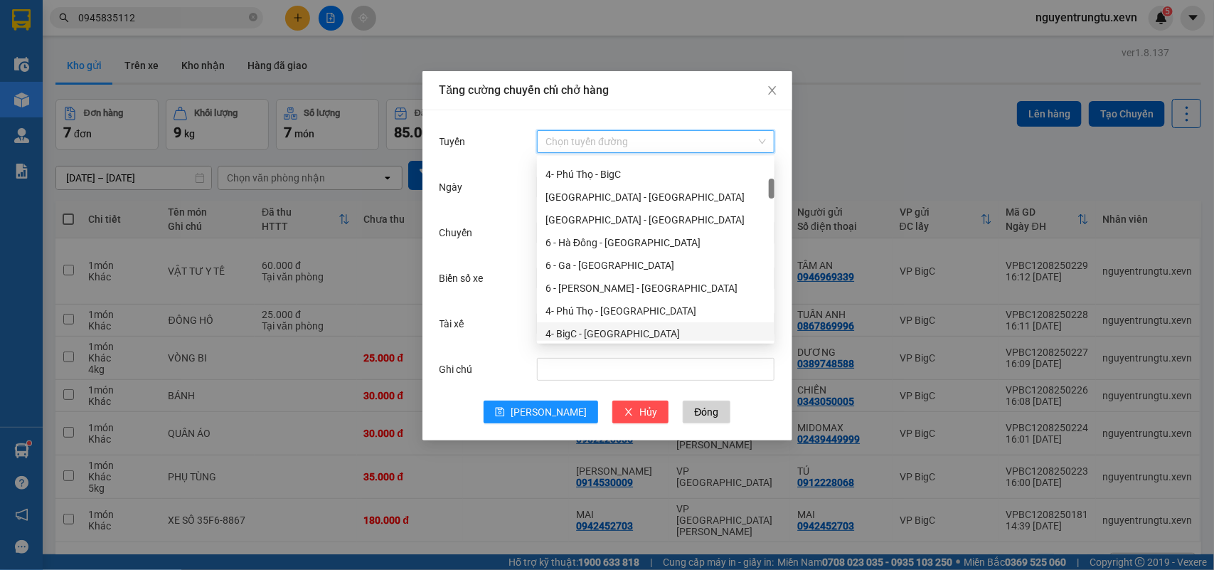
click at [619, 326] on div "4- BigC - Phú Thọ" at bounding box center [656, 334] width 221 height 16
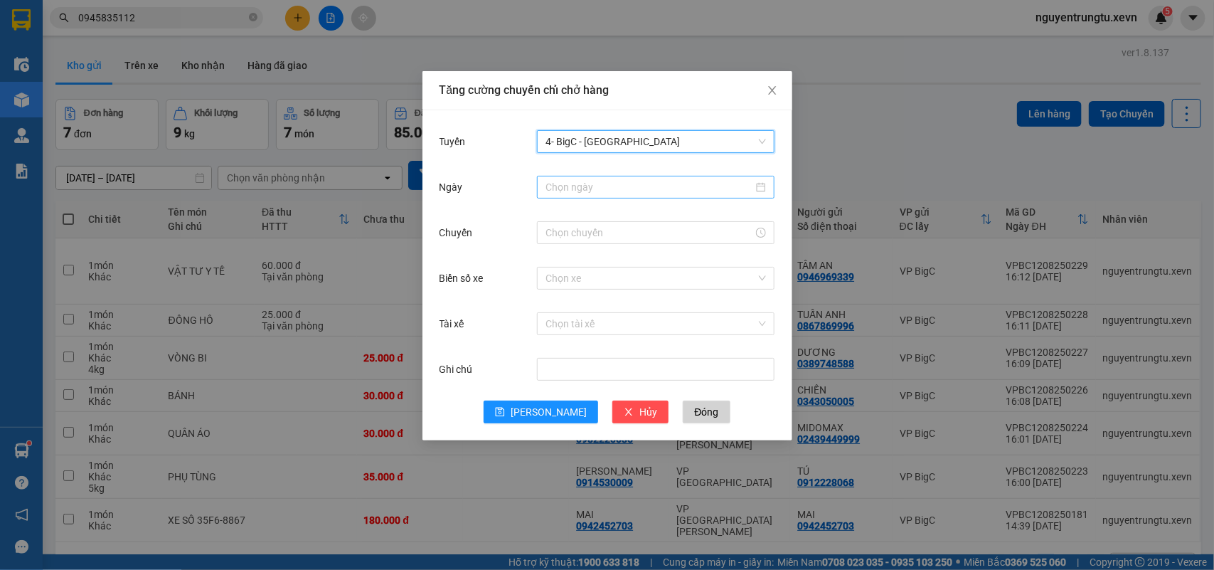
click at [623, 194] on input "Ngày" at bounding box center [650, 187] width 208 height 16
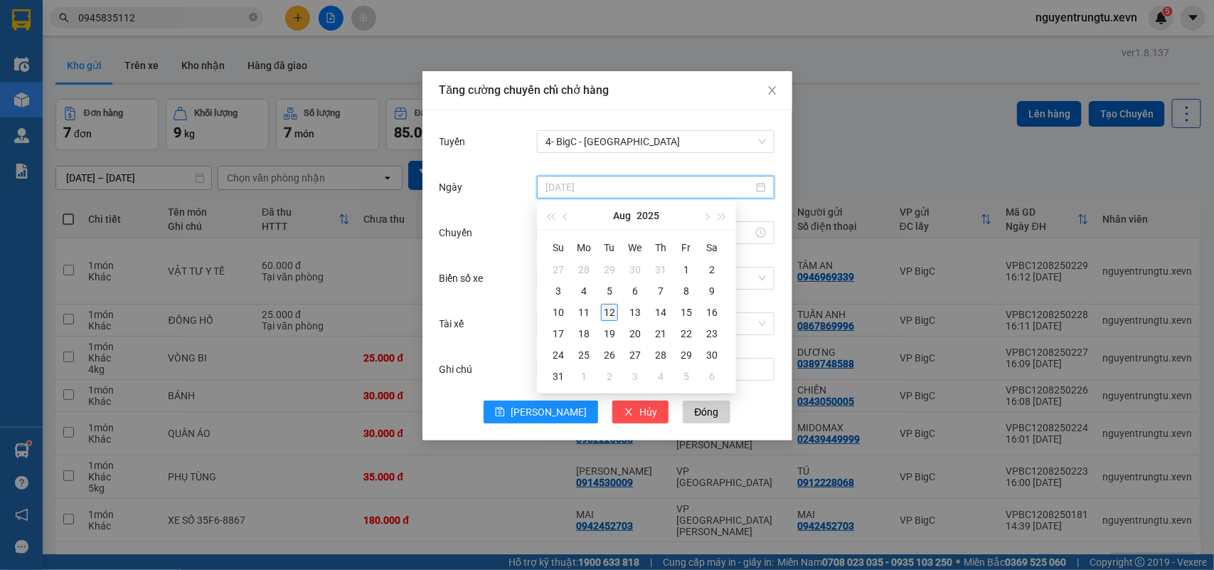
type input "[DATE]"
click at [612, 314] on div "12" at bounding box center [609, 312] width 17 height 17
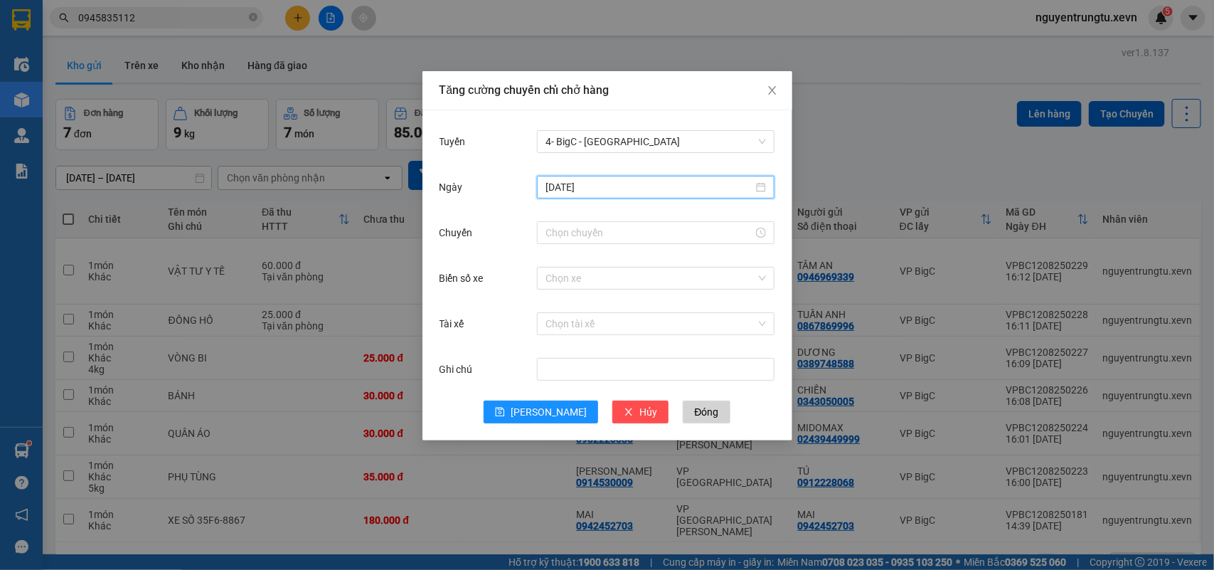
click at [581, 244] on div at bounding box center [656, 232] width 238 height 28
click at [575, 235] on input "Chuyến" at bounding box center [650, 233] width 208 height 16
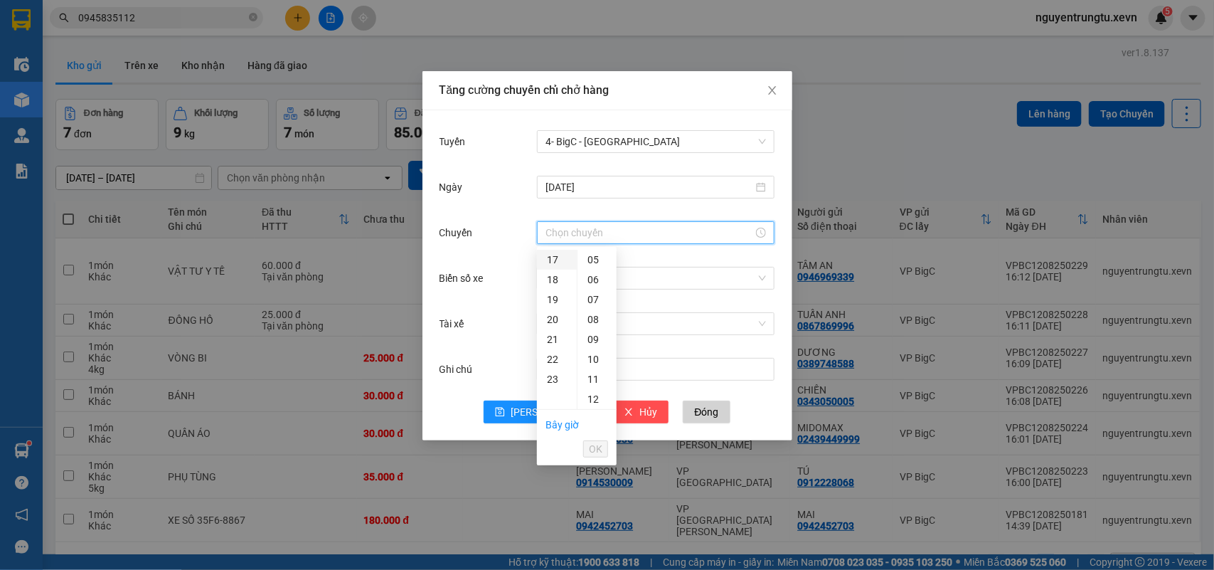
click at [557, 260] on div "17" at bounding box center [557, 260] width 40 height 20
click at [593, 350] on div "05" at bounding box center [597, 359] width 39 height 20
type input "17:05"
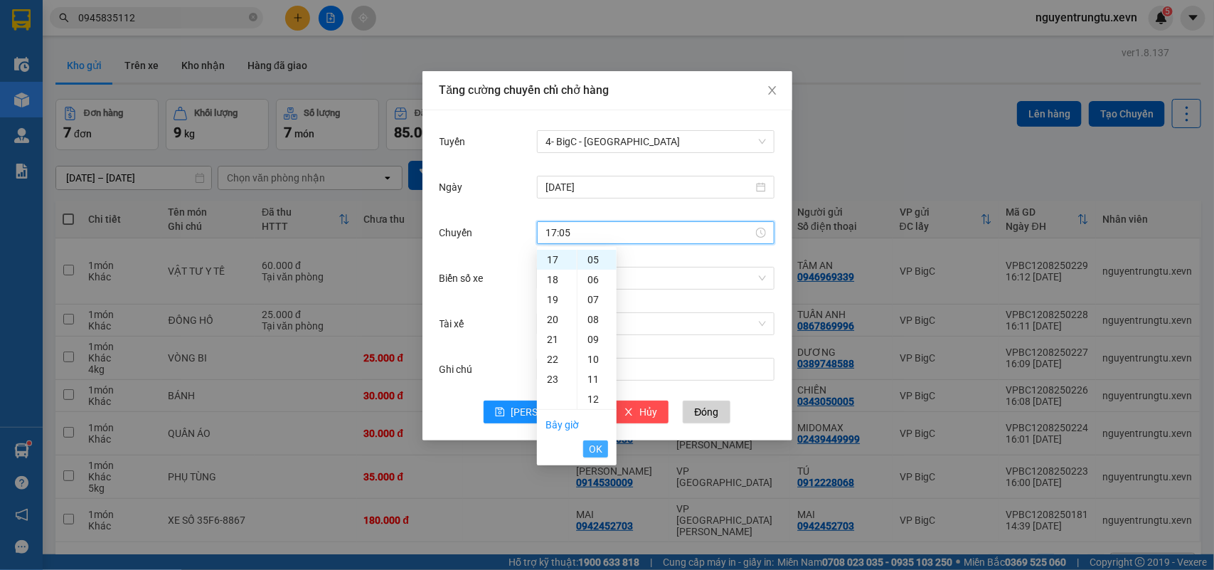
click at [595, 452] on span "OK" at bounding box center [596, 449] width 14 height 16
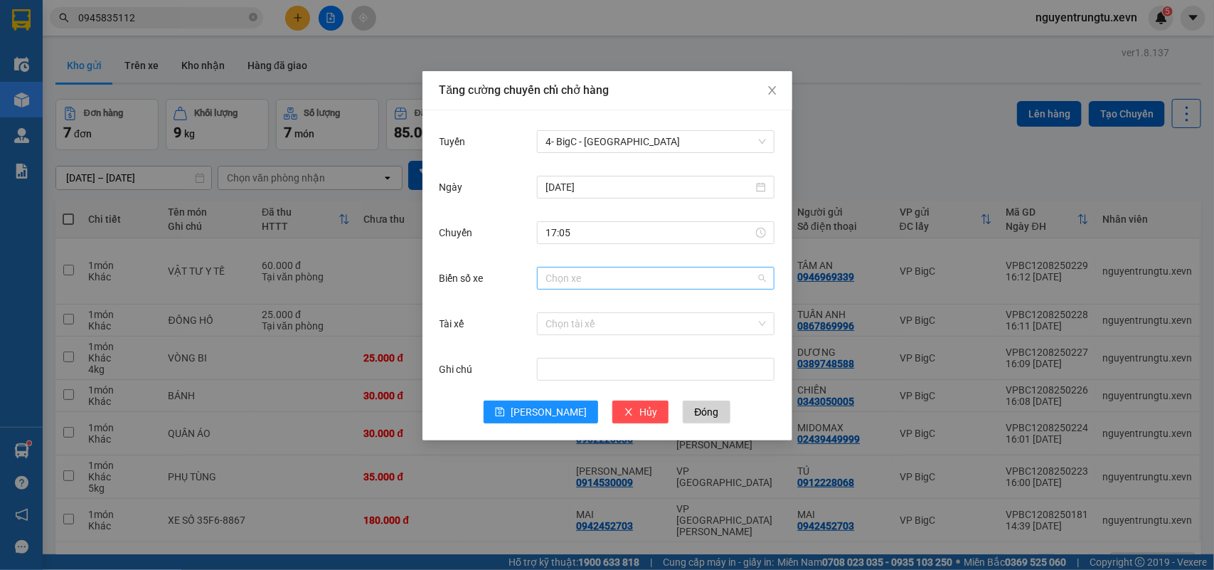
click at [637, 280] on input "Biển số xe" at bounding box center [651, 277] width 211 height 21
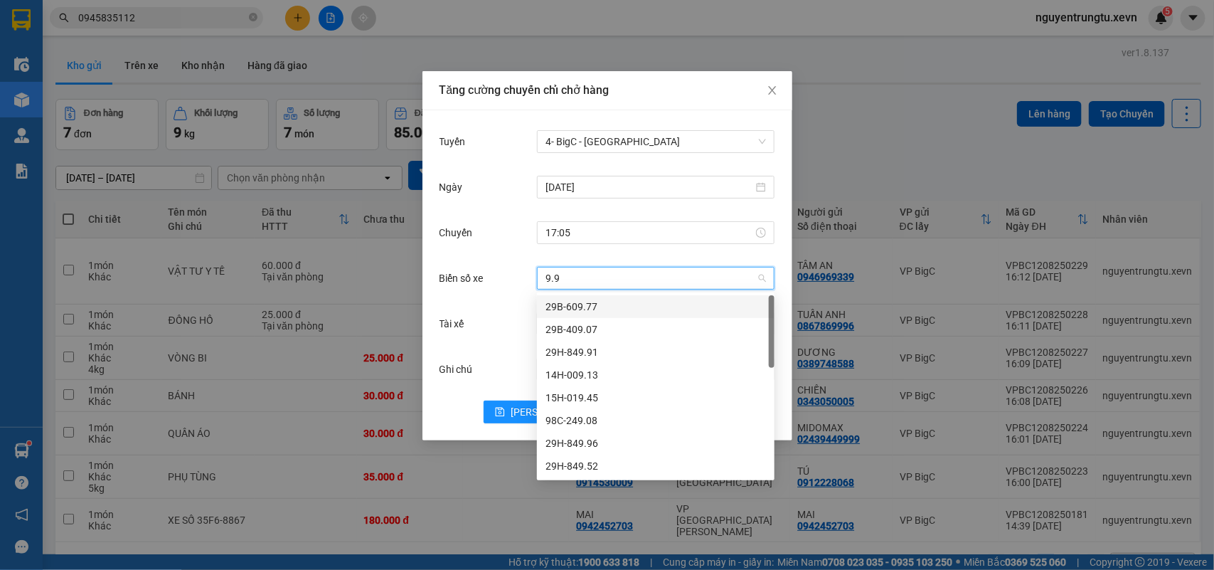
type input "9.94"
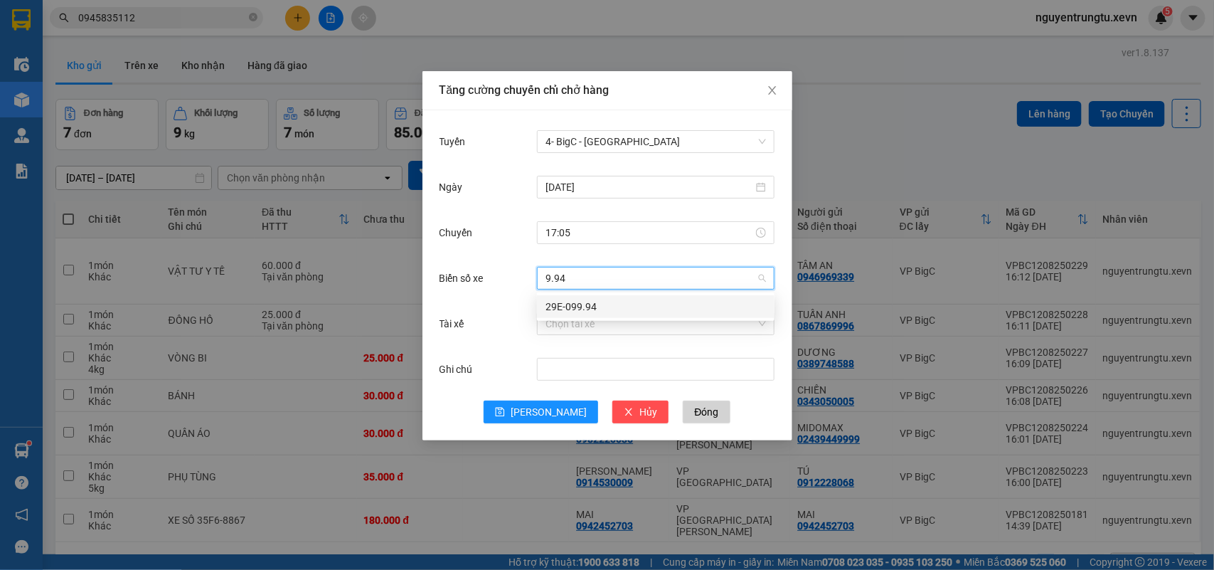
click at [589, 306] on div "29E-099.94" at bounding box center [656, 307] width 221 height 16
click at [590, 324] on input "Tài xế" at bounding box center [651, 323] width 211 height 21
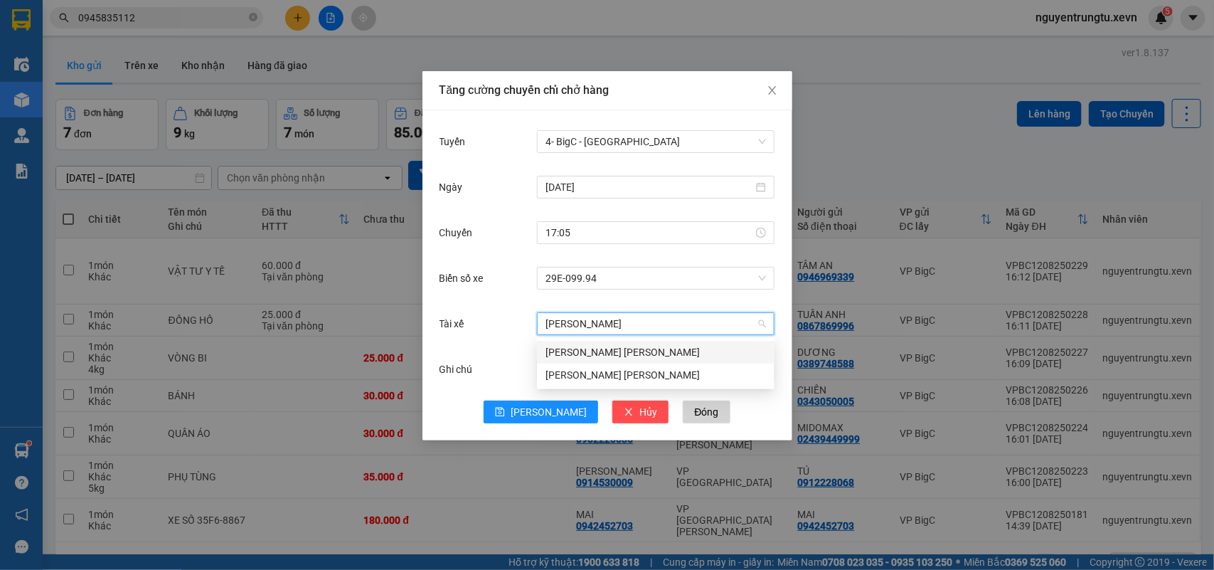
type input "QUANG TUẤN"
click at [591, 352] on div "Nguyễn Quang Tuấn" at bounding box center [656, 352] width 221 height 16
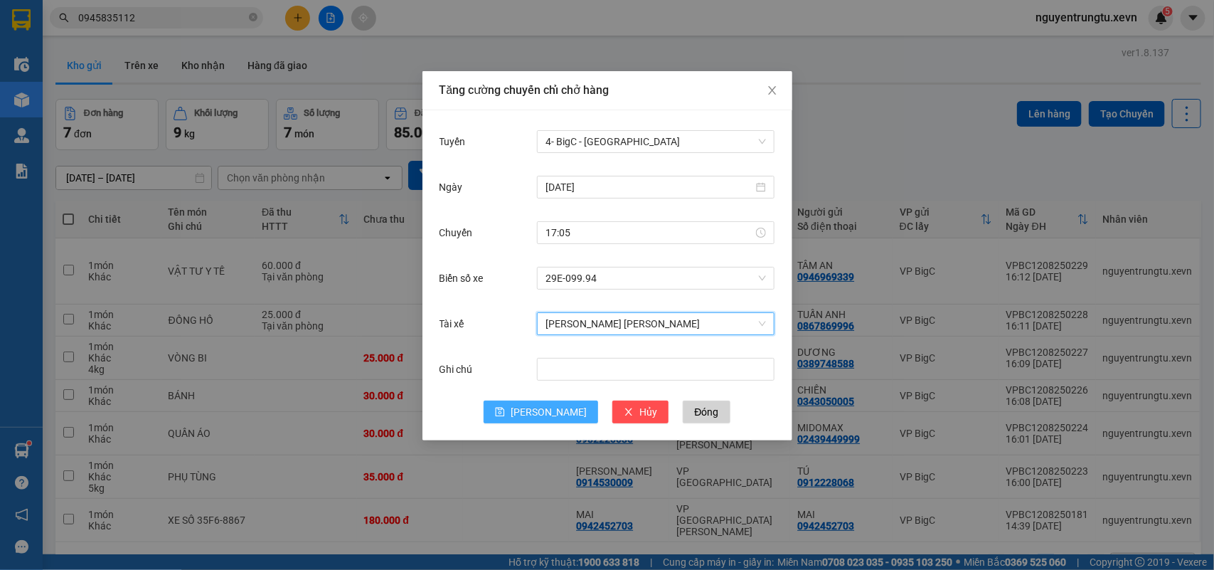
click at [556, 420] on button "Lưu" at bounding box center [541, 411] width 115 height 23
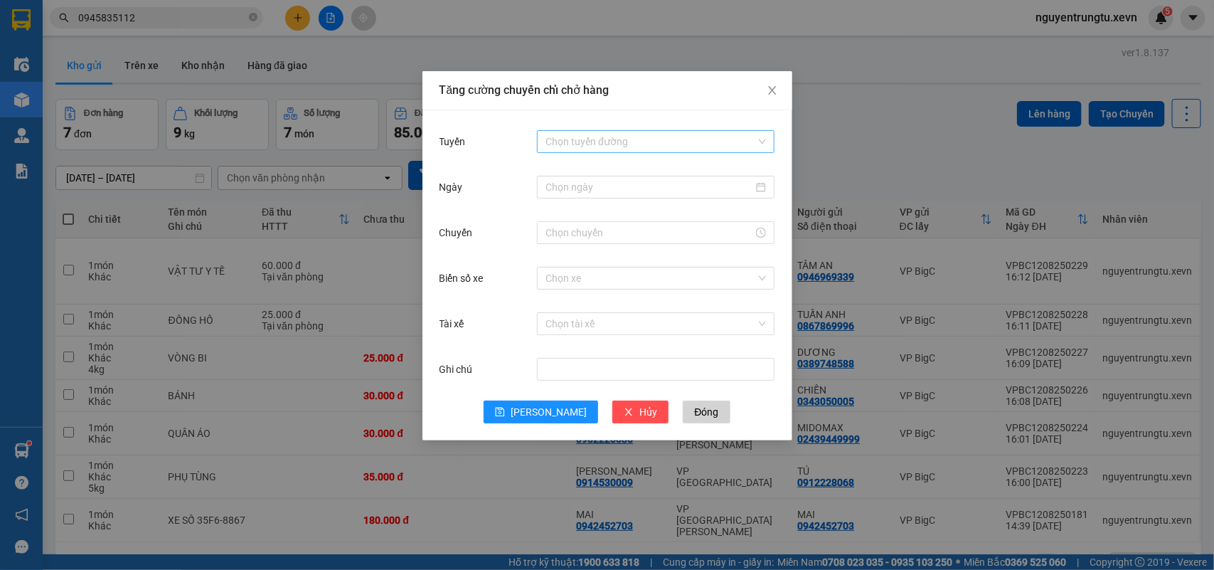
drag, startPoint x: 653, startPoint y: 127, endPoint x: 646, endPoint y: 148, distance: 22.5
click at [652, 129] on div "Chọn tuyến đường" at bounding box center [656, 141] width 238 height 28
click at [635, 135] on input "Tuyến" at bounding box center [651, 141] width 211 height 21
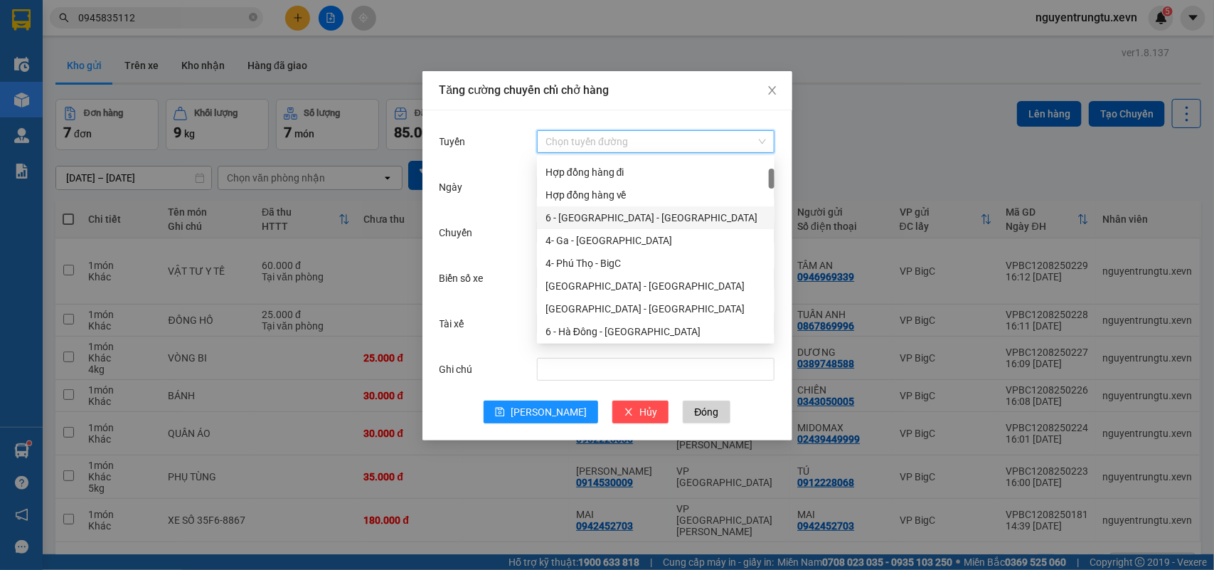
click at [627, 210] on div "6 - [GEOGRAPHIC_DATA] - [GEOGRAPHIC_DATA]" at bounding box center [656, 218] width 221 height 16
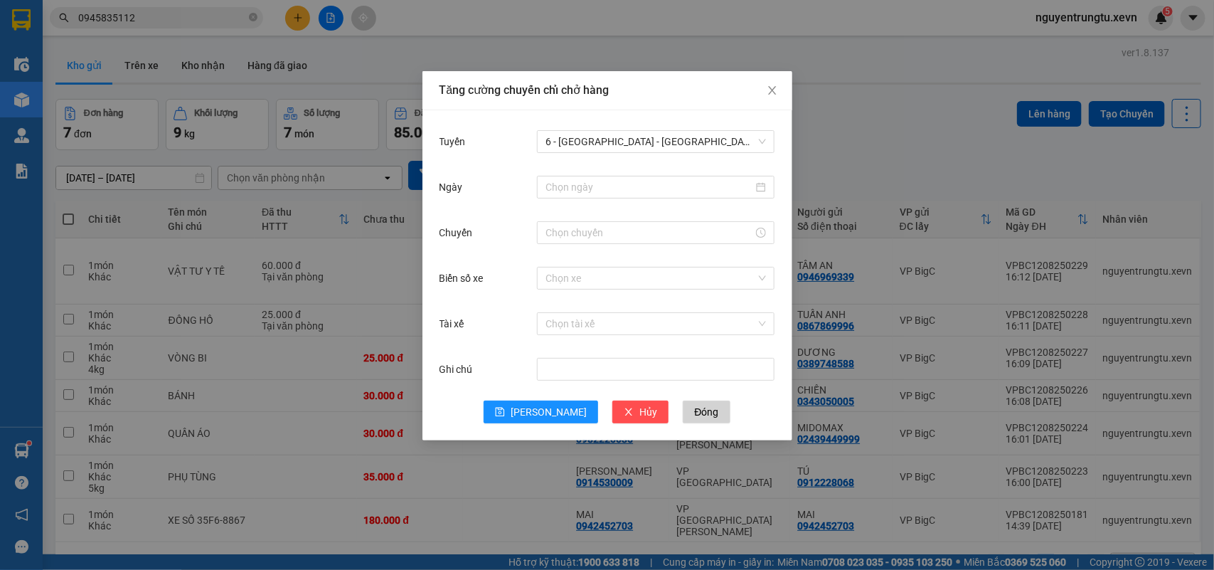
click at [627, 208] on div "Ngày" at bounding box center [608, 196] width 336 height 46
click at [638, 137] on span "6 - [GEOGRAPHIC_DATA] - [GEOGRAPHIC_DATA]" at bounding box center [656, 141] width 221 height 21
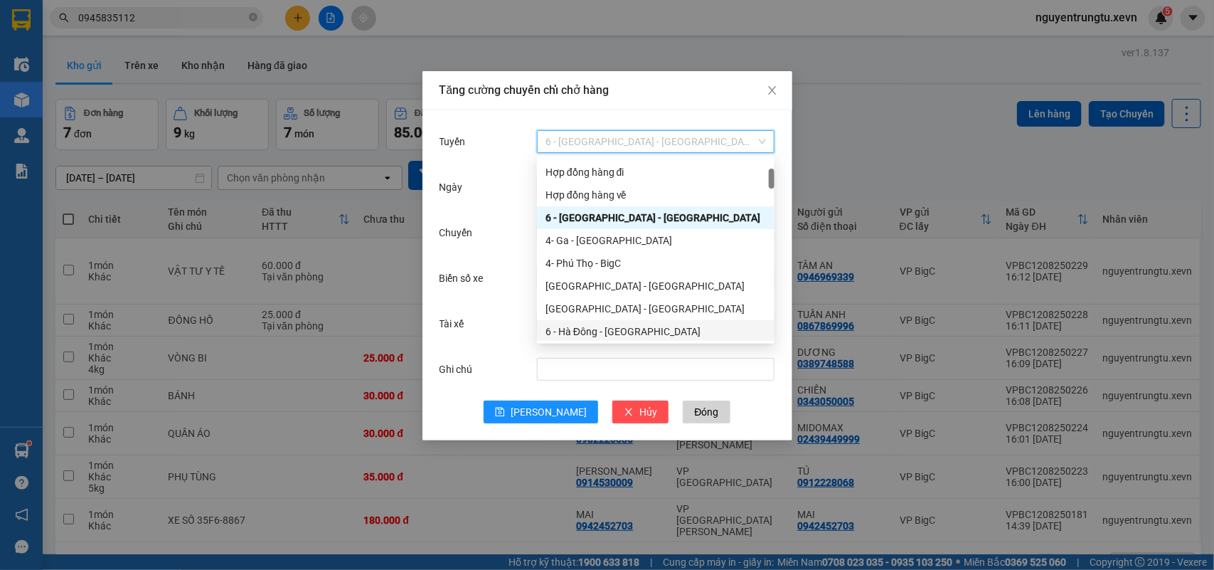
click at [620, 336] on div "6 - Hà Đông - Yên Bái" at bounding box center [656, 332] width 221 height 16
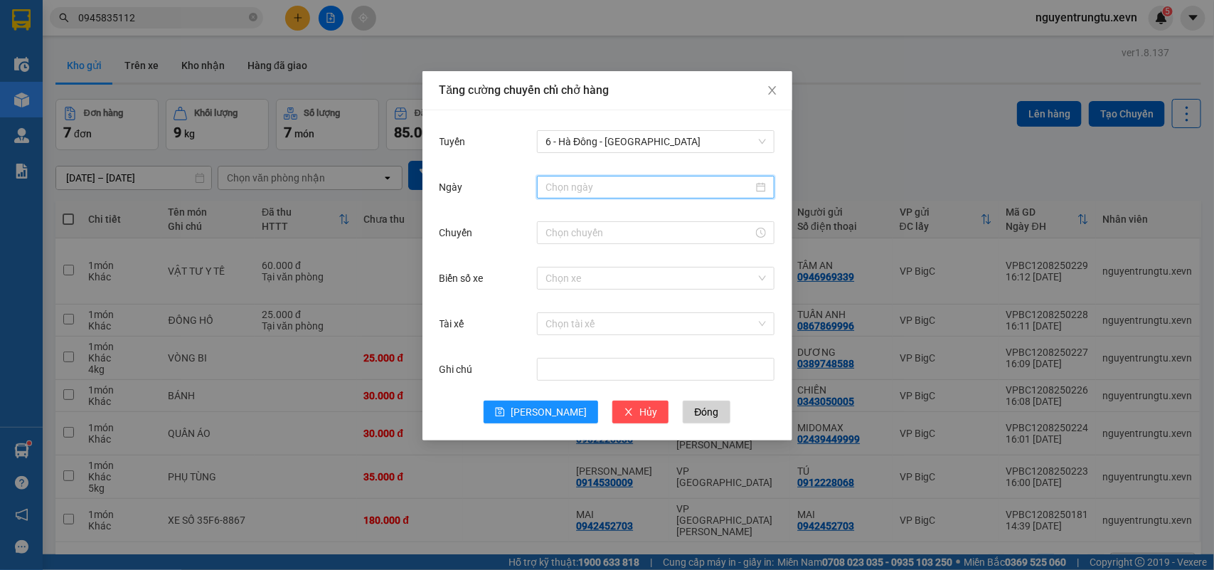
click at [639, 187] on input "Ngày" at bounding box center [650, 187] width 208 height 16
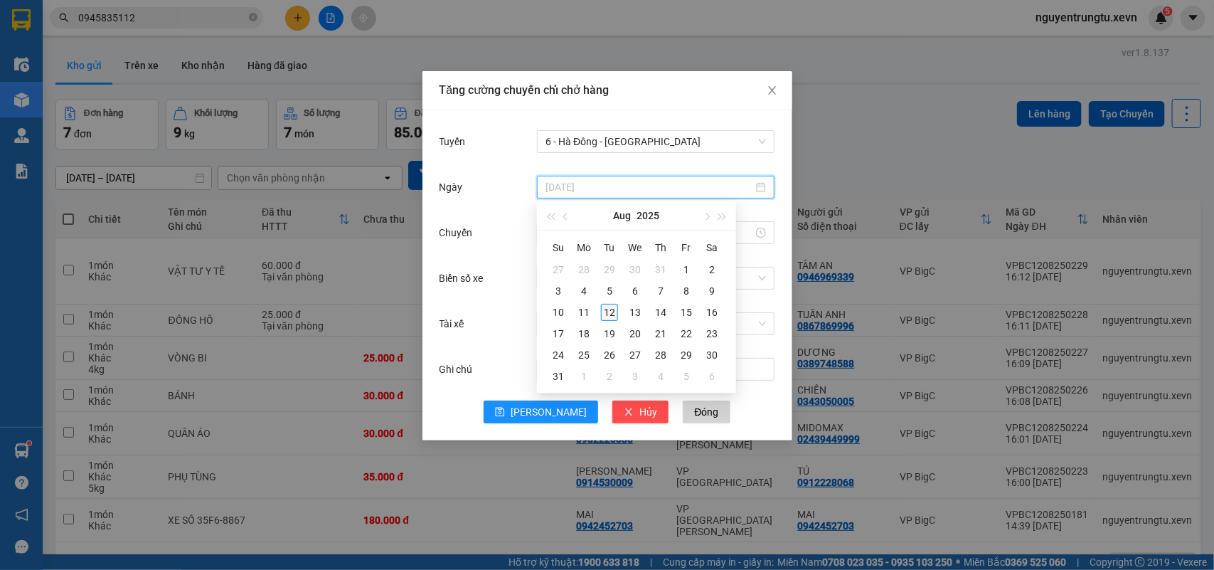
type input "[DATE]"
click at [612, 314] on div "12" at bounding box center [609, 312] width 17 height 17
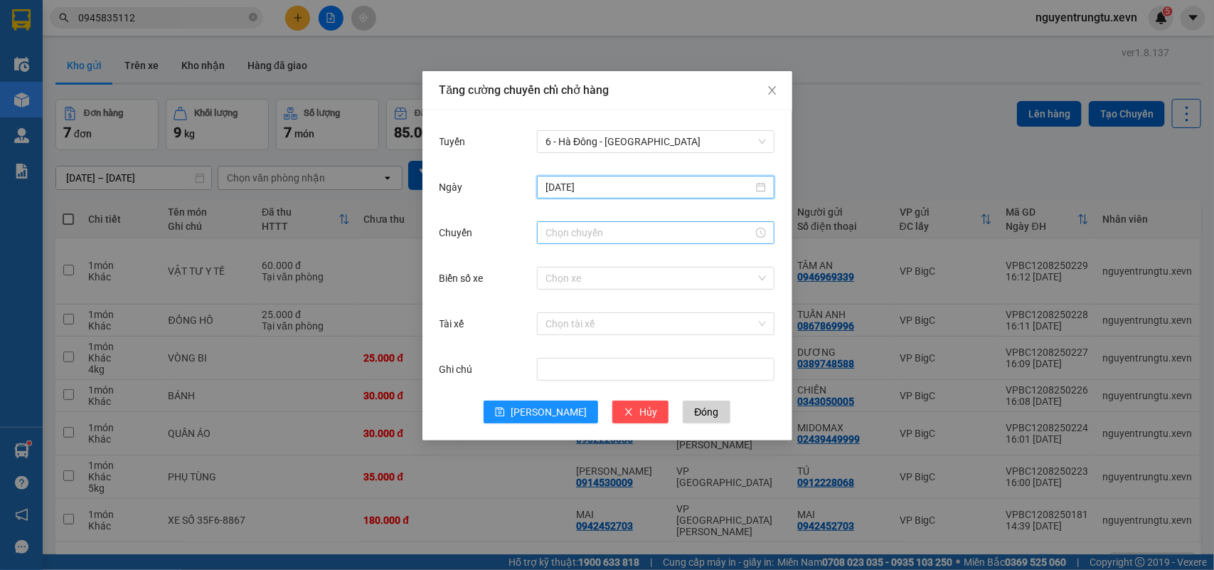
click at [602, 243] on div at bounding box center [656, 232] width 238 height 23
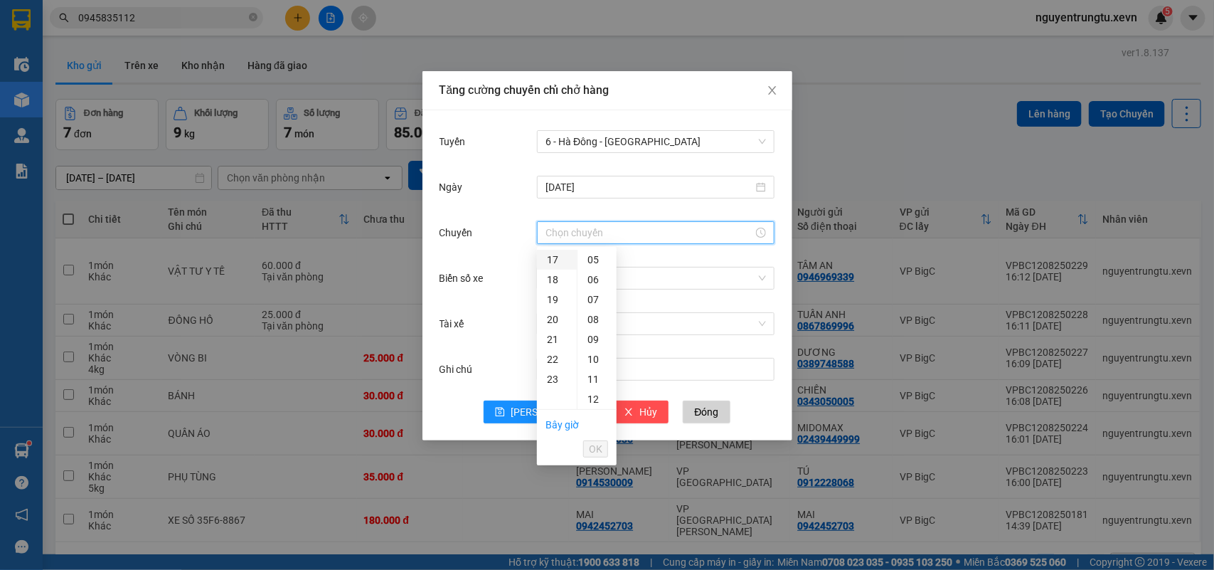
click at [552, 258] on div "17" at bounding box center [557, 260] width 40 height 20
click at [595, 354] on div "05" at bounding box center [597, 359] width 39 height 20
type input "17:05"
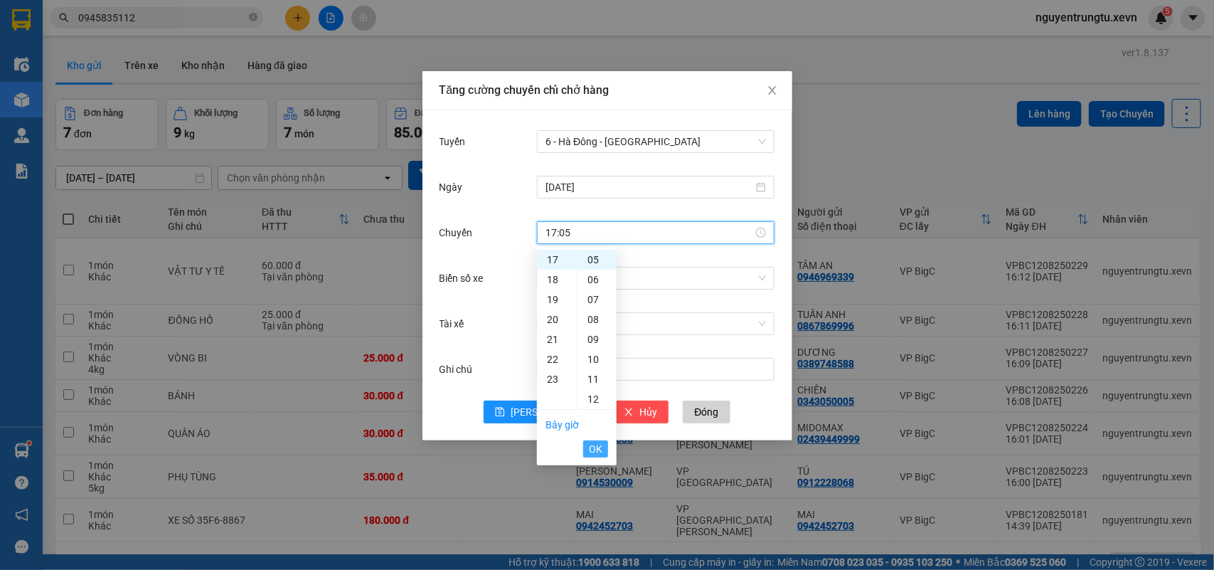
click at [595, 445] on span "OK" at bounding box center [596, 449] width 14 height 16
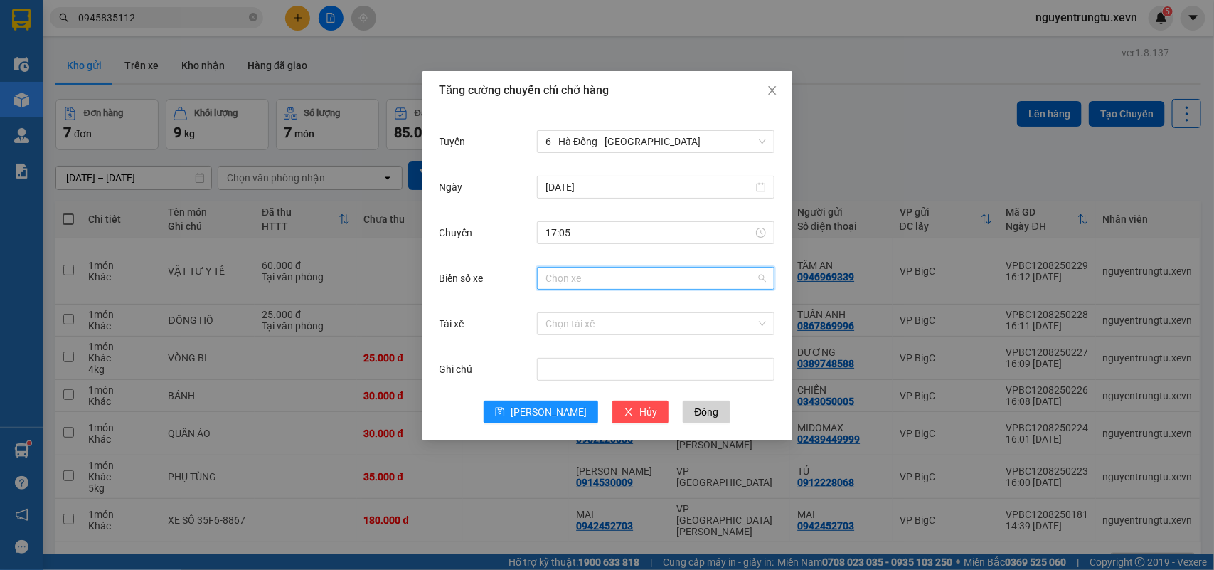
click at [647, 272] on input "Biển số xe" at bounding box center [651, 277] width 211 height 21
type input "5.61"
click at [610, 300] on div "29H-885.61" at bounding box center [656, 307] width 221 height 16
click at [592, 322] on input "Tài xế" at bounding box center [651, 323] width 211 height 21
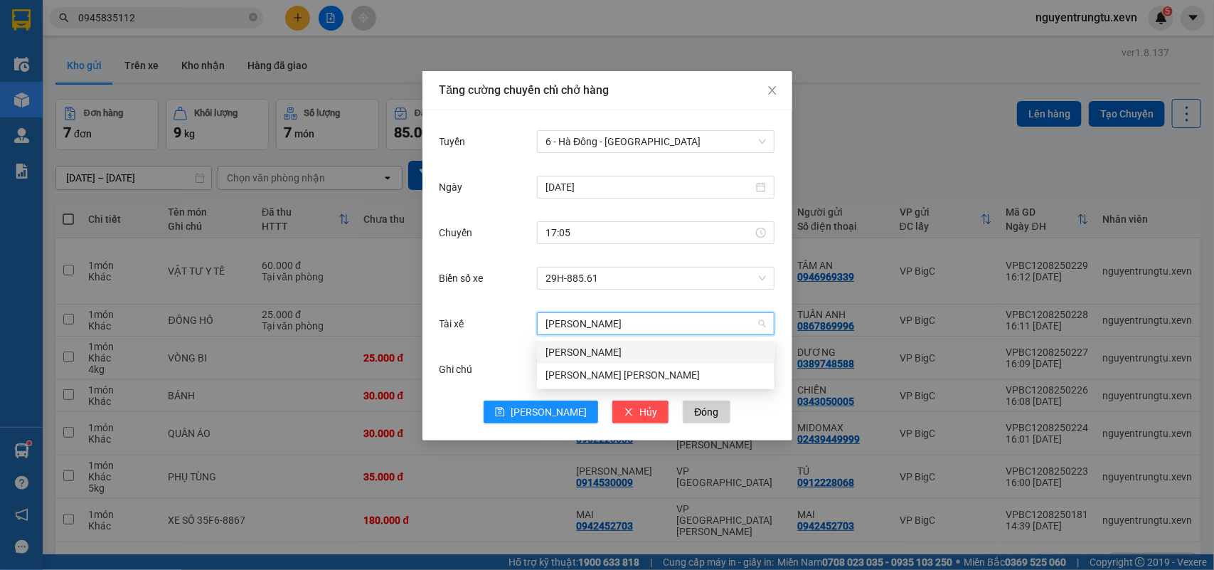
type input "LÊ ANH TUA"
drag, startPoint x: 585, startPoint y: 346, endPoint x: 571, endPoint y: 361, distance: 21.1
click at [585, 346] on div "Lê Anh Tuấn" at bounding box center [656, 352] width 221 height 16
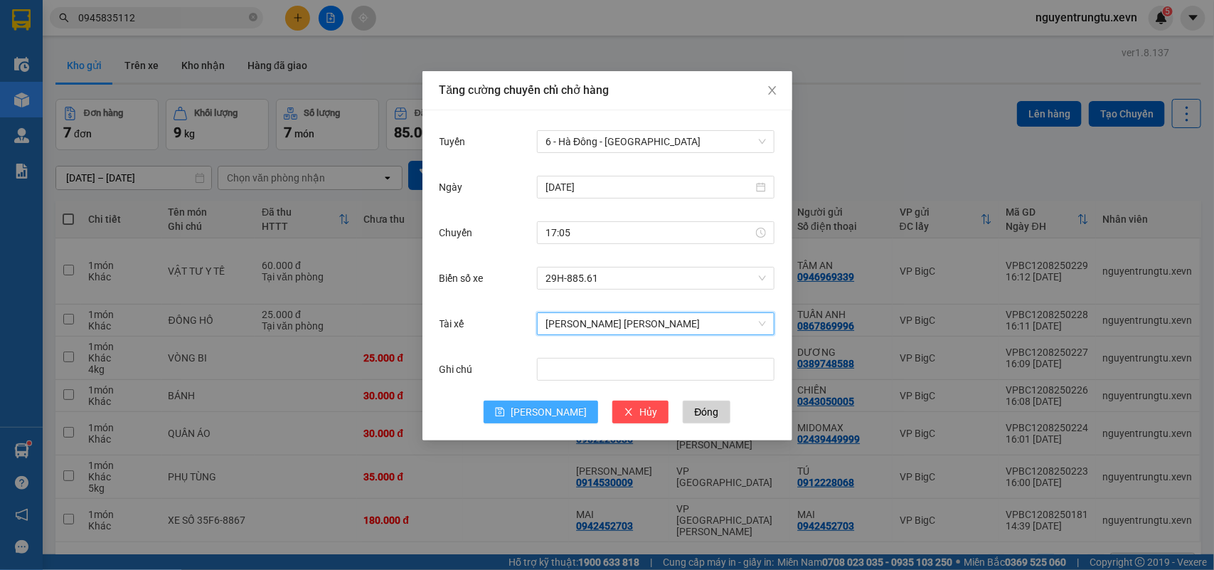
click at [544, 424] on div "Tuyến 6 - Hà Đông - Yên Bái Ngày 12/08/2025 Chuyến 17:05 Biển số xe 29H-885.61 …" at bounding box center [608, 275] width 370 height 330
click at [548, 415] on span "Lưu" at bounding box center [549, 412] width 76 height 16
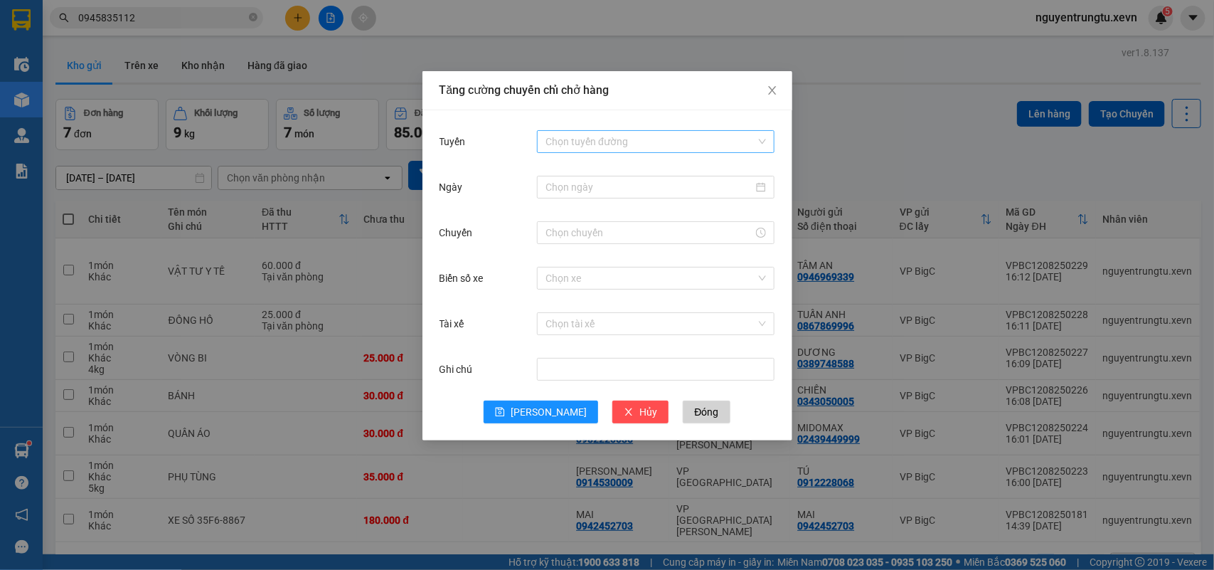
click at [563, 143] on input "Tuyến" at bounding box center [651, 141] width 211 height 21
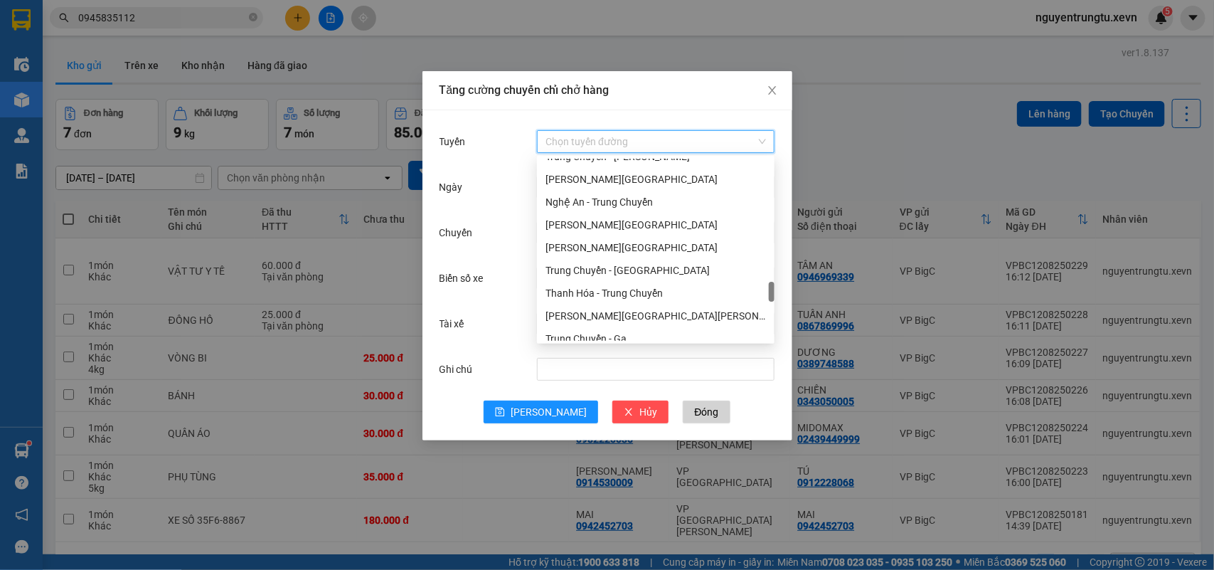
scroll to position [1866, 0]
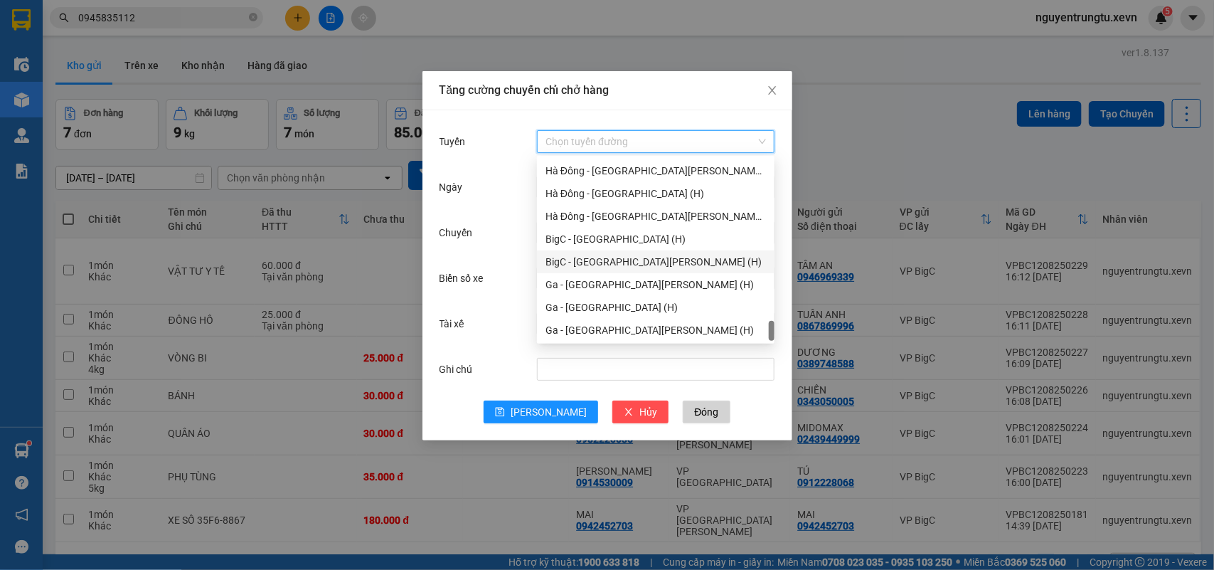
click at [616, 263] on div "BigC - Ninh Bình (H)" at bounding box center [656, 262] width 221 height 16
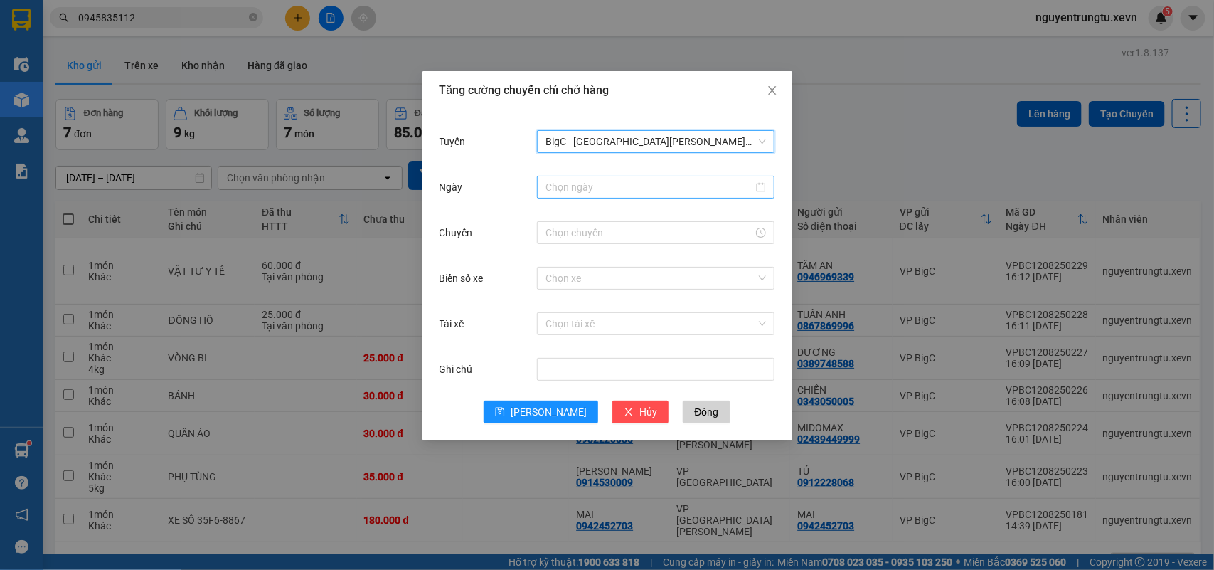
click at [642, 179] on input "Ngày" at bounding box center [650, 187] width 208 height 16
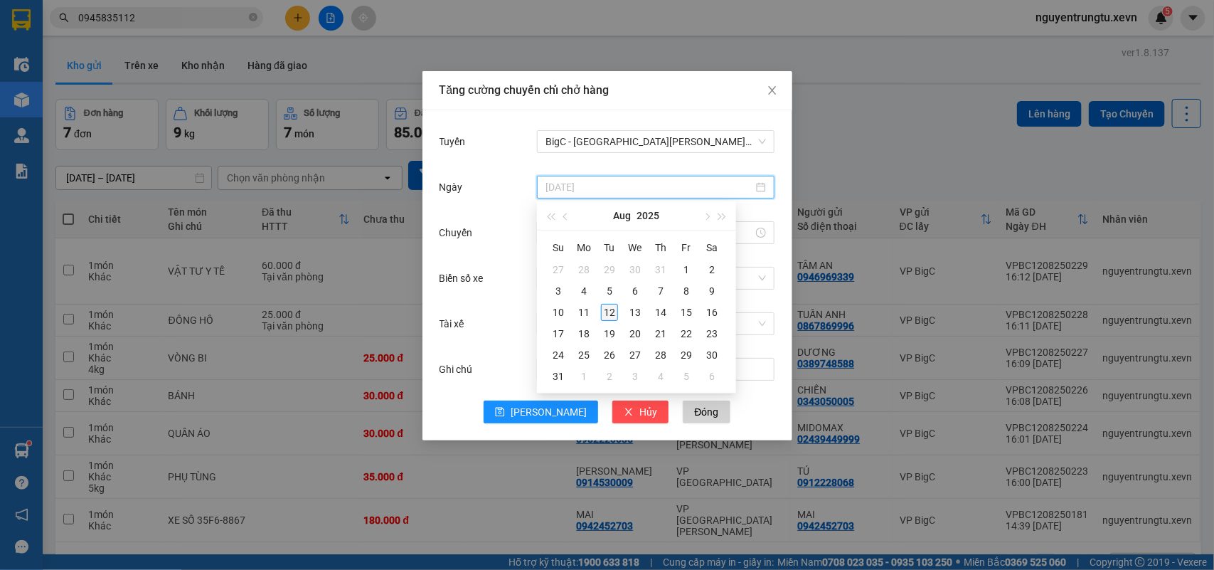
type input "[DATE]"
click at [606, 312] on div "12" at bounding box center [609, 312] width 17 height 17
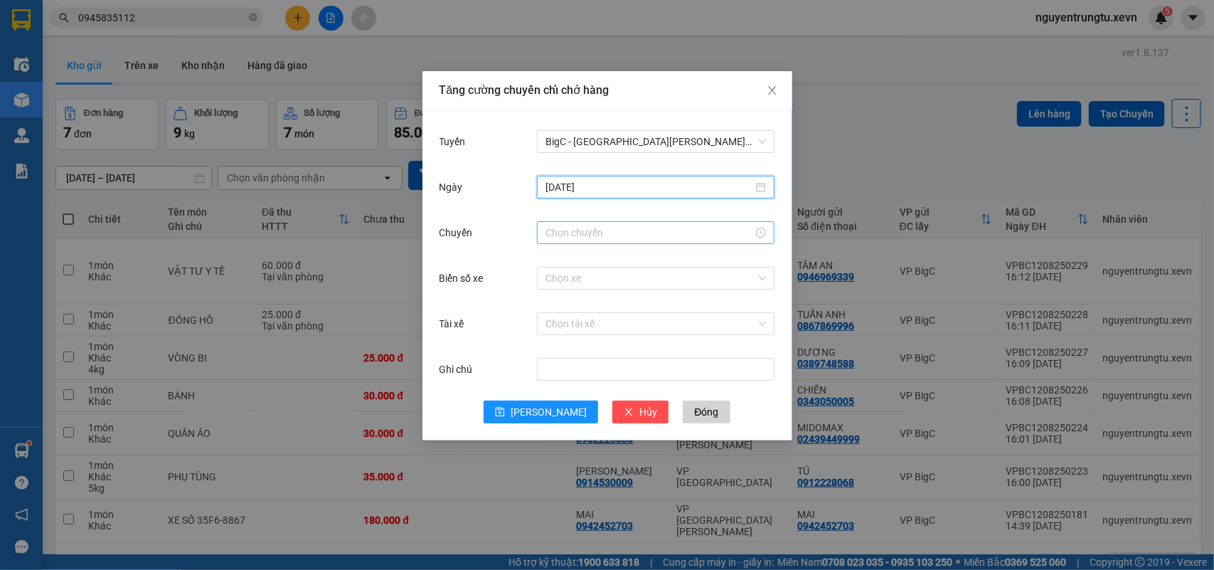
click at [605, 229] on input "Chuyến" at bounding box center [650, 233] width 208 height 16
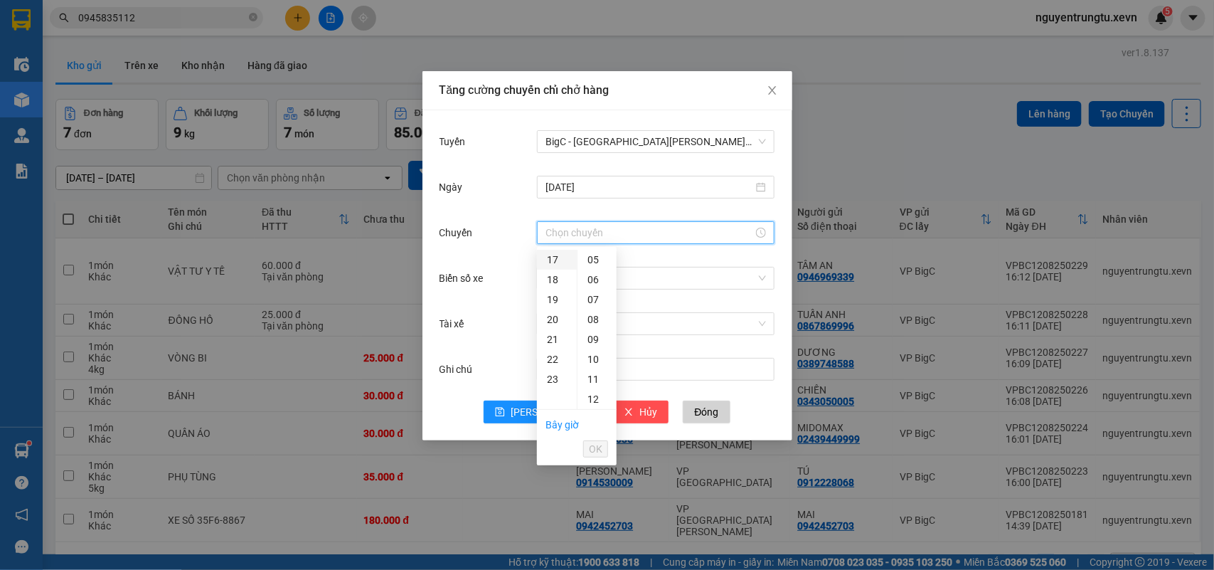
click at [546, 257] on div "17" at bounding box center [557, 260] width 40 height 20
click at [598, 356] on div "05" at bounding box center [597, 359] width 39 height 20
type input "17:05"
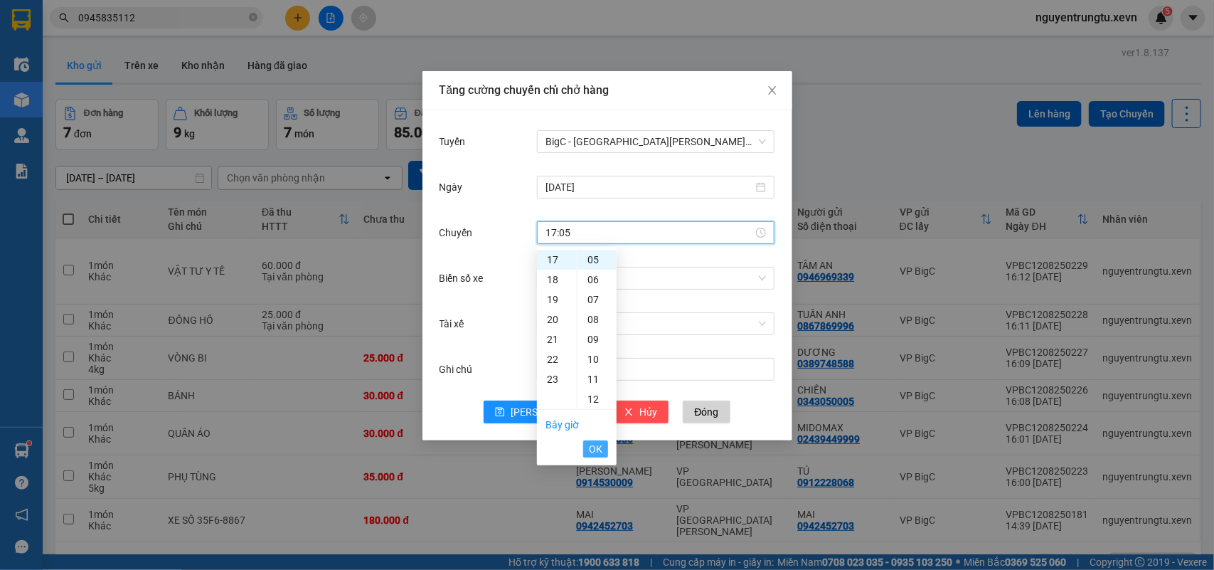
click at [595, 452] on span "OK" at bounding box center [596, 449] width 14 height 16
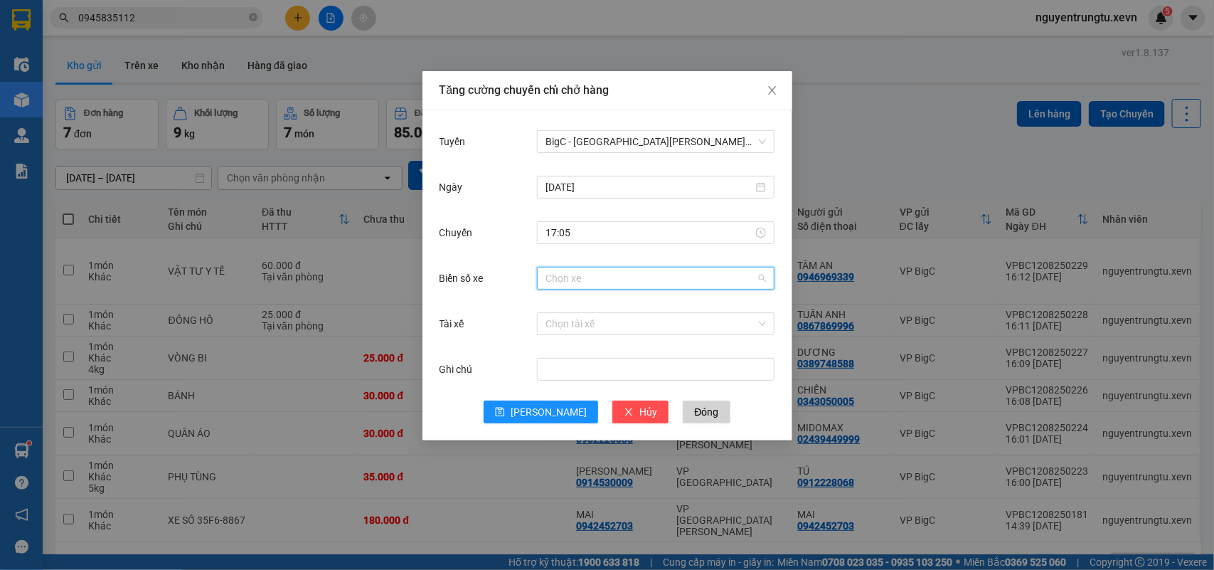
click at [635, 281] on input "Biển số xe" at bounding box center [651, 277] width 211 height 21
type input "6.31"
click at [594, 307] on div "29F-016.31" at bounding box center [656, 307] width 221 height 16
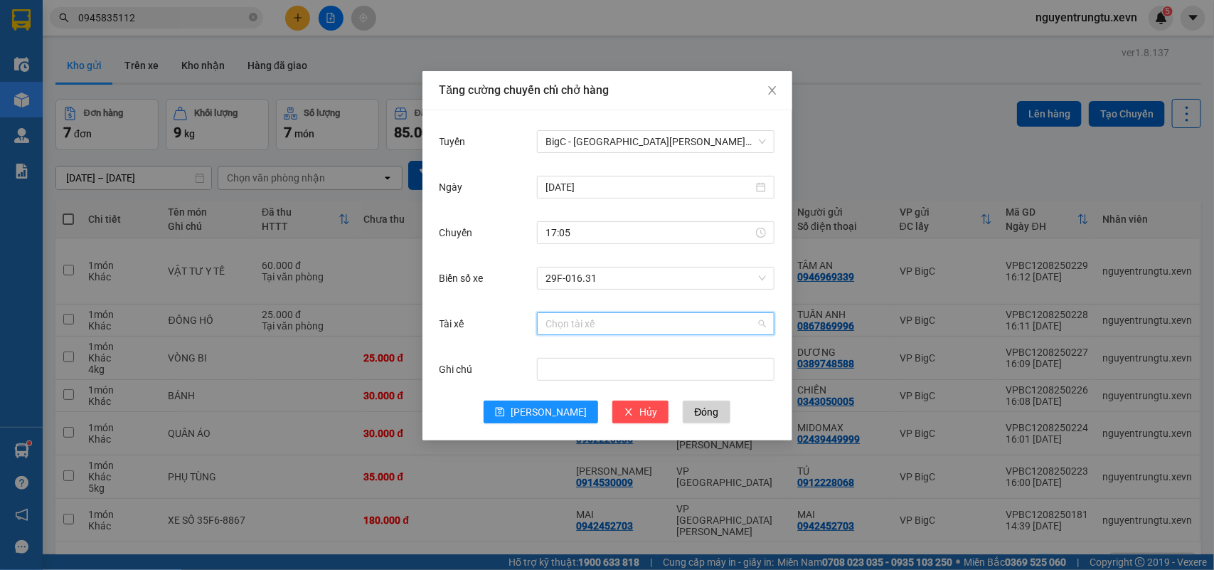
click at [583, 320] on input "Tài xế" at bounding box center [651, 323] width 211 height 21
type input "THÀNH ĐẠT"
click at [581, 354] on div "Nguyễn Thành Đạt" at bounding box center [656, 352] width 221 height 16
click at [543, 411] on span "Lưu" at bounding box center [549, 412] width 76 height 16
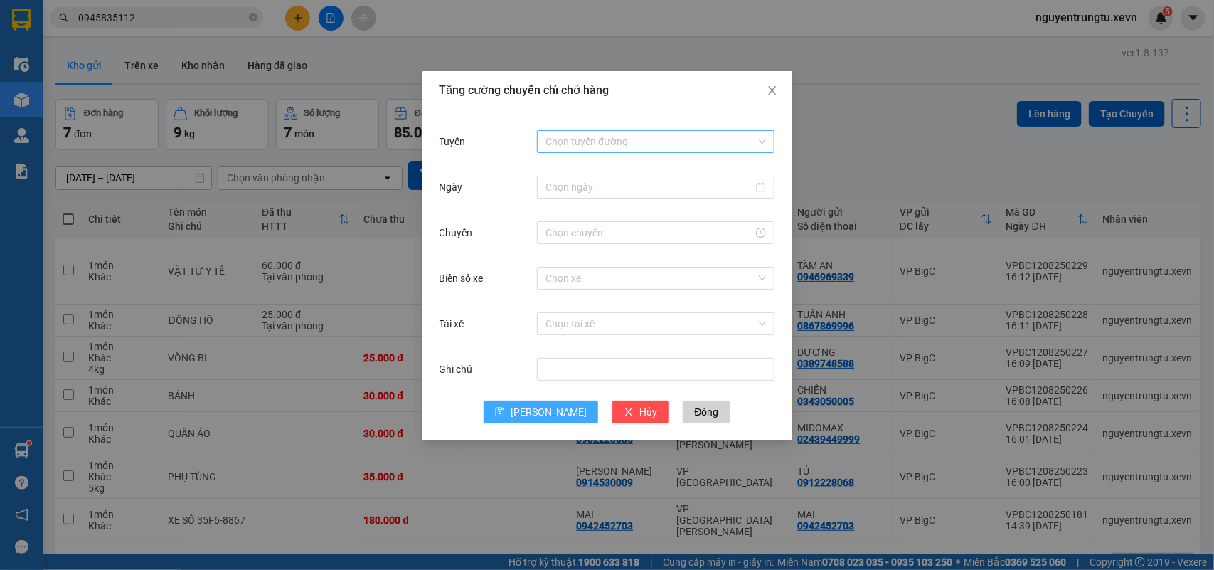
click at [626, 130] on div "Chọn tuyến đường" at bounding box center [656, 141] width 238 height 23
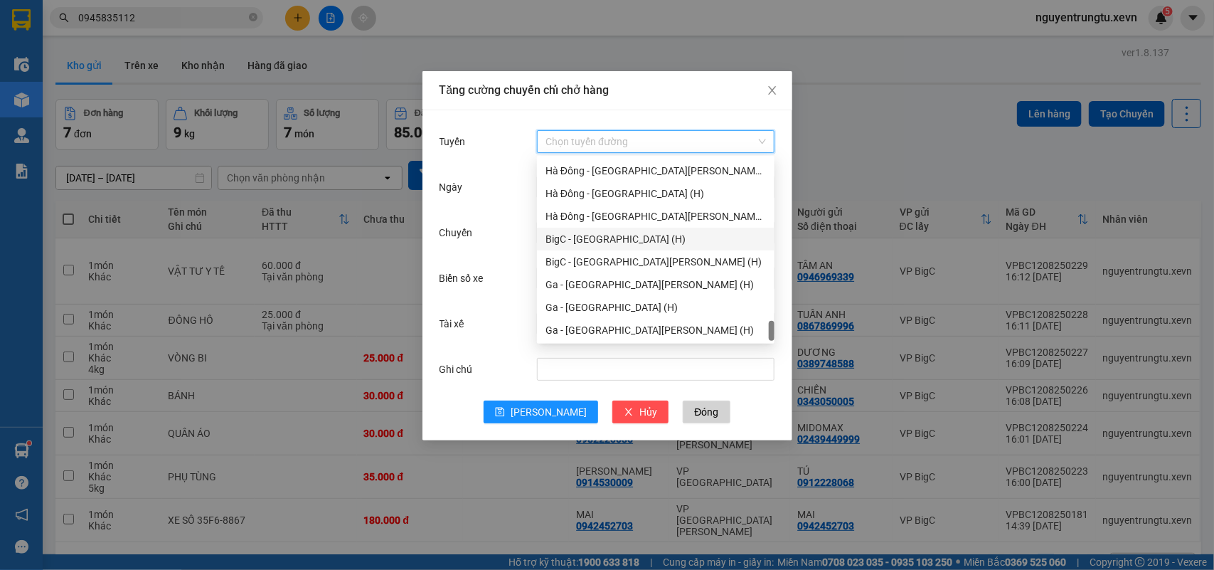
click at [617, 246] on div "BigC - Nam Định (H)" at bounding box center [656, 239] width 238 height 23
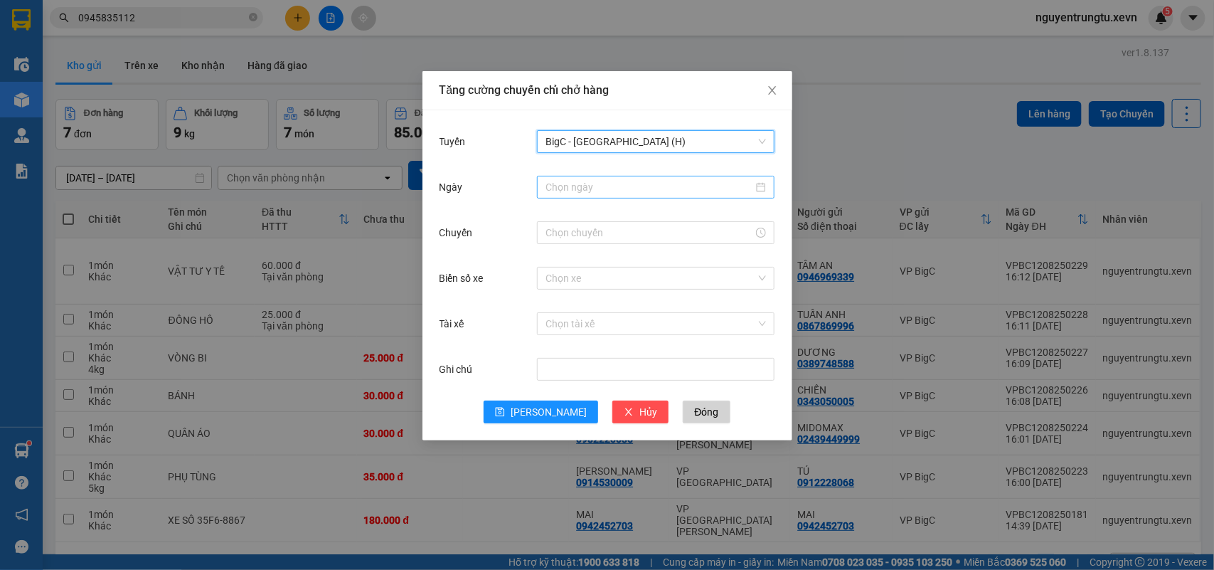
click at [648, 179] on input "Ngày" at bounding box center [650, 187] width 208 height 16
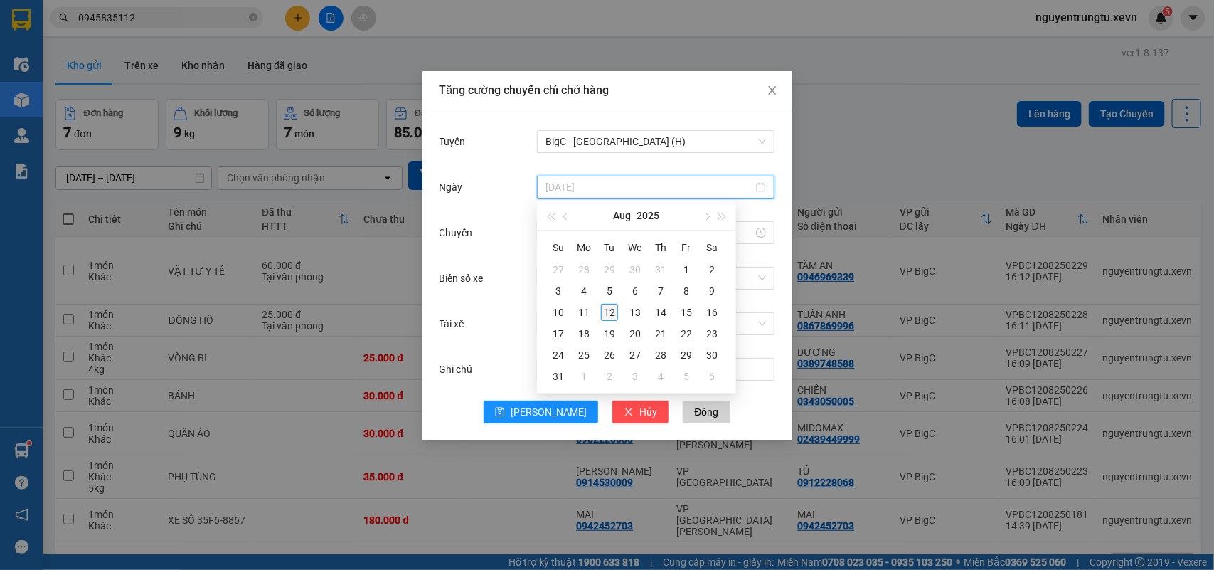
type input "[DATE]"
drag, startPoint x: 606, startPoint y: 314, endPoint x: 607, endPoint y: 301, distance: 12.8
click at [607, 313] on div "12" at bounding box center [609, 312] width 17 height 17
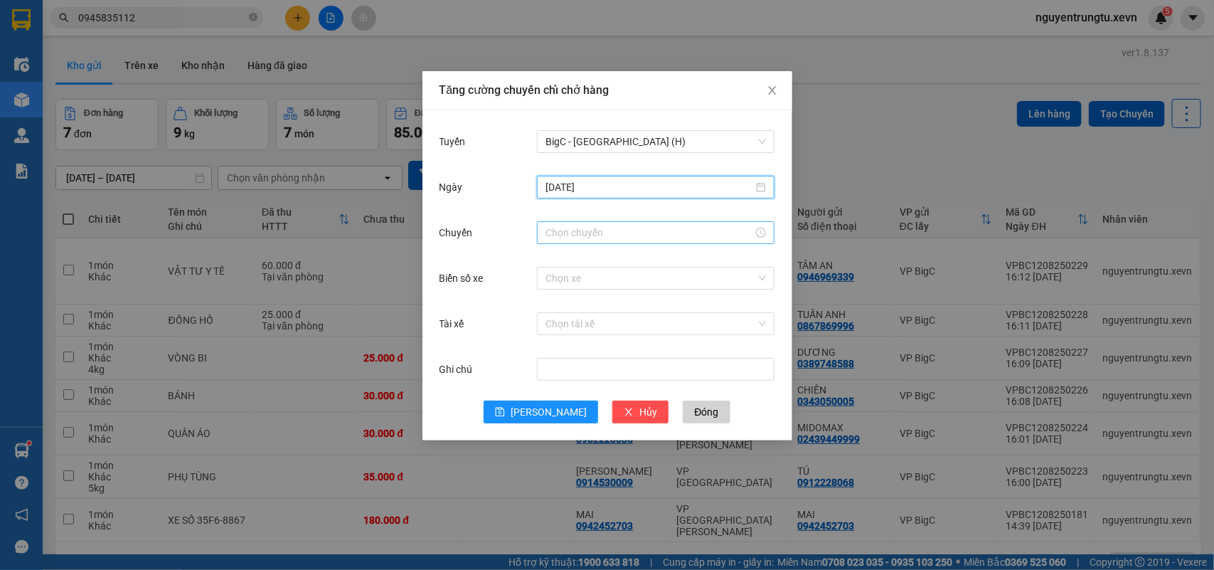
click at [603, 226] on input "Chuyến" at bounding box center [650, 233] width 208 height 16
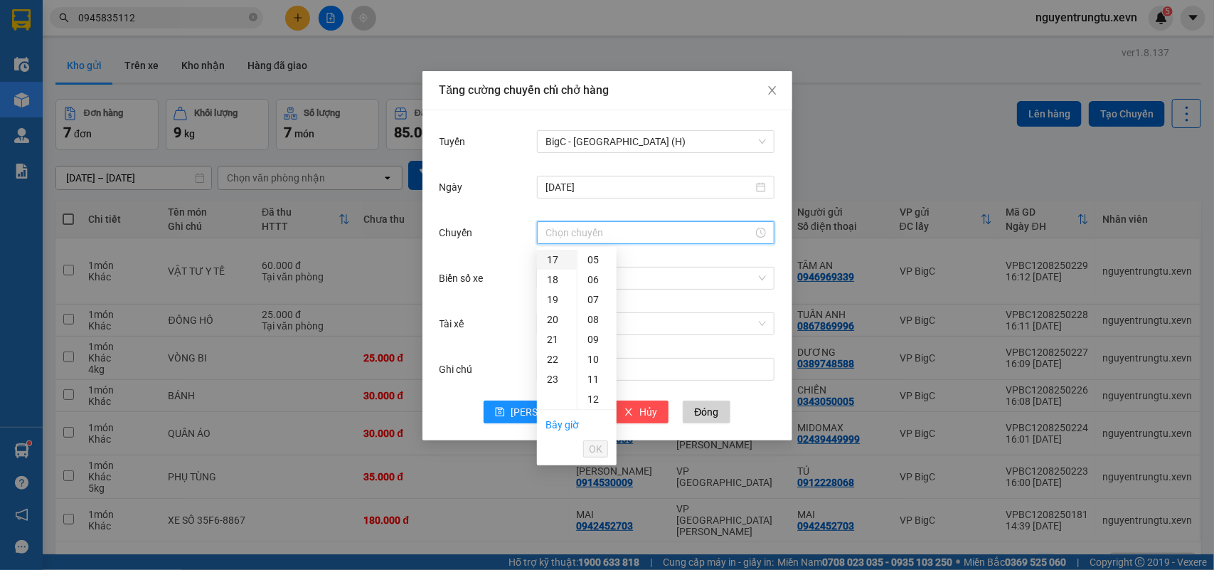
click at [545, 258] on div "17" at bounding box center [557, 260] width 40 height 20
click at [591, 363] on div "05" at bounding box center [597, 359] width 39 height 20
type input "17:05"
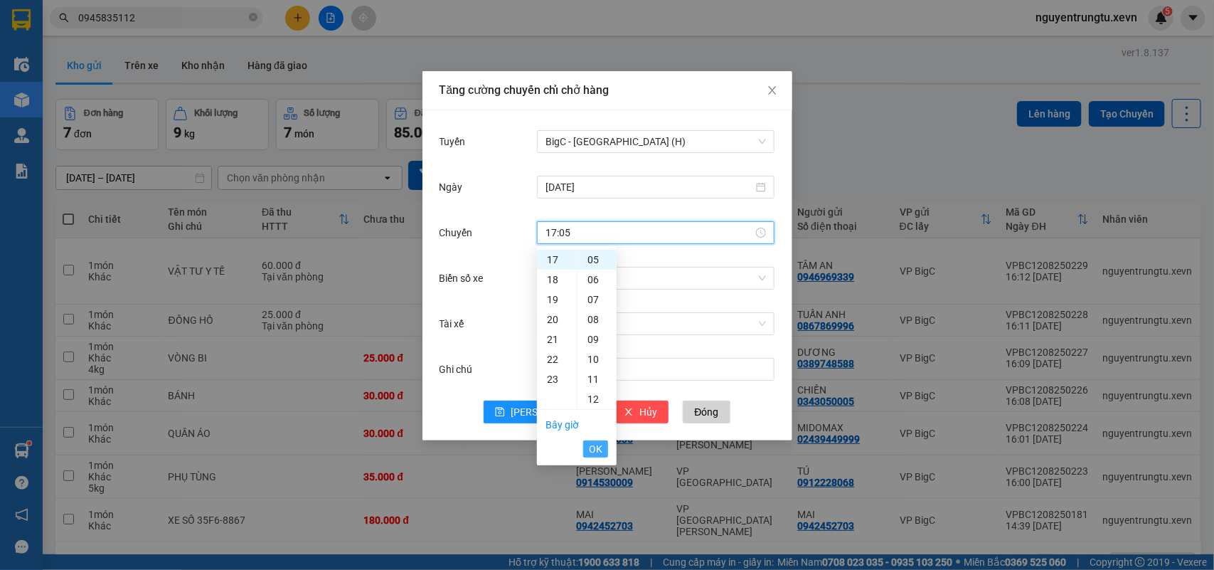
click at [593, 453] on span "OK" at bounding box center [596, 449] width 14 height 16
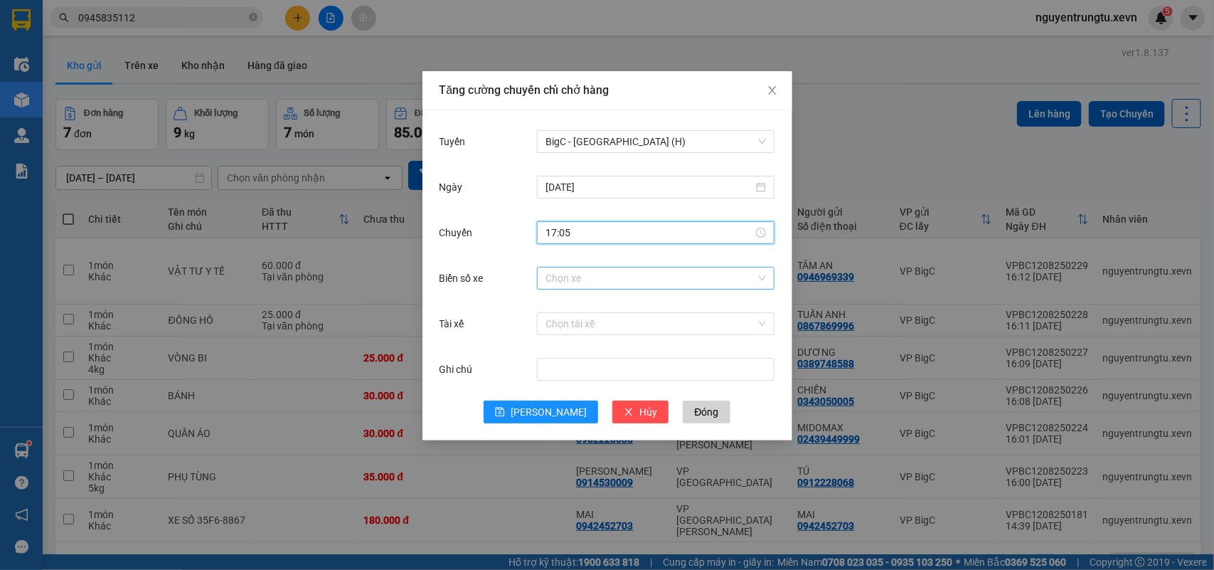
click at [655, 282] on input "Biển số xe" at bounding box center [651, 277] width 211 height 21
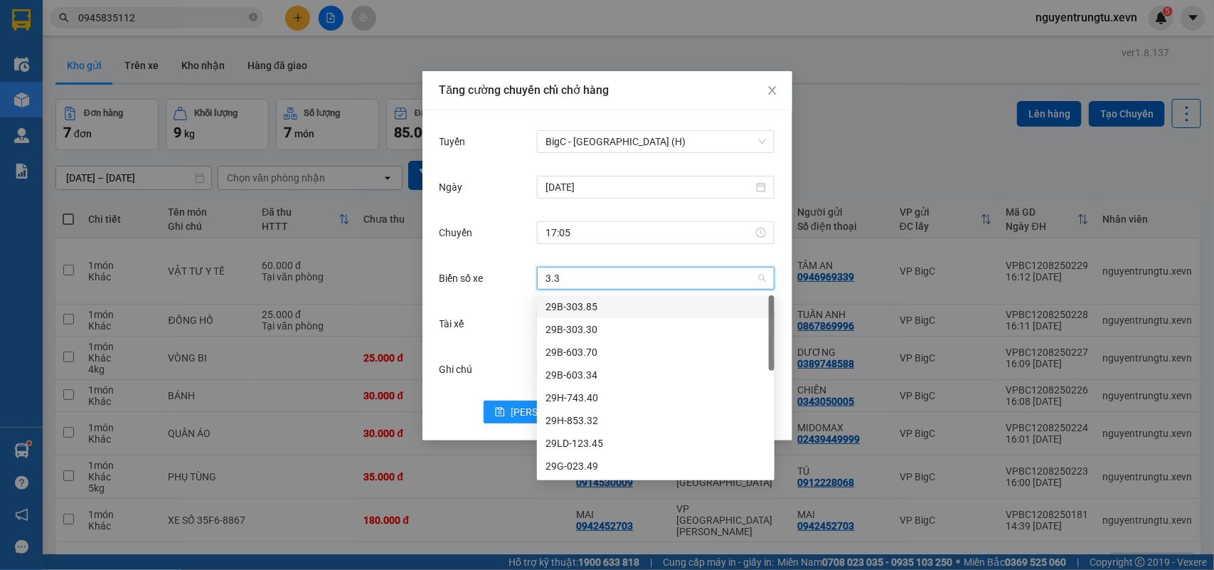
type input "3.38"
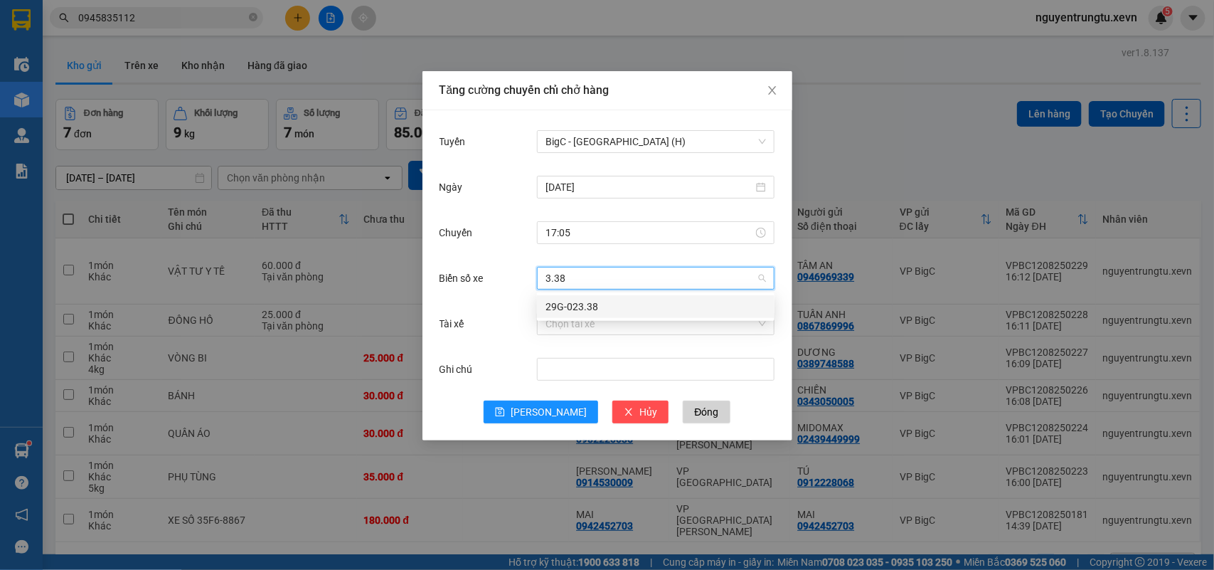
drag, startPoint x: 630, startPoint y: 297, endPoint x: 623, endPoint y: 306, distance: 11.1
click at [630, 299] on div "29G-023.38" at bounding box center [656, 307] width 221 height 16
click at [617, 322] on input "Tài xế" at bounding box center [651, 323] width 211 height 21
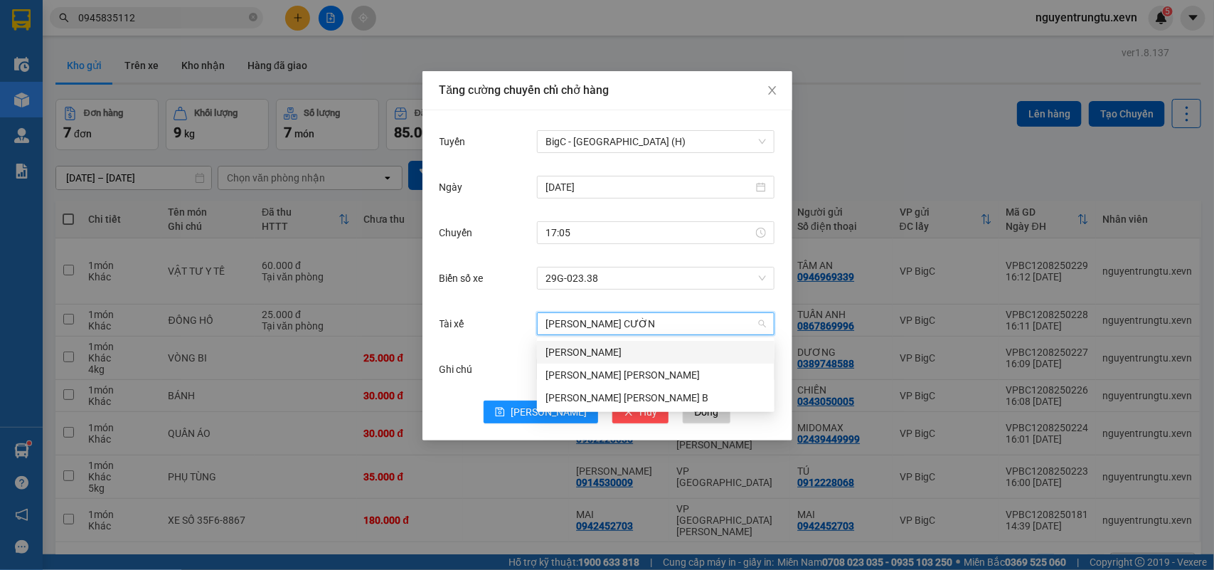
type input "NGỌC CƯỜNG"
click at [585, 371] on div "Hoàng Ngọc Cường" at bounding box center [656, 375] width 221 height 16
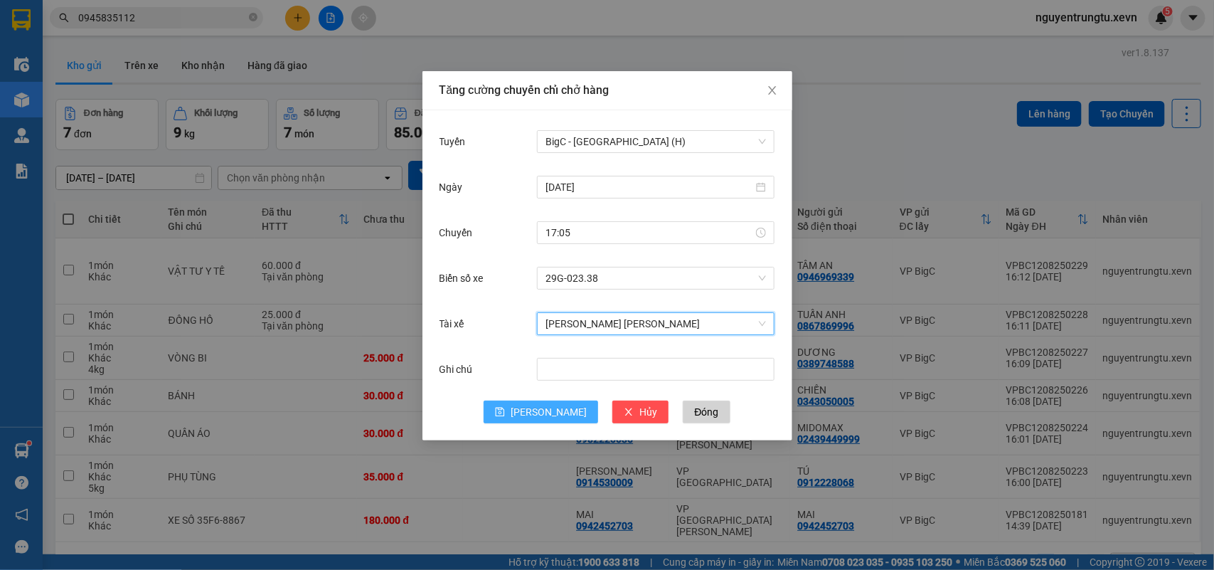
click at [551, 418] on span "Lưu" at bounding box center [549, 412] width 76 height 16
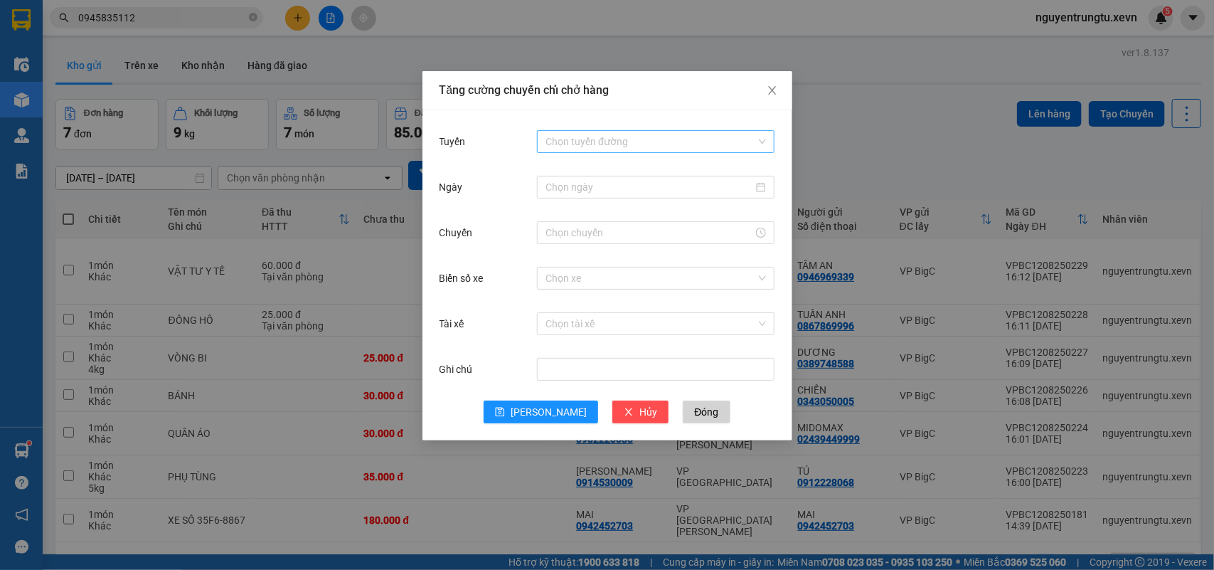
click at [588, 134] on input "Tuyến" at bounding box center [651, 141] width 211 height 21
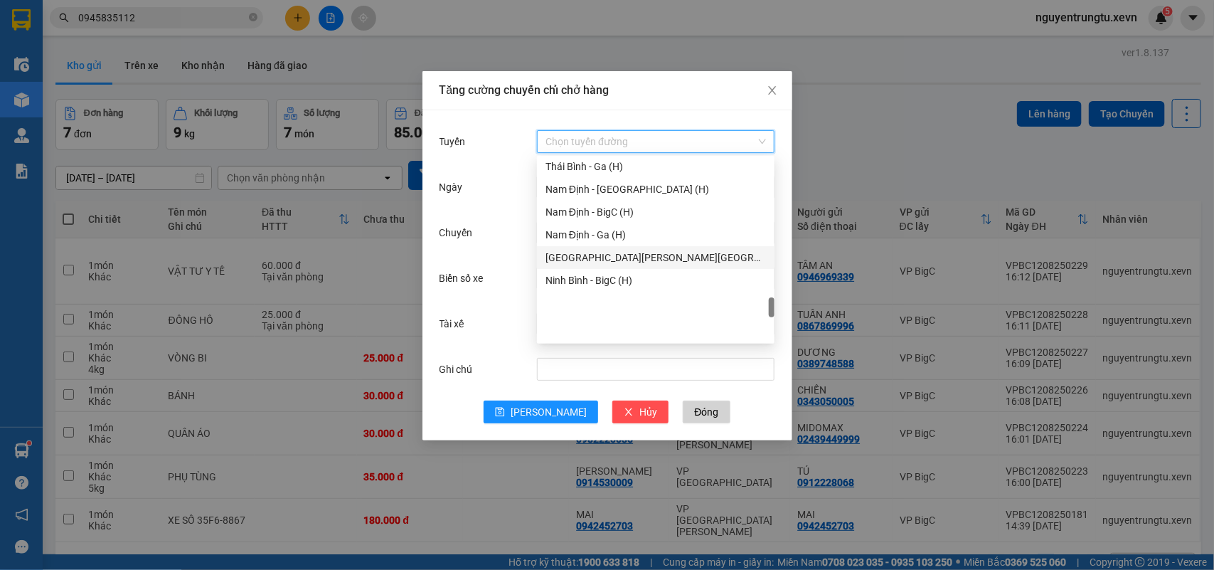
scroll to position [1599, 0]
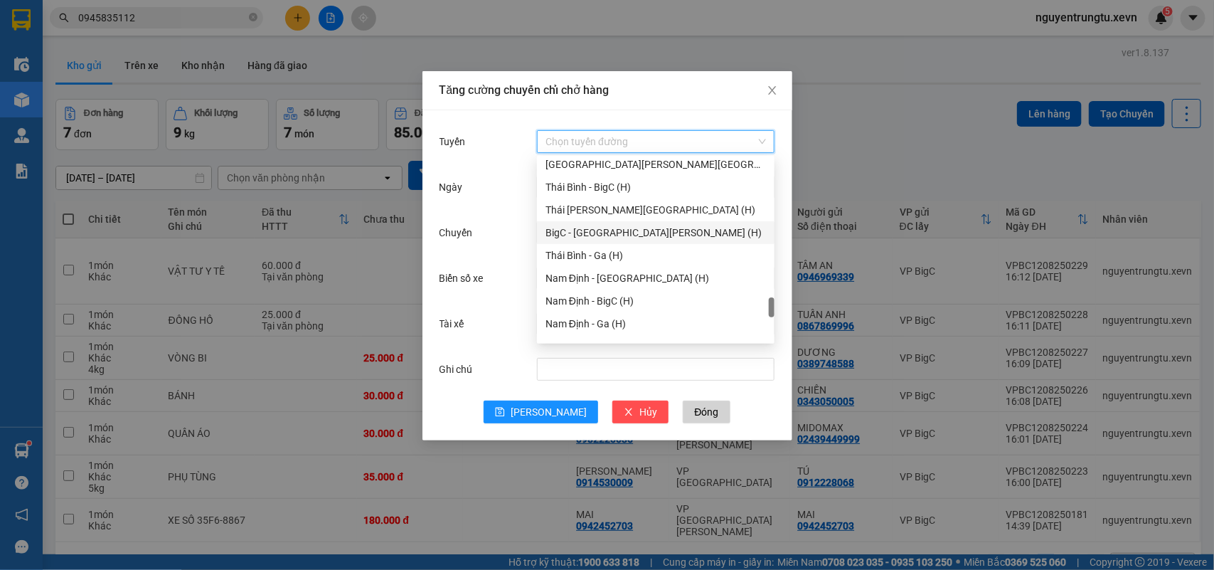
click at [610, 235] on div "BigC - Thái Bình (H)" at bounding box center [656, 233] width 221 height 16
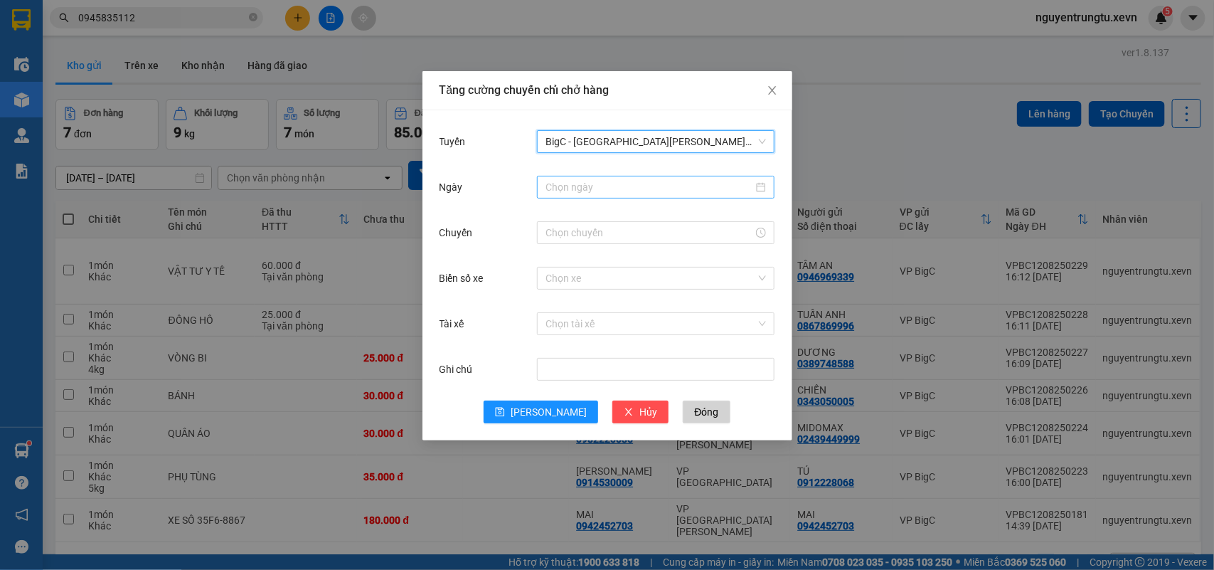
click at [639, 181] on input "Ngày" at bounding box center [650, 187] width 208 height 16
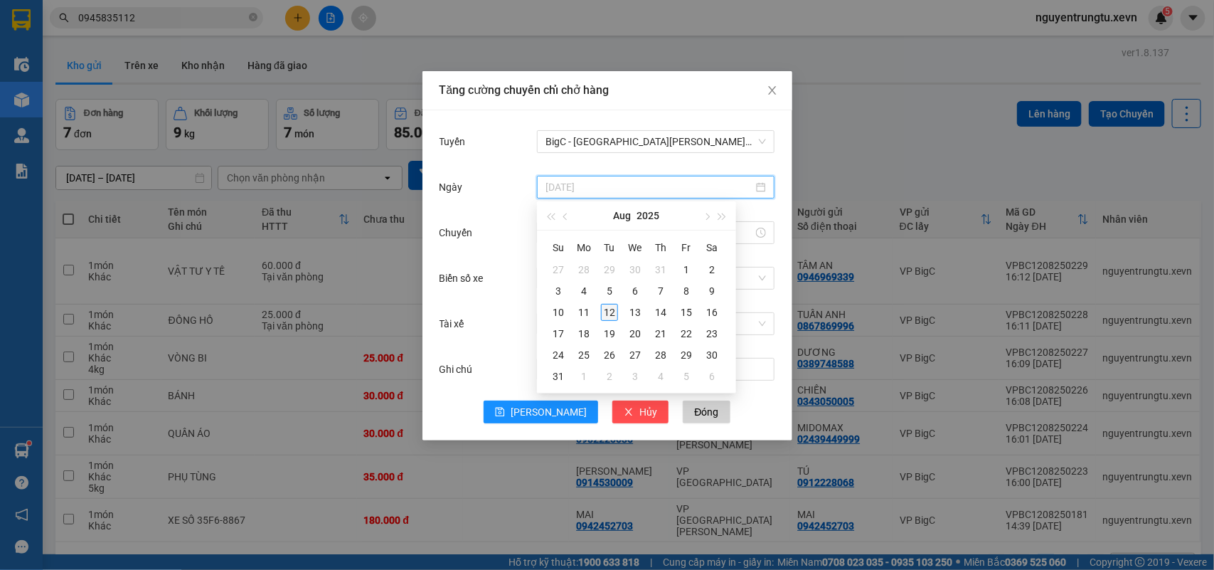
type input "[DATE]"
click at [609, 306] on div "12" at bounding box center [609, 312] width 17 height 17
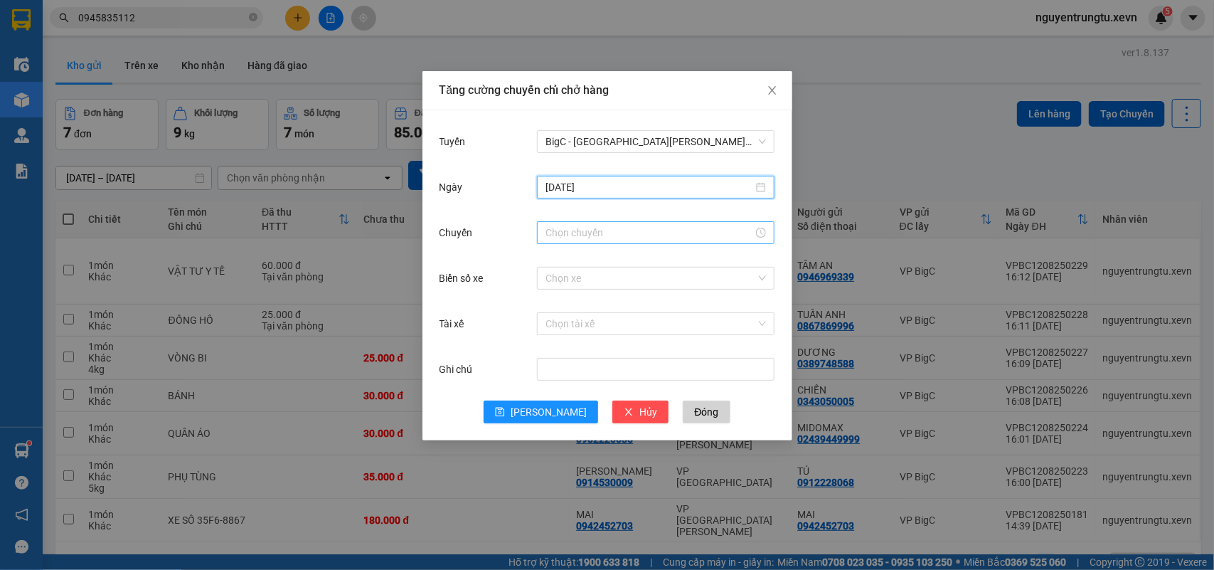
click at [603, 233] on input "Chuyến" at bounding box center [650, 233] width 208 height 16
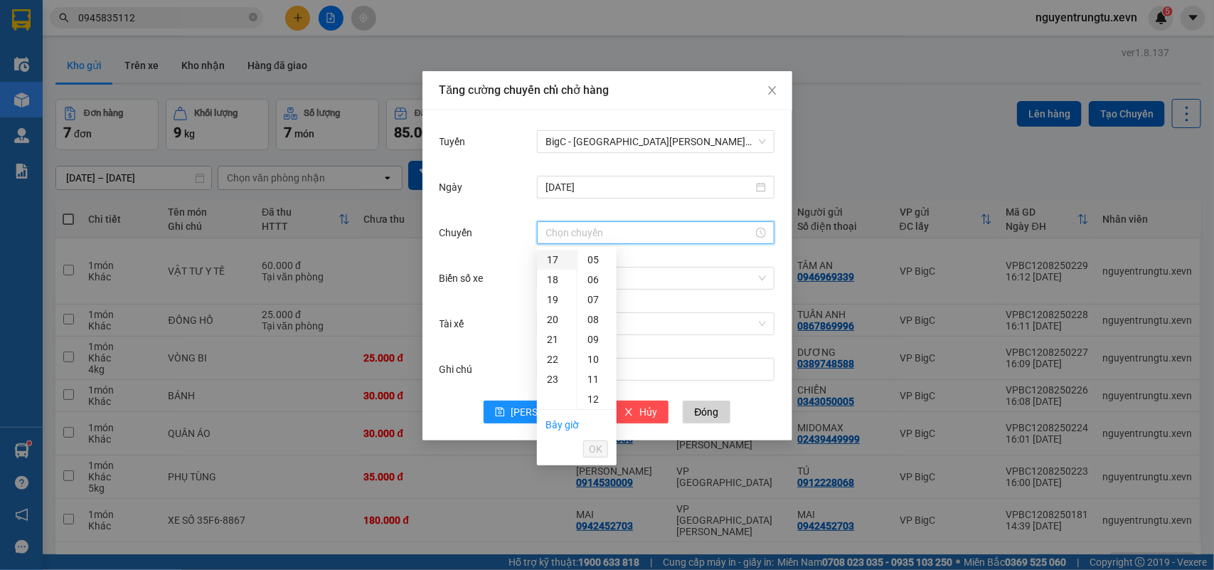
click at [557, 260] on div "17" at bounding box center [557, 260] width 40 height 20
drag, startPoint x: 598, startPoint y: 351, endPoint x: 598, endPoint y: 386, distance: 35.6
click at [598, 351] on div "05" at bounding box center [597, 359] width 39 height 20
type input "17:05"
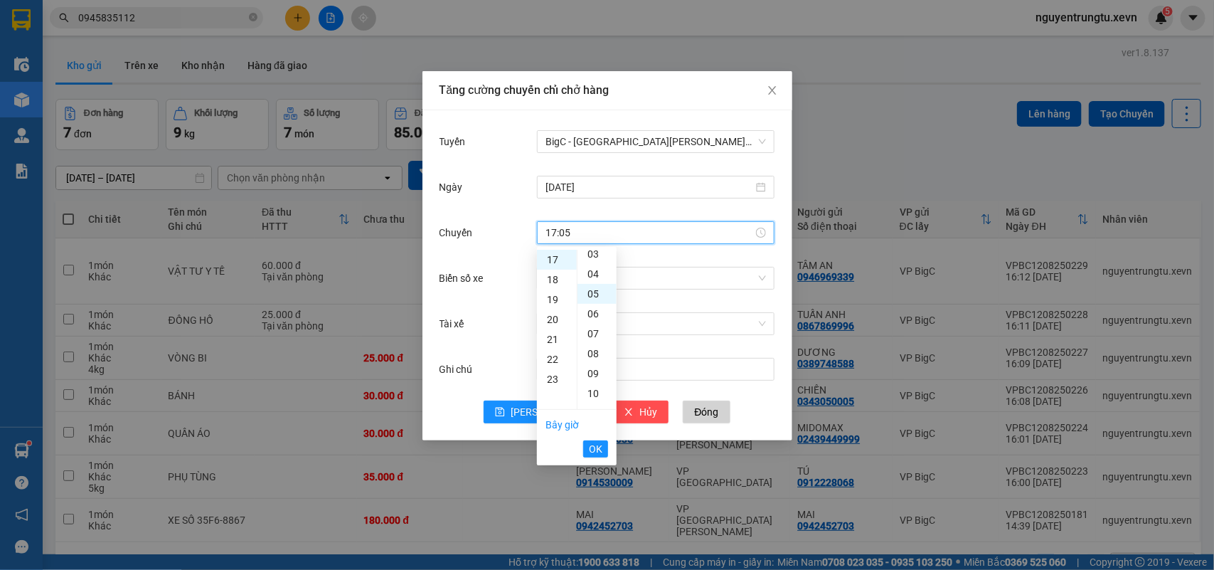
scroll to position [100, 0]
click at [593, 447] on span "OK" at bounding box center [596, 449] width 14 height 16
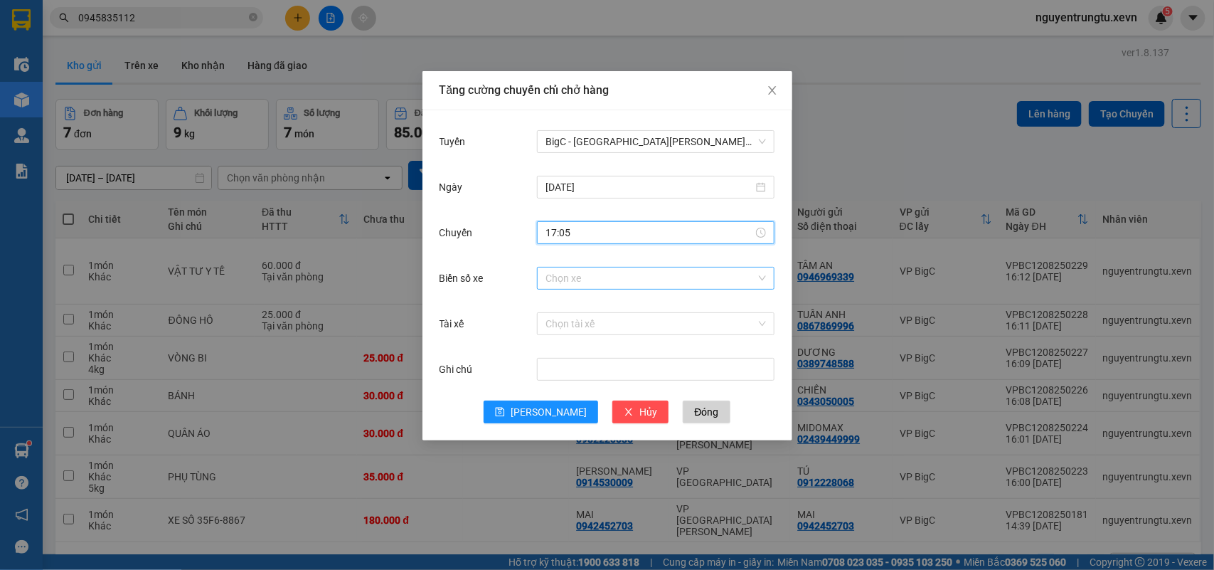
click at [649, 283] on input "Biển số xe" at bounding box center [651, 277] width 211 height 21
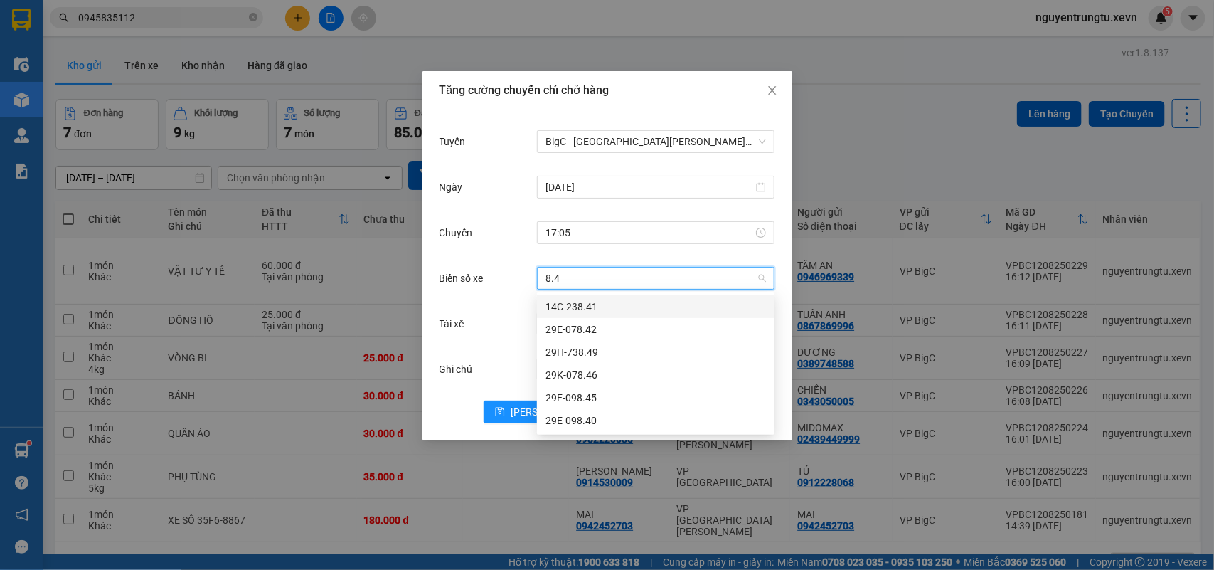
type input "8.40"
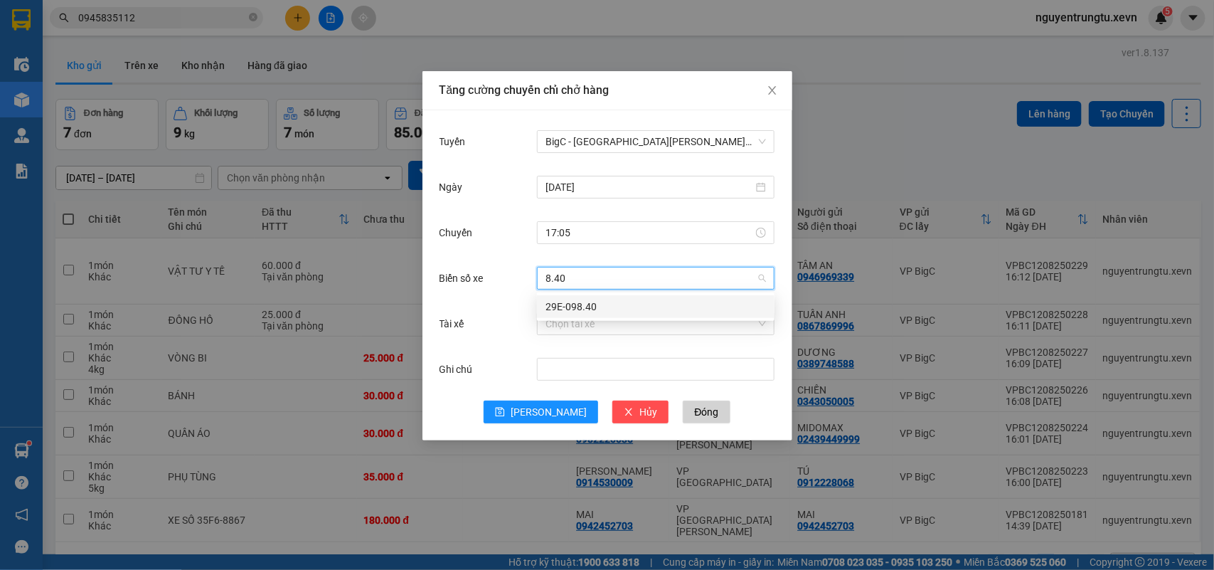
click at [600, 308] on div "29E-098.40" at bounding box center [656, 307] width 221 height 16
click at [593, 322] on input "Tài xế" at bounding box center [651, 323] width 211 height 21
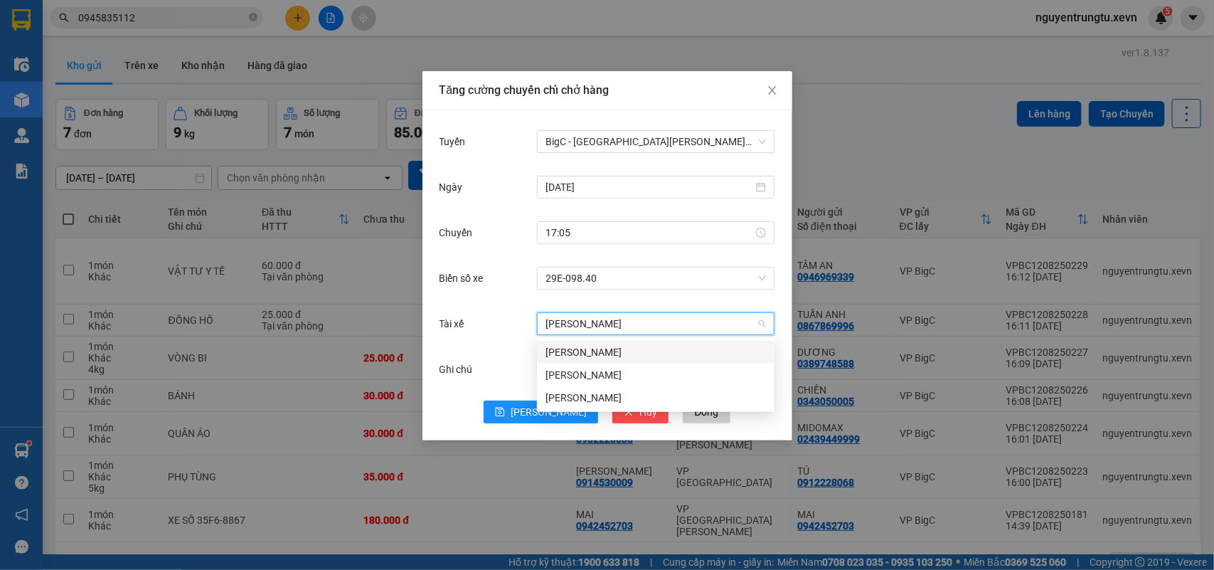
type input "VĂN CHUNG"
click at [601, 357] on div "Đinh Văn Chung" at bounding box center [656, 352] width 221 height 16
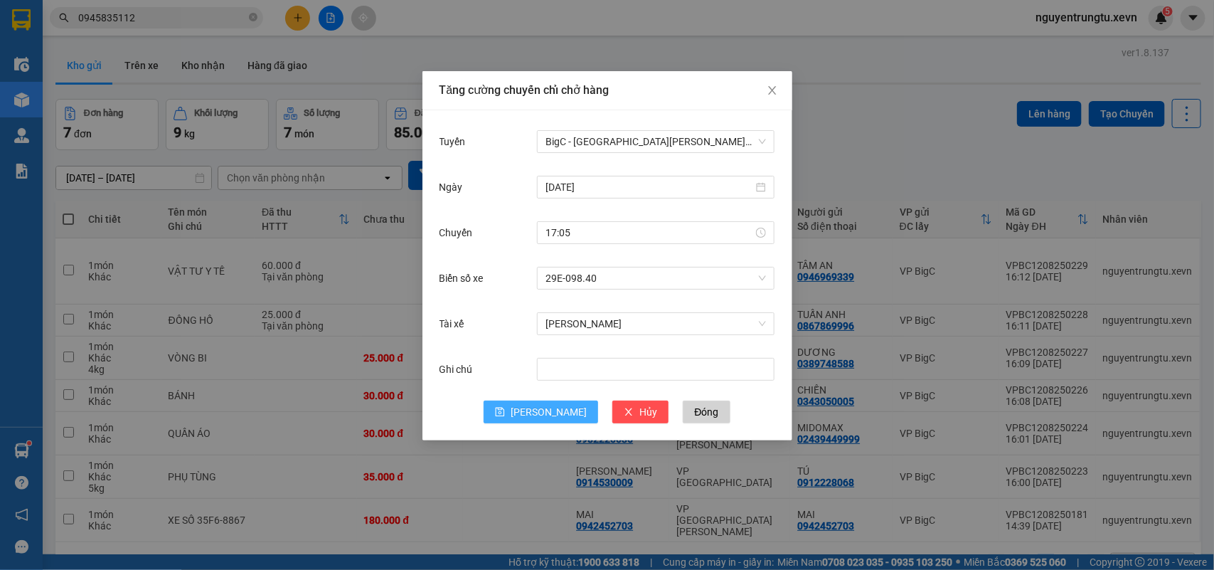
click at [505, 410] on icon "save" at bounding box center [500, 412] width 9 height 9
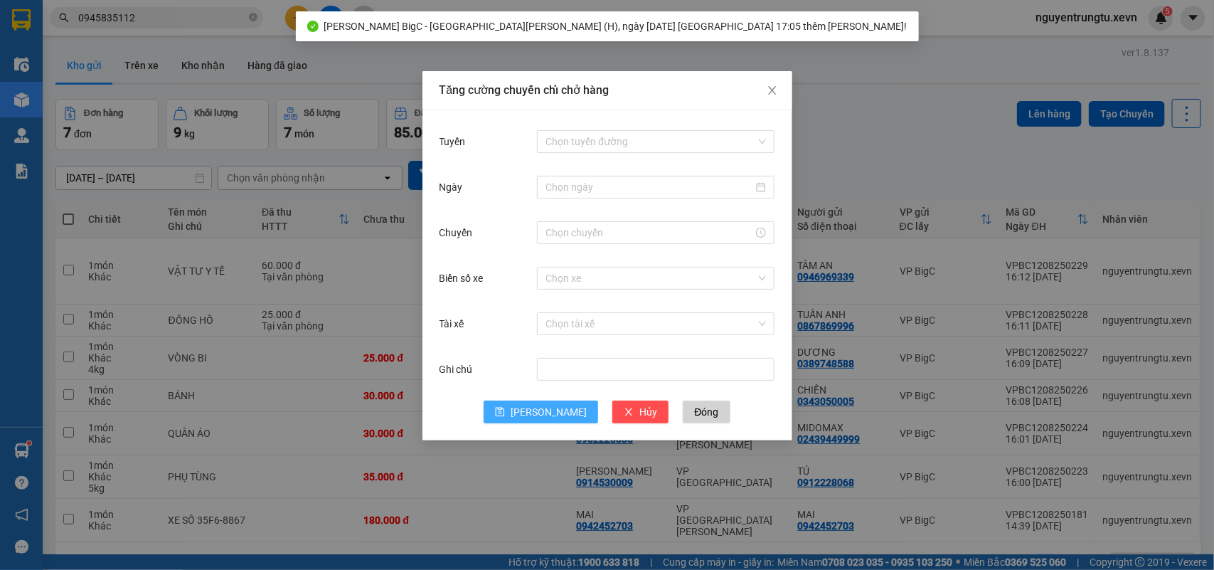
click at [916, 89] on div "Tăng cường chuyến chỉ chở hàng Tuyến Chọn tuyến đường Ngày Chuyến Biển số xe Ch…" at bounding box center [607, 285] width 1214 height 570
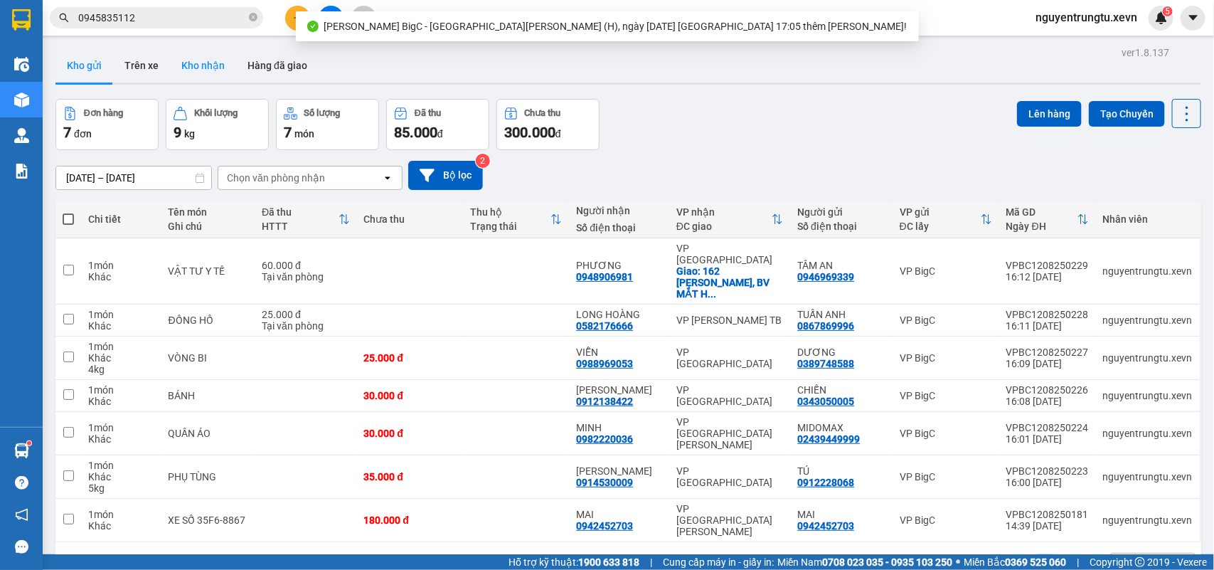
click at [181, 71] on button "Kho nhận" at bounding box center [203, 65] width 66 height 34
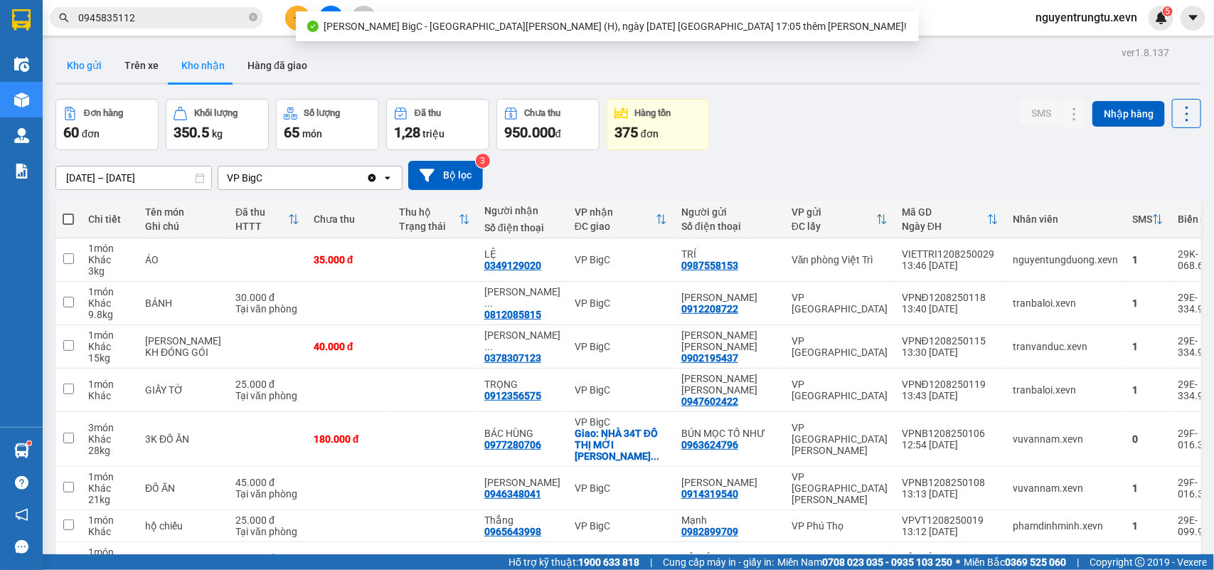
click at [76, 61] on button "Kho gửi" at bounding box center [84, 65] width 58 height 34
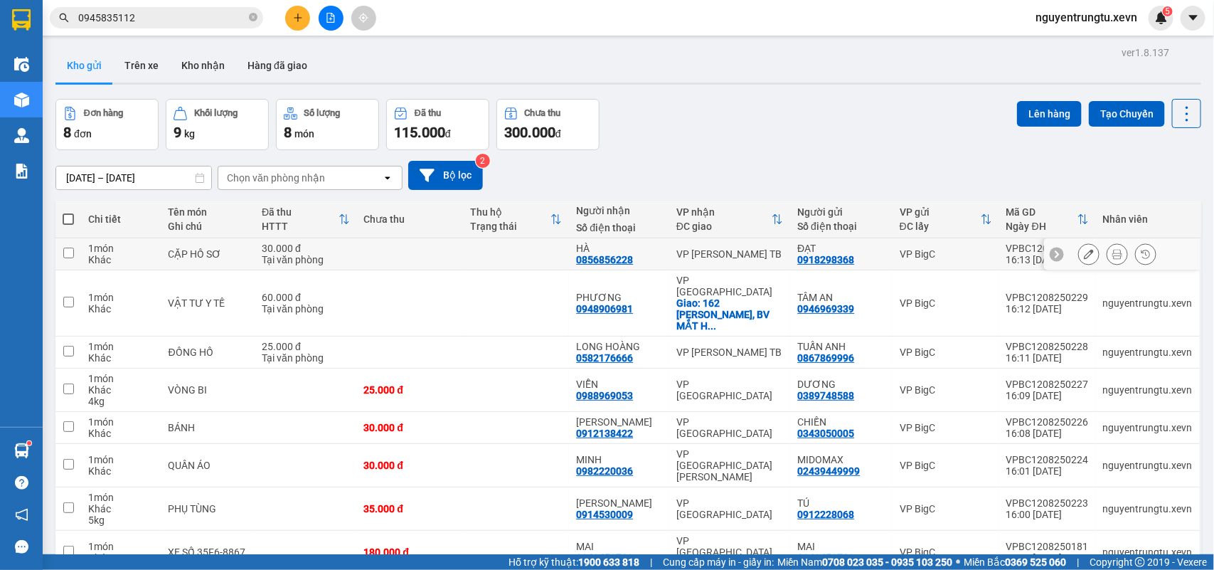
click at [755, 247] on td "VP Trần Phú TB" at bounding box center [729, 254] width 121 height 32
checkbox input "true"
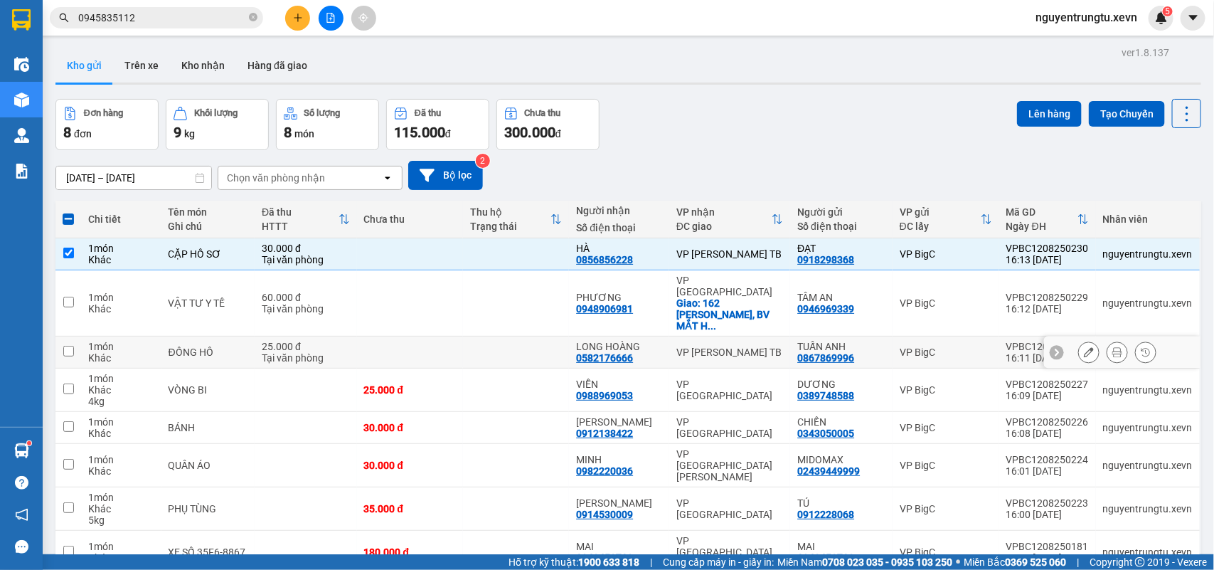
drag, startPoint x: 766, startPoint y: 327, endPoint x: 763, endPoint y: 336, distance: 9.2
click at [765, 346] on div "VP Trần Phú TB" at bounding box center [730, 351] width 107 height 11
checkbox input "true"
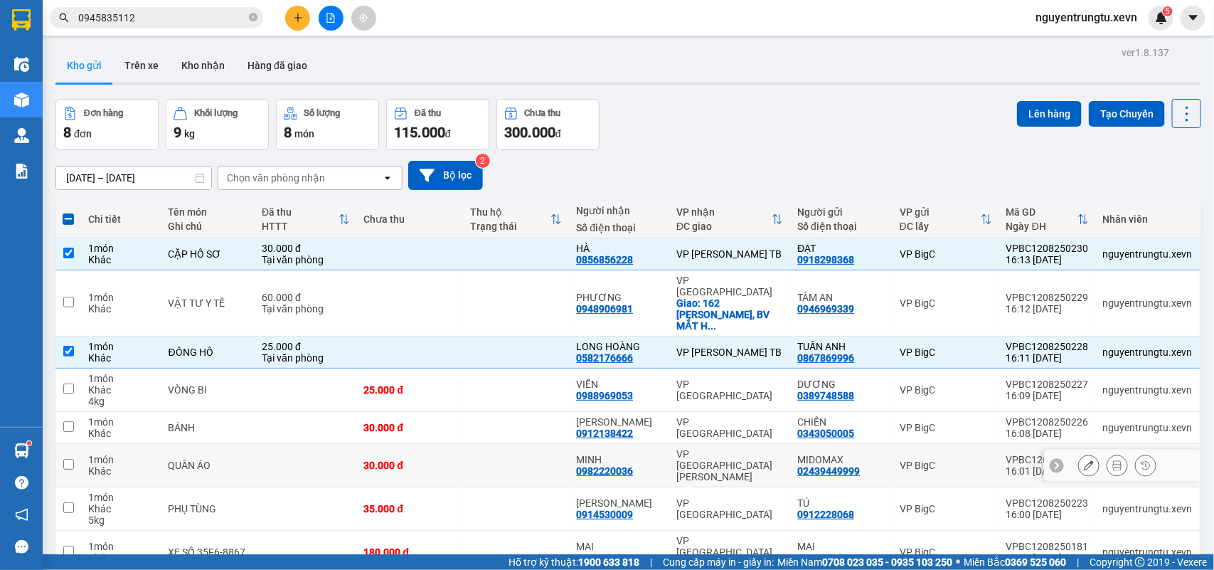
scroll to position [65, 0]
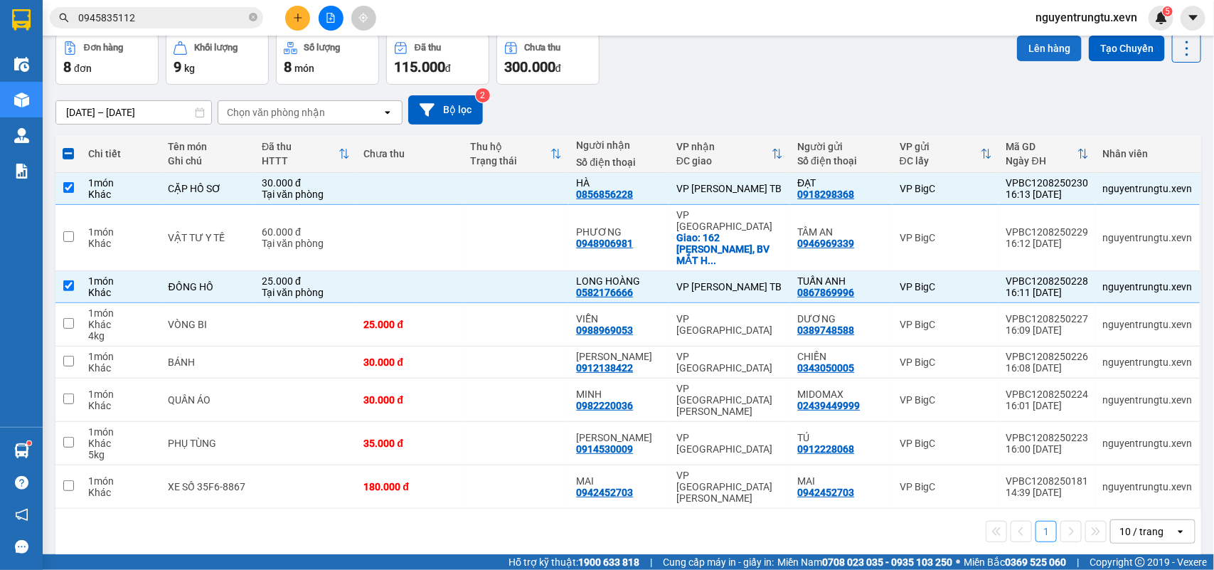
click at [1036, 43] on button "Lên hàng" at bounding box center [1049, 49] width 65 height 26
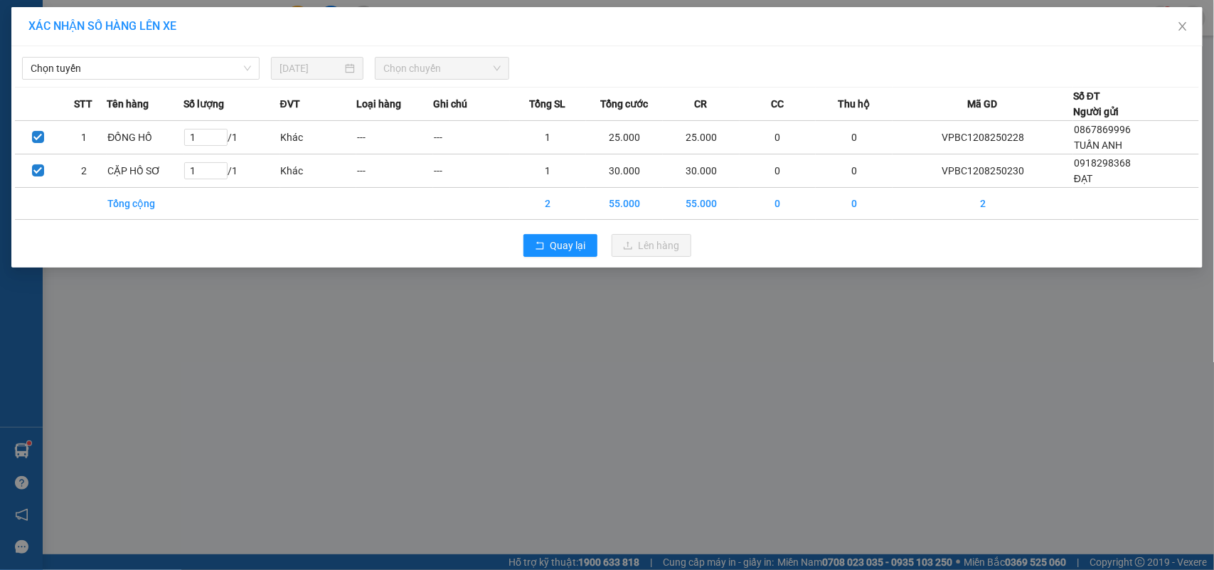
click at [144, 82] on div "Chọn tuyến 12/08/2025 Chọn chuyến STT Tên hàng Số lượng ĐVT Loại hàng Ghi chú T…" at bounding box center [607, 156] width 1192 height 221
click at [144, 72] on span "Chọn tuyến" at bounding box center [141, 68] width 221 height 21
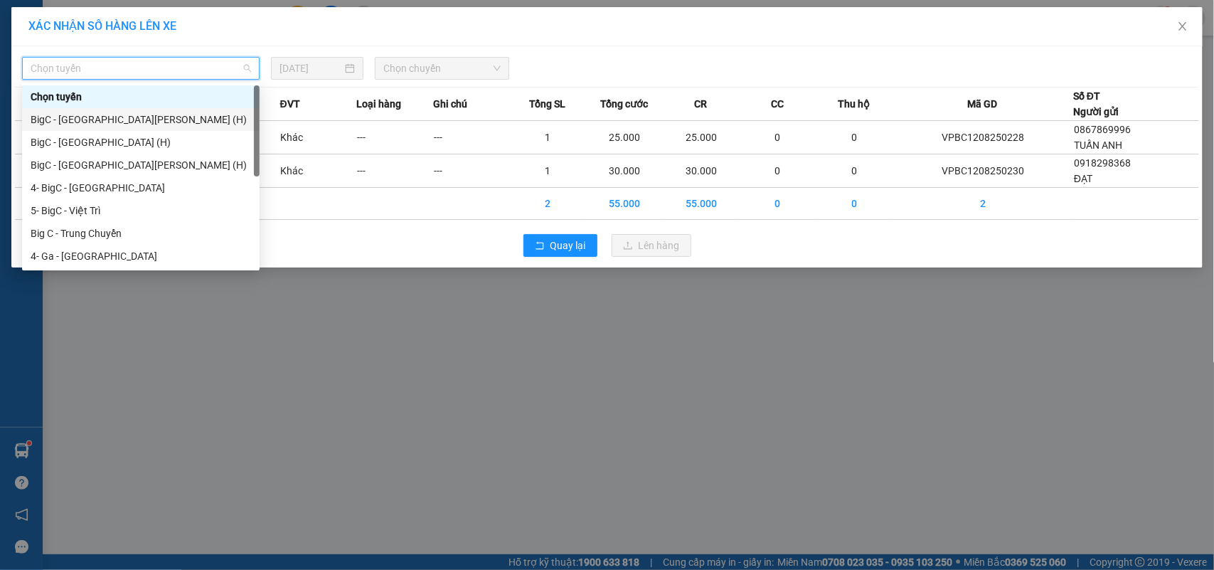
click at [115, 114] on div "BigC - Thái Bình (H)" at bounding box center [141, 120] width 221 height 16
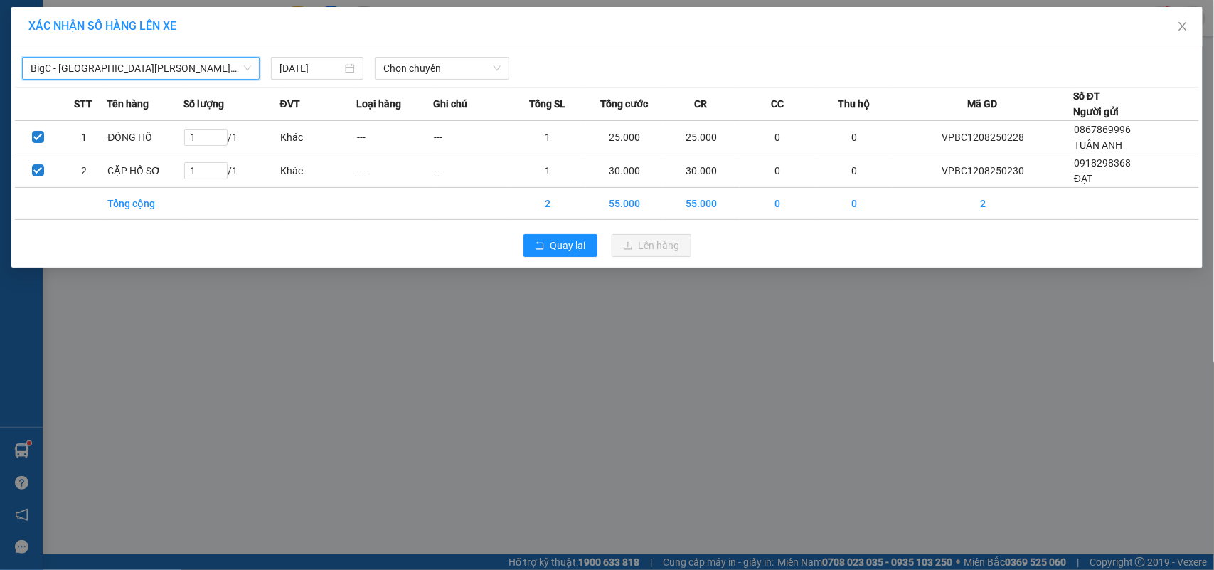
click at [365, 70] on div "[DATE]" at bounding box center [317, 68] width 104 height 23
click at [392, 69] on span "Chọn chuyến" at bounding box center [441, 68] width 117 height 21
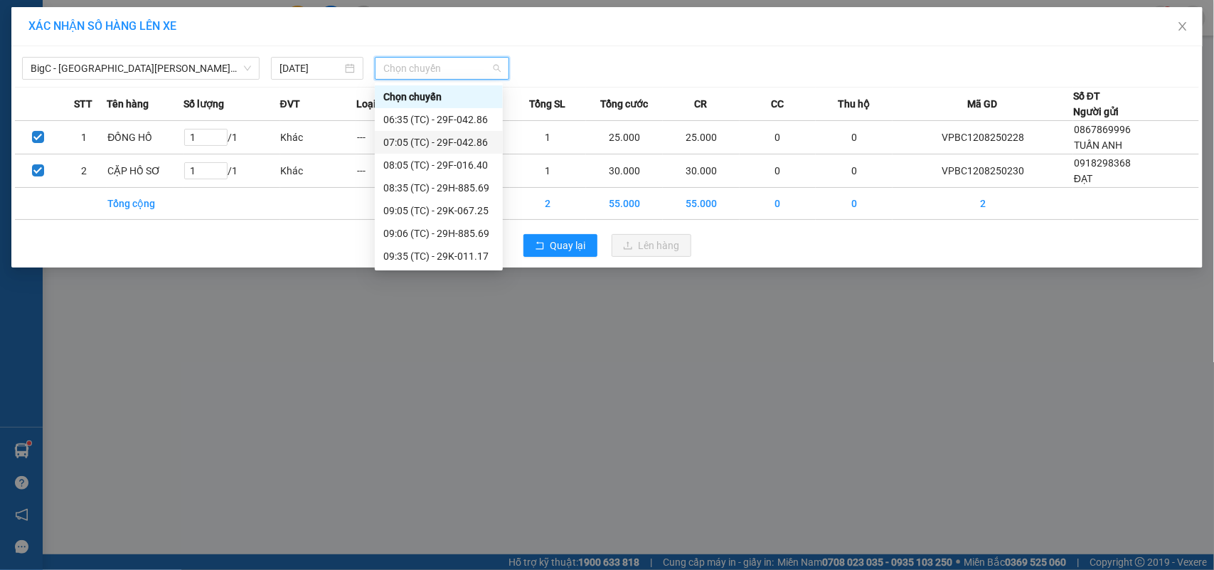
scroll to position [318, 0]
click at [447, 250] on div "17:05 (TC) - 29E-098.40" at bounding box center [438, 257] width 111 height 16
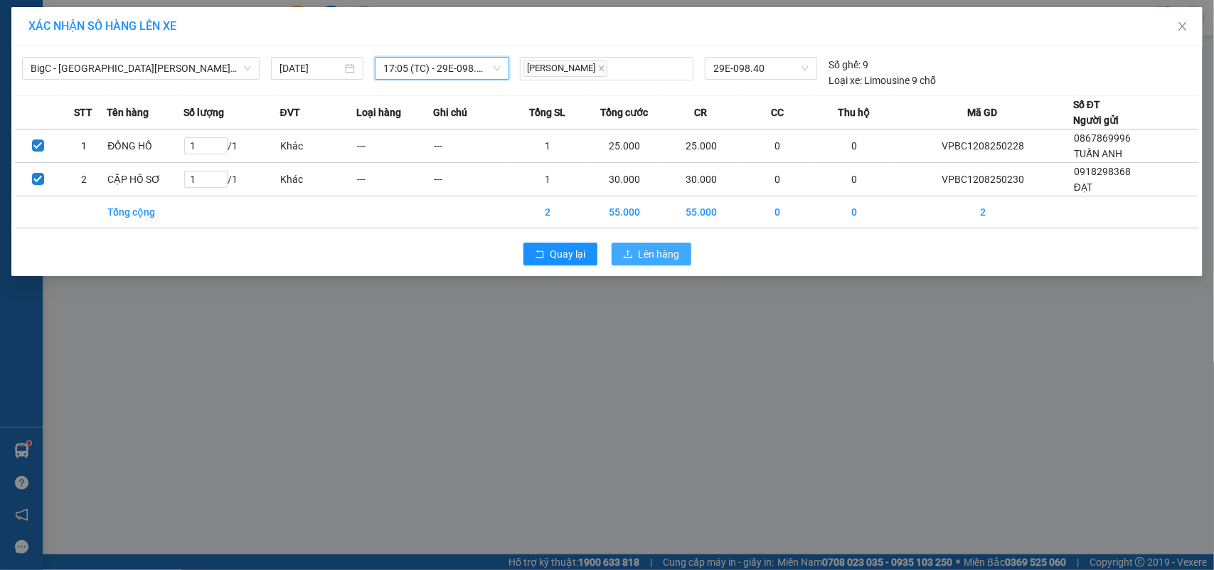
click at [665, 255] on span "Lên hàng" at bounding box center [659, 254] width 41 height 16
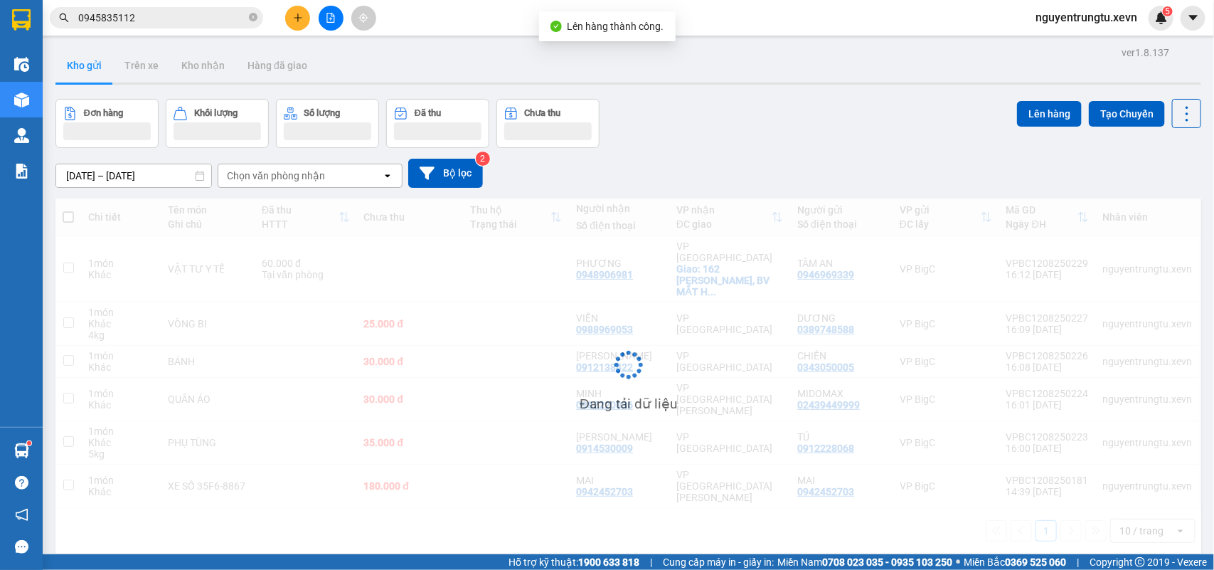
scroll to position [65, 0]
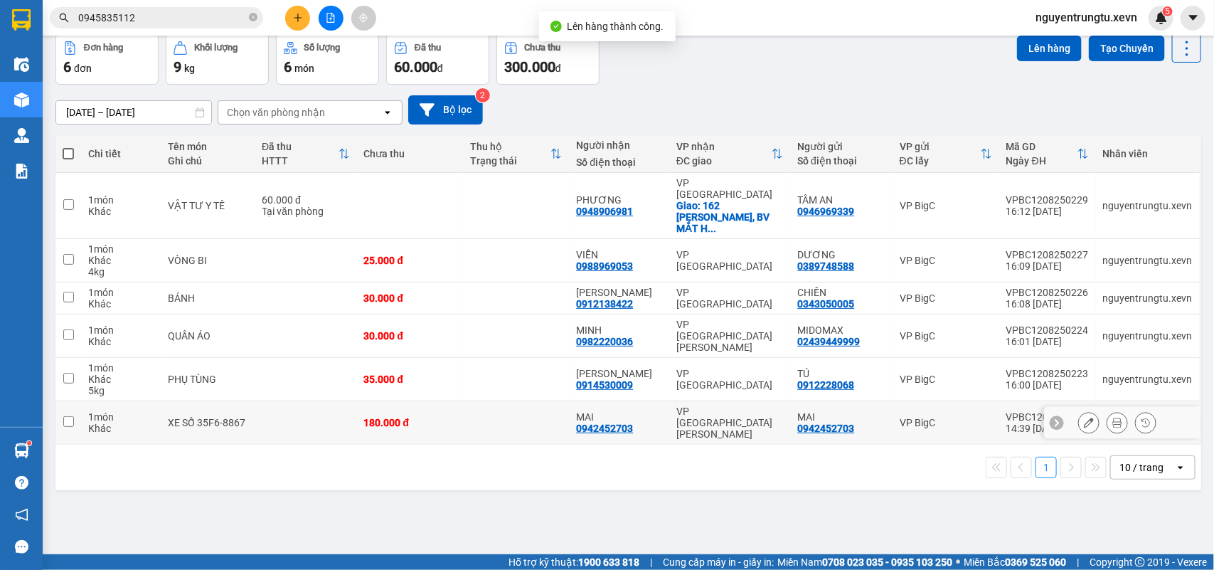
click at [758, 405] on div "VP [GEOGRAPHIC_DATA]" at bounding box center [730, 422] width 107 height 34
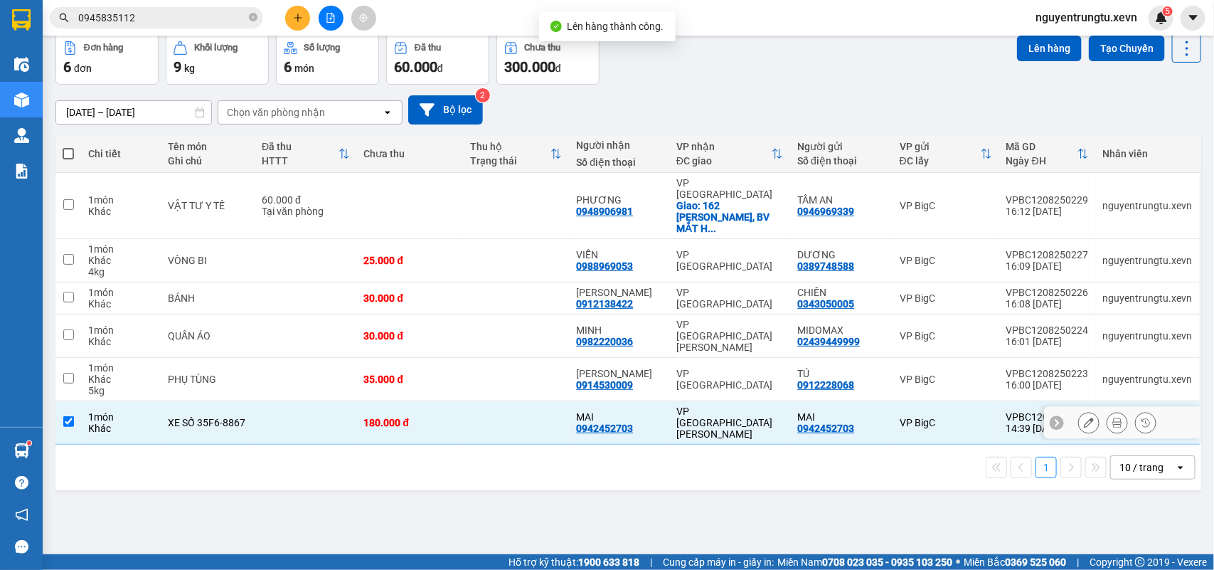
click at [758, 405] on div "VP [GEOGRAPHIC_DATA]" at bounding box center [730, 422] width 107 height 34
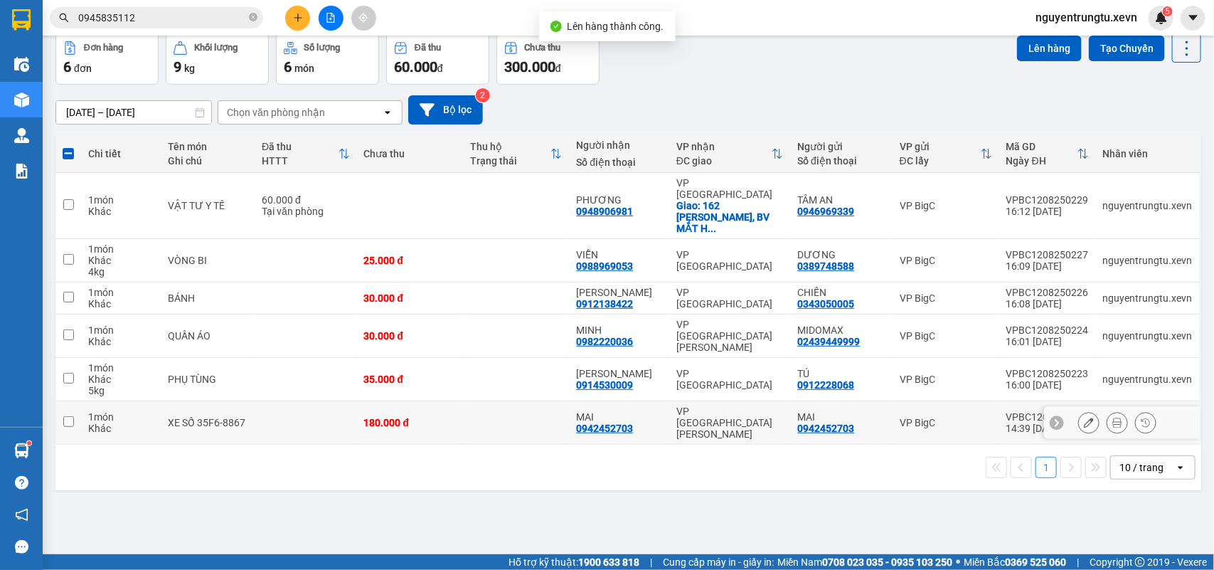
checkbox input "false"
click at [754, 358] on td "VP [GEOGRAPHIC_DATA]" at bounding box center [729, 379] width 121 height 43
checkbox input "true"
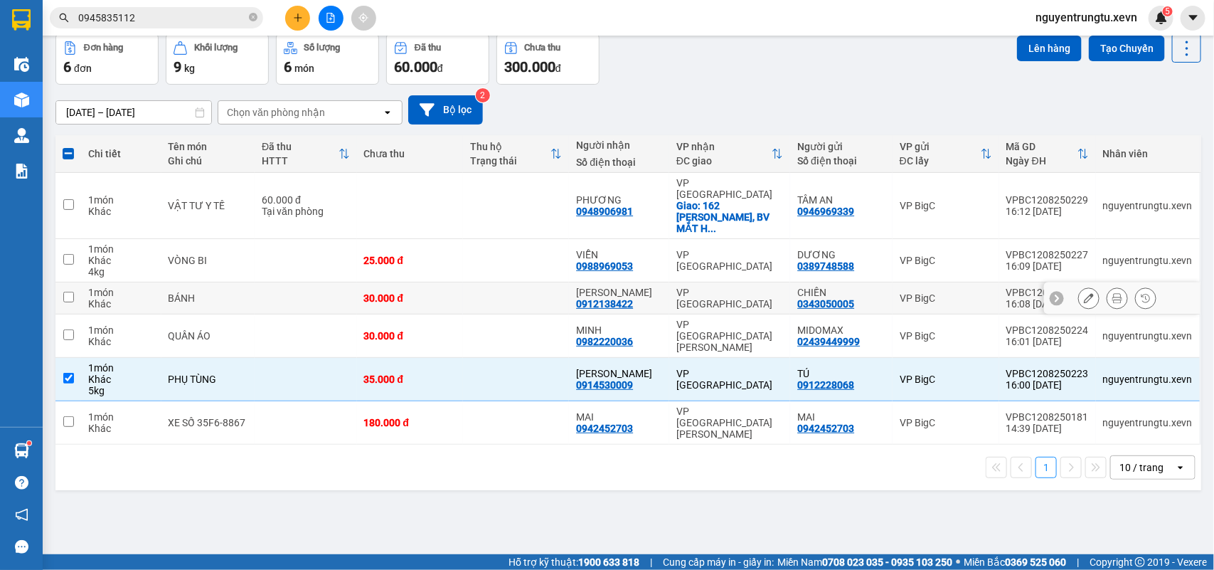
click at [740, 287] on div "VP [GEOGRAPHIC_DATA]" at bounding box center [730, 298] width 107 height 23
checkbox input "true"
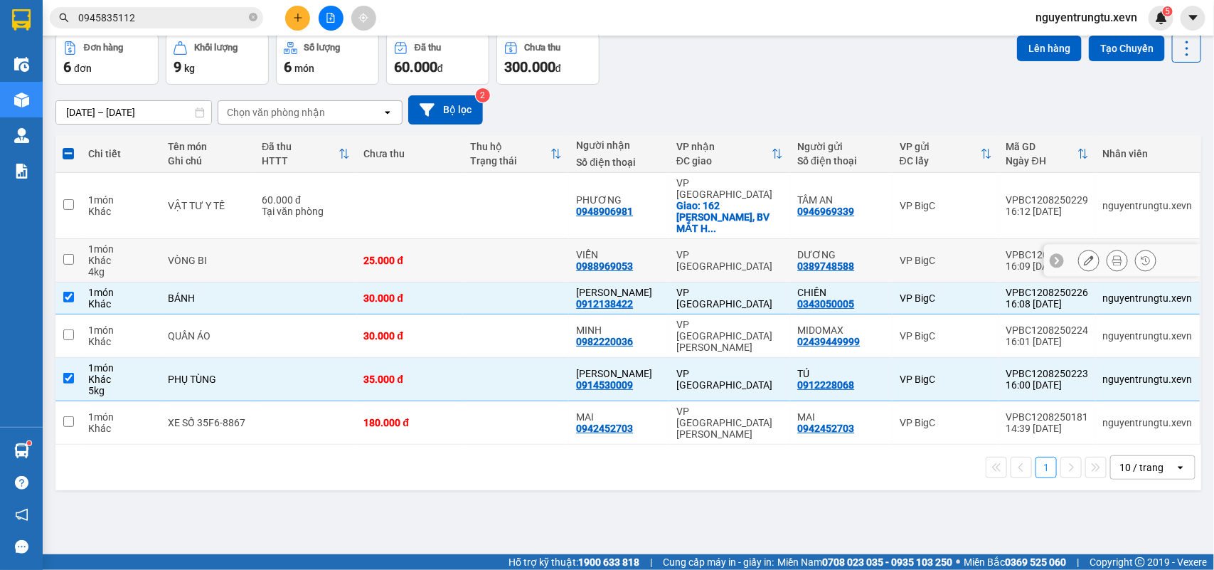
click at [749, 249] on div "VP [GEOGRAPHIC_DATA]" at bounding box center [730, 260] width 107 height 23
checkbox input "true"
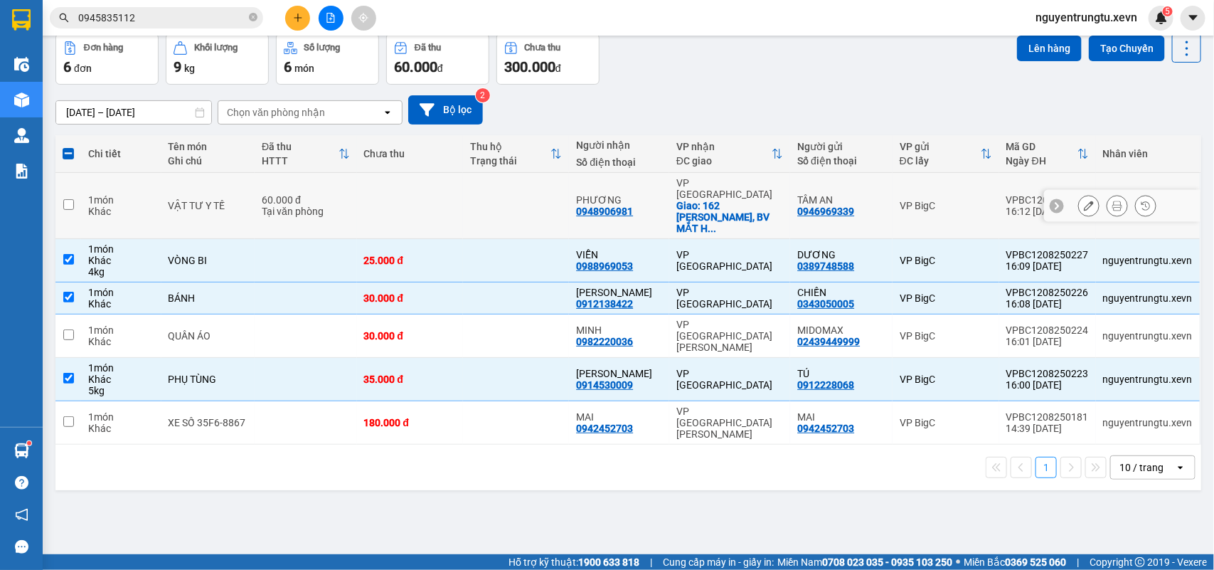
click at [756, 186] on div "VP [GEOGRAPHIC_DATA]" at bounding box center [730, 188] width 107 height 23
checkbox input "true"
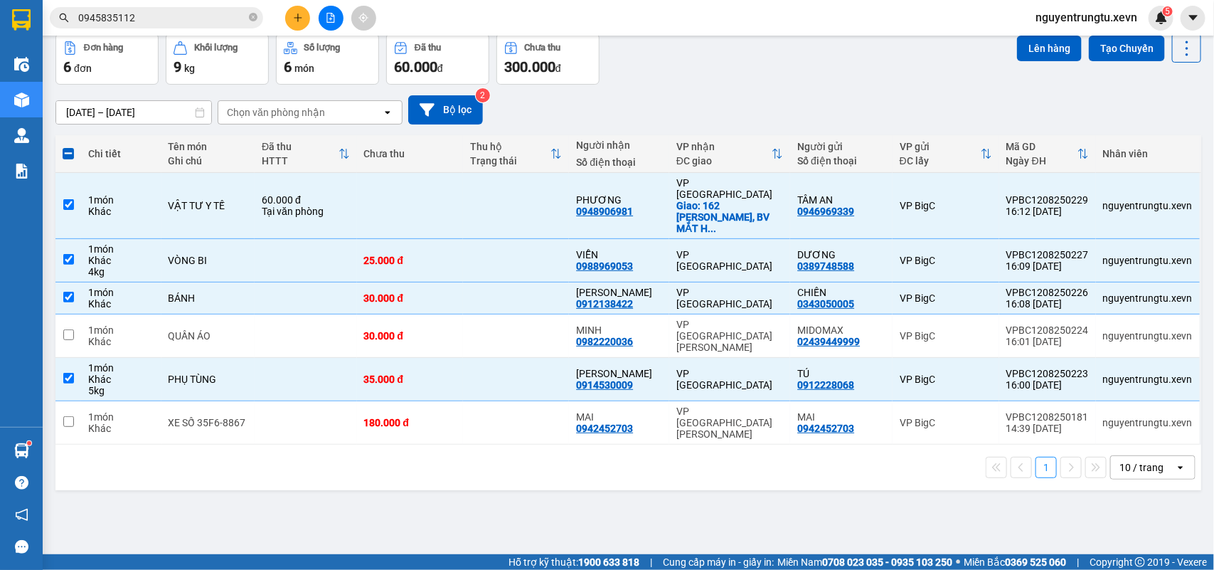
scroll to position [0, 0]
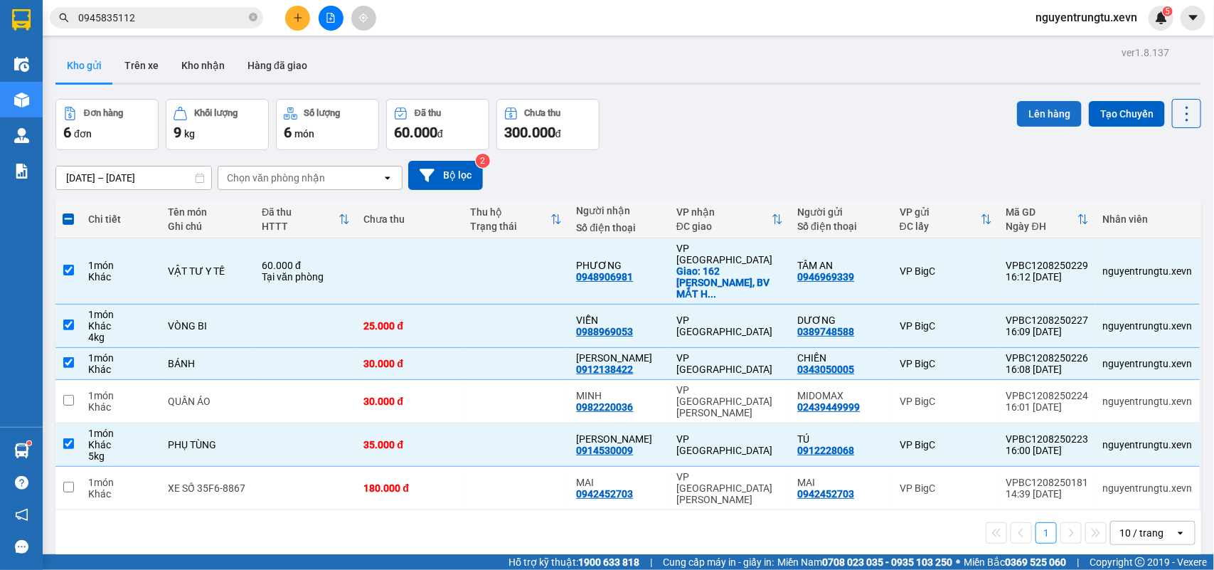
click at [1023, 115] on button "Lên hàng" at bounding box center [1049, 114] width 65 height 26
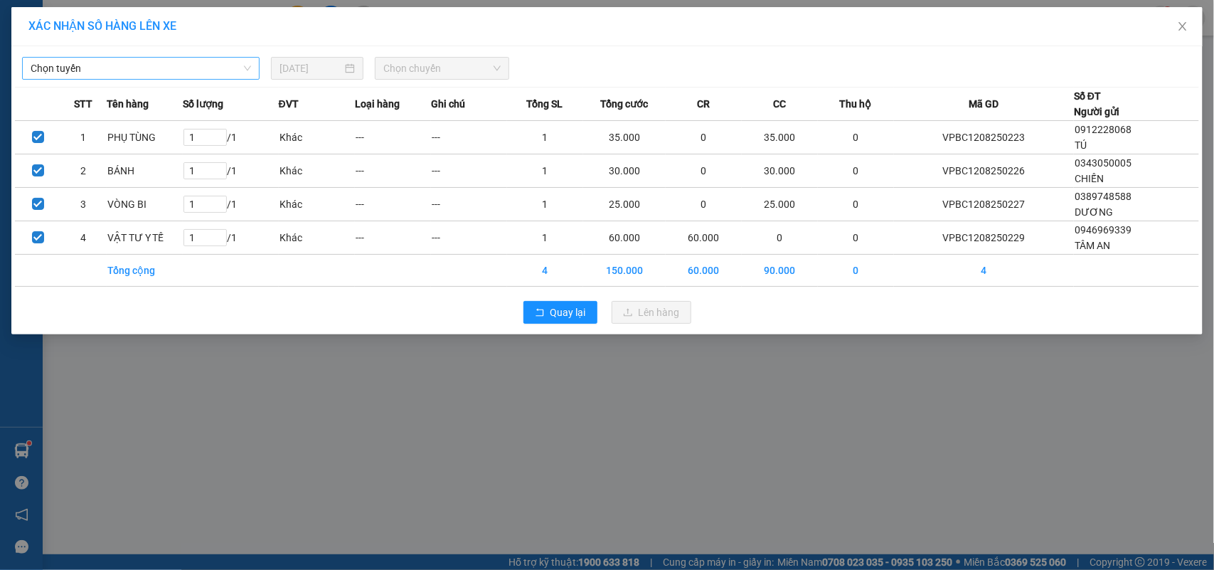
click at [150, 71] on span "Chọn tuyến" at bounding box center [141, 68] width 221 height 21
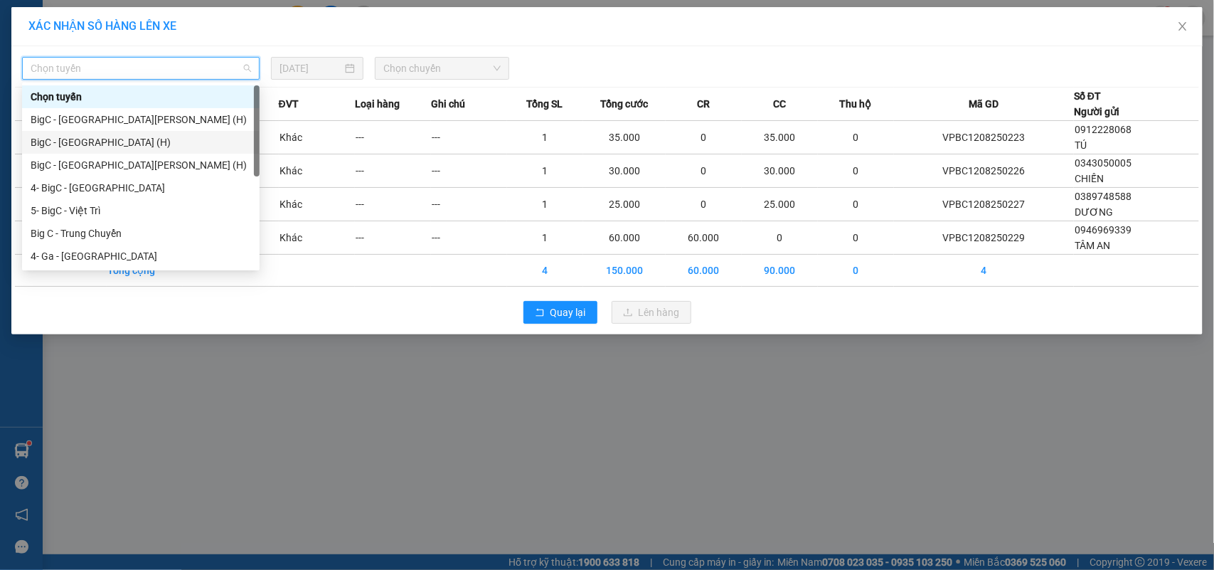
click at [107, 140] on div "BigC - Nam Định (H)" at bounding box center [141, 142] width 221 height 16
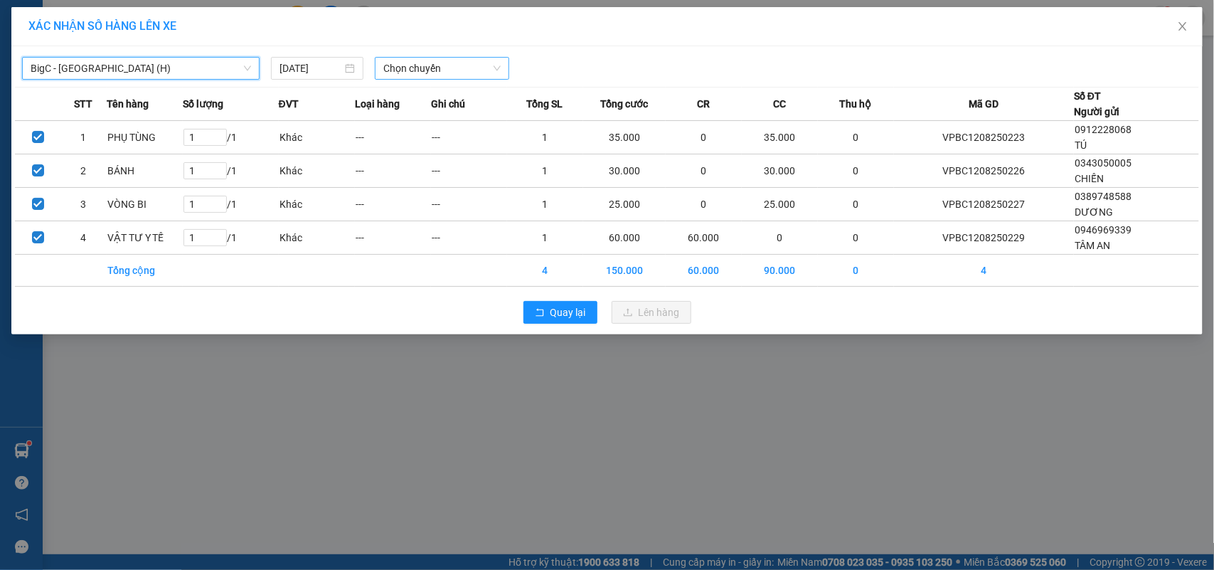
click at [410, 63] on span "Chọn chuyến" at bounding box center [441, 68] width 117 height 21
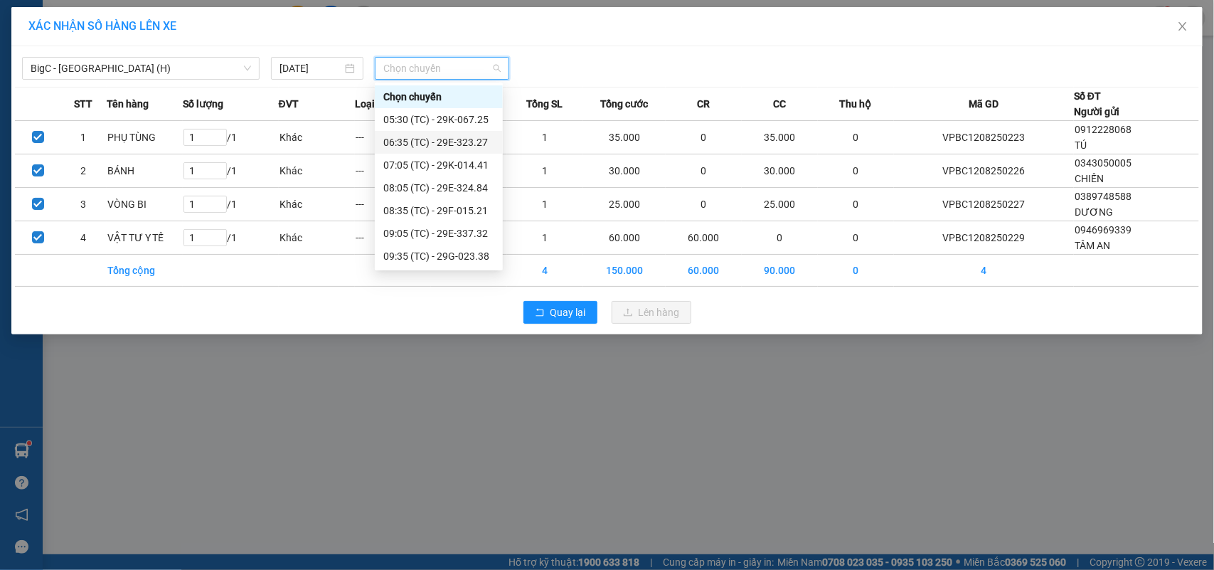
scroll to position [295, 0]
click at [452, 253] on div "17:05 (TC) - 29G-023.38" at bounding box center [438, 257] width 111 height 16
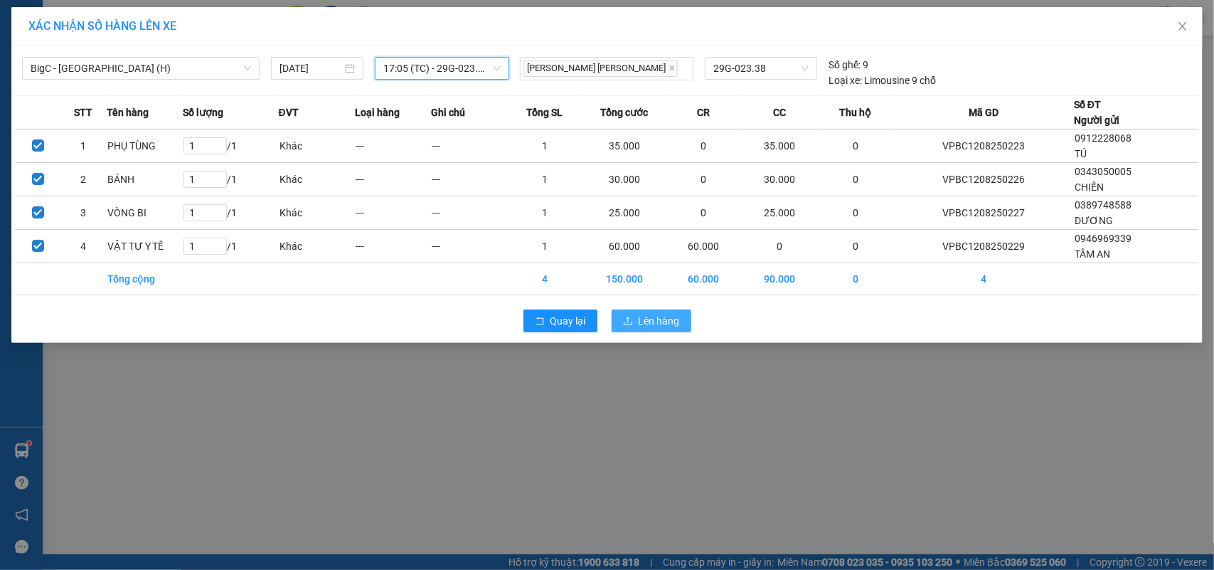
click at [628, 331] on button "Lên hàng" at bounding box center [652, 320] width 80 height 23
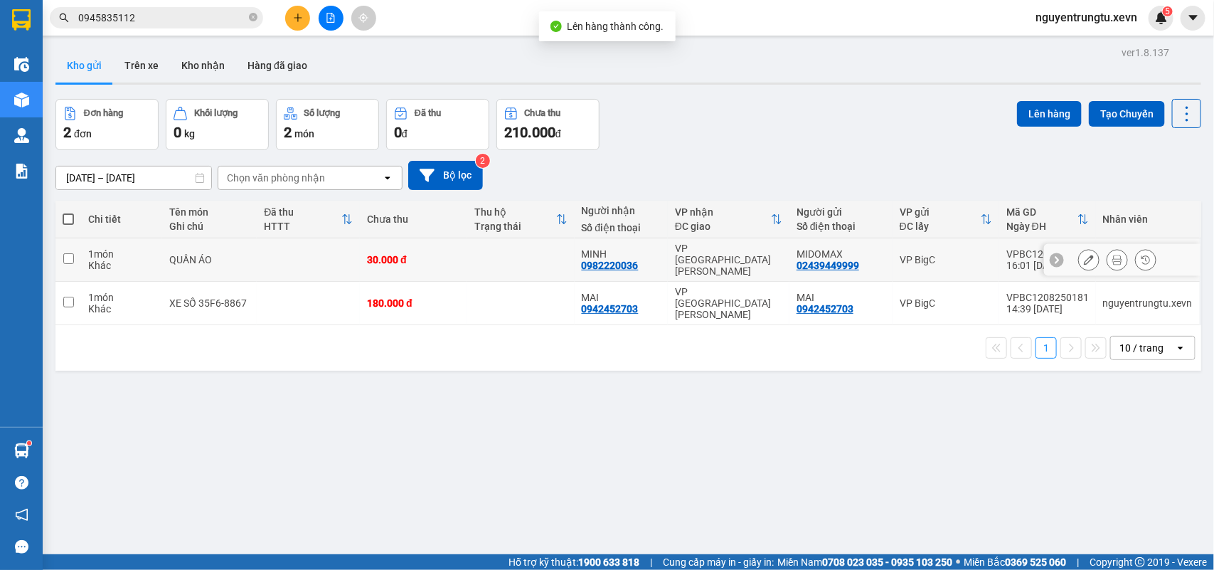
click at [759, 254] on div "VP [GEOGRAPHIC_DATA]" at bounding box center [728, 260] width 107 height 34
checkbox input "true"
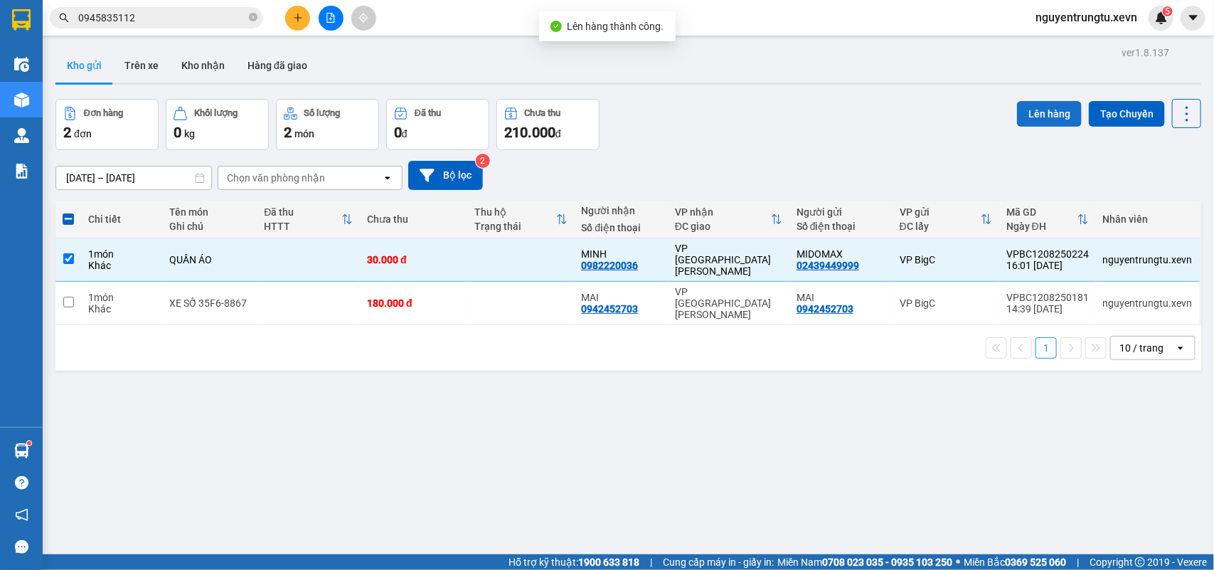
click at [1034, 116] on button "Lên hàng" at bounding box center [1049, 114] width 65 height 26
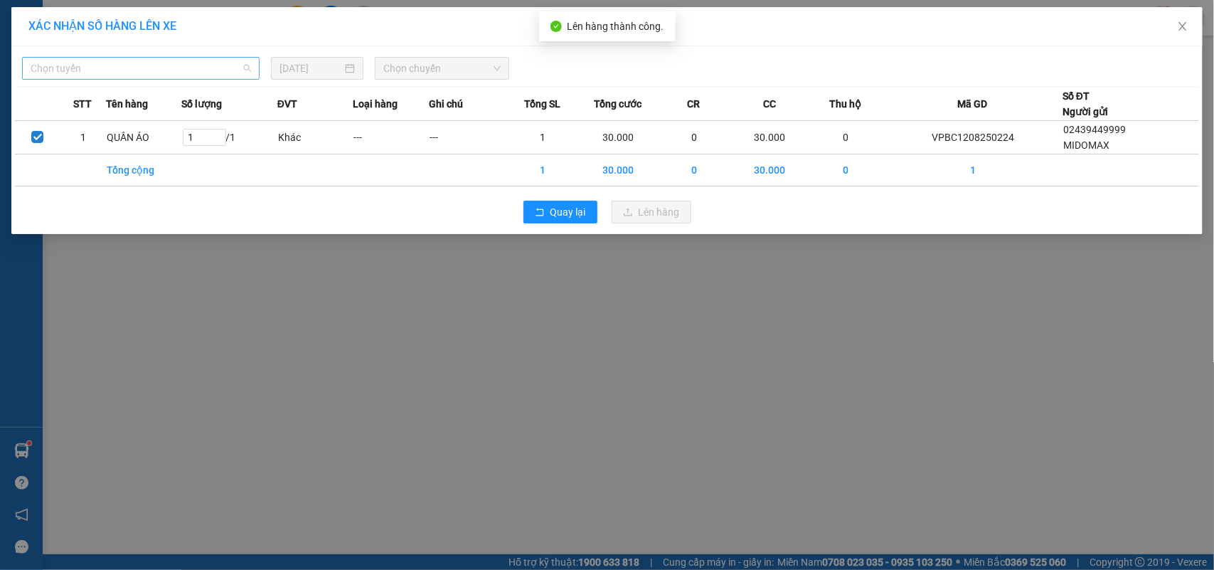
click at [180, 70] on span "Chọn tuyến" at bounding box center [141, 68] width 221 height 21
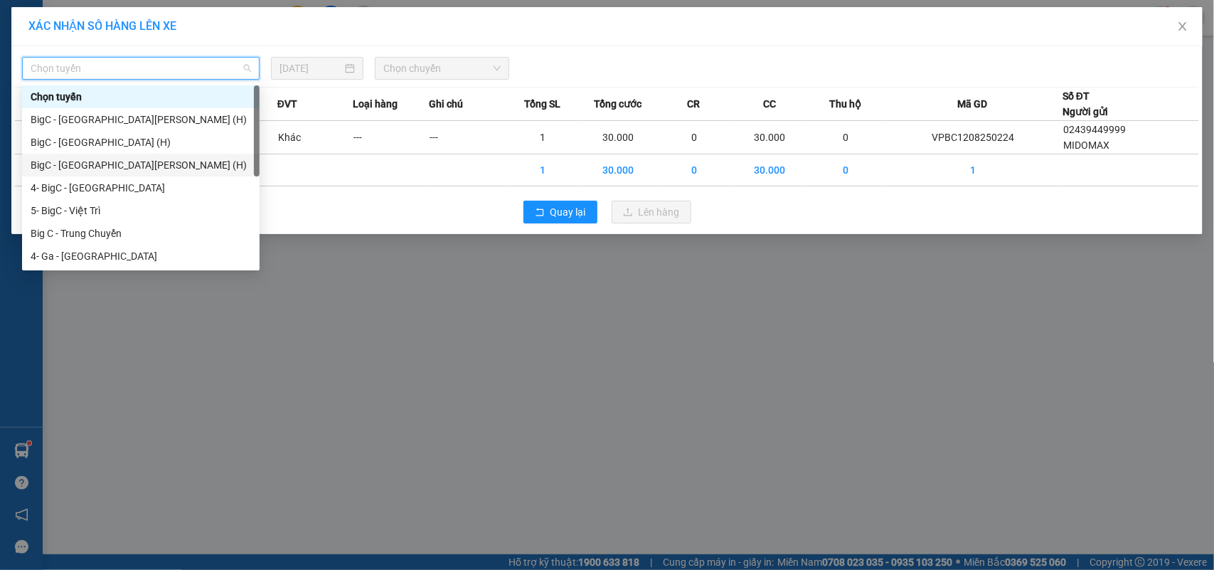
click at [114, 157] on div "BigC - Ninh Bình (H)" at bounding box center [141, 165] width 221 height 16
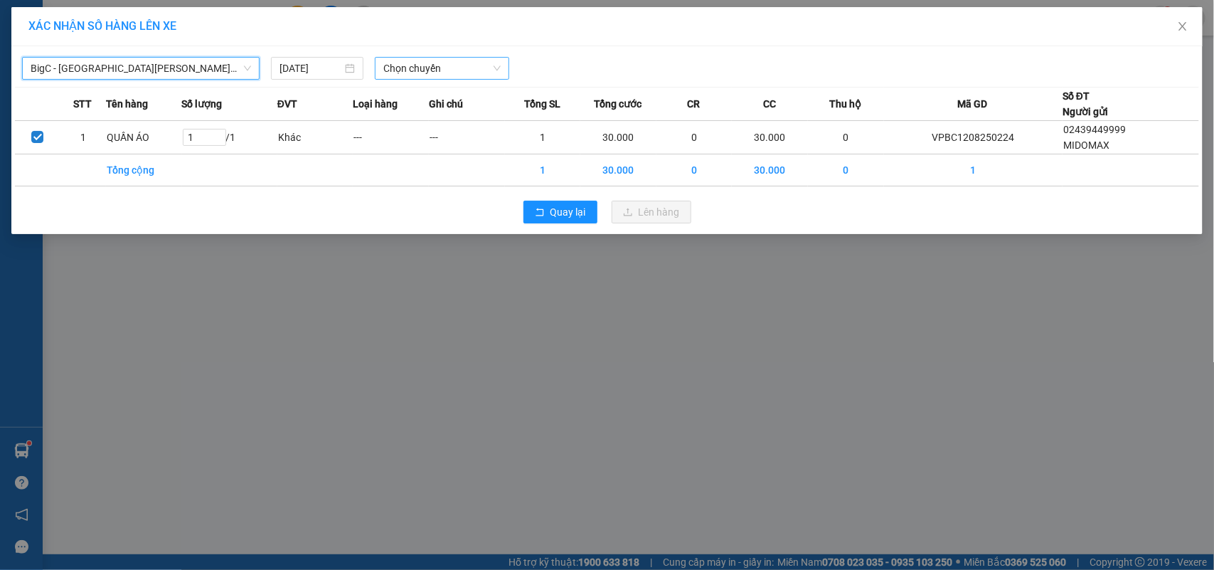
click at [382, 59] on div "Chọn chuyến" at bounding box center [442, 68] width 134 height 23
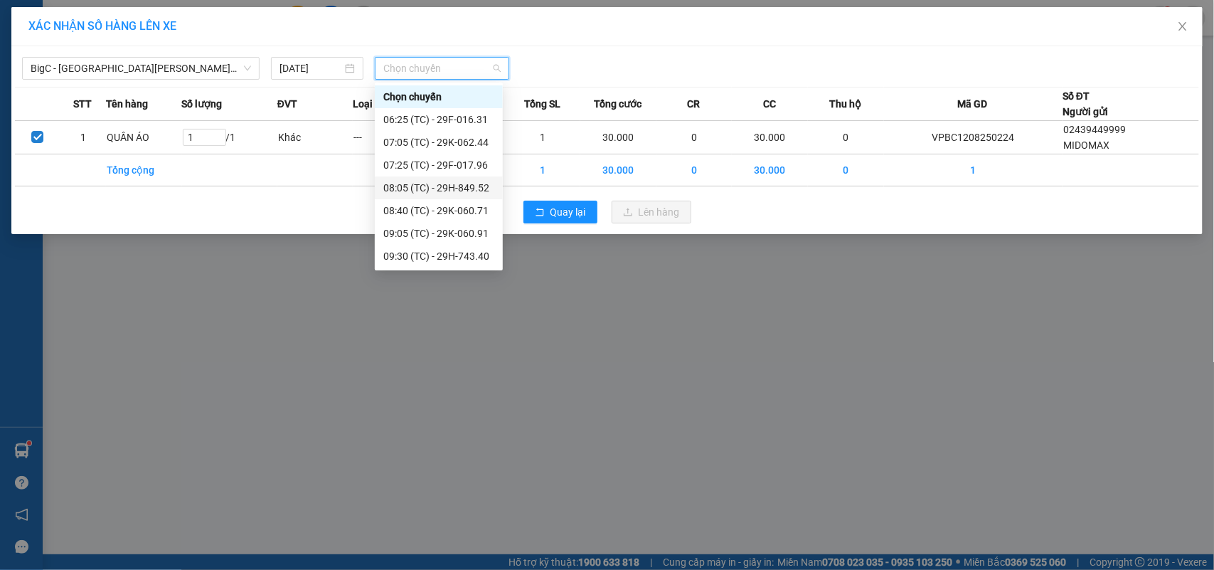
scroll to position [364, 0]
click at [454, 250] on div "17:05 (TC) - 29F-016.31" at bounding box center [438, 257] width 111 height 16
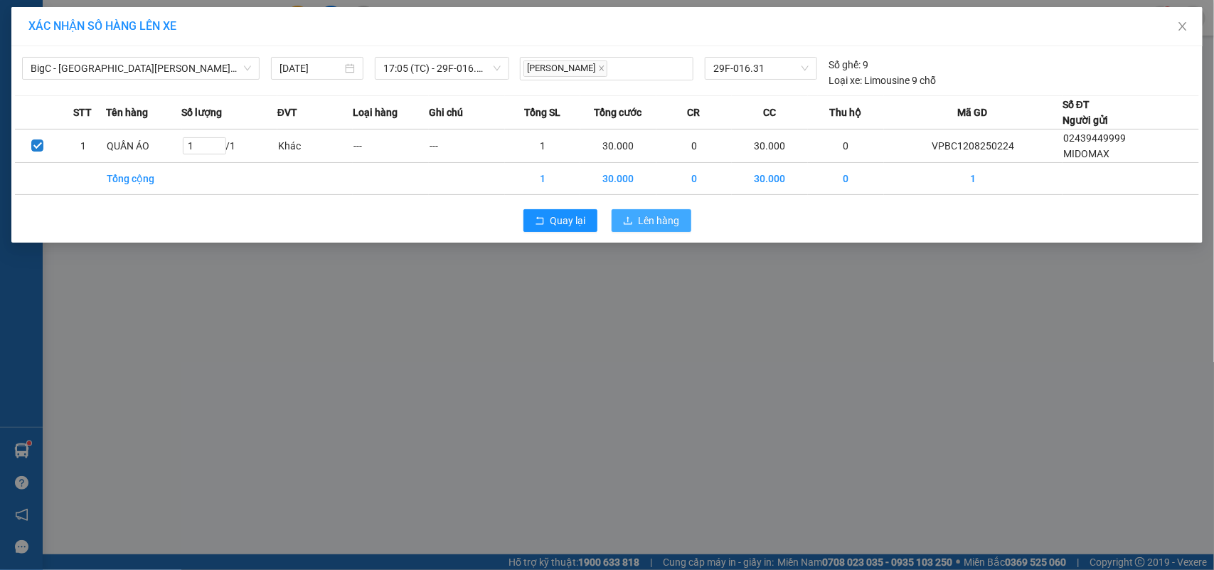
click at [642, 218] on span "Lên hàng" at bounding box center [659, 221] width 41 height 16
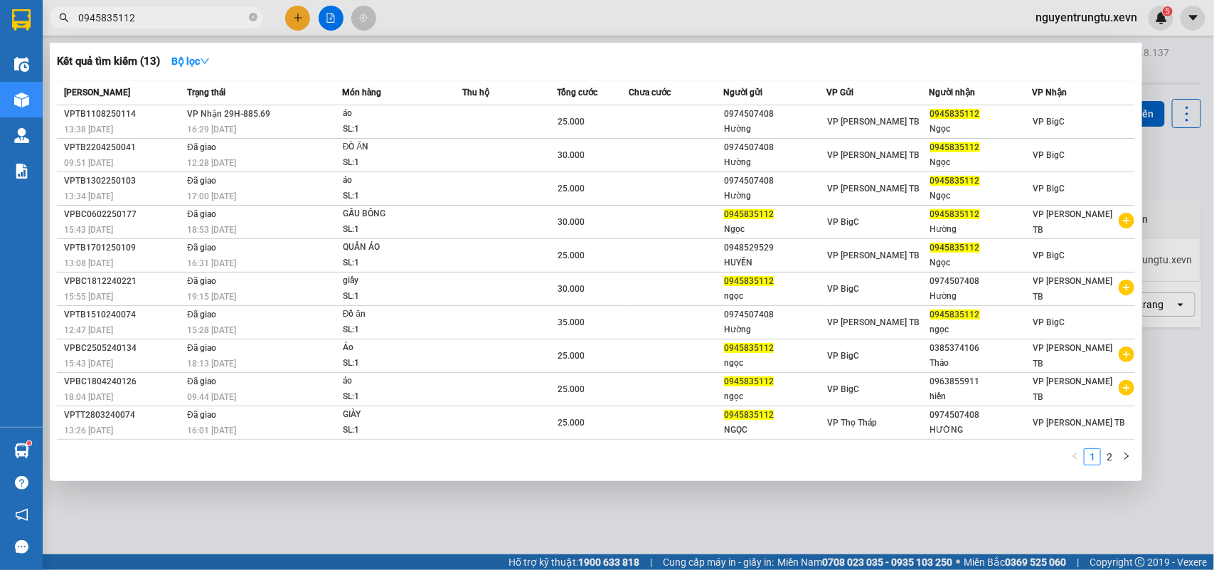
click at [175, 19] on input "0945835112" at bounding box center [162, 18] width 168 height 16
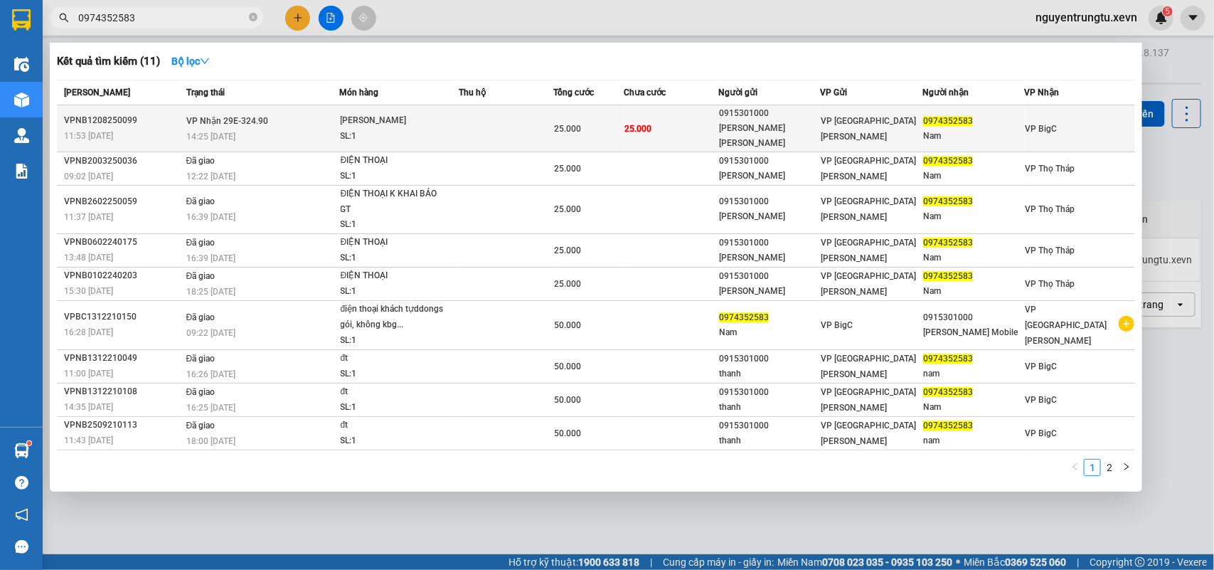
type input "0974352583"
click at [908, 123] on div "VP [GEOGRAPHIC_DATA]" at bounding box center [871, 128] width 101 height 31
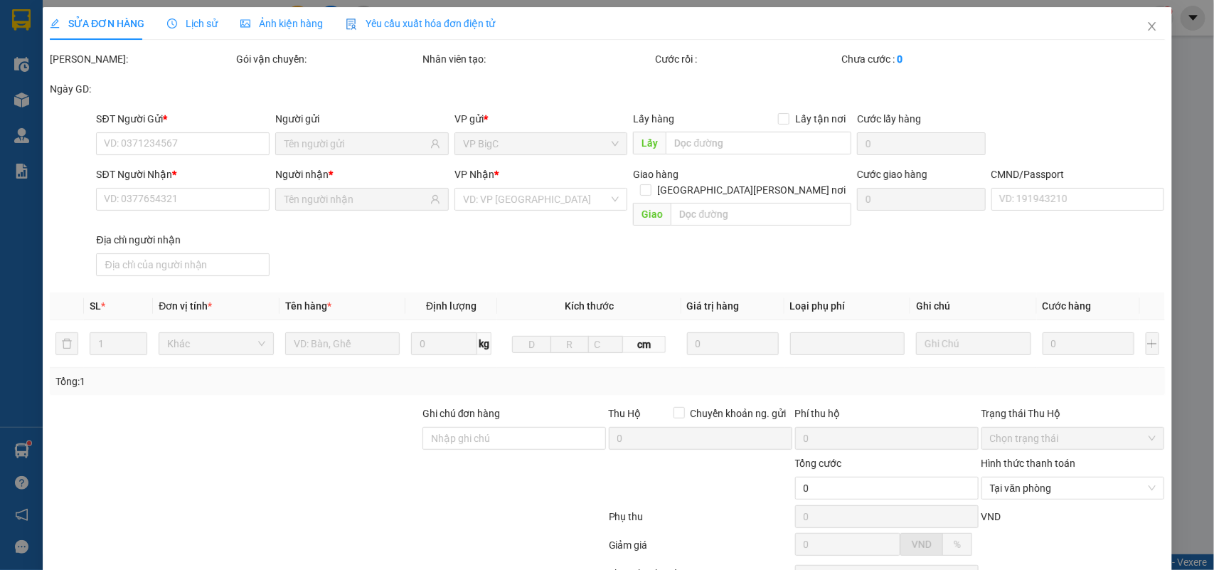
type input "0915301000"
type input "PHAN NHẤT THÀNH"
type input "0974352583"
type input "Nam"
type input "001090023501 TRẦN QUỐC NAM"
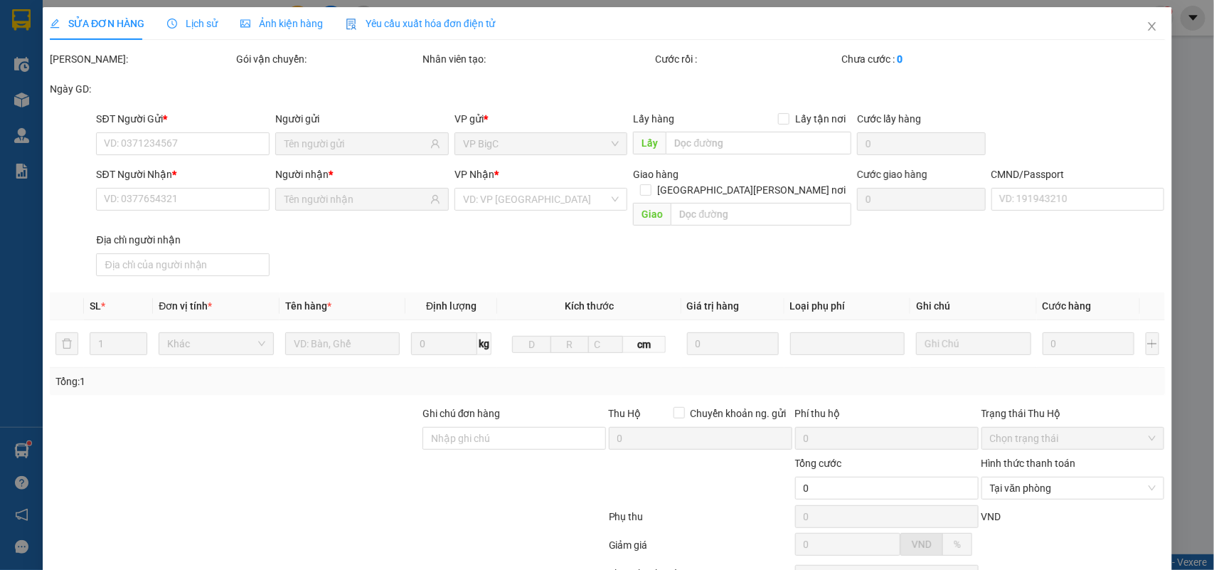
type input "25.000"
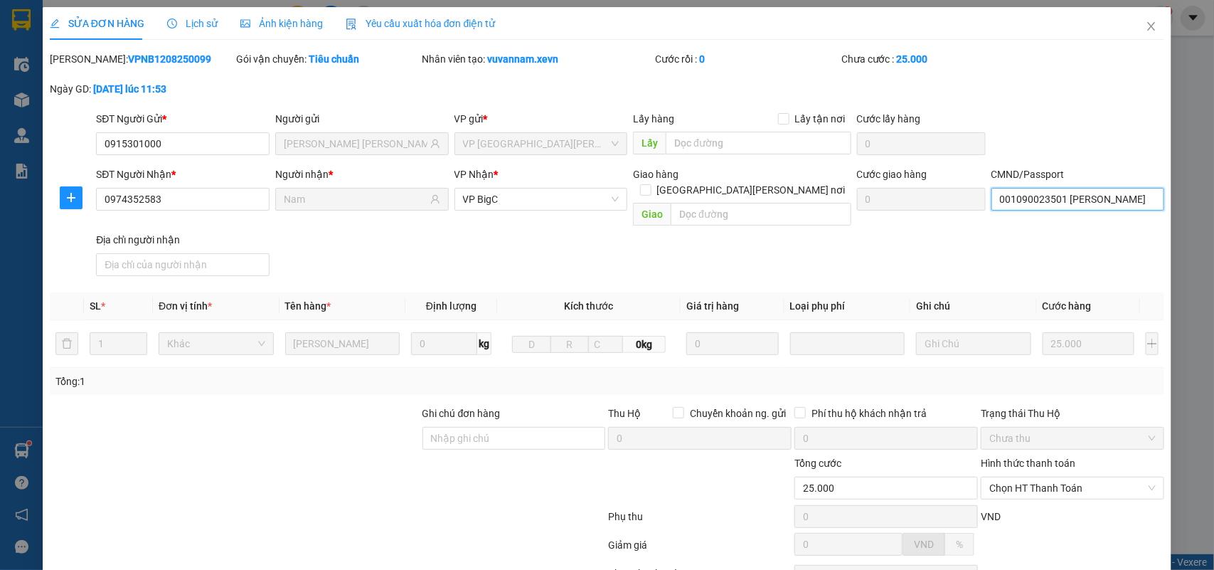
click at [1046, 192] on input "001090023501 TRẦN QUỐC NAM" at bounding box center [1079, 199] width 174 height 23
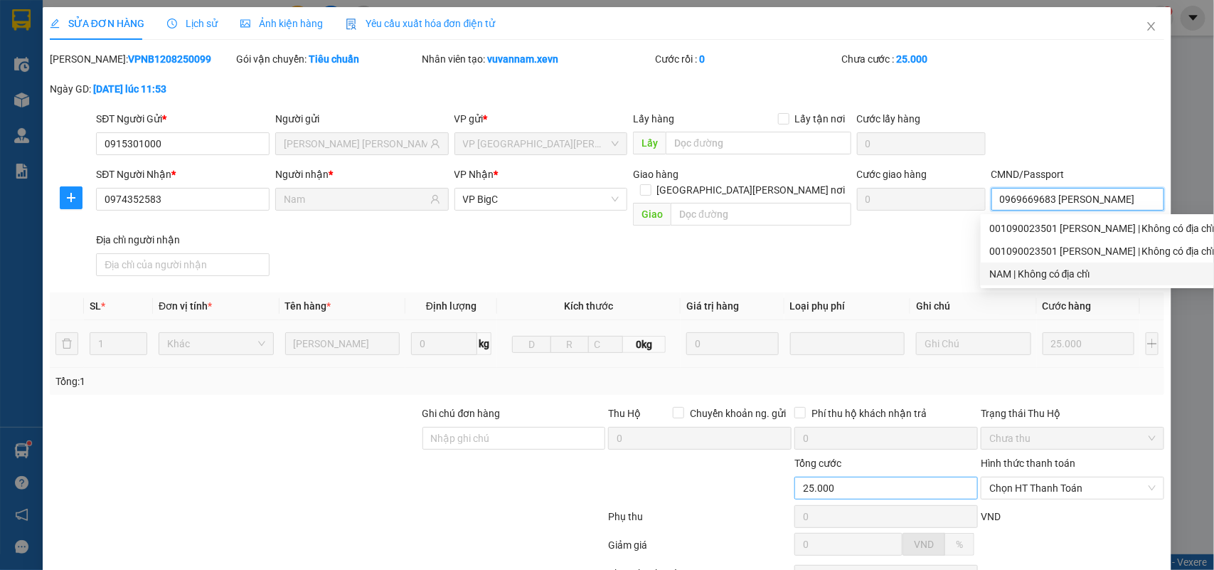
scroll to position [112, 0]
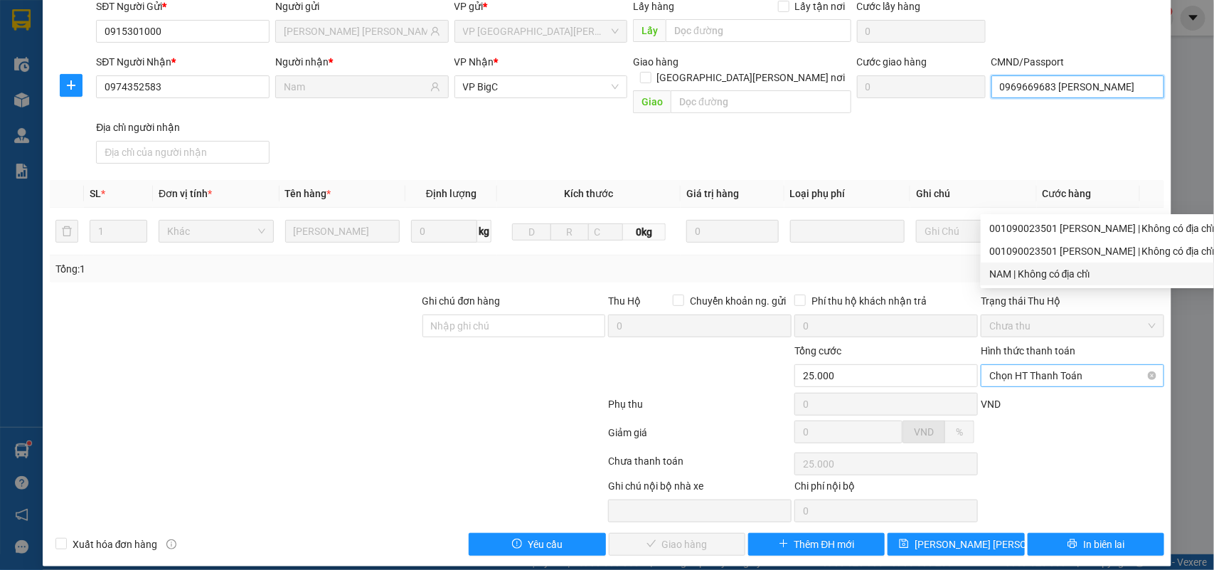
click at [1035, 365] on span "Chọn HT Thanh Toán" at bounding box center [1073, 375] width 166 height 21
type input "0969669683 TRUNG"
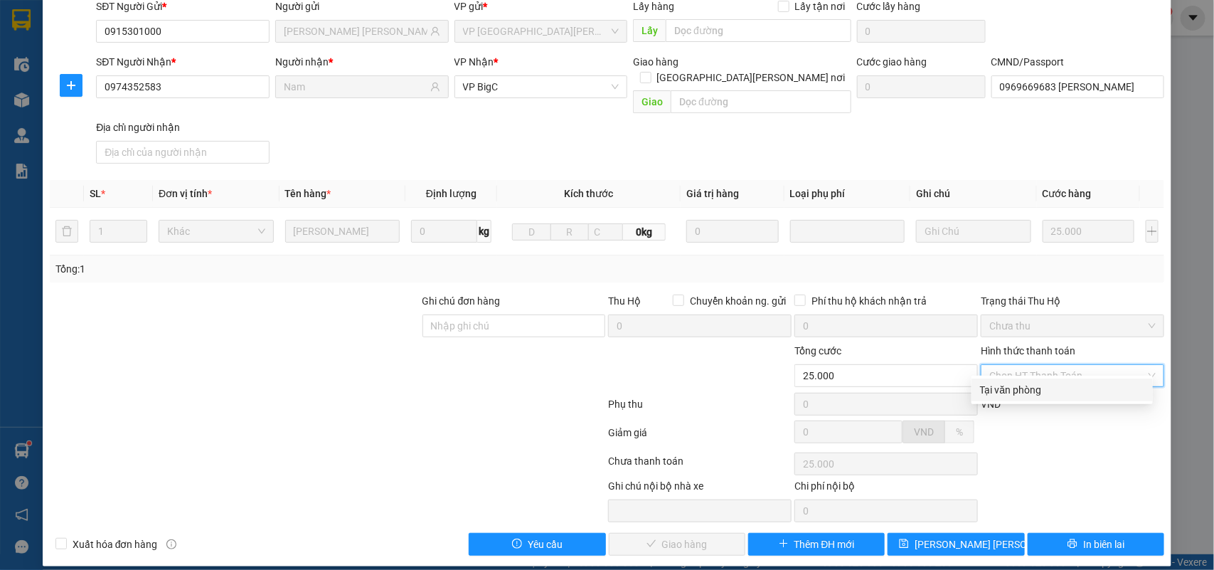
click at [1039, 389] on div "Tại văn phòng" at bounding box center [1062, 390] width 164 height 16
type input "0"
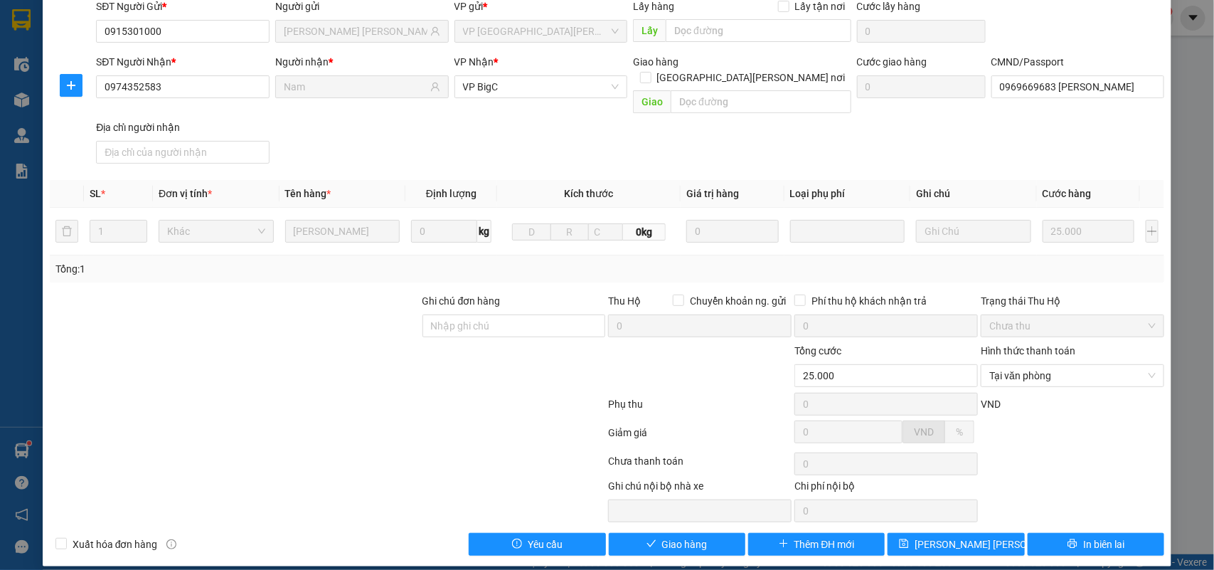
drag, startPoint x: 940, startPoint y: 384, endPoint x: 367, endPoint y: 427, distance: 574.9
click at [367, 428] on div at bounding box center [327, 435] width 559 height 28
click at [677, 536] on span "Giao hàng" at bounding box center [685, 544] width 46 height 16
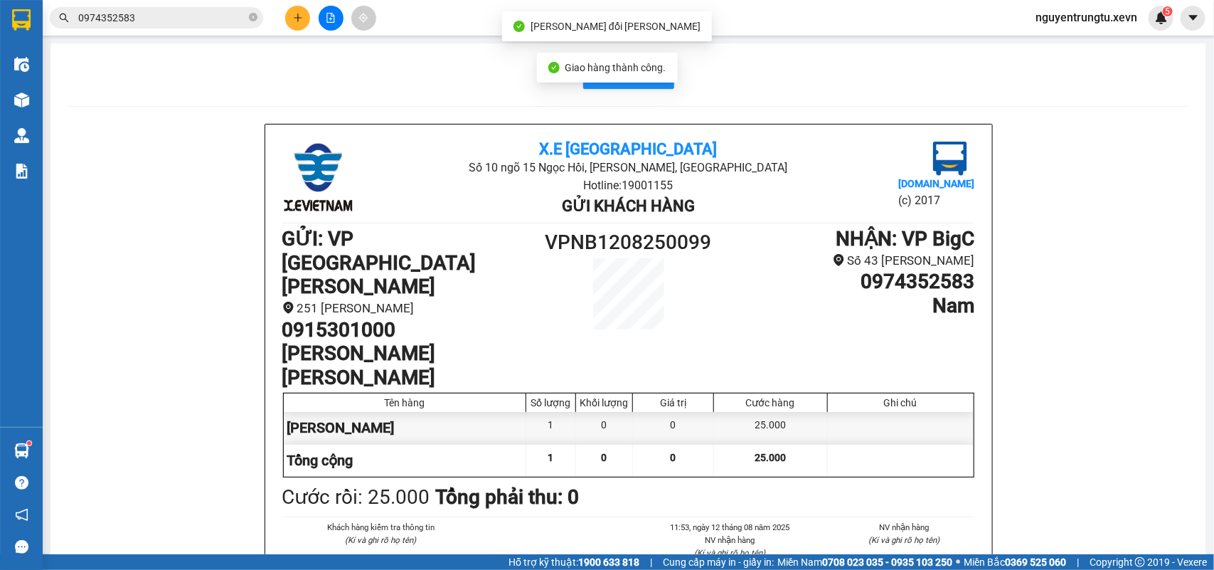
click at [185, 11] on input "0974352583" at bounding box center [162, 18] width 168 height 16
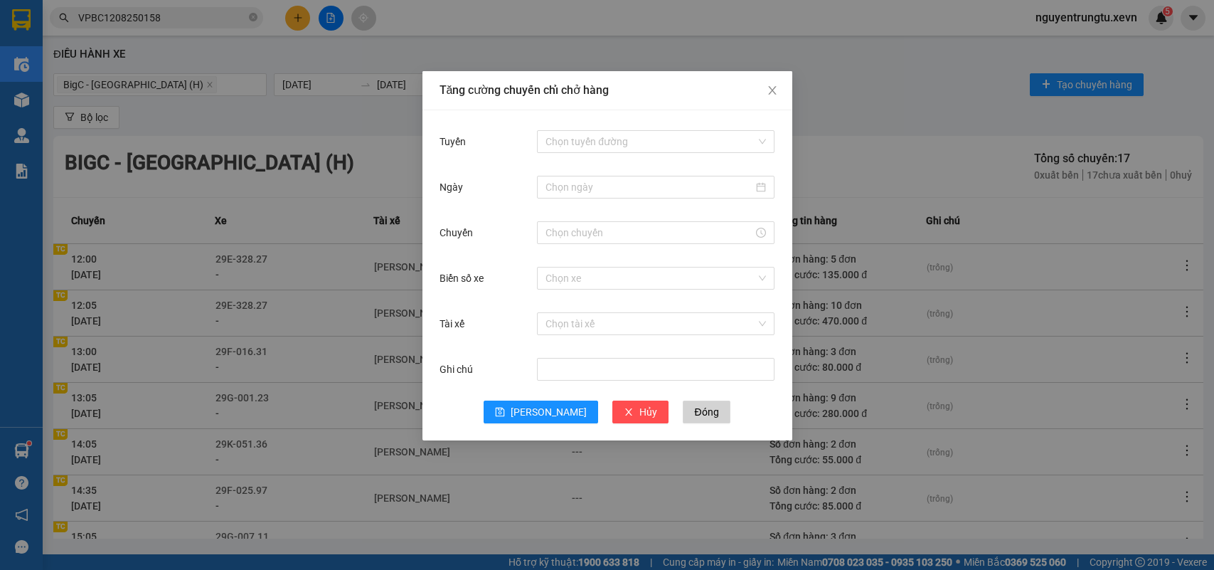
click at [152, 29] on div "Tăng cường chuyến chỉ chở hàng Tuyến Chọn tuyến đường Ngày Chuyến Biển số xe Ch…" at bounding box center [607, 285] width 1214 height 570
click at [176, 16] on body "Kết quả tìm kiếm ( 1 ) Bộ lọc Mã ĐH Trạng thái Món hàng Thu hộ Tổng cước Chưa c…" at bounding box center [607, 285] width 1214 height 570
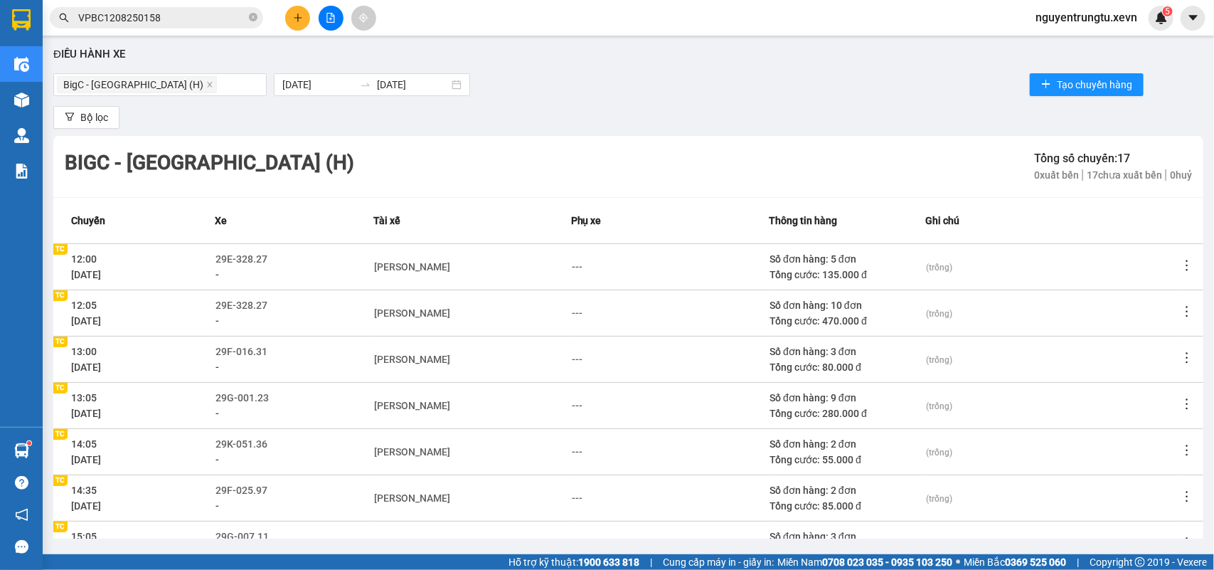
click at [178, 16] on input "VPBC1208250158" at bounding box center [162, 18] width 168 height 16
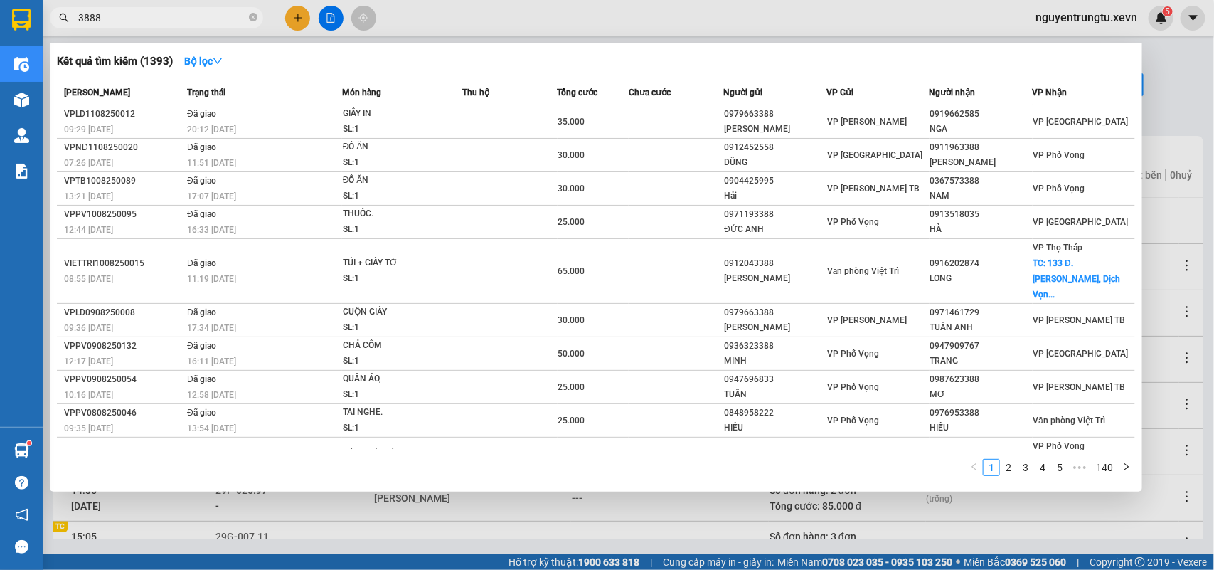
type input "3888"
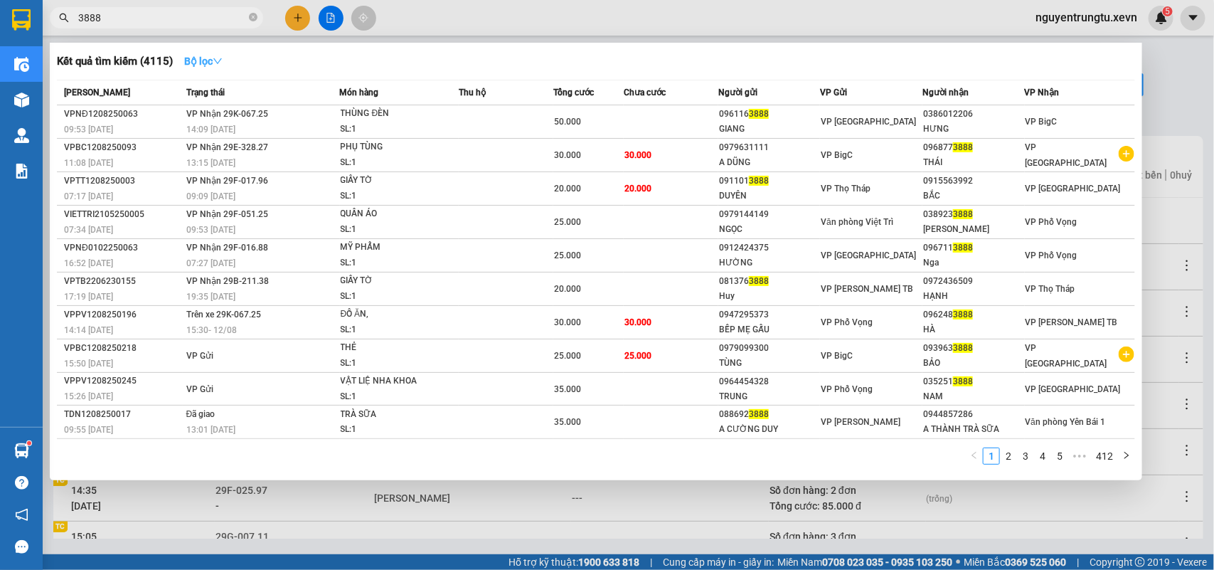
click at [223, 58] on icon "down" at bounding box center [218, 61] width 10 height 10
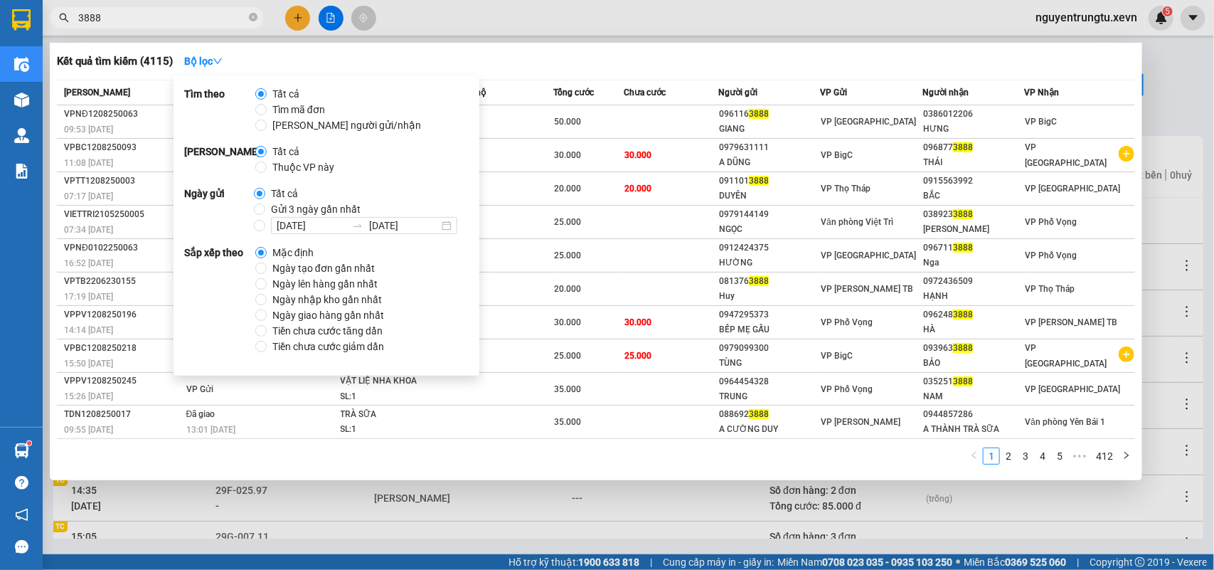
drag, startPoint x: 308, startPoint y: 169, endPoint x: 328, endPoint y: 168, distance: 19.9
click at [308, 168] on span "Thuộc VP này" at bounding box center [303, 167] width 73 height 16
click at [267, 168] on input "Thuộc VP này" at bounding box center [260, 166] width 11 height 11
radio input "true"
radio input "false"
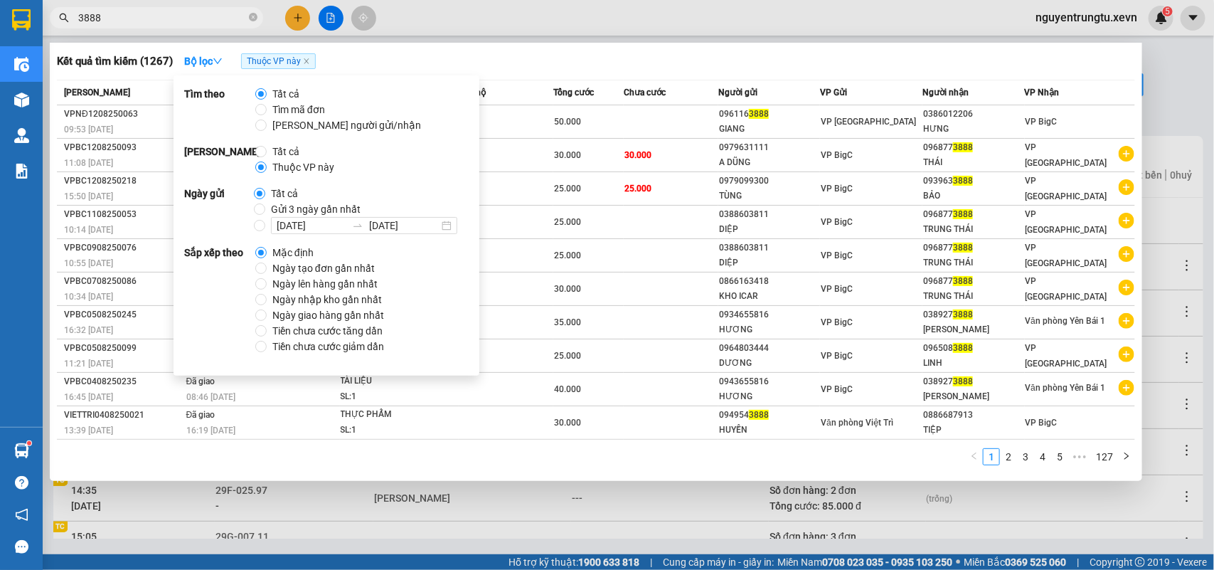
drag, startPoint x: 576, startPoint y: 12, endPoint x: 587, endPoint y: 45, distance: 34.4
click at [578, 18] on div at bounding box center [607, 285] width 1214 height 570
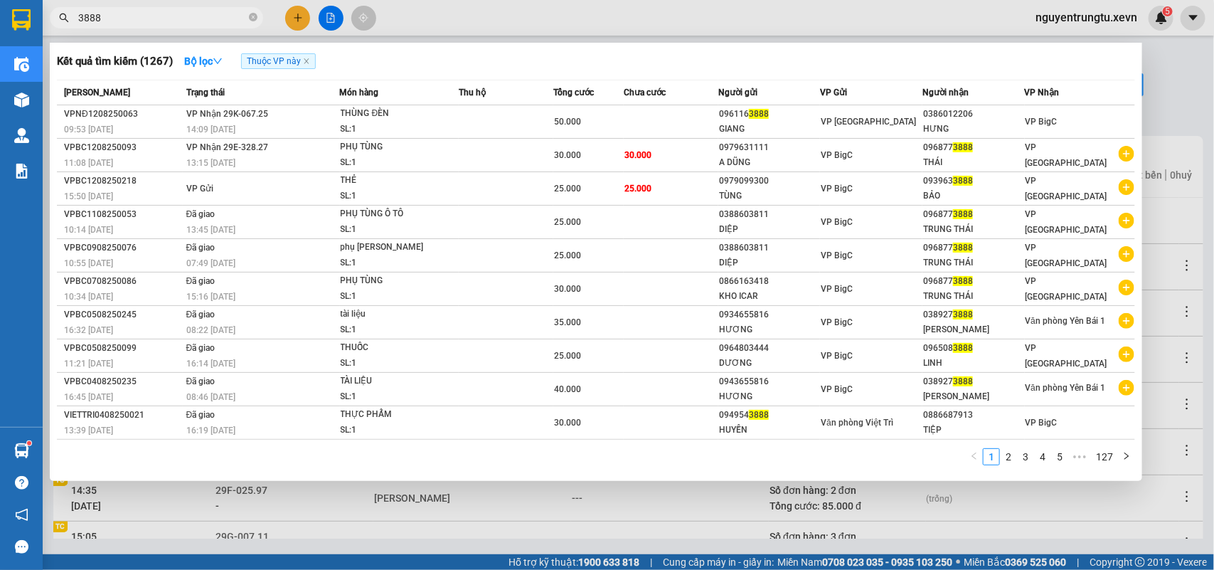
click at [139, 26] on span "3888" at bounding box center [156, 17] width 213 height 21
click at [479, 23] on div at bounding box center [607, 285] width 1214 height 570
